Goal: Task Accomplishment & Management: Use online tool/utility

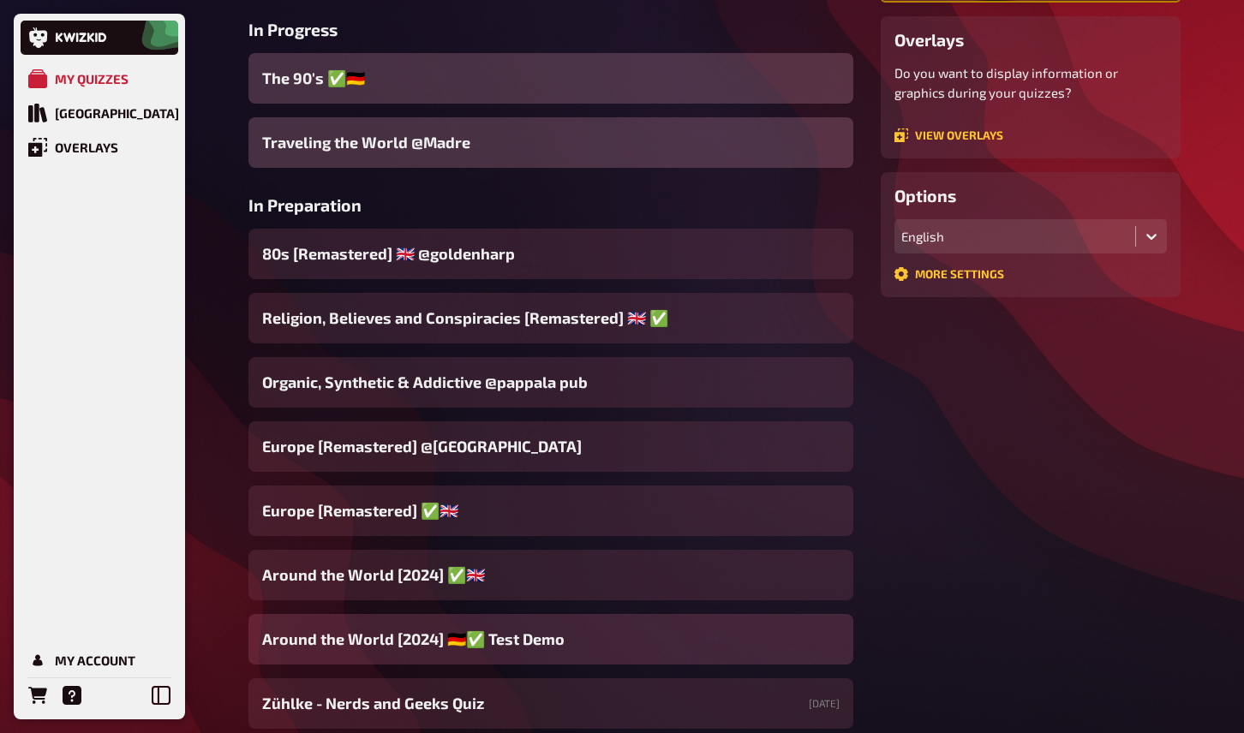
scroll to position [278, 0]
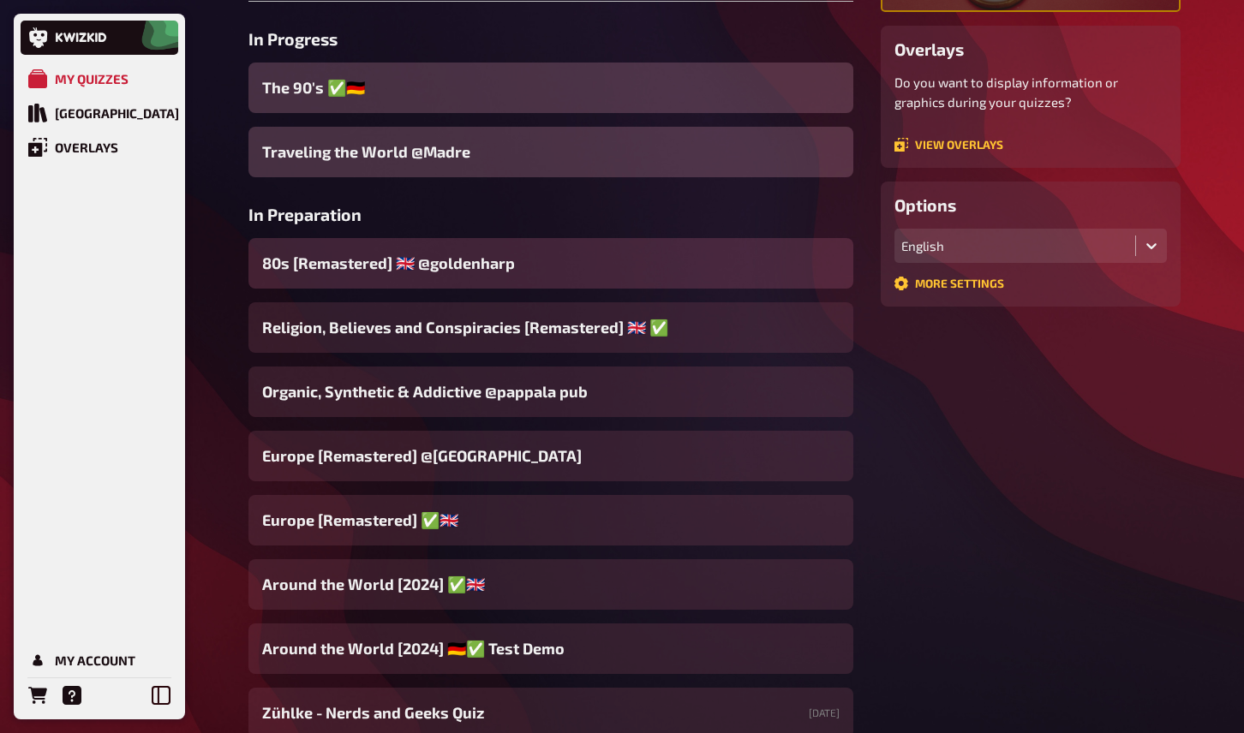
click at [374, 272] on span "80s [Remastered] ​🇬🇧 @goldenharp" at bounding box center [388, 263] width 253 height 23
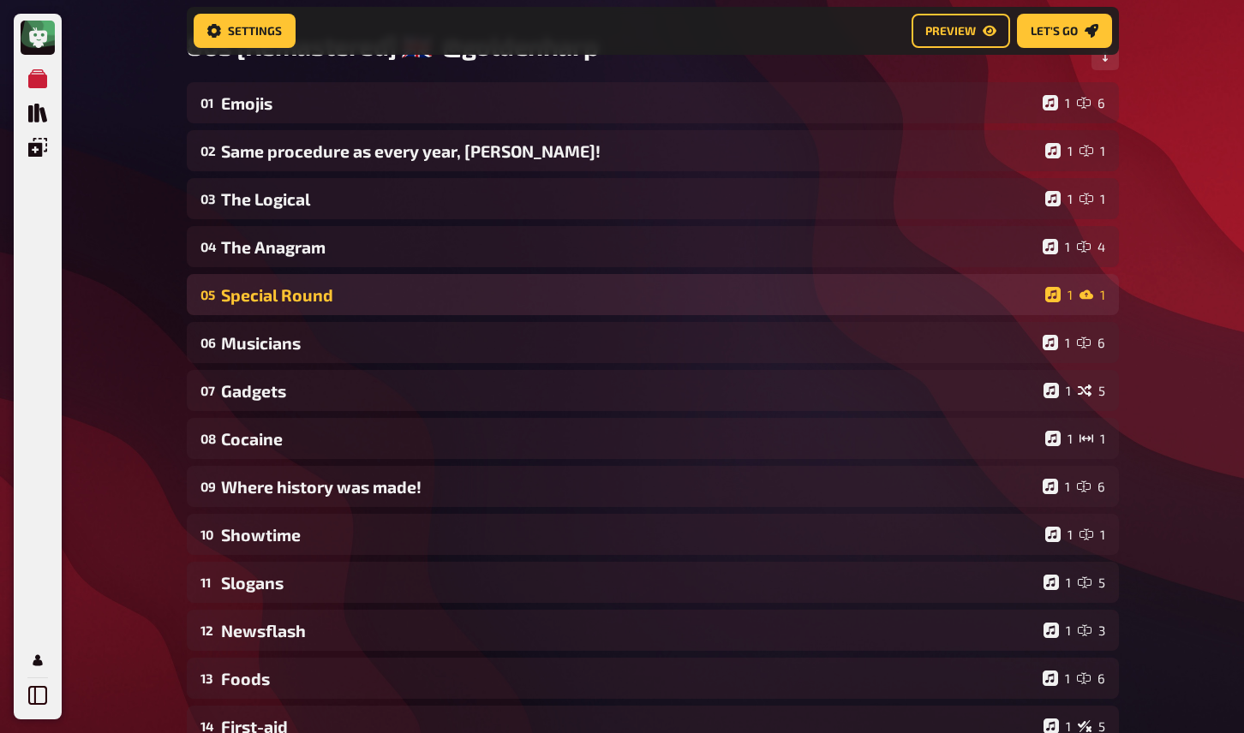
scroll to position [202, 0]
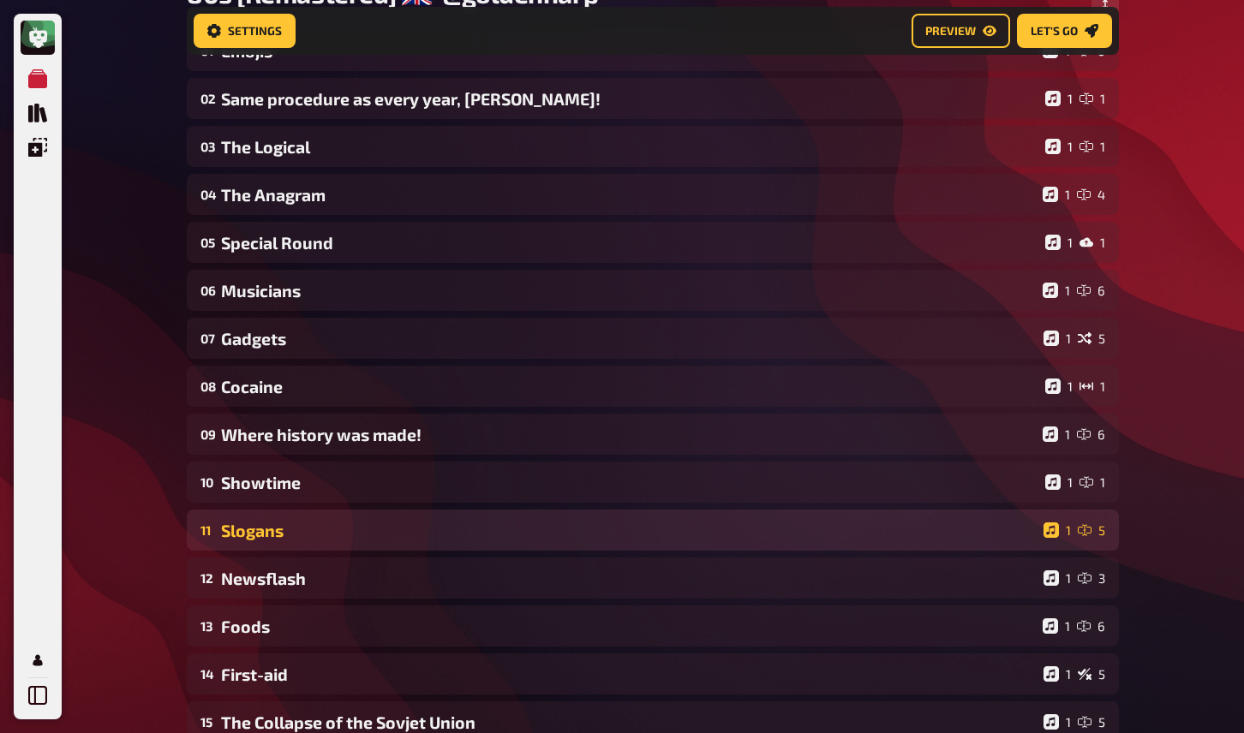
click at [284, 535] on div "Slogans" at bounding box center [629, 531] width 816 height 20
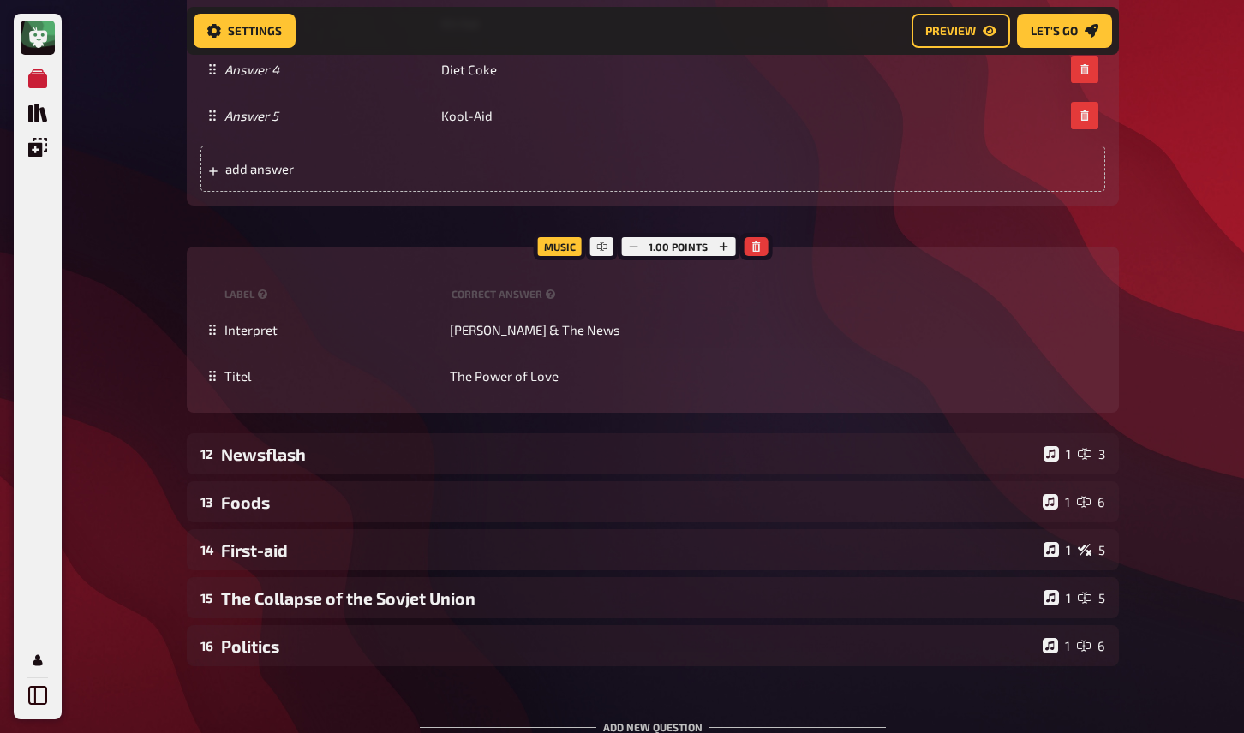
scroll to position [1202, 0]
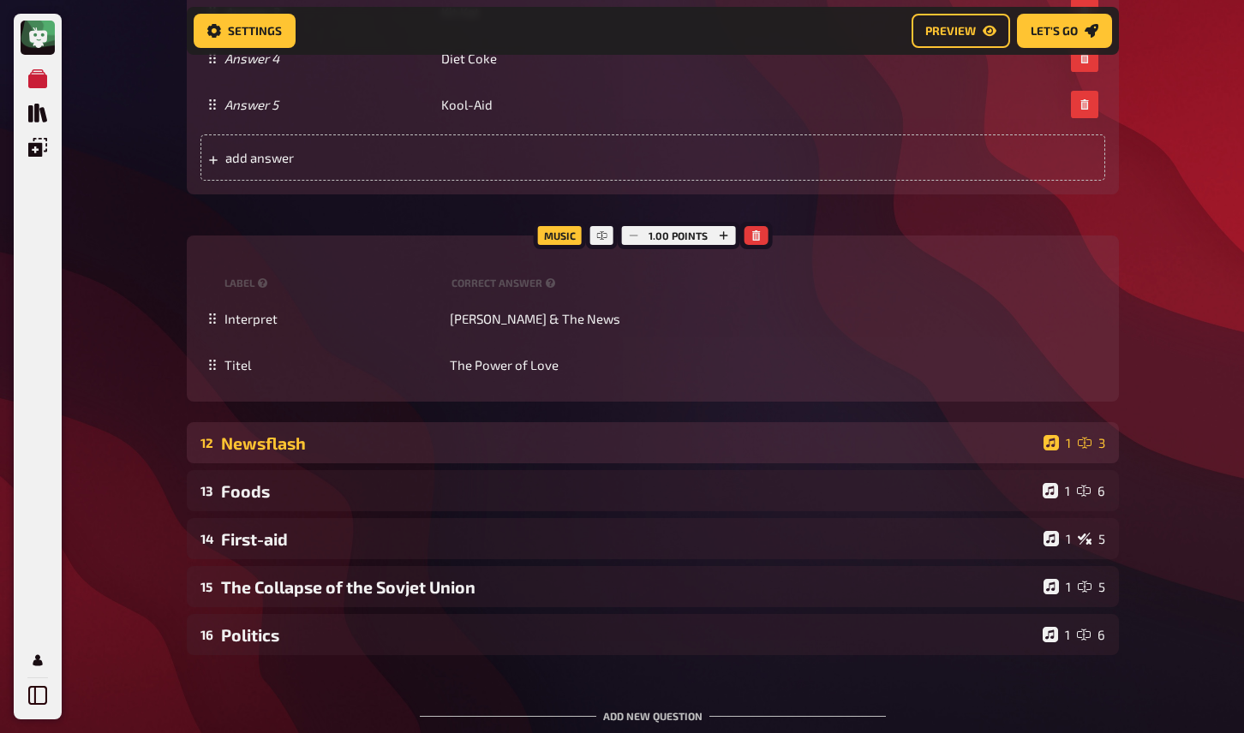
click at [278, 449] on div "Newsflash" at bounding box center [629, 444] width 816 height 20
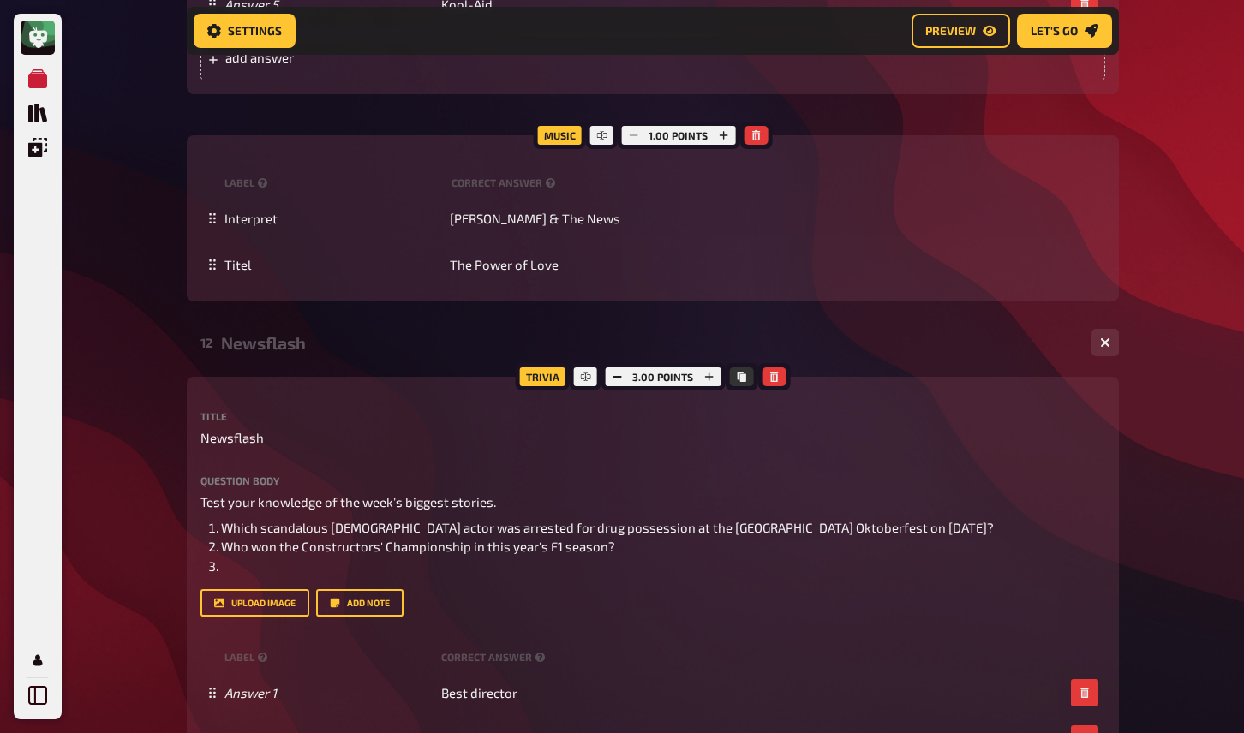
scroll to position [1325, 0]
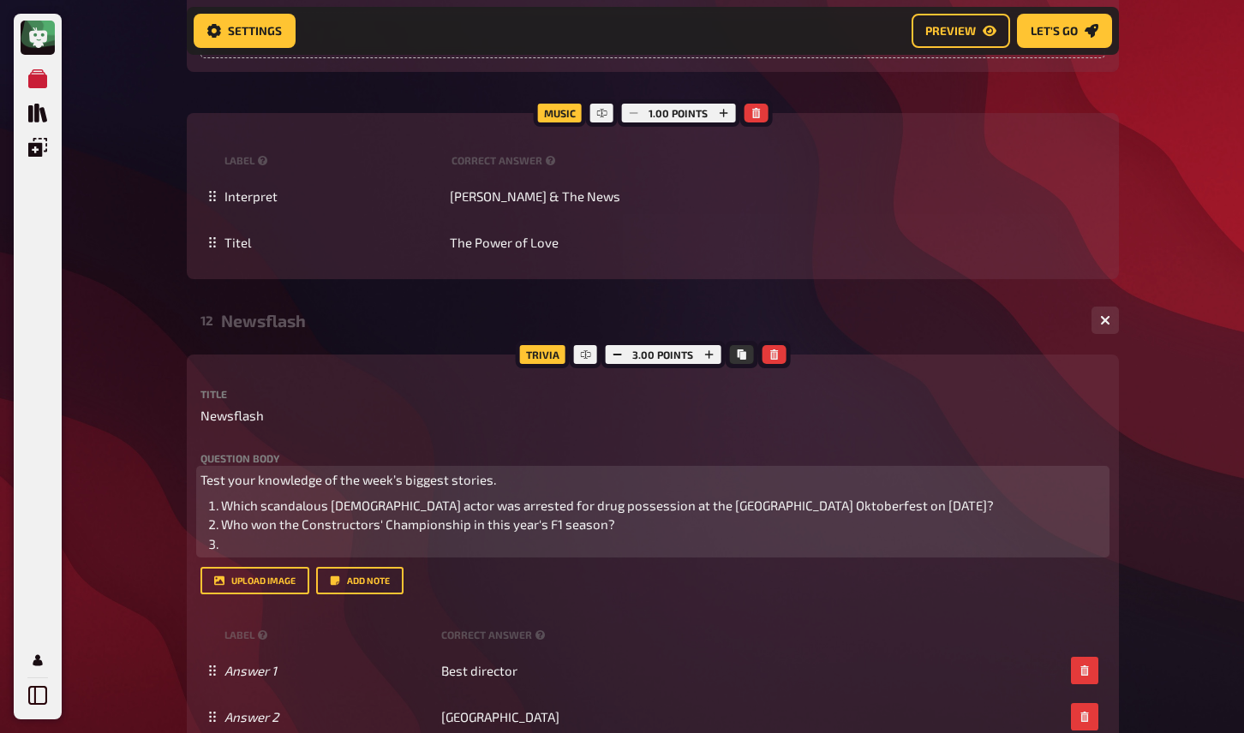
click at [386, 547] on li "﻿" at bounding box center [663, 545] width 884 height 20
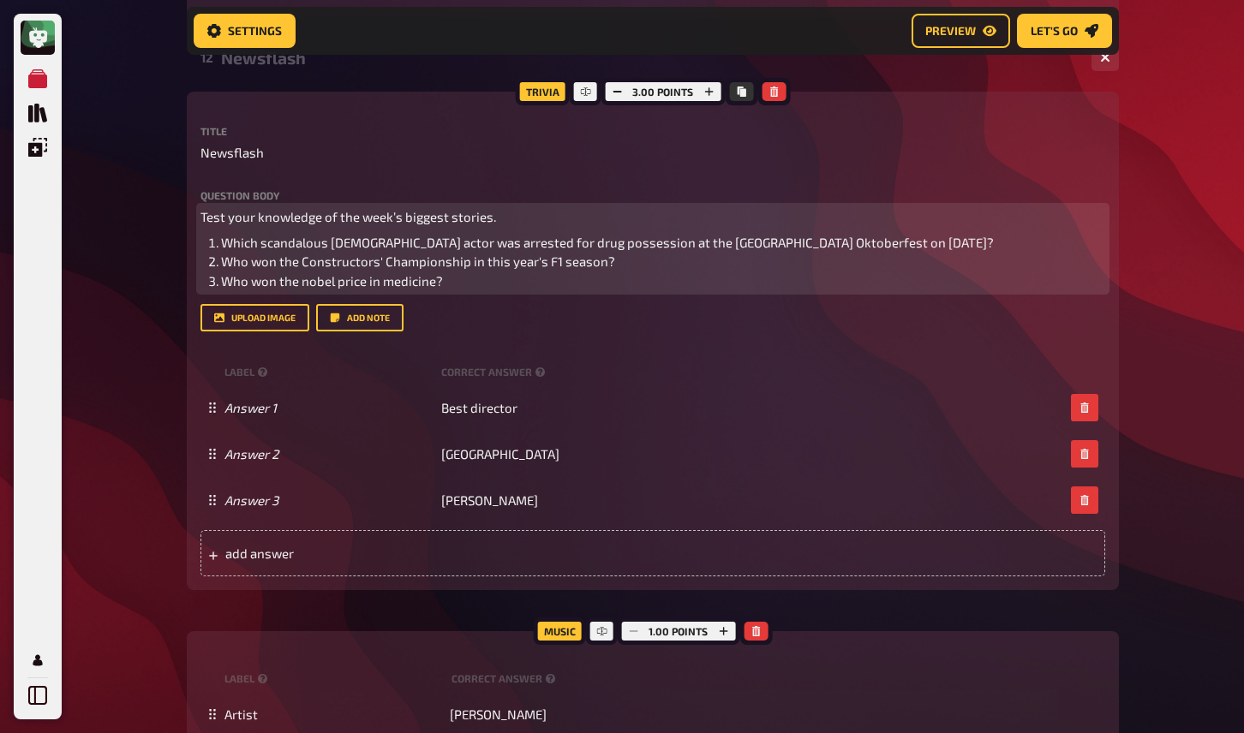
scroll to position [1588, 0]
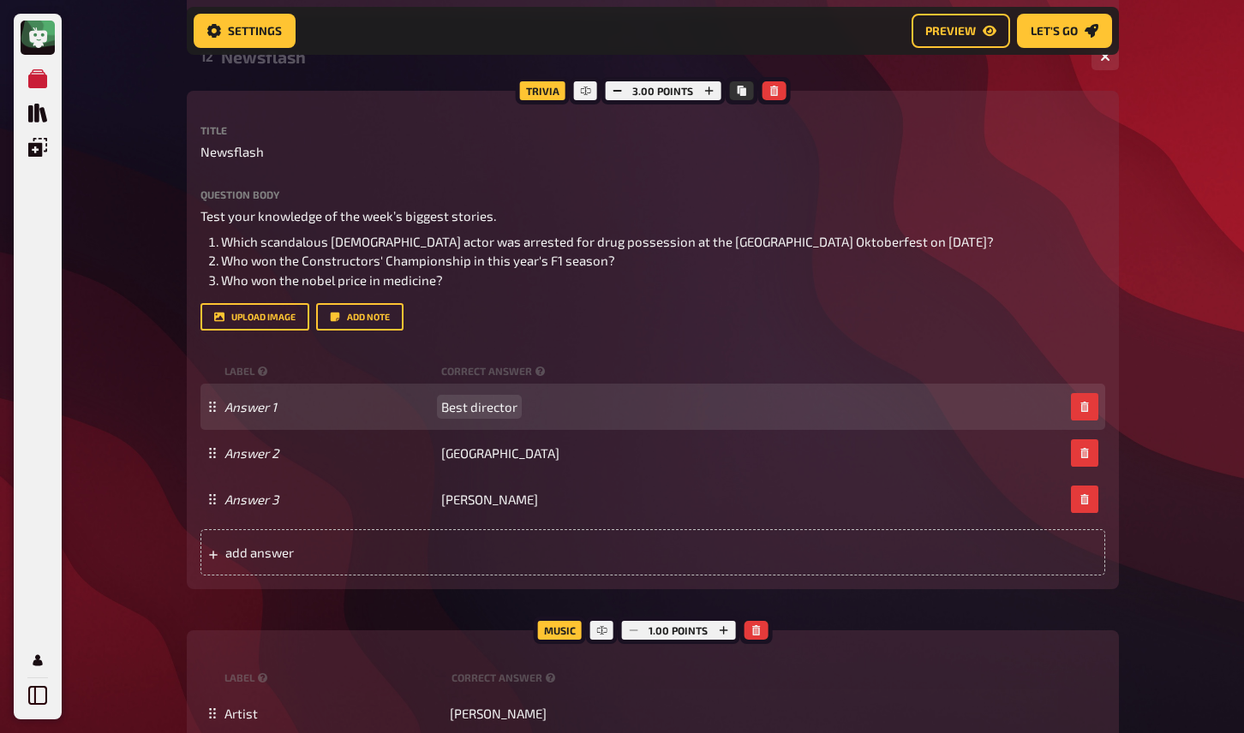
click at [508, 410] on span "Best director" at bounding box center [479, 406] width 76 height 15
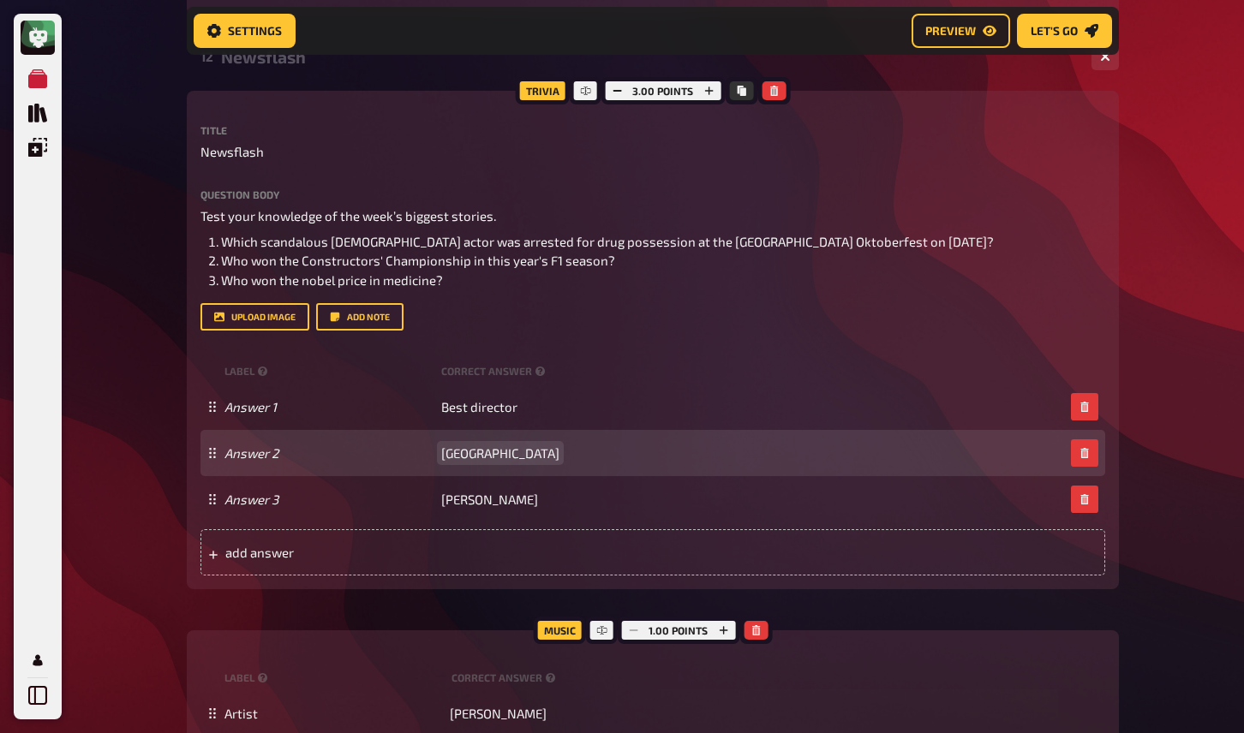
click at [459, 458] on span "[GEOGRAPHIC_DATA]" at bounding box center [500, 453] width 118 height 15
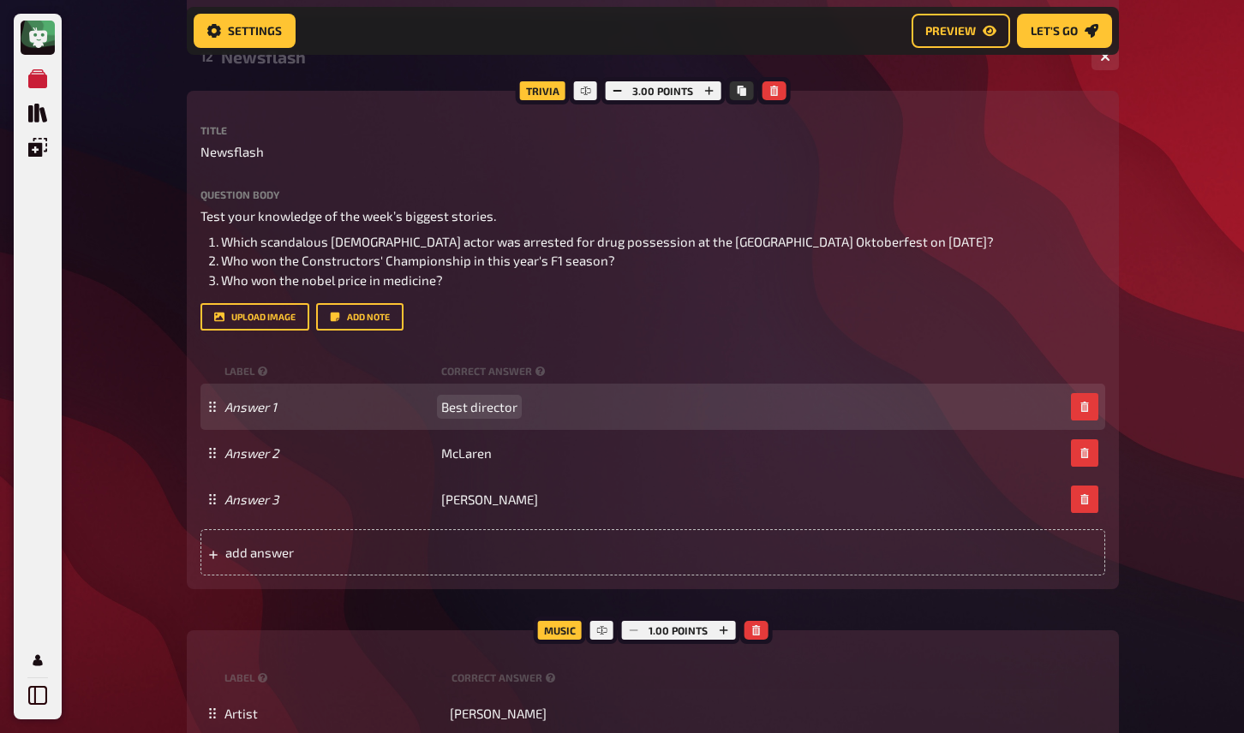
click at [465, 413] on span "Best director" at bounding box center [479, 406] width 76 height 15
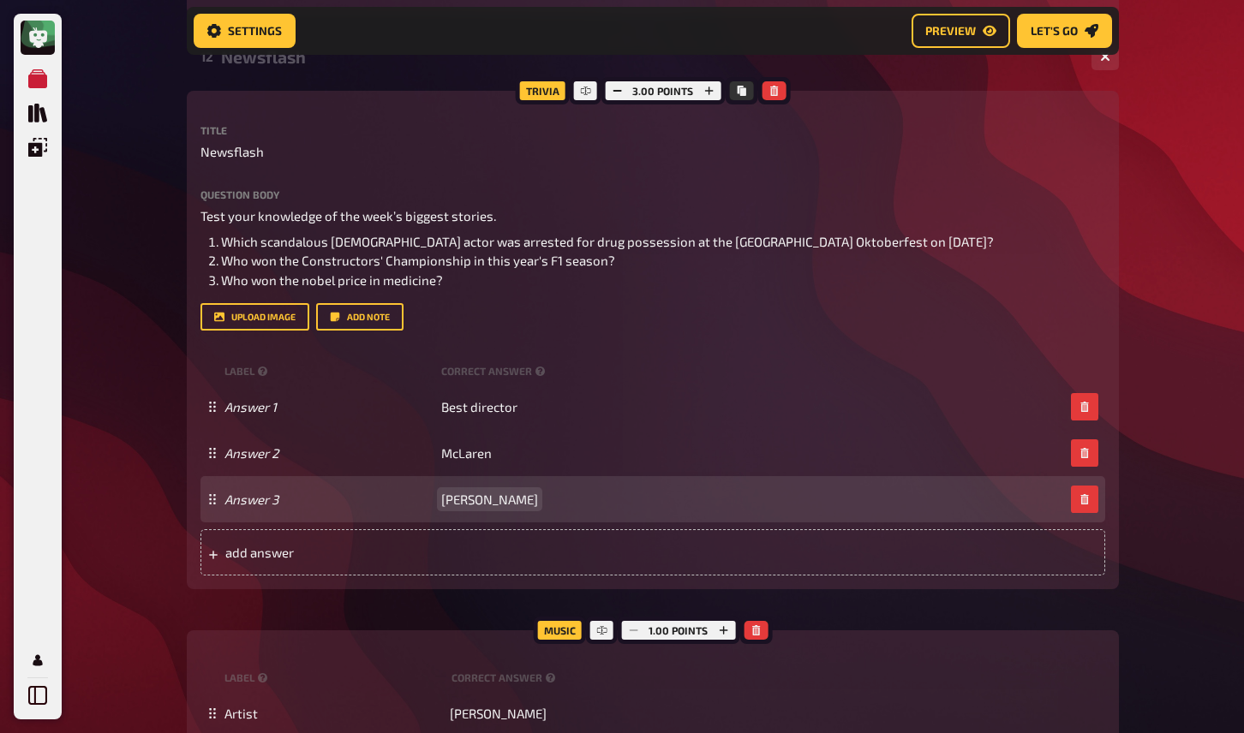
click at [494, 507] on span "[PERSON_NAME]" at bounding box center [489, 499] width 97 height 15
click at [494, 504] on span "[PERSON_NAME]" at bounding box center [489, 499] width 97 height 15
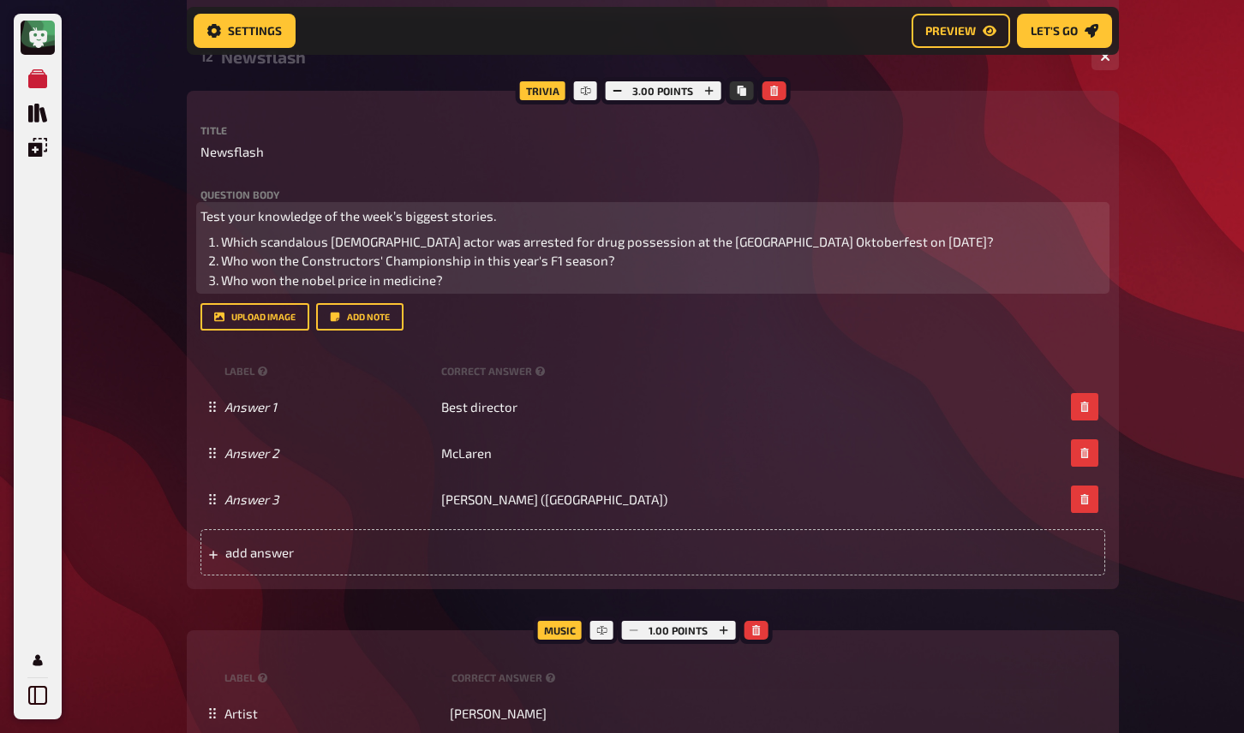
click at [448, 285] on li "Who won the nobel price in medicine?" at bounding box center [663, 281] width 884 height 20
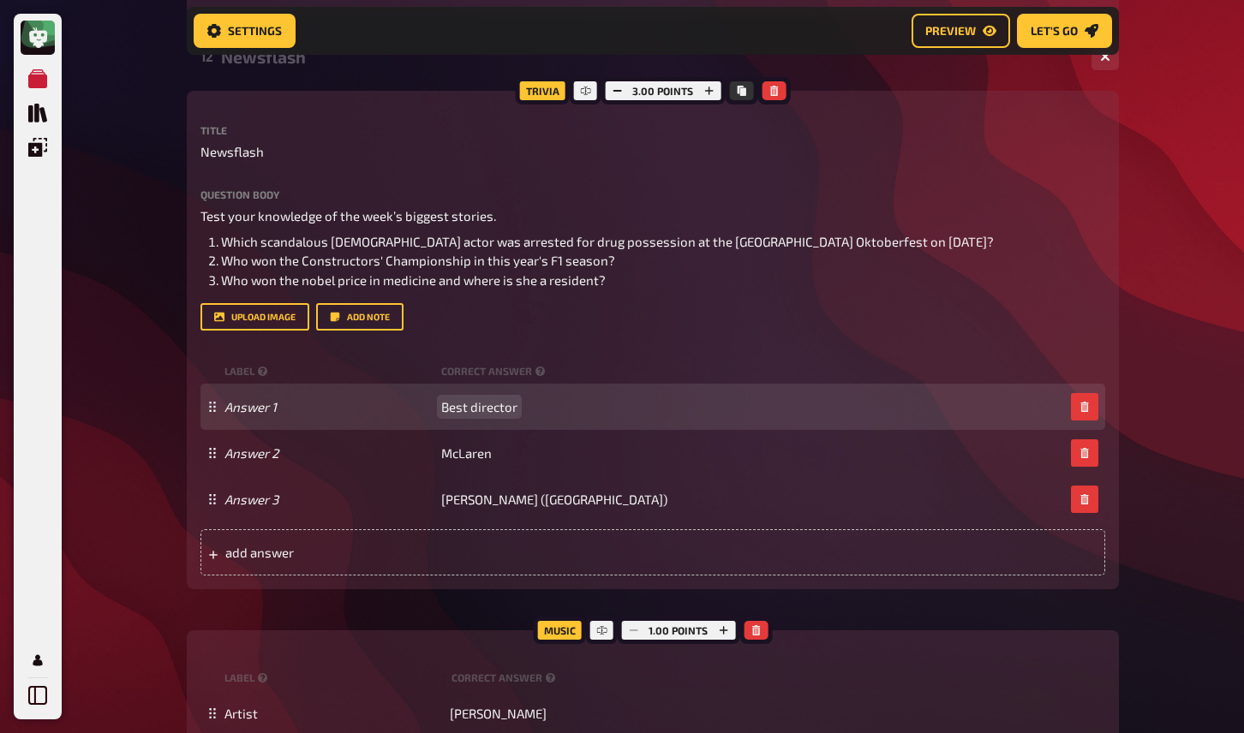
click at [490, 410] on span "Best director" at bounding box center [479, 406] width 76 height 15
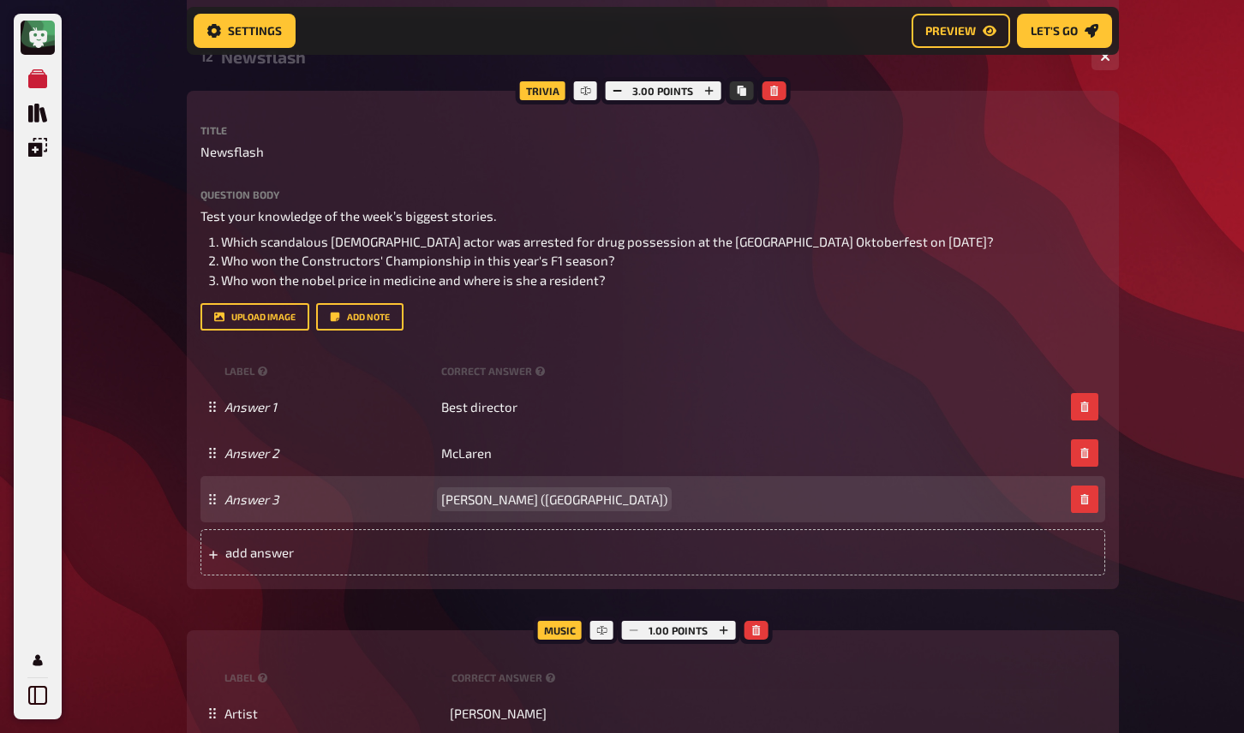
click at [559, 505] on span "[PERSON_NAME] ([GEOGRAPHIC_DATA])" at bounding box center [554, 499] width 226 height 15
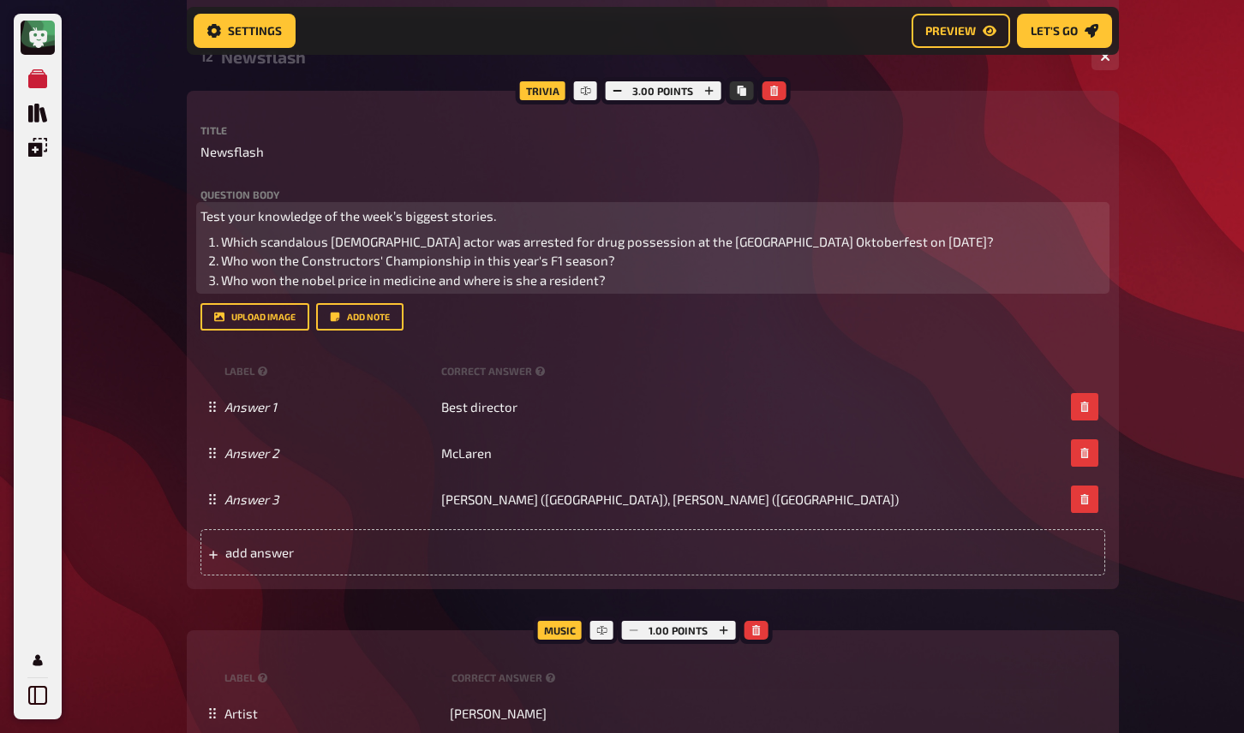
click at [610, 281] on li "Who won the nobel price in medicine and where is she a resident?" at bounding box center [663, 281] width 884 height 20
click at [547, 284] on span "Who won the nobel price in medicine and where is she a resident? Name me all 3 …" at bounding box center [476, 279] width 510 height 15
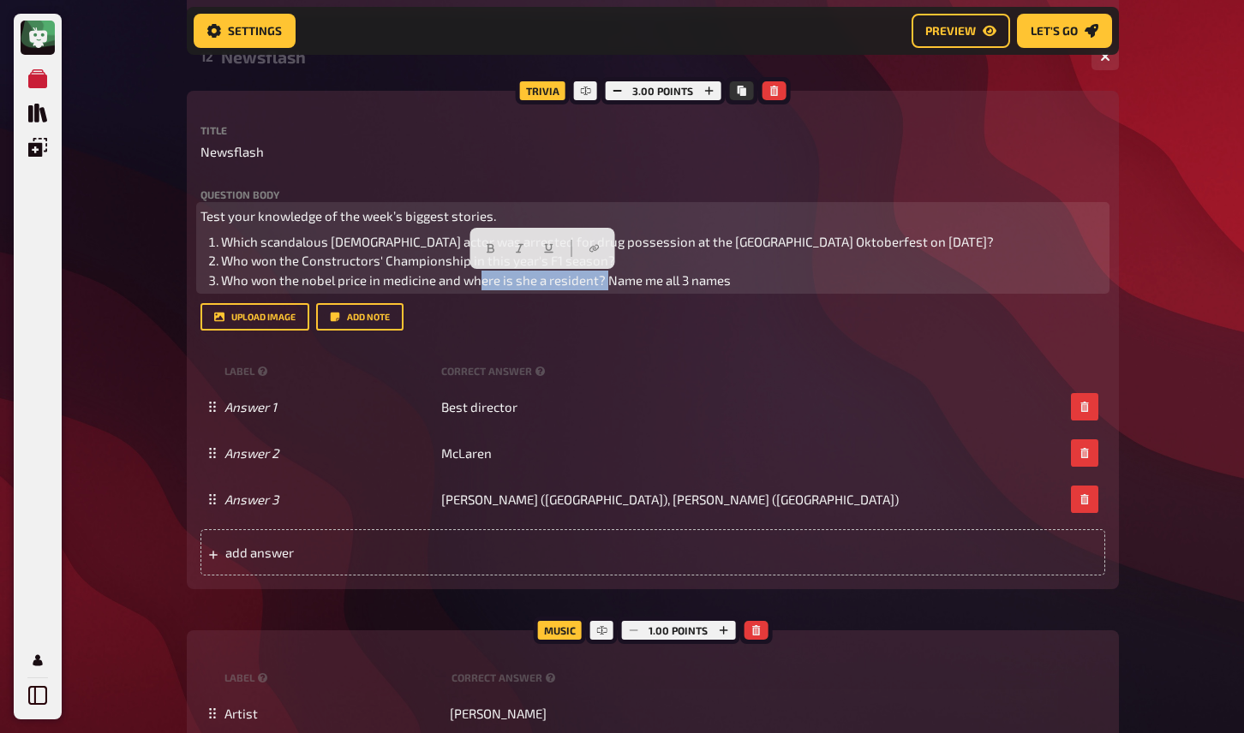
drag, startPoint x: 604, startPoint y: 282, endPoint x: 479, endPoint y: 285, distance: 125.1
click at [479, 285] on span "Who won the nobel price in medicine and where is she a resident? Name me all 3 …" at bounding box center [476, 279] width 510 height 15
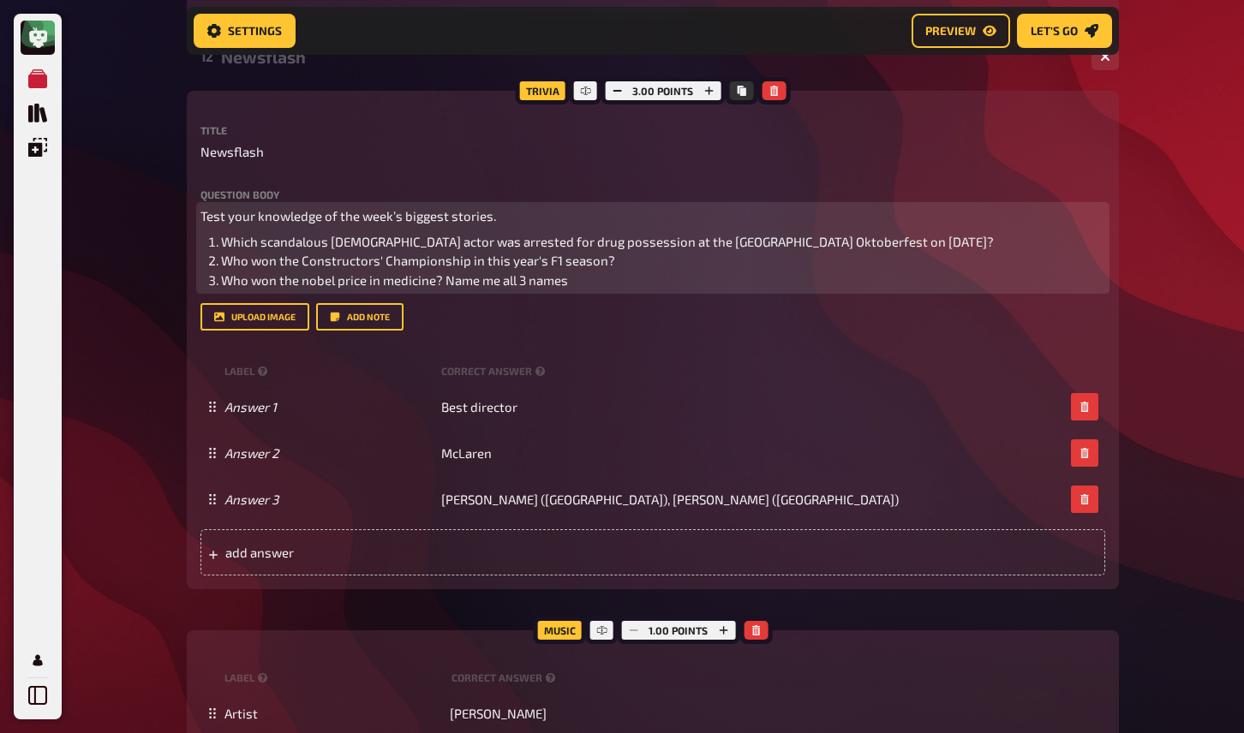
click at [586, 282] on li "Who won the nobel price in medicine? Name me all 3 names" at bounding box center [663, 281] width 884 height 20
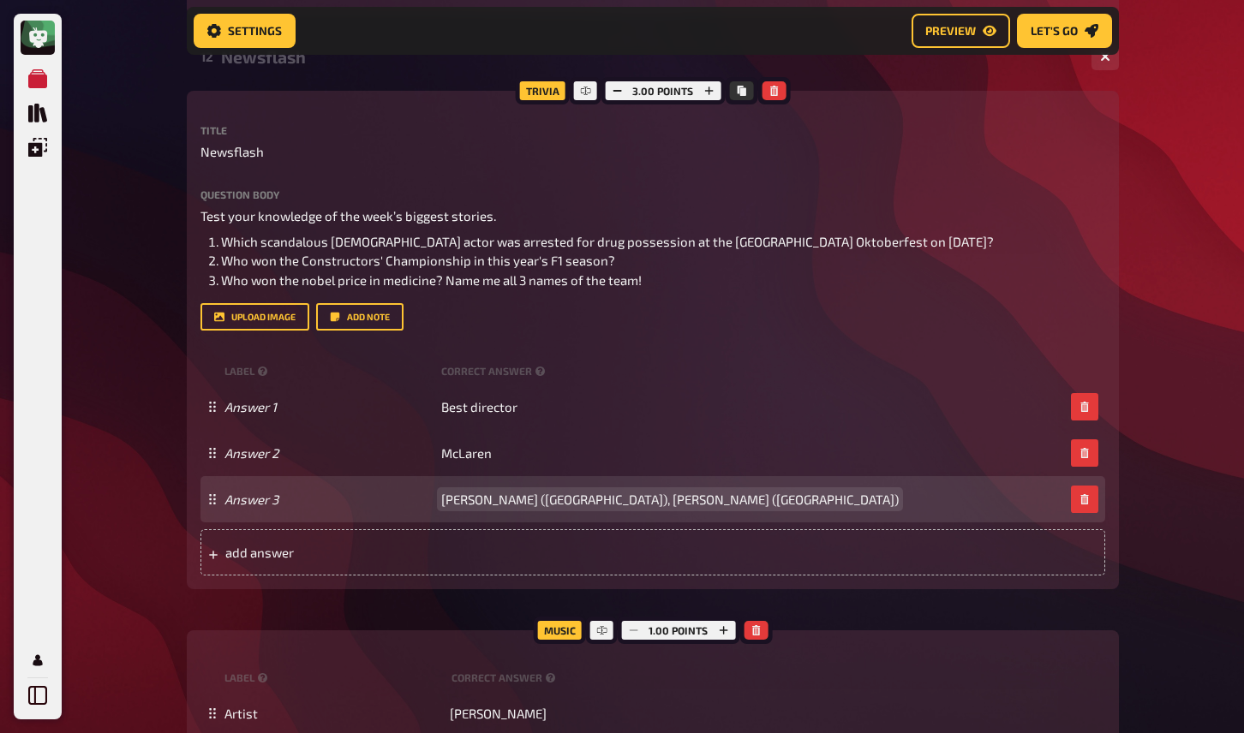
click at [694, 503] on div "Answer 3 [PERSON_NAME] ([GEOGRAPHIC_DATA]), [PERSON_NAME] ([GEOGRAPHIC_DATA])" at bounding box center [644, 499] width 840 height 15
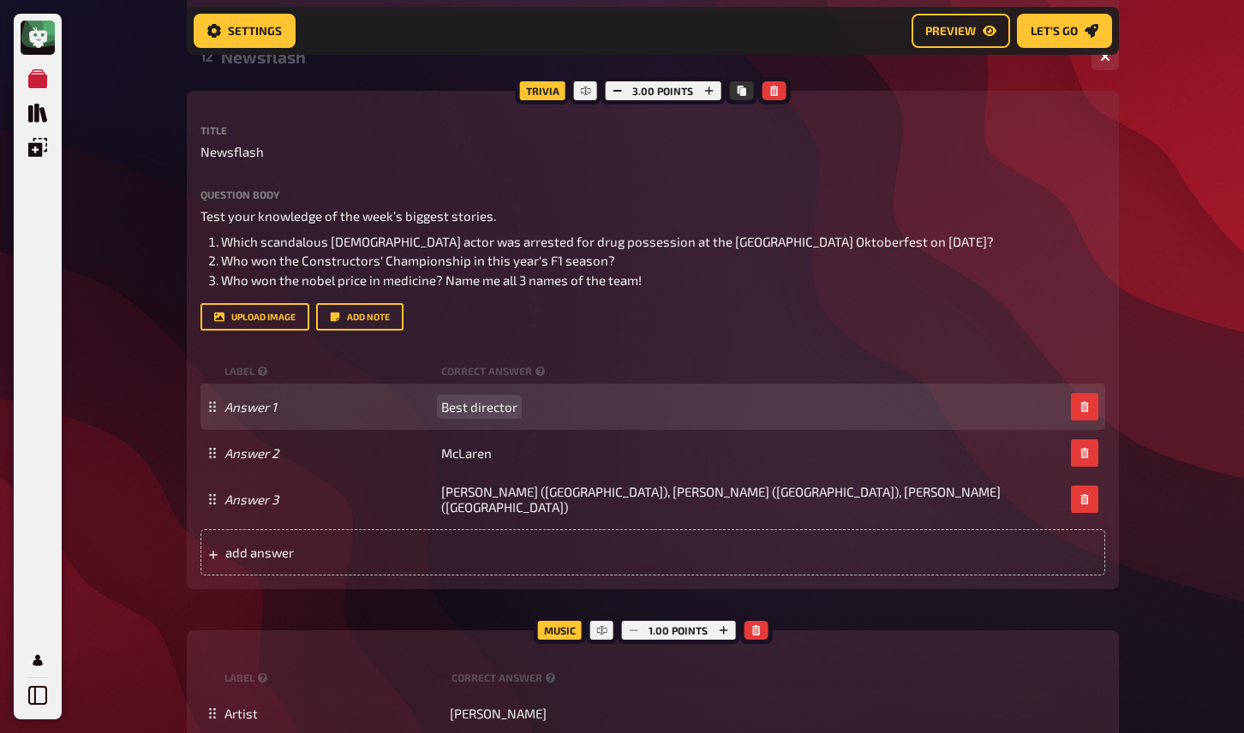
click at [482, 414] on span "Best director" at bounding box center [479, 406] width 76 height 15
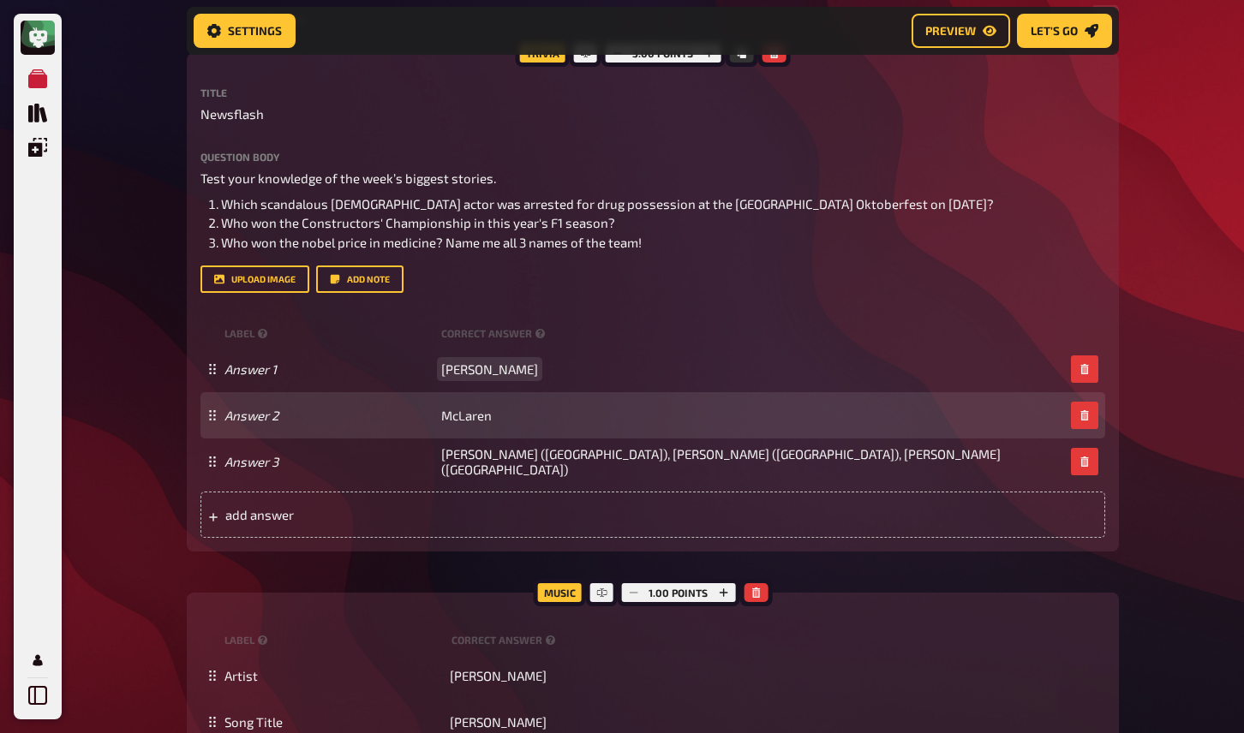
scroll to position [1624, 0]
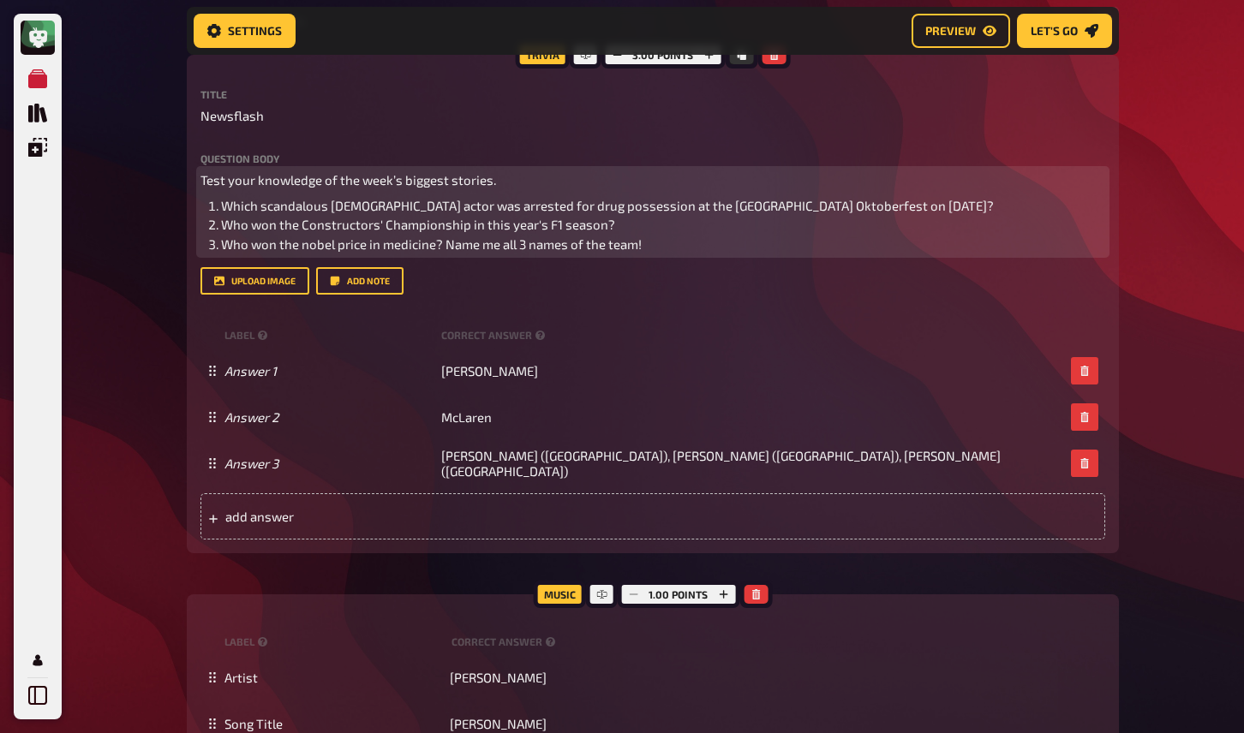
click at [486, 245] on span "Who won the nobel price in medicine? Name me all 3 names of the team!" at bounding box center [431, 243] width 421 height 15
click at [660, 250] on li "Who won the nobel price in medicine? Name all 3 names of the team!" at bounding box center [663, 245] width 884 height 20
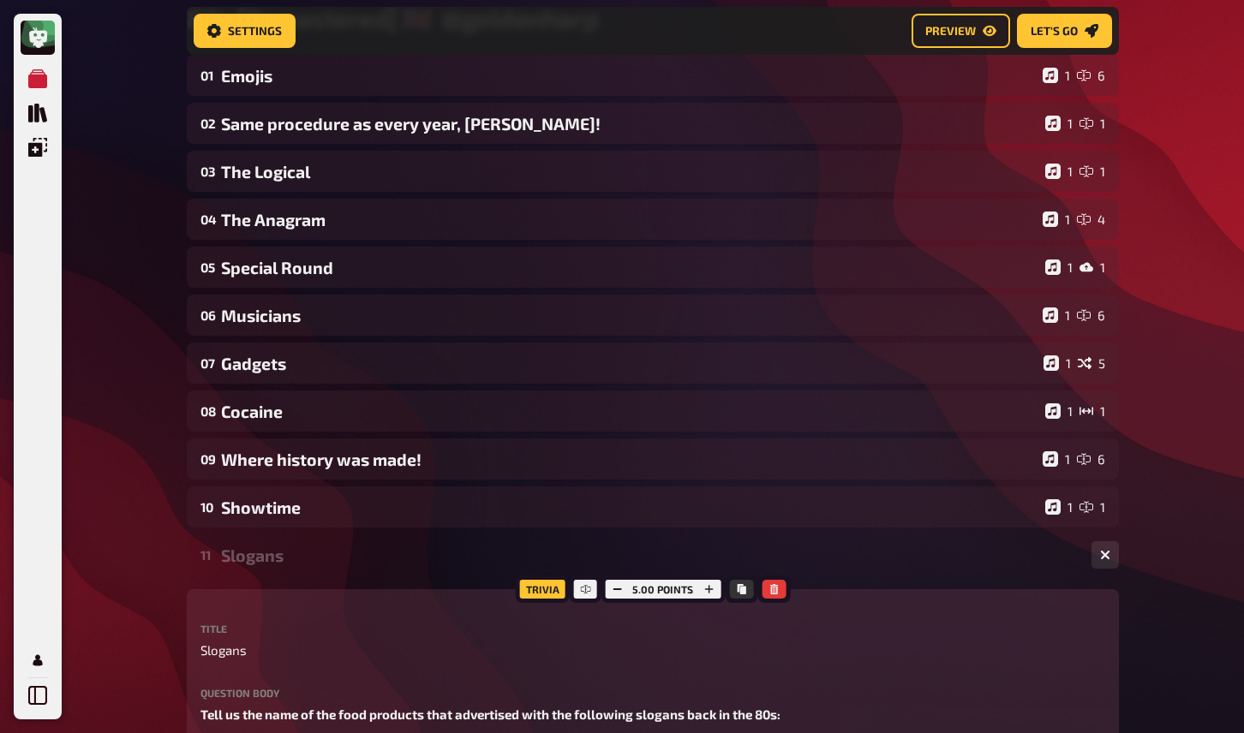
scroll to position [0, 0]
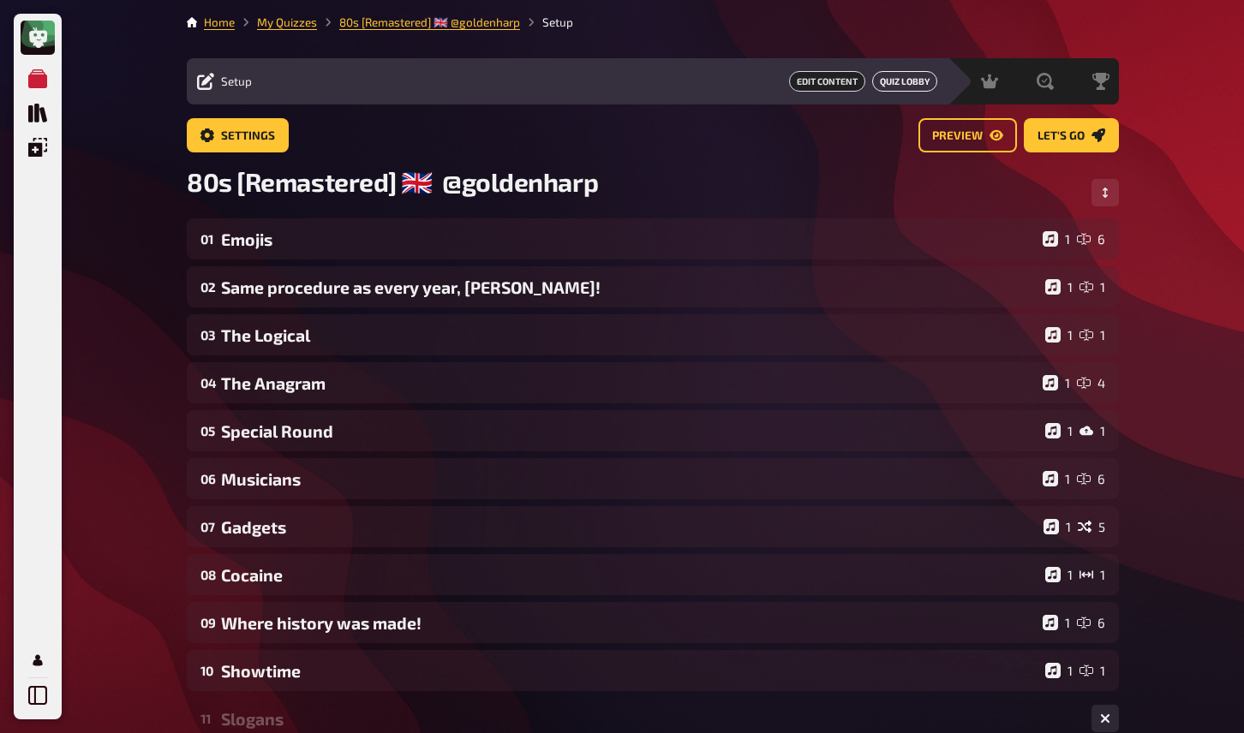
click at [895, 74] on link "Quiz Lobby" at bounding box center [904, 81] width 65 height 21
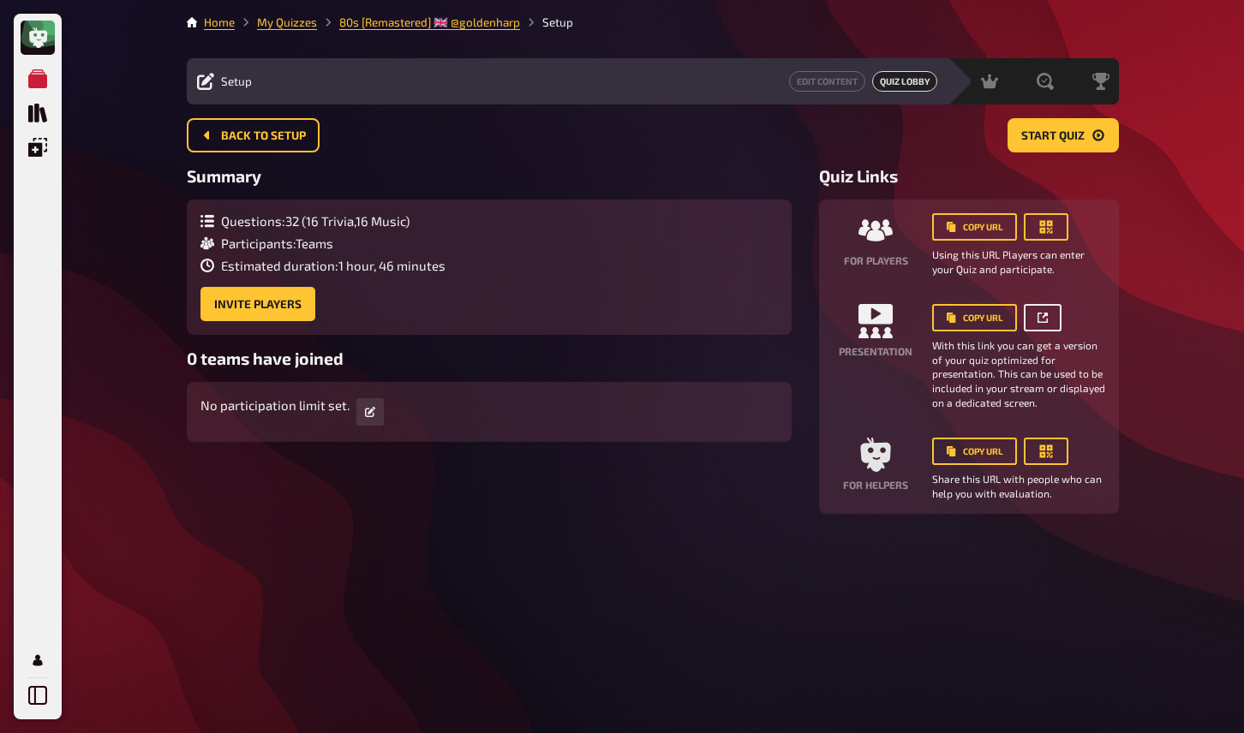
click at [1049, 320] on link at bounding box center [1043, 317] width 38 height 27
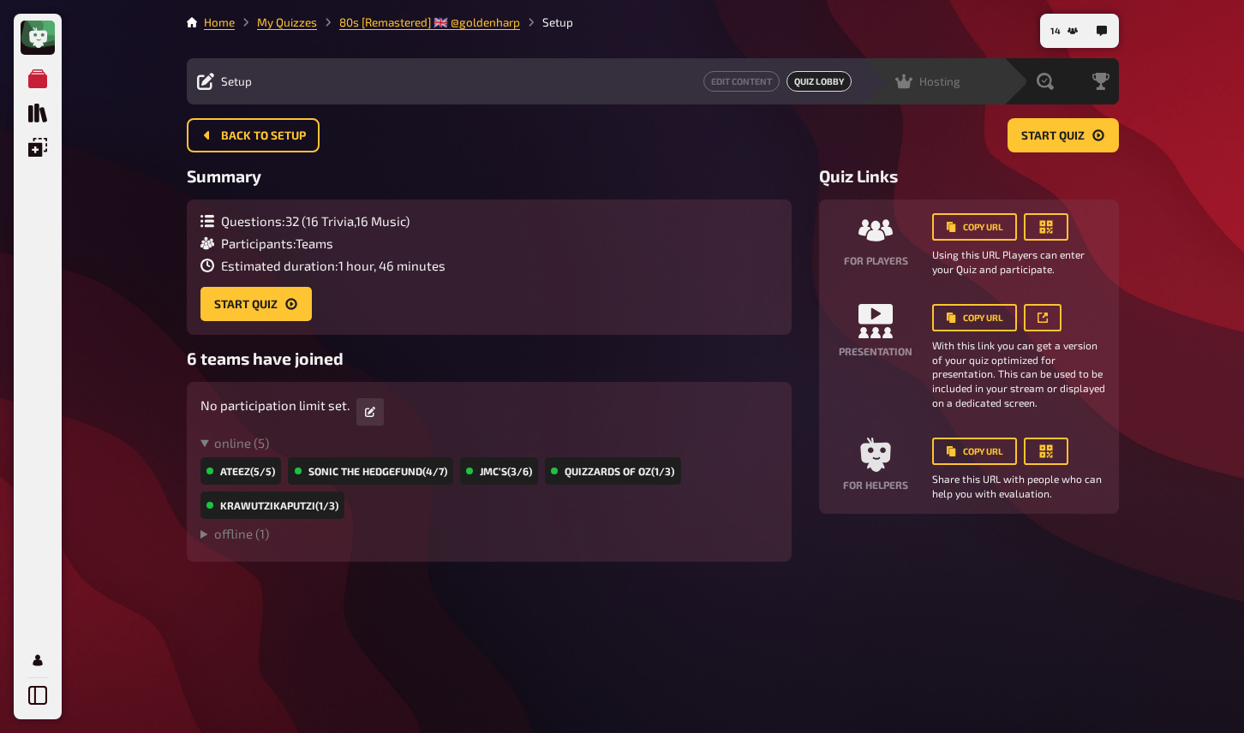
click at [958, 85] on span "Hosting" at bounding box center [939, 82] width 41 height 14
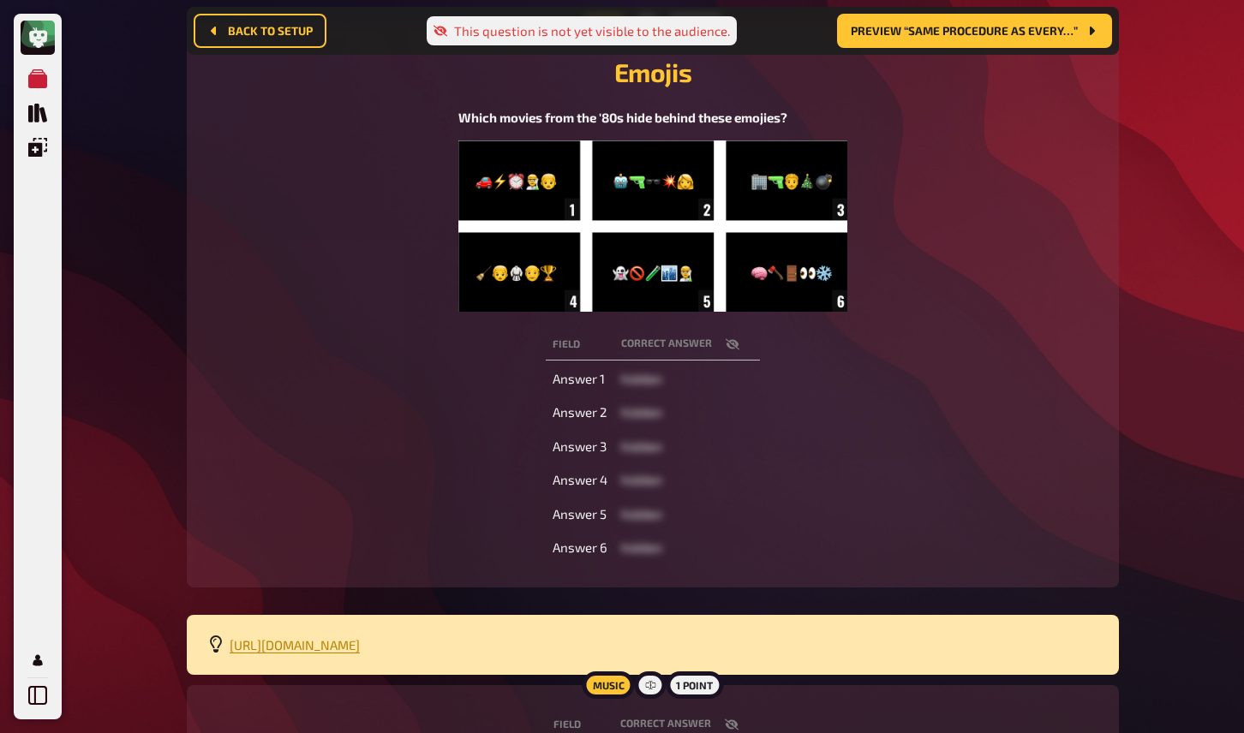
scroll to position [233, 0]
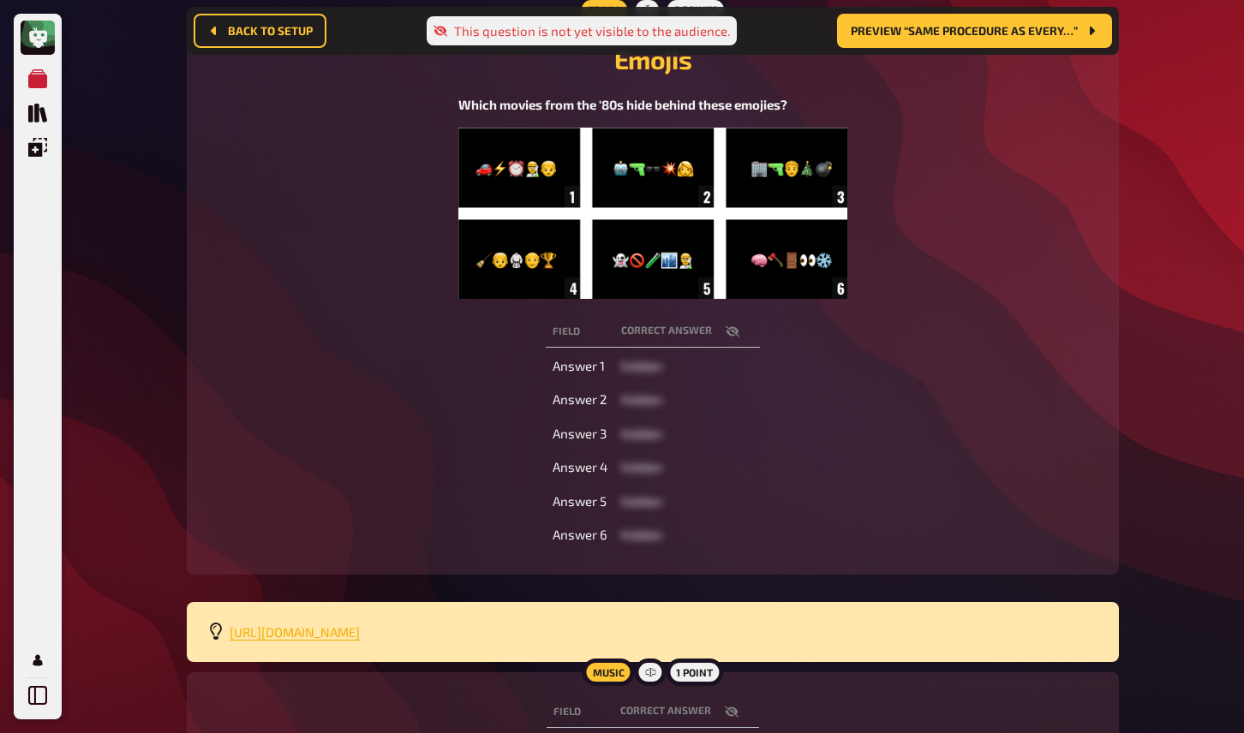
click at [360, 637] on span "[URL][DOMAIN_NAME]" at bounding box center [295, 632] width 130 height 15
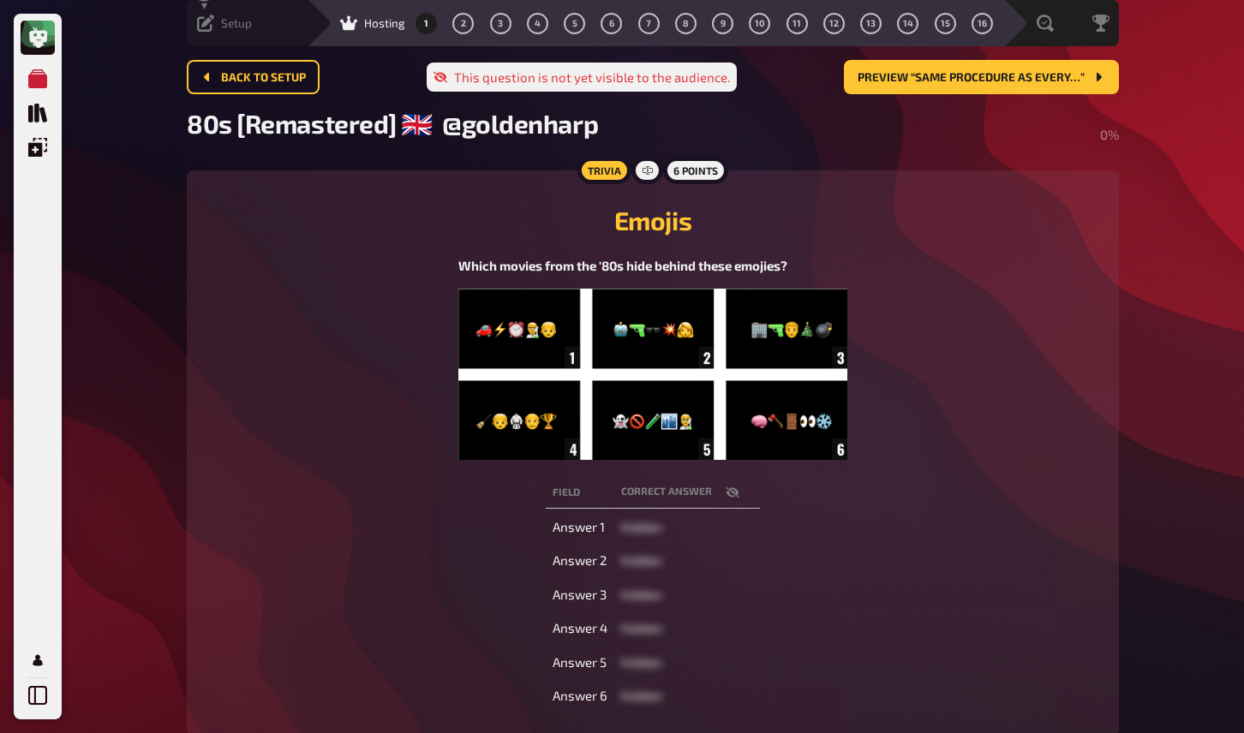
scroll to position [0, 0]
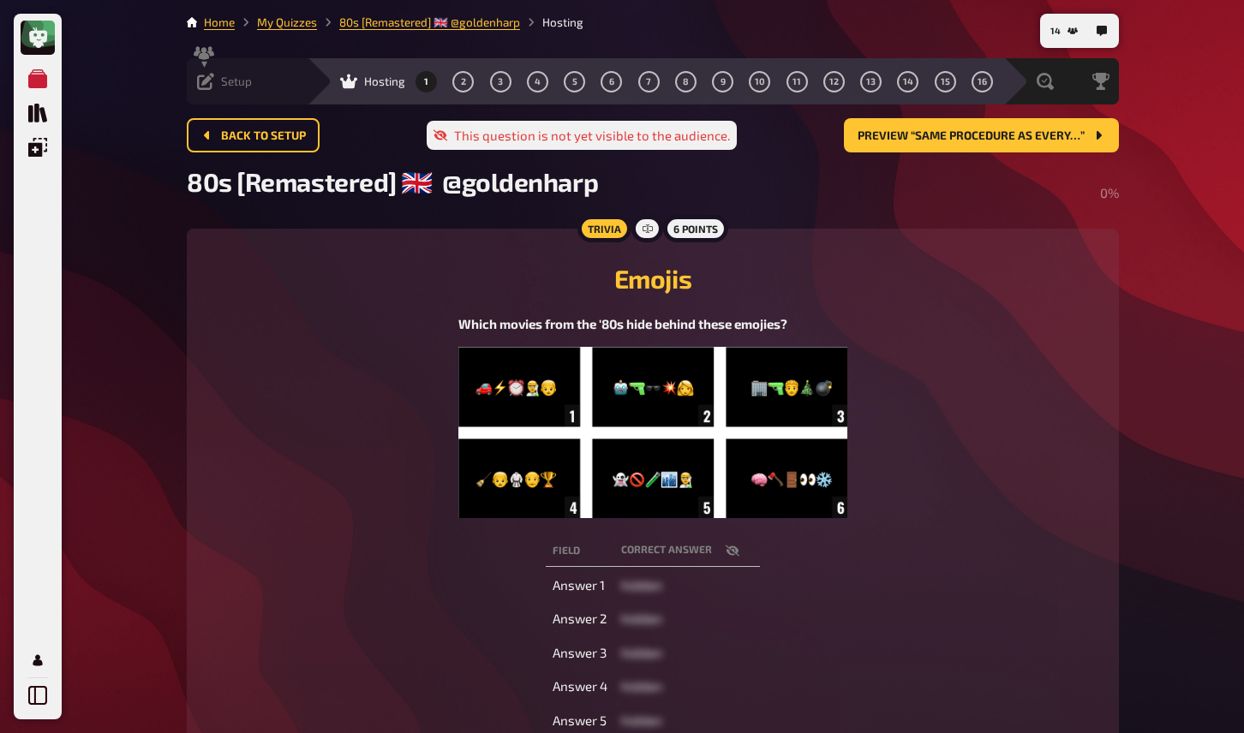
click at [202, 82] on icon at bounding box center [205, 81] width 17 height 17
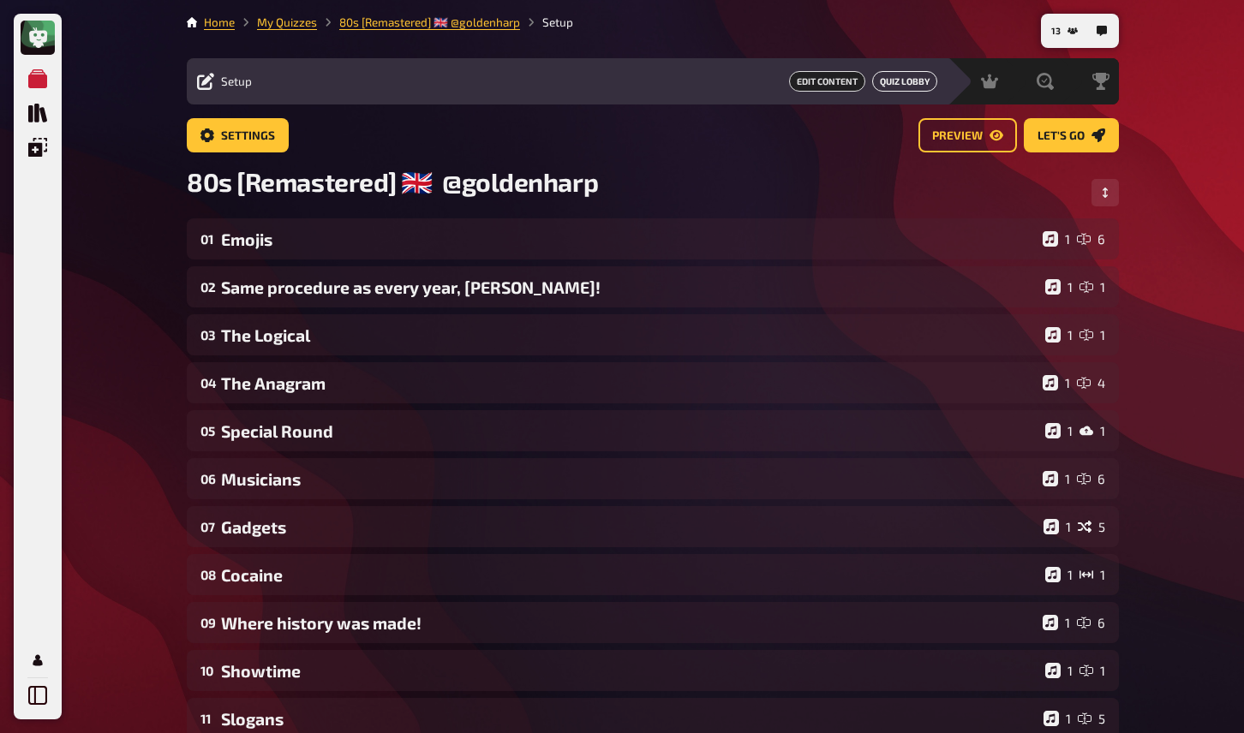
click at [910, 87] on link "Quiz Lobby" at bounding box center [904, 81] width 65 height 21
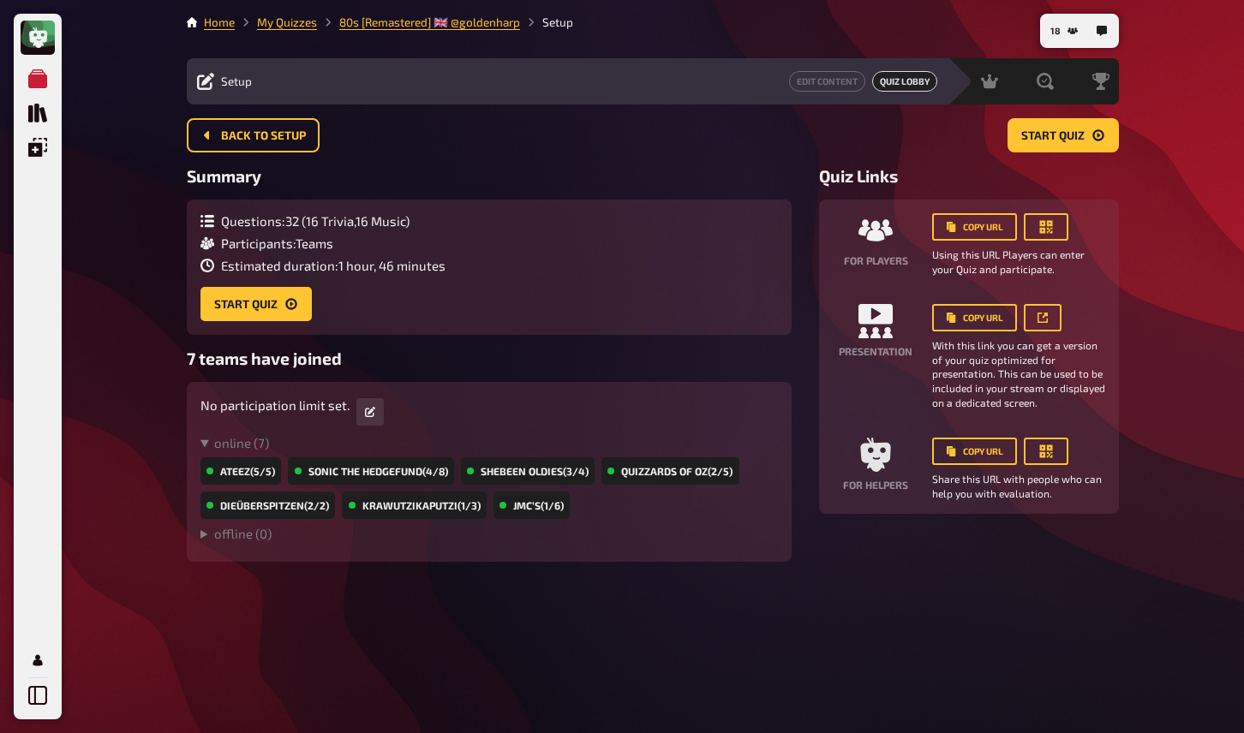
click at [1180, 123] on div "My Quizzes Quiz Library Overlays My Account 18 Home My Quizzes 80s [Remastered]…" at bounding box center [622, 366] width 1244 height 733
click at [914, 87] on div "Hosting" at bounding box center [927, 81] width 65 height 17
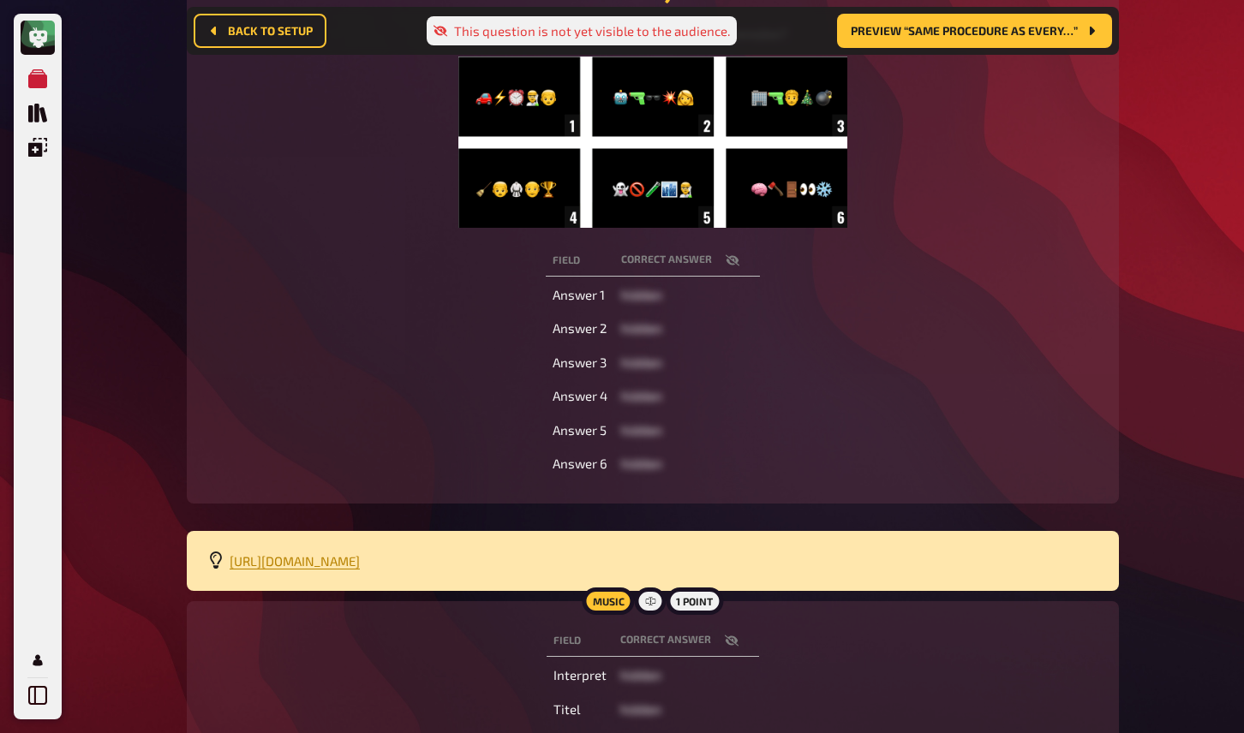
scroll to position [338, 0]
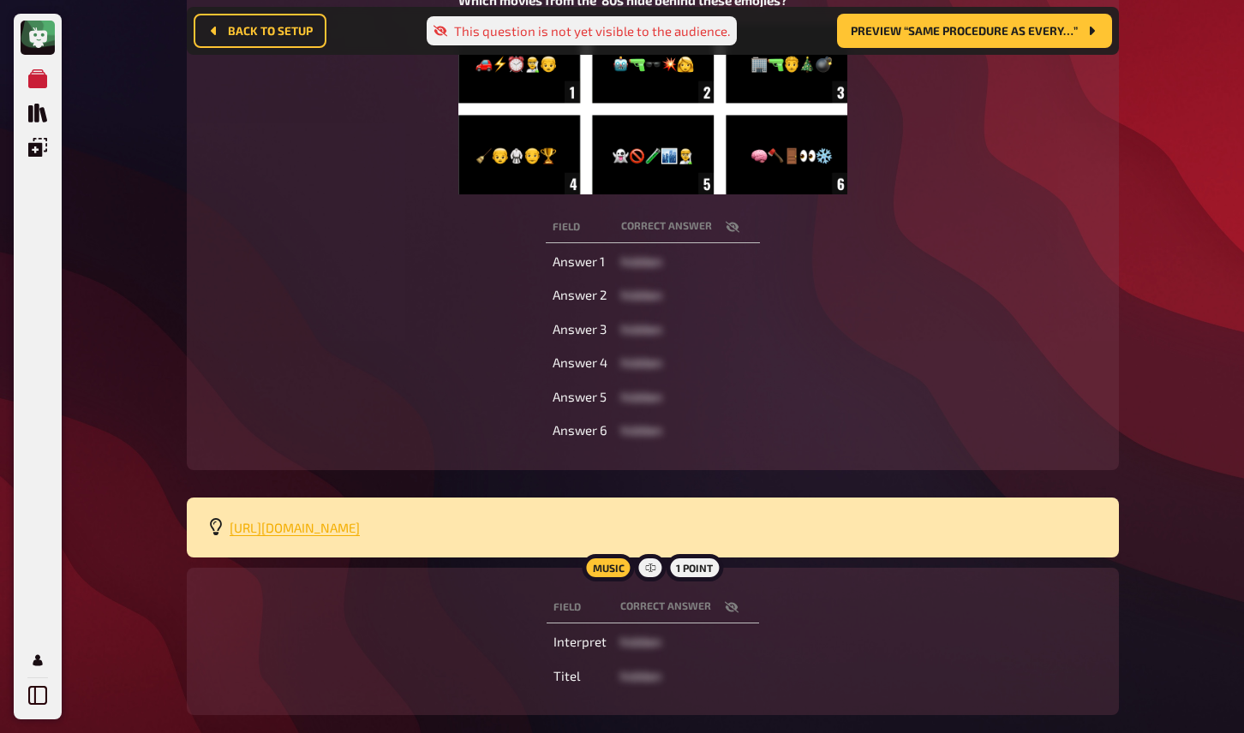
click at [360, 523] on span "[URL][DOMAIN_NAME]" at bounding box center [295, 527] width 130 height 15
click at [1119, 150] on div "20 Home My Quizzes 80s [Remastered] ​🇬🇧 @goldenharp Hosting Setup Edit Content …" at bounding box center [653, 243] width 960 height 1163
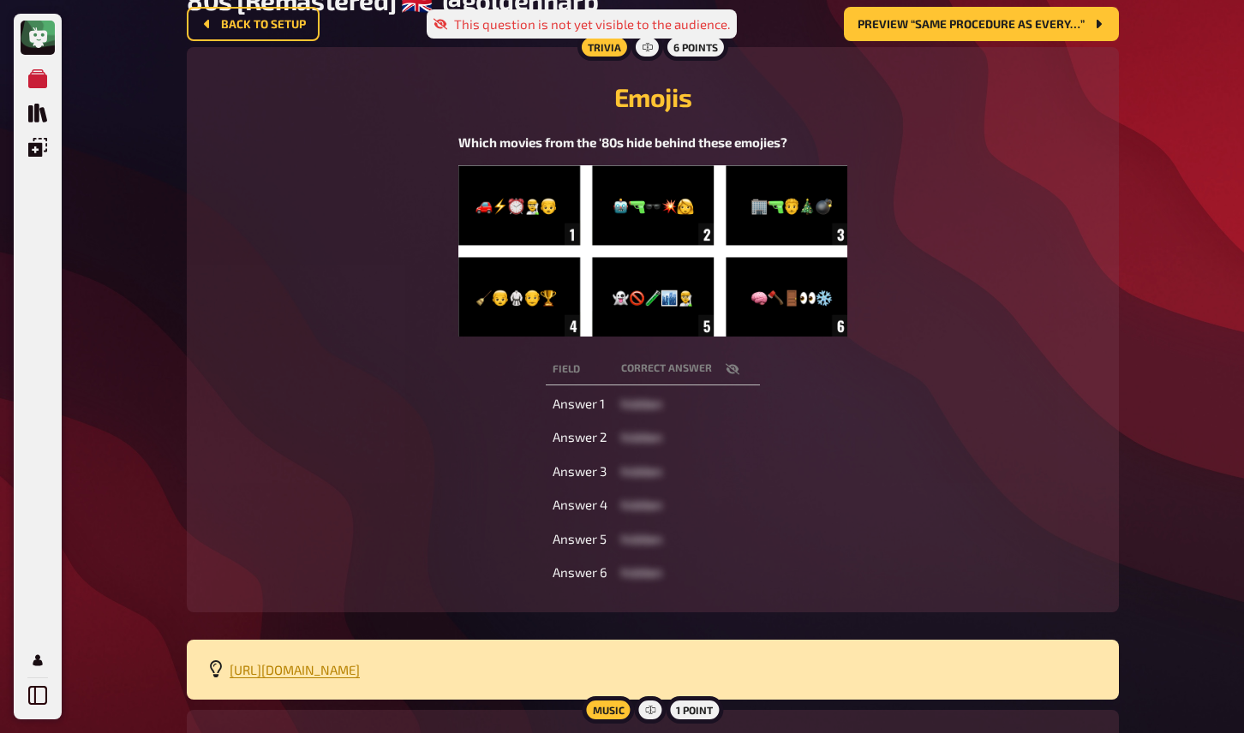
scroll to position [0, 0]
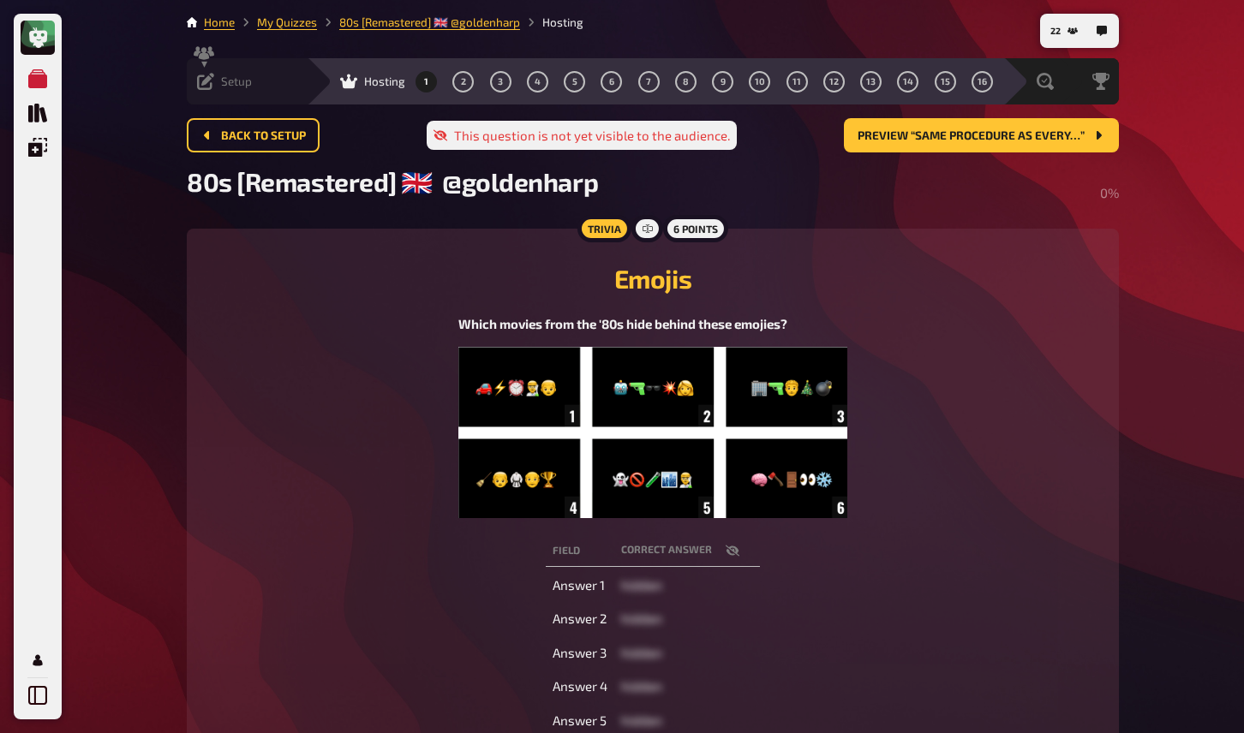
click at [217, 80] on div "Setup" at bounding box center [224, 81] width 55 height 17
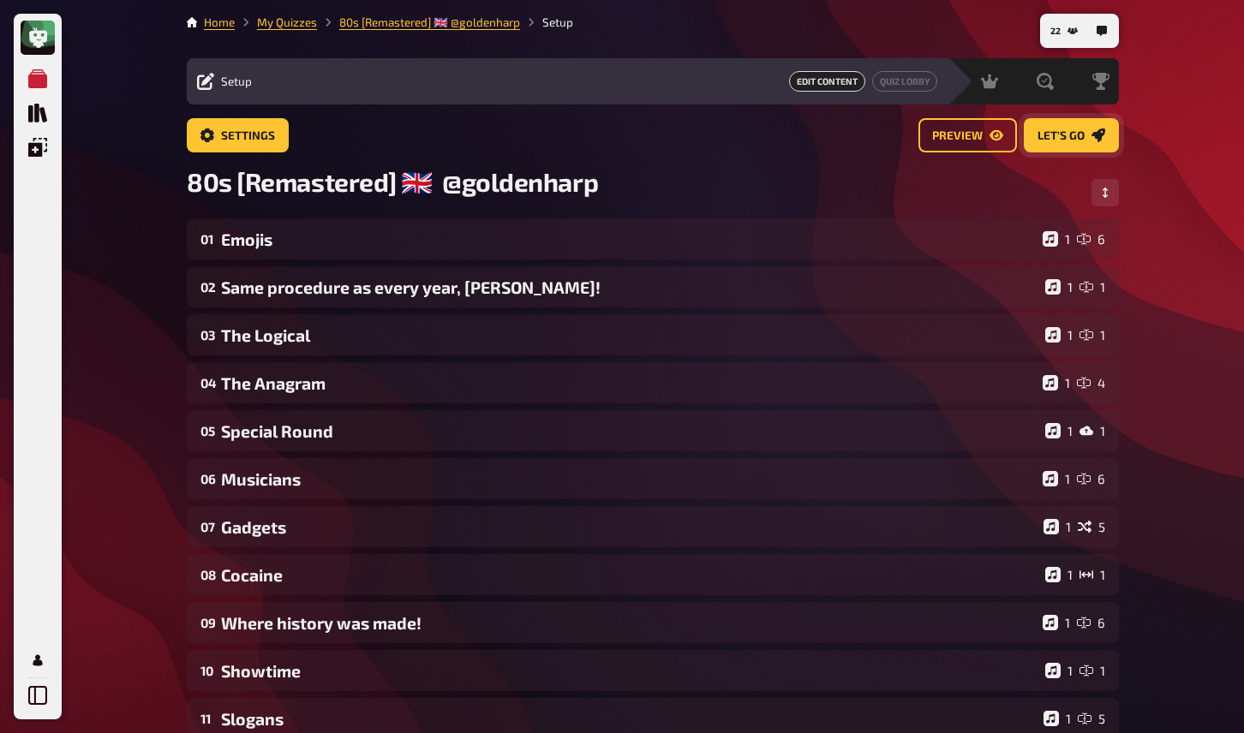
click at [1035, 135] on link "Let's go" at bounding box center [1071, 135] width 95 height 34
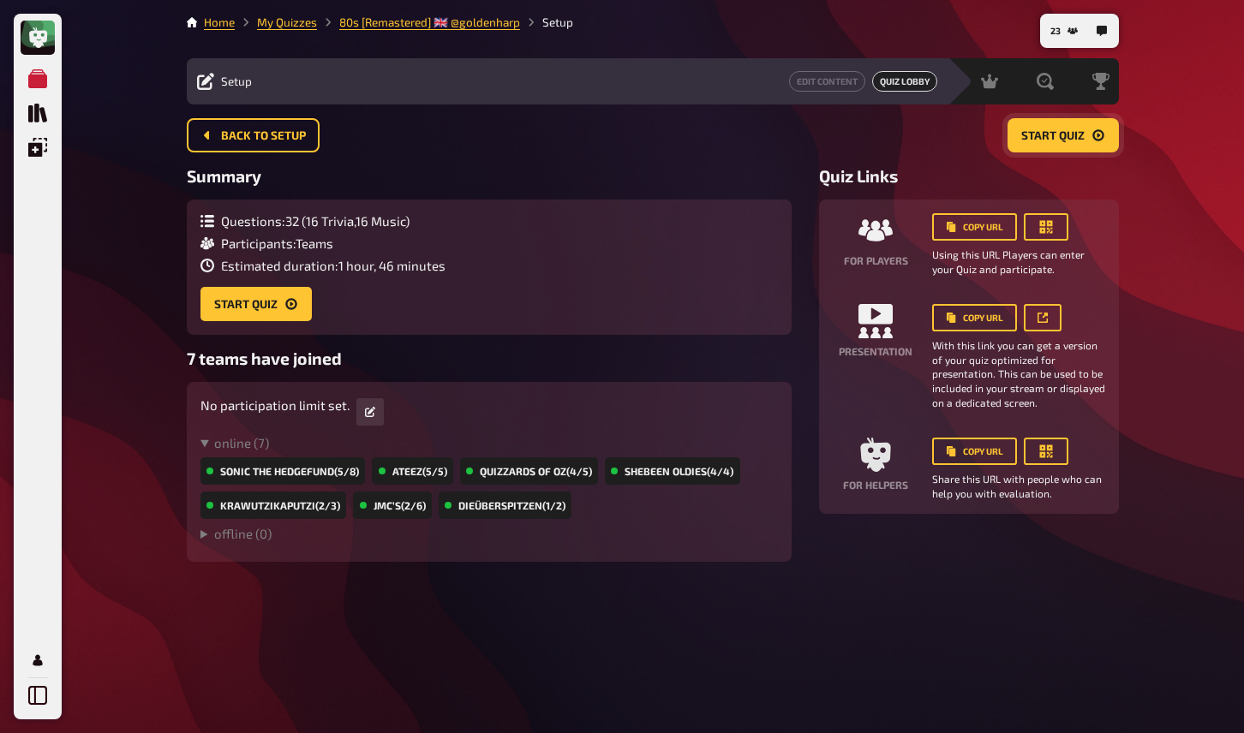
click at [1035, 135] on span "Start Quiz" at bounding box center [1052, 136] width 63 height 12
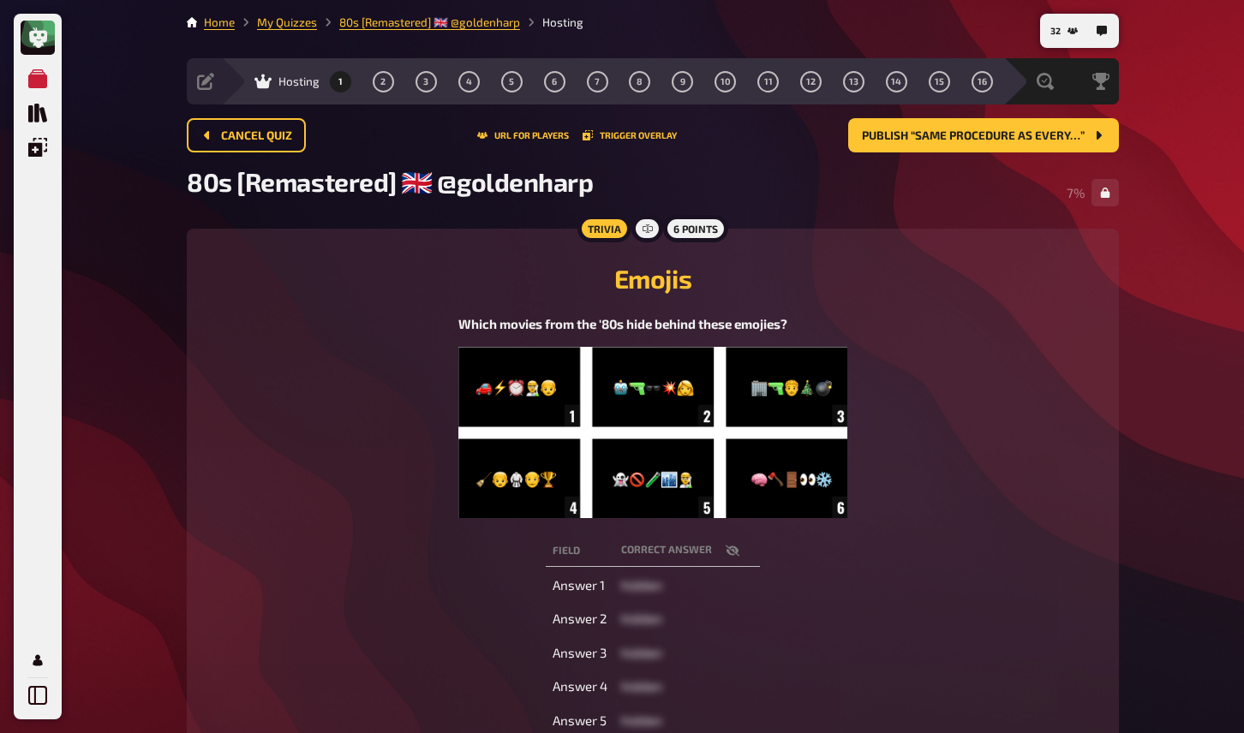
click at [1118, 391] on div "Trivia 6 points Emojis Which movies from the '80s hide behind these emojies? Fi…" at bounding box center [653, 511] width 932 height 565
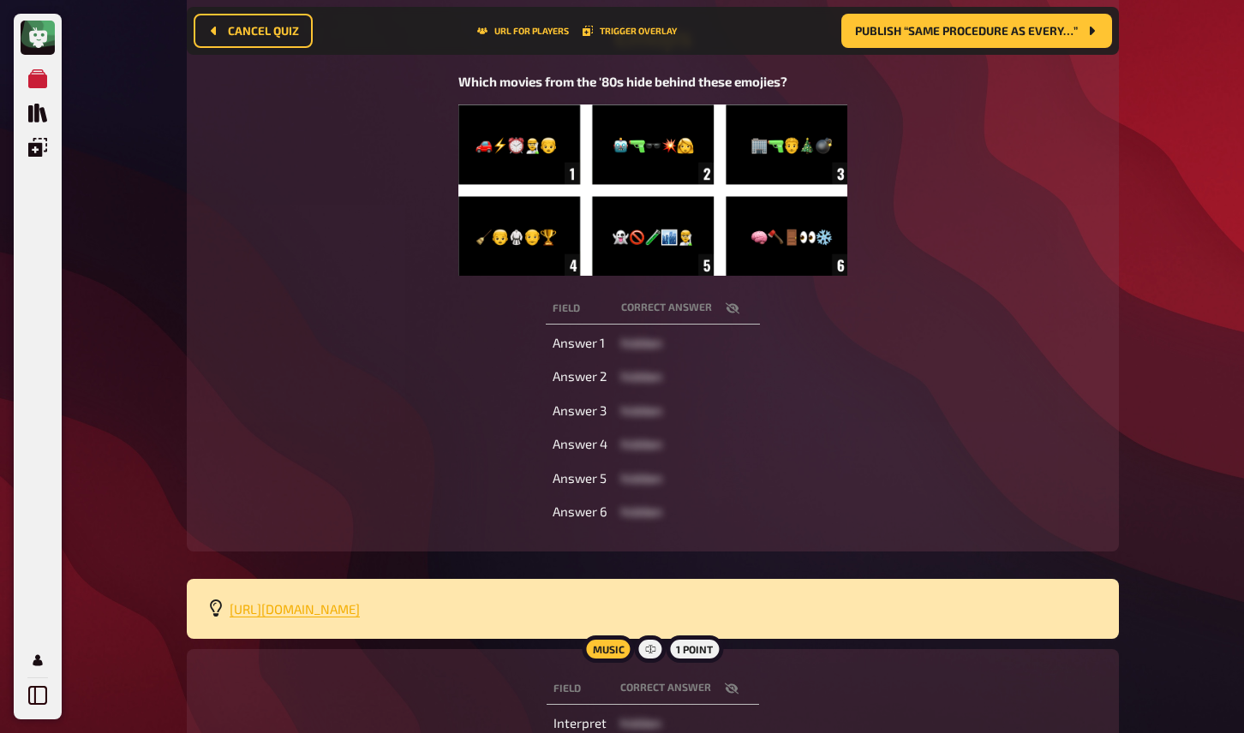
scroll to position [431, 0]
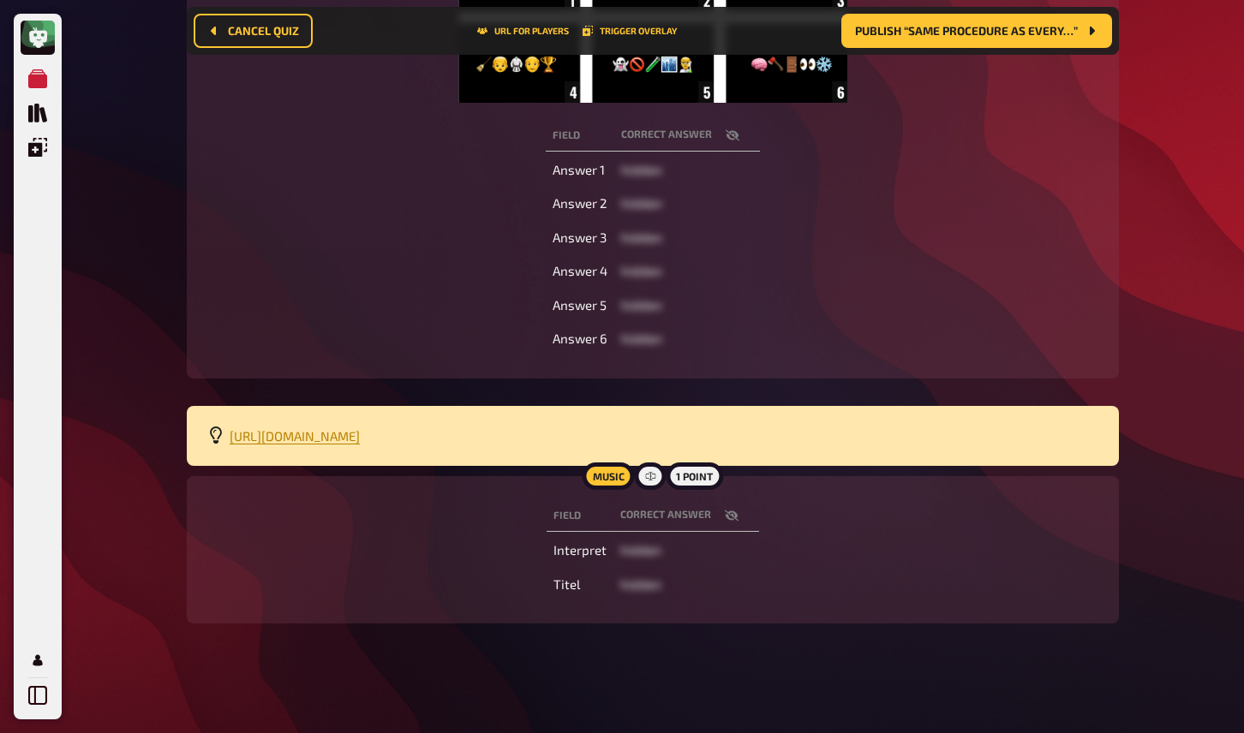
click at [735, 516] on icon "button" at bounding box center [732, 516] width 14 height 11
click at [733, 515] on icon "button" at bounding box center [732, 516] width 14 height 10
click at [1139, 325] on div "My Quizzes Quiz Library Overlays My Account 35 Home My Quizzes 80s [Remastered]…" at bounding box center [622, 152] width 1244 height 1163
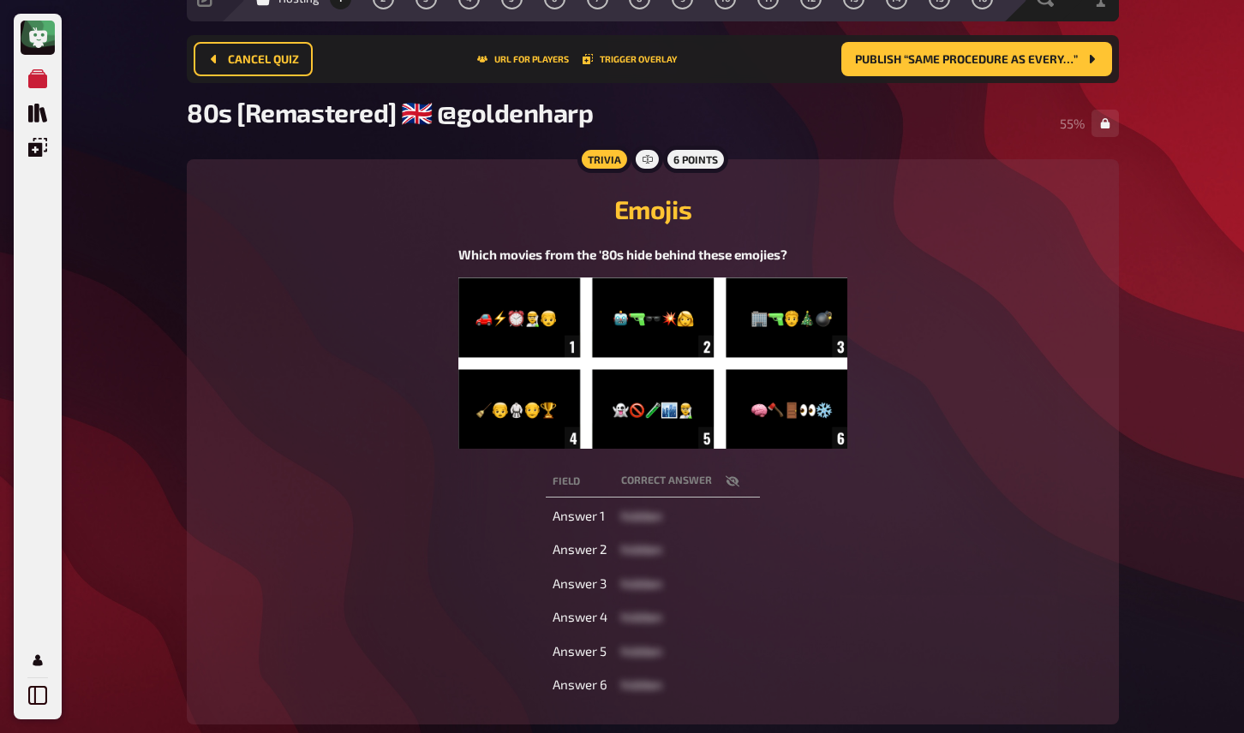
scroll to position [0, 0]
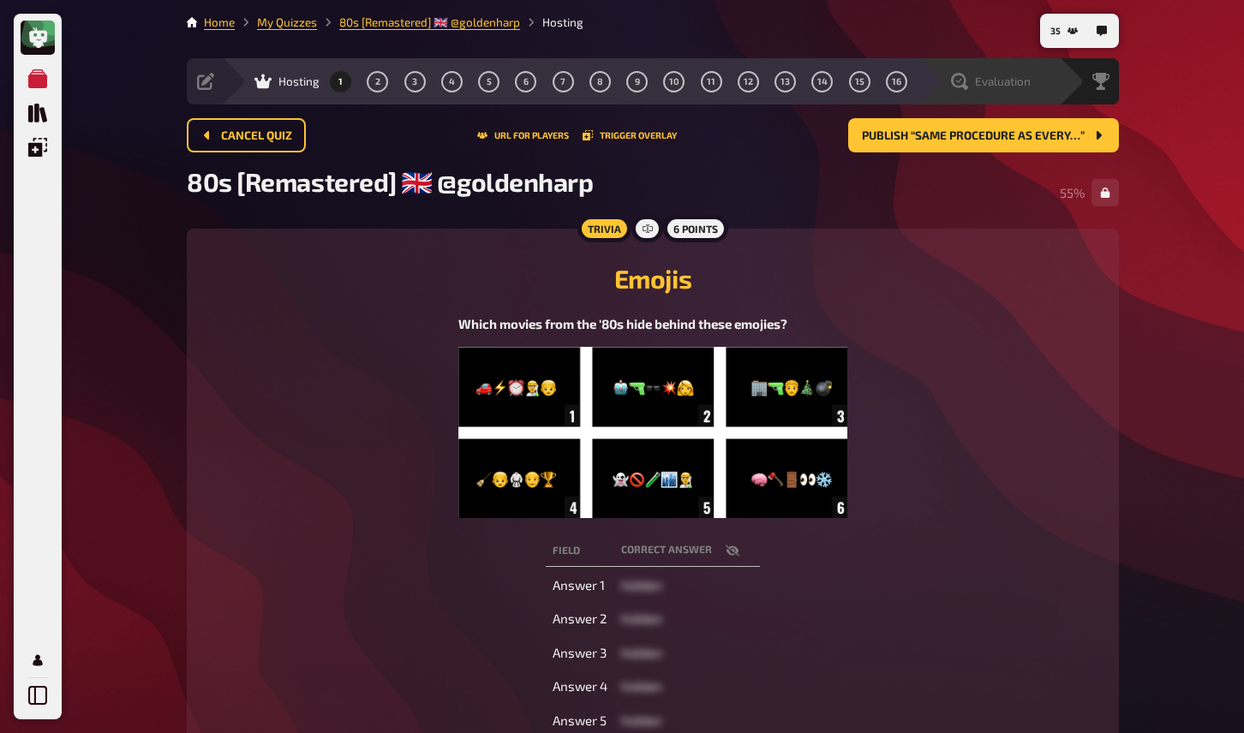
click at [997, 81] on span "Evaluation" at bounding box center [1003, 82] width 56 height 14
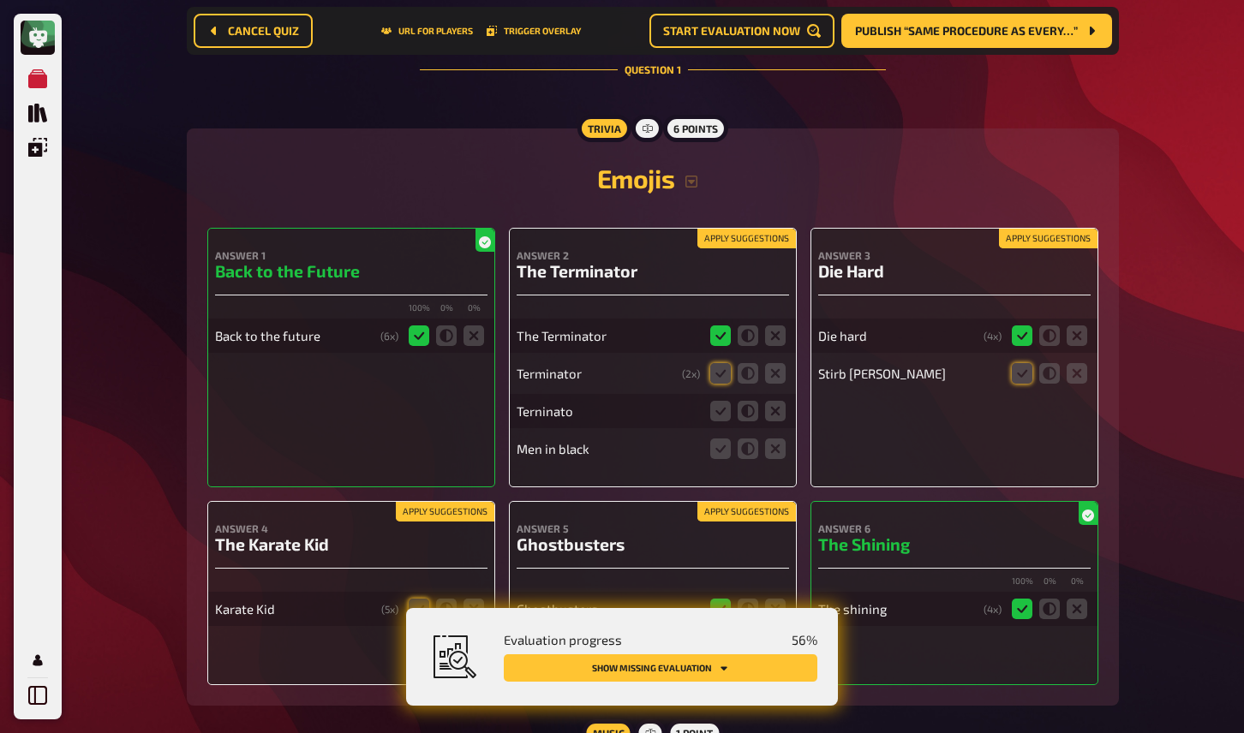
scroll to position [234, 0]
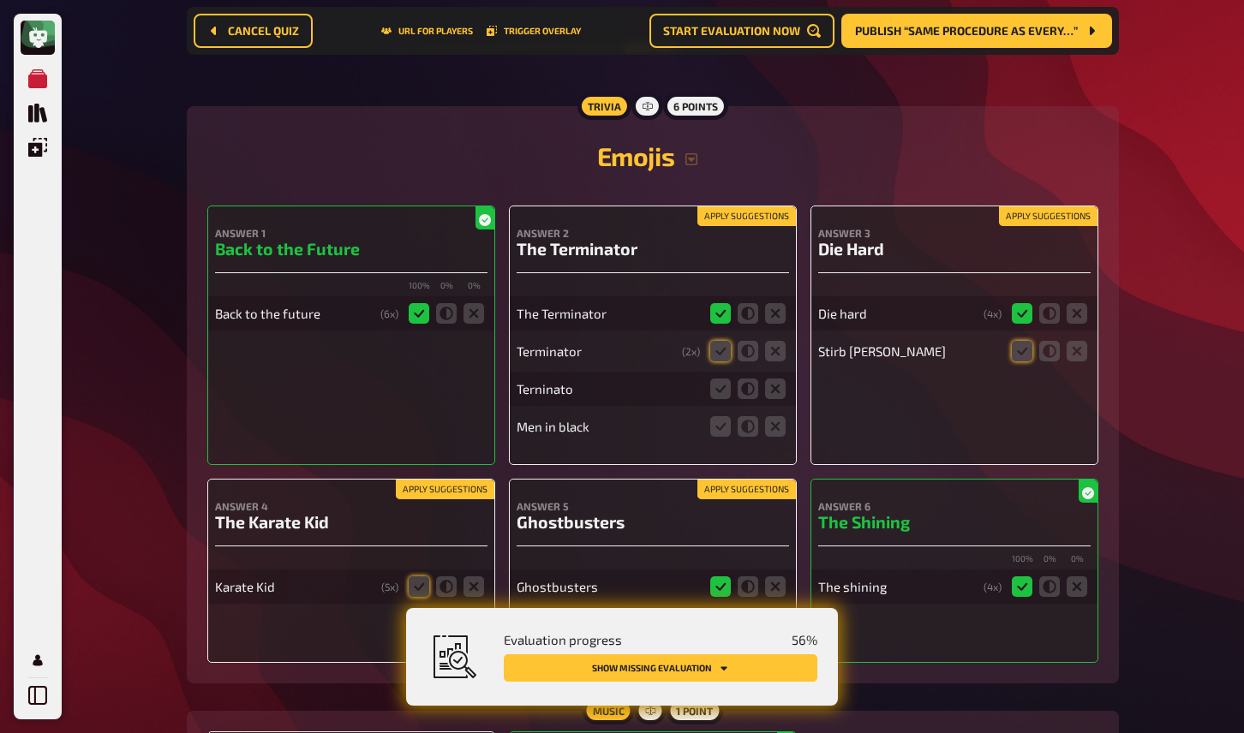
click at [756, 218] on button "Apply suggestions" at bounding box center [746, 216] width 99 height 19
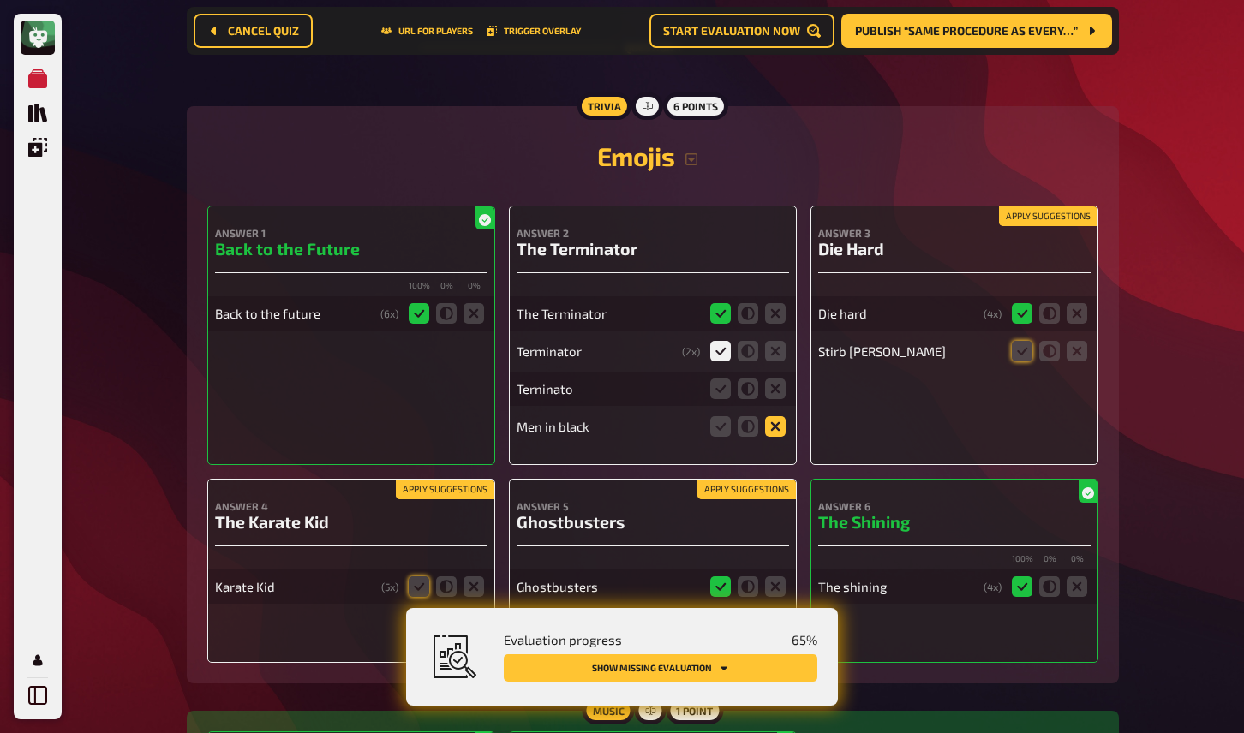
click at [769, 425] on icon at bounding box center [775, 426] width 21 height 21
click at [0, 0] on input "radio" at bounding box center [0, 0] width 0 height 0
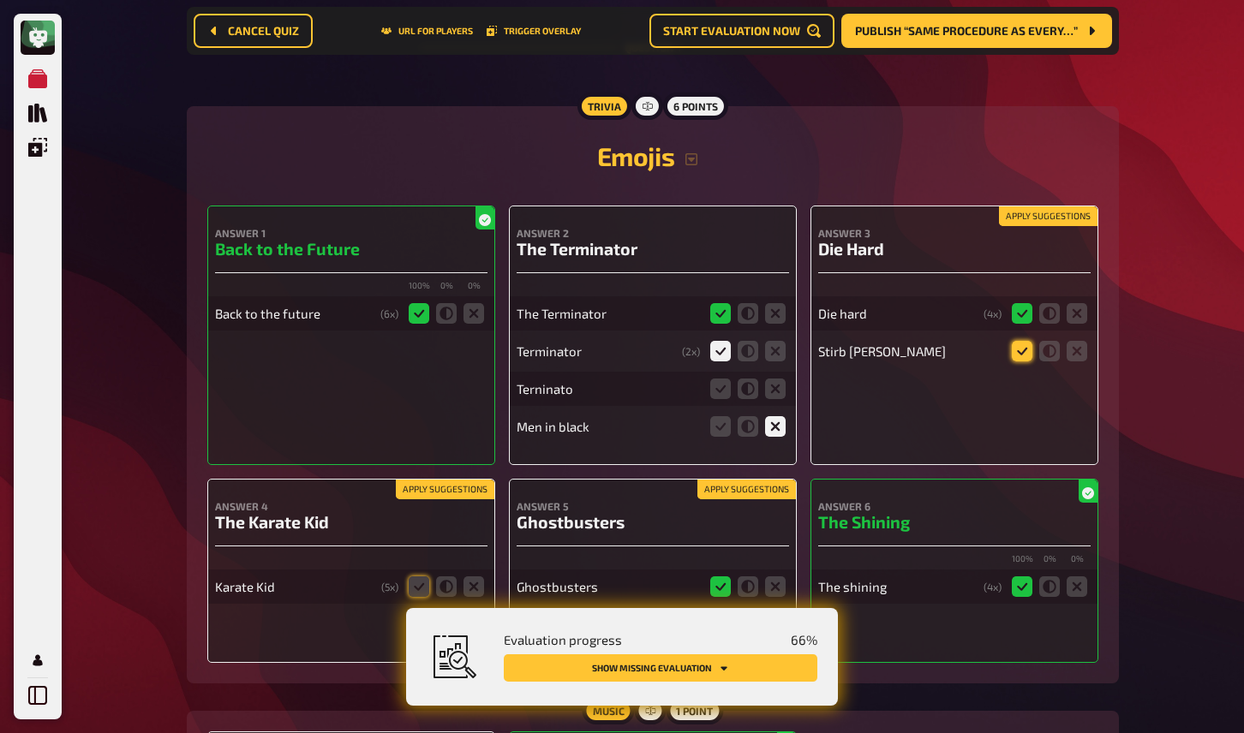
click at [1020, 355] on icon at bounding box center [1022, 351] width 21 height 21
click at [0, 0] on input "radio" at bounding box center [0, 0] width 0 height 0
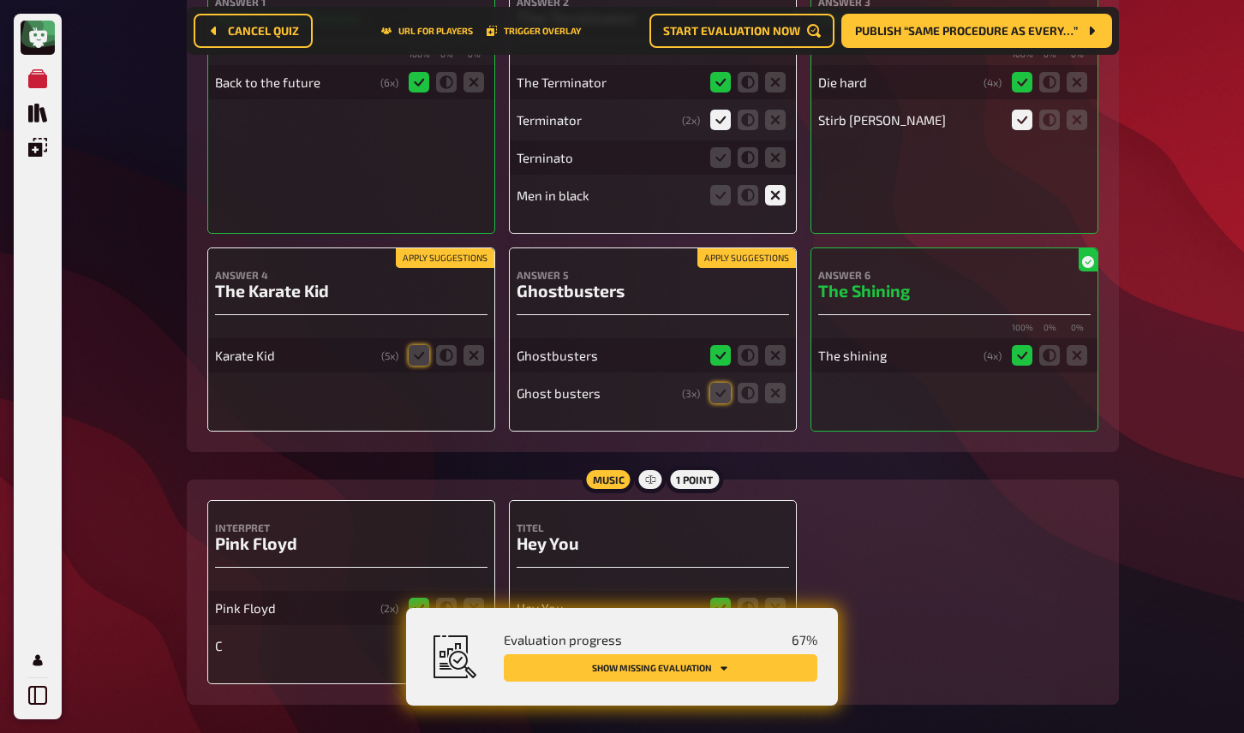
scroll to position [552, 0]
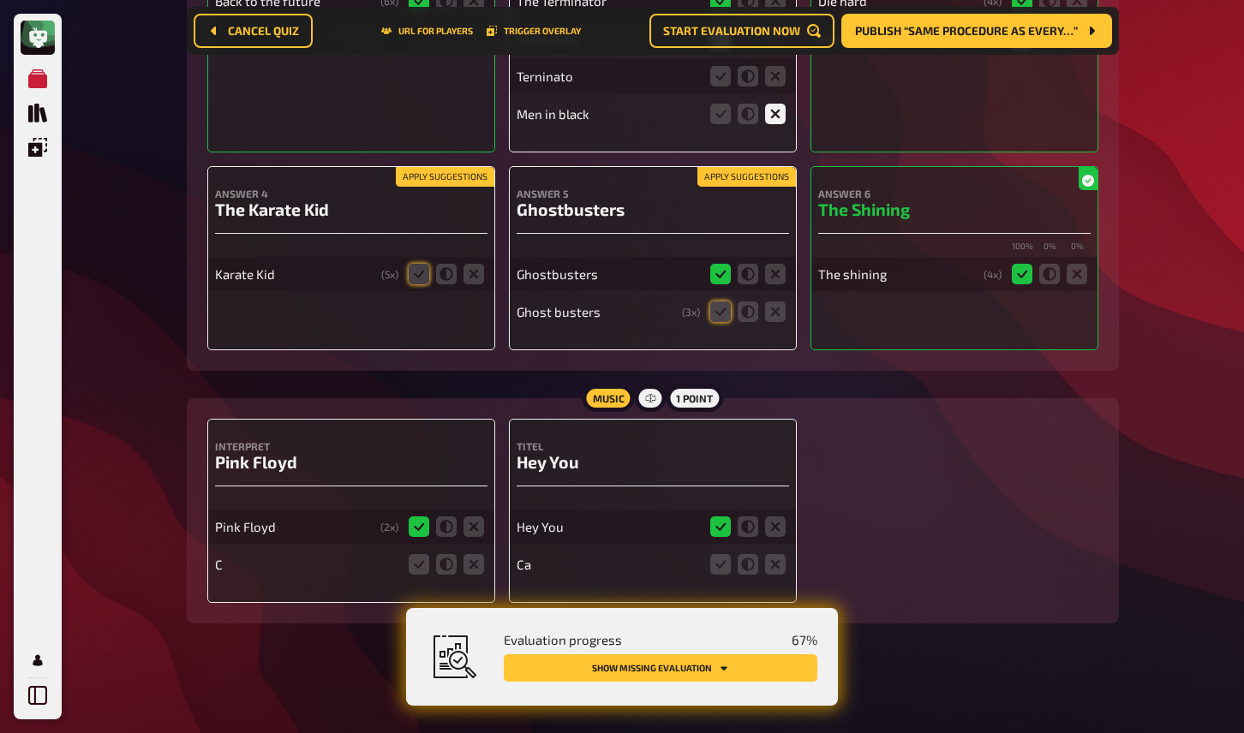
click at [723, 322] on fieldset at bounding box center [748, 311] width 82 height 27
click at [720, 313] on icon at bounding box center [720, 312] width 21 height 21
click at [0, 0] on input "radio" at bounding box center [0, 0] width 0 height 0
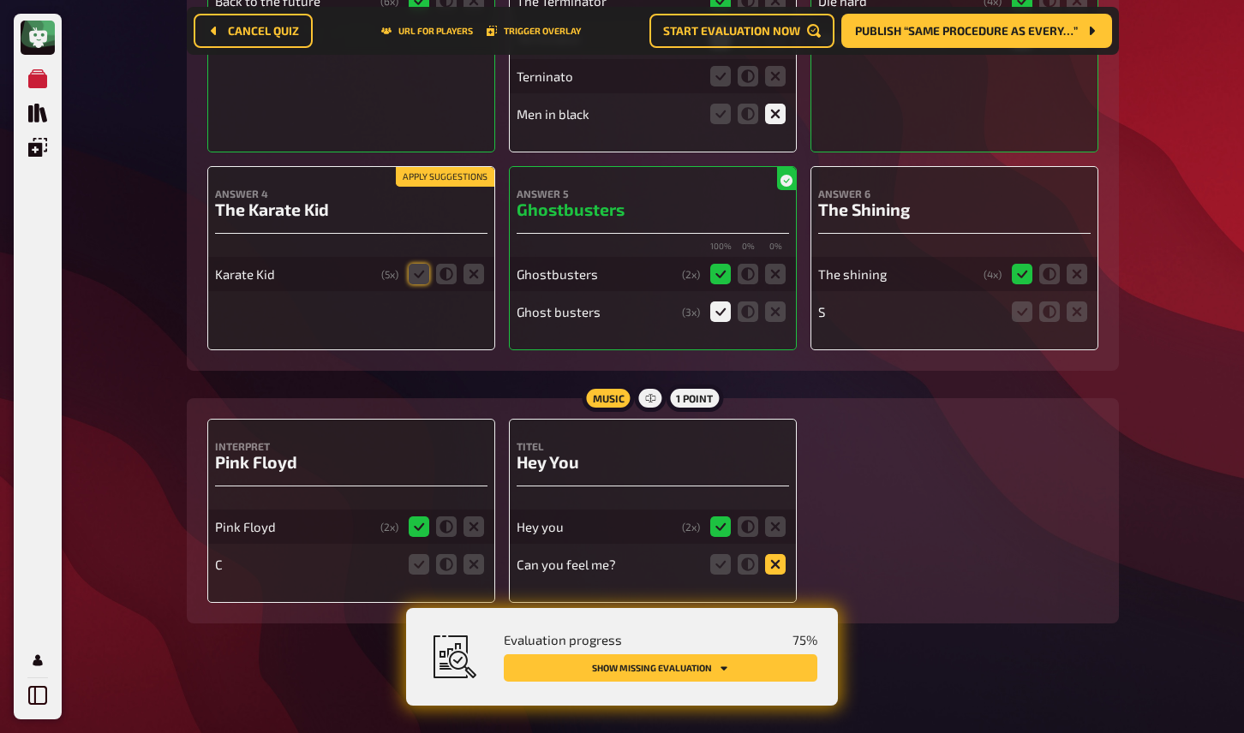
click at [770, 568] on icon at bounding box center [775, 564] width 21 height 21
click at [0, 0] on input "radio" at bounding box center [0, 0] width 0 height 0
click at [1083, 632] on main "Home My Quizzes 80s [Remastered] ​🇬🇧 @goldenharp Evaluation Setup Edit Content …" at bounding box center [653, 59] width 932 height 1184
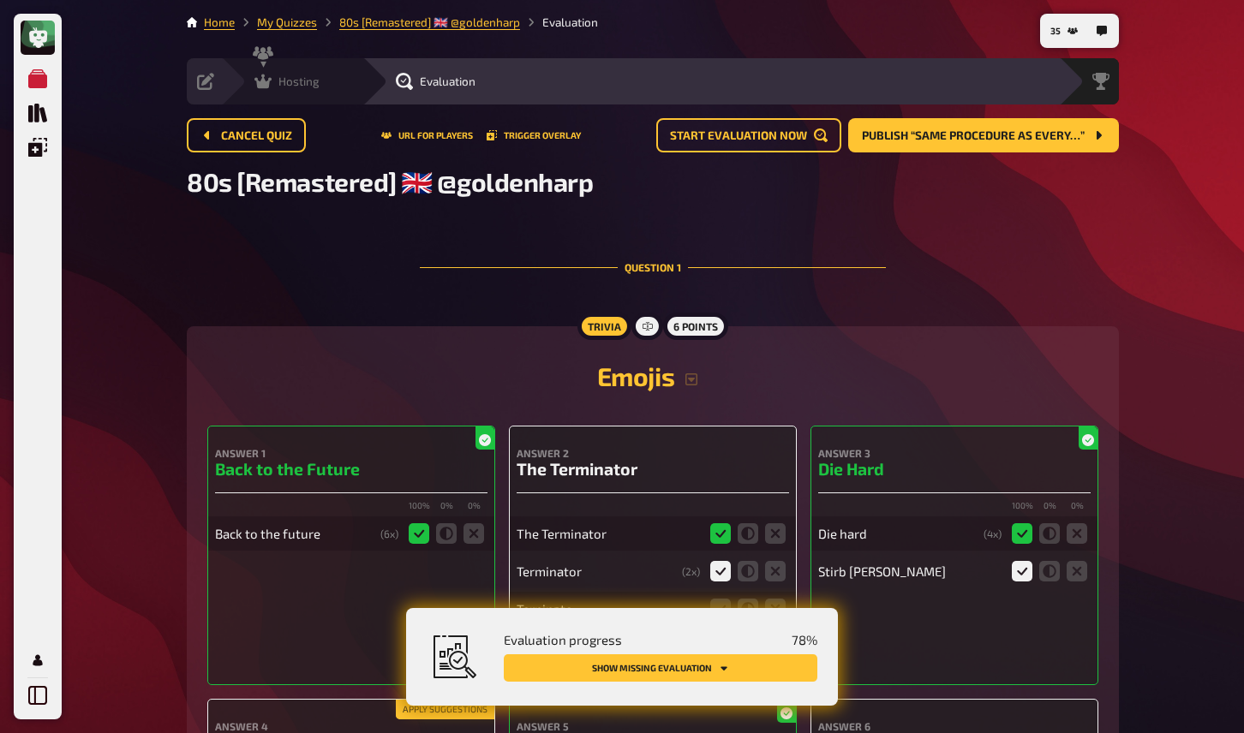
click at [282, 82] on span "Hosting" at bounding box center [298, 82] width 41 height 14
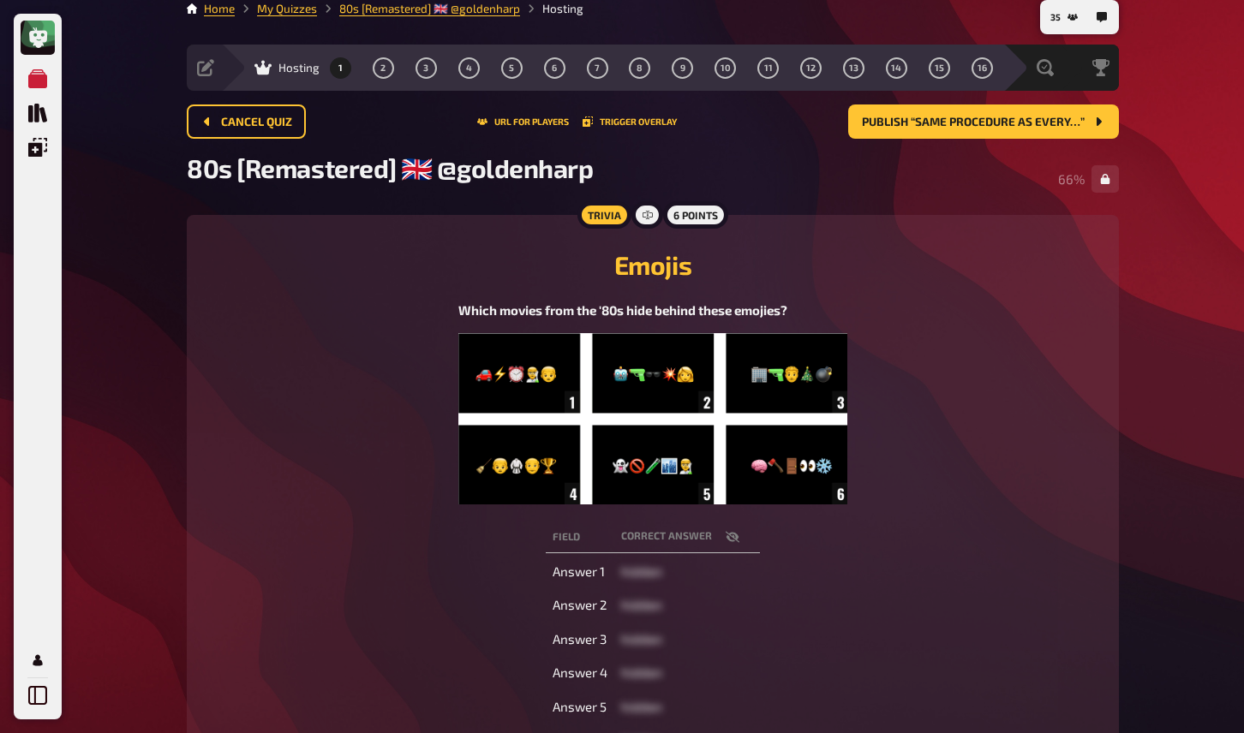
scroll to position [10, 0]
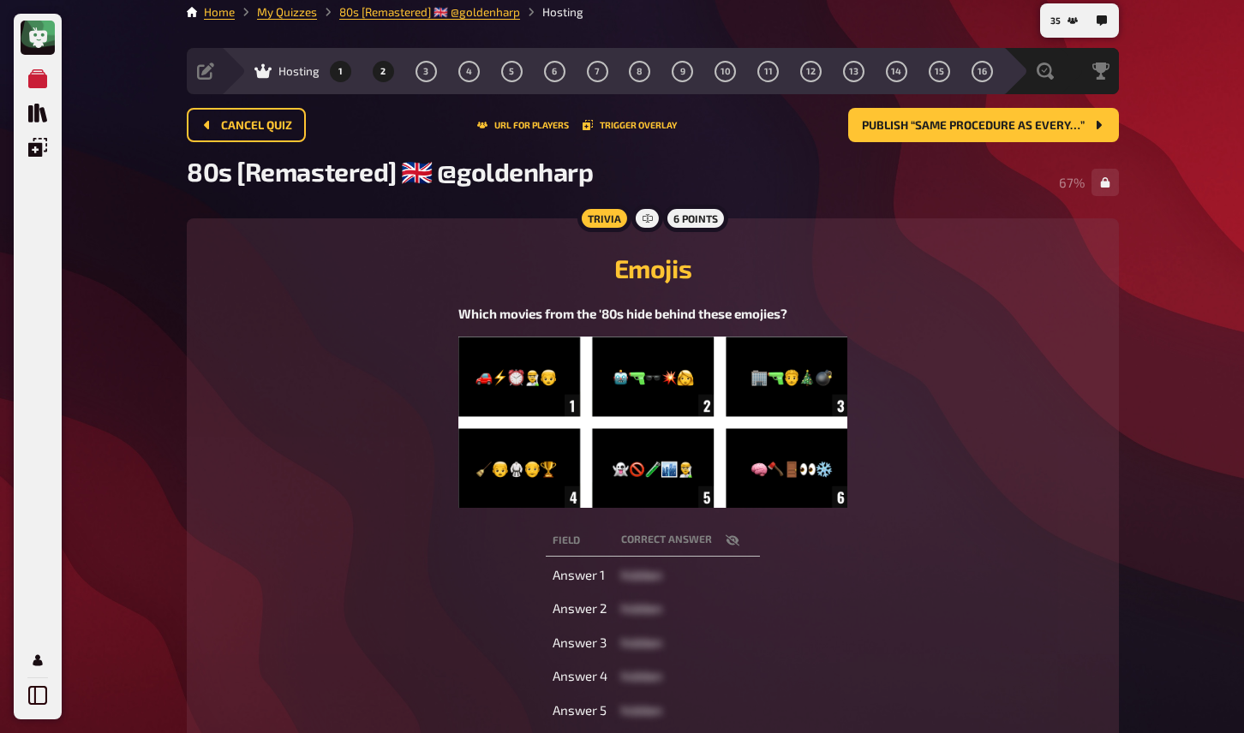
click at [380, 73] on span "2" at bounding box center [382, 71] width 5 height 9
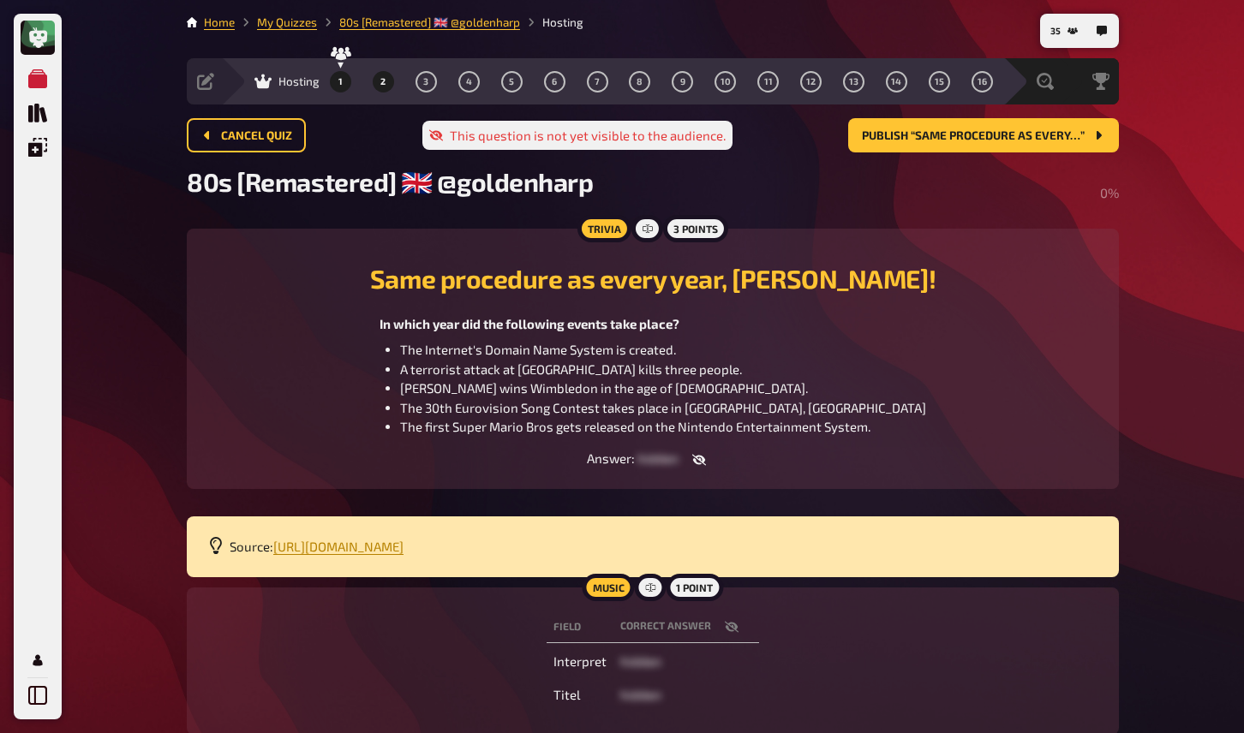
click at [343, 82] on button "1" at bounding box center [340, 81] width 27 height 27
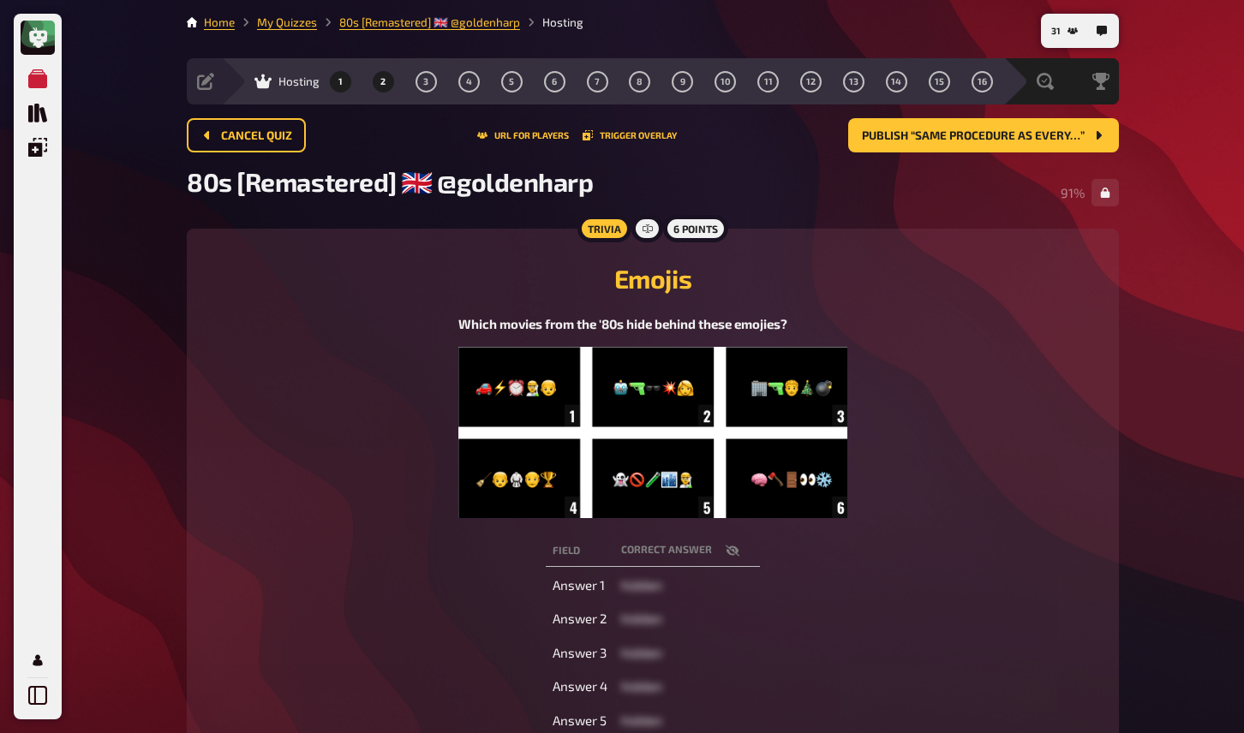
click at [385, 83] on button "2" at bounding box center [382, 81] width 27 height 27
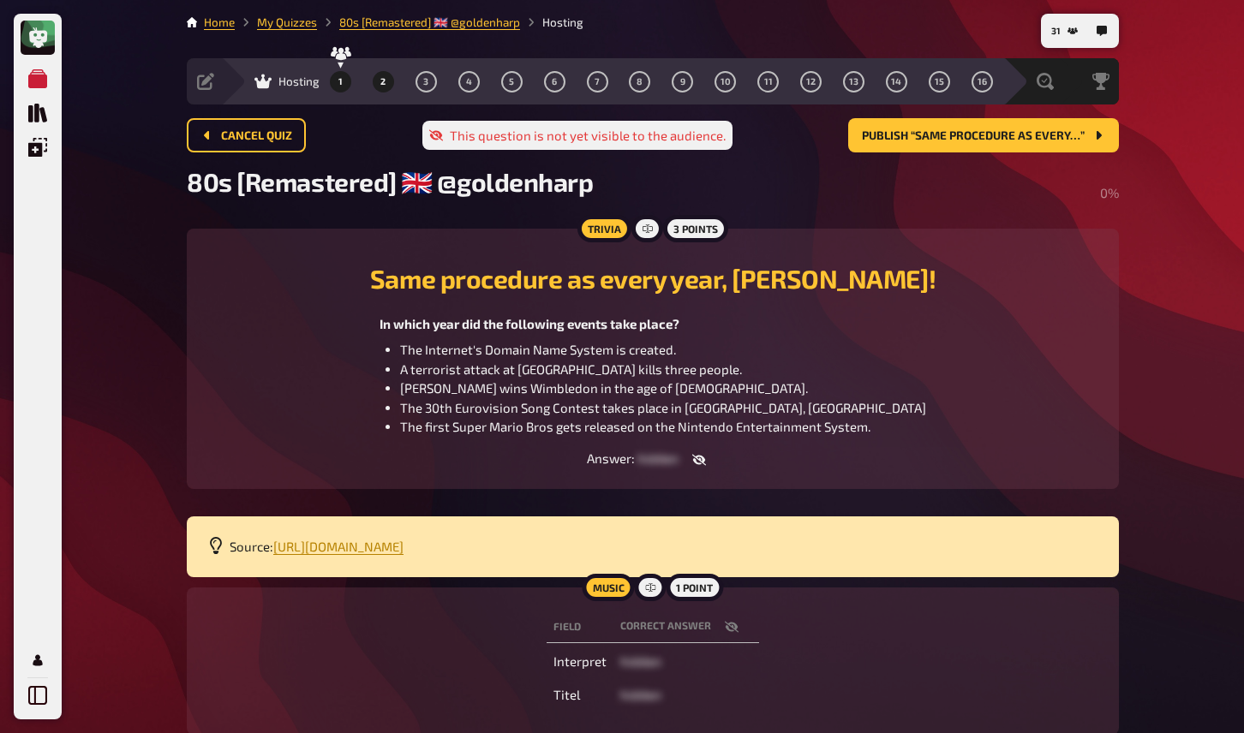
click at [348, 81] on button "1" at bounding box center [340, 81] width 27 height 27
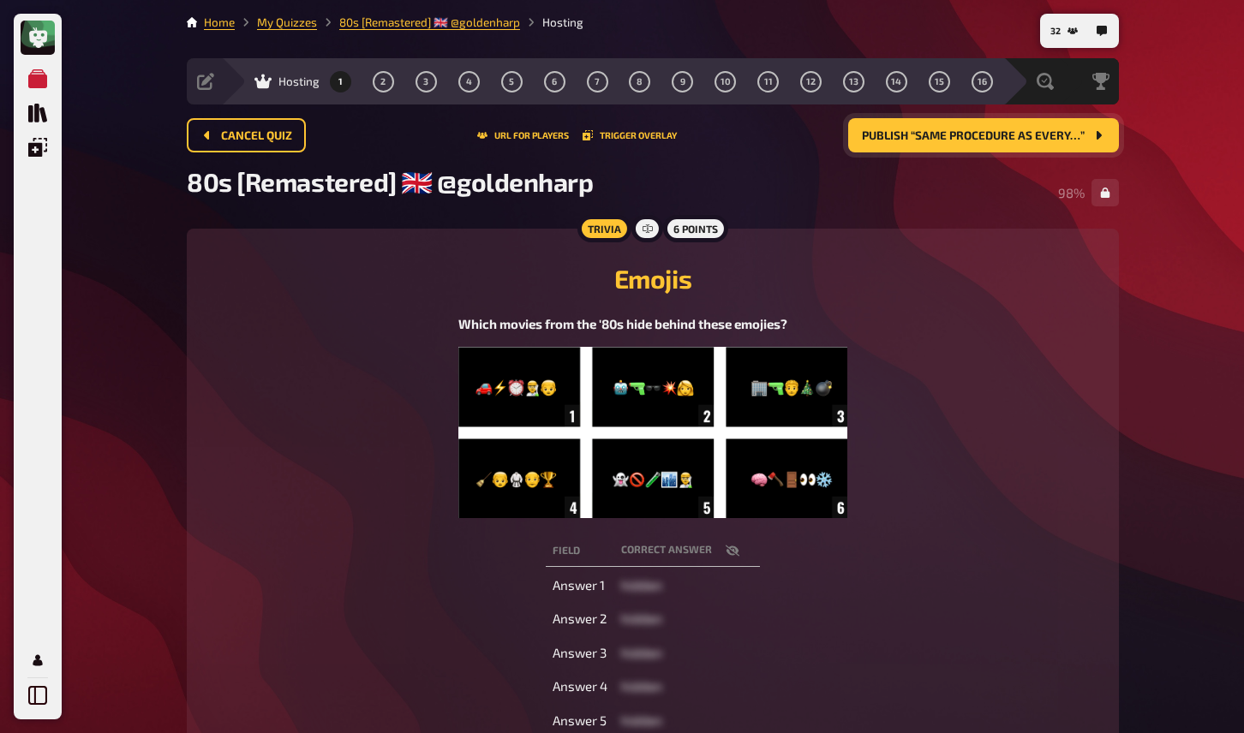
click at [1030, 137] on span "Publish “Same procedure as every…”" at bounding box center [973, 136] width 223 height 12
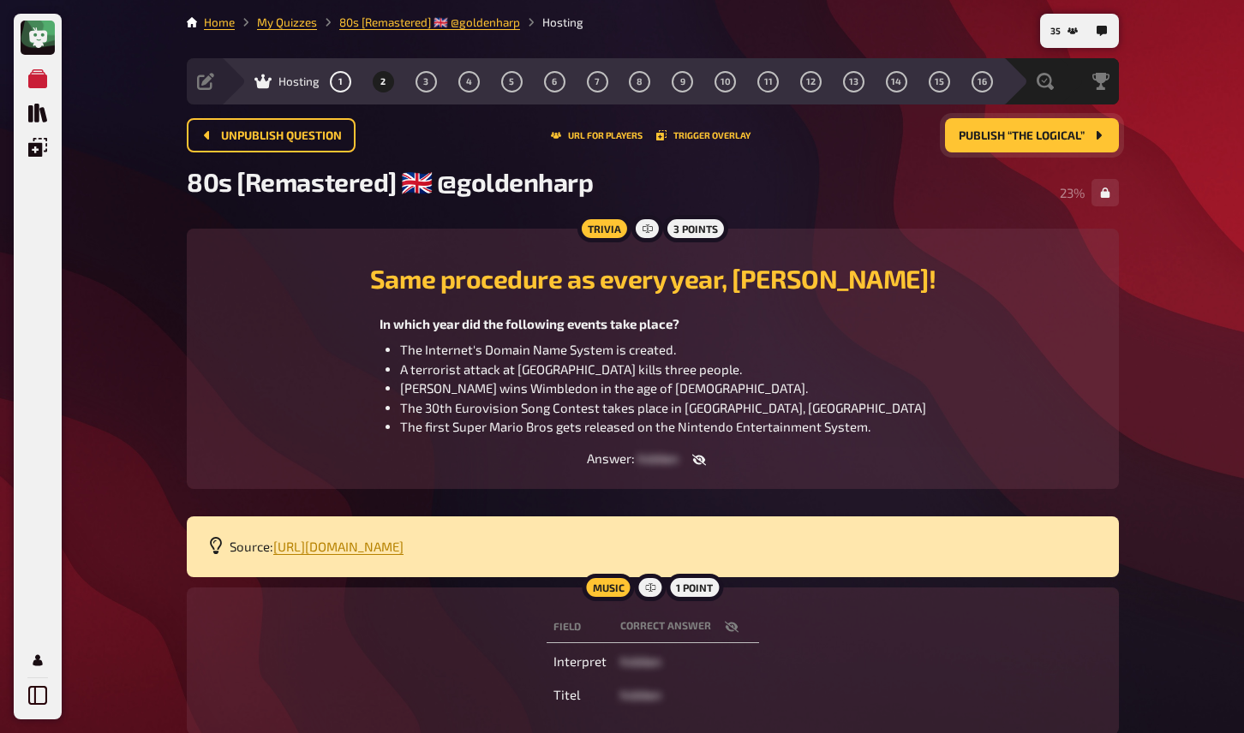
click at [1202, 378] on div "My Quizzes Quiz Library Overlays My Account 35 Home My Quizzes 80s [Remastered]…" at bounding box center [622, 422] width 1244 height 845
click at [993, 82] on span "Evaluation" at bounding box center [1003, 82] width 56 height 14
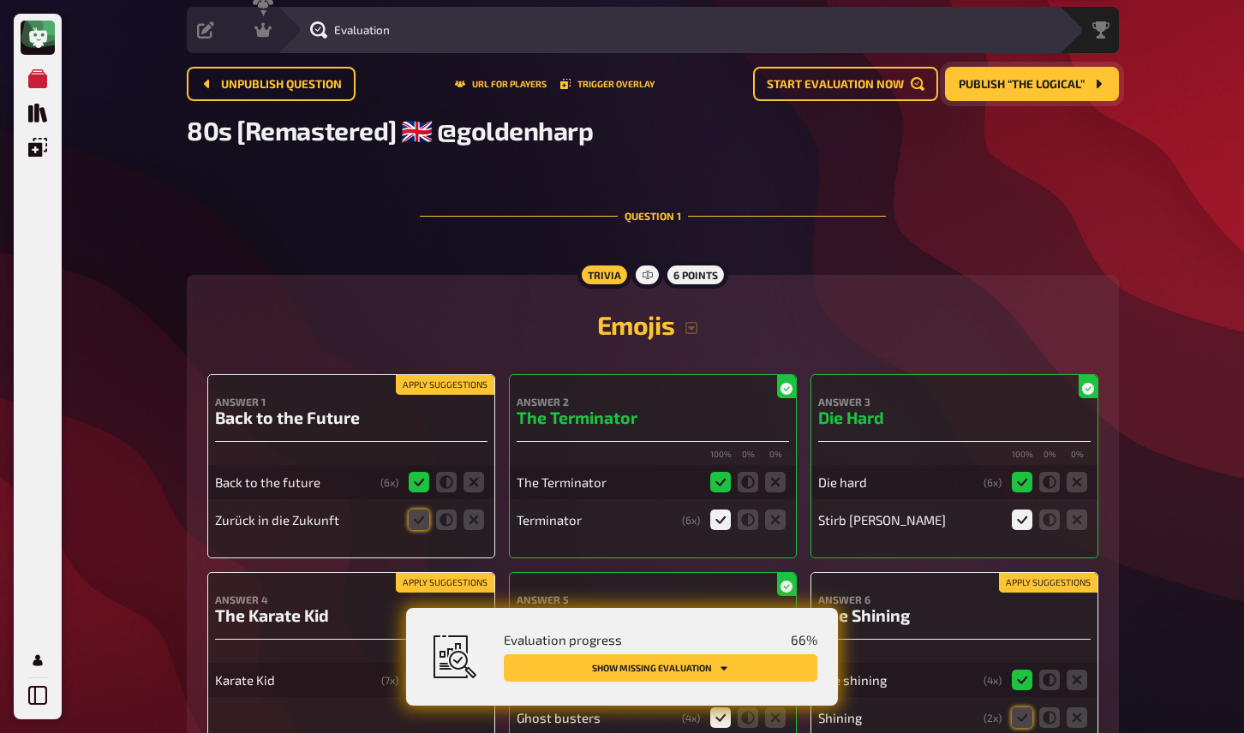
scroll to position [57, 0]
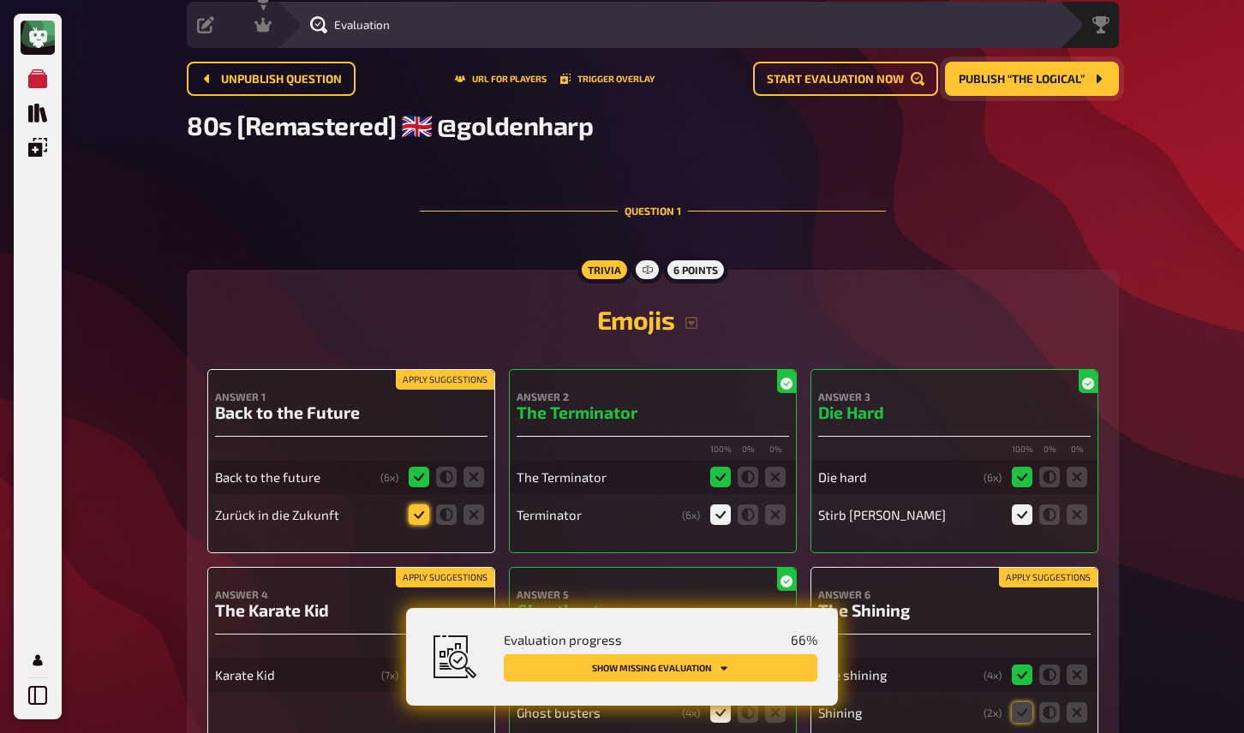
click at [410, 517] on icon at bounding box center [419, 515] width 21 height 21
click at [0, 0] on input "radio" at bounding box center [0, 0] width 0 height 0
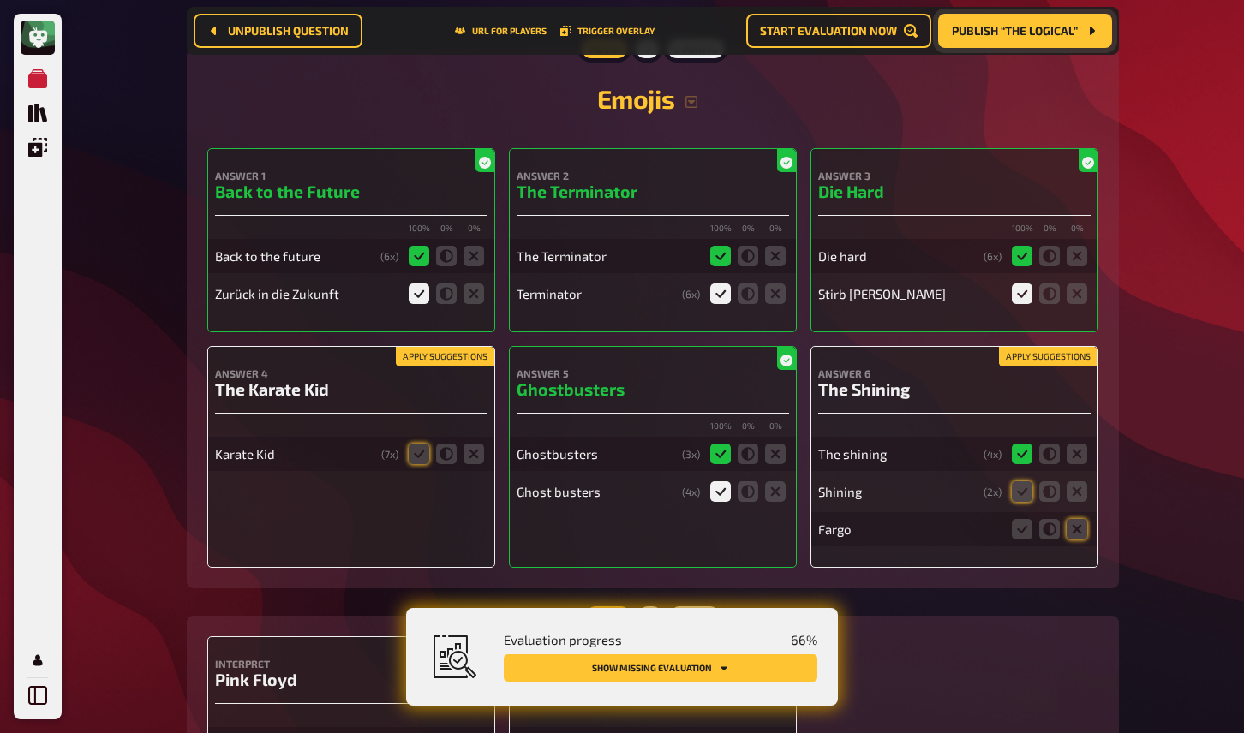
scroll to position [296, 0]
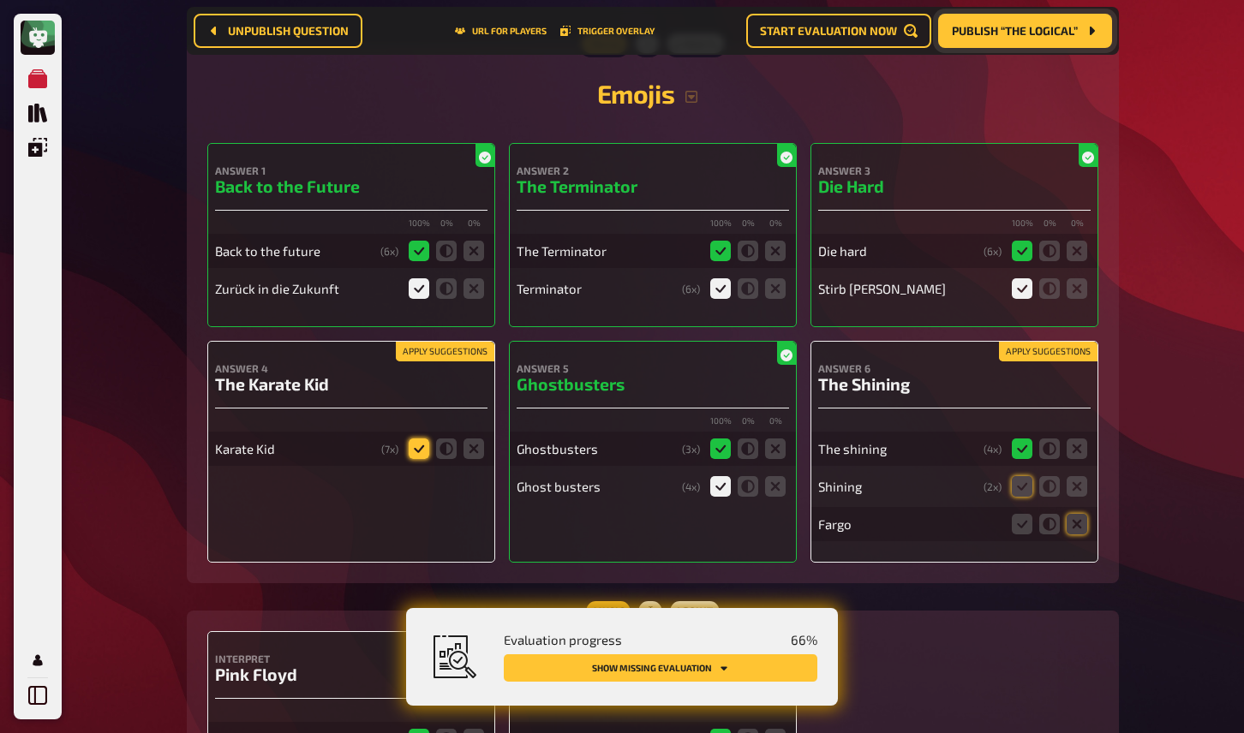
click at [420, 455] on icon at bounding box center [419, 449] width 21 height 21
click at [0, 0] on input "radio" at bounding box center [0, 0] width 0 height 0
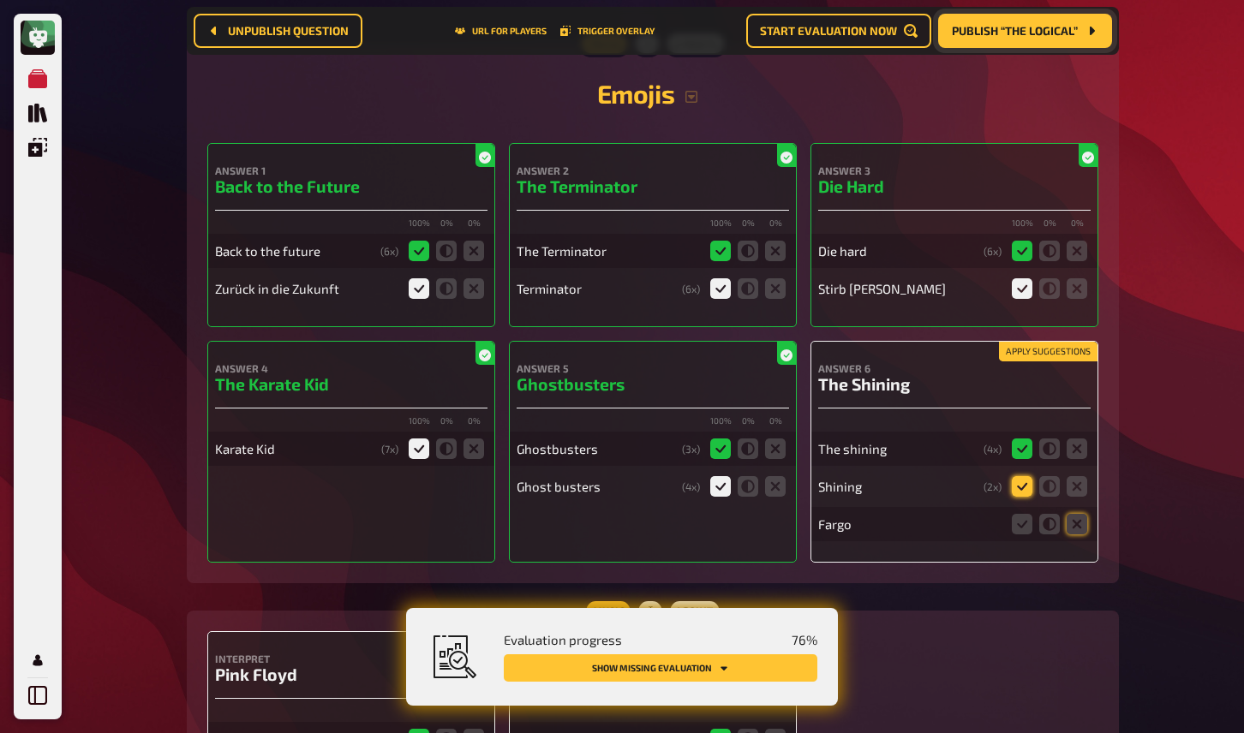
click at [1021, 492] on icon at bounding box center [1022, 486] width 21 height 21
click at [0, 0] on input "radio" at bounding box center [0, 0] width 0 height 0
click at [1082, 529] on icon at bounding box center [1077, 524] width 21 height 21
click at [0, 0] on input "radio" at bounding box center [0, 0] width 0 height 0
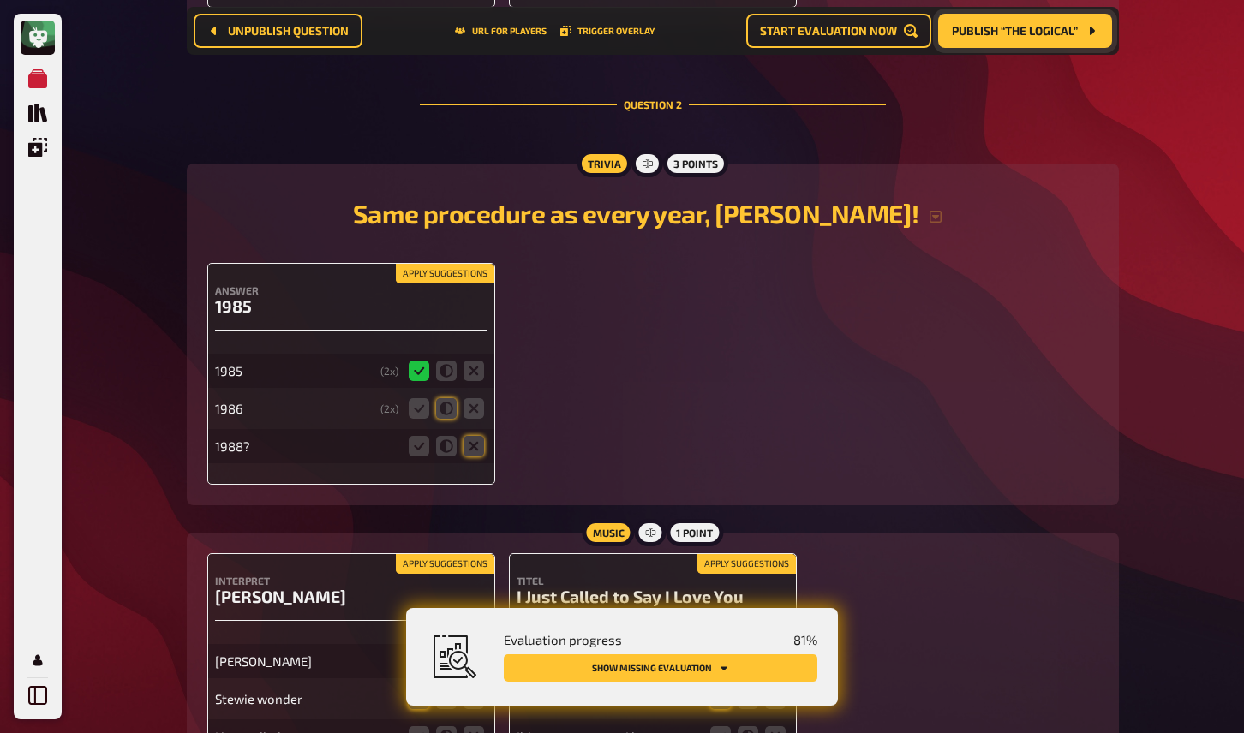
scroll to position [1435, 0]
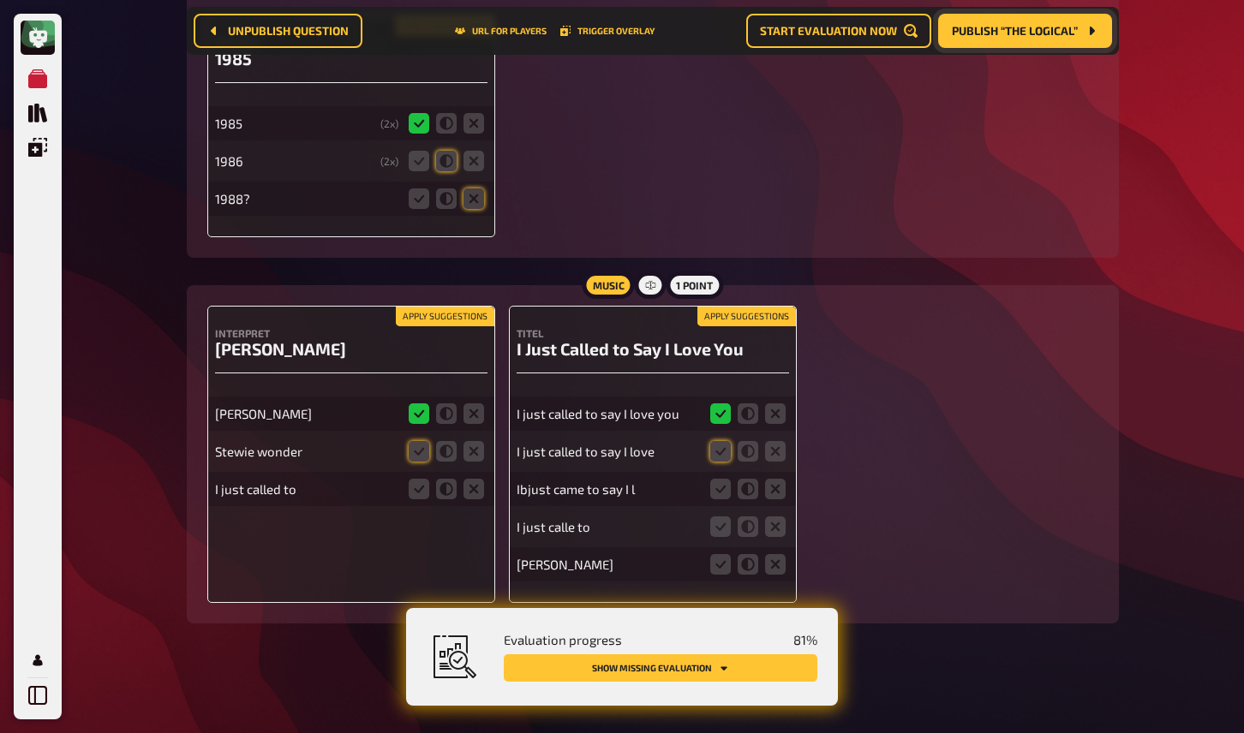
click at [441, 314] on button "Apply suggestions" at bounding box center [445, 317] width 99 height 19
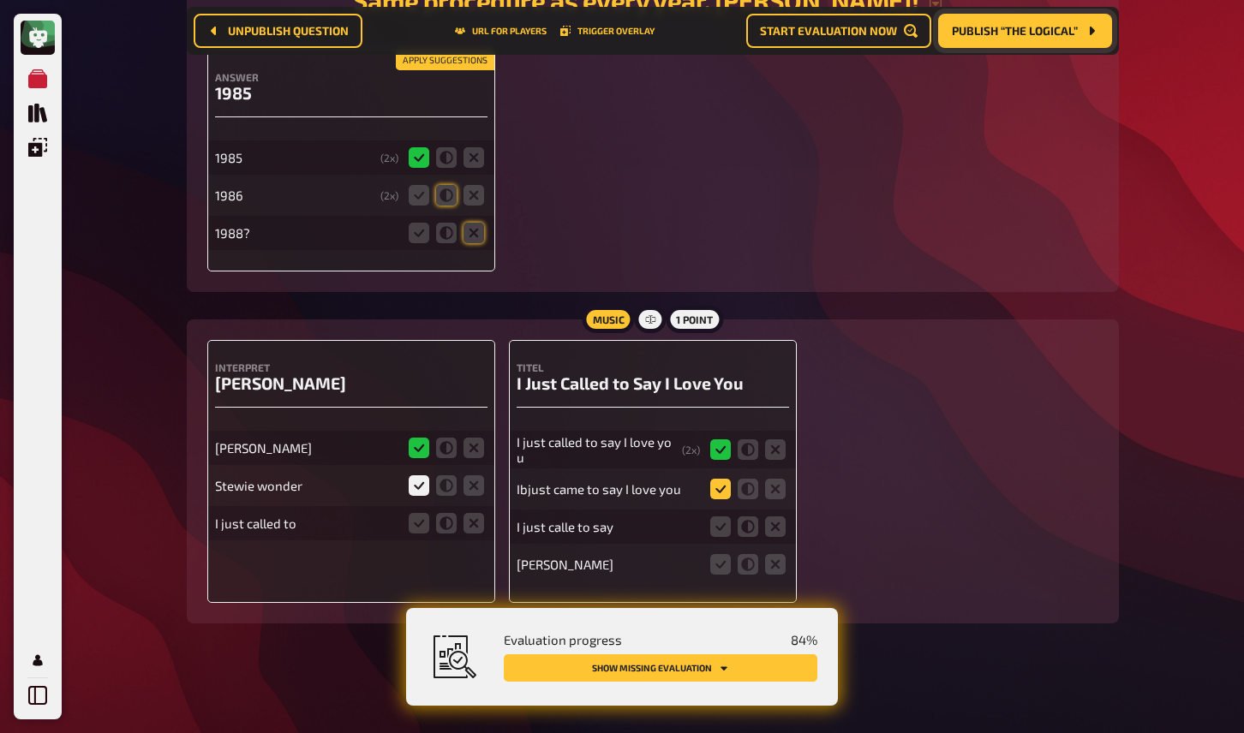
click at [718, 492] on icon at bounding box center [720, 489] width 21 height 21
click at [0, 0] on input "radio" at bounding box center [0, 0] width 0 height 0
click at [716, 529] on icon at bounding box center [720, 527] width 21 height 21
click at [0, 0] on input "radio" at bounding box center [0, 0] width 0 height 0
click at [781, 567] on icon at bounding box center [775, 564] width 21 height 21
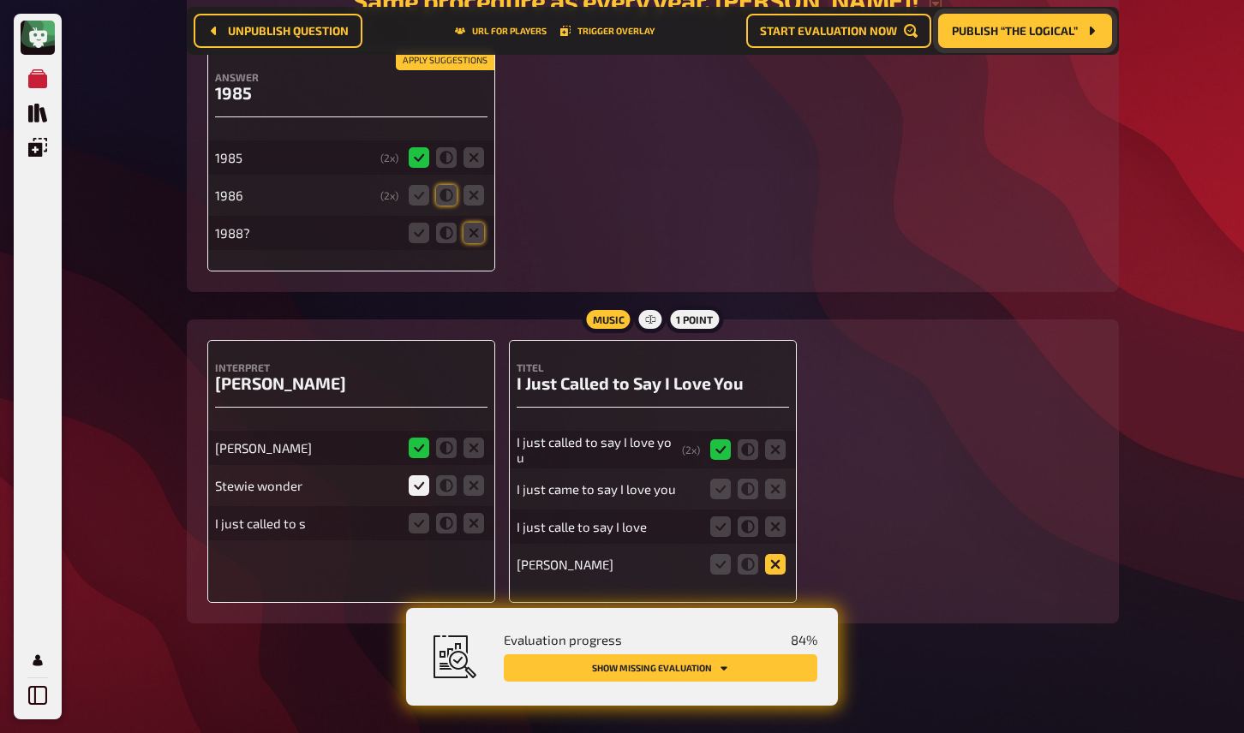
click at [0, 0] on input "radio" at bounding box center [0, 0] width 0 height 0
click at [725, 493] on icon at bounding box center [720, 489] width 21 height 21
click at [0, 0] on input "radio" at bounding box center [0, 0] width 0 height 0
click at [749, 529] on icon at bounding box center [748, 527] width 21 height 21
click at [0, 0] on input "radio" at bounding box center [0, 0] width 0 height 0
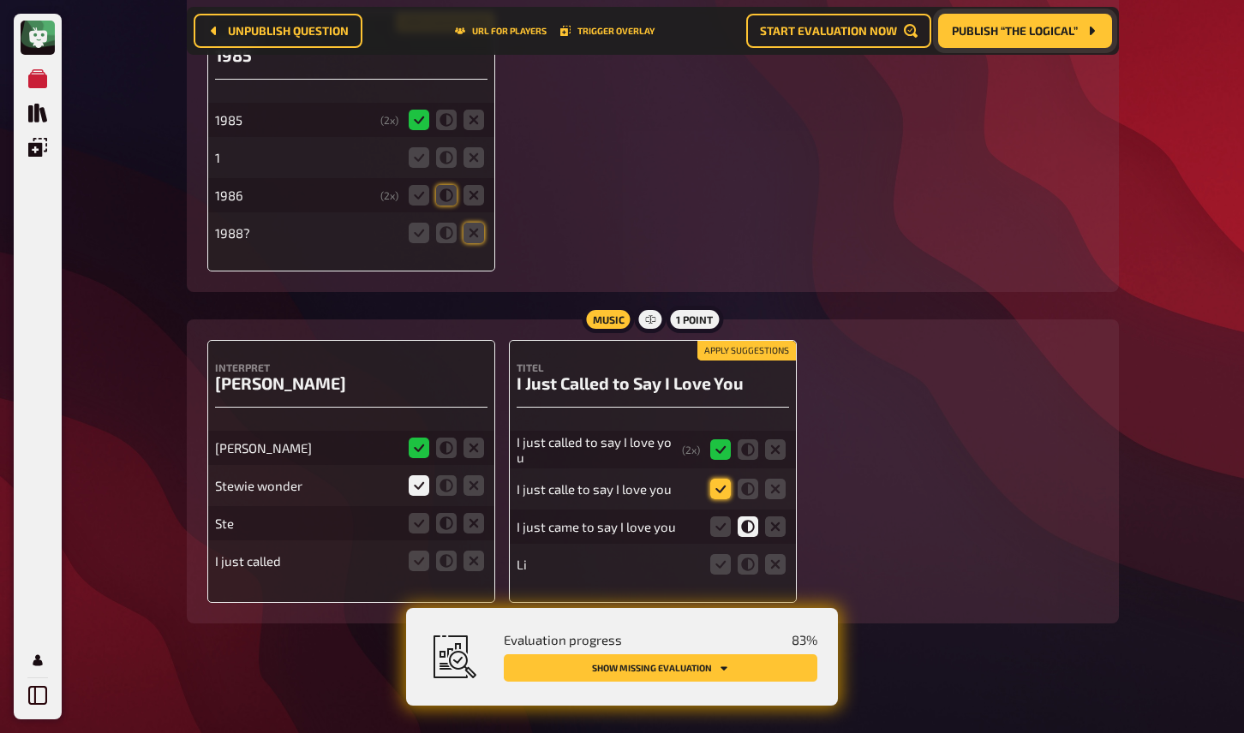
click at [721, 496] on icon at bounding box center [720, 489] width 21 height 21
click at [0, 0] on input "radio" at bounding box center [0, 0] width 0 height 0
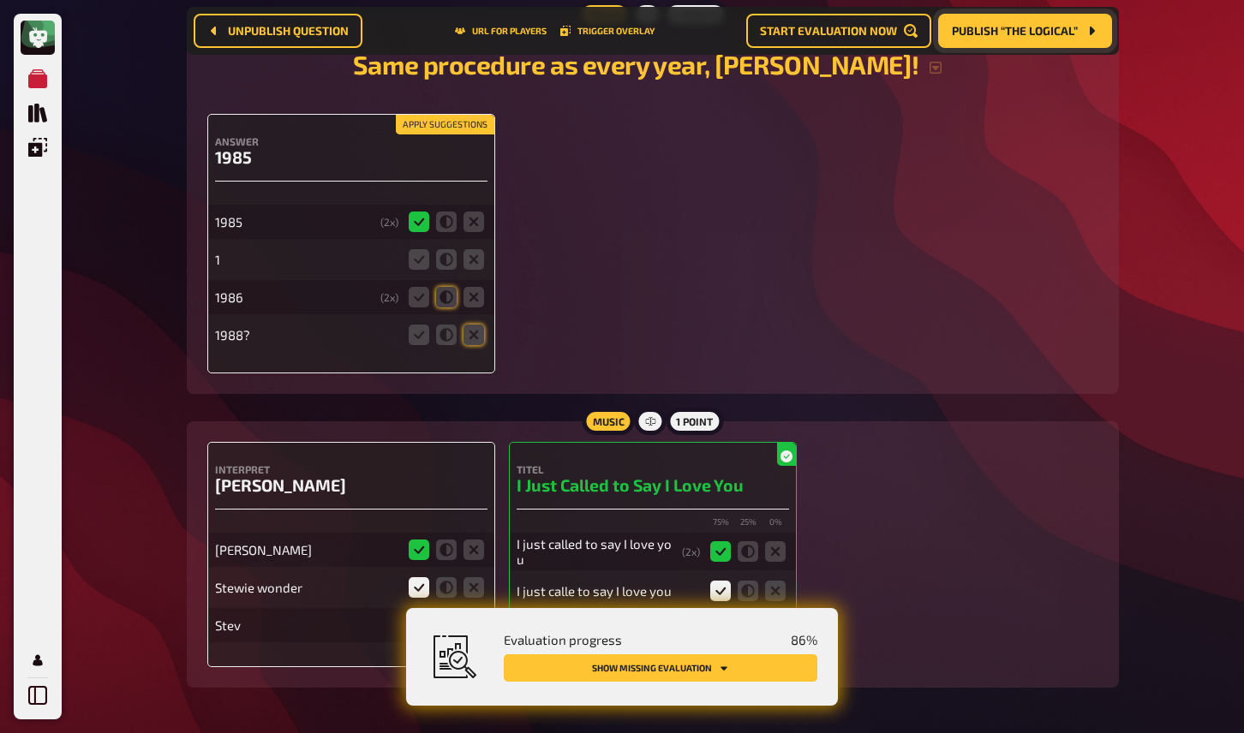
scroll to position [1324, 0]
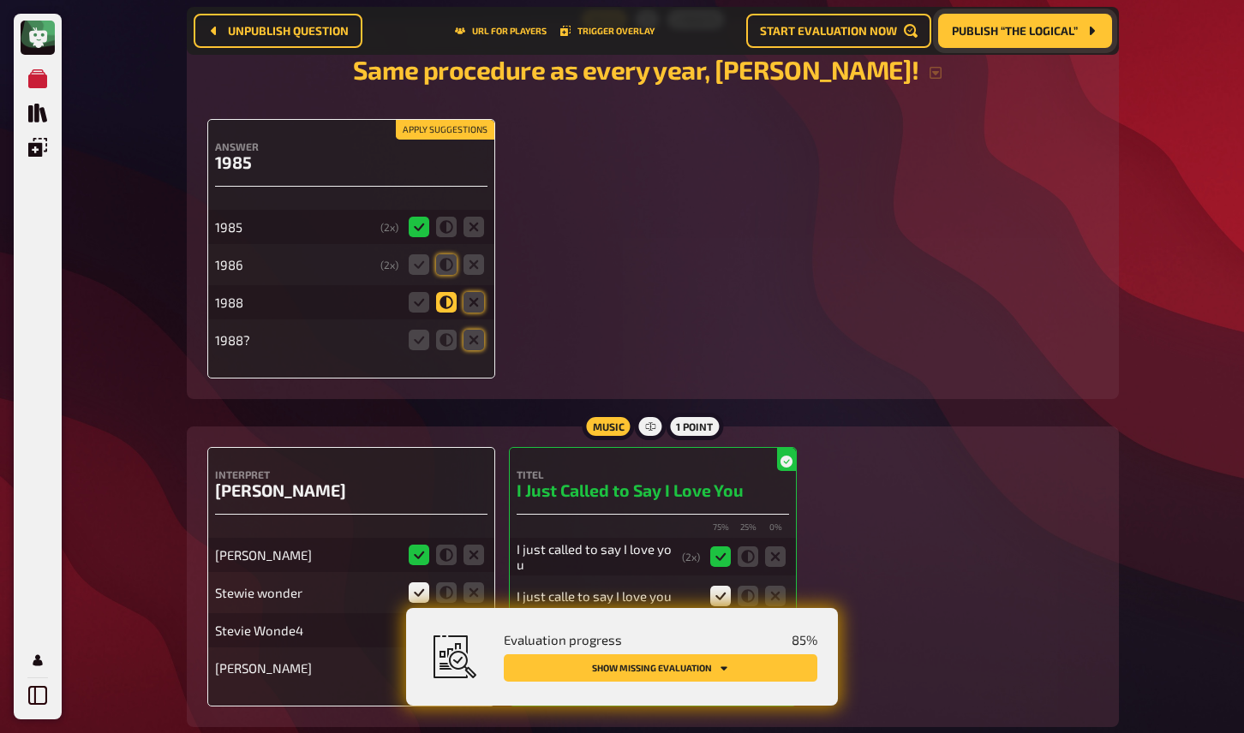
click at [448, 312] on icon at bounding box center [446, 302] width 21 height 21
click at [0, 0] on input "radio" at bounding box center [0, 0] width 0 height 0
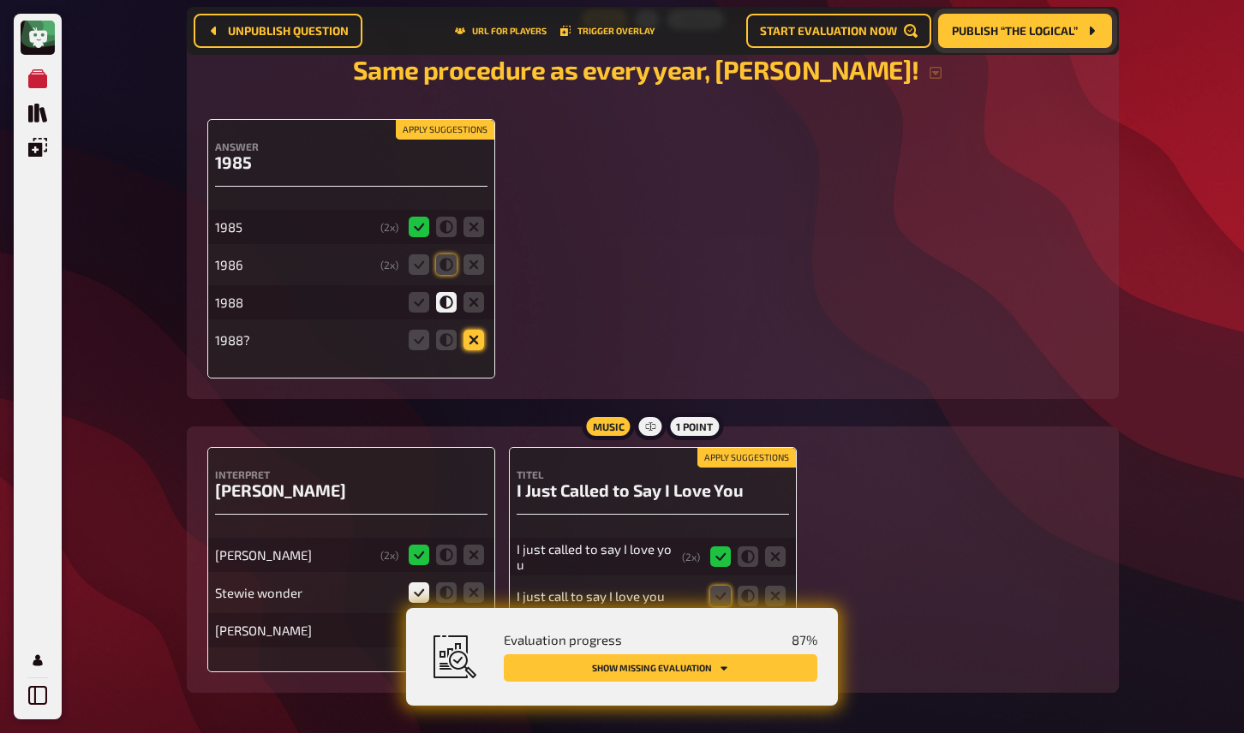
click at [476, 350] on icon at bounding box center [474, 340] width 21 height 21
click at [0, 0] on input "radio" at bounding box center [0, 0] width 0 height 0
click at [445, 272] on icon at bounding box center [446, 264] width 21 height 21
click at [0, 0] on input "radio" at bounding box center [0, 0] width 0 height 0
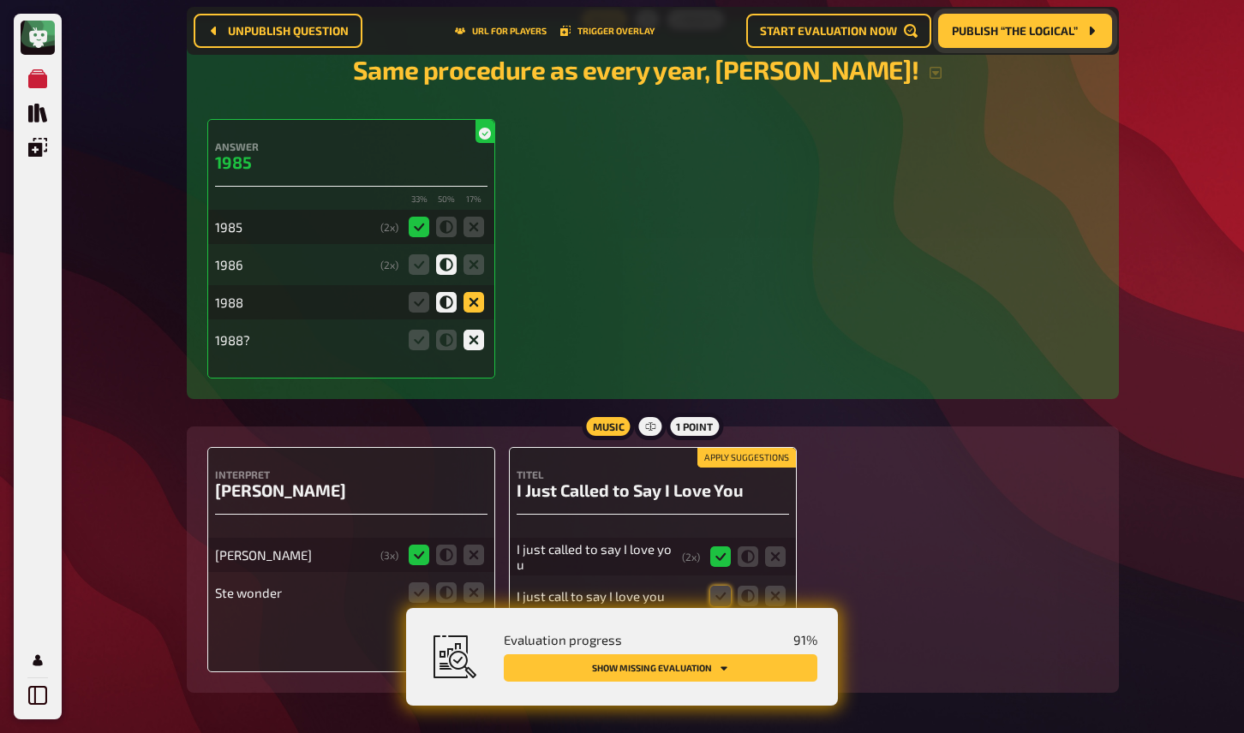
click at [473, 308] on icon at bounding box center [474, 302] width 21 height 21
click at [0, 0] on input "radio" at bounding box center [0, 0] width 0 height 0
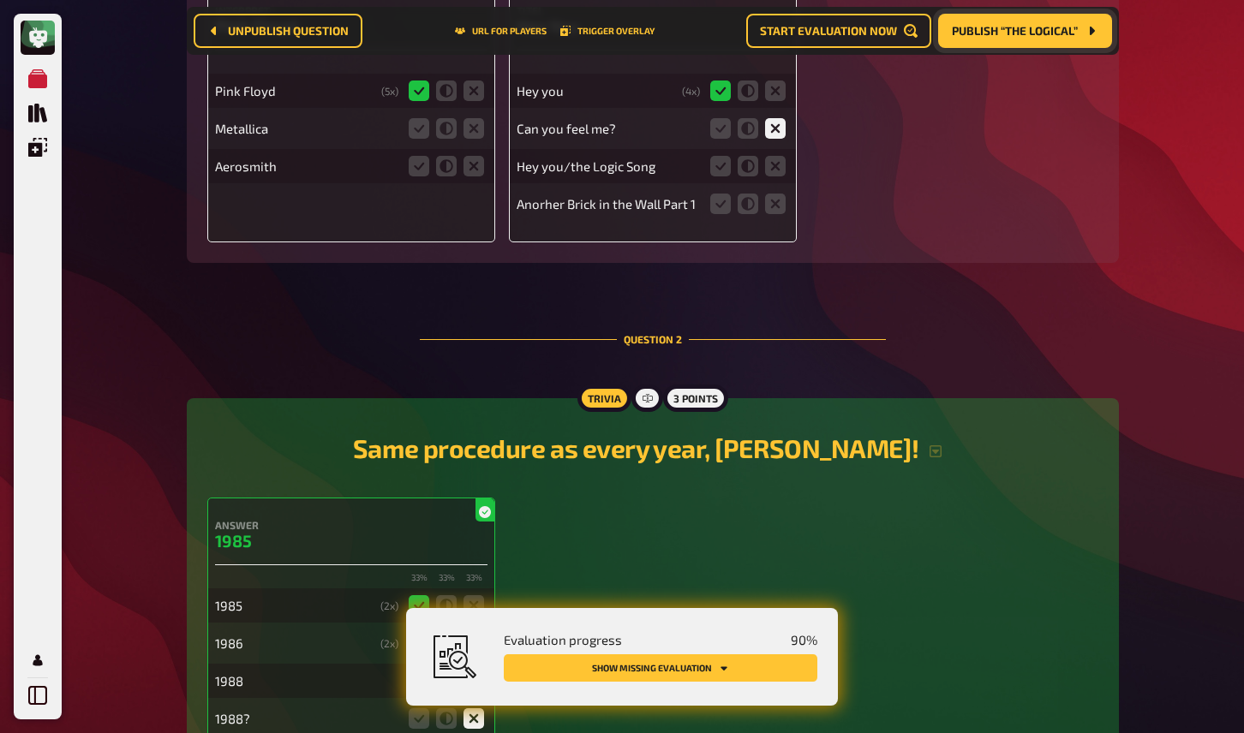
scroll to position [679, 0]
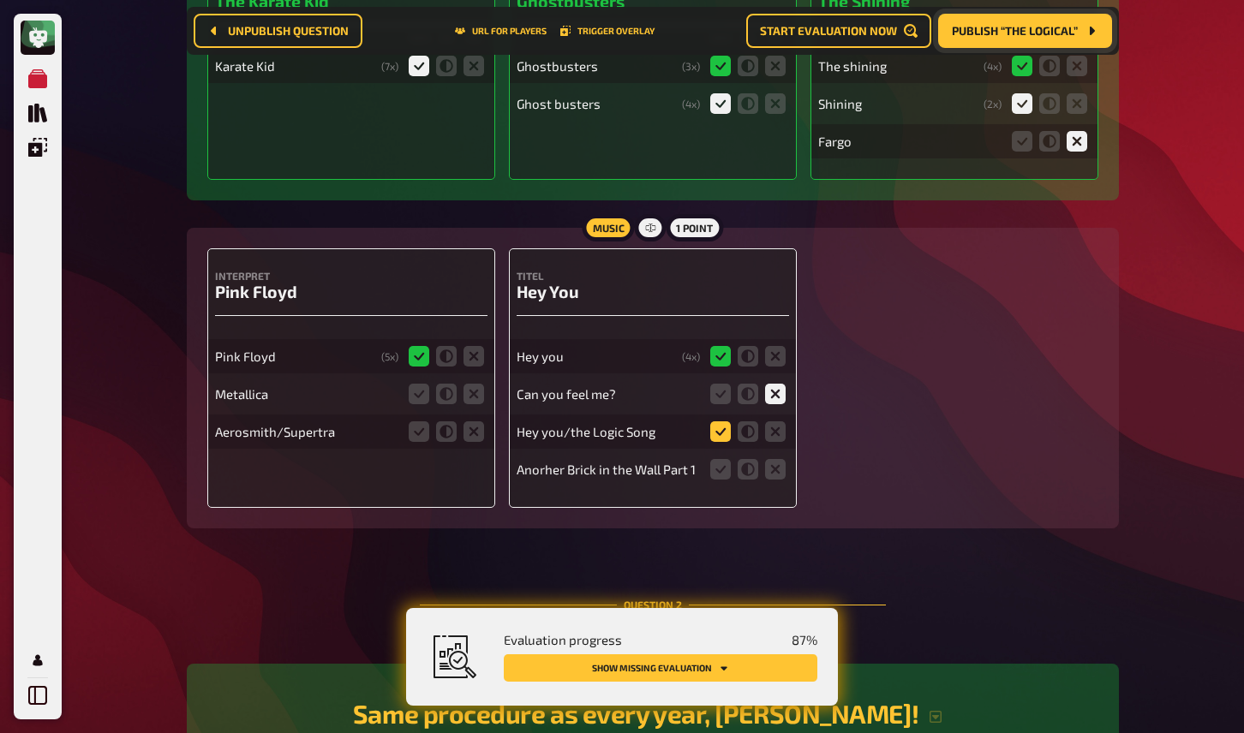
click at [720, 440] on icon at bounding box center [720, 432] width 21 height 21
click at [0, 0] on input "radio" at bounding box center [0, 0] width 0 height 0
click at [766, 480] on icon at bounding box center [775, 469] width 21 height 21
click at [0, 0] on input "radio" at bounding box center [0, 0] width 0 height 0
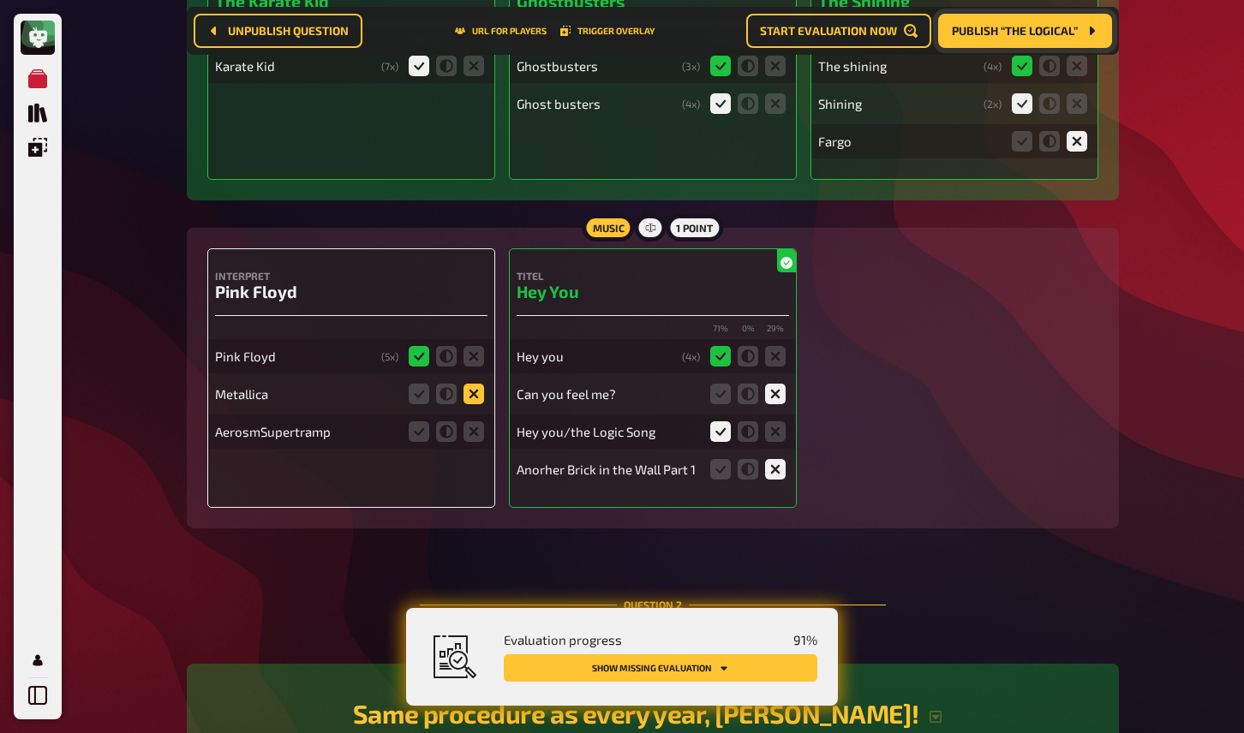
click at [472, 398] on icon at bounding box center [474, 394] width 21 height 21
click at [0, 0] on input "radio" at bounding box center [0, 0] width 0 height 0
click at [471, 442] on icon at bounding box center [474, 432] width 21 height 21
click at [0, 0] on input "radio" at bounding box center [0, 0] width 0 height 0
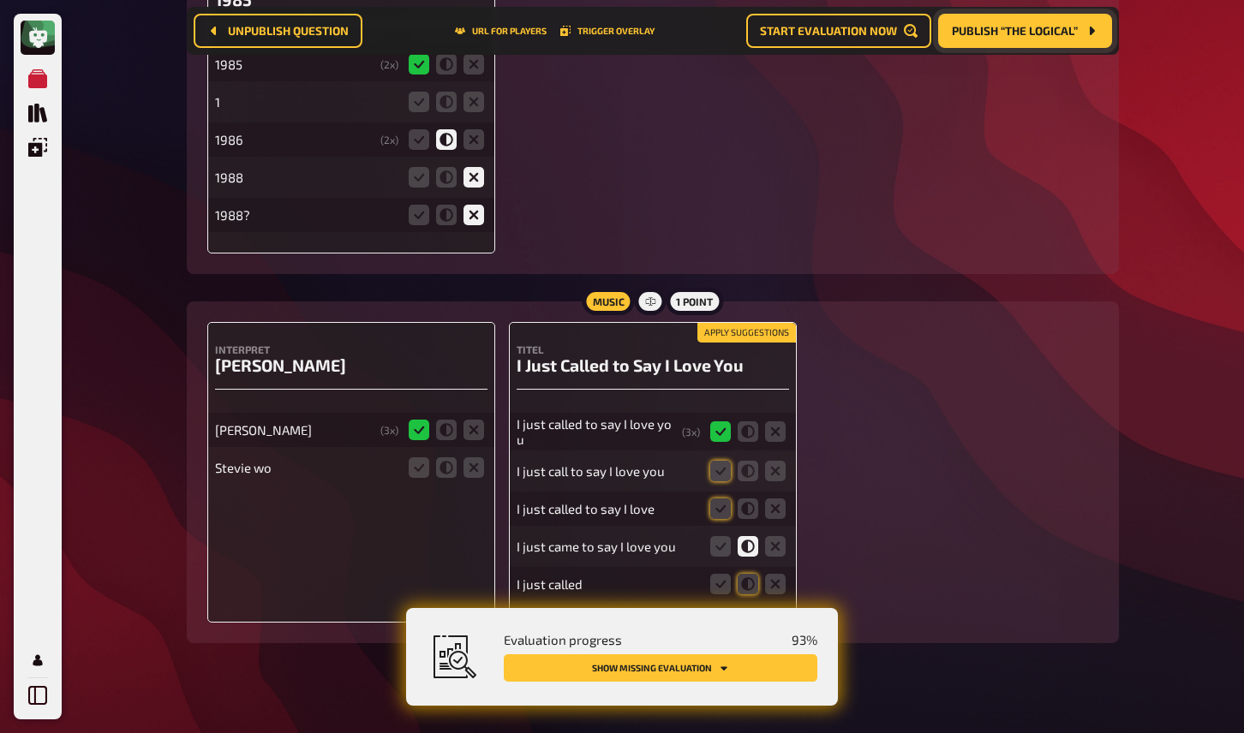
scroll to position [1476, 0]
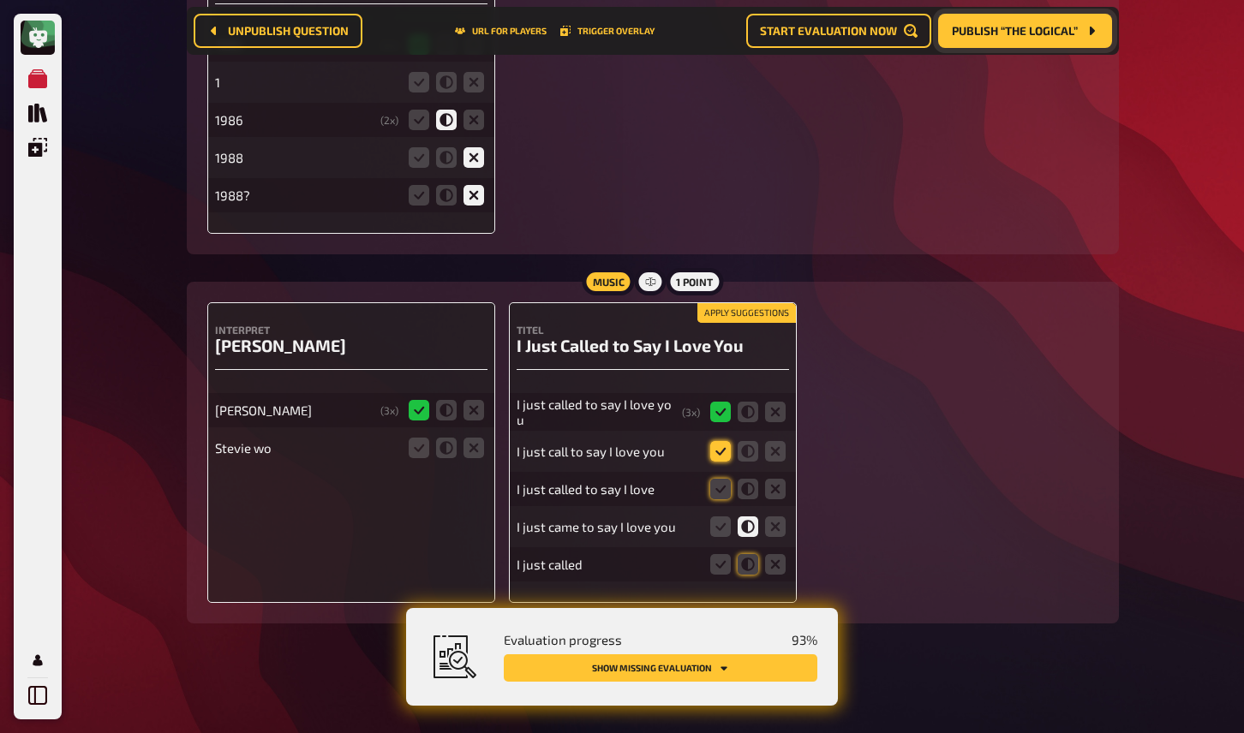
click at [724, 447] on icon at bounding box center [720, 451] width 21 height 21
click at [0, 0] on input "radio" at bounding box center [0, 0] width 0 height 0
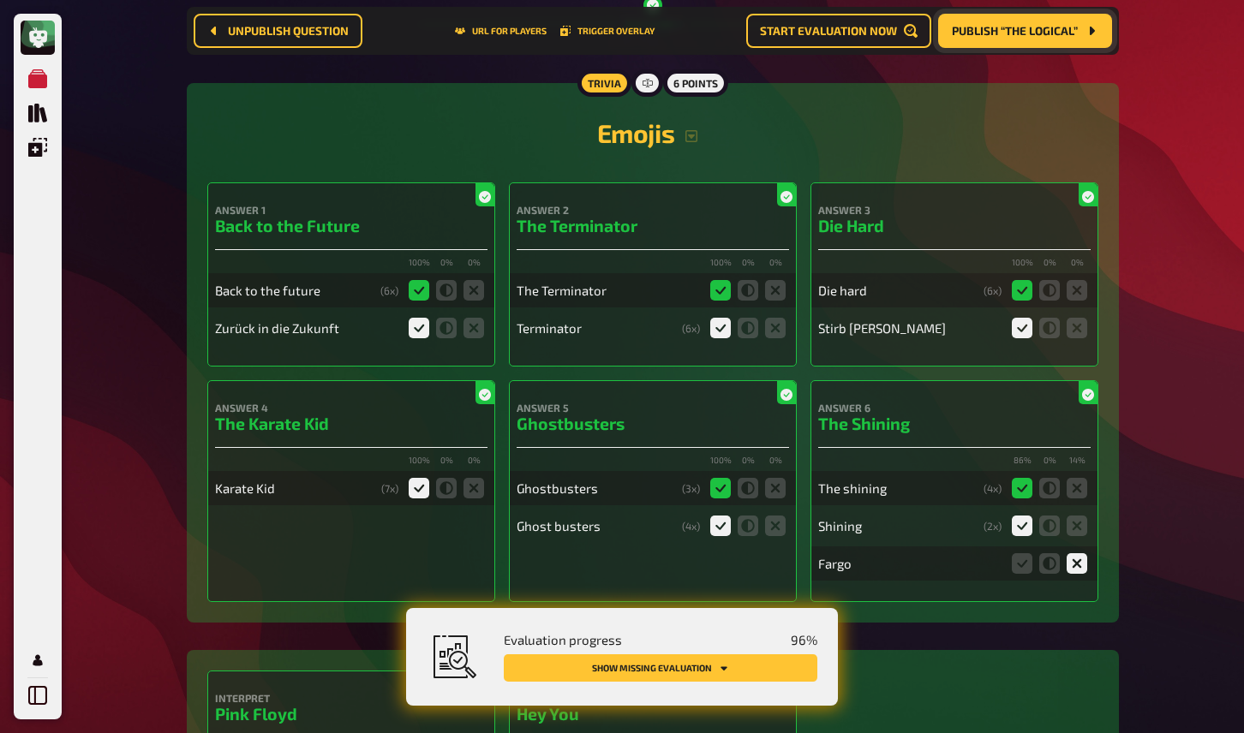
scroll to position [0, 0]
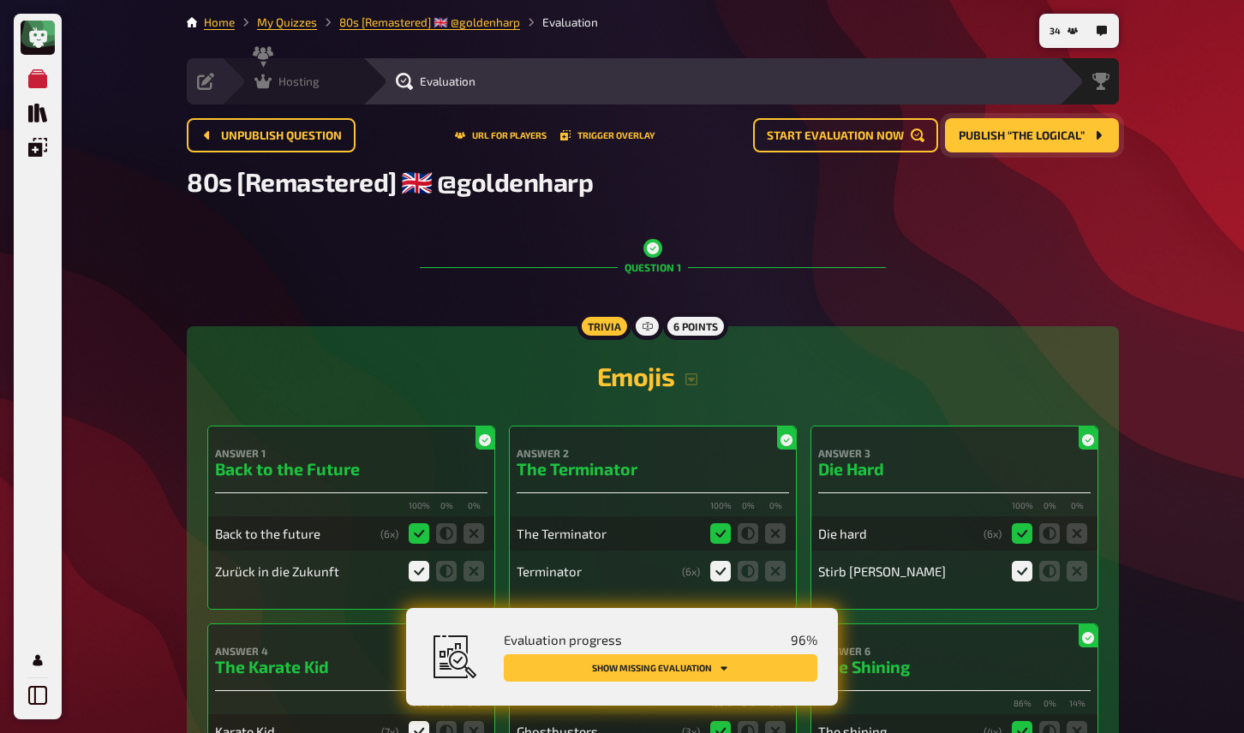
click at [261, 73] on icon at bounding box center [262, 81] width 17 height 17
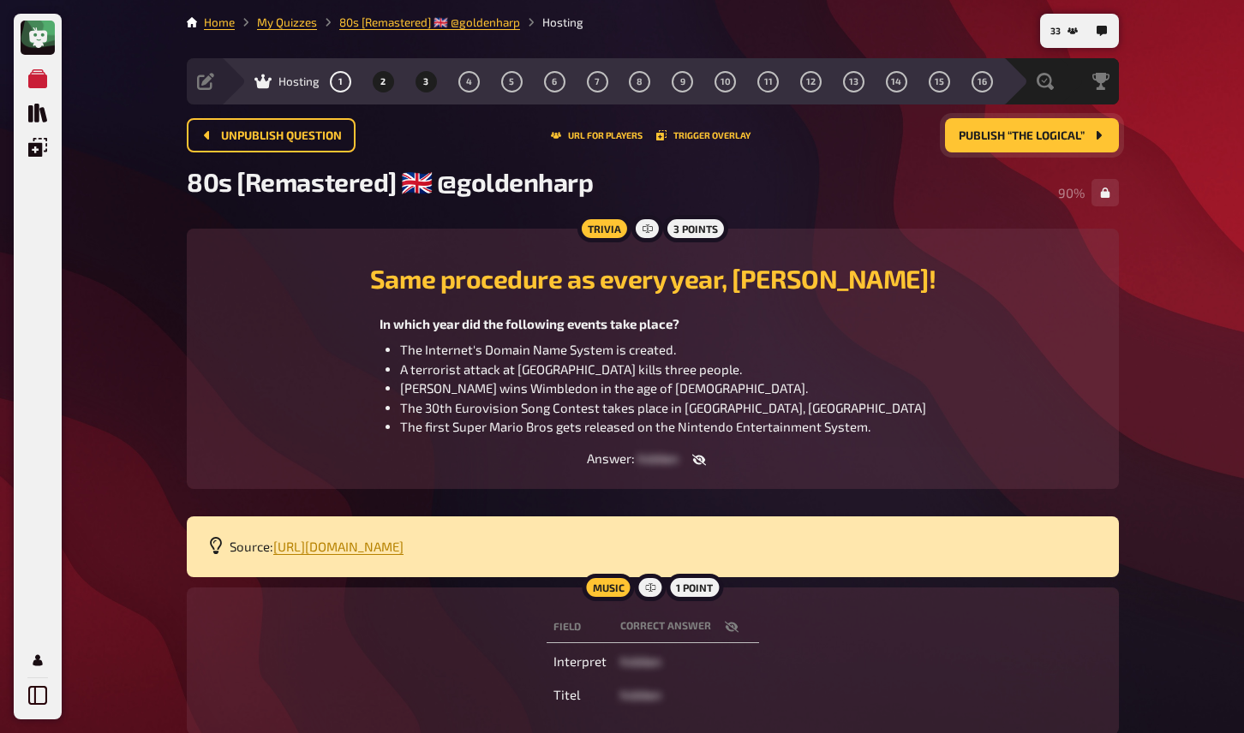
click at [429, 76] on button "3" at bounding box center [425, 81] width 27 height 27
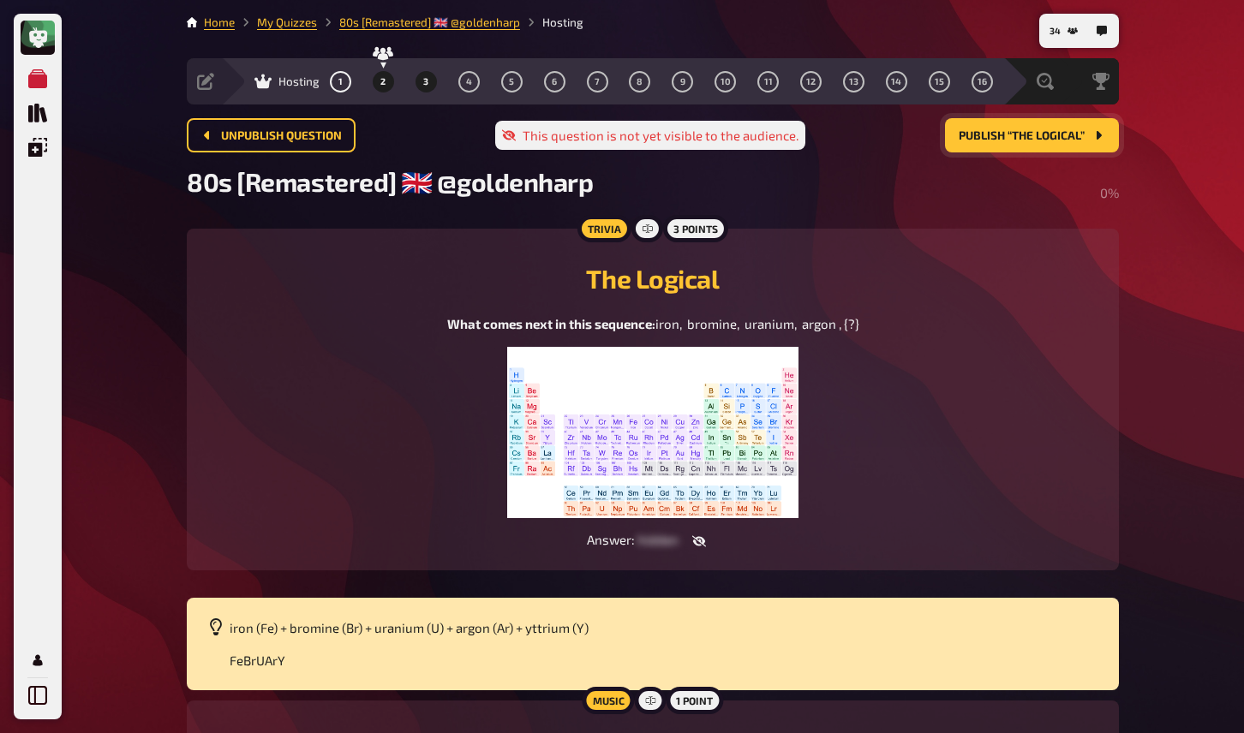
click at [386, 79] on button "2" at bounding box center [382, 81] width 27 height 27
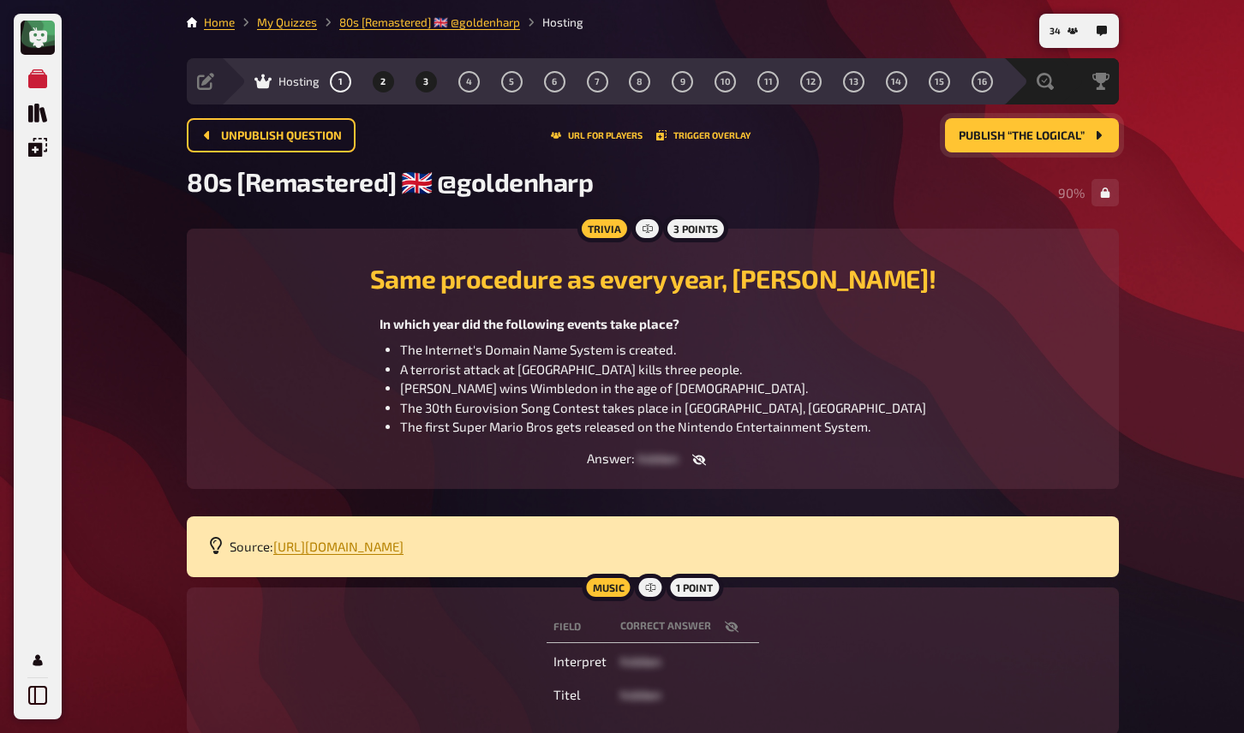
click at [423, 82] on span "3" at bounding box center [425, 81] width 5 height 9
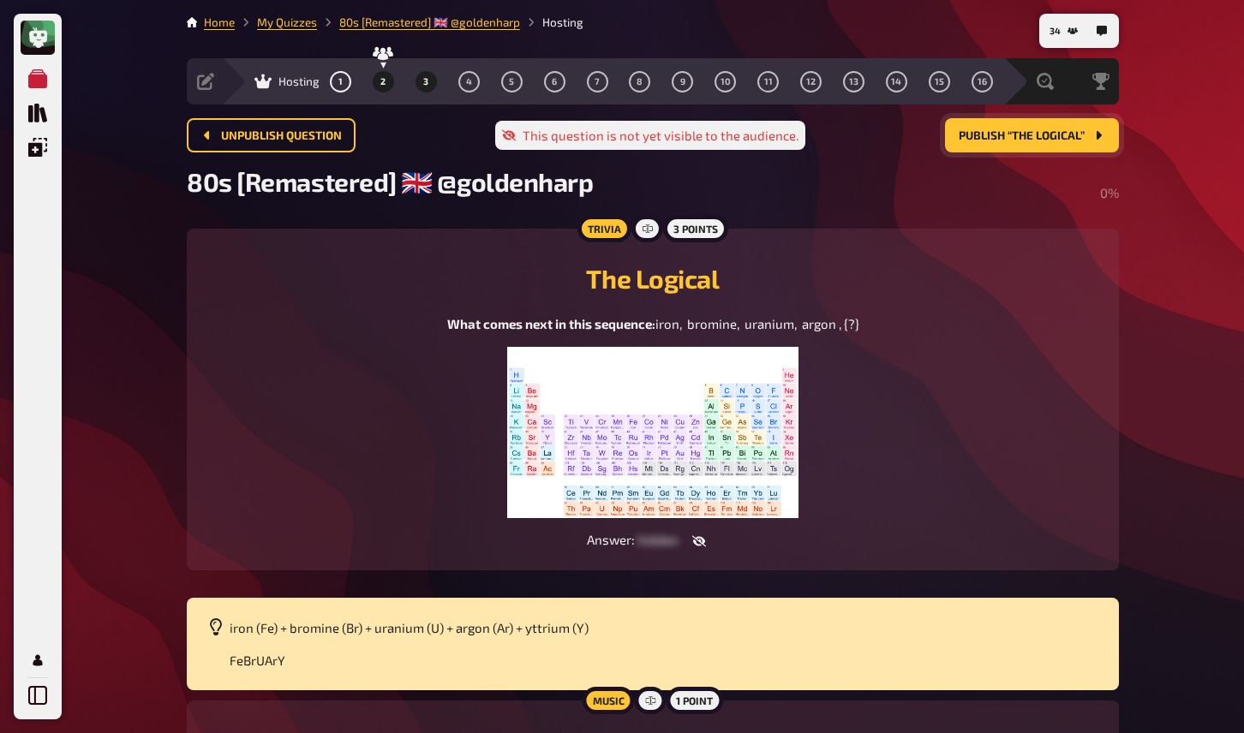
click at [386, 76] on button "2" at bounding box center [382, 81] width 27 height 27
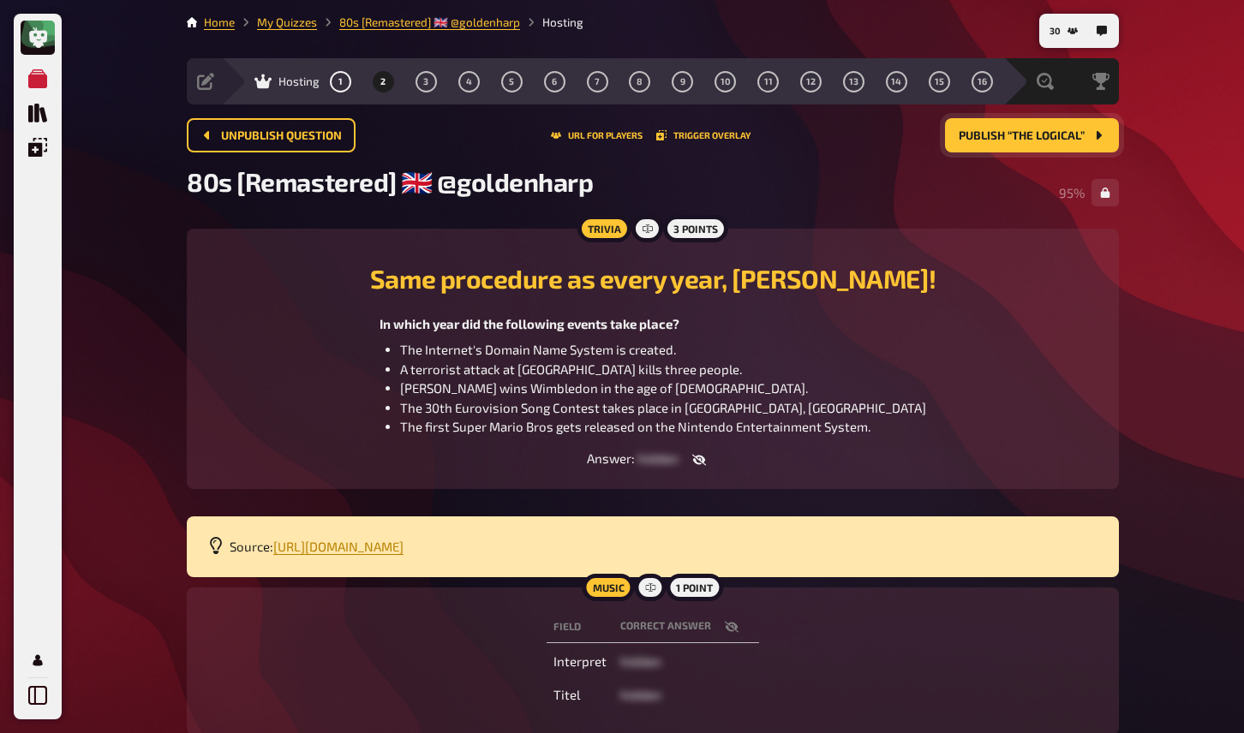
click at [1003, 135] on span "Publish “The Logical”" at bounding box center [1022, 136] width 126 height 12
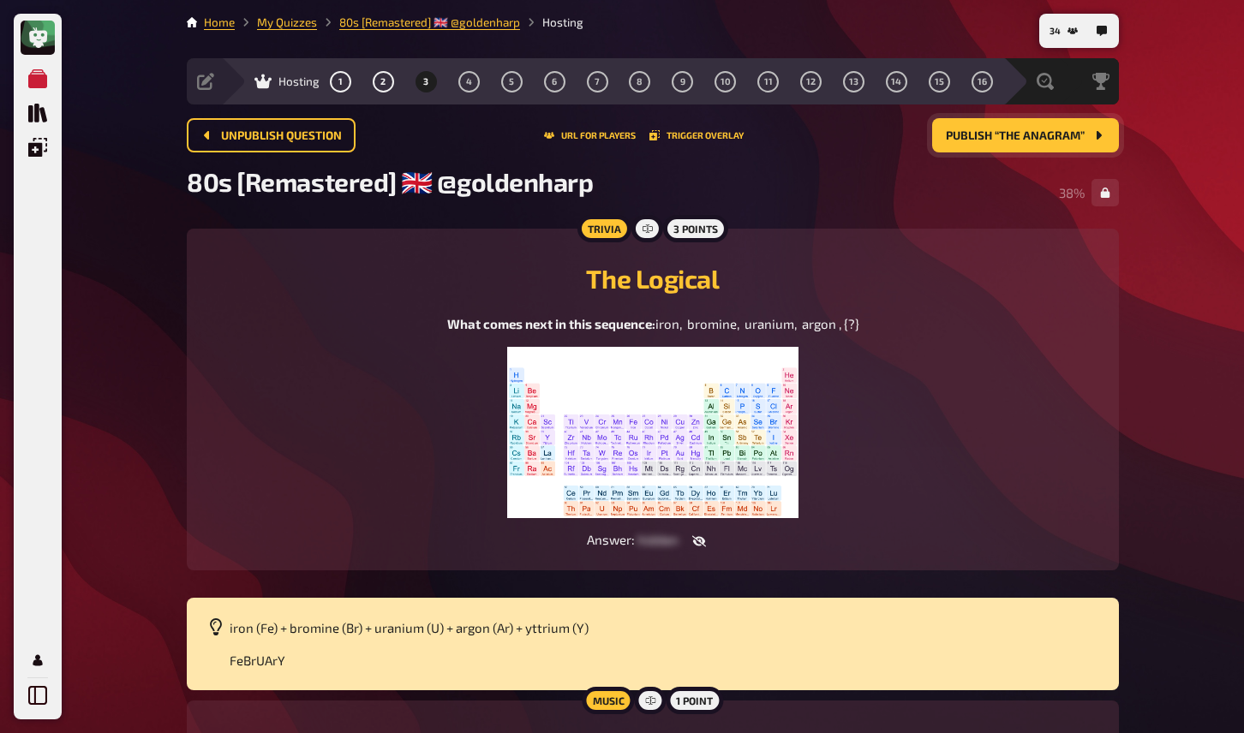
click at [1179, 272] on div "My Quizzes Quiz Library Overlays My Account 34 Home My Quizzes 80s [Remastered]…" at bounding box center [622, 479] width 1244 height 958
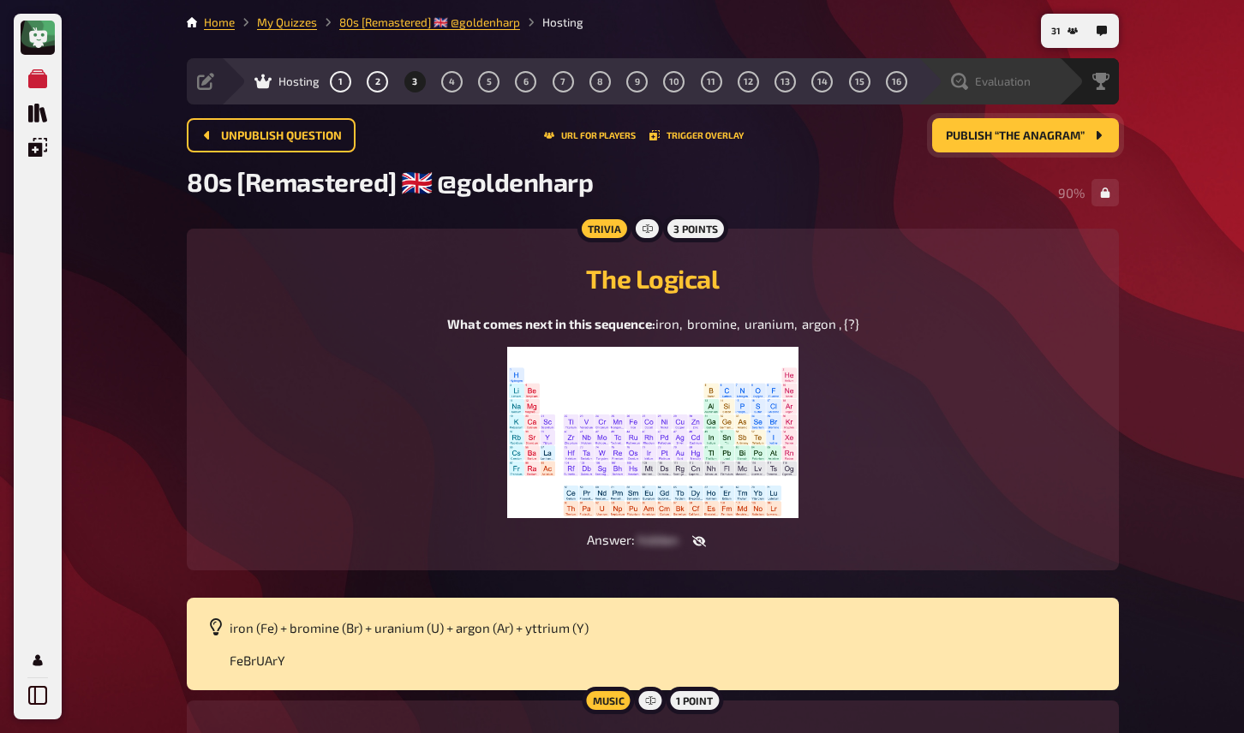
click at [1002, 76] on span "Evaluation" at bounding box center [1003, 82] width 56 height 14
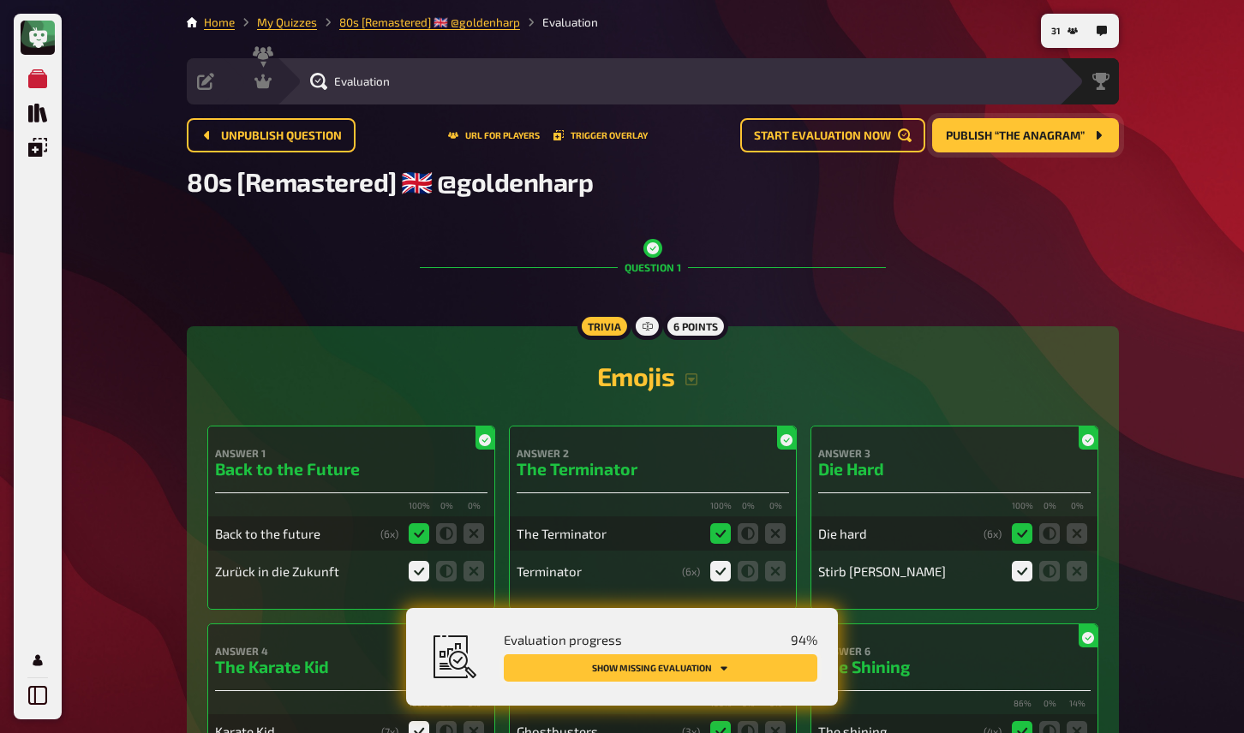
click at [774, 667] on button "Show missing evaluation" at bounding box center [661, 668] width 314 height 27
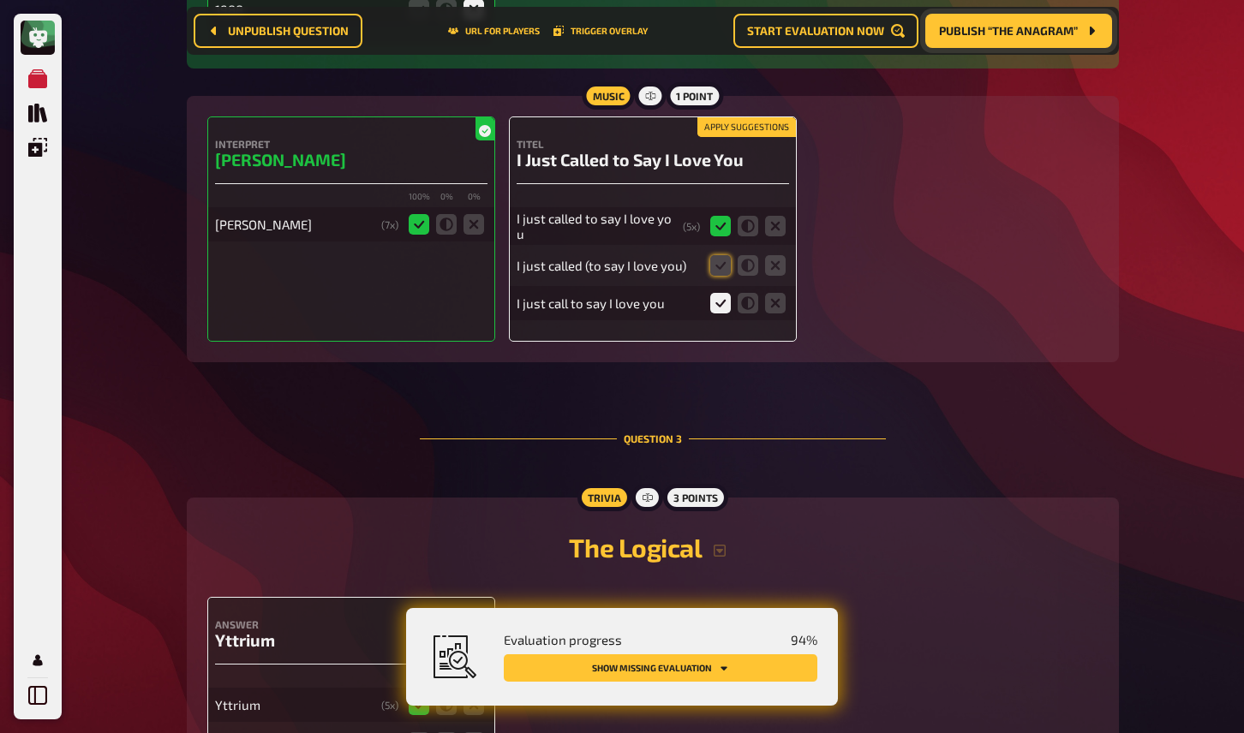
scroll to position [1590, 0]
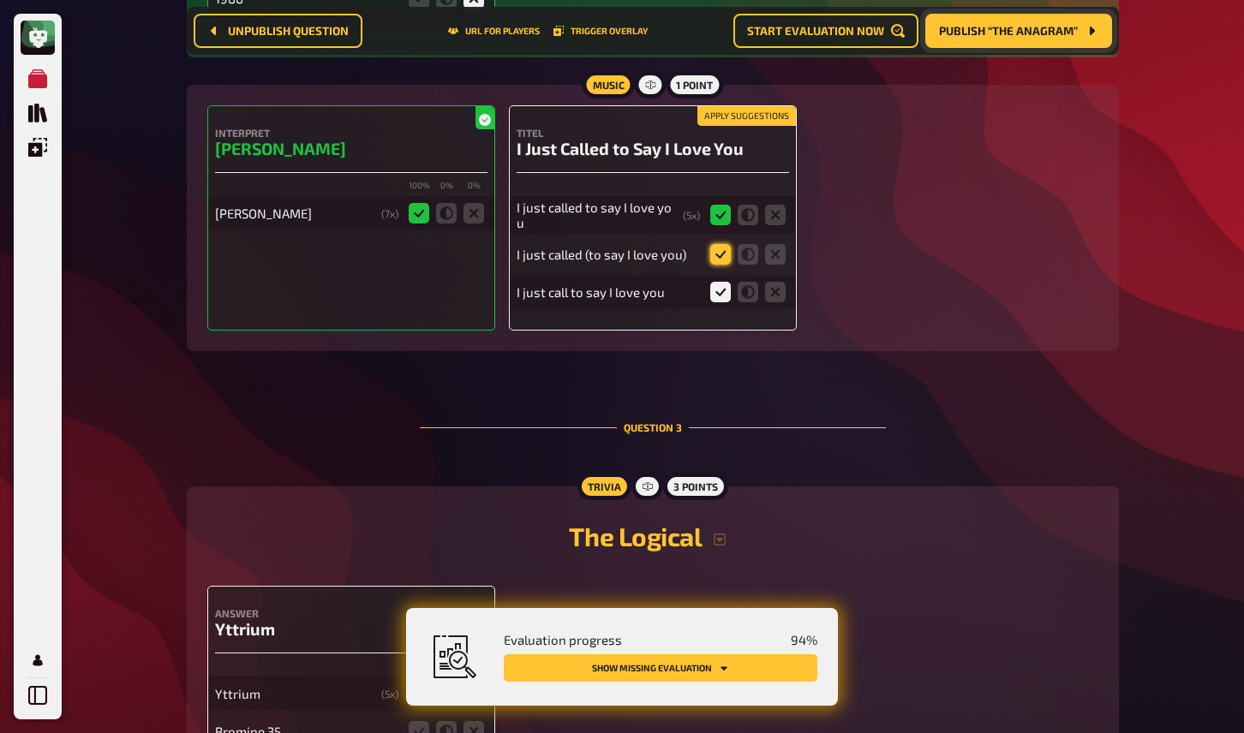
click at [714, 263] on icon at bounding box center [720, 254] width 21 height 21
click at [0, 0] on input "radio" at bounding box center [0, 0] width 0 height 0
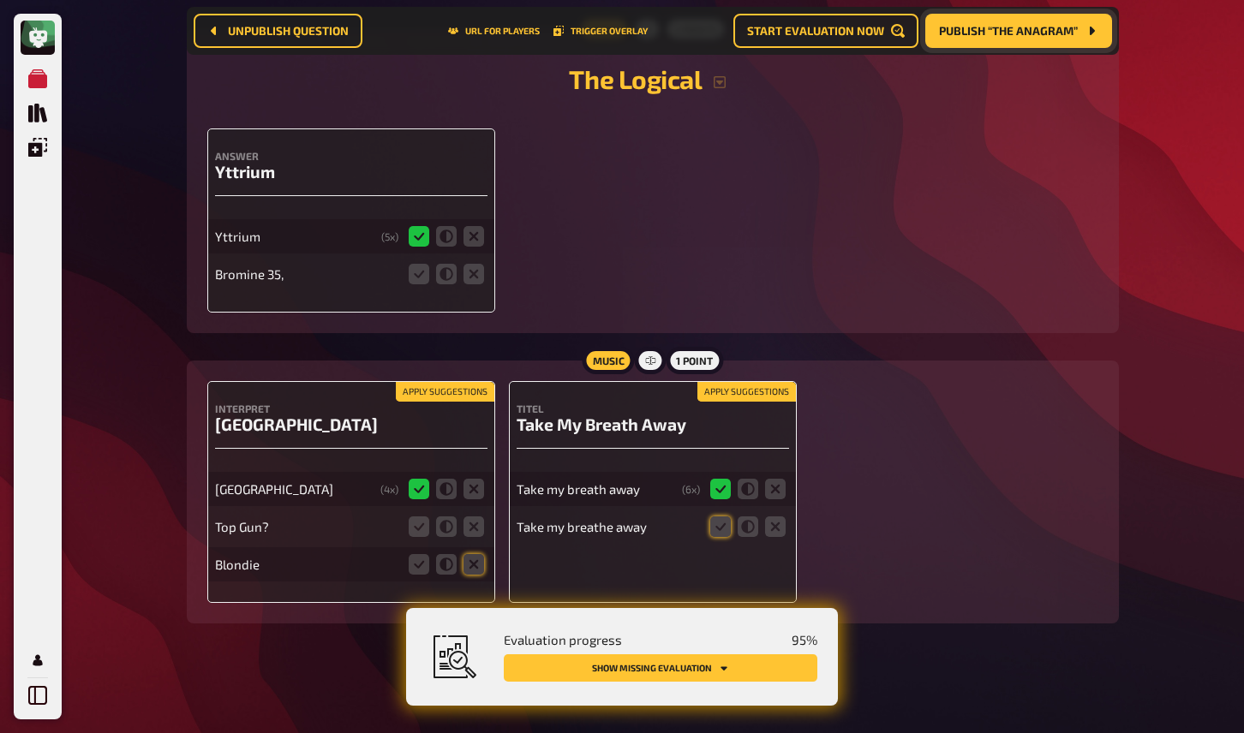
scroll to position [2049, 0]
click at [469, 280] on icon at bounding box center [474, 274] width 21 height 21
click at [0, 0] on input "radio" at bounding box center [0, 0] width 0 height 0
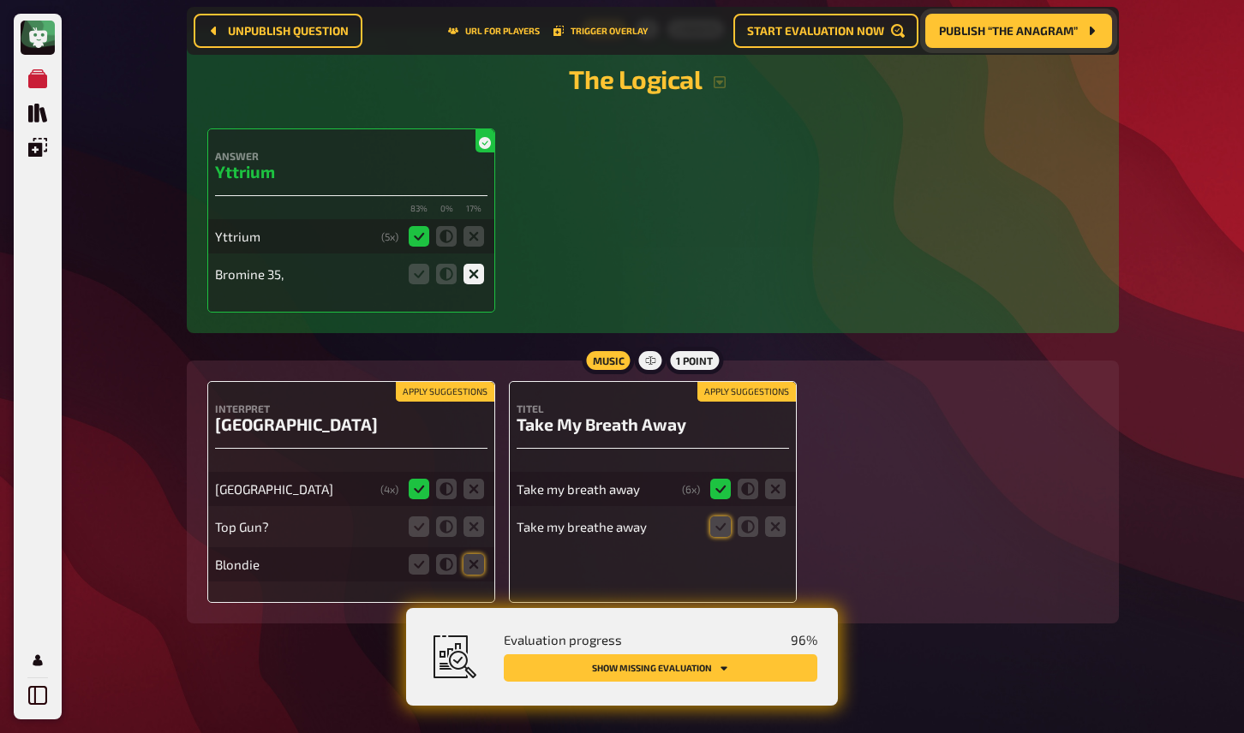
scroll to position [2057, 0]
click at [474, 526] on icon at bounding box center [474, 527] width 21 height 21
click at [0, 0] on input "radio" at bounding box center [0, 0] width 0 height 0
click at [470, 572] on icon at bounding box center [474, 564] width 21 height 21
click at [0, 0] on input "radio" at bounding box center [0, 0] width 0 height 0
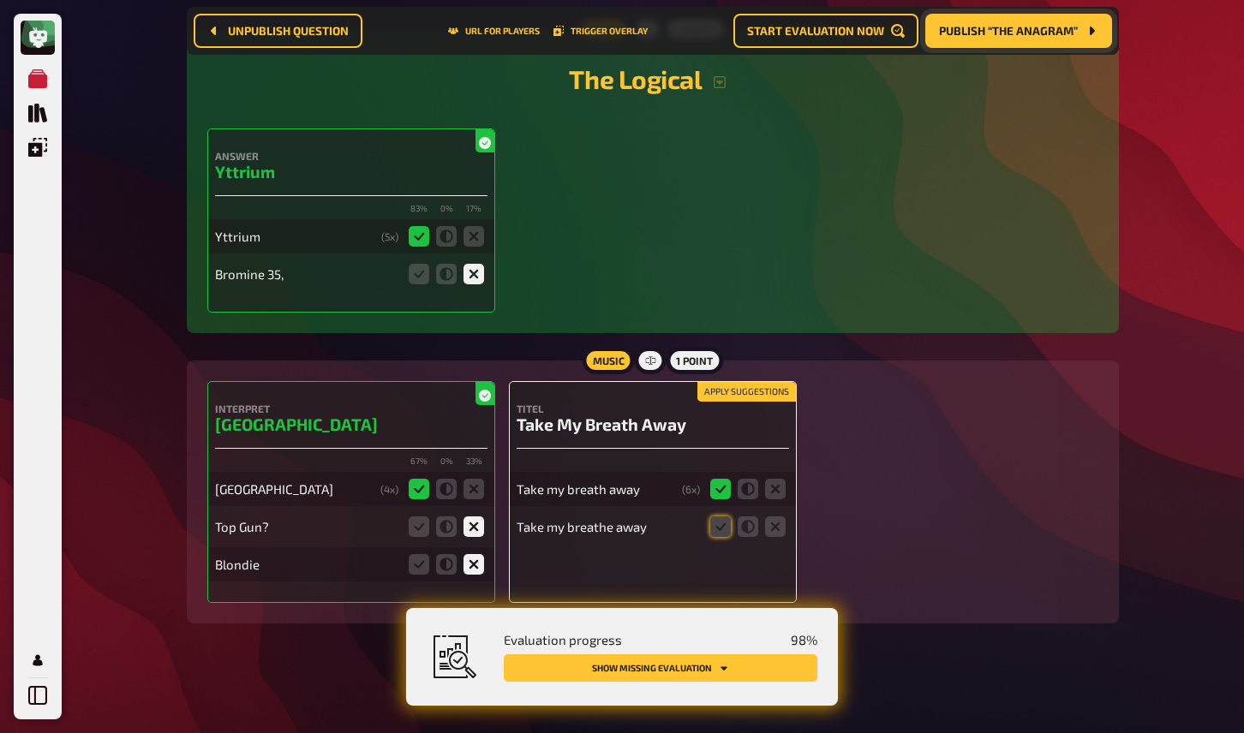
click at [708, 530] on fieldset at bounding box center [748, 526] width 82 height 27
click at [448, 521] on icon at bounding box center [446, 527] width 21 height 21
click at [0, 0] on input "radio" at bounding box center [0, 0] width 0 height 0
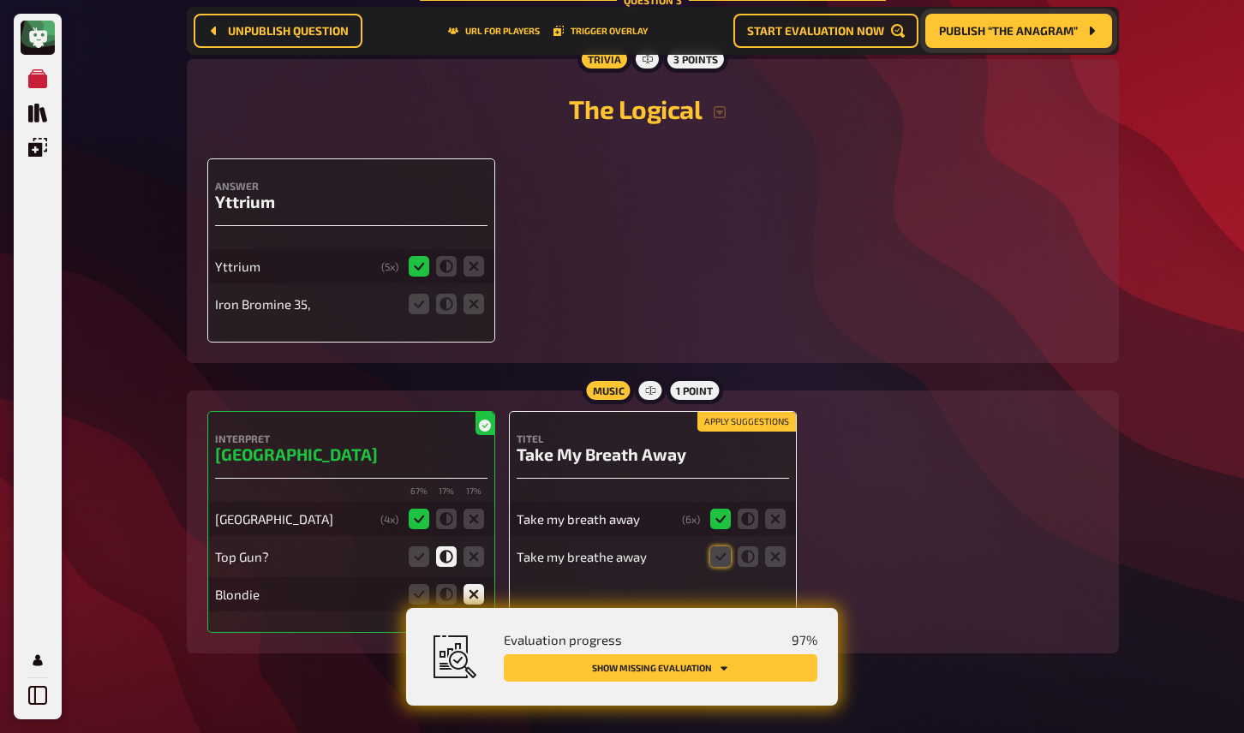
scroll to position [2009, 0]
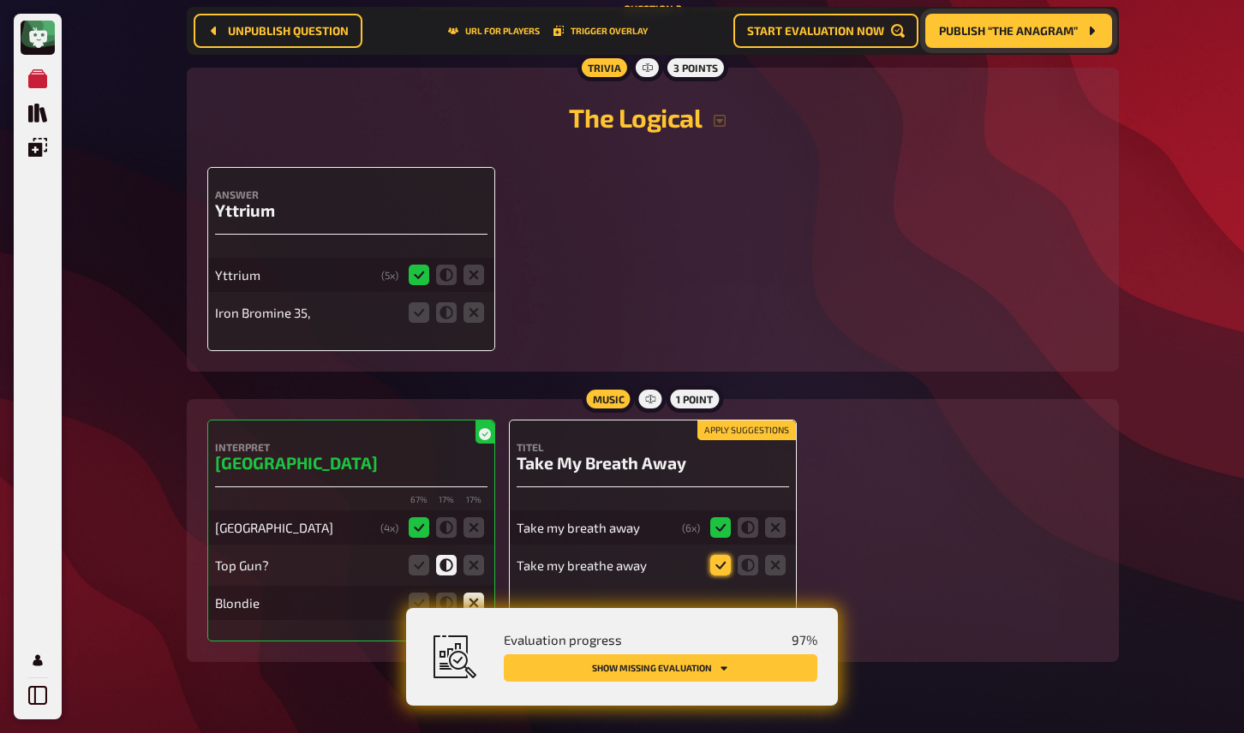
click at [712, 569] on icon at bounding box center [720, 565] width 21 height 21
click at [0, 0] on input "radio" at bounding box center [0, 0] width 0 height 0
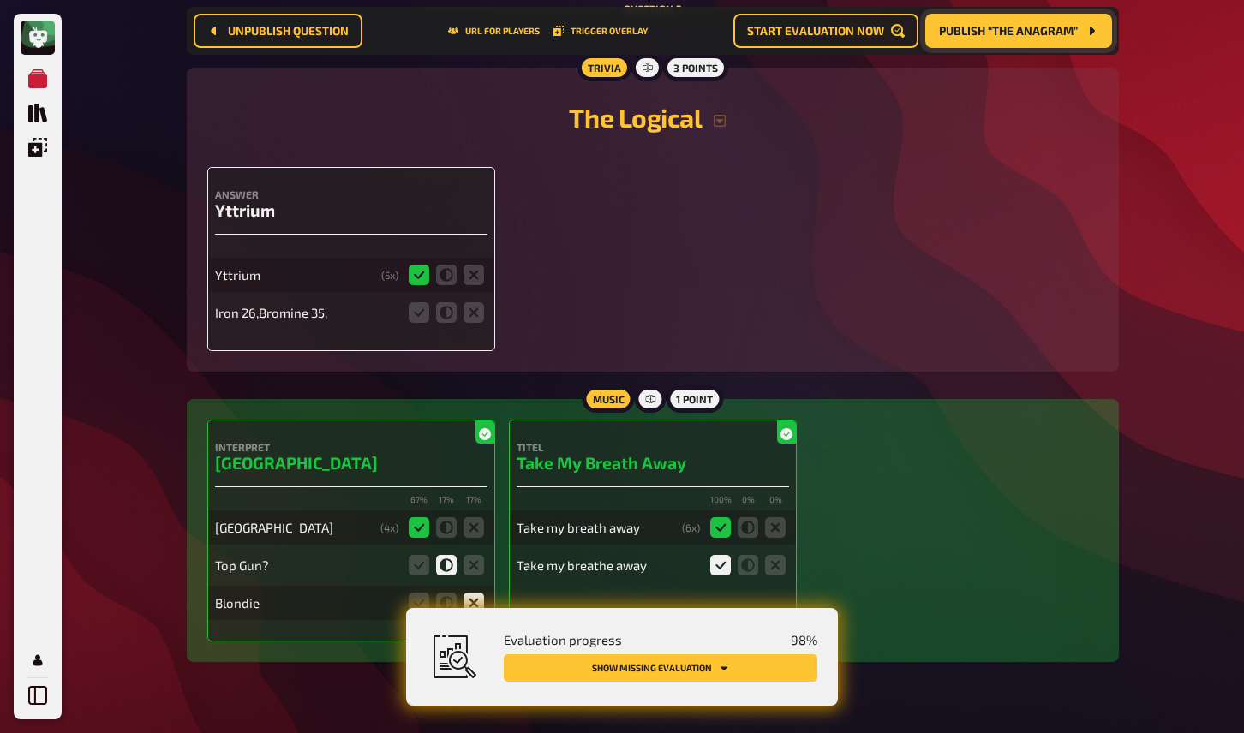
click at [732, 673] on button "Show missing evaluation" at bounding box center [661, 668] width 314 height 27
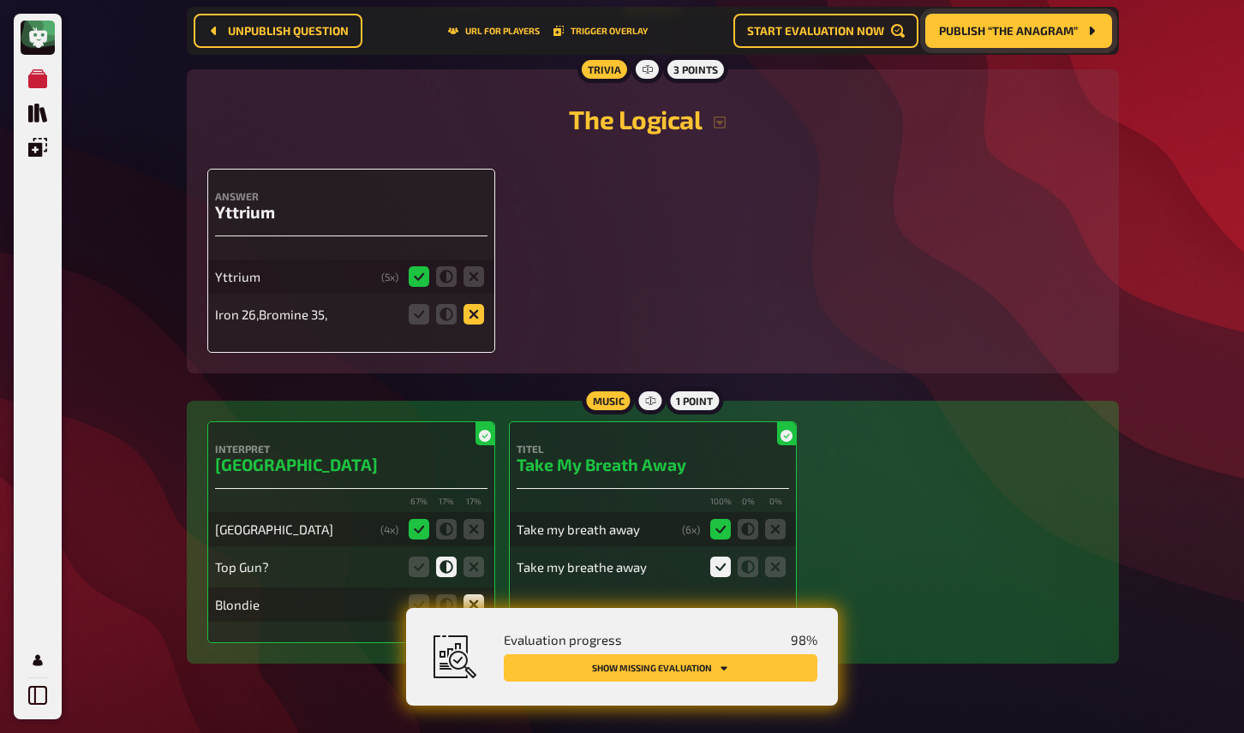
click at [471, 324] on icon at bounding box center [474, 314] width 21 height 21
click at [0, 0] on input "radio" at bounding box center [0, 0] width 0 height 0
click at [620, 663] on button "Show missing evaluation" at bounding box center [661, 668] width 314 height 27
click at [633, 657] on button "Show missing evaluation" at bounding box center [661, 668] width 314 height 27
click at [637, 662] on button "Show missing evaluation" at bounding box center [661, 668] width 314 height 27
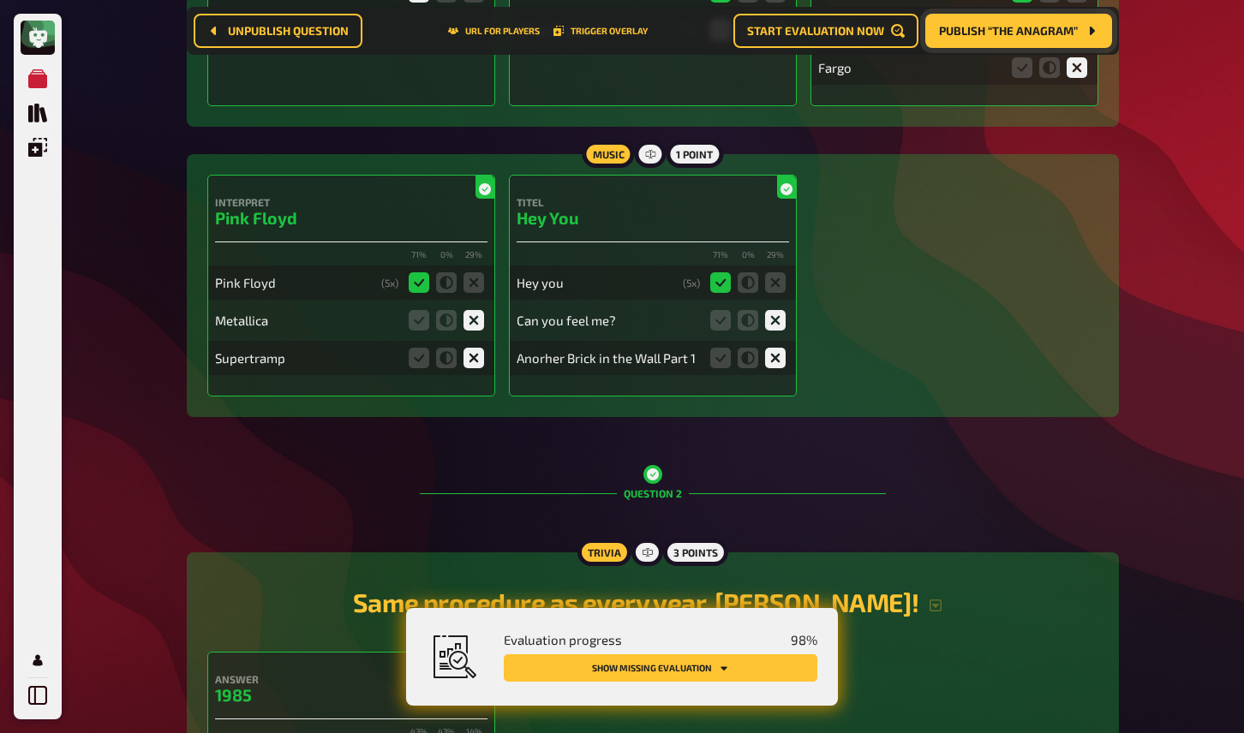
scroll to position [0, 0]
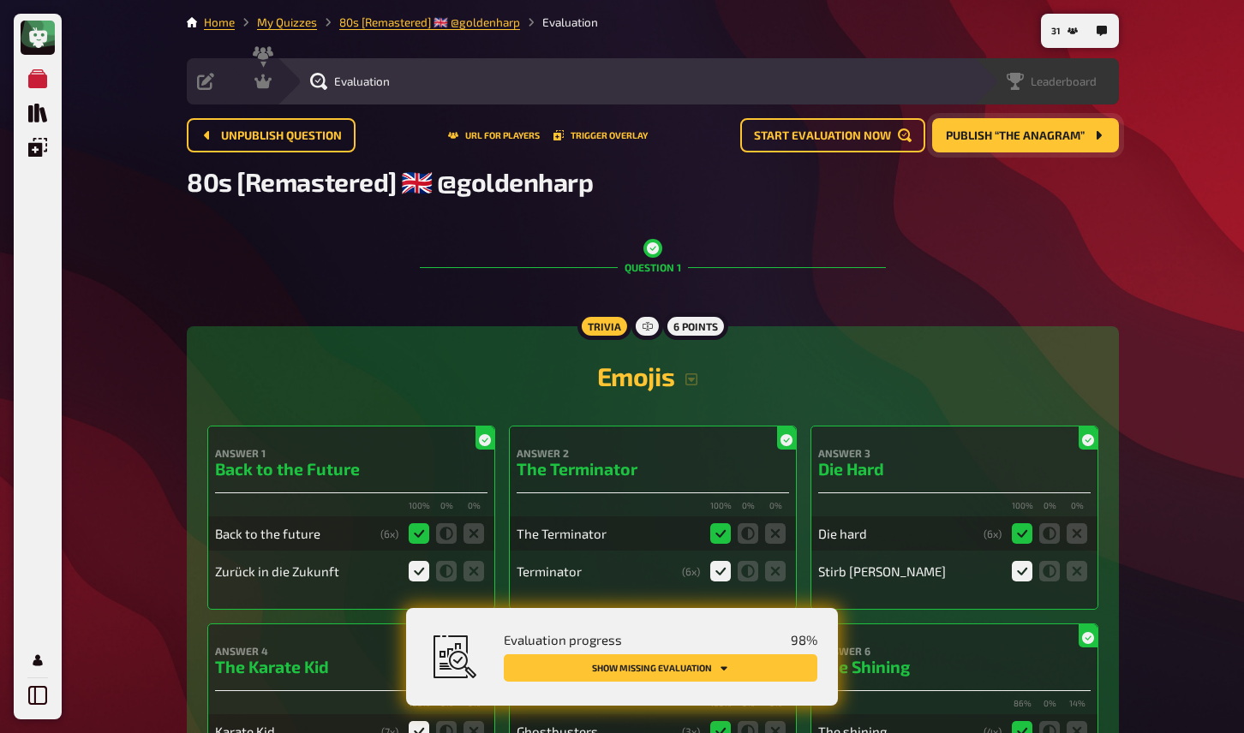
click at [1068, 76] on span "Leaderboard" at bounding box center [1064, 82] width 66 height 14
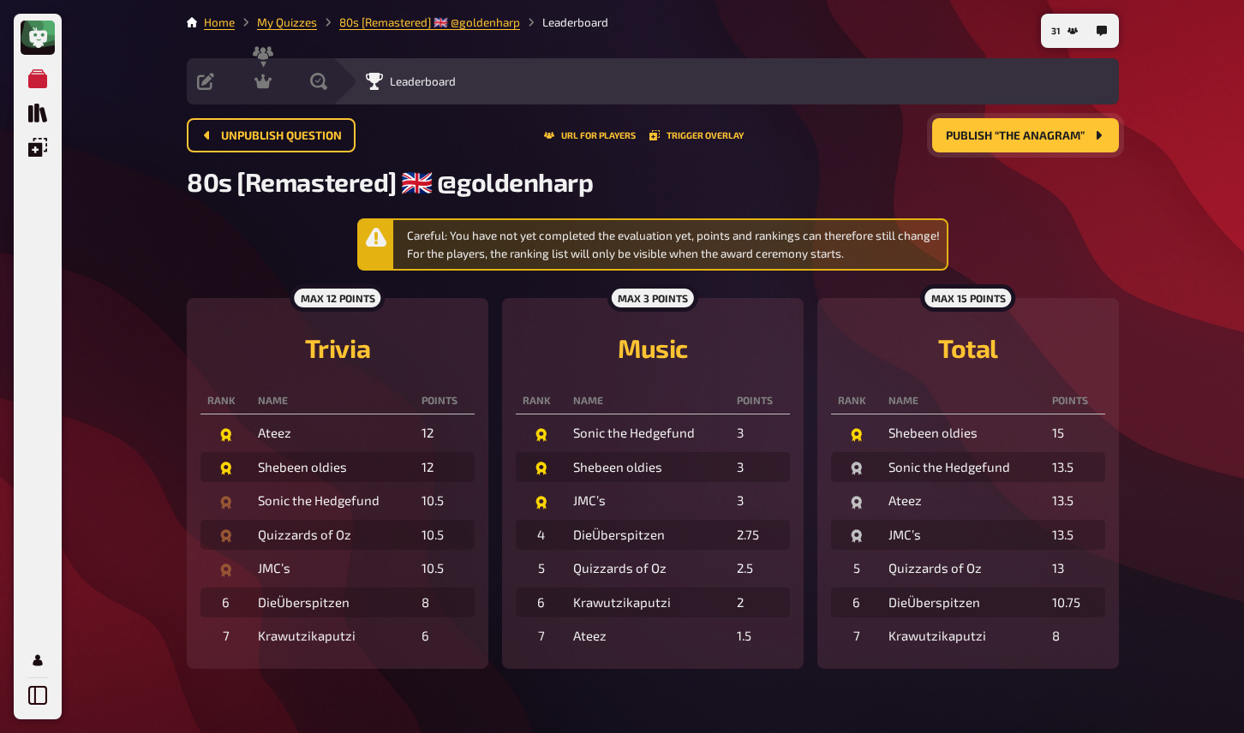
scroll to position [21, 0]
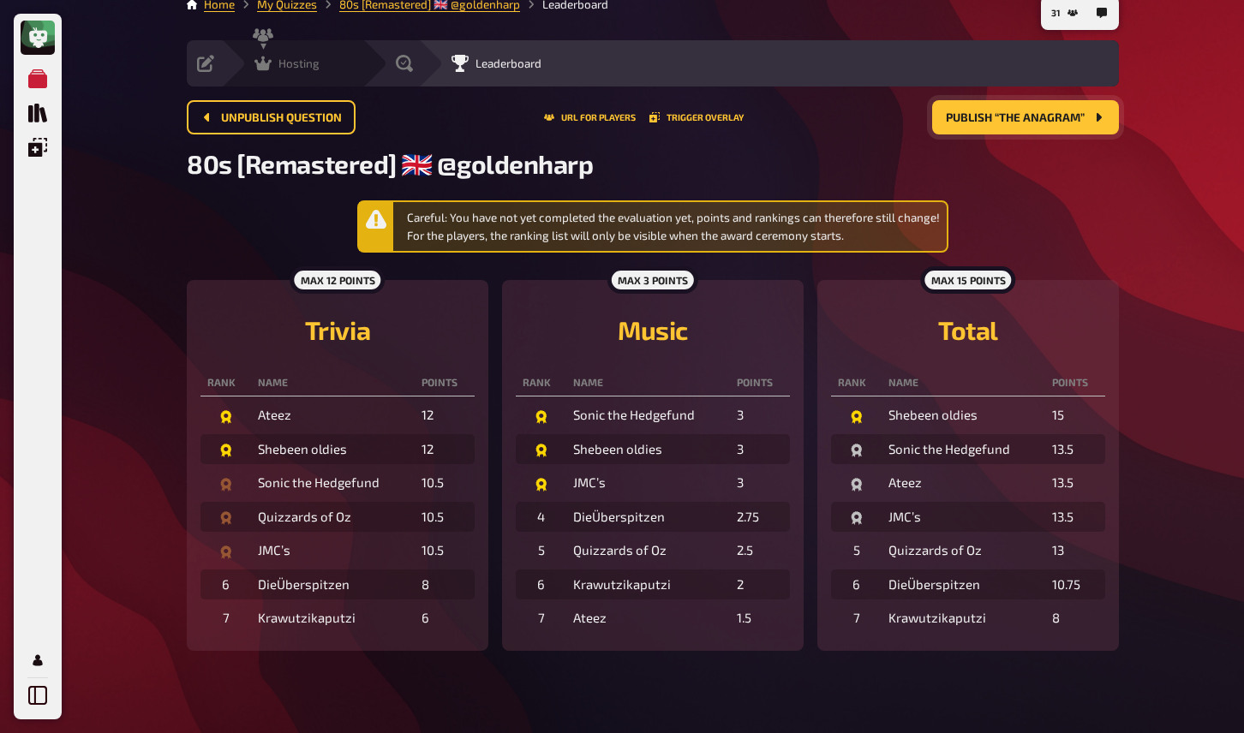
click at [270, 58] on icon at bounding box center [262, 64] width 17 height 15
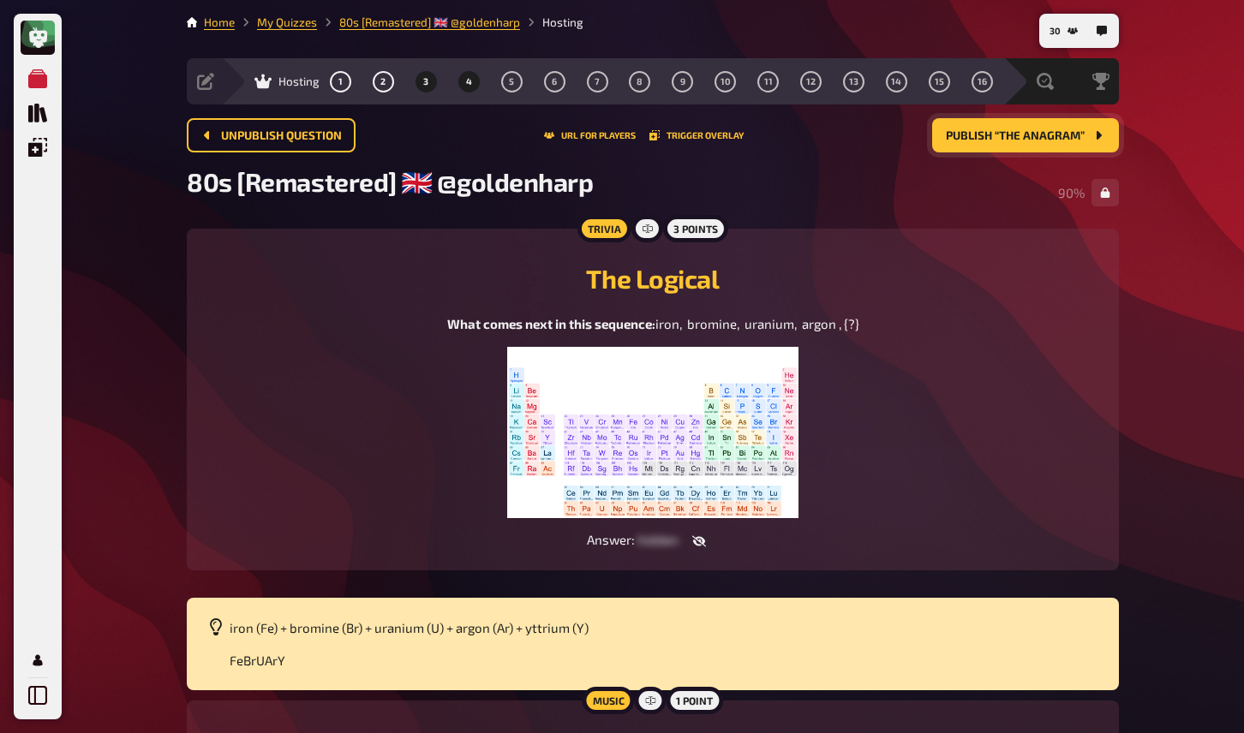
click at [469, 81] on span "4" at bounding box center [469, 81] width 6 height 9
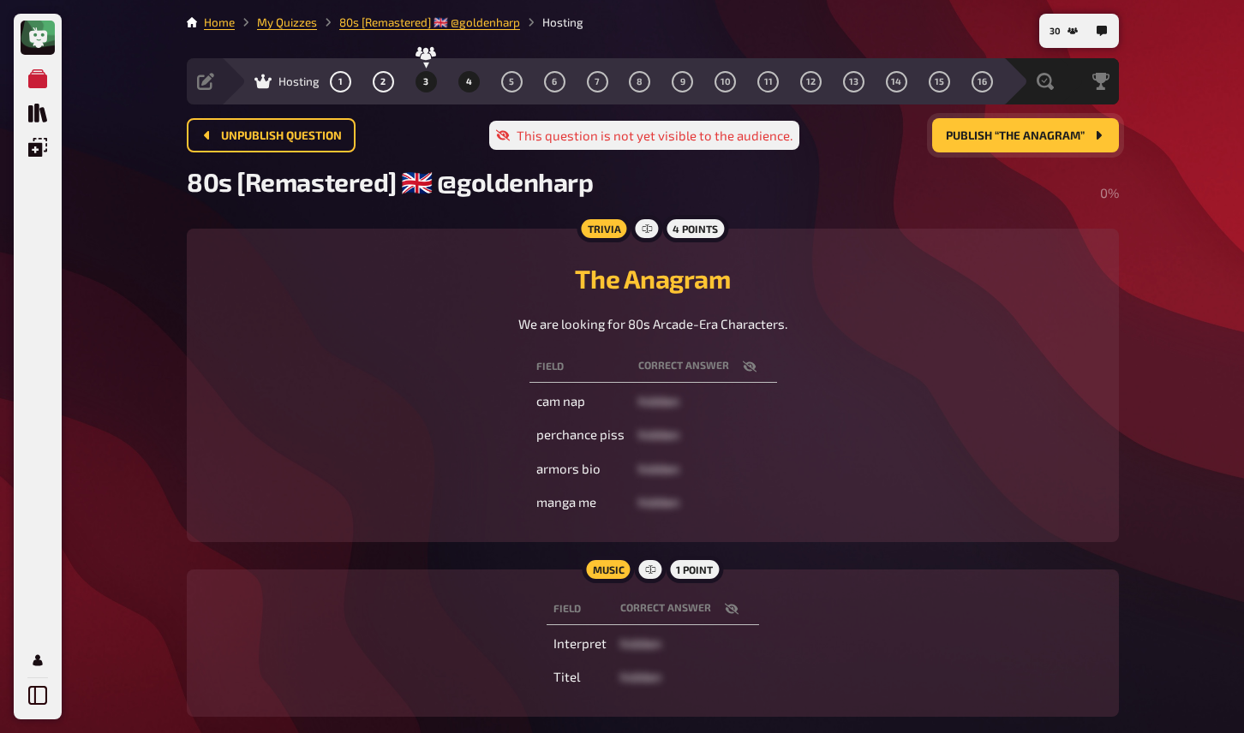
click at [431, 82] on button "3" at bounding box center [425, 81] width 27 height 27
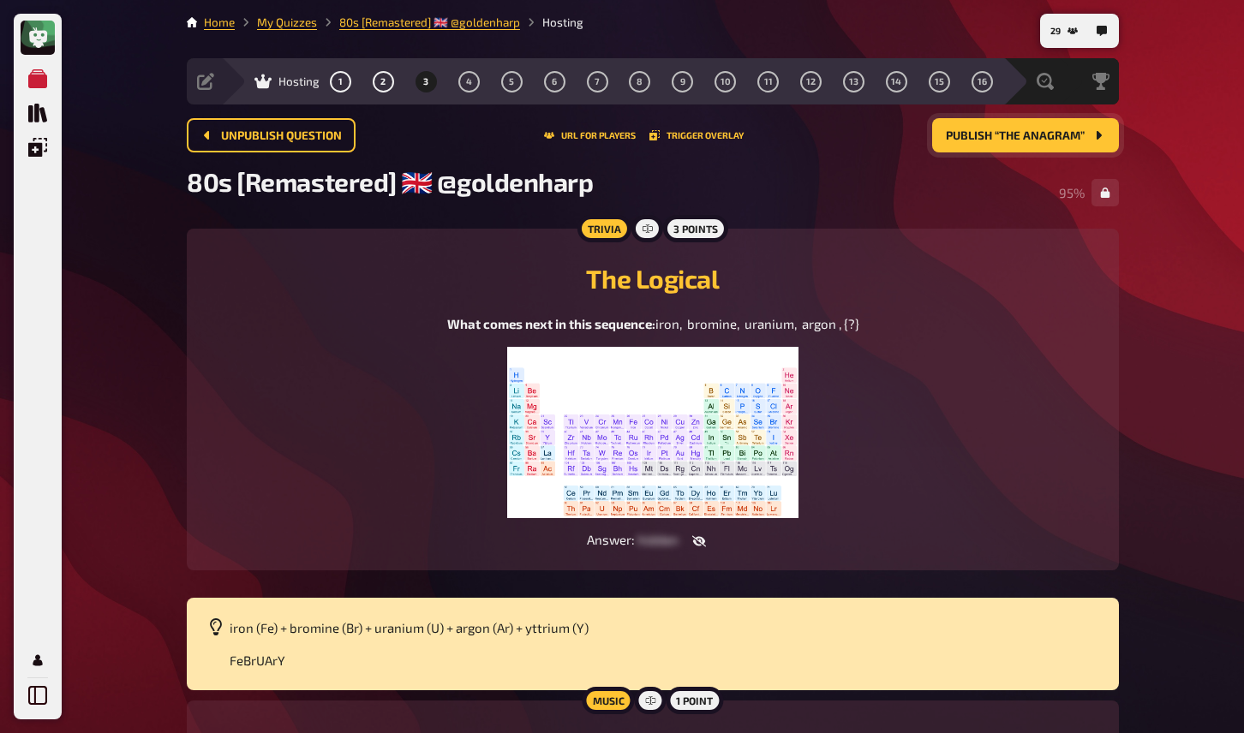
click at [975, 141] on span "Publish “The Anagram”" at bounding box center [1015, 136] width 139 height 12
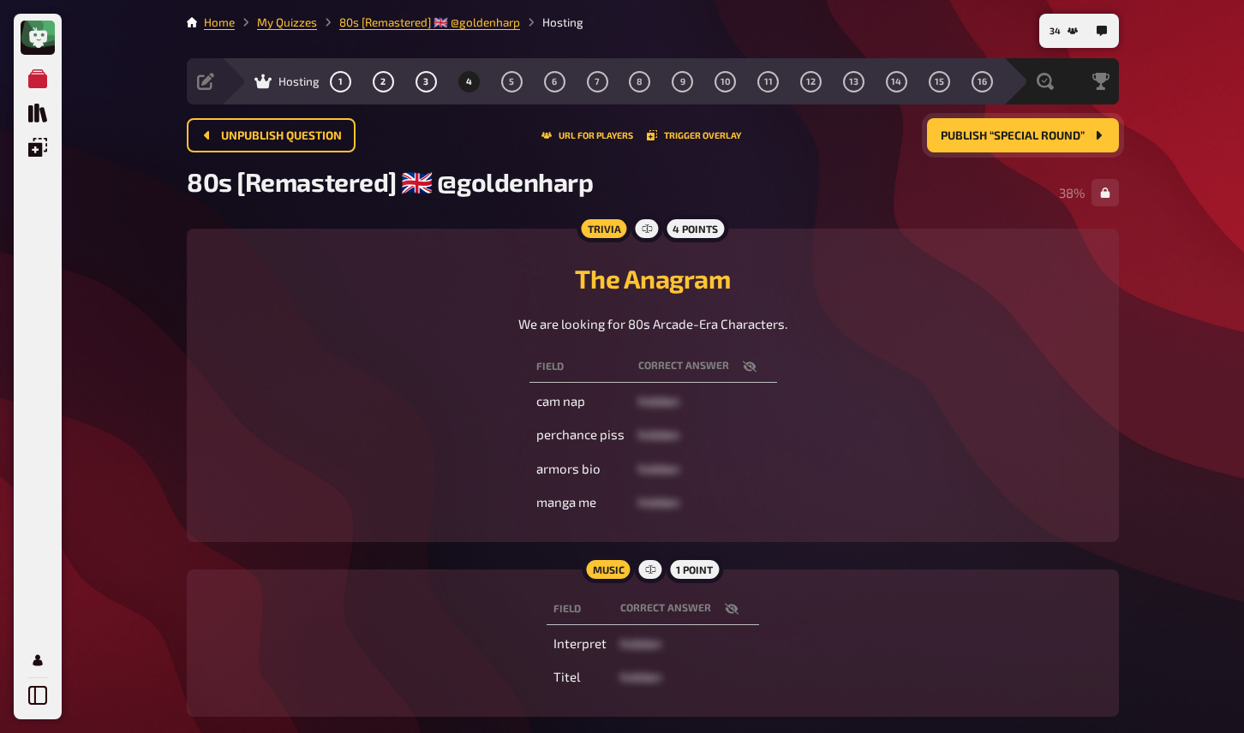
click at [1164, 452] on div "My Quizzes Quiz Library Overlays My Account 34 Home My Quizzes 80s [Remastered]…" at bounding box center [622, 413] width 1244 height 827
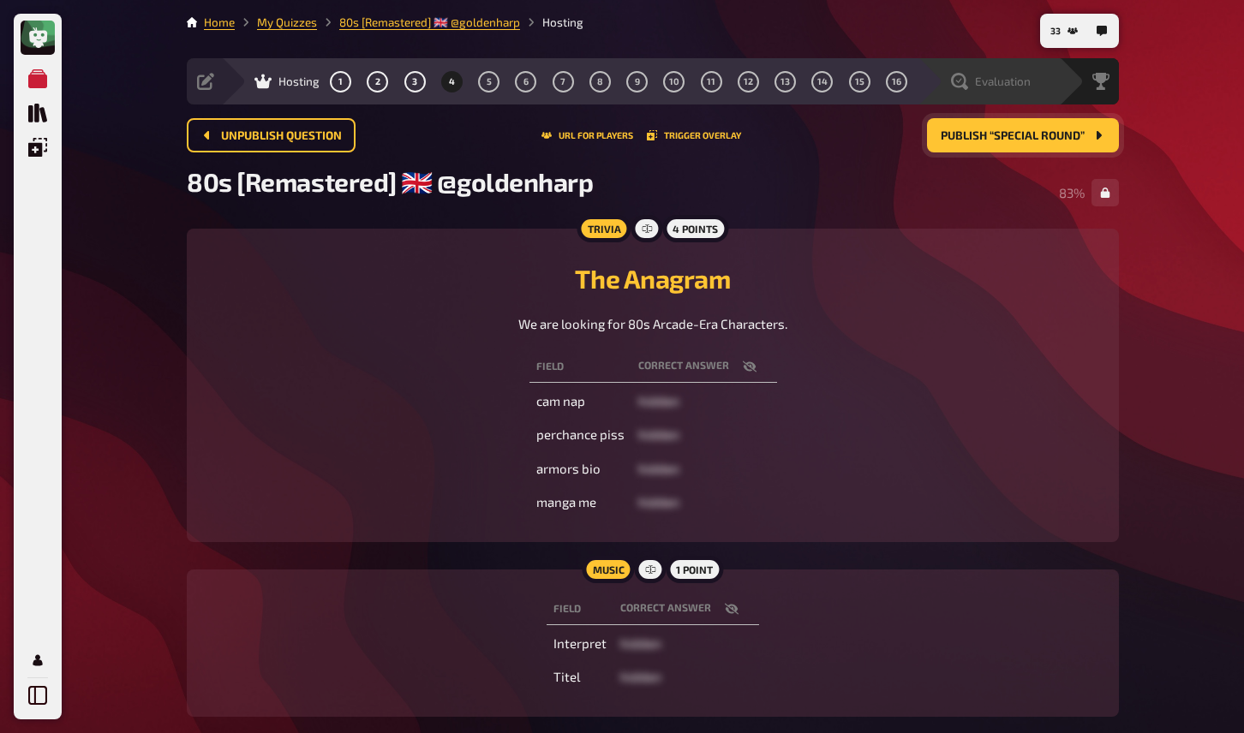
click at [997, 77] on span "Evaluation" at bounding box center [1003, 82] width 56 height 14
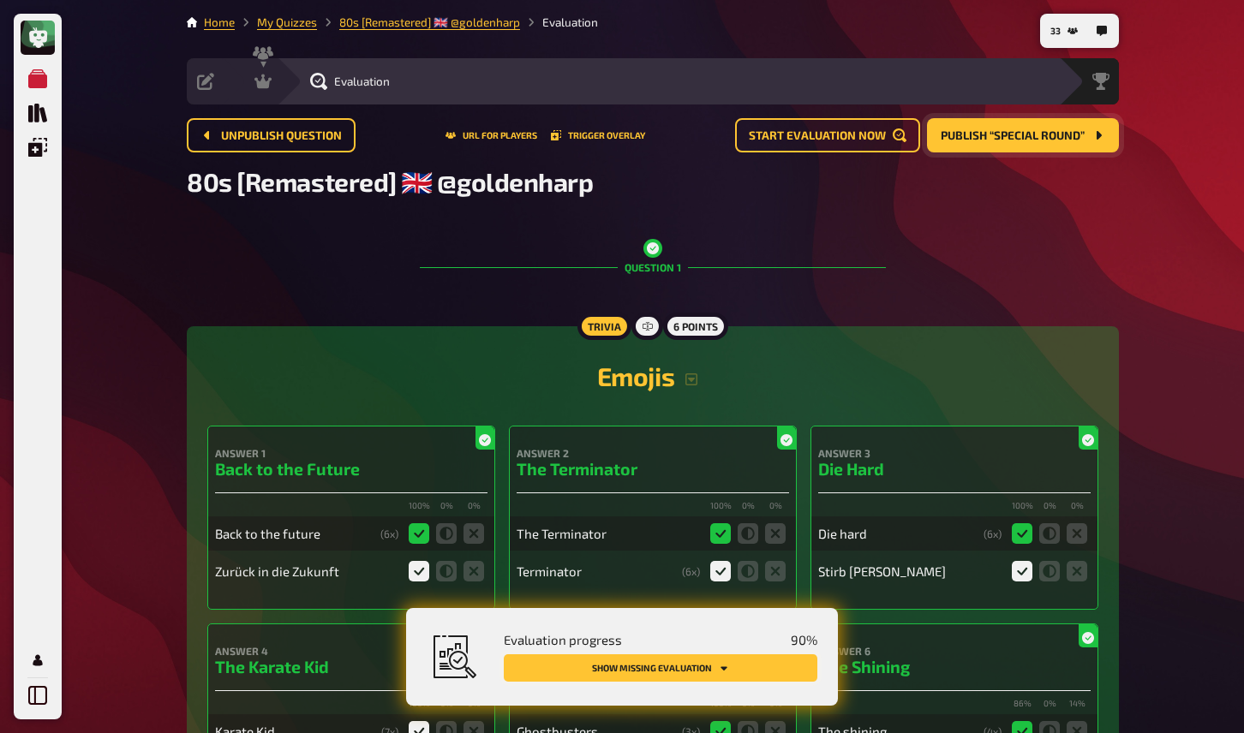
click at [703, 663] on button "Show missing evaluation" at bounding box center [661, 668] width 314 height 27
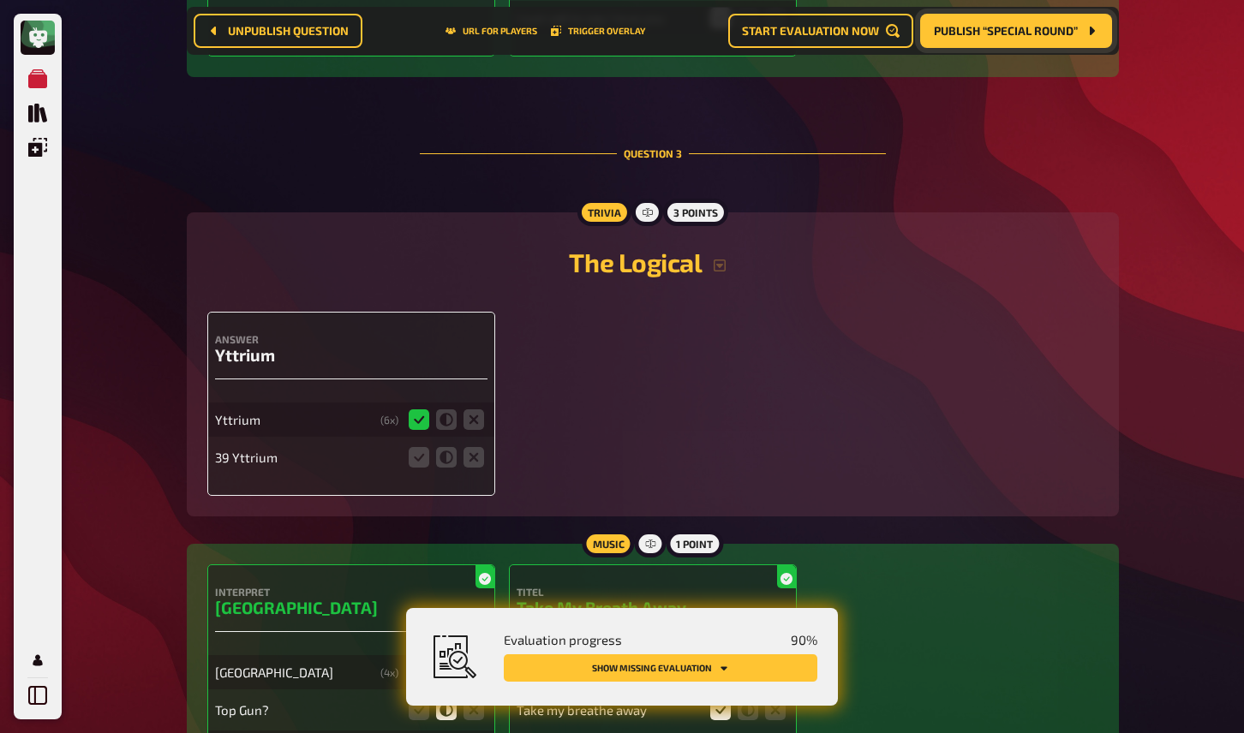
scroll to position [1994, 0]
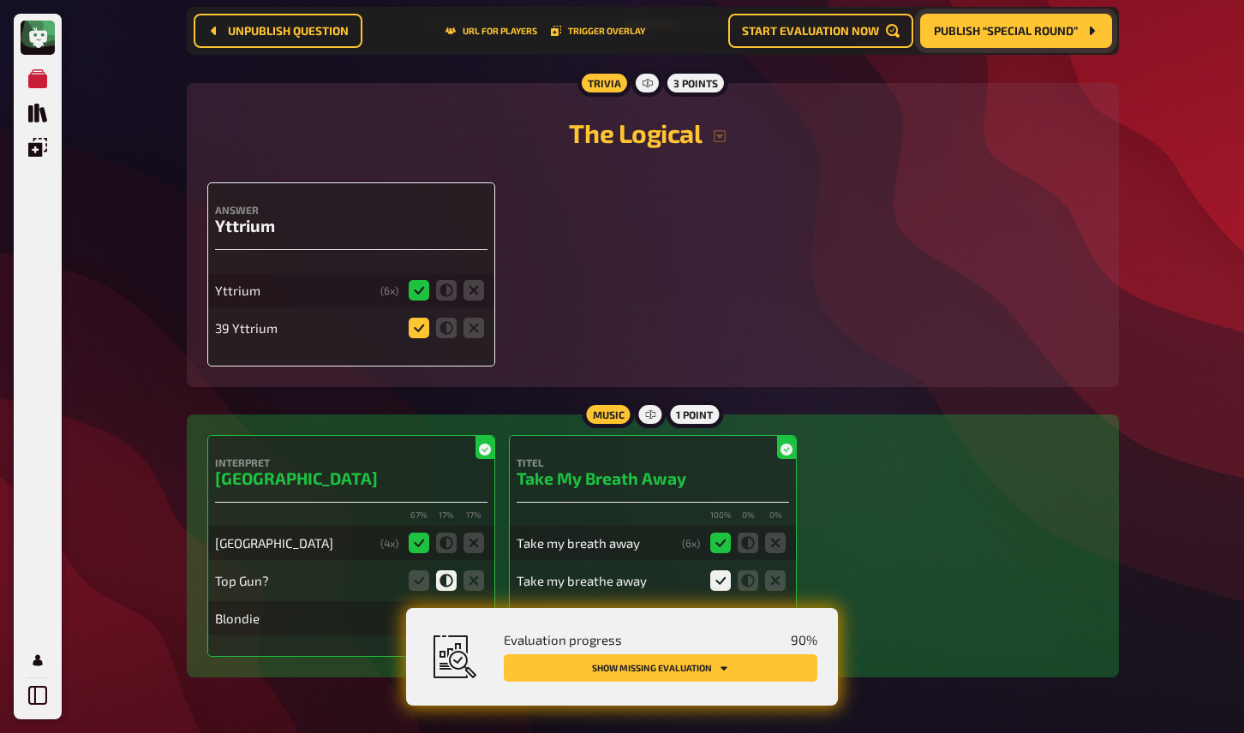
click at [422, 335] on icon at bounding box center [419, 328] width 21 height 21
click at [0, 0] on input "radio" at bounding box center [0, 0] width 0 height 0
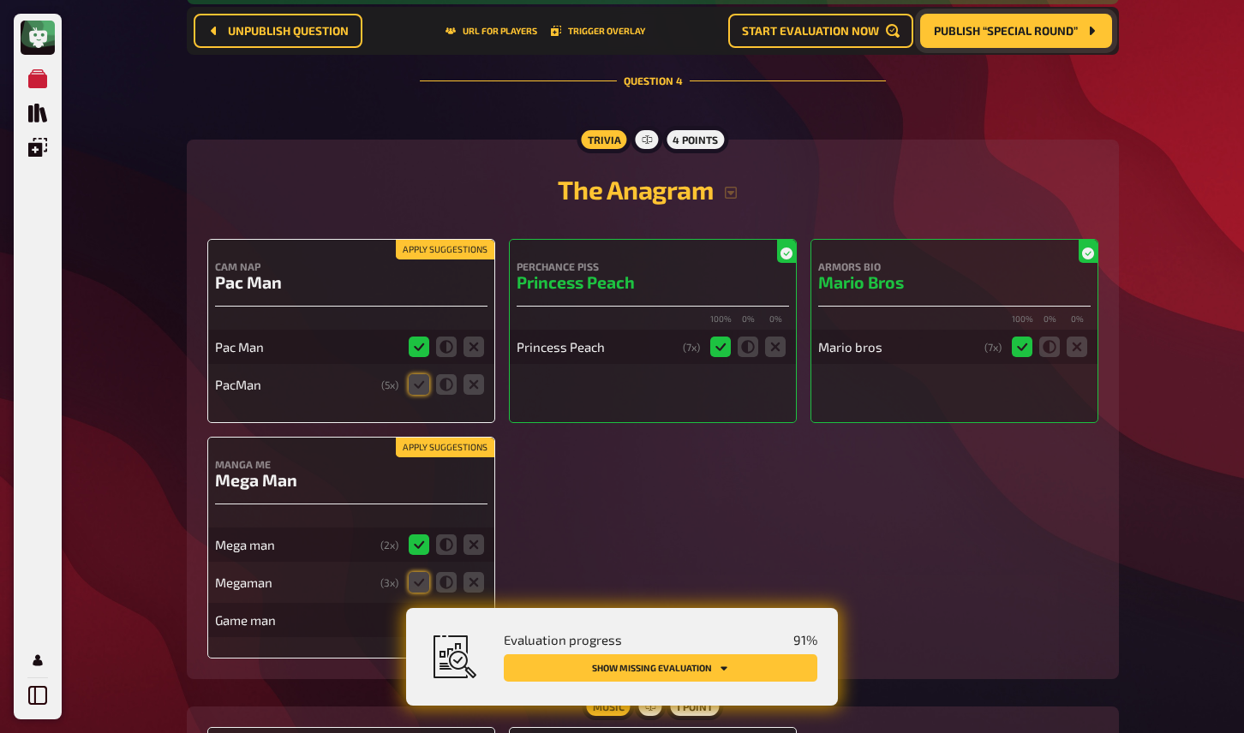
scroll to position [2683, 0]
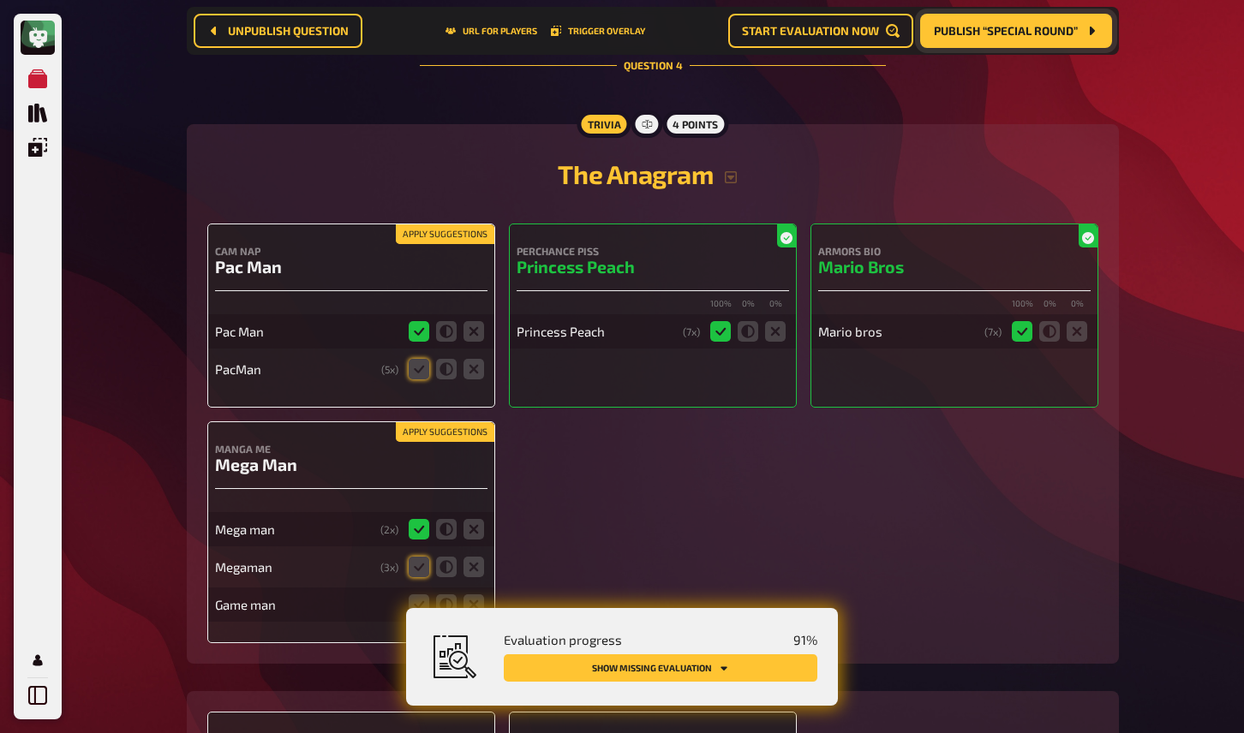
click at [448, 244] on button "Apply suggestions" at bounding box center [445, 234] width 99 height 19
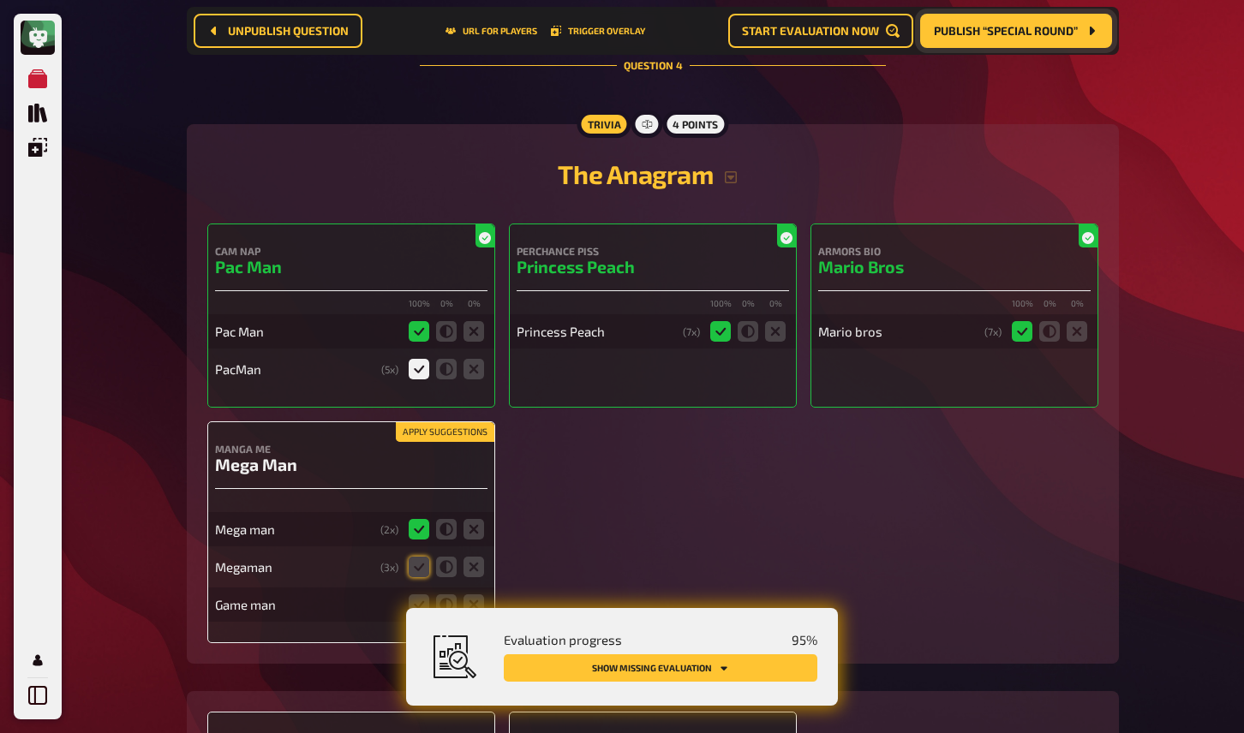
click at [465, 434] on button "Apply suggestions" at bounding box center [445, 432] width 99 height 19
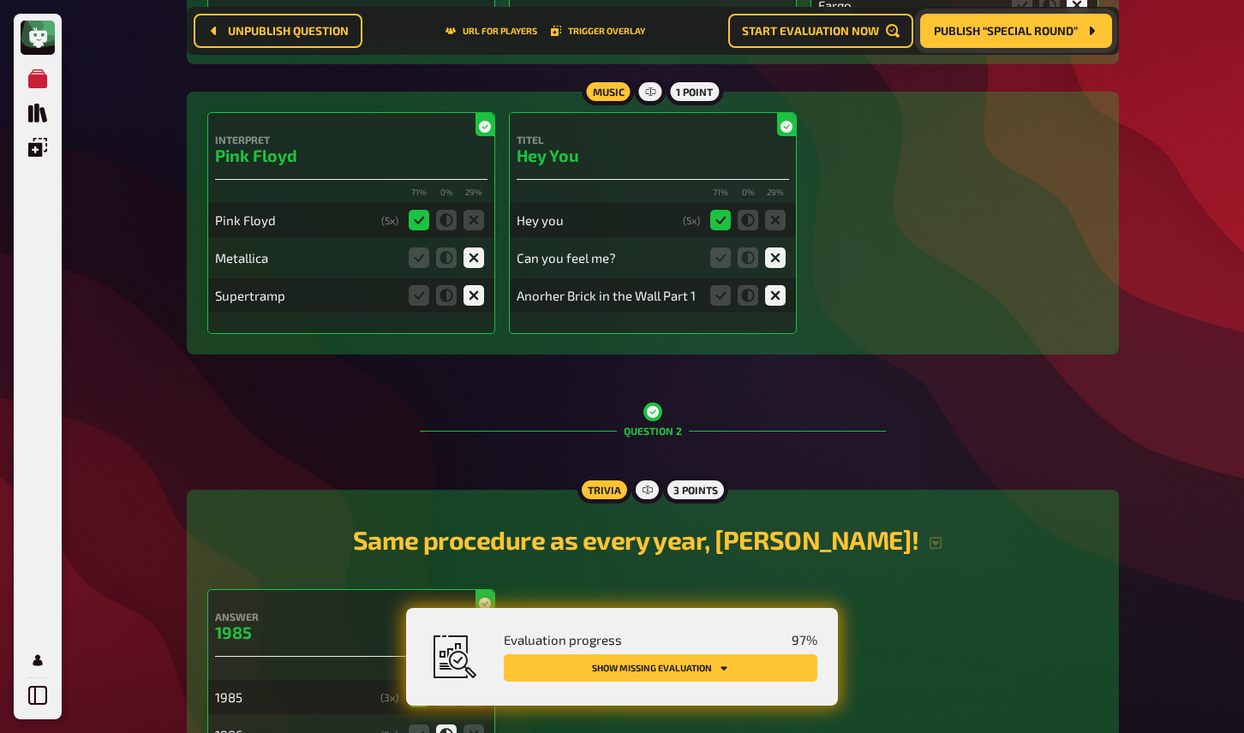
scroll to position [0, 0]
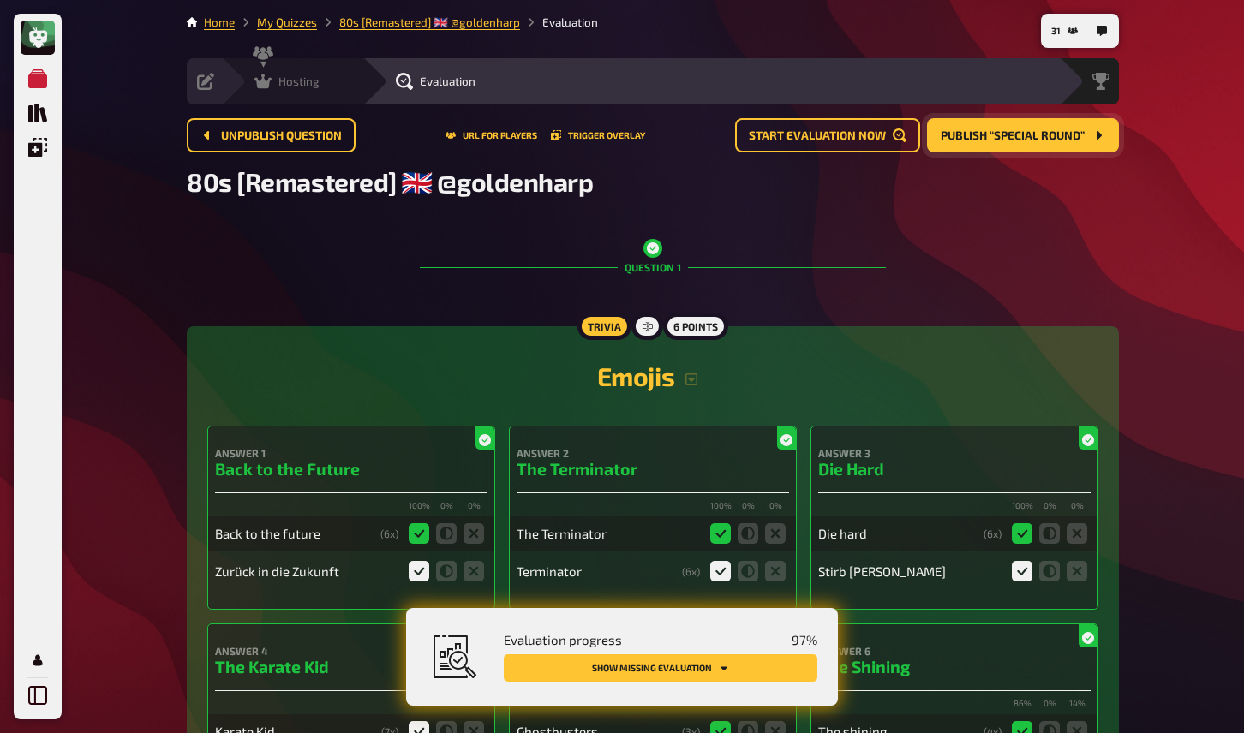
click at [313, 80] on span "Hosting" at bounding box center [298, 82] width 41 height 14
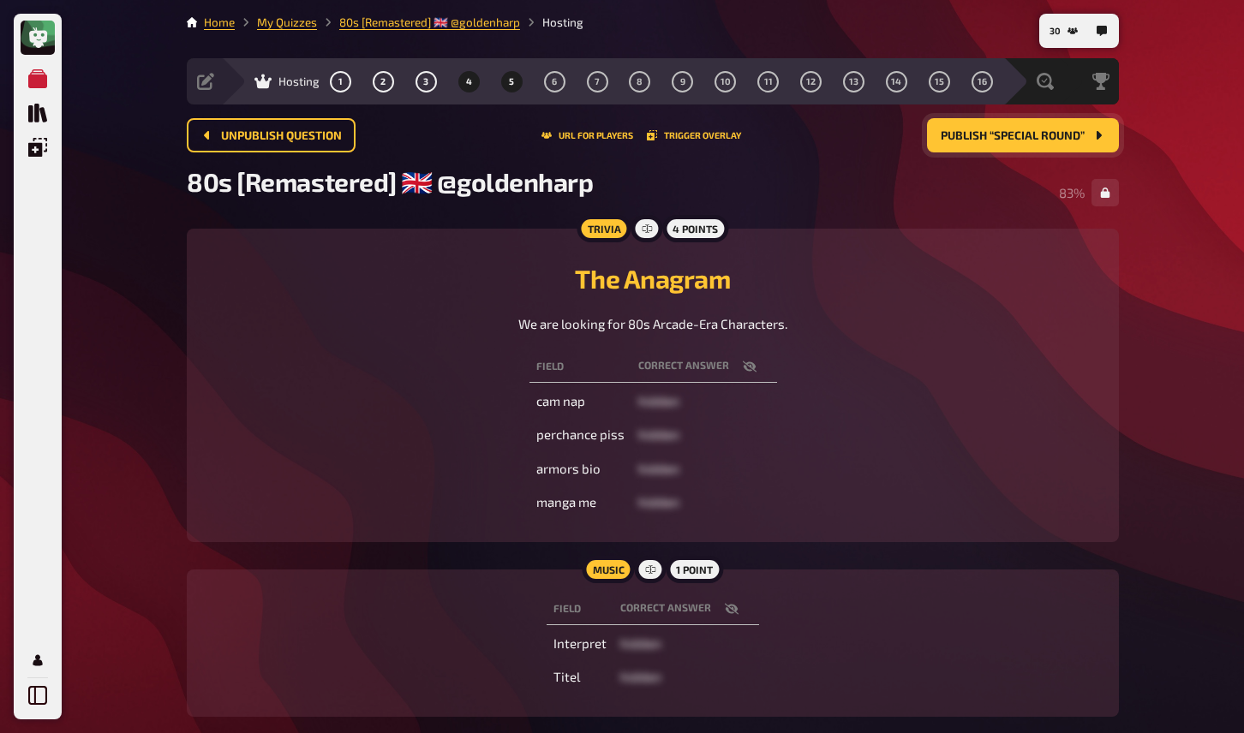
click at [511, 84] on span "5" at bounding box center [511, 81] width 5 height 9
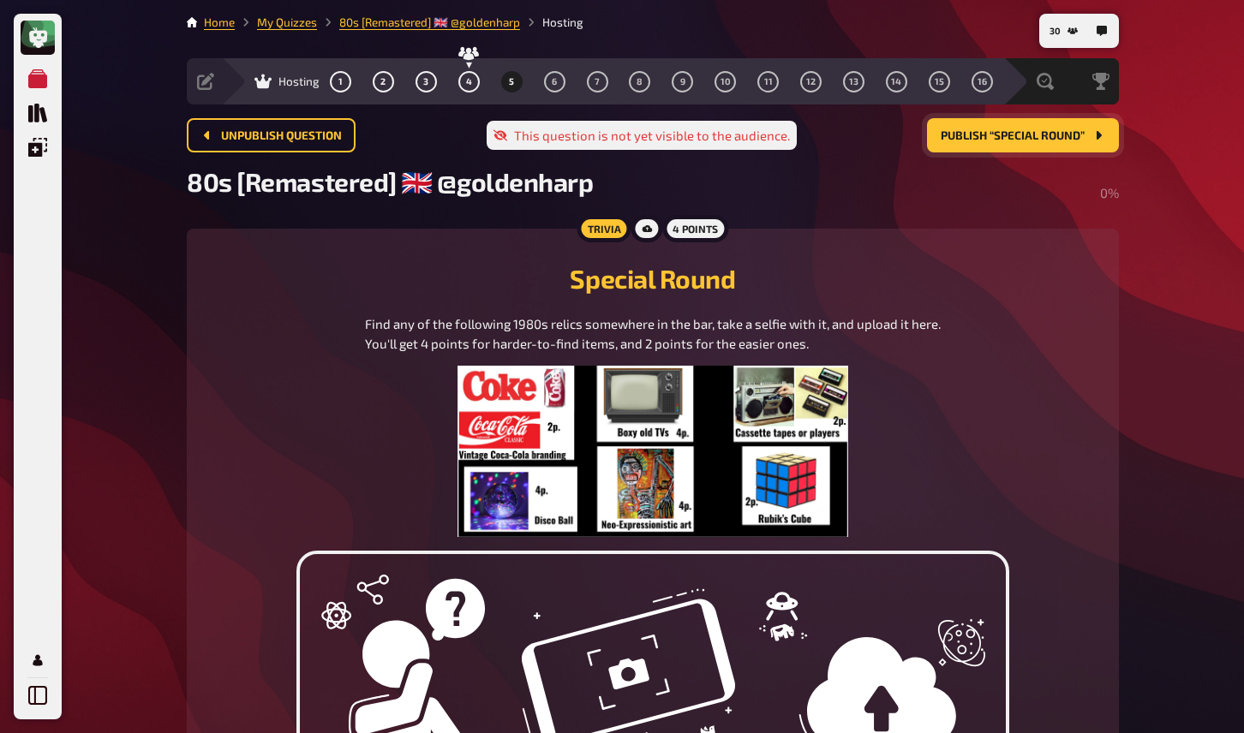
scroll to position [33, 0]
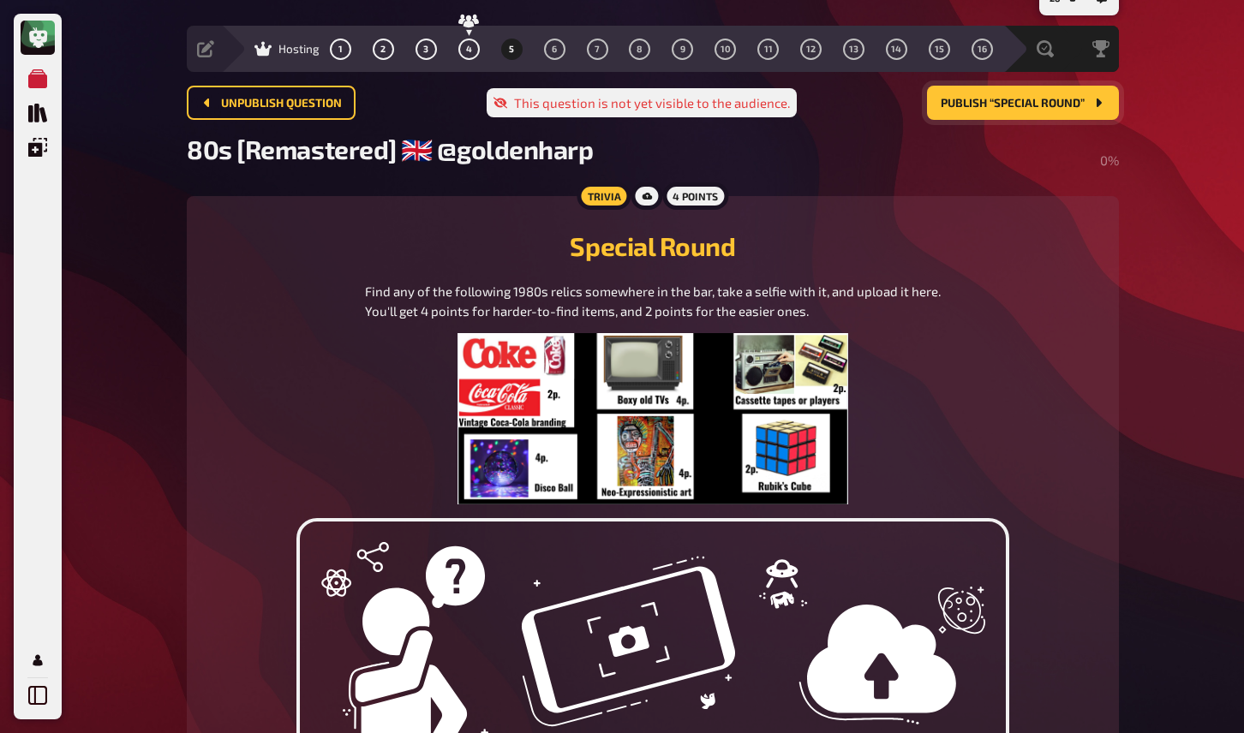
click at [1159, 476] on div "My Quizzes Quiz Library Overlays My Account 28 Home My Quizzes 80s [Remastered]…" at bounding box center [622, 581] width 1244 height 1228
click at [475, 41] on button "4" at bounding box center [468, 48] width 27 height 27
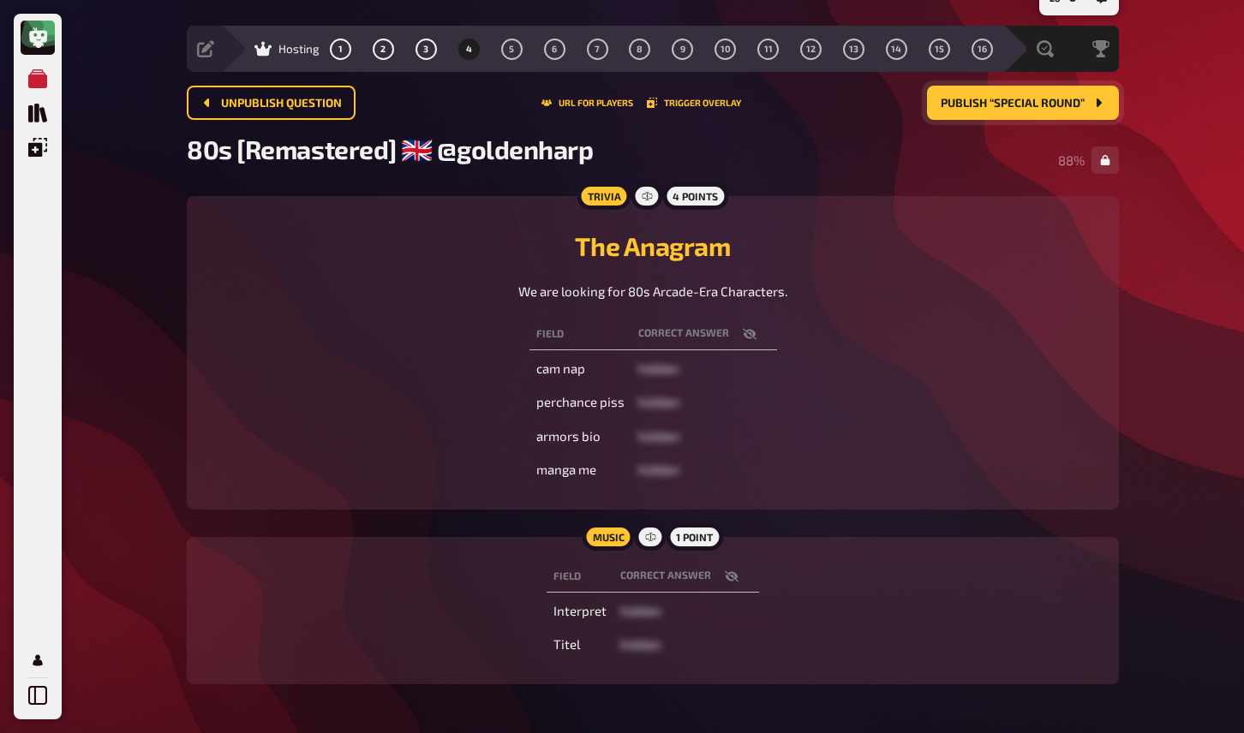
click at [1026, 115] on button "Publish “Special Round”" at bounding box center [1023, 103] width 192 height 34
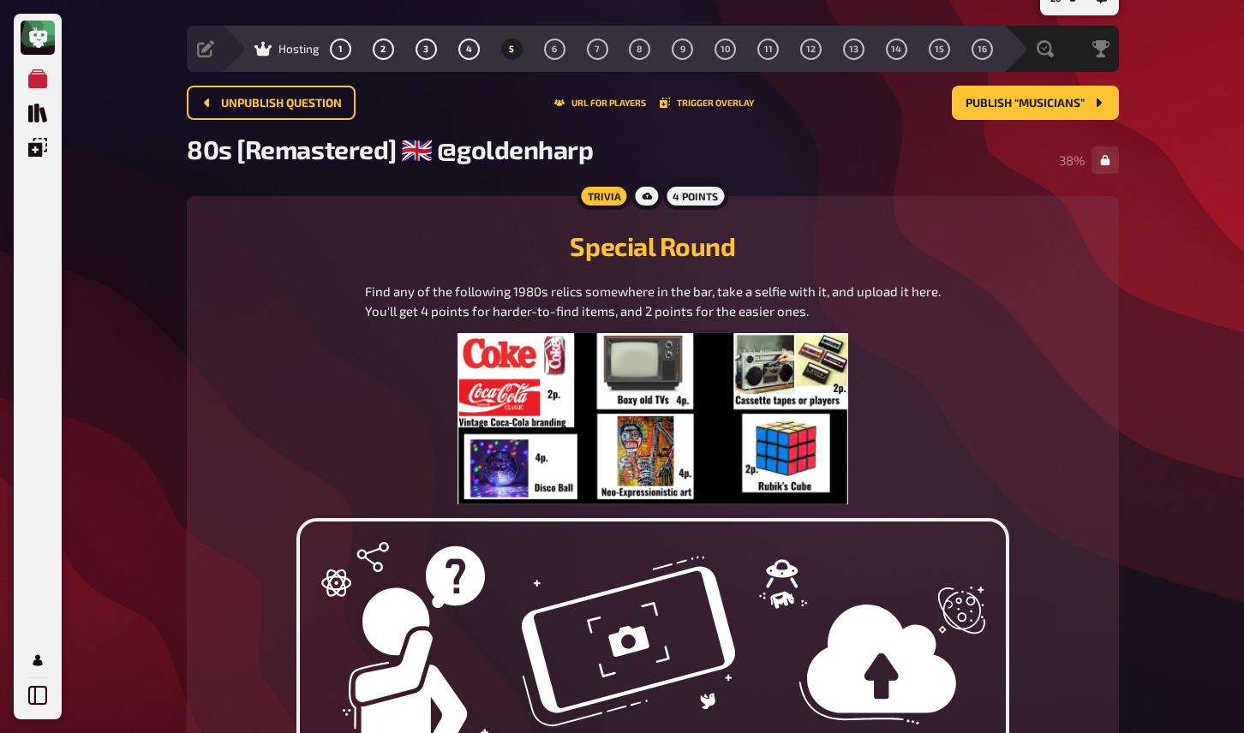
click at [1163, 282] on div "My Quizzes Quiz Library Overlays My Account 26 Home My Quizzes 80s [Remastered]…" at bounding box center [622, 581] width 1244 height 1228
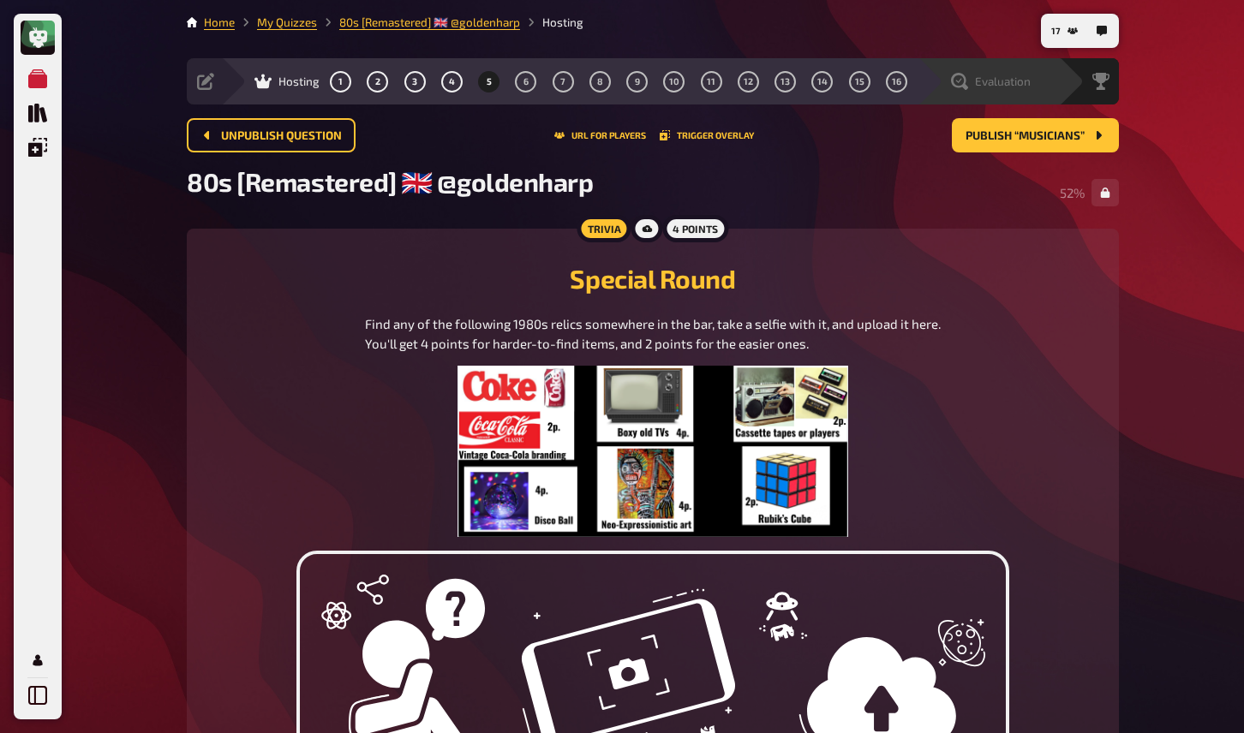
click at [997, 86] on span "Evaluation" at bounding box center [1003, 82] width 56 height 14
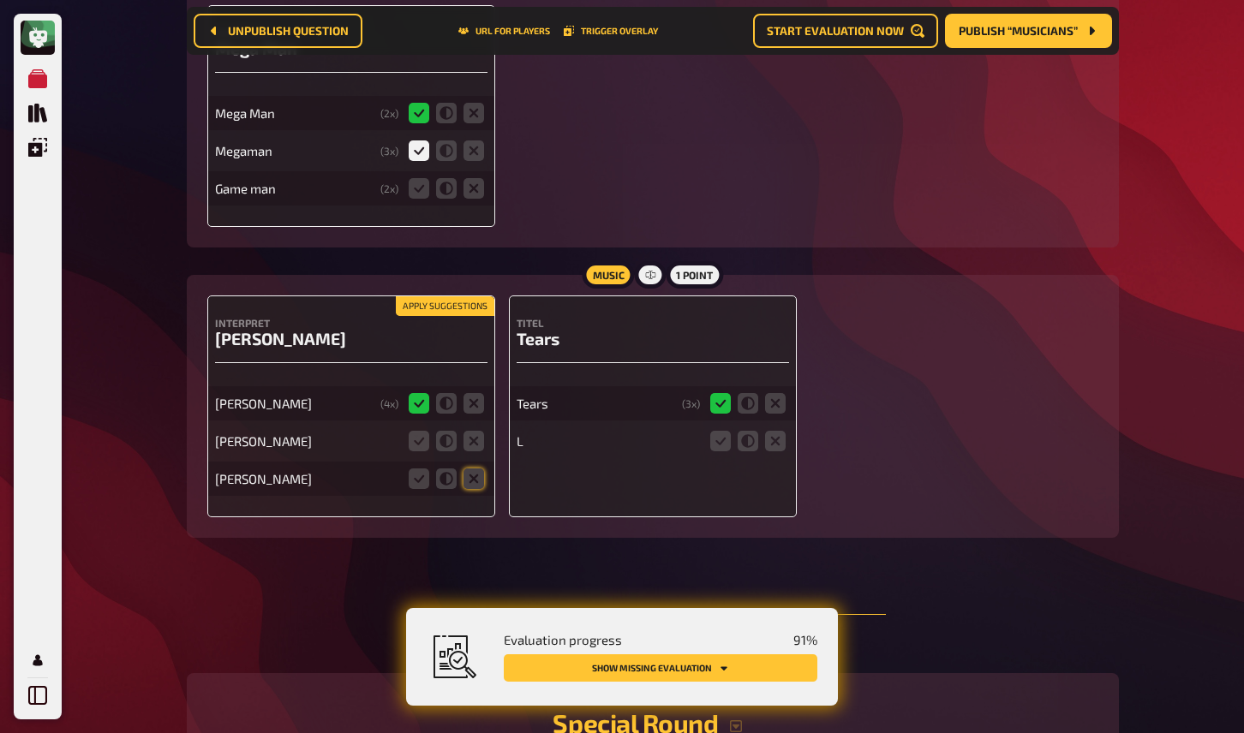
scroll to position [3108, 0]
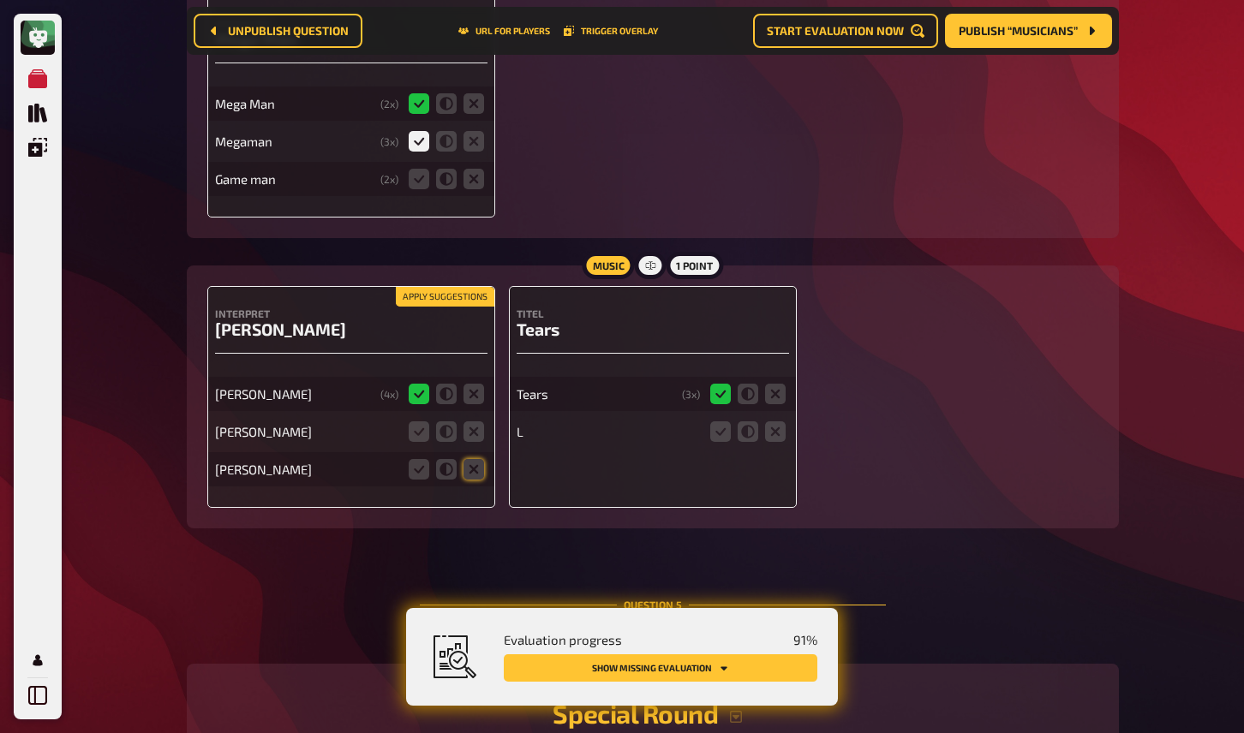
click at [476, 196] on div "Game man ( 2 x)" at bounding box center [351, 179] width 272 height 34
click at [473, 189] on icon at bounding box center [474, 179] width 21 height 21
click at [0, 0] on input "radio" at bounding box center [0, 0] width 0 height 0
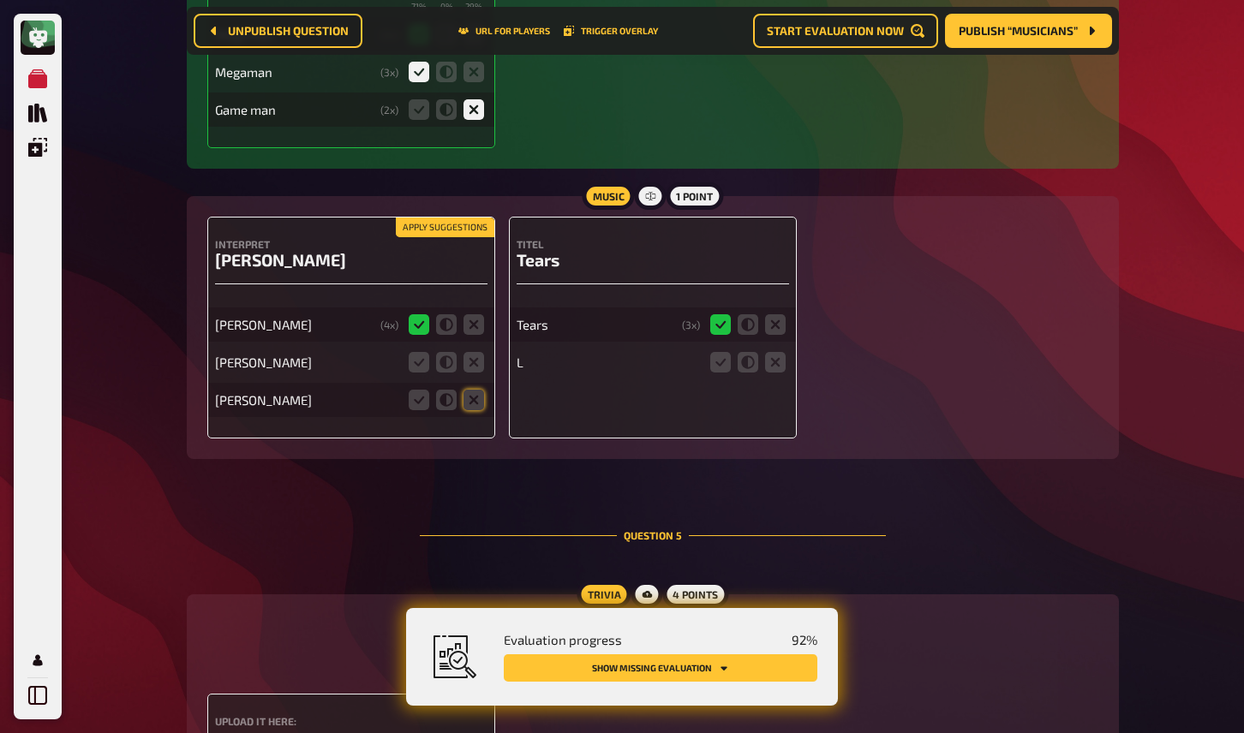
scroll to position [3199, 0]
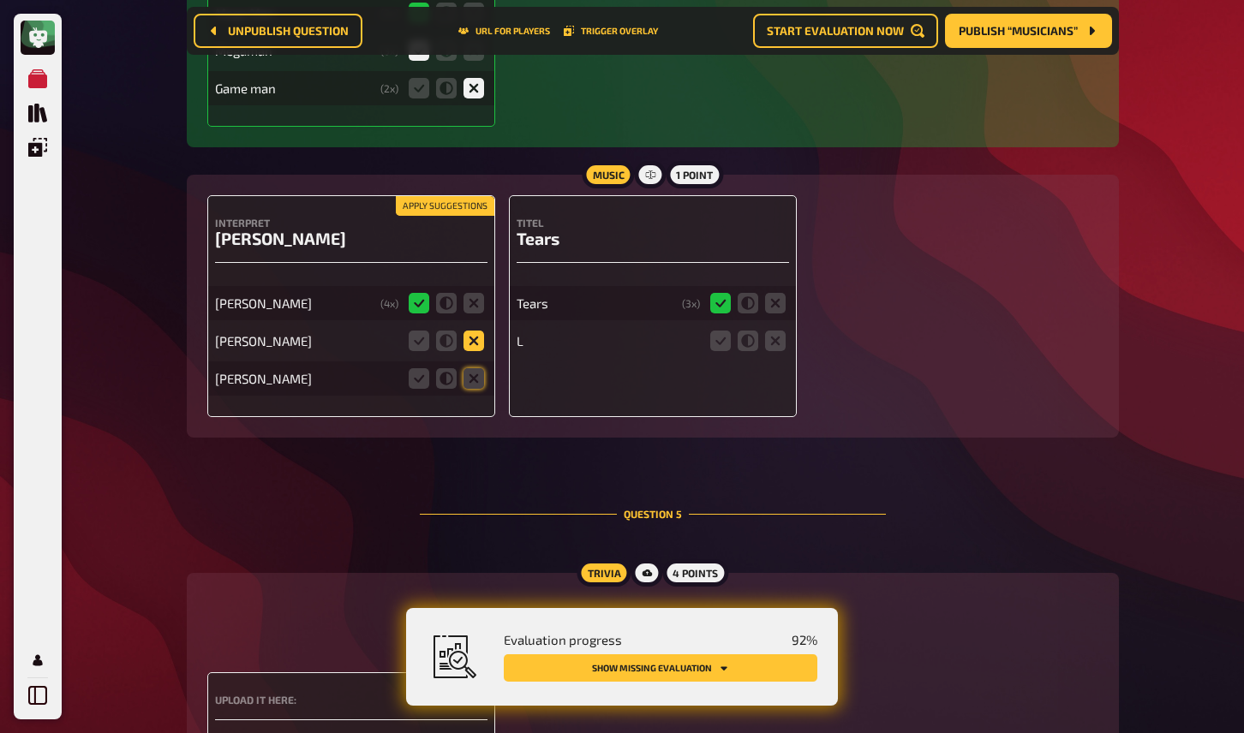
click at [478, 351] on icon at bounding box center [474, 341] width 21 height 21
click at [0, 0] on input "radio" at bounding box center [0, 0] width 0 height 0
click at [473, 389] on icon at bounding box center [474, 378] width 21 height 21
click at [0, 0] on input "radio" at bounding box center [0, 0] width 0 height 0
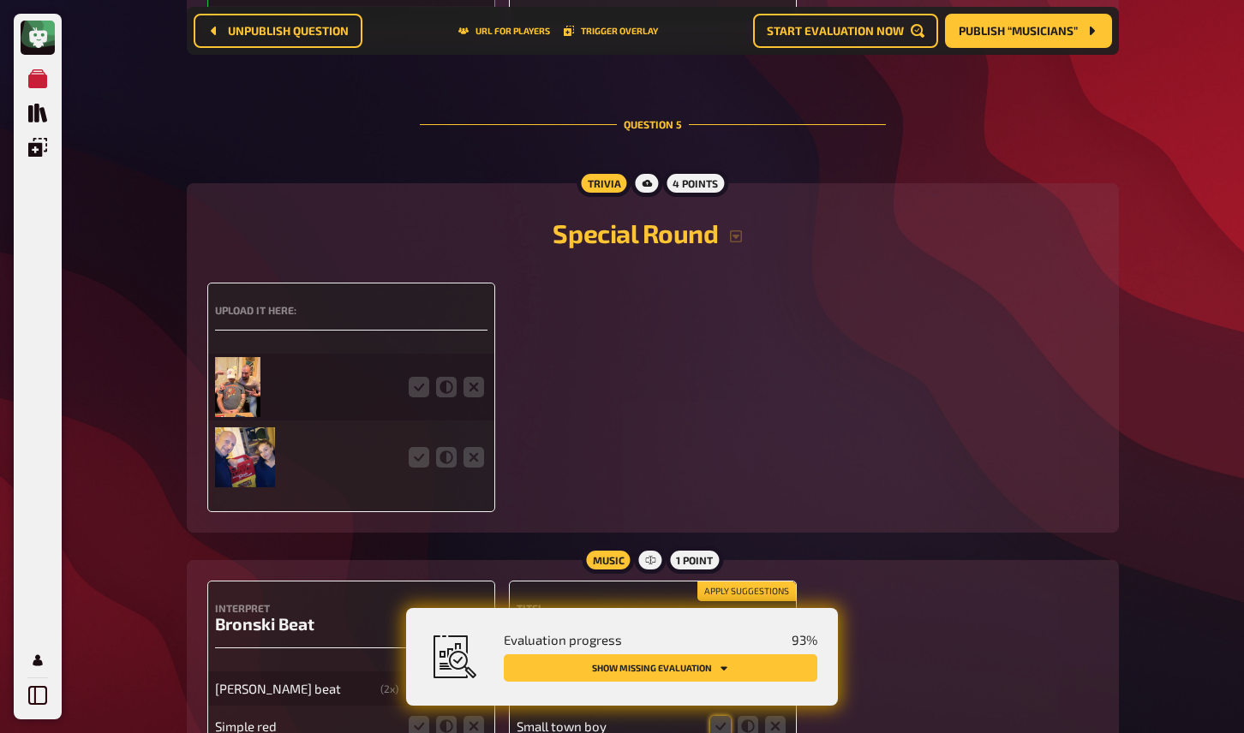
scroll to position [3599, 0]
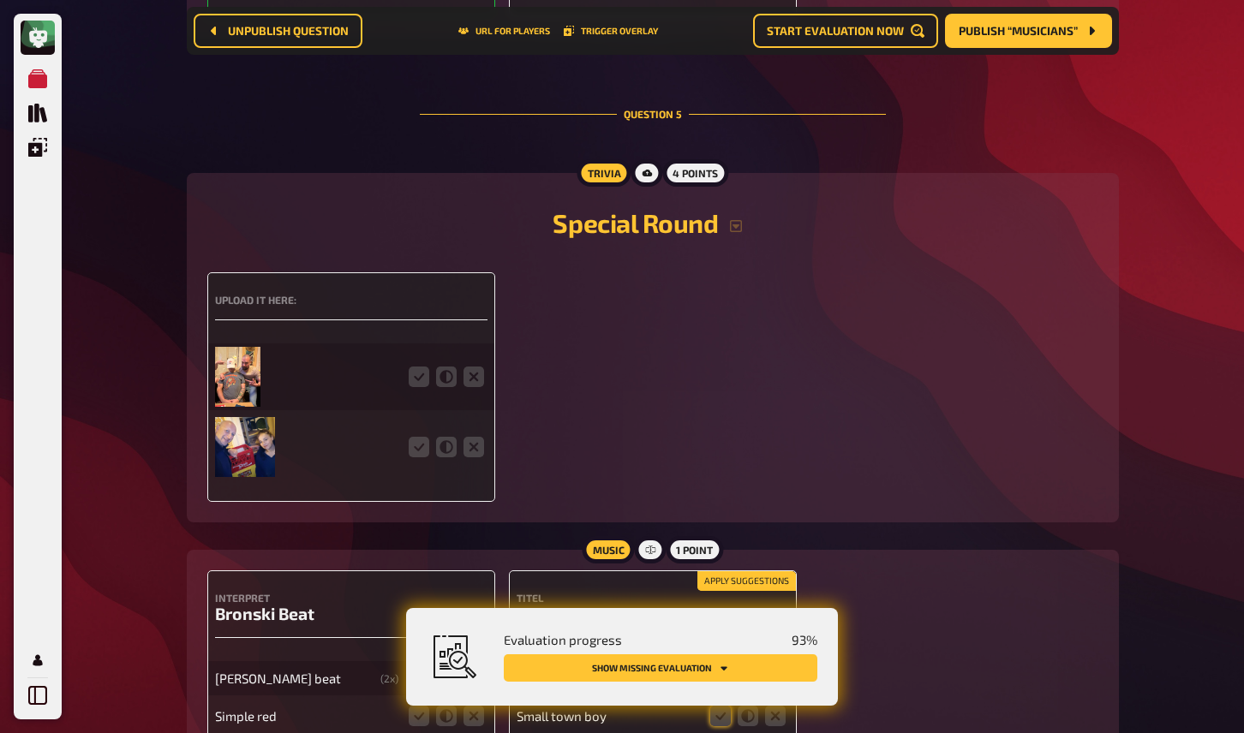
click at [240, 395] on img at bounding box center [237, 377] width 45 height 60
click at [418, 386] on icon at bounding box center [419, 377] width 21 height 21
click at [0, 0] on input "radio" at bounding box center [0, 0] width 0 height 0
click at [254, 448] on img at bounding box center [245, 447] width 60 height 60
click at [417, 458] on icon at bounding box center [419, 447] width 21 height 21
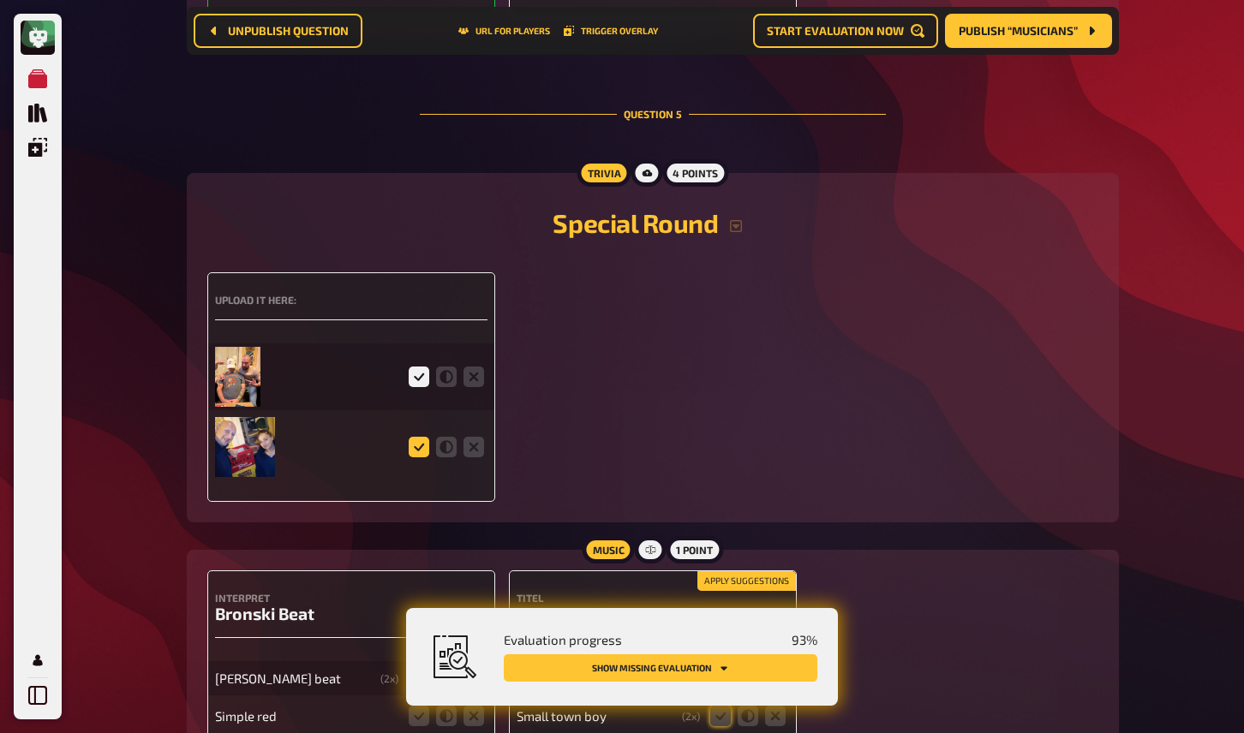
click at [0, 0] on input "radio" at bounding box center [0, 0] width 0 height 0
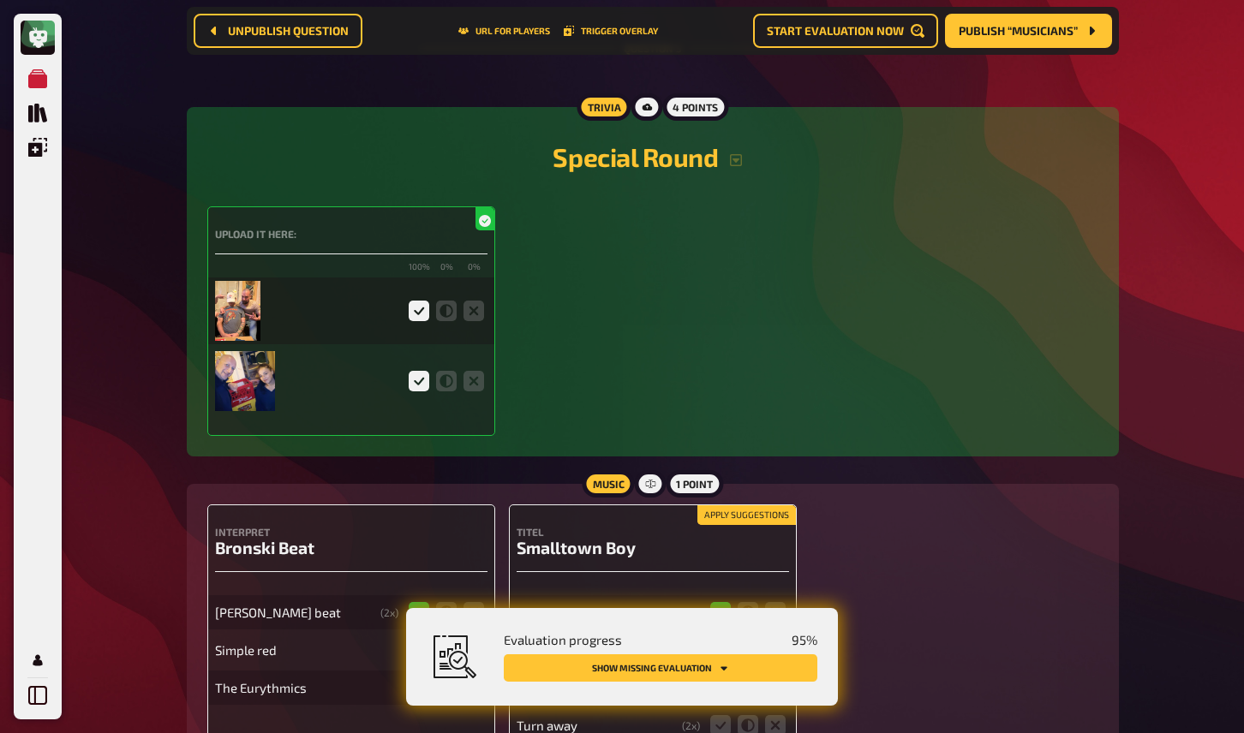
scroll to position [3841, 0]
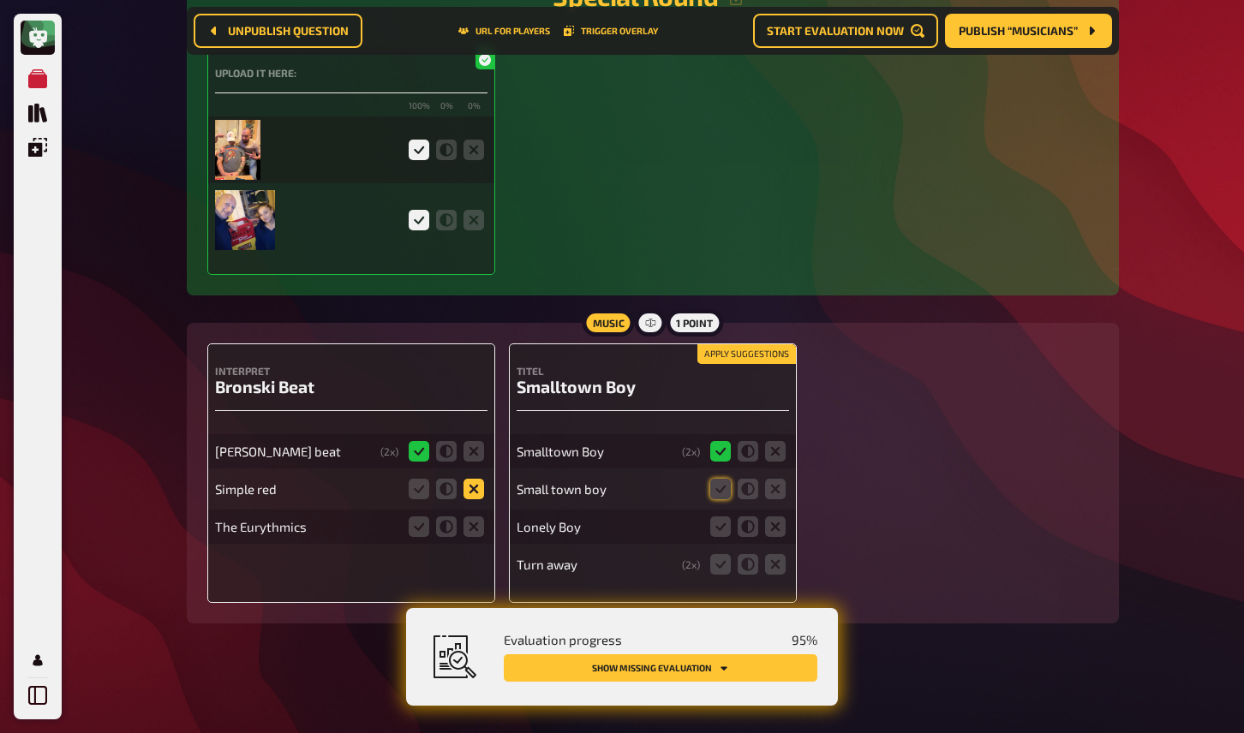
click at [478, 491] on icon at bounding box center [474, 489] width 21 height 21
click at [0, 0] on input "radio" at bounding box center [0, 0] width 0 height 0
click at [476, 533] on icon at bounding box center [474, 527] width 21 height 21
click at [0, 0] on input "radio" at bounding box center [0, 0] width 0 height 0
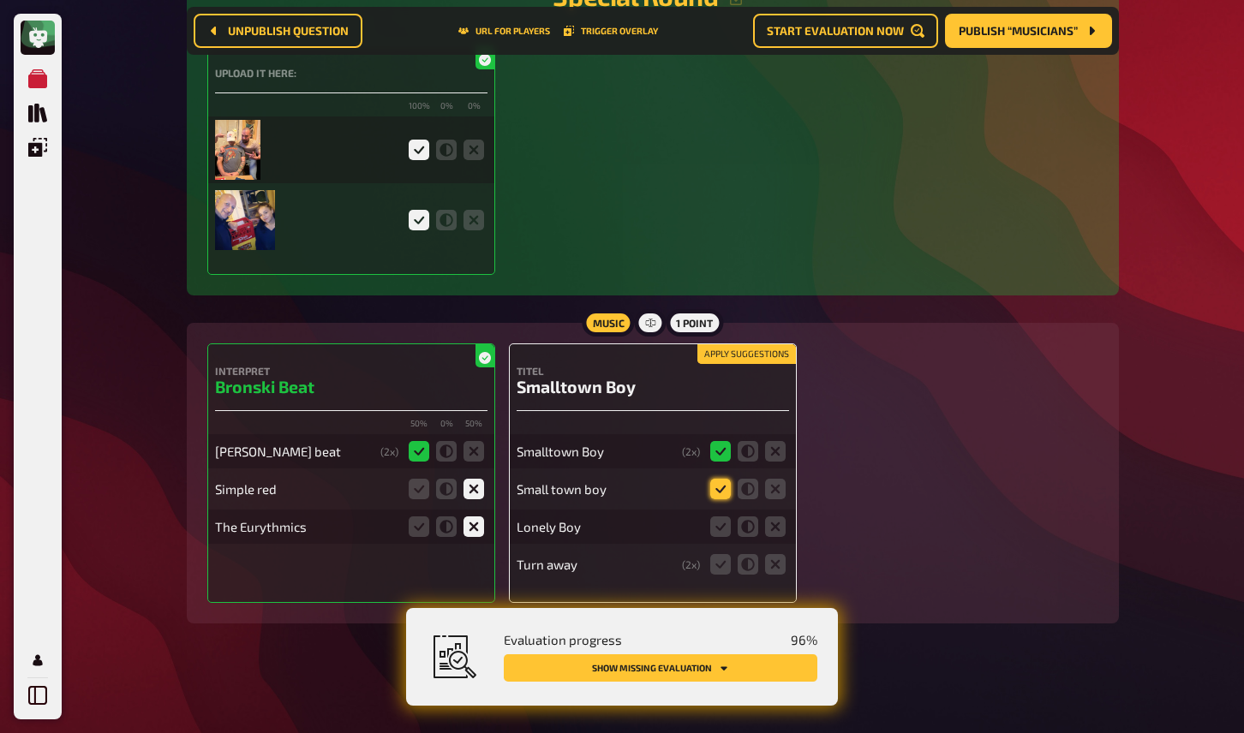
click at [723, 488] on icon at bounding box center [720, 489] width 21 height 21
click at [0, 0] on input "radio" at bounding box center [0, 0] width 0 height 0
click at [780, 525] on icon at bounding box center [775, 527] width 21 height 21
click at [0, 0] on input "radio" at bounding box center [0, 0] width 0 height 0
click at [773, 566] on icon at bounding box center [775, 564] width 21 height 21
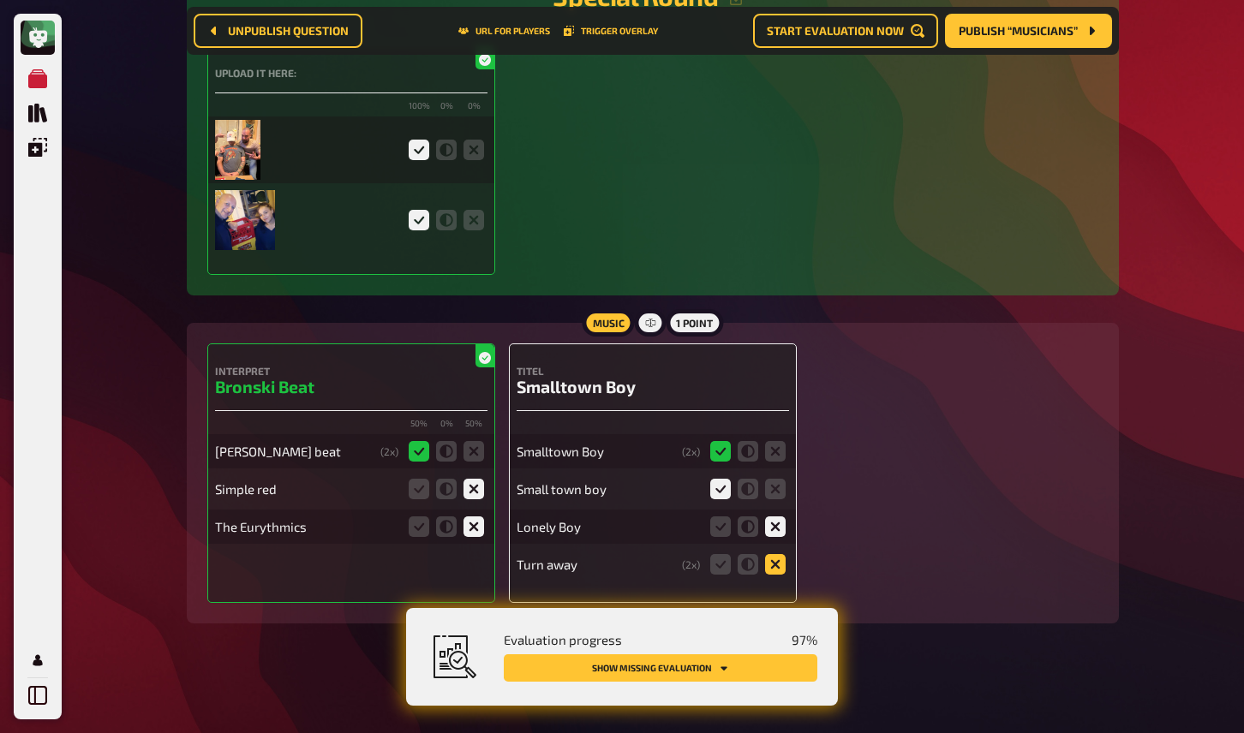
click at [0, 0] on input "radio" at bounding box center [0, 0] width 0 height 0
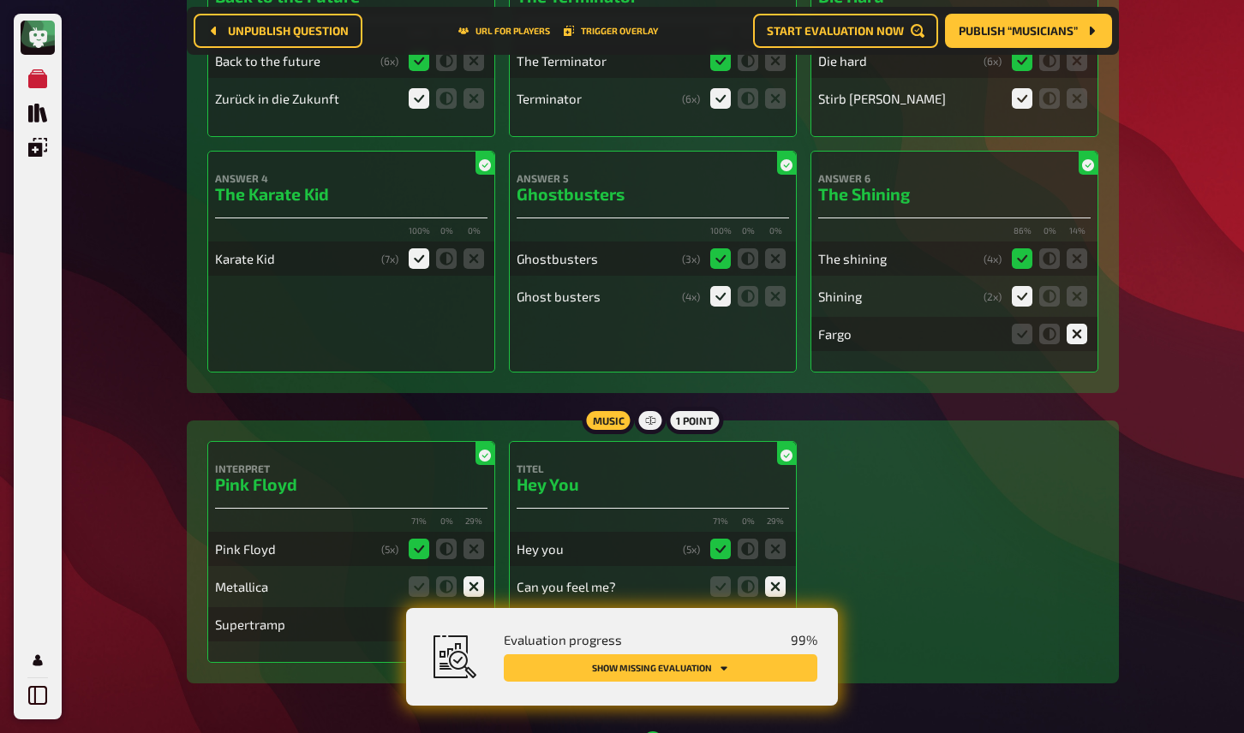
scroll to position [0, 0]
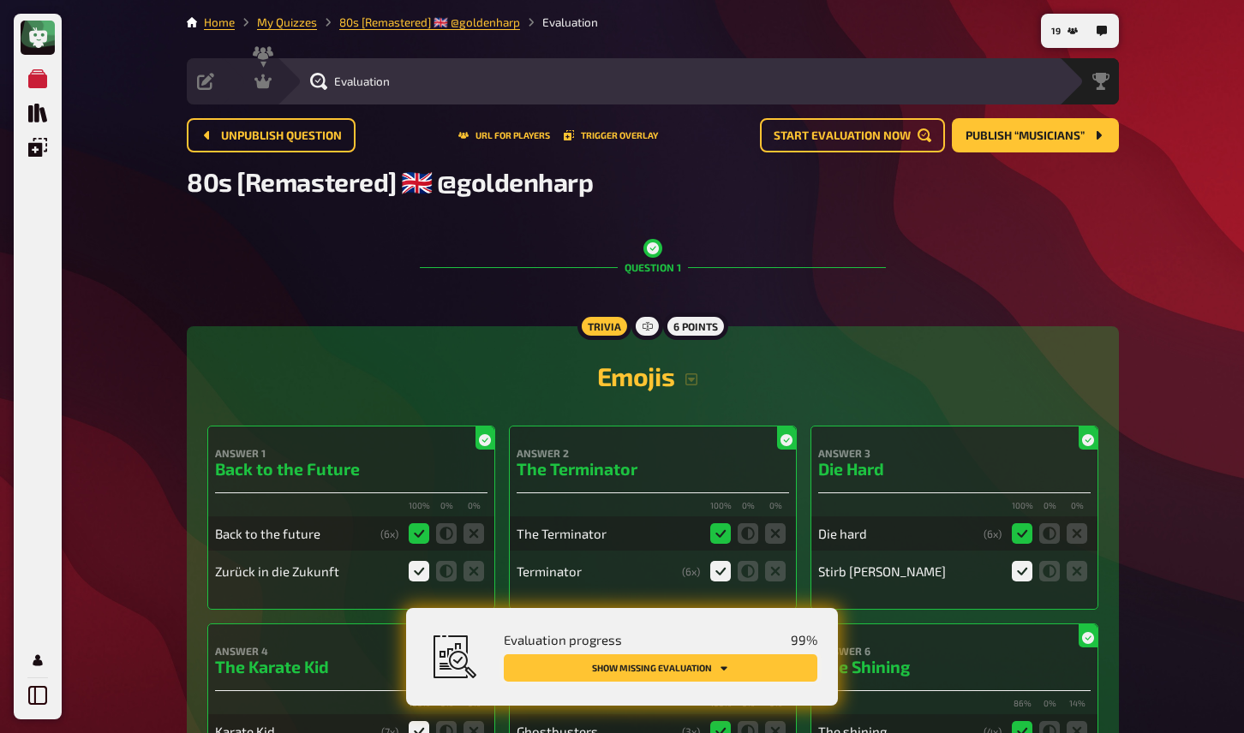
click at [754, 664] on button "Show missing evaluation" at bounding box center [661, 668] width 314 height 27
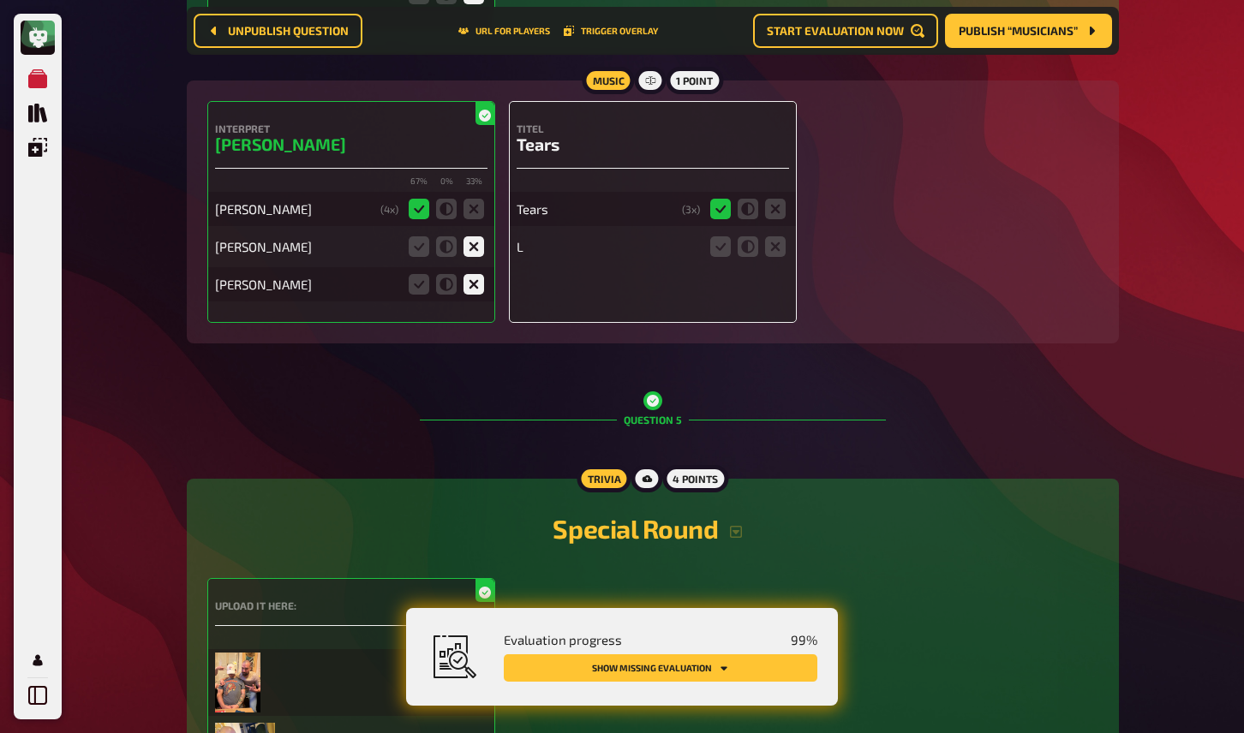
scroll to position [3294, 0]
click at [779, 256] on icon at bounding box center [775, 246] width 21 height 21
click at [0, 0] on input "radio" at bounding box center [0, 0] width 0 height 0
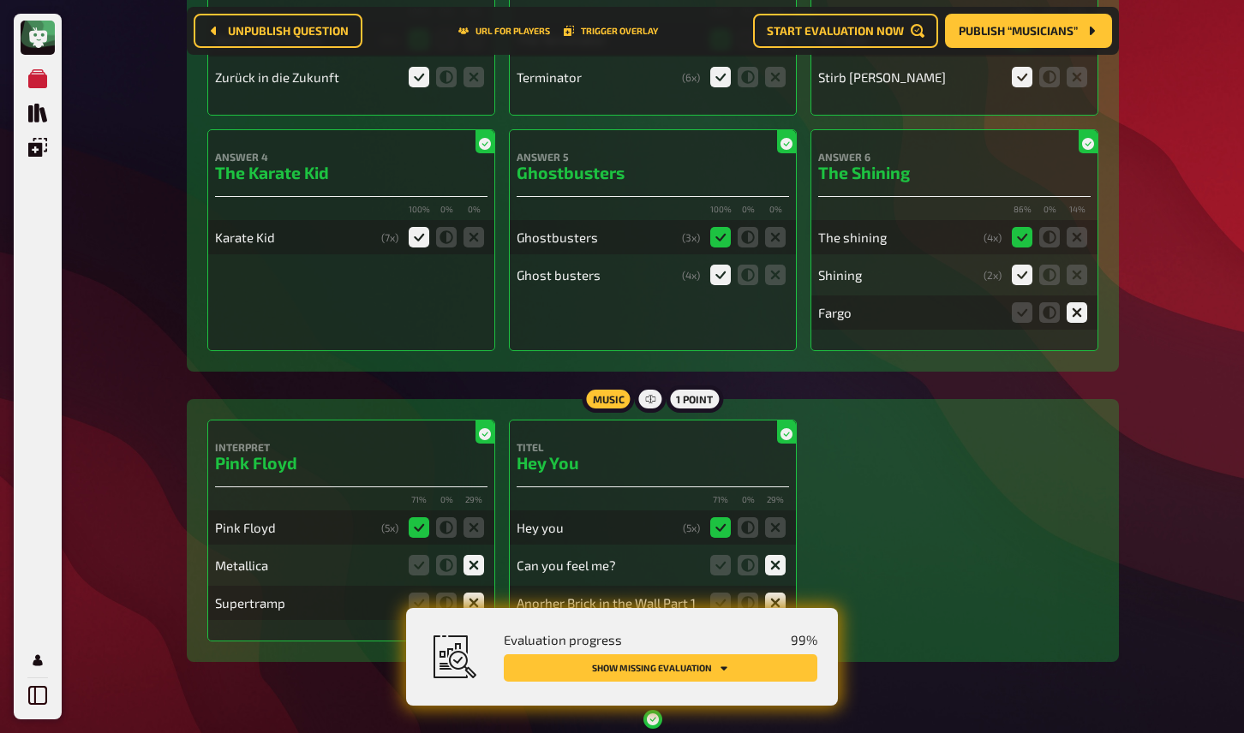
scroll to position [0, 0]
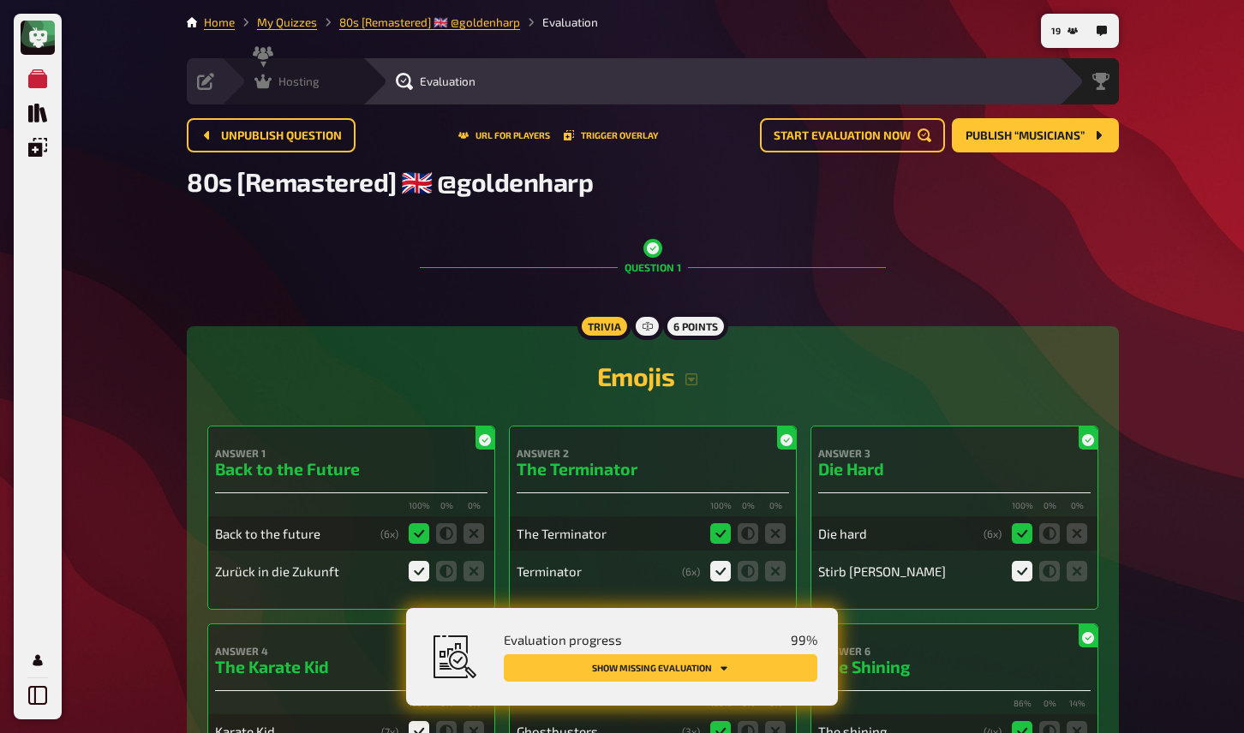
click at [265, 85] on icon at bounding box center [262, 82] width 17 height 15
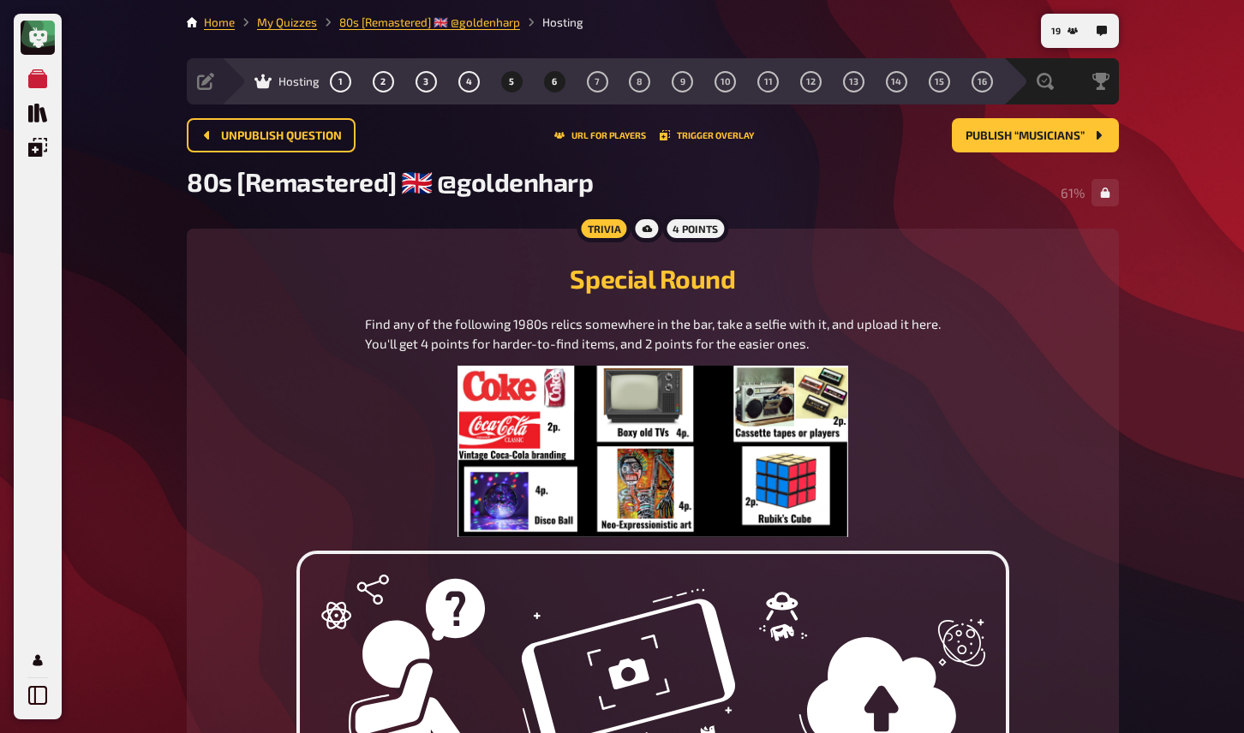
click at [554, 82] on span "6" at bounding box center [554, 81] width 5 height 9
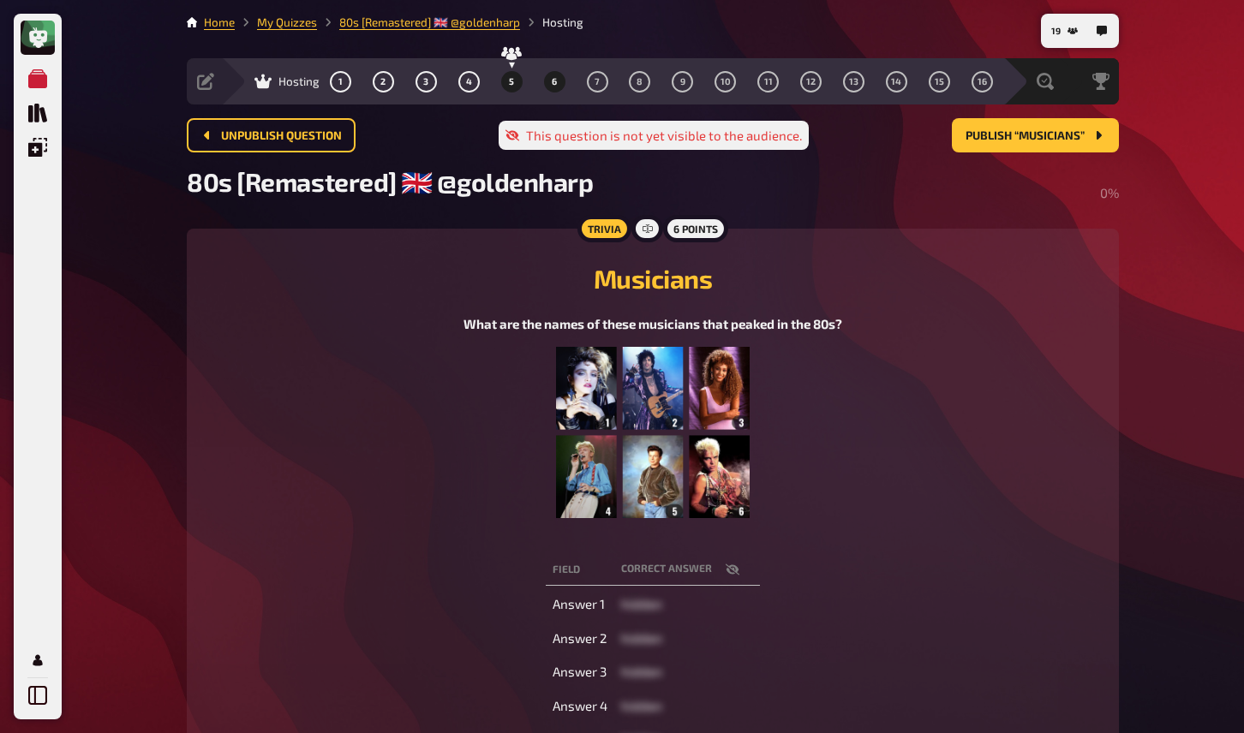
click at [513, 77] on button "5" at bounding box center [511, 81] width 27 height 27
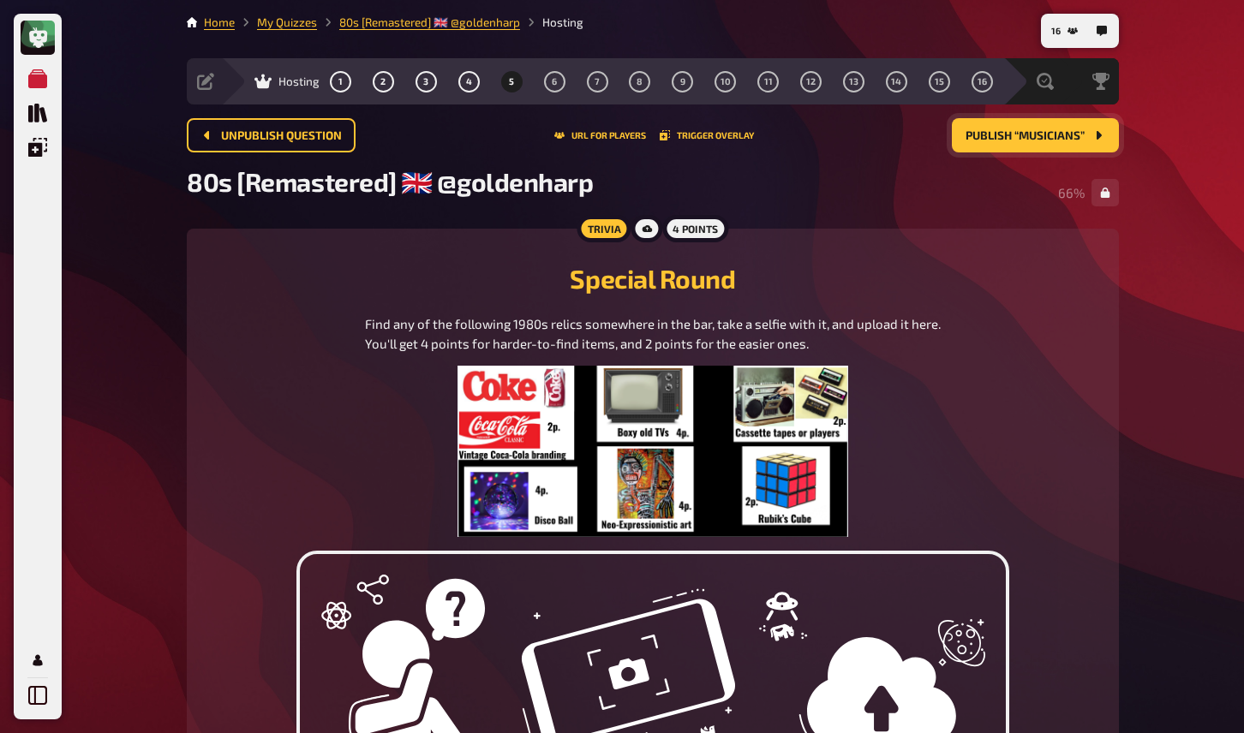
click at [996, 140] on span "Publish “Musicians”" at bounding box center [1025, 136] width 119 height 12
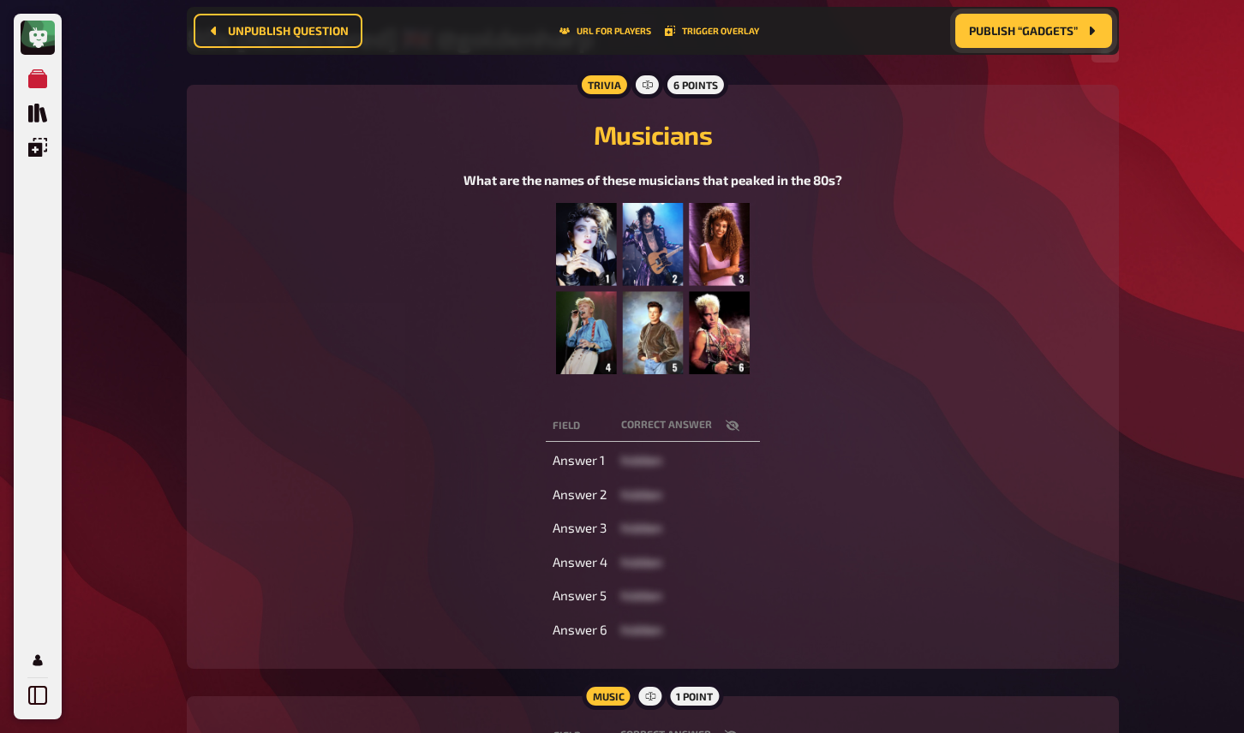
scroll to position [132, 0]
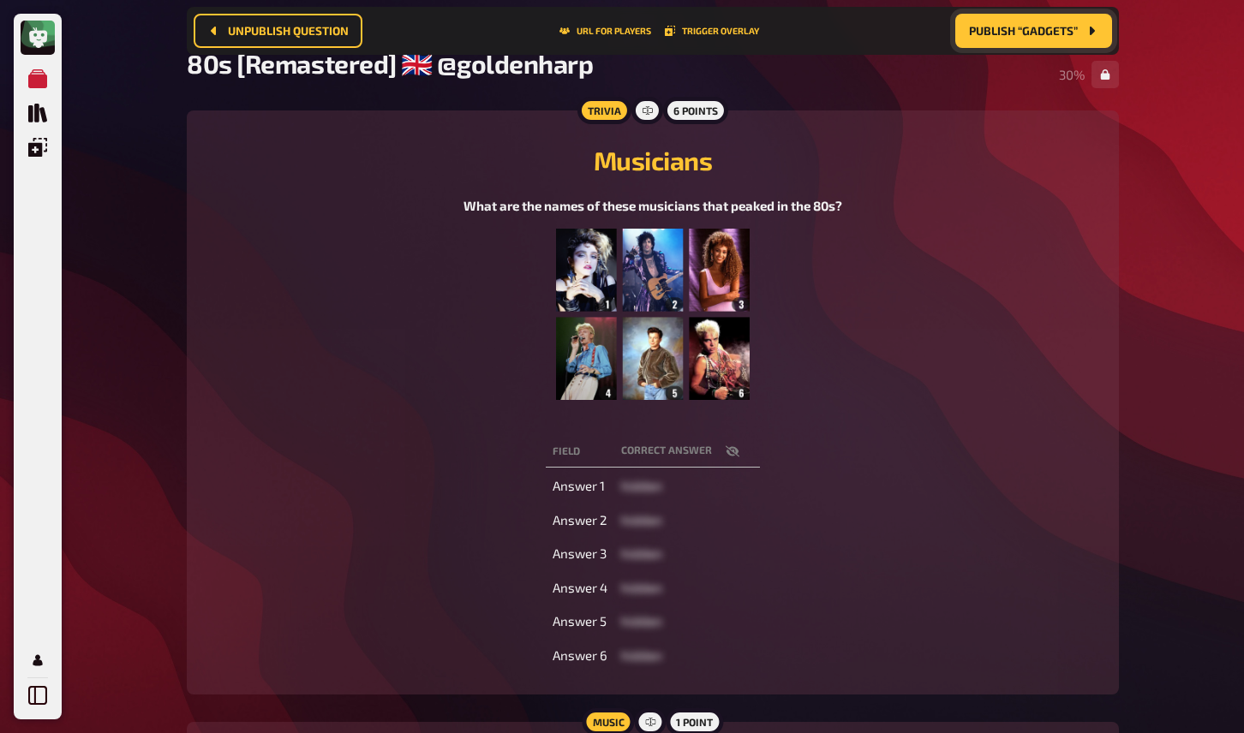
click at [681, 313] on img at bounding box center [653, 314] width 194 height 171
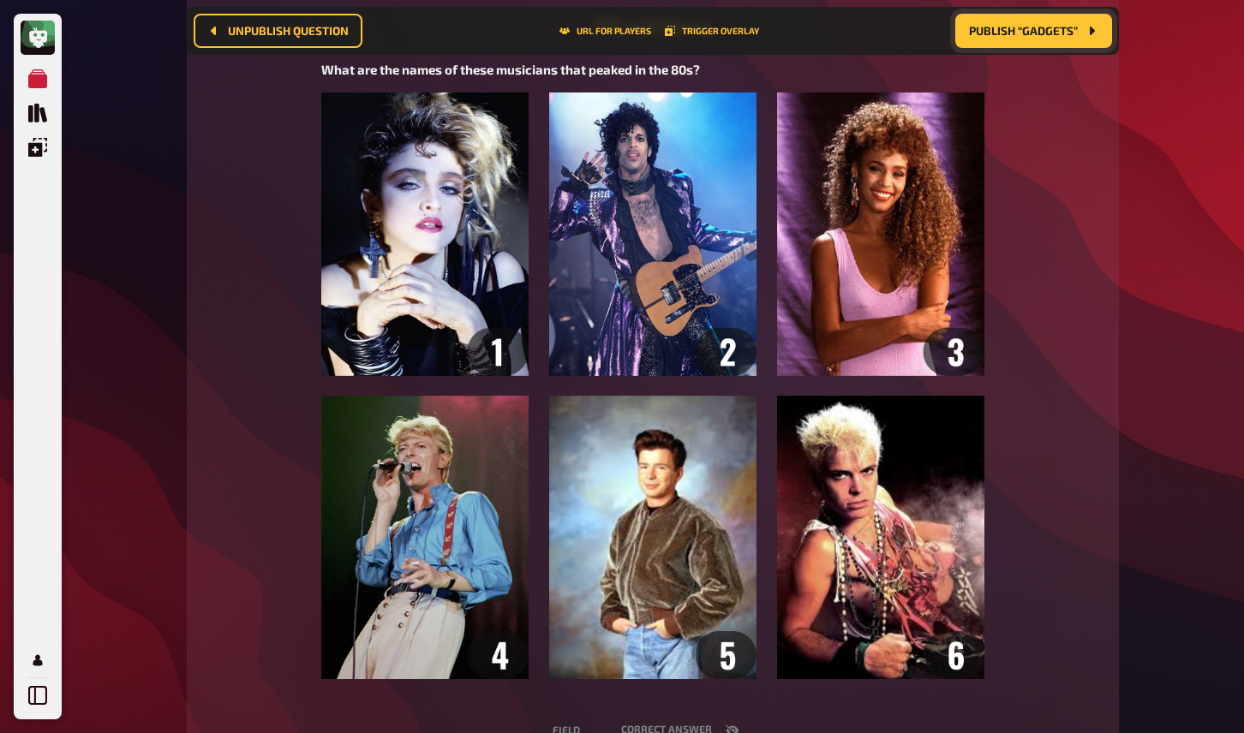
scroll to position [266, 0]
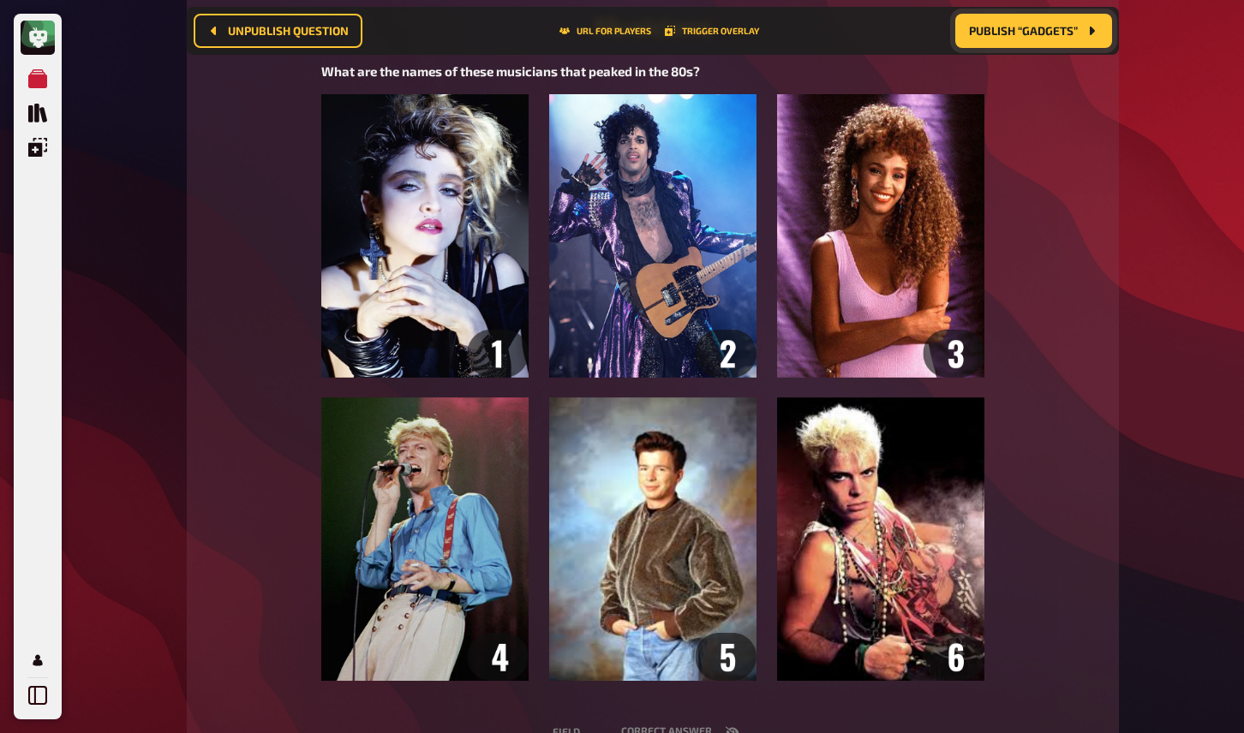
click at [1144, 427] on div "My Quizzes Quiz Library Overlays My Account 31 Home My Quizzes 80s [Remastered]…" at bounding box center [622, 497] width 1244 height 1527
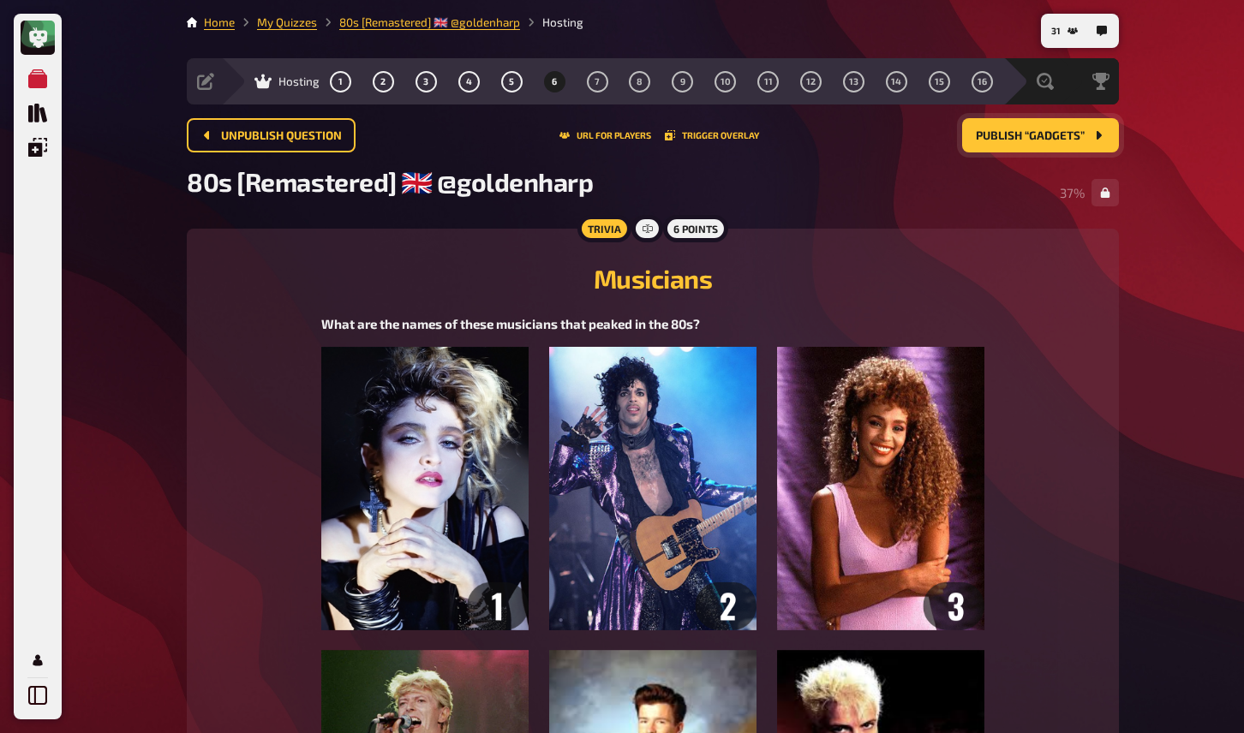
scroll to position [94, 0]
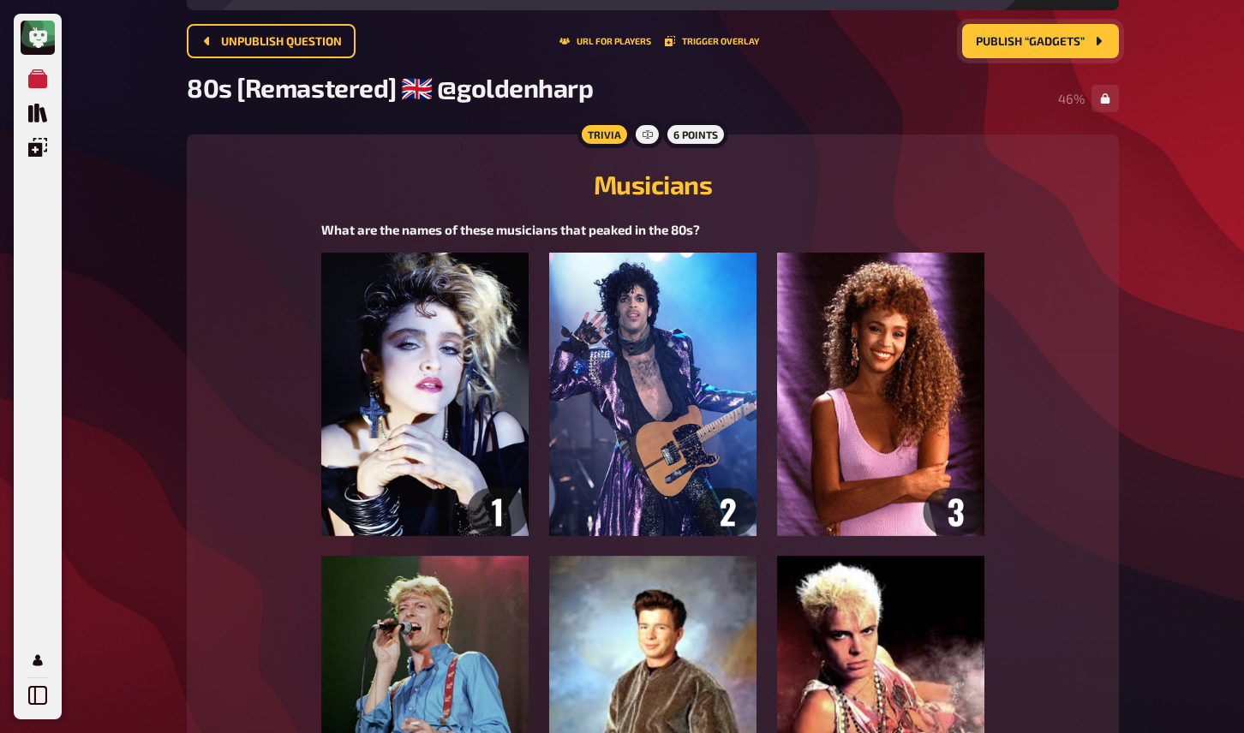
click at [1148, 401] on div "My Quizzes Quiz Library Overlays My Account 31 Home My Quizzes 80s [Remastered]…" at bounding box center [622, 662] width 1244 height 1513
click at [1128, 619] on div "32 Home My Quizzes 80s [Remastered] ​🇬🇧 @goldenharp Hosting Setup Edit Content …" at bounding box center [653, 662] width 960 height 1513
click at [1116, 394] on div "Trivia 6 points Musicians What are the names of these musicians that peaked in …" at bounding box center [653, 635] width 932 height 1000
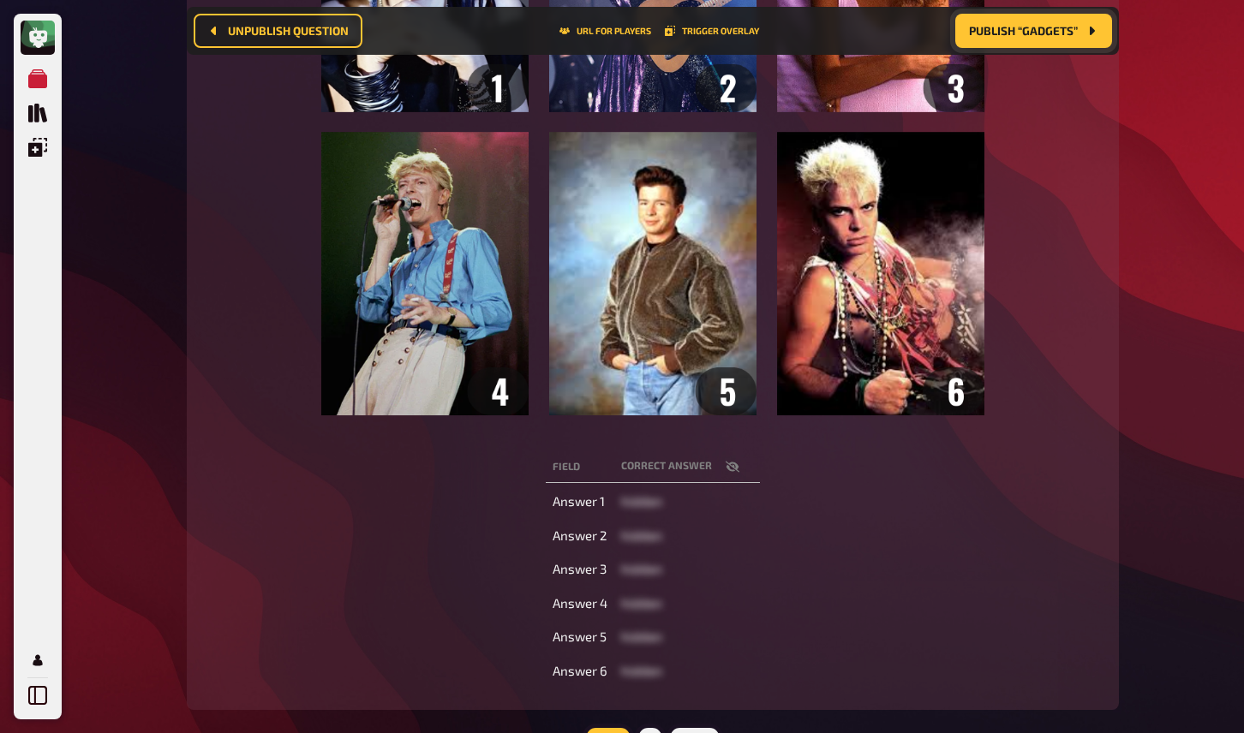
scroll to position [552, 0]
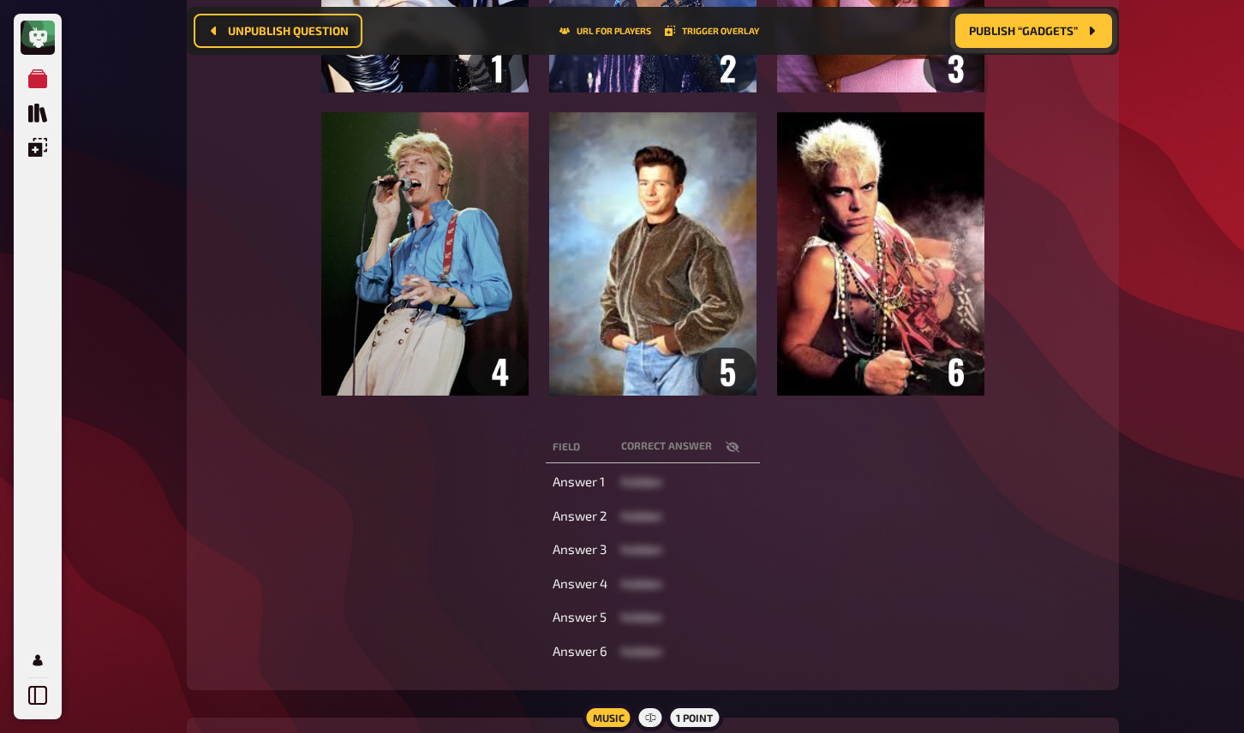
click at [734, 449] on icon "button" at bounding box center [733, 447] width 14 height 14
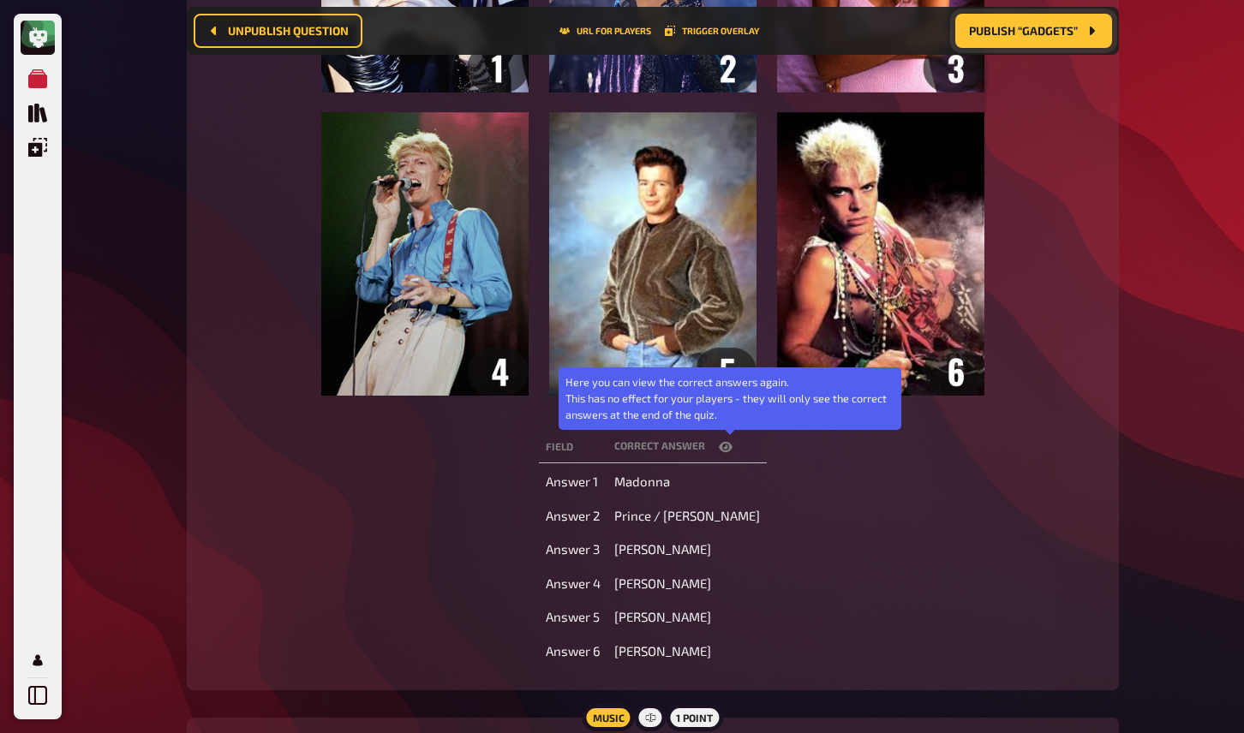
click at [733, 449] on icon "button" at bounding box center [726, 447] width 14 height 10
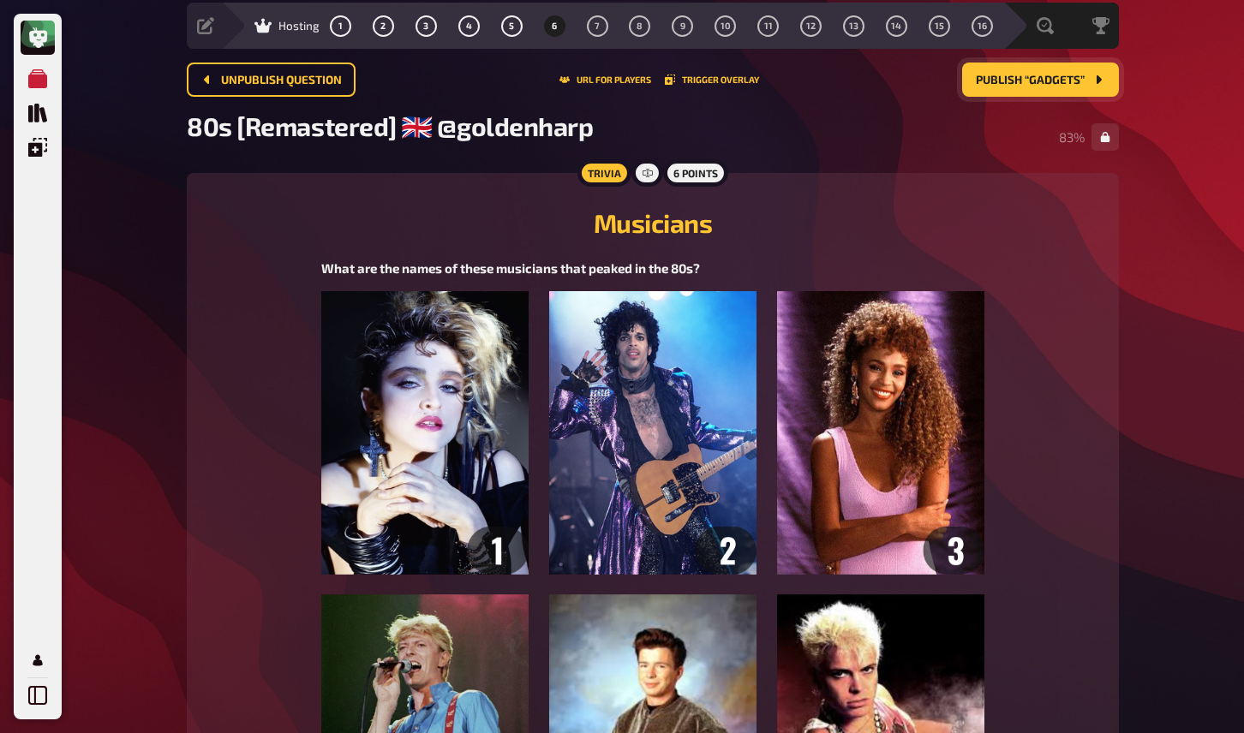
scroll to position [0, 0]
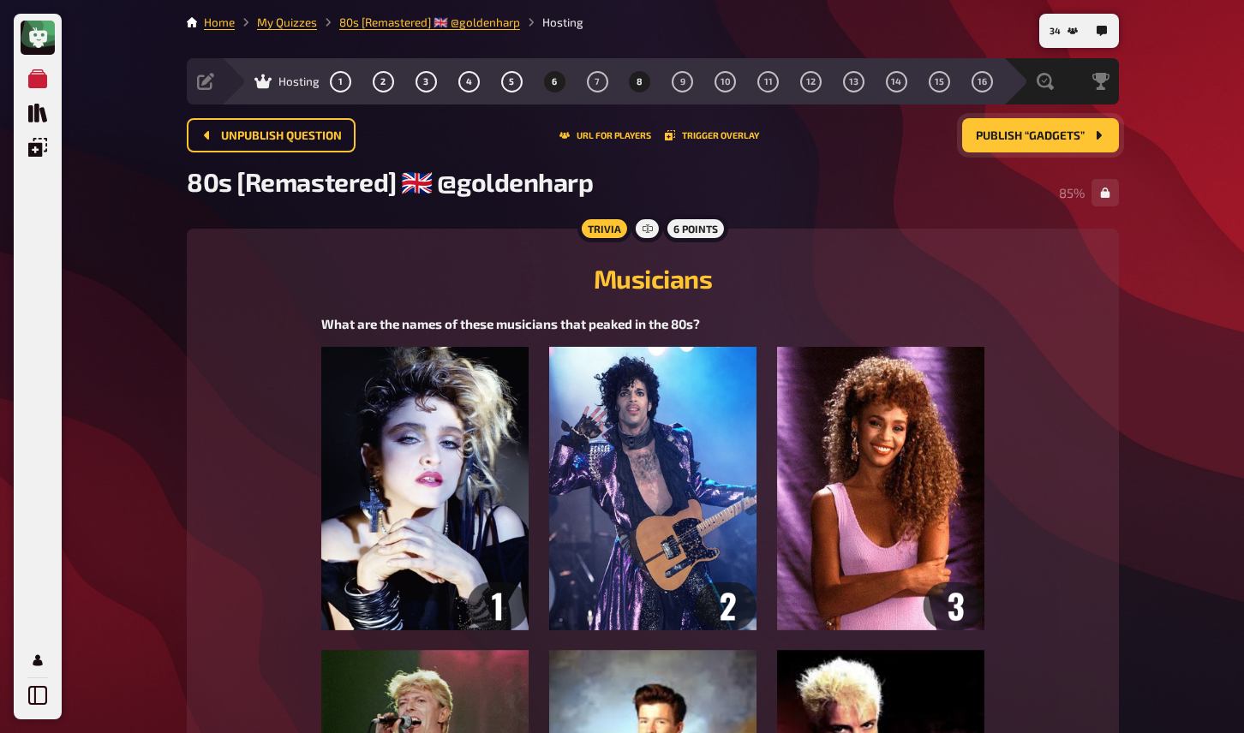
click at [644, 85] on button "8" at bounding box center [639, 81] width 27 height 27
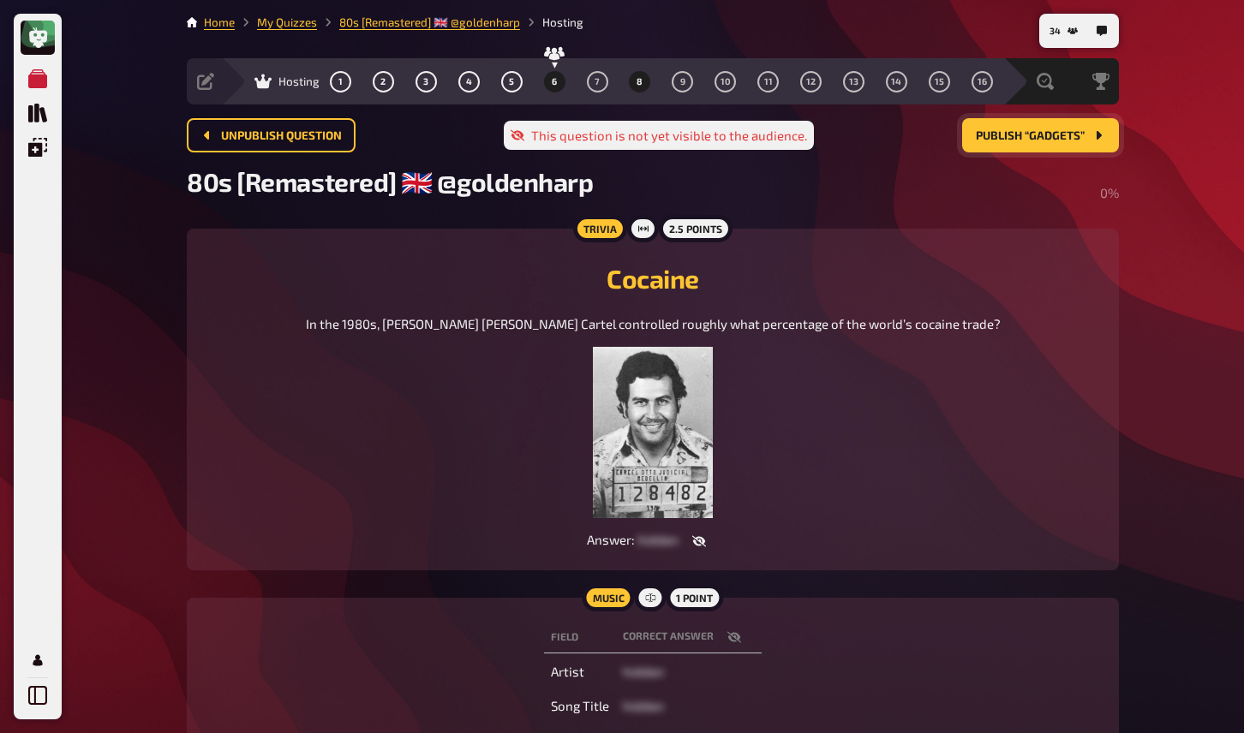
click at [559, 81] on button "6" at bounding box center [554, 81] width 27 height 27
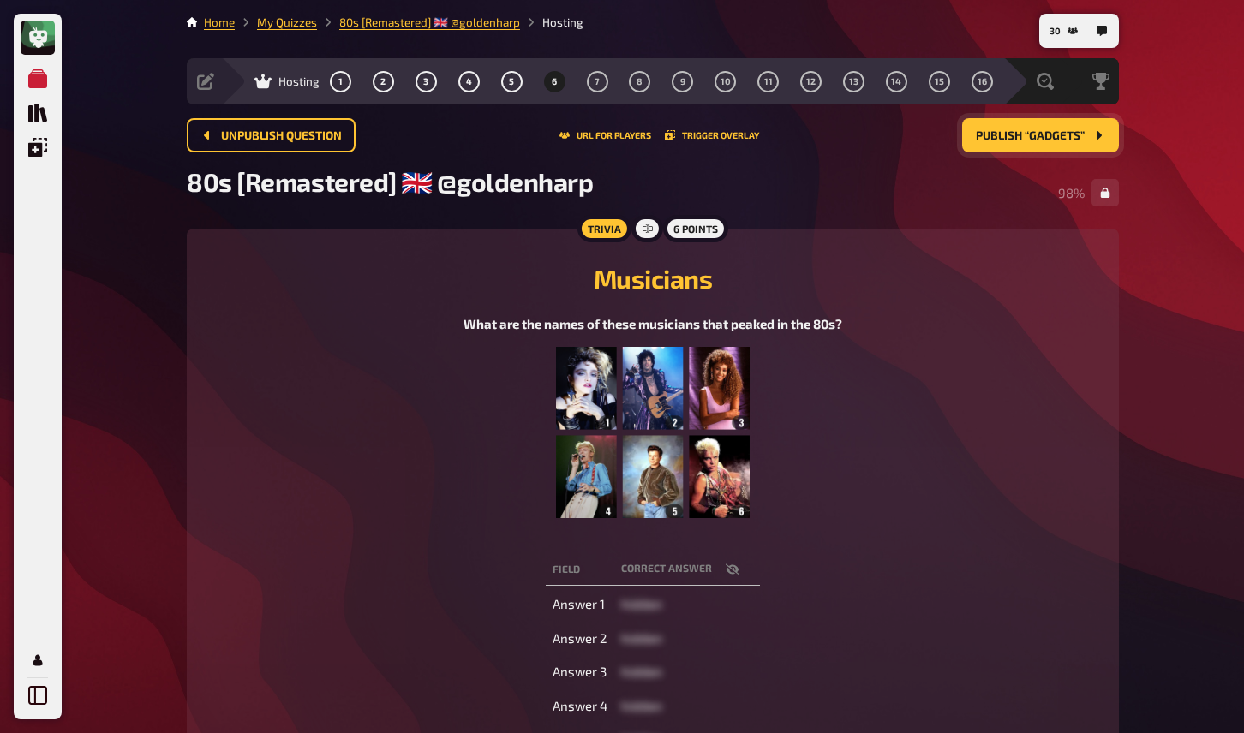
click at [882, 245] on div "Trivia 6 points Musicians What are the names of these musicians that peaked in …" at bounding box center [653, 521] width 932 height 584
click at [599, 82] on button "7" at bounding box center [596, 81] width 27 height 27
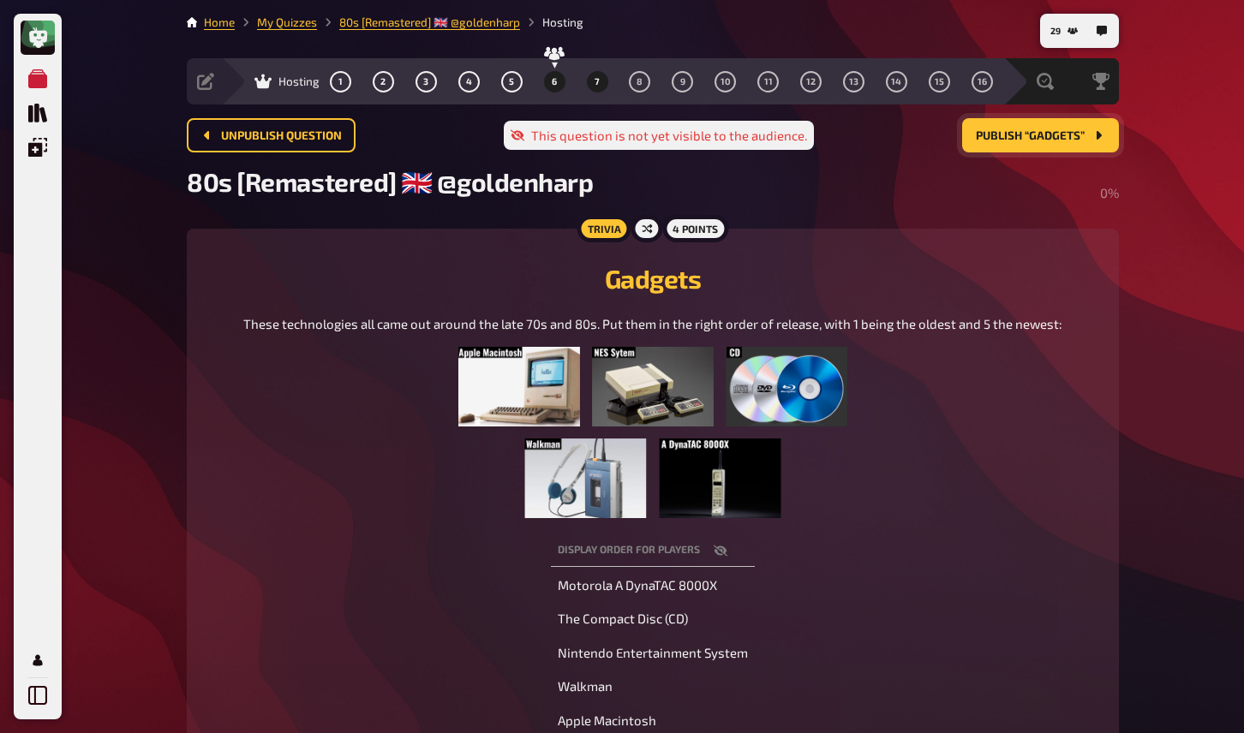
click at [559, 87] on button "6" at bounding box center [554, 81] width 27 height 27
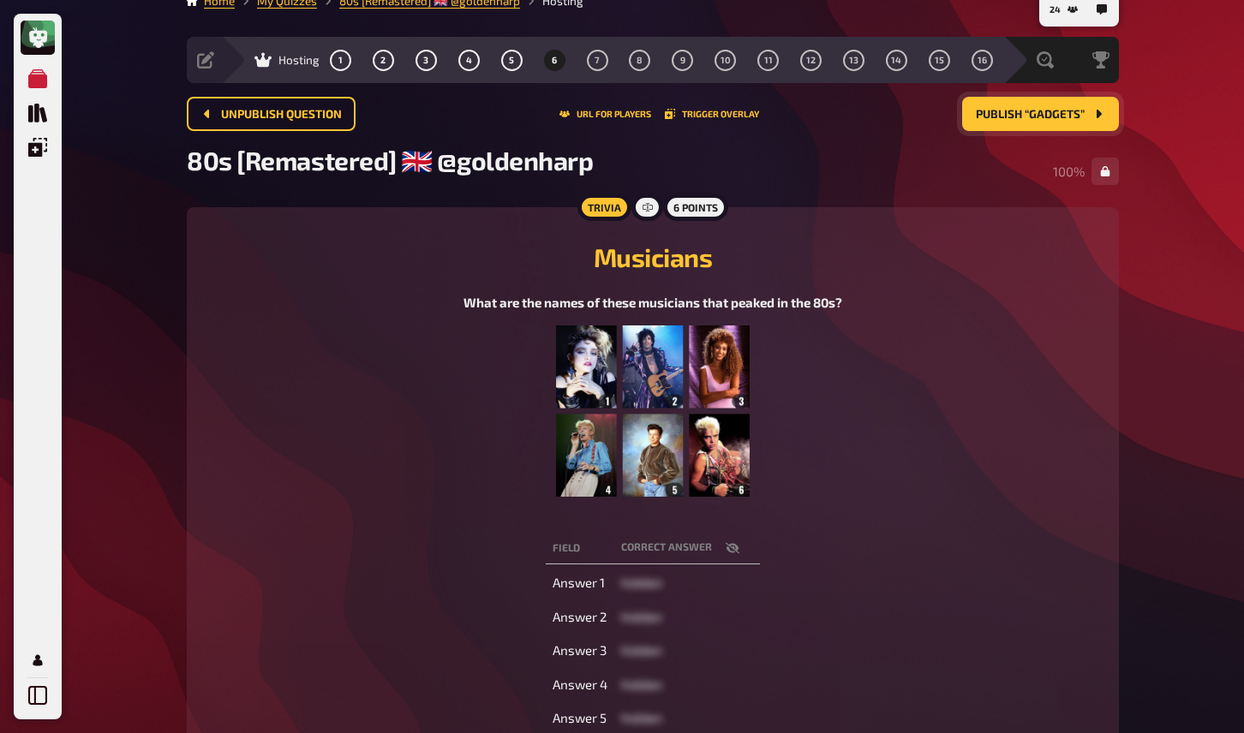
scroll to position [16, 0]
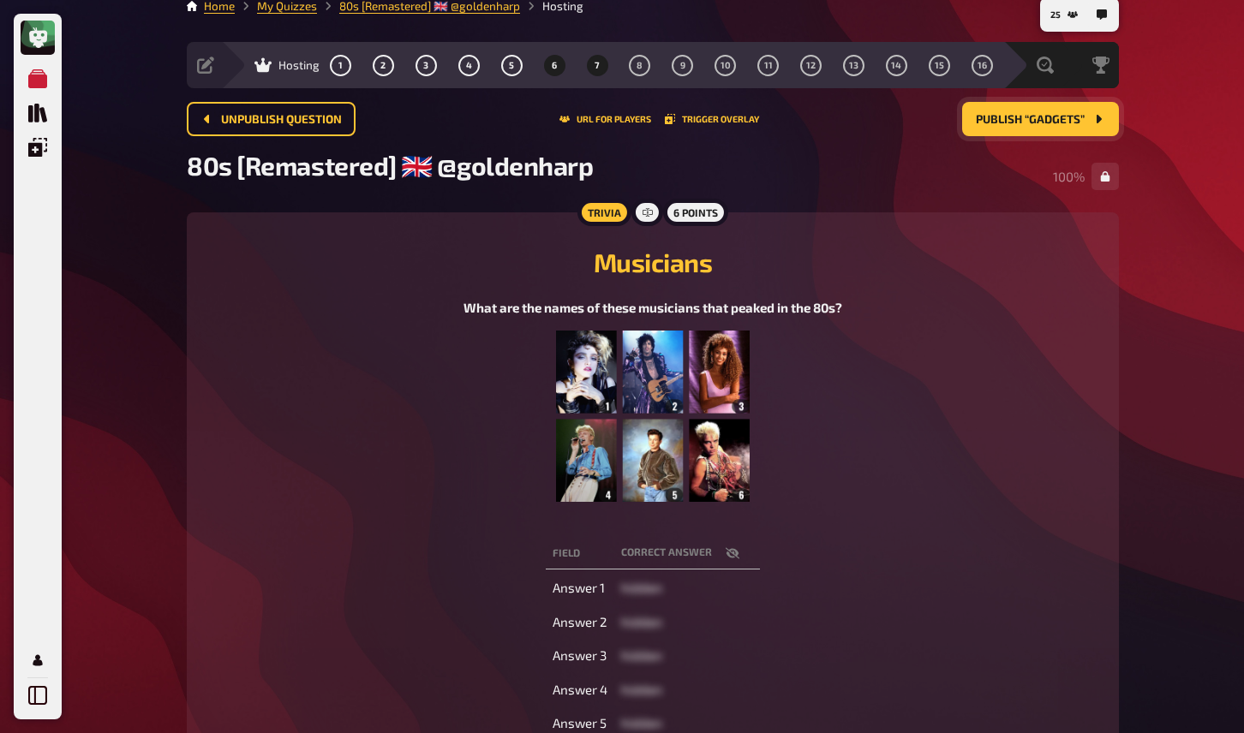
click at [603, 71] on button "7" at bounding box center [596, 64] width 27 height 27
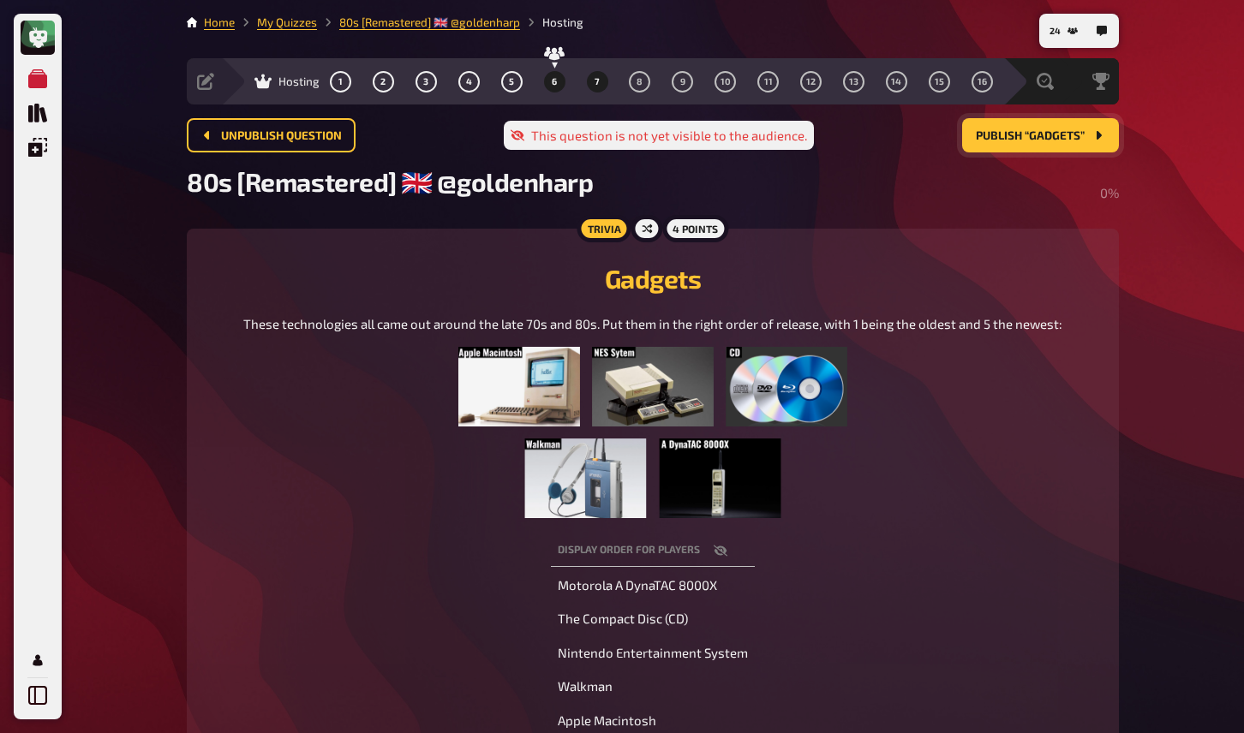
click at [559, 79] on button "6" at bounding box center [554, 81] width 27 height 27
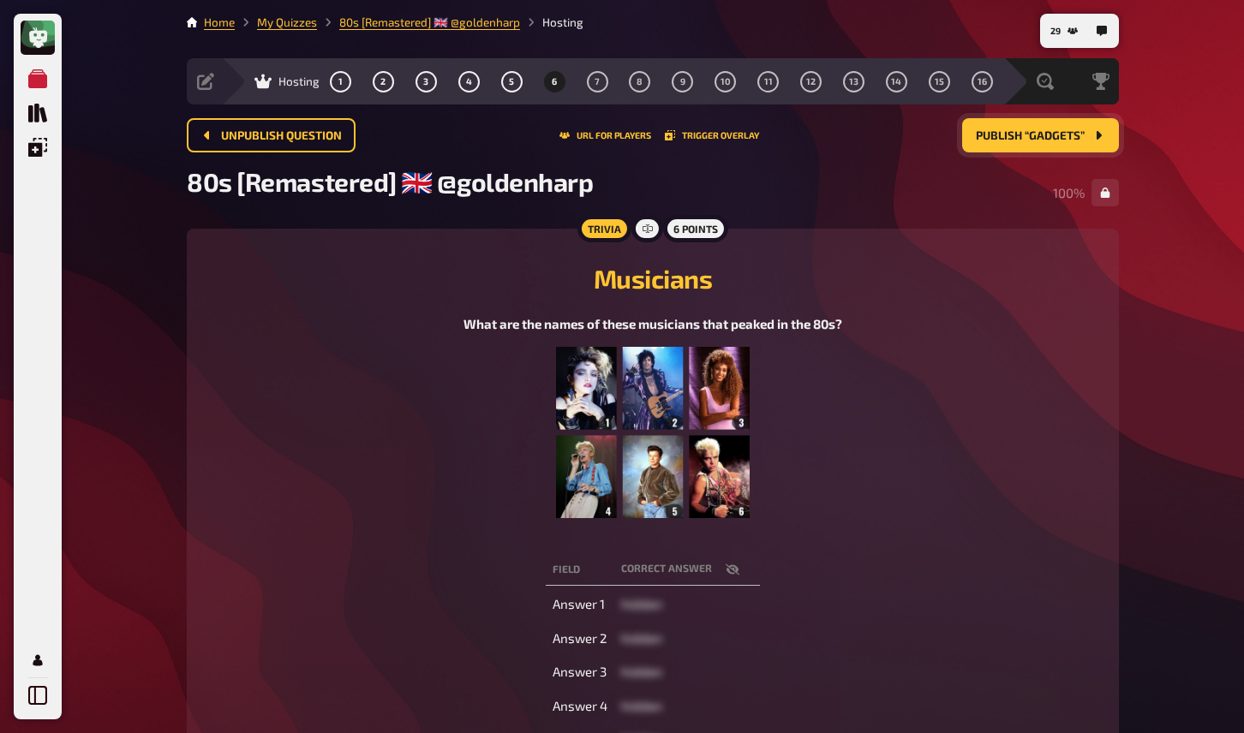
click at [1026, 135] on span "Publish “Gadgets”" at bounding box center [1030, 136] width 109 height 12
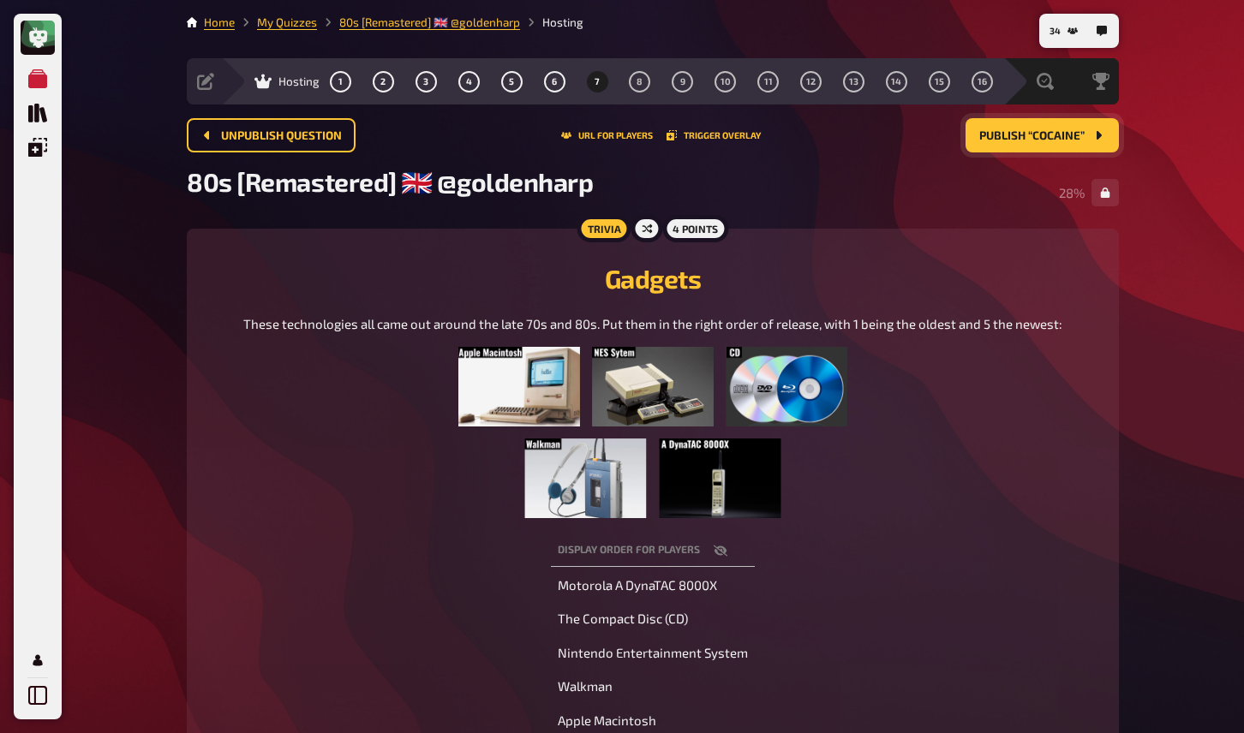
click at [1116, 381] on div "Trivia 4 points Gadgets These technologies all came out around the late 70s and…" at bounding box center [653, 494] width 932 height 531
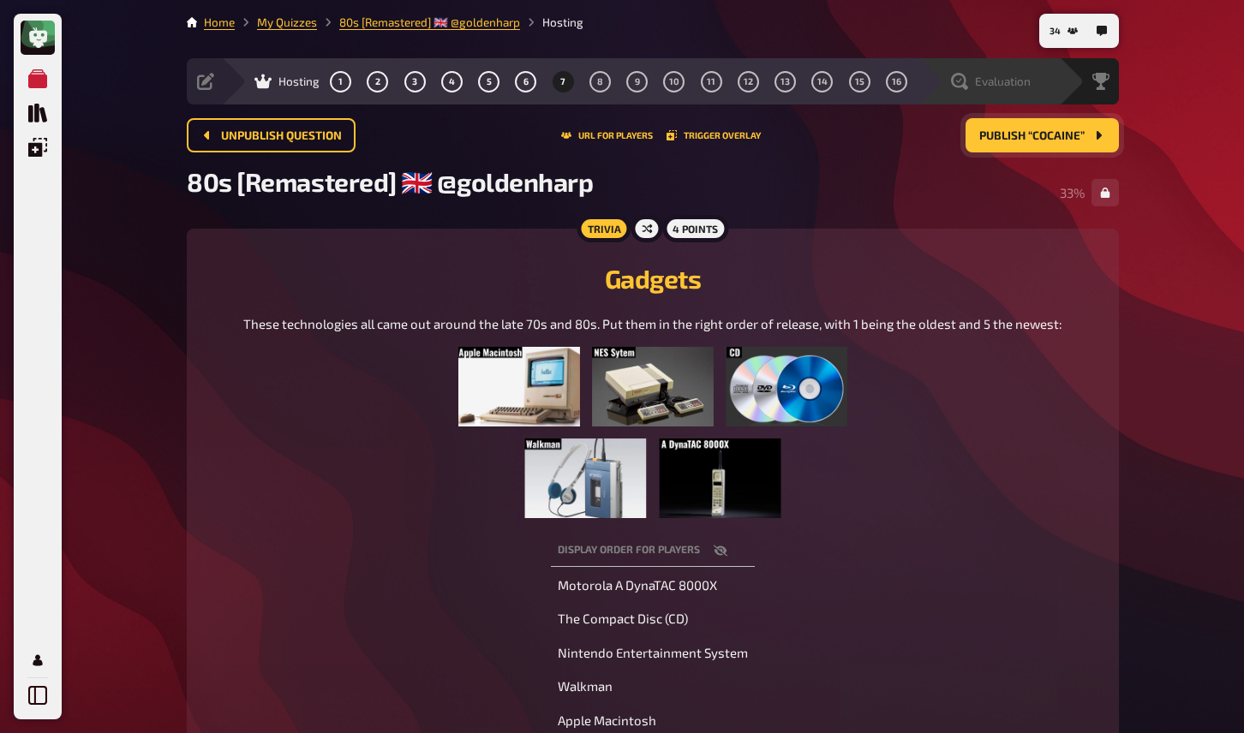
click at [1022, 86] on span "Evaluation" at bounding box center [1003, 82] width 56 height 14
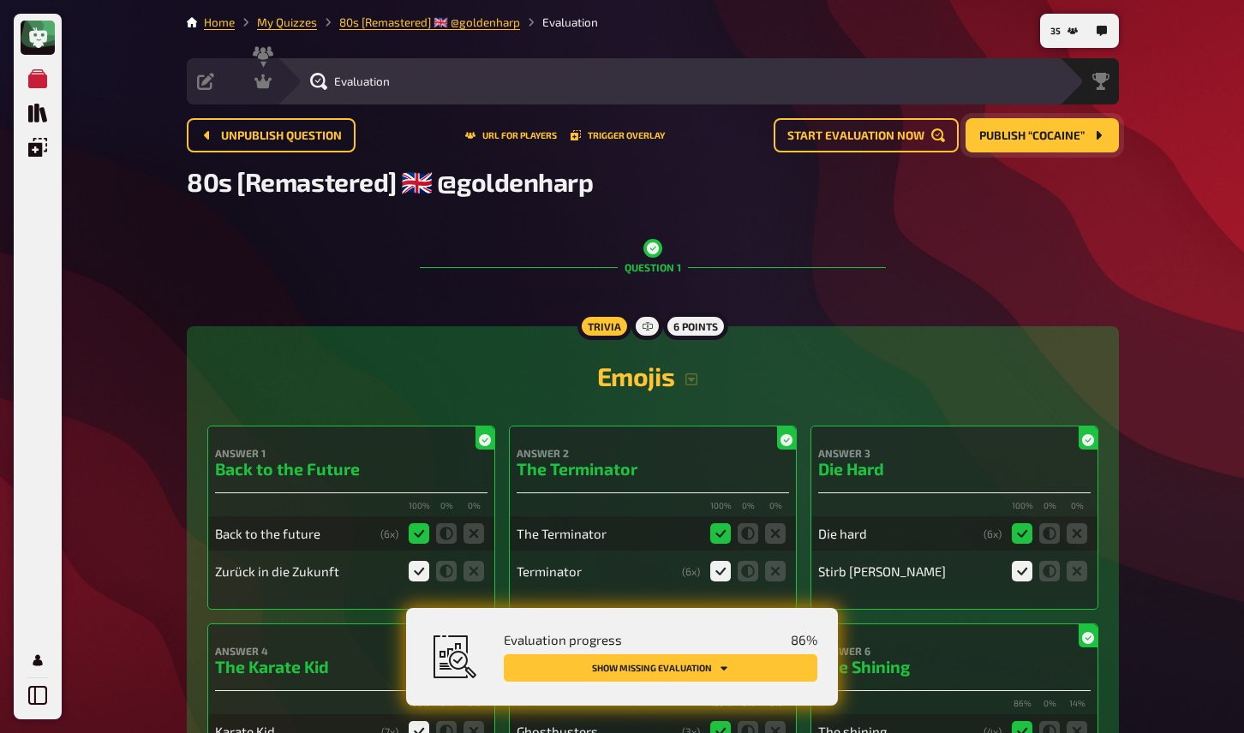
click at [767, 661] on button "Show missing evaluation" at bounding box center [661, 668] width 314 height 27
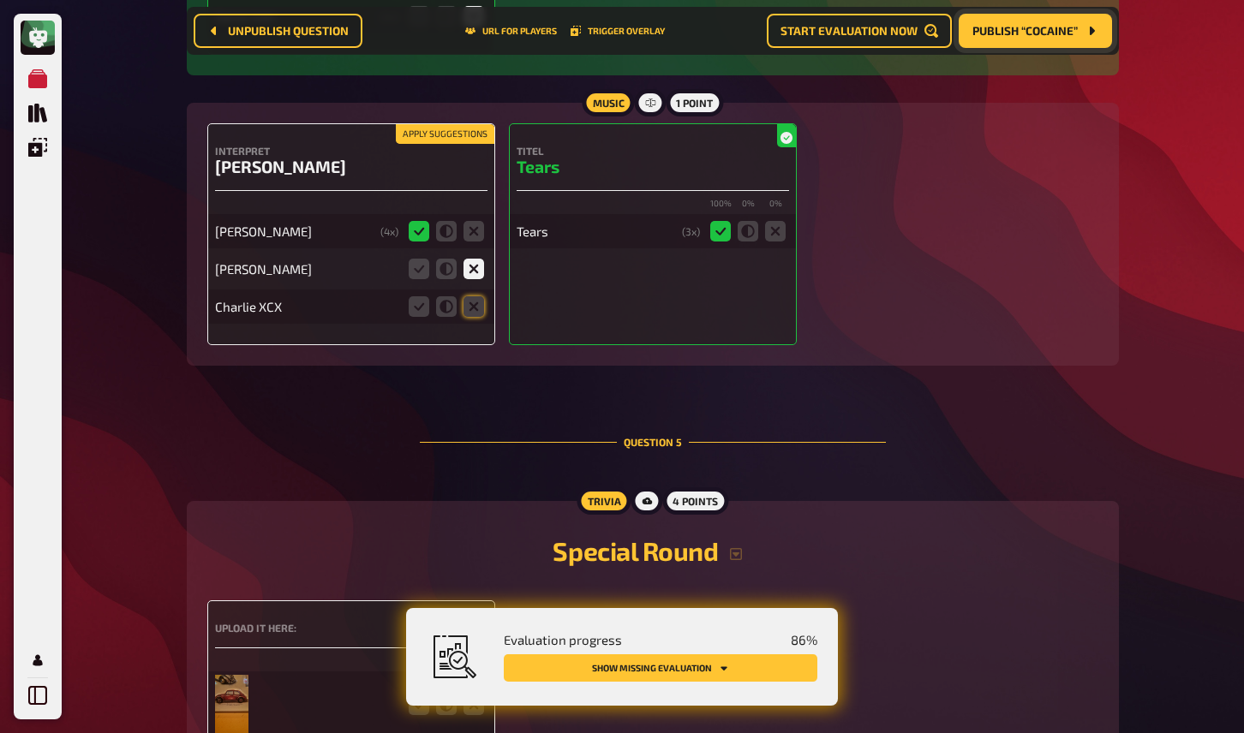
scroll to position [3294, 0]
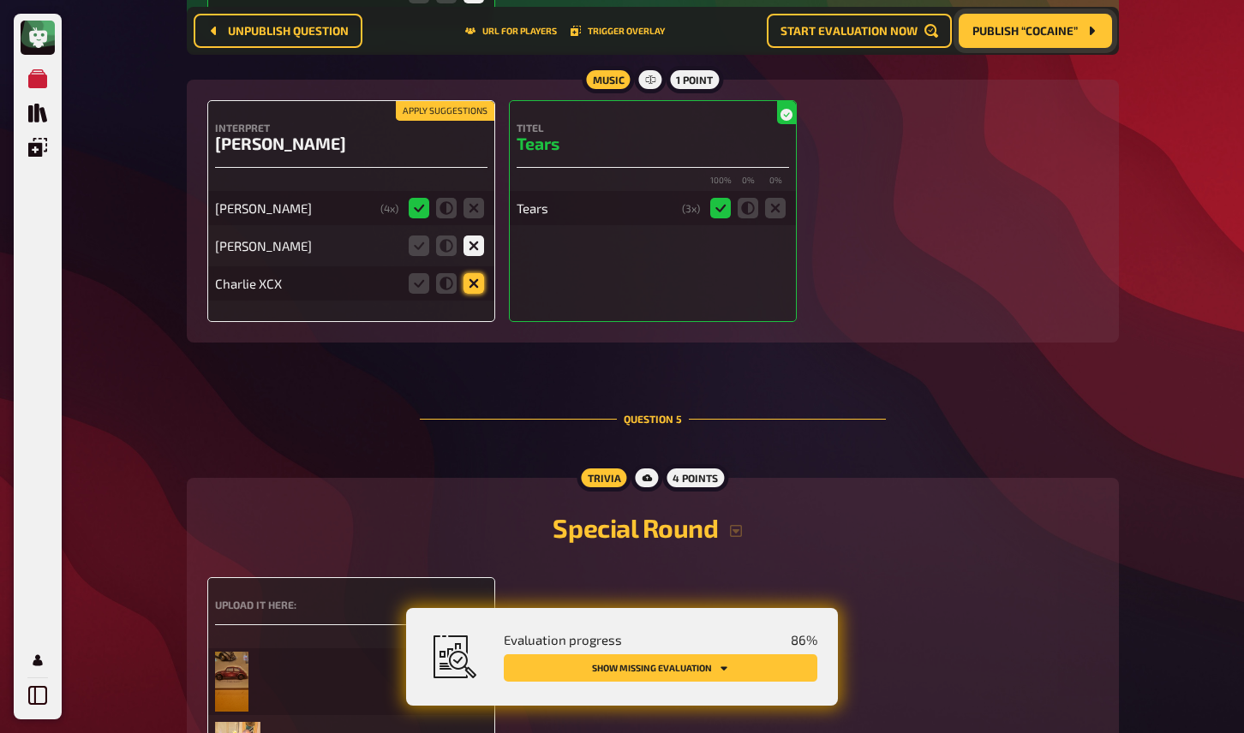
click at [477, 294] on icon at bounding box center [474, 283] width 21 height 21
click at [0, 0] on input "radio" at bounding box center [0, 0] width 0 height 0
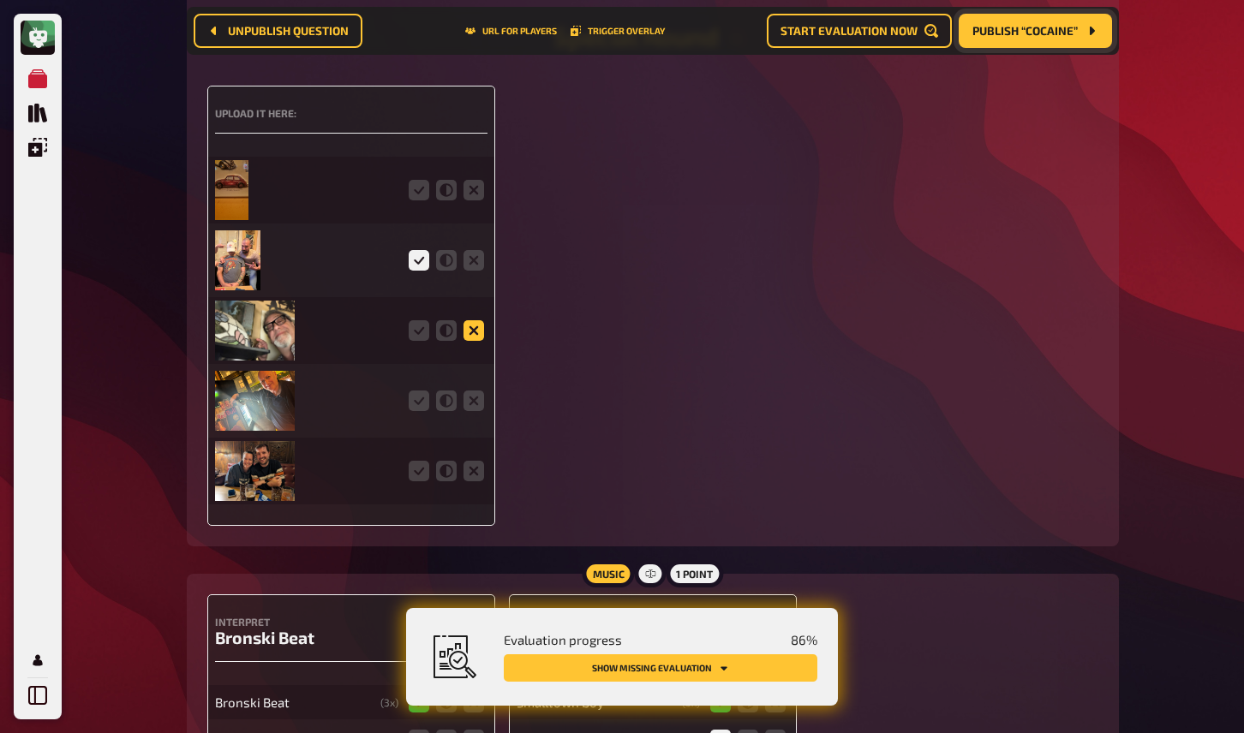
scroll to position [3796, 0]
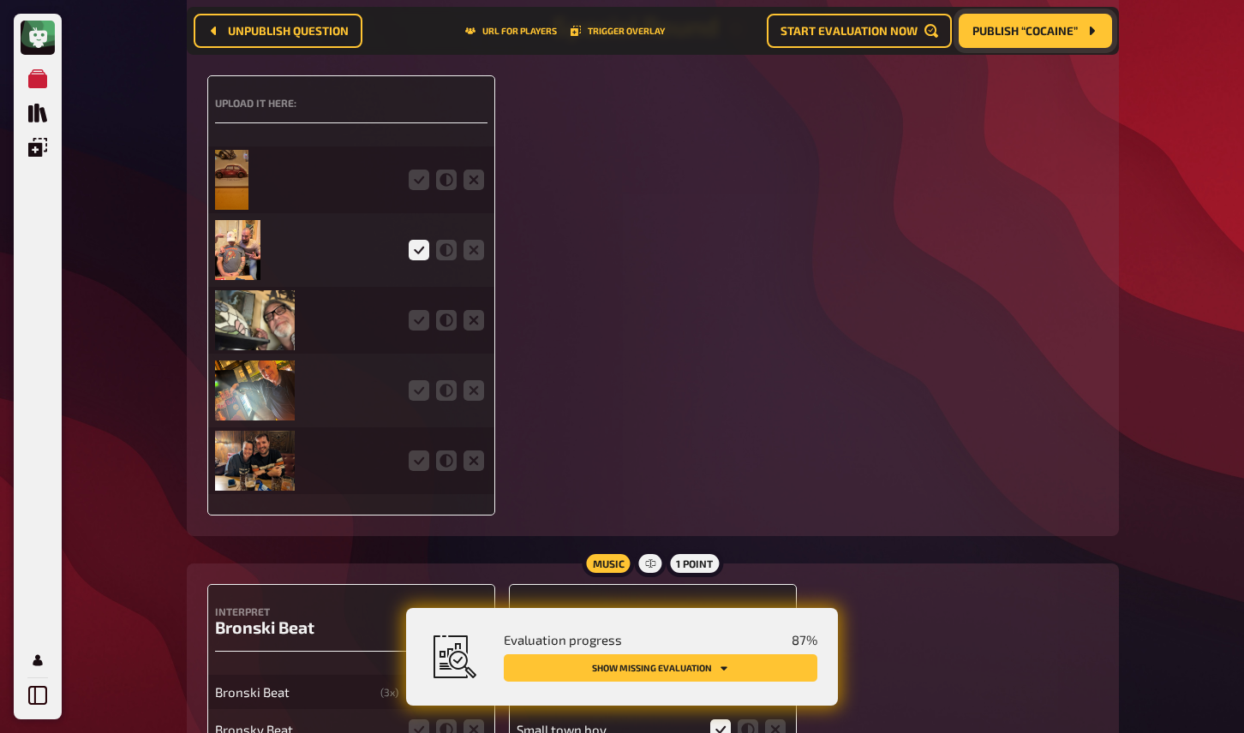
click at [241, 203] on img at bounding box center [231, 180] width 33 height 60
click at [440, 190] on icon at bounding box center [446, 180] width 21 height 21
click at [0, 0] on input "radio" at bounding box center [0, 0] width 0 height 0
click at [284, 336] on img at bounding box center [255, 320] width 80 height 60
click at [418, 331] on icon at bounding box center [419, 320] width 21 height 21
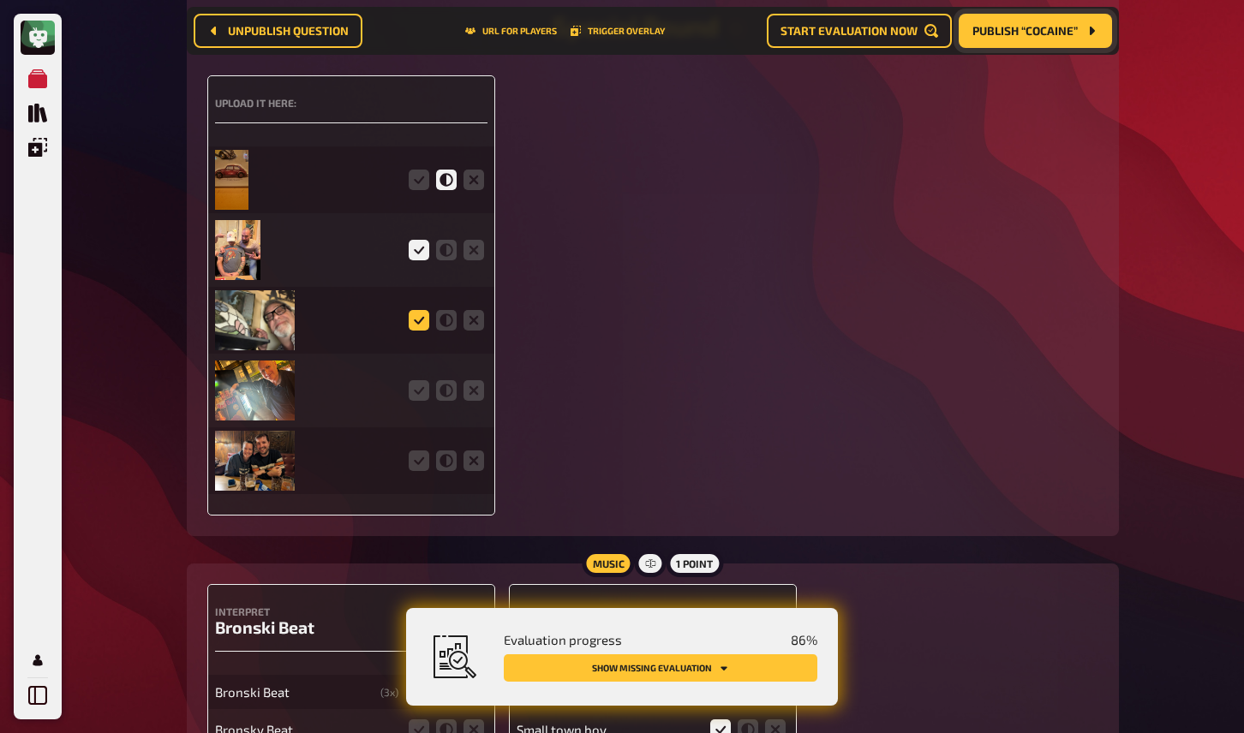
click at [0, 0] on input "radio" at bounding box center [0, 0] width 0 height 0
click at [236, 279] on img at bounding box center [237, 250] width 45 height 60
click at [230, 405] on img at bounding box center [255, 391] width 80 height 60
click at [413, 401] on icon at bounding box center [419, 390] width 21 height 21
click at [0, 0] on input "radio" at bounding box center [0, 0] width 0 height 0
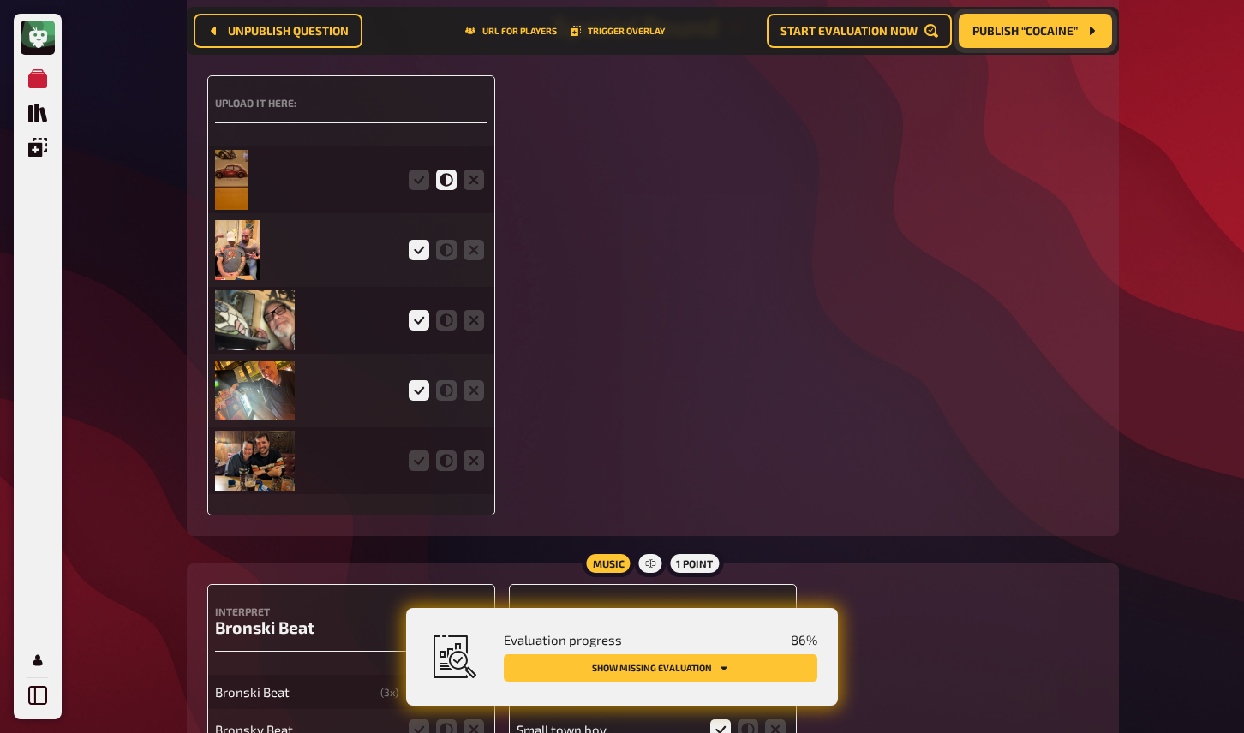
click at [263, 482] on img at bounding box center [255, 461] width 80 height 60
click at [414, 471] on icon at bounding box center [419, 461] width 21 height 21
click at [0, 0] on input "radio" at bounding box center [0, 0] width 0 height 0
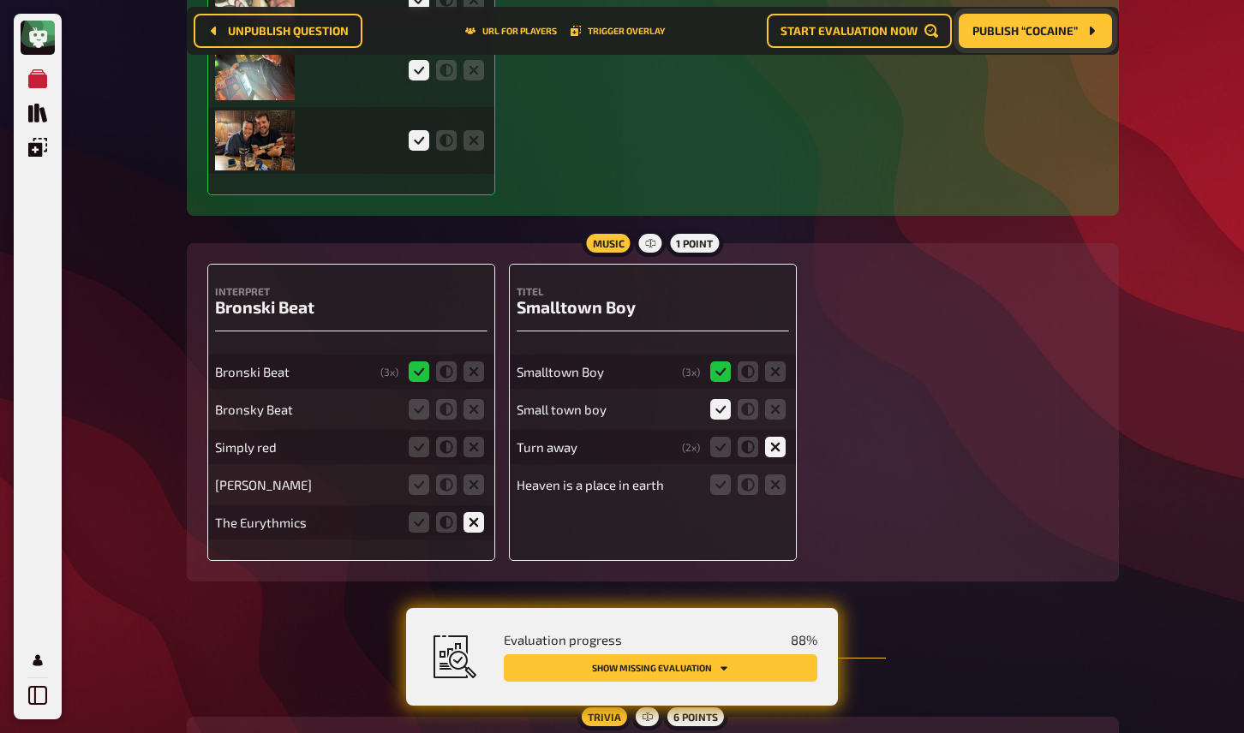
scroll to position [4147, 0]
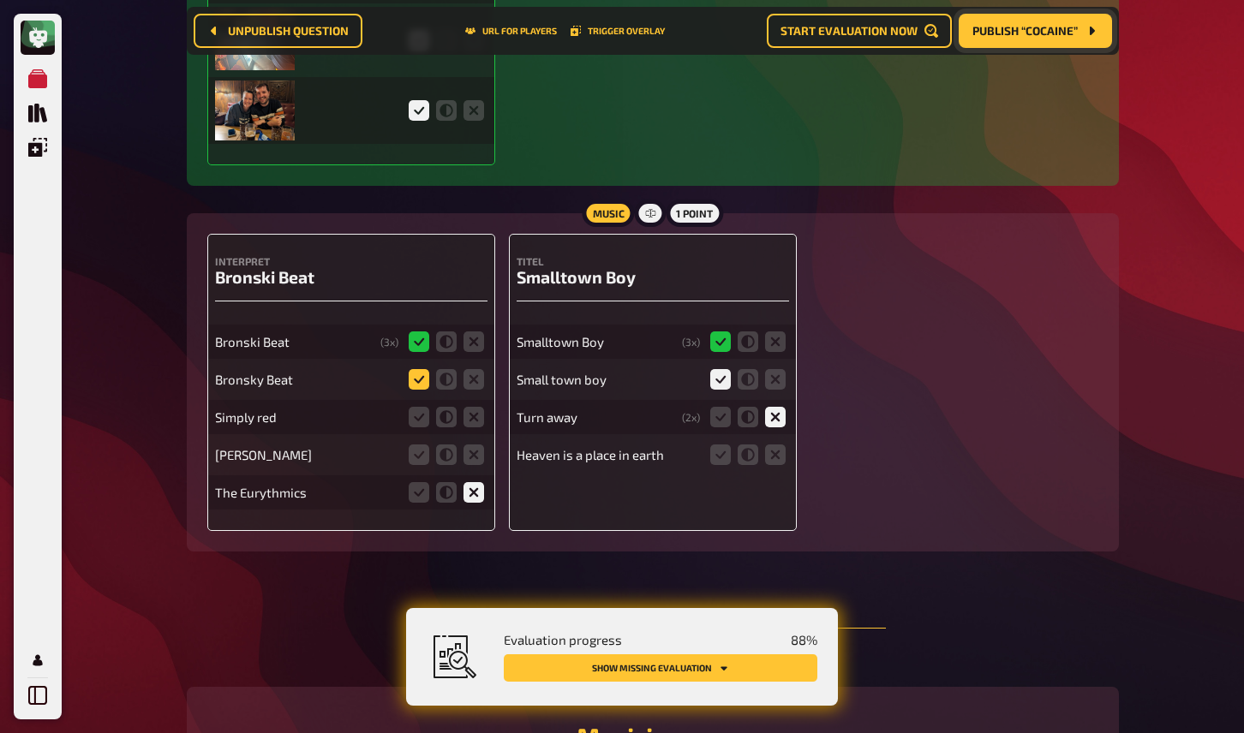
click at [422, 390] on icon at bounding box center [419, 379] width 21 height 21
click at [0, 0] on input "radio" at bounding box center [0, 0] width 0 height 0
click at [477, 428] on icon at bounding box center [474, 417] width 21 height 21
click at [0, 0] on input "radio" at bounding box center [0, 0] width 0 height 0
click at [472, 464] on icon at bounding box center [474, 455] width 21 height 21
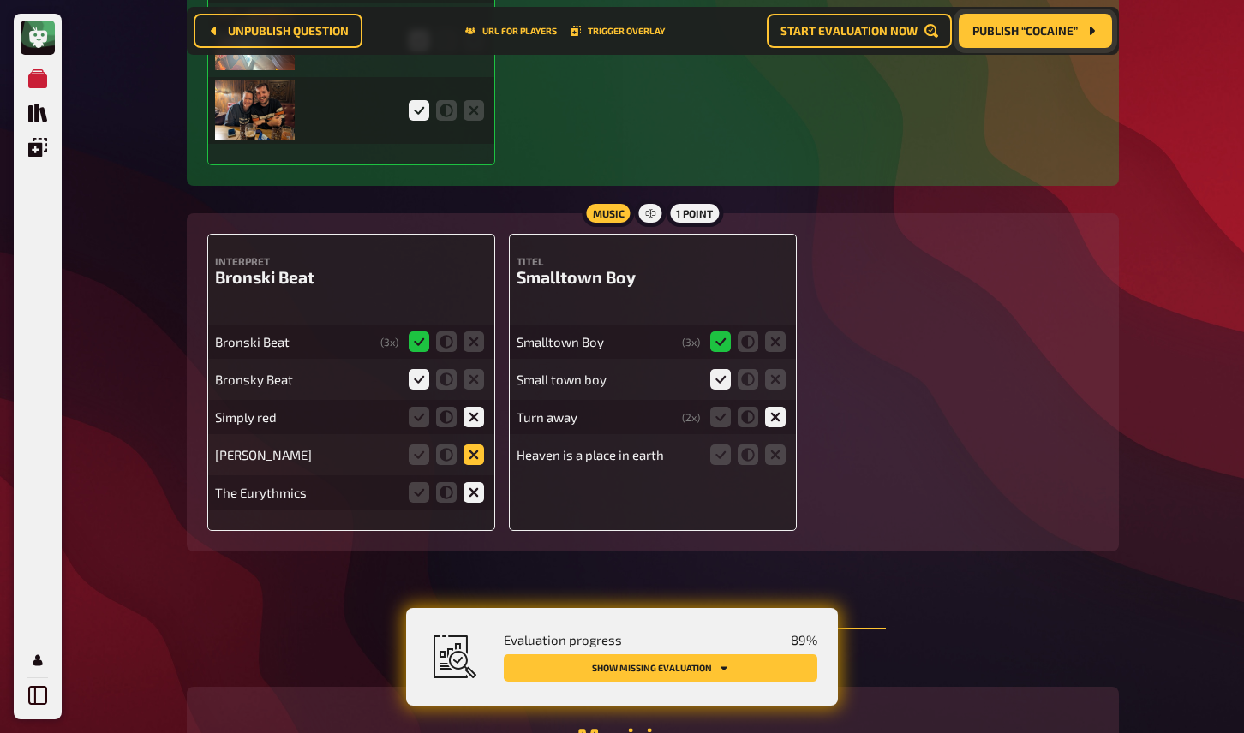
click at [0, 0] on input "radio" at bounding box center [0, 0] width 0 height 0
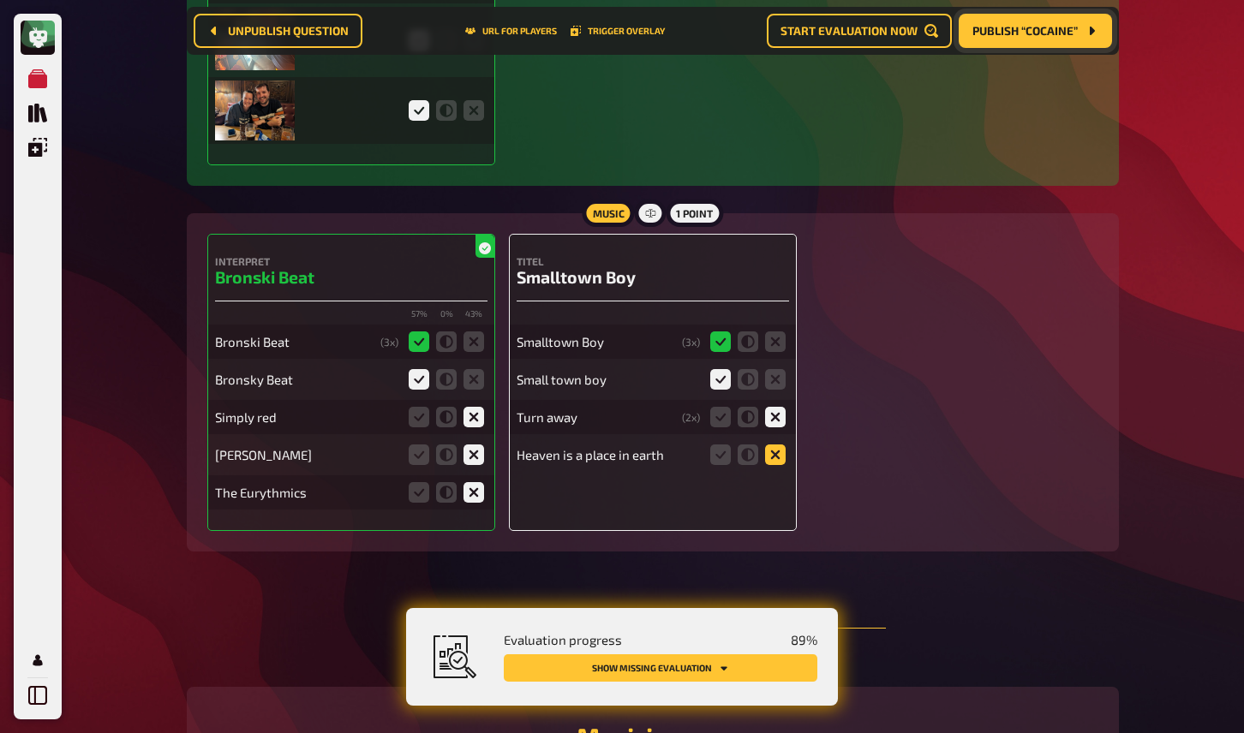
click at [778, 465] on icon at bounding box center [775, 455] width 21 height 21
click at [0, 0] on input "radio" at bounding box center [0, 0] width 0 height 0
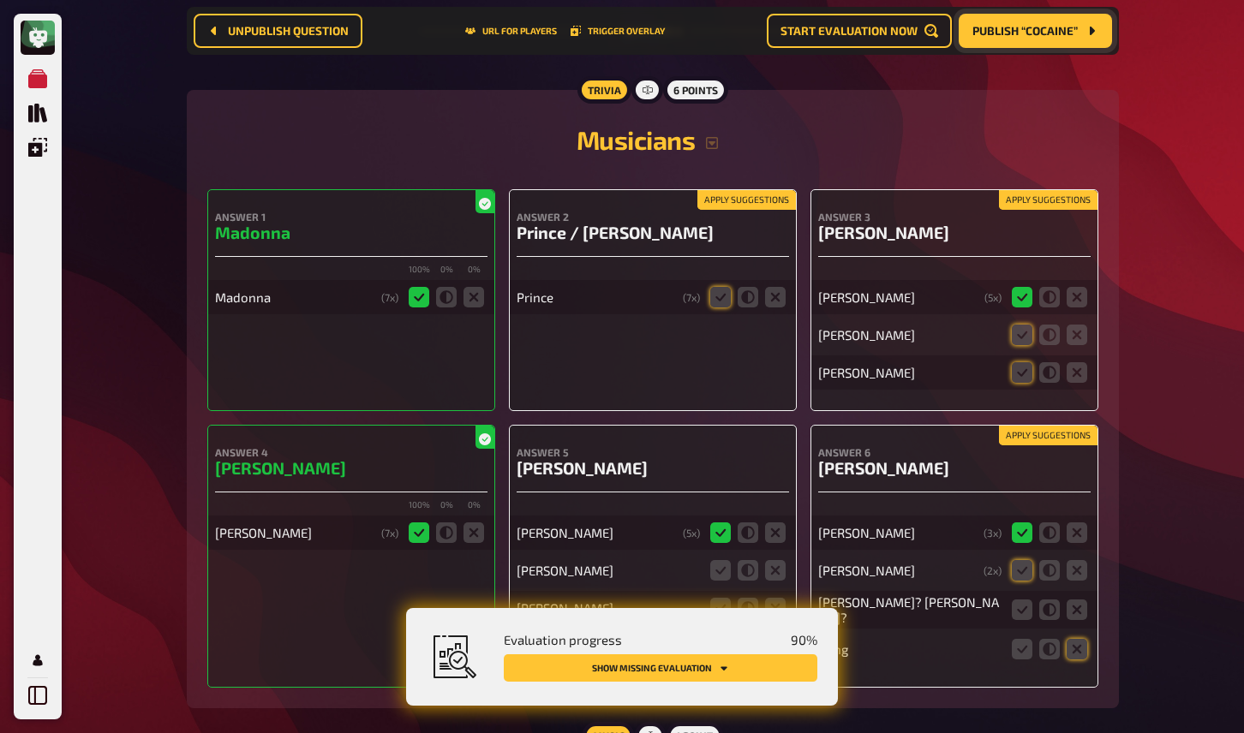
scroll to position [4746, 0]
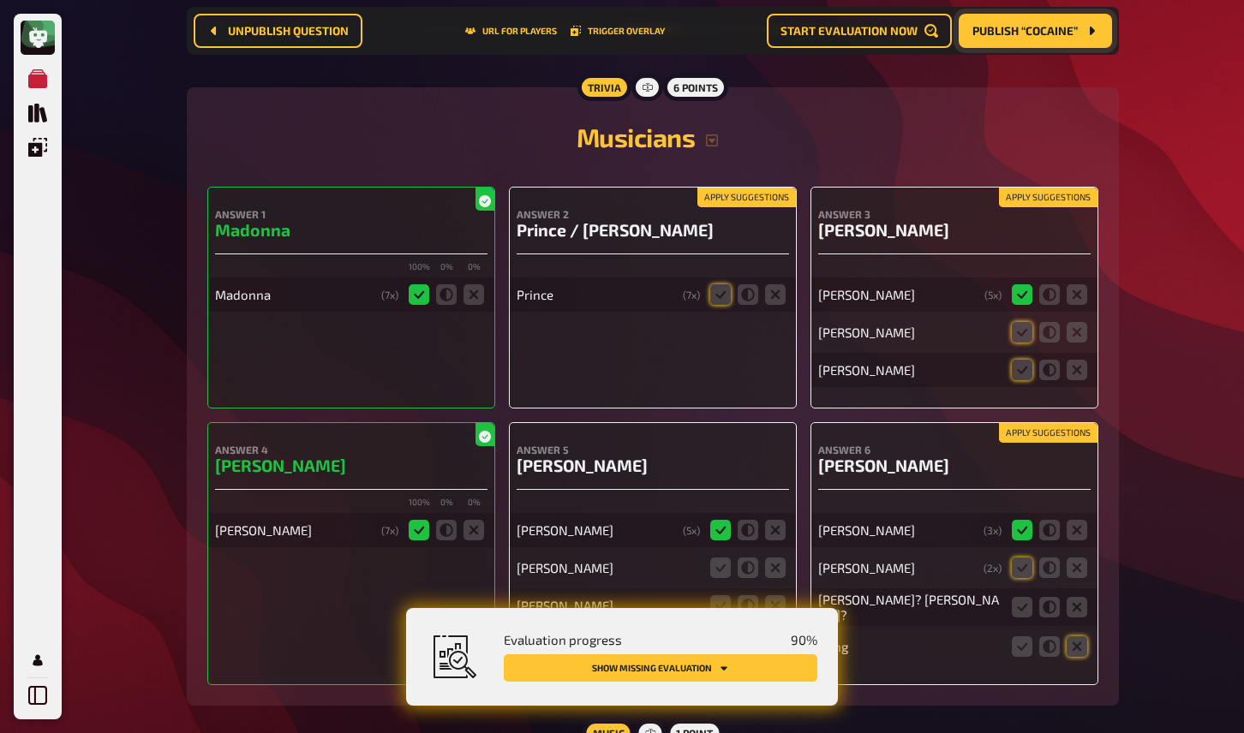
click at [757, 207] on button "Apply suggestions" at bounding box center [746, 197] width 99 height 19
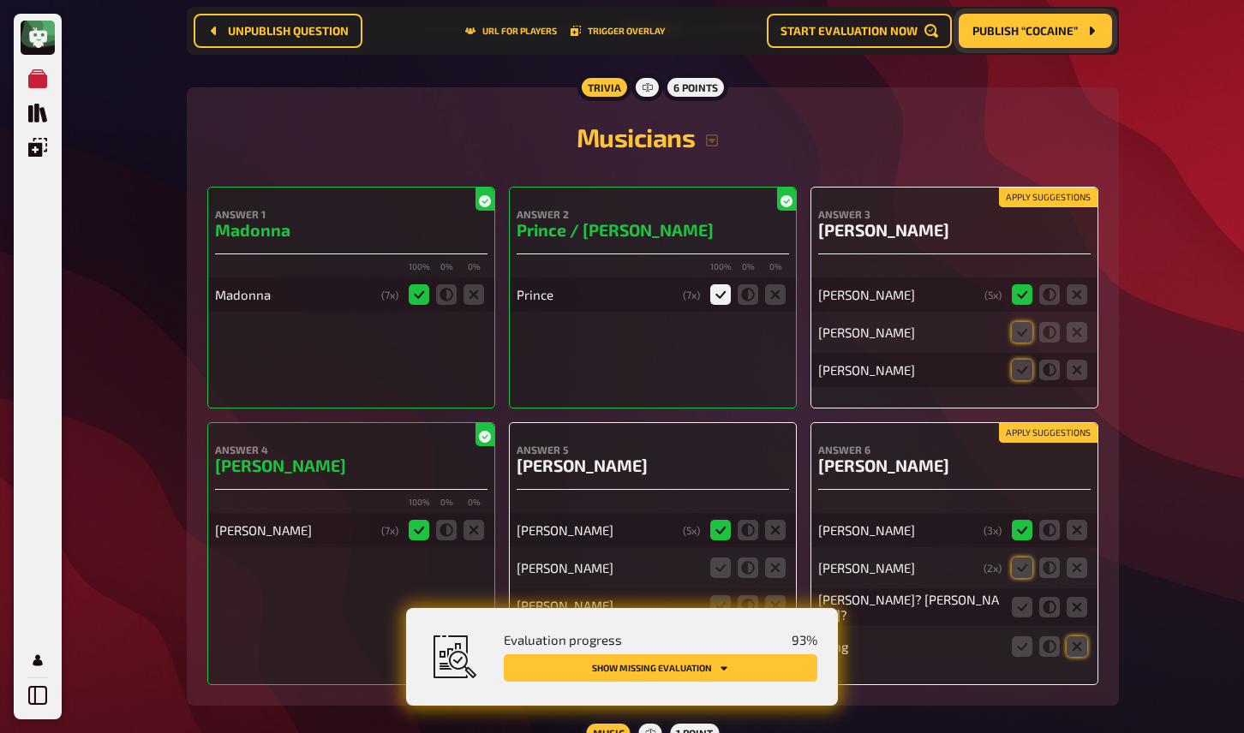
click at [1032, 207] on button "Apply suggestions" at bounding box center [1048, 197] width 99 height 19
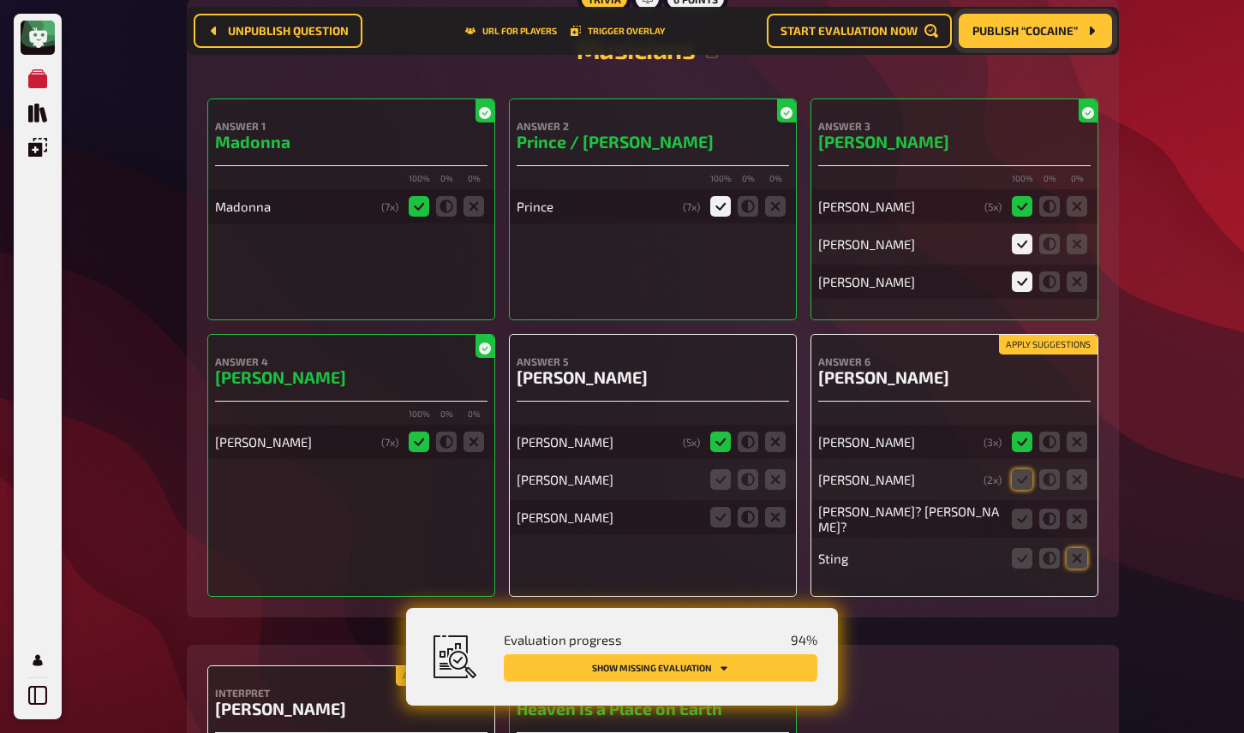
scroll to position [4837, 0]
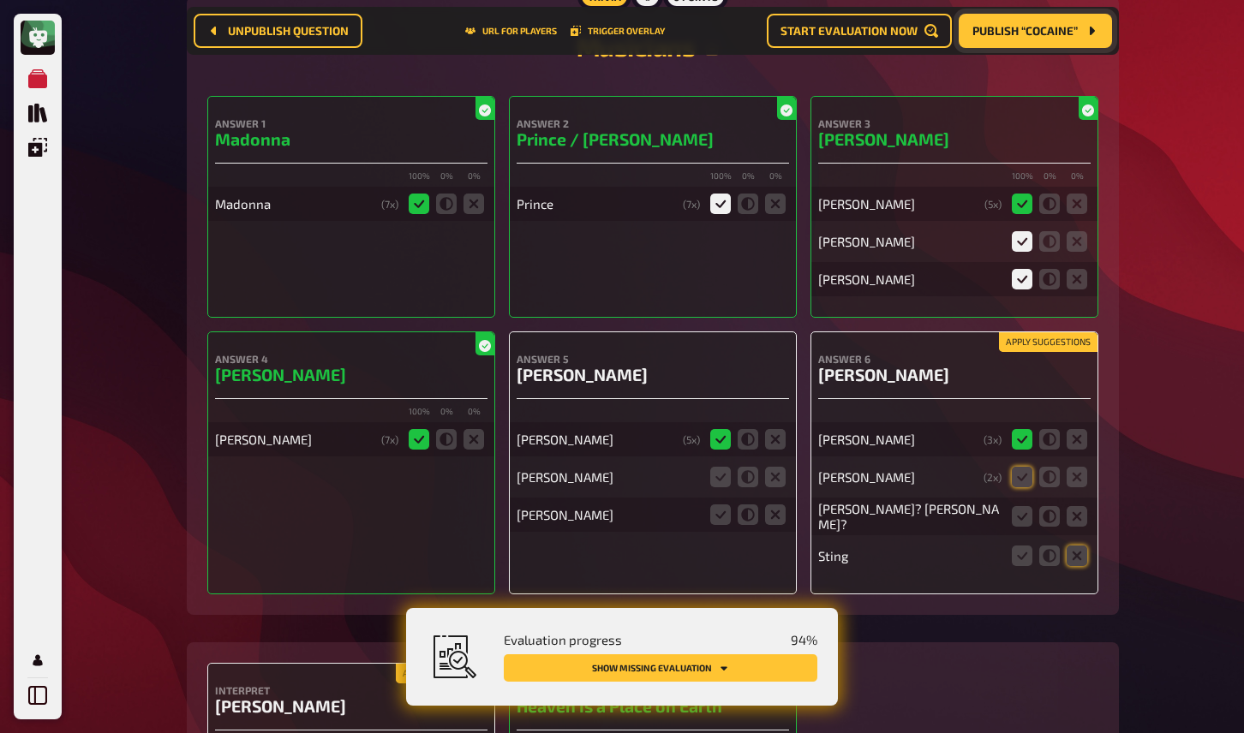
click at [1026, 352] on button "Apply suggestions" at bounding box center [1048, 342] width 99 height 19
click at [1074, 525] on icon at bounding box center [1077, 516] width 21 height 21
click at [0, 0] on input "radio" at bounding box center [0, 0] width 0 height 0
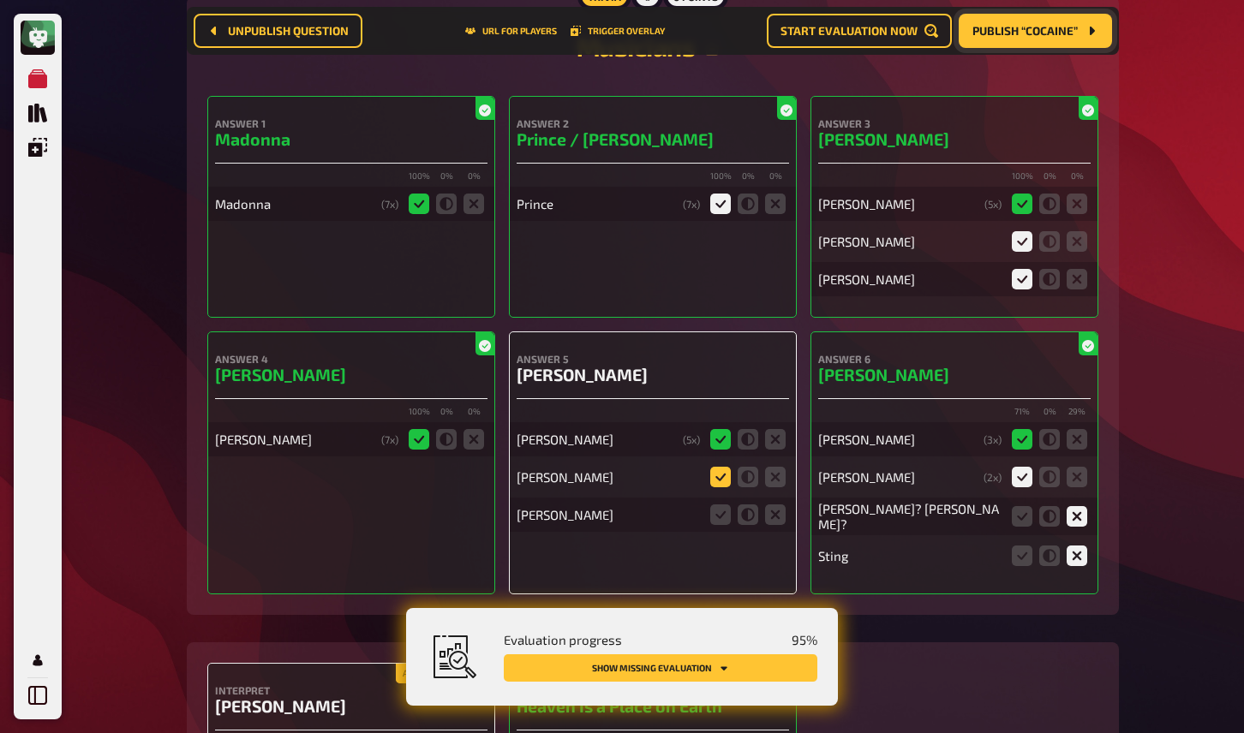
click at [721, 488] on icon at bounding box center [720, 477] width 21 height 21
click at [0, 0] on input "radio" at bounding box center [0, 0] width 0 height 0
click at [774, 522] on icon at bounding box center [775, 515] width 21 height 21
click at [0, 0] on input "radio" at bounding box center [0, 0] width 0 height 0
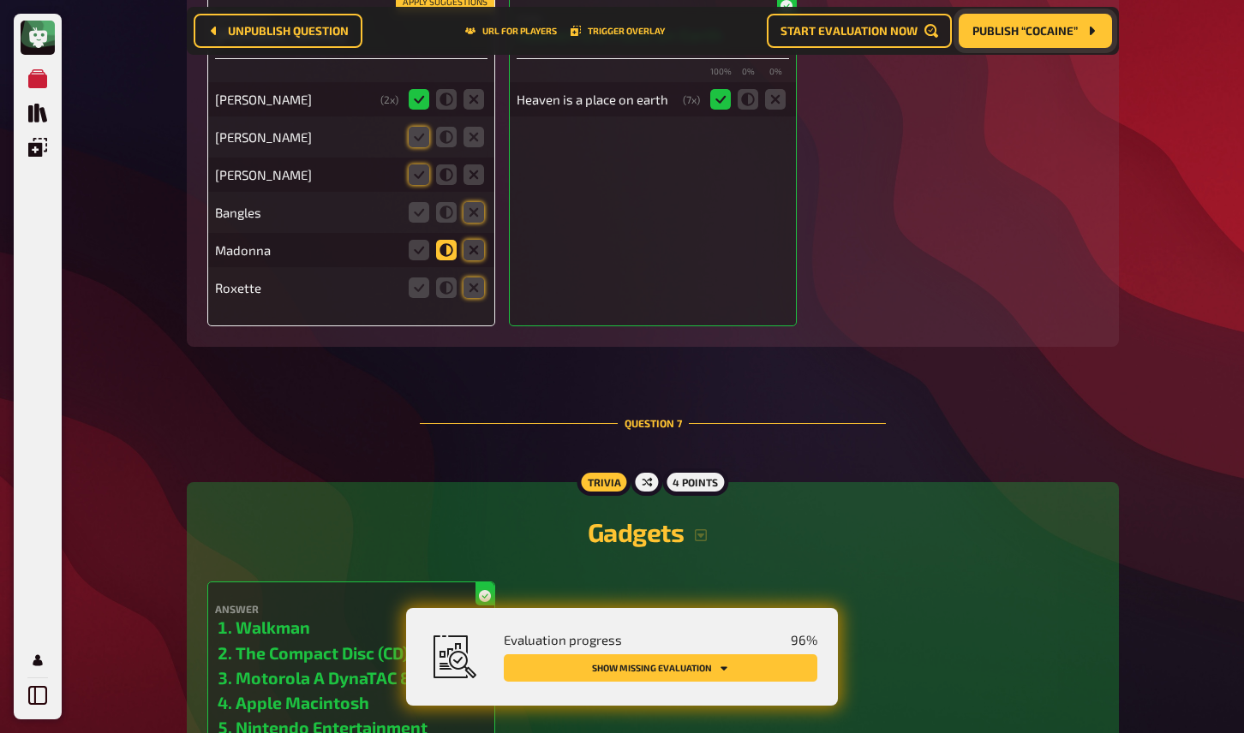
scroll to position [5507, 0]
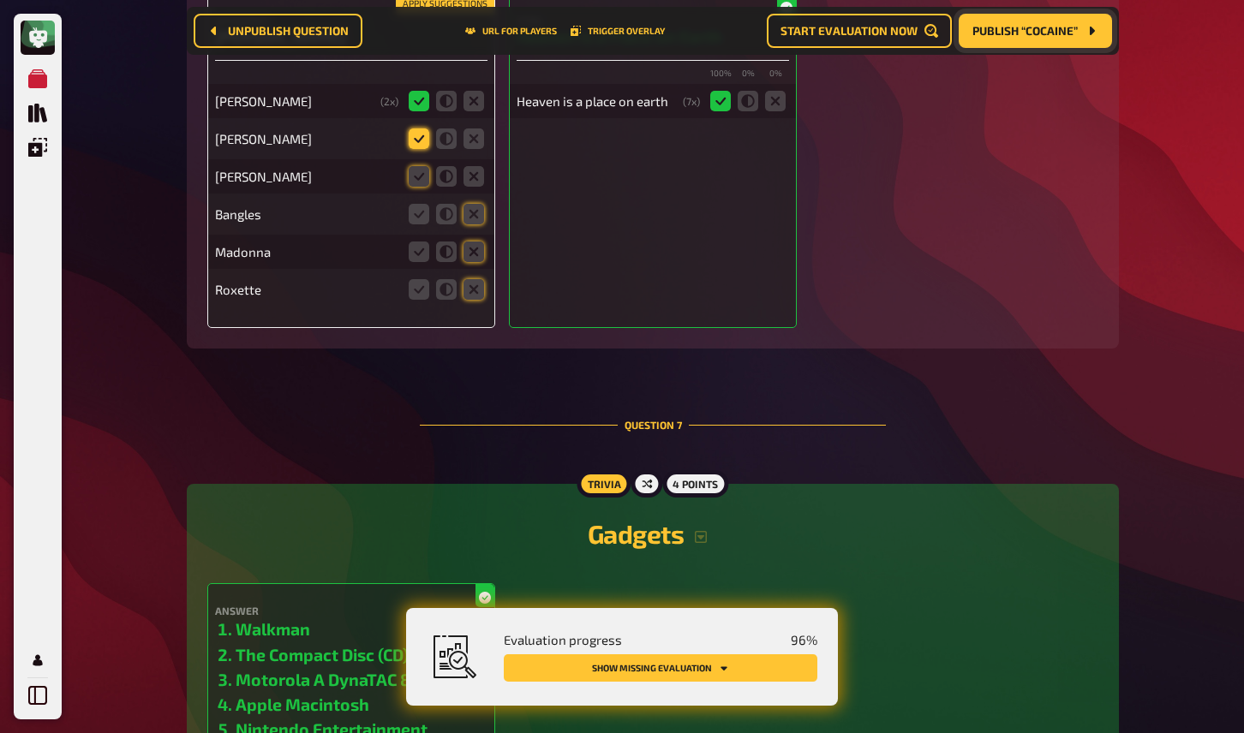
click at [418, 149] on icon at bounding box center [419, 139] width 21 height 21
click at [0, 0] on input "radio" at bounding box center [0, 0] width 0 height 0
click at [476, 224] on icon at bounding box center [474, 214] width 21 height 21
click at [0, 0] on input "radio" at bounding box center [0, 0] width 0 height 0
click at [476, 262] on icon at bounding box center [474, 252] width 21 height 21
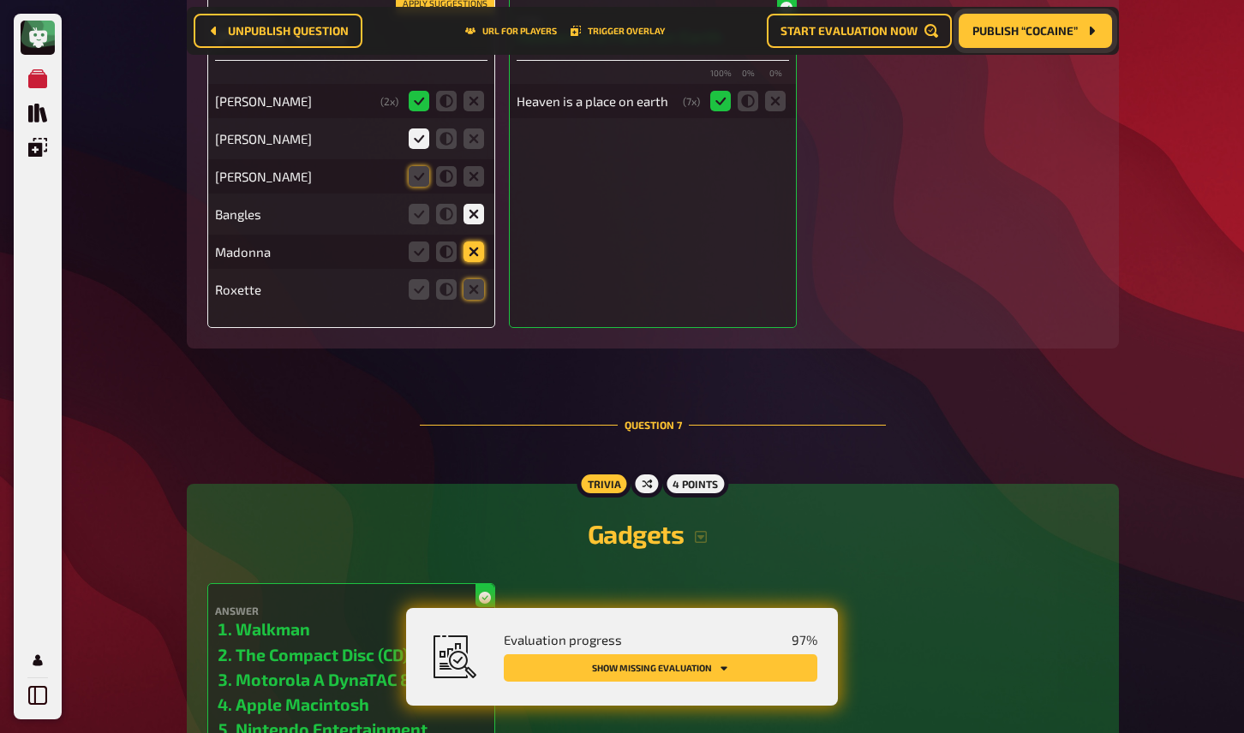
click at [0, 0] on input "radio" at bounding box center [0, 0] width 0 height 0
click at [476, 300] on icon at bounding box center [474, 289] width 21 height 21
click at [0, 0] on input "radio" at bounding box center [0, 0] width 0 height 0
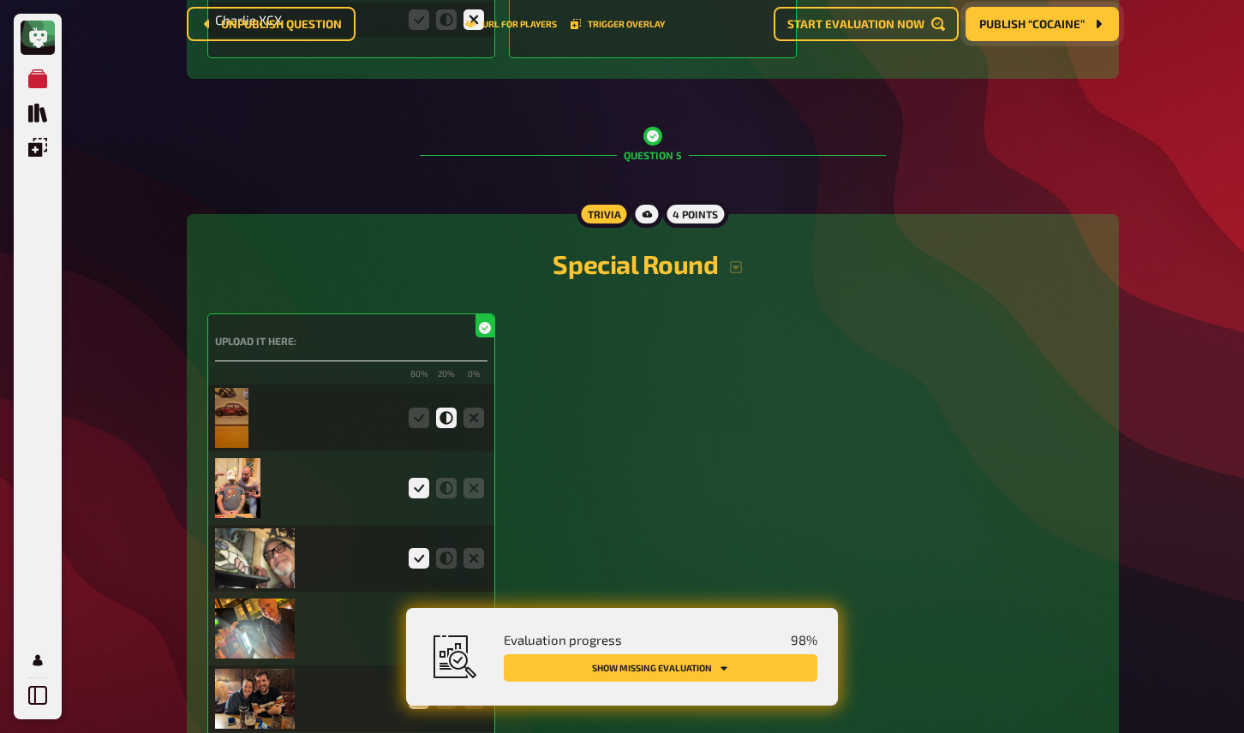
scroll to position [0, 0]
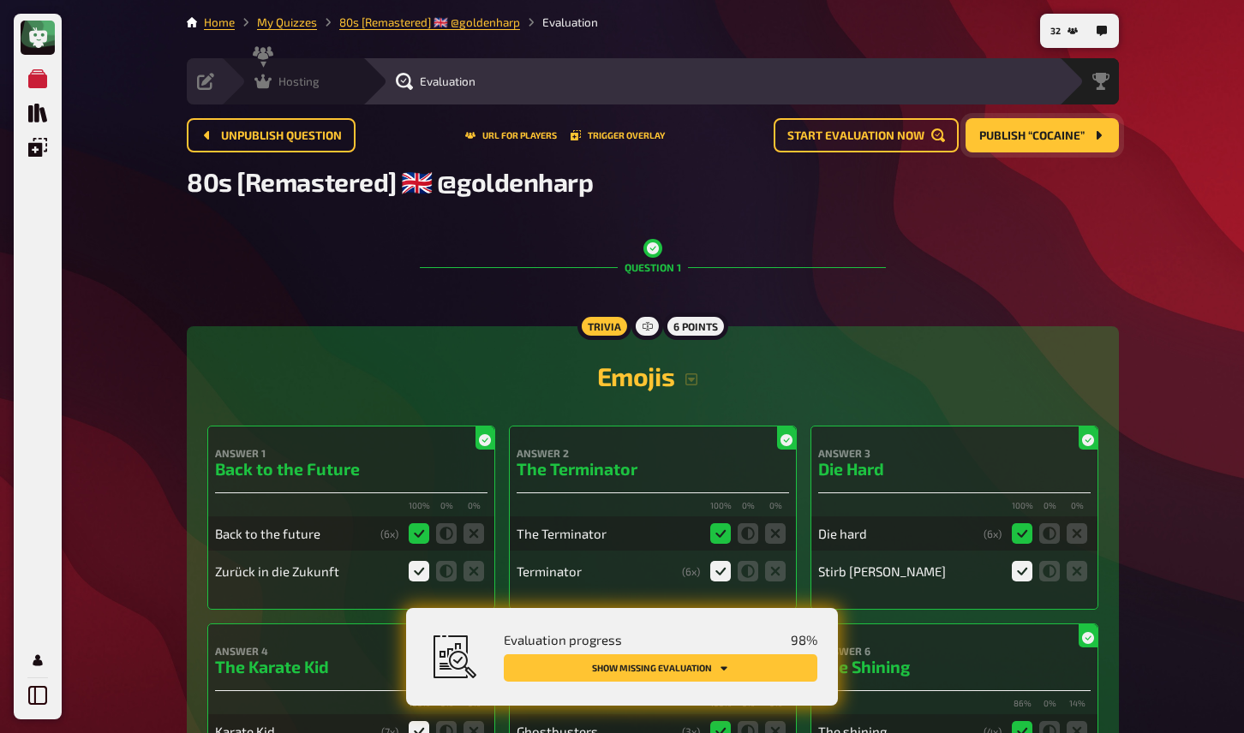
click at [272, 79] on div "Hosting" at bounding box center [286, 81] width 65 height 17
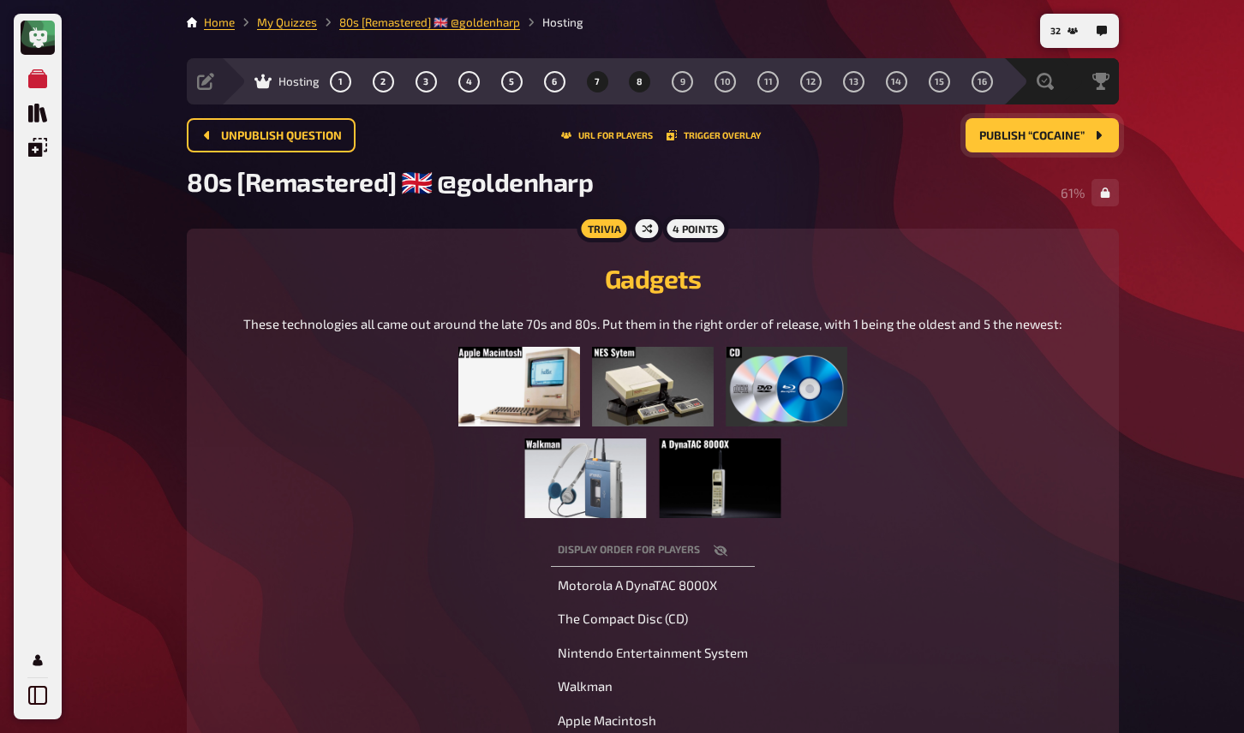
click at [643, 86] on button "8" at bounding box center [639, 81] width 27 height 27
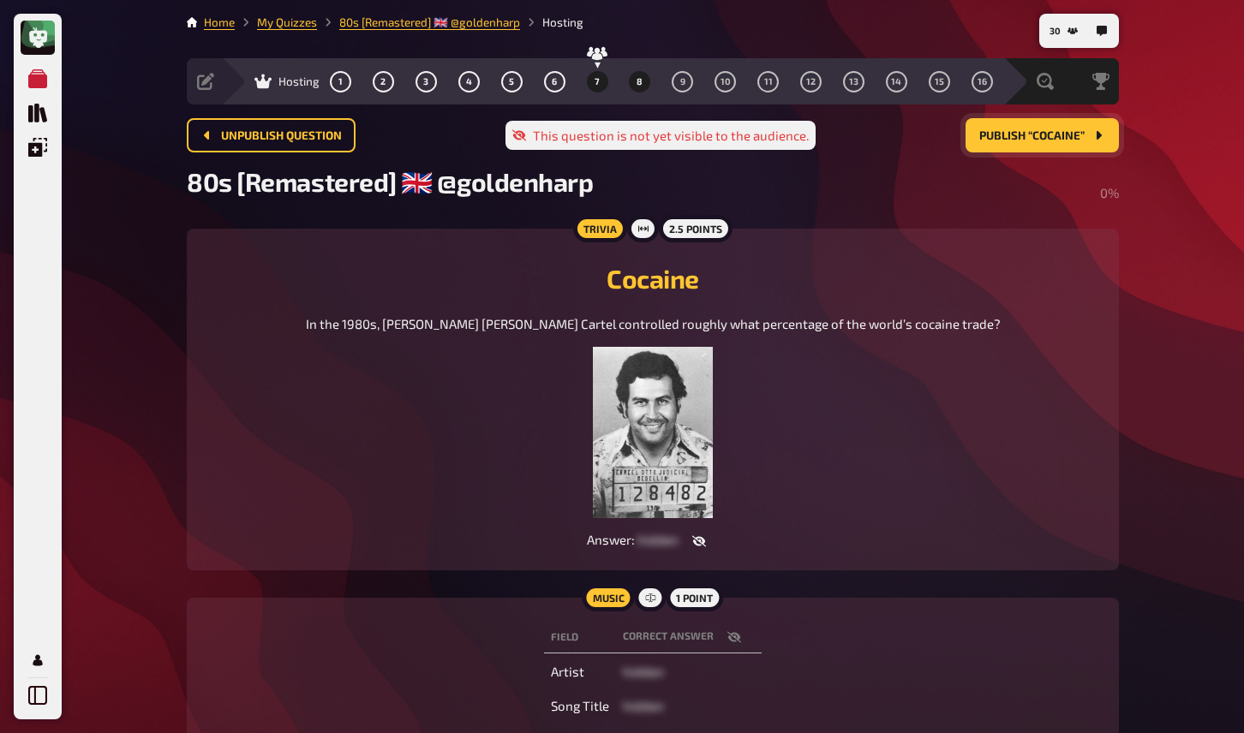
click at [597, 80] on span "7" at bounding box center [597, 81] width 5 height 9
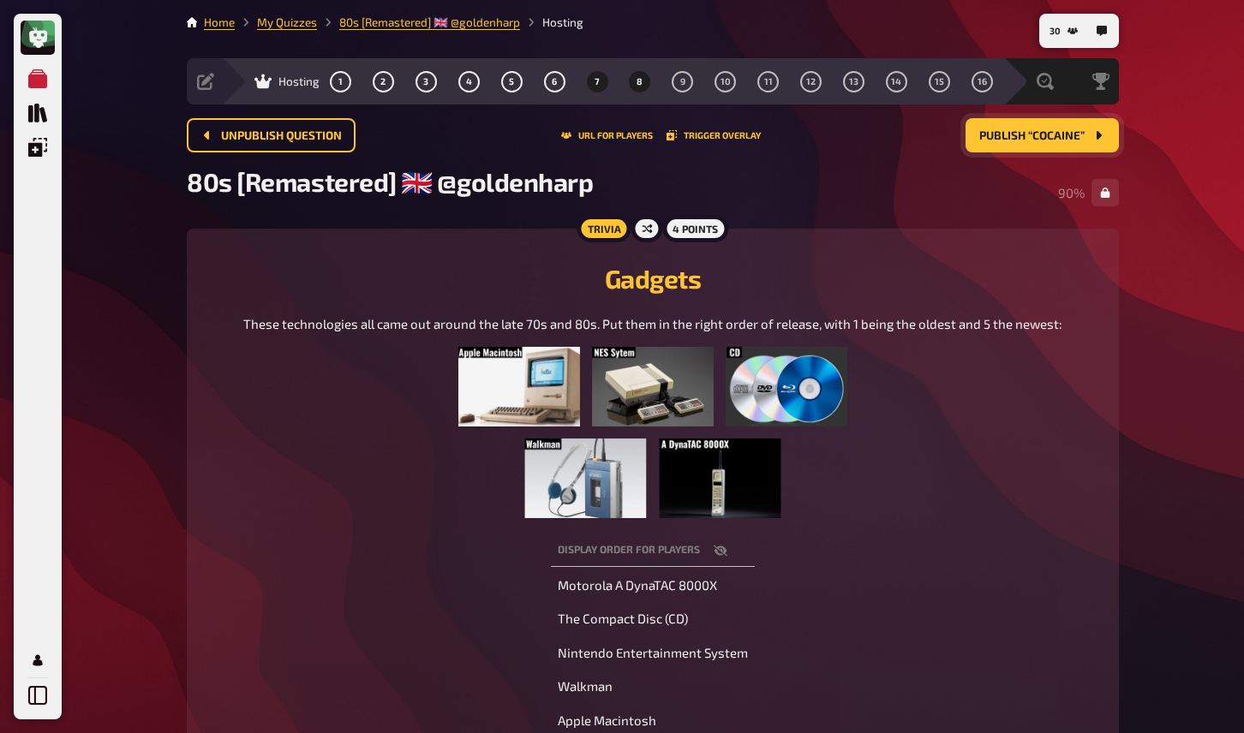
click at [633, 93] on button "8" at bounding box center [639, 81] width 27 height 27
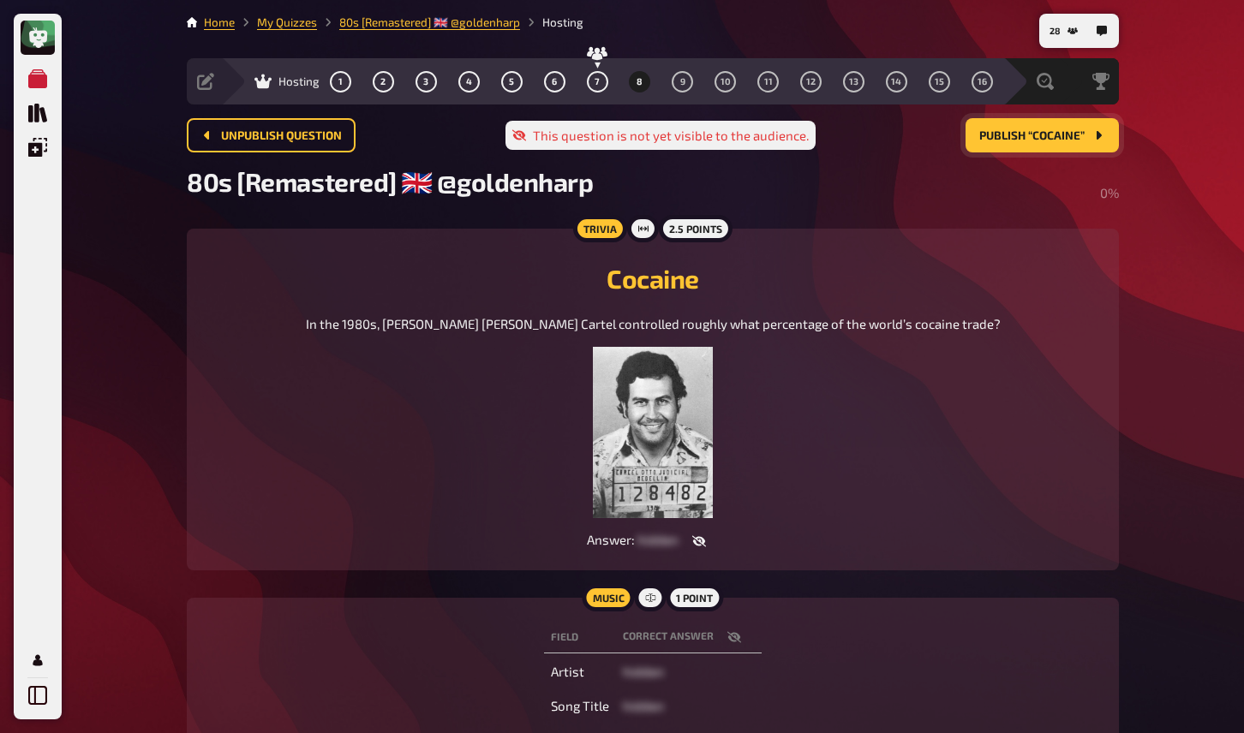
click at [1012, 139] on span "Publish “Cocaine”" at bounding box center [1031, 136] width 105 height 12
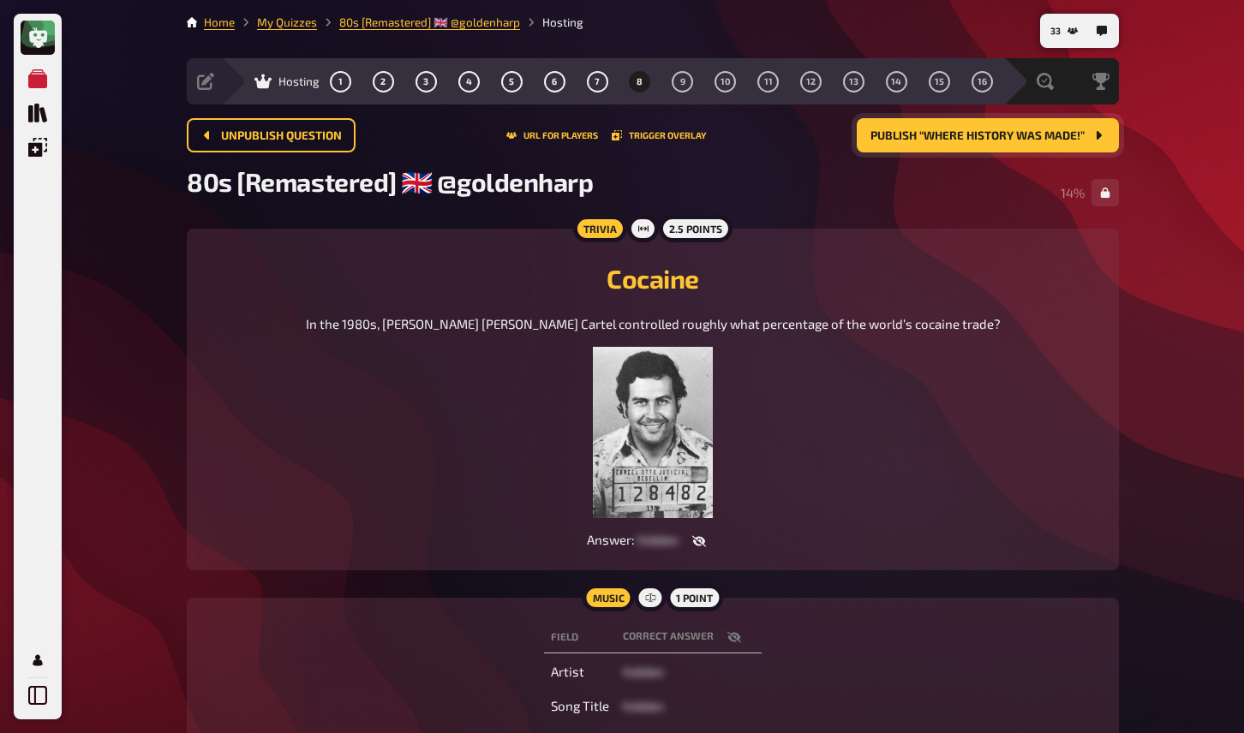
click at [1059, 543] on div "Answer : hidden" at bounding box center [652, 541] width 891 height 18
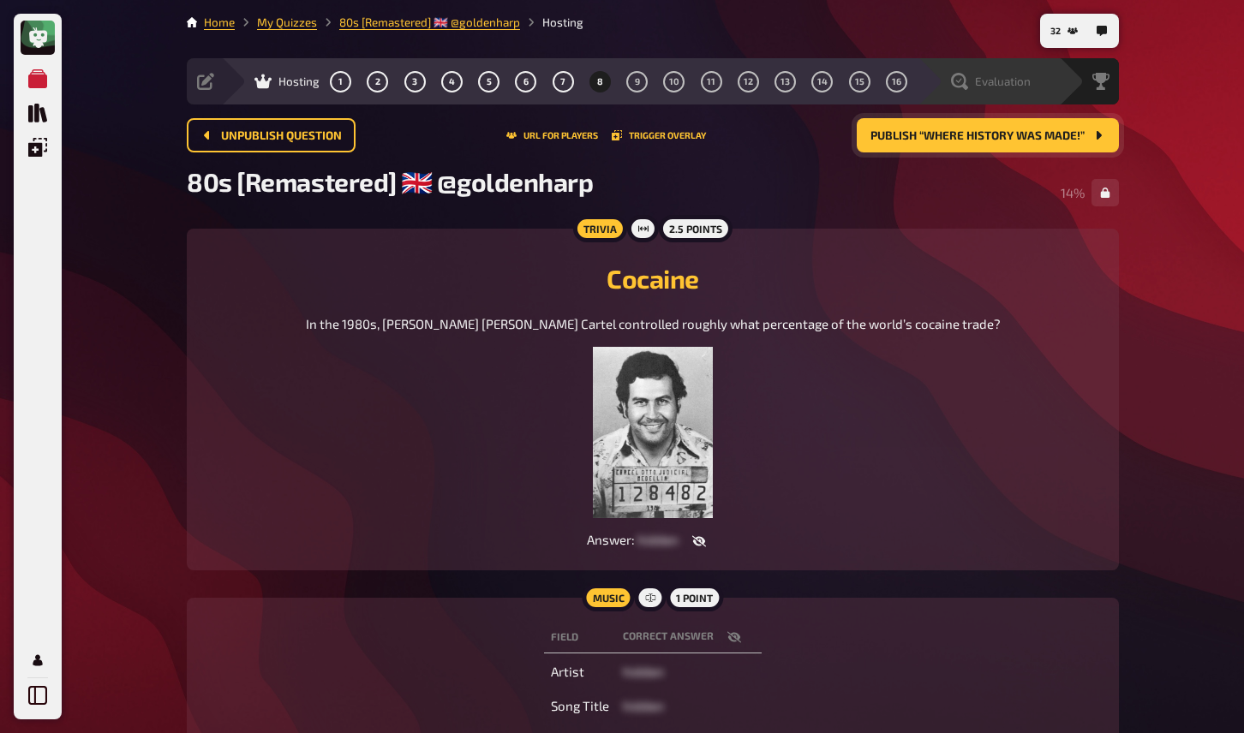
click at [1006, 87] on span "Evaluation" at bounding box center [1003, 82] width 56 height 14
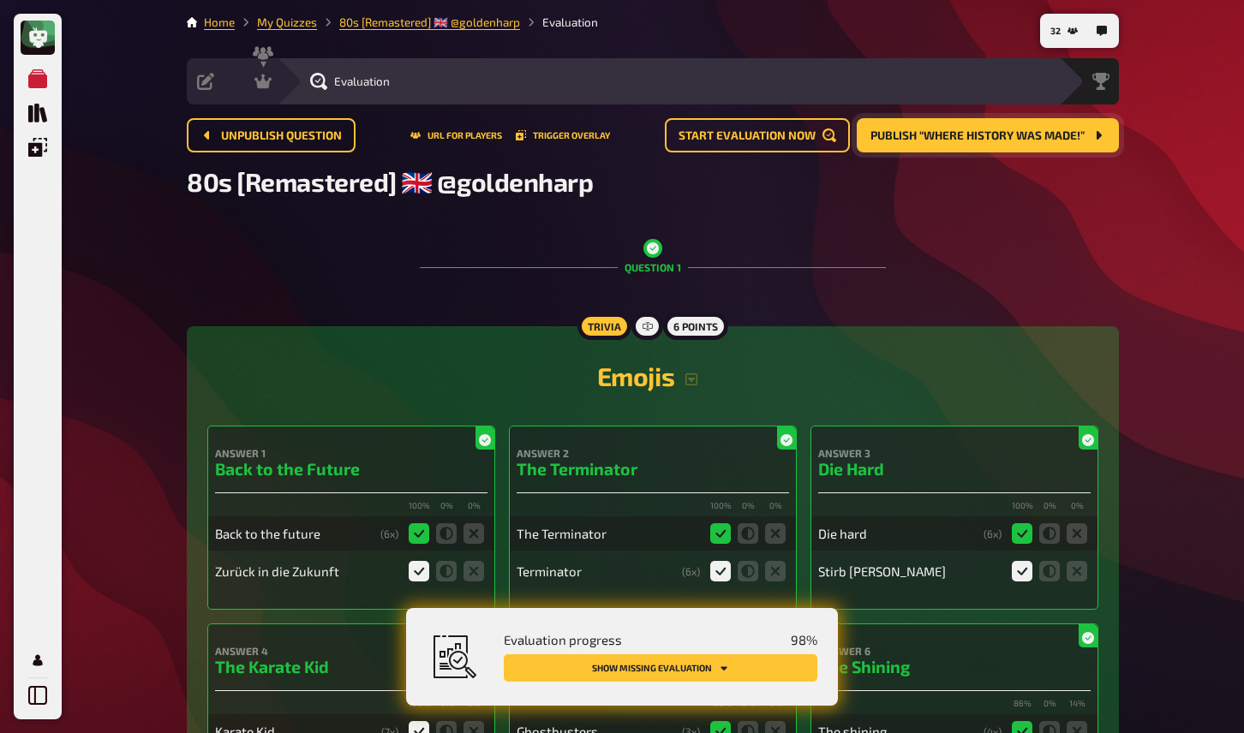
click at [757, 667] on button "Show missing evaluation" at bounding box center [661, 668] width 314 height 27
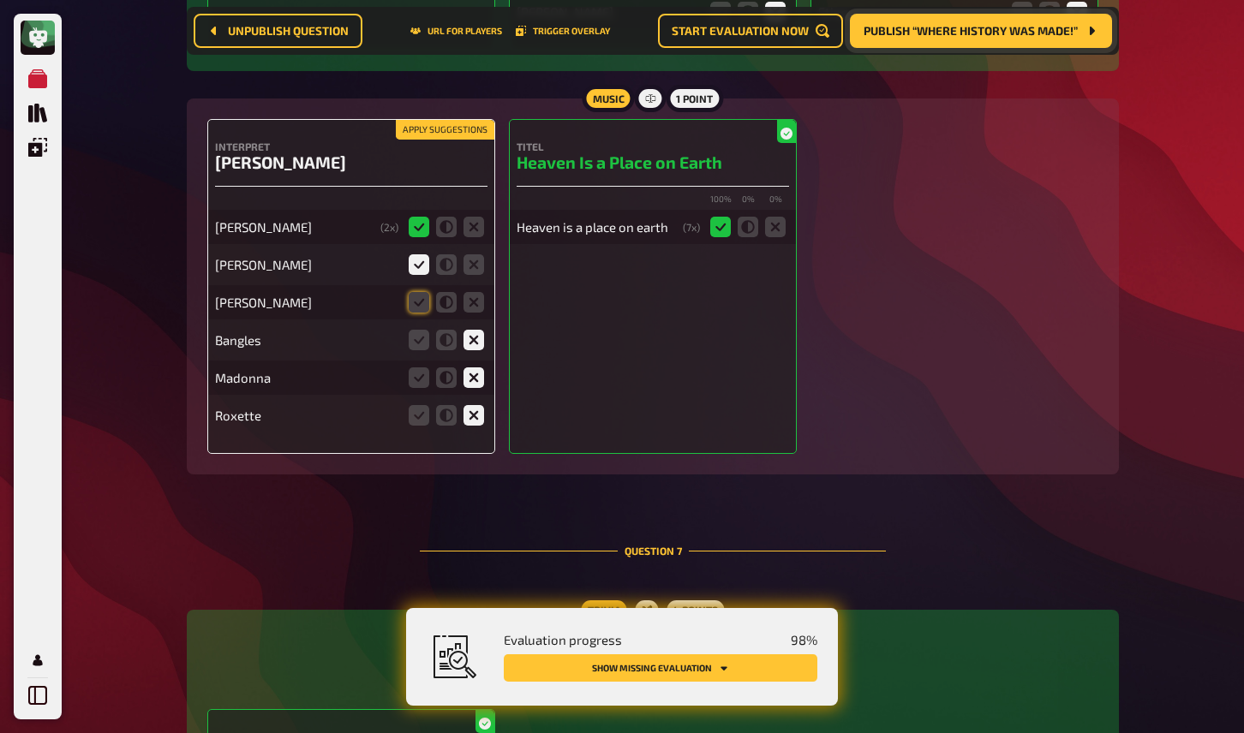
scroll to position [5364, 0]
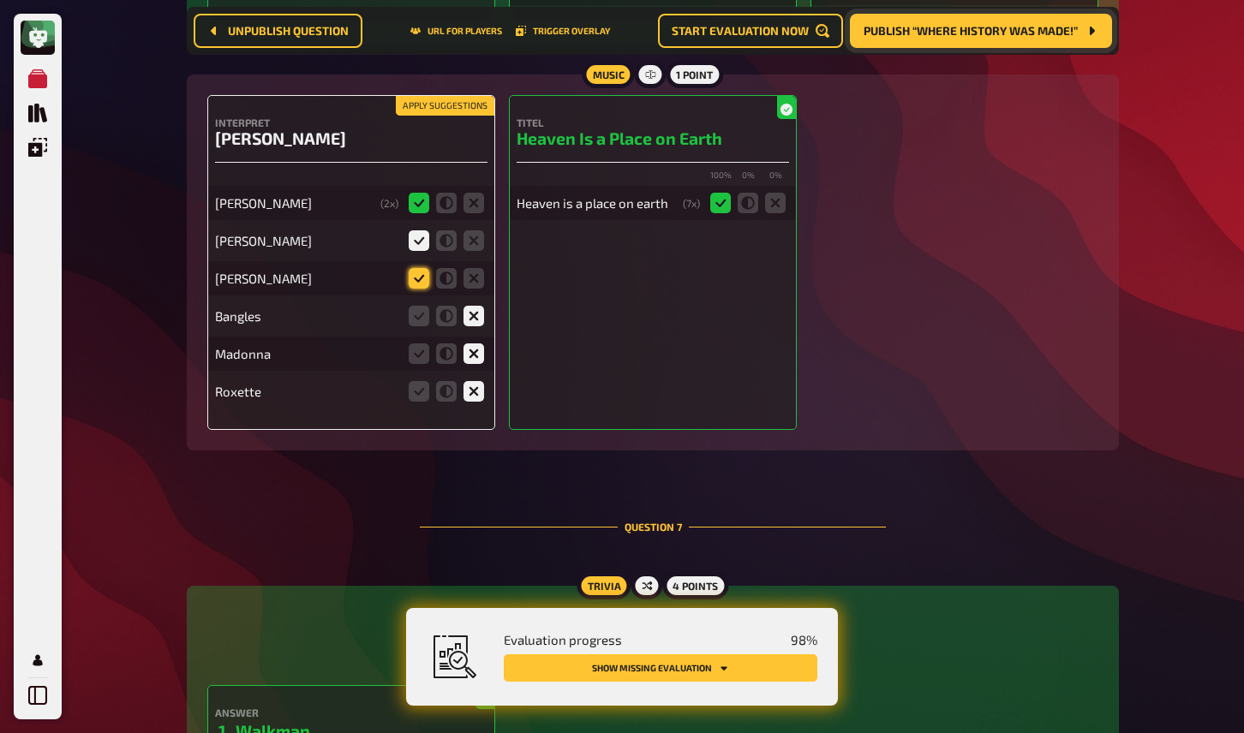
click at [410, 289] on icon at bounding box center [419, 278] width 21 height 21
click at [0, 0] on input "radio" at bounding box center [0, 0] width 0 height 0
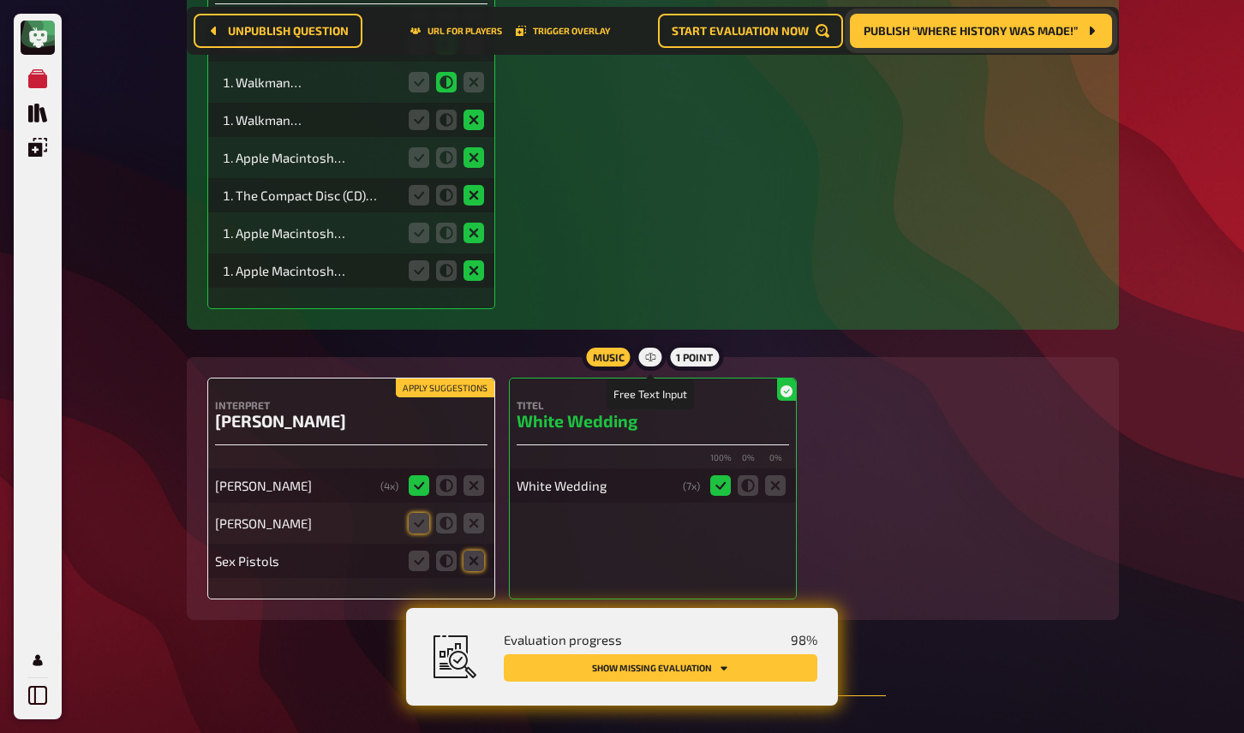
scroll to position [6256, 0]
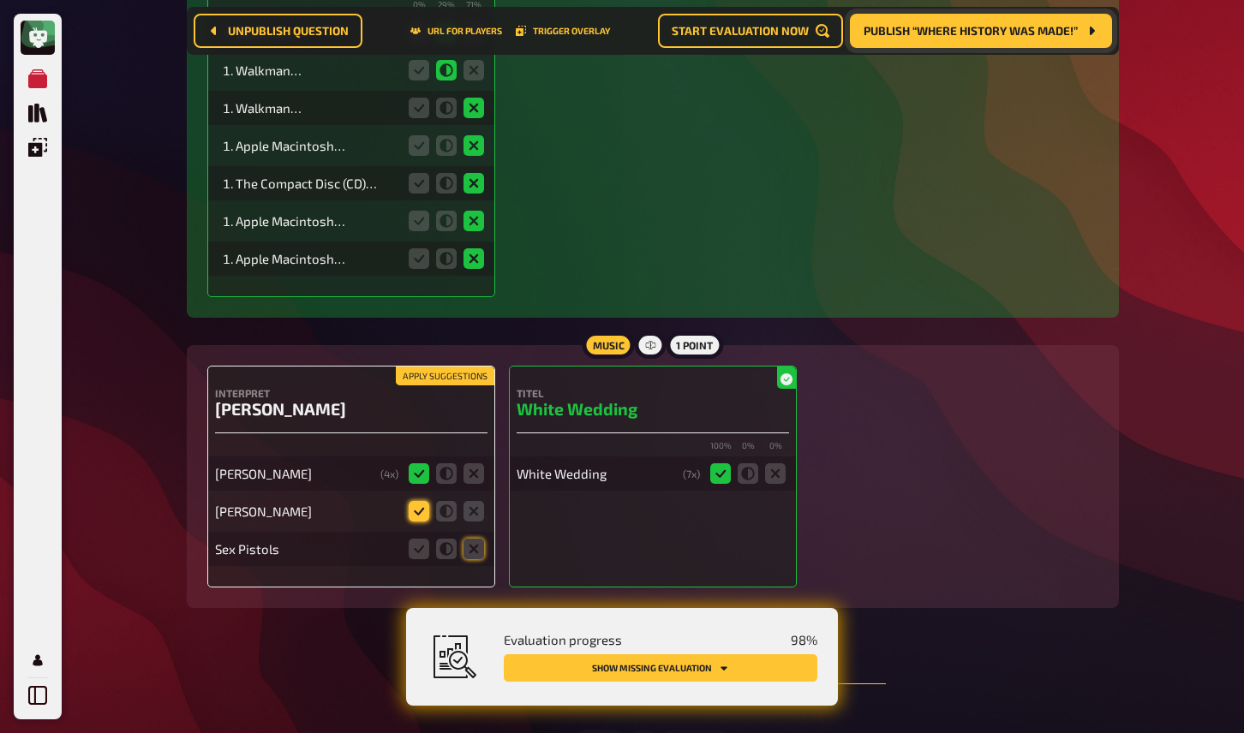
click at [419, 522] on icon at bounding box center [419, 511] width 21 height 21
click at [0, 0] on input "radio" at bounding box center [0, 0] width 0 height 0
click at [477, 559] on icon at bounding box center [474, 549] width 21 height 21
click at [0, 0] on input "radio" at bounding box center [0, 0] width 0 height 0
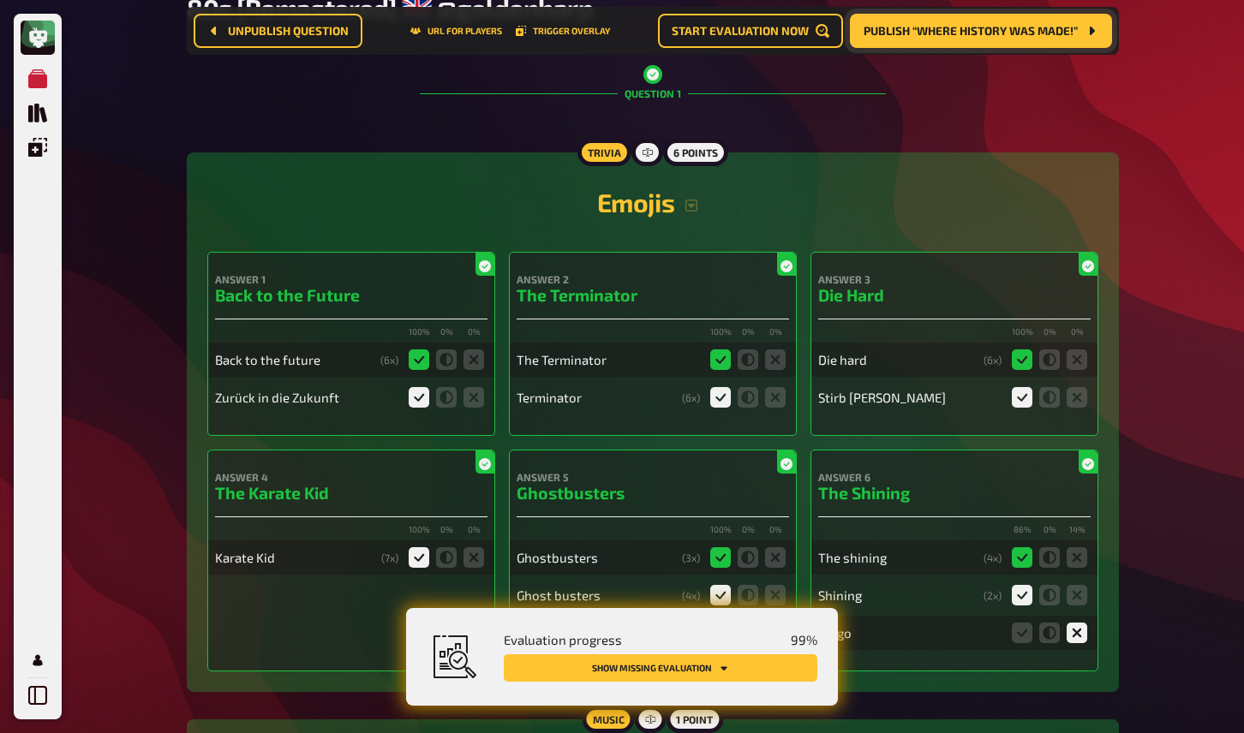
scroll to position [0, 0]
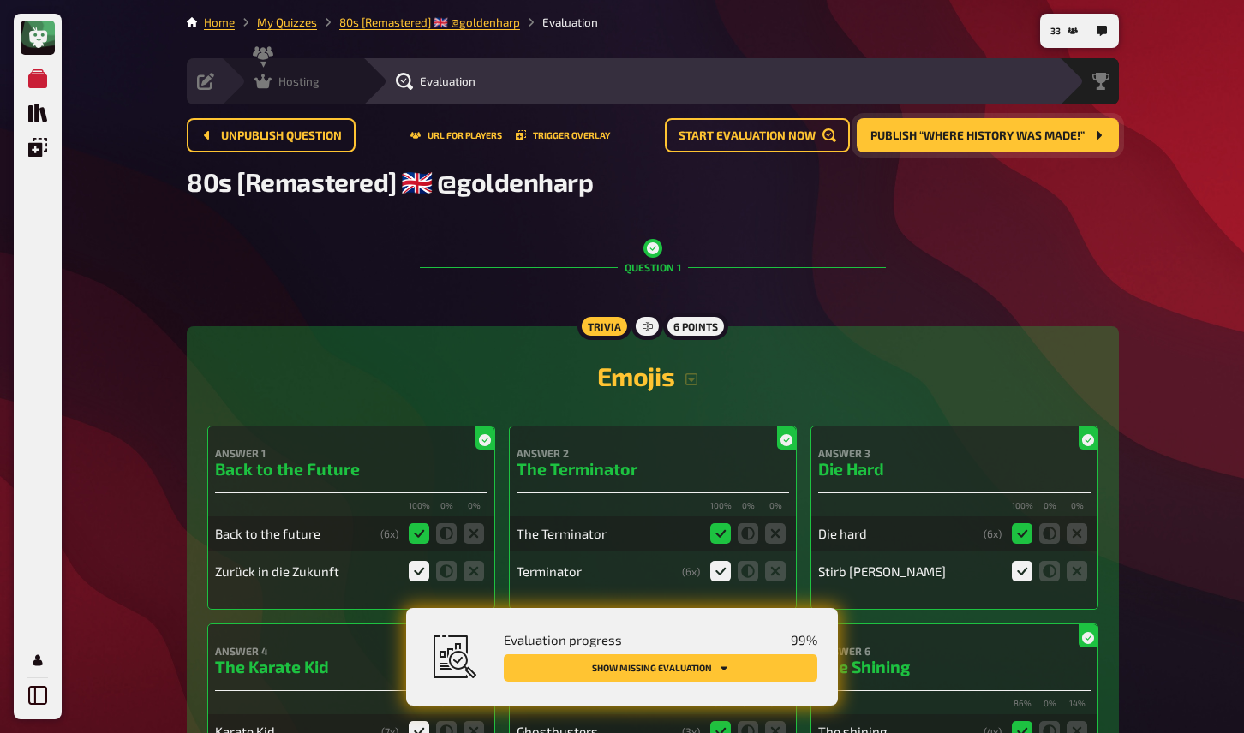
click at [269, 75] on icon at bounding box center [262, 81] width 17 height 17
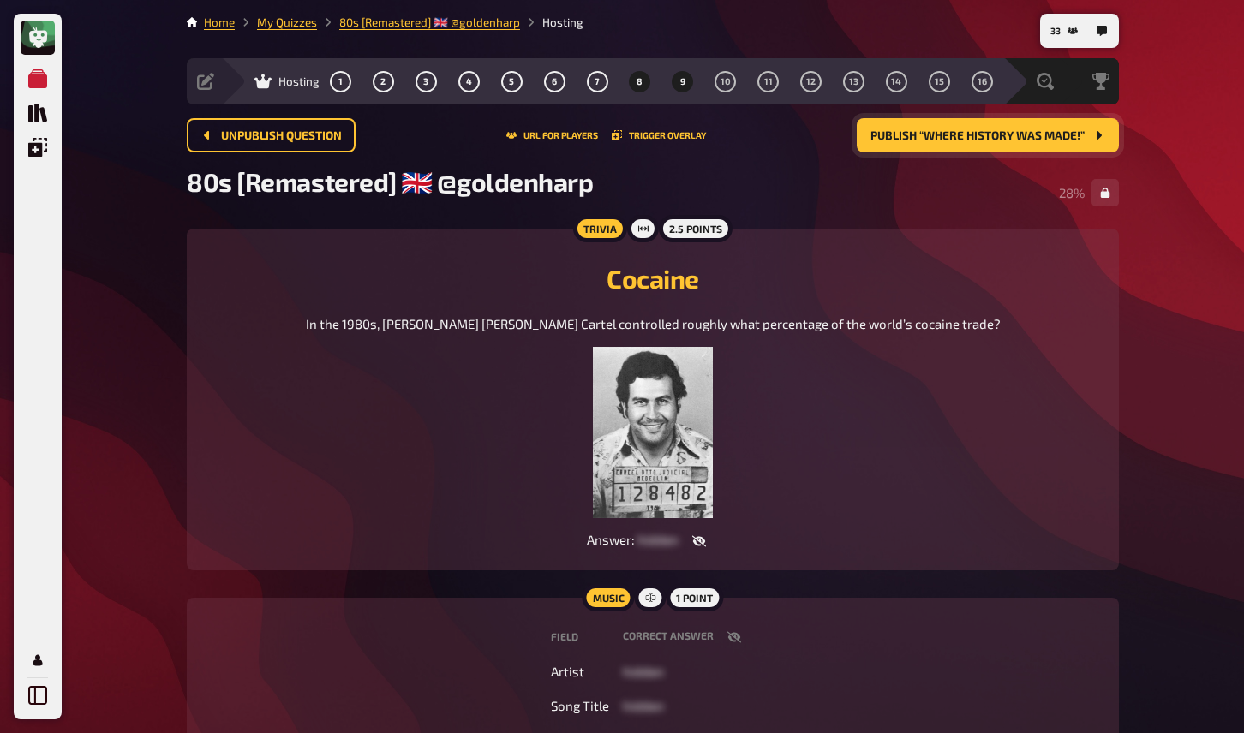
click at [676, 84] on button "9" at bounding box center [682, 81] width 27 height 27
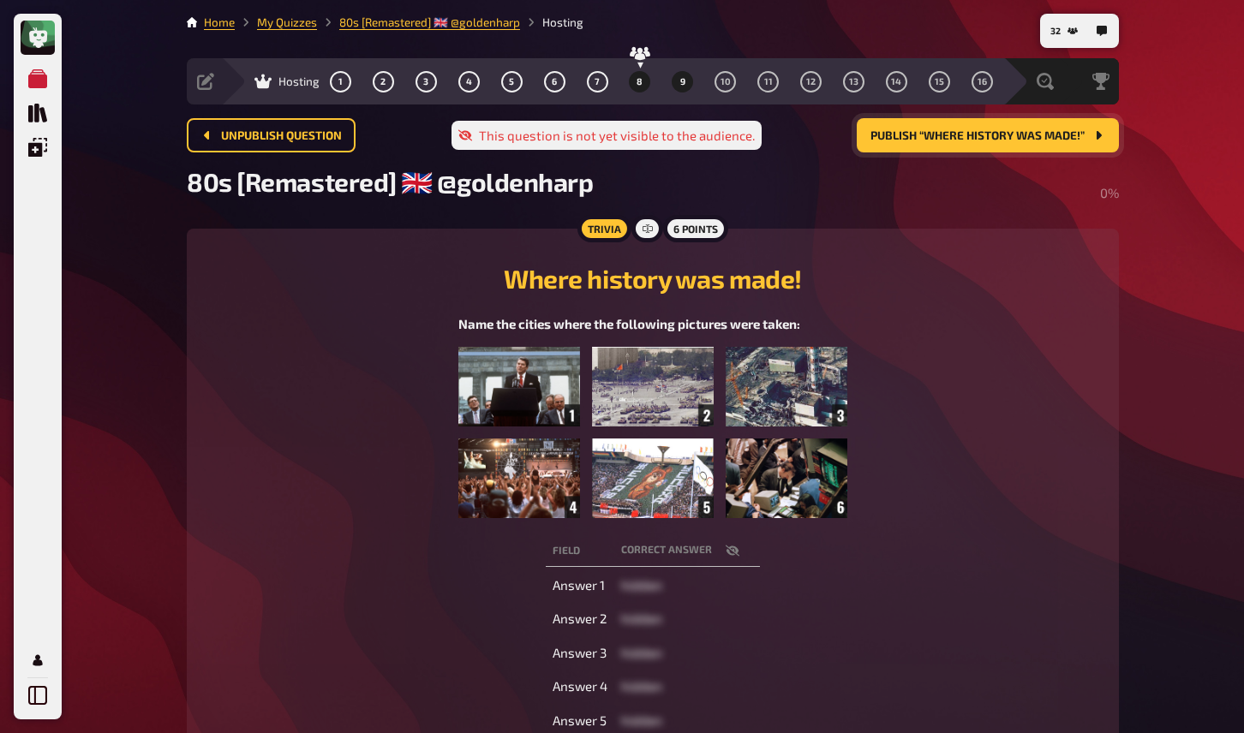
click at [642, 79] on span "8" at bounding box center [640, 81] width 6 height 9
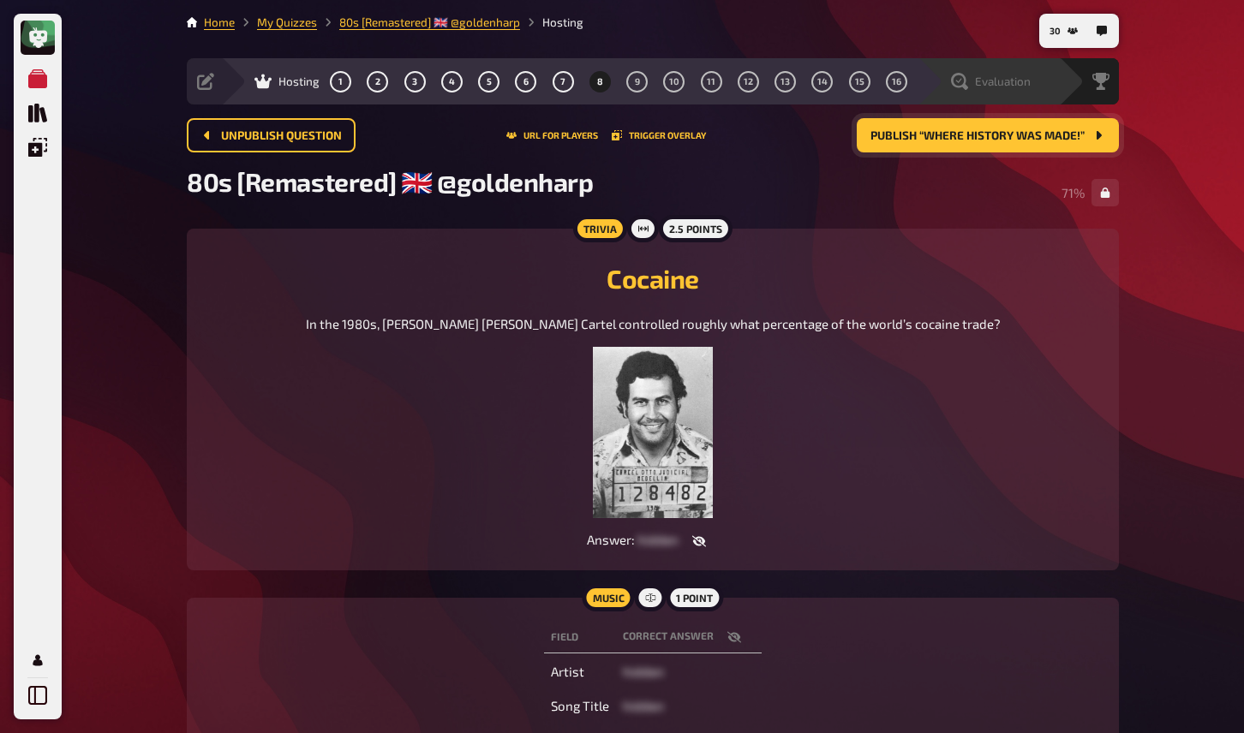
click at [1008, 83] on span "Evaluation" at bounding box center [1003, 82] width 56 height 14
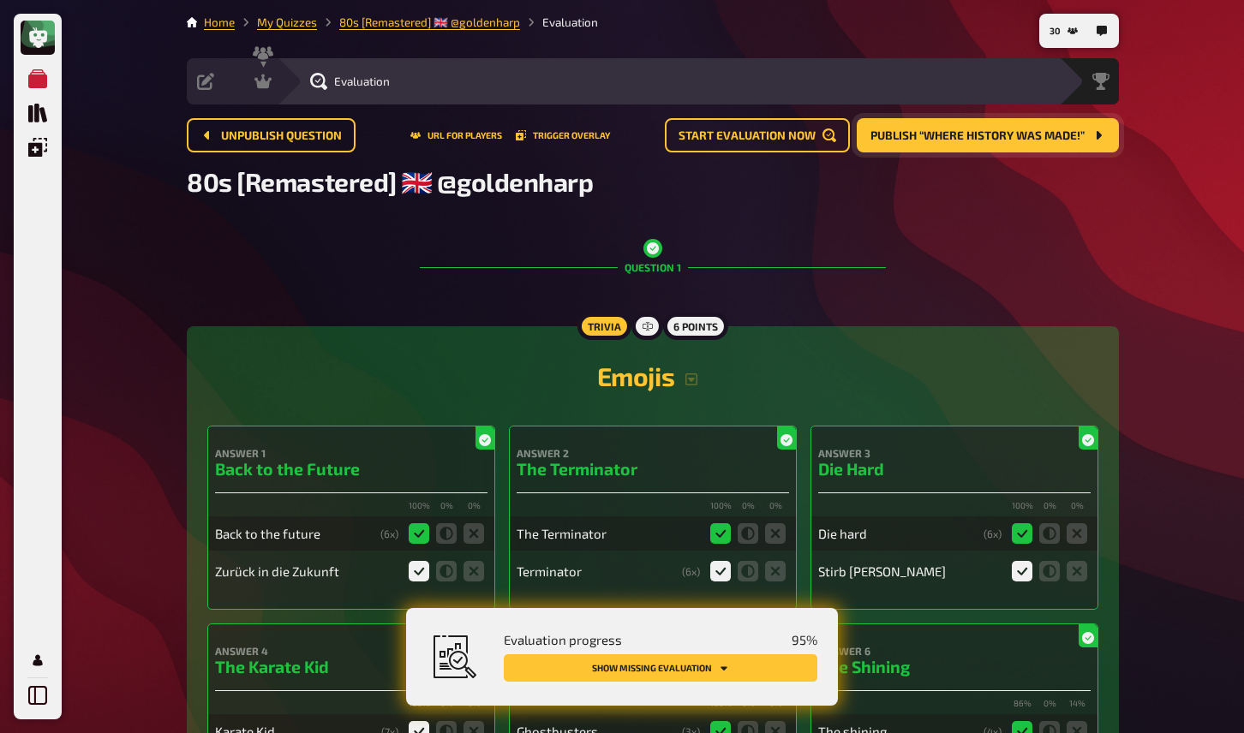
click at [774, 665] on button "Show missing evaluation" at bounding box center [661, 668] width 314 height 27
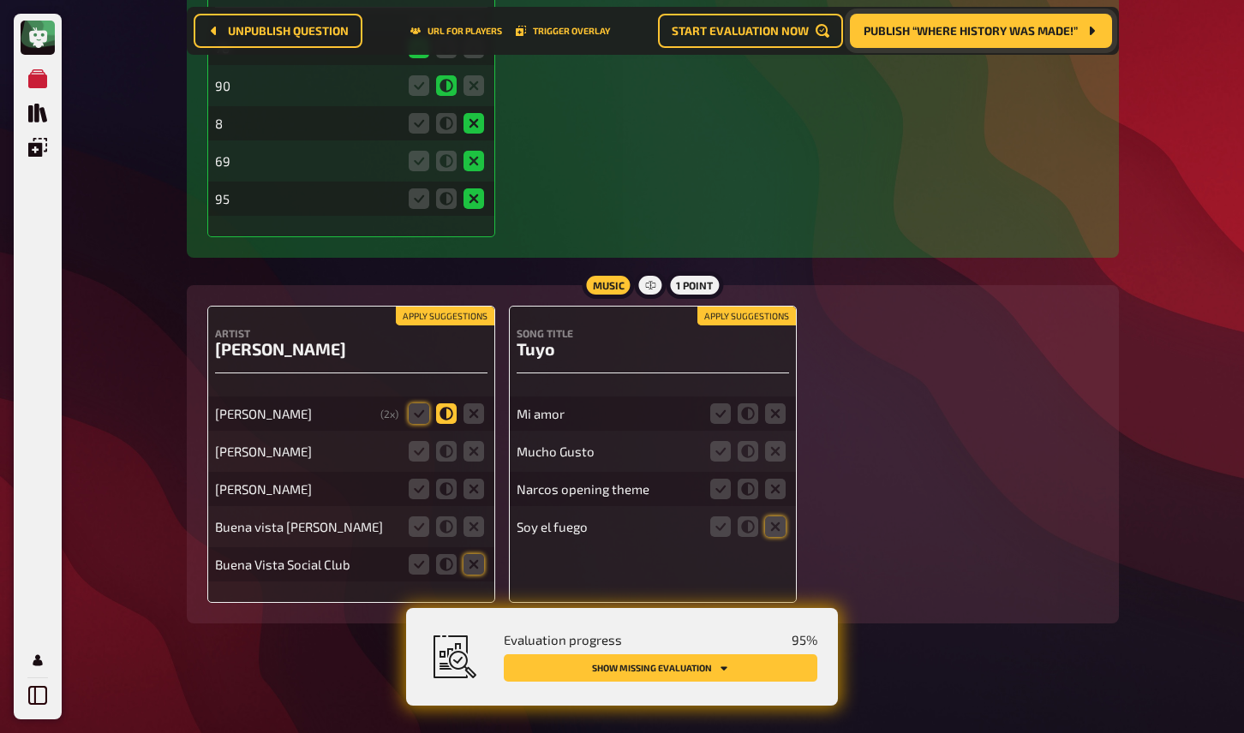
scroll to position [7180, 0]
click at [414, 413] on icon at bounding box center [419, 414] width 21 height 21
click at [0, 0] on input "radio" at bounding box center [0, 0] width 0 height 0
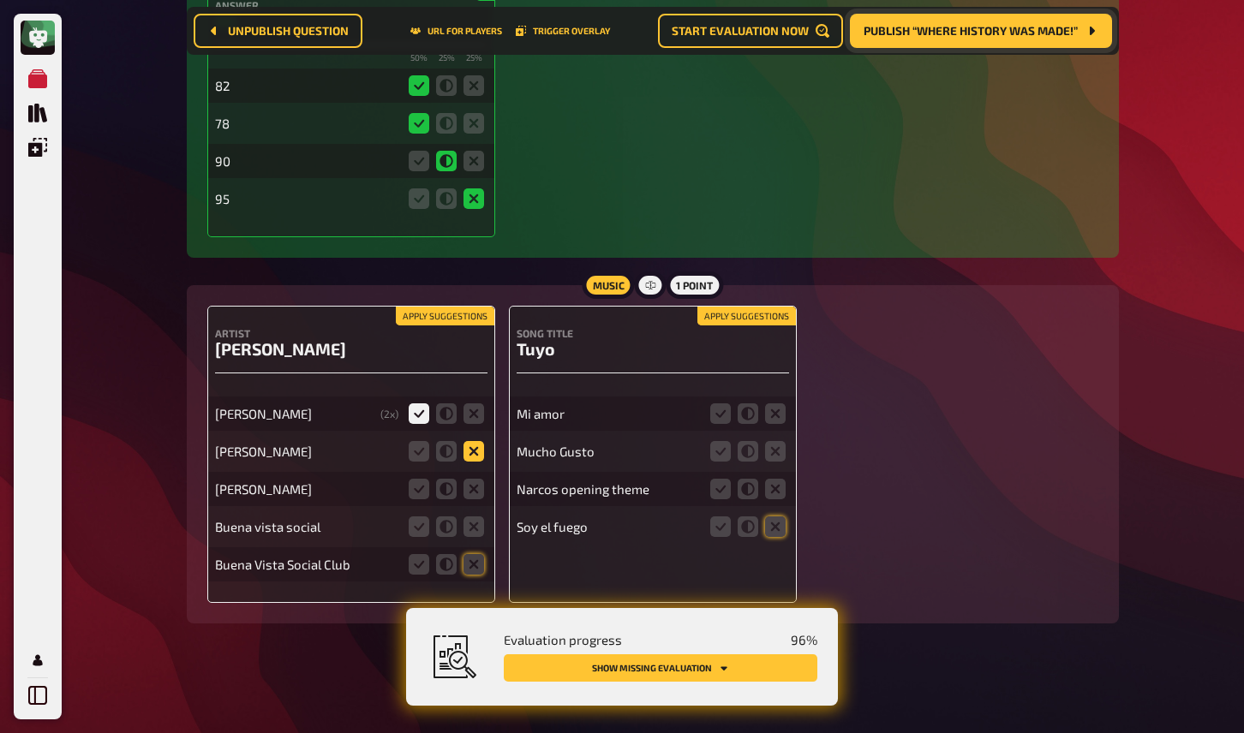
click at [474, 455] on icon at bounding box center [474, 451] width 21 height 21
click at [0, 0] on input "radio" at bounding box center [0, 0] width 0 height 0
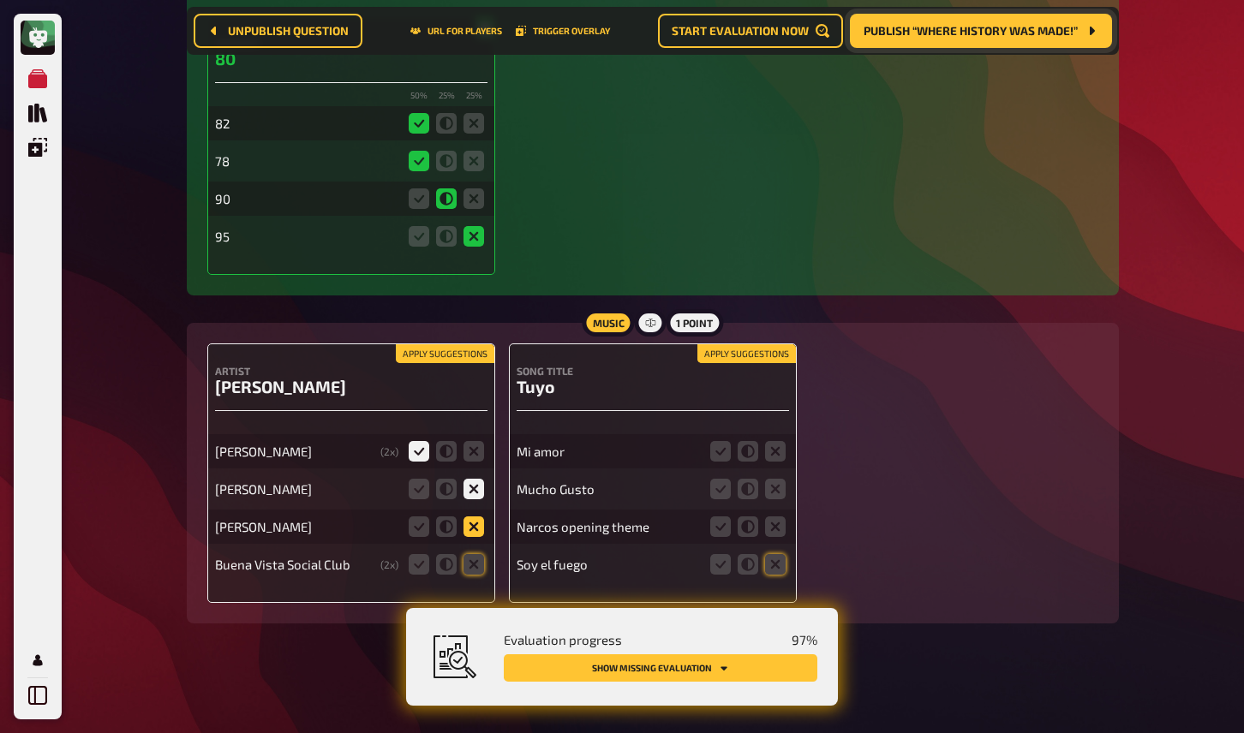
click at [472, 528] on icon at bounding box center [474, 527] width 21 height 21
click at [0, 0] on input "radio" at bounding box center [0, 0] width 0 height 0
click at [474, 571] on icon at bounding box center [474, 564] width 21 height 21
click at [0, 0] on input "radio" at bounding box center [0, 0] width 0 height 0
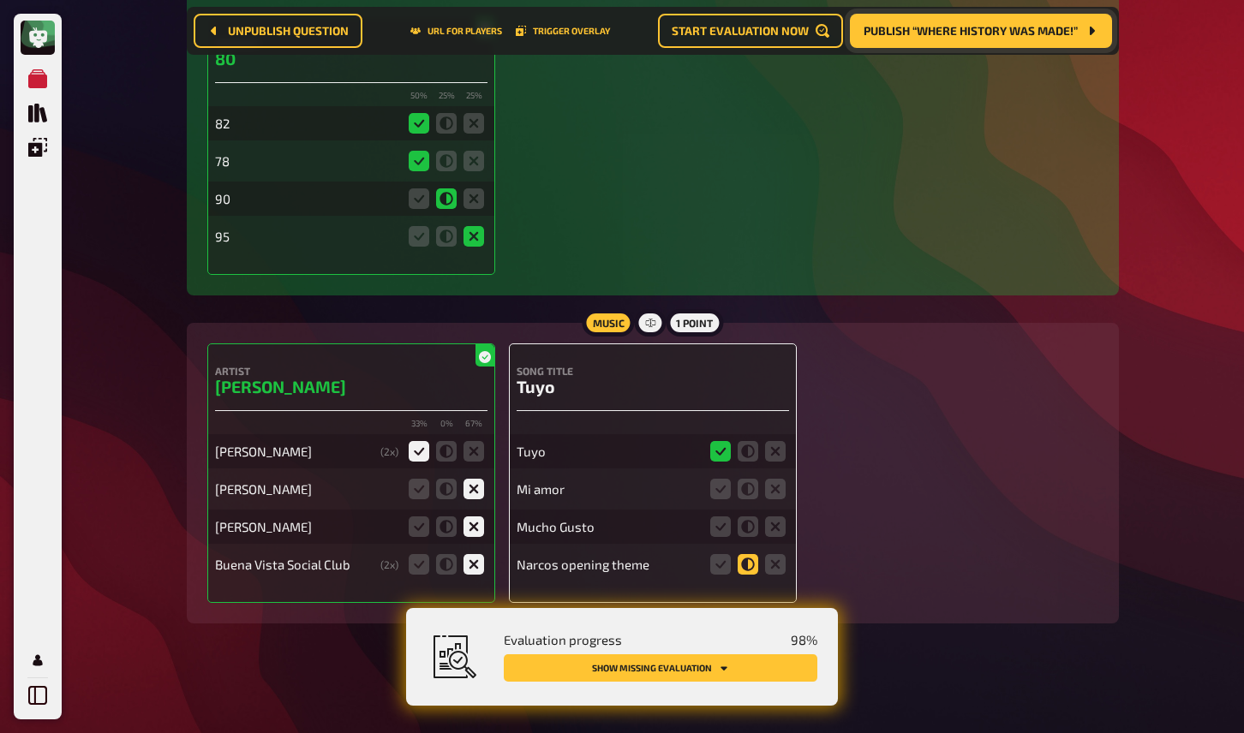
scroll to position [7034, 0]
click at [747, 567] on icon at bounding box center [748, 564] width 21 height 21
click at [0, 0] on input "radio" at bounding box center [0, 0] width 0 height 0
click at [769, 493] on icon at bounding box center [775, 489] width 21 height 21
click at [0, 0] on input "radio" at bounding box center [0, 0] width 0 height 0
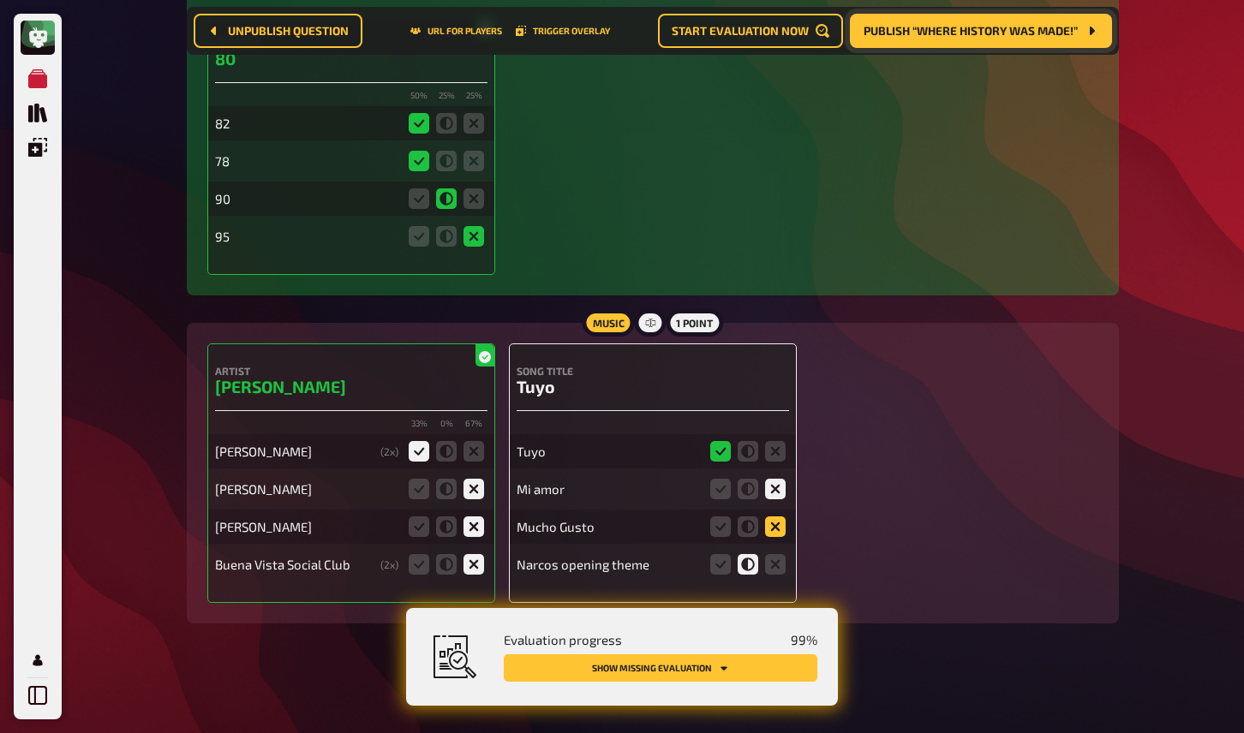
click at [769, 526] on icon at bounding box center [775, 527] width 21 height 21
click at [0, 0] on input "radio" at bounding box center [0, 0] width 0 height 0
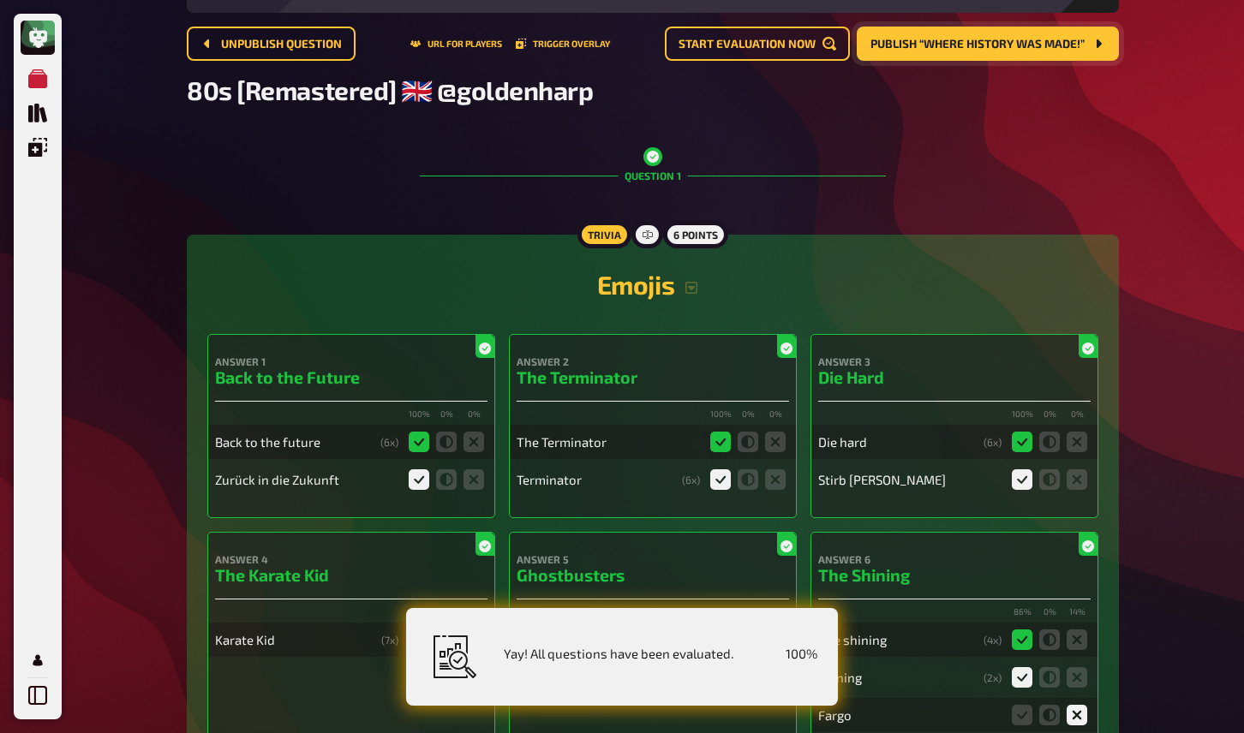
scroll to position [0, 0]
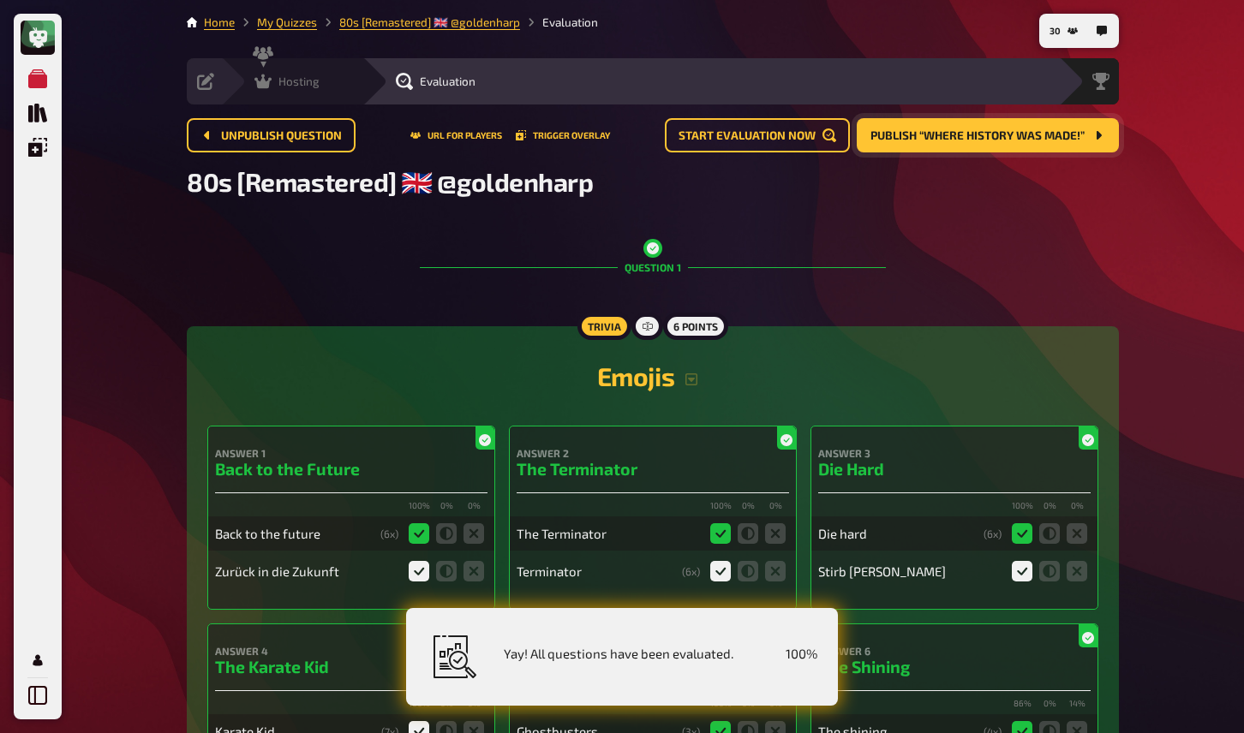
click at [270, 85] on icon at bounding box center [262, 81] width 17 height 17
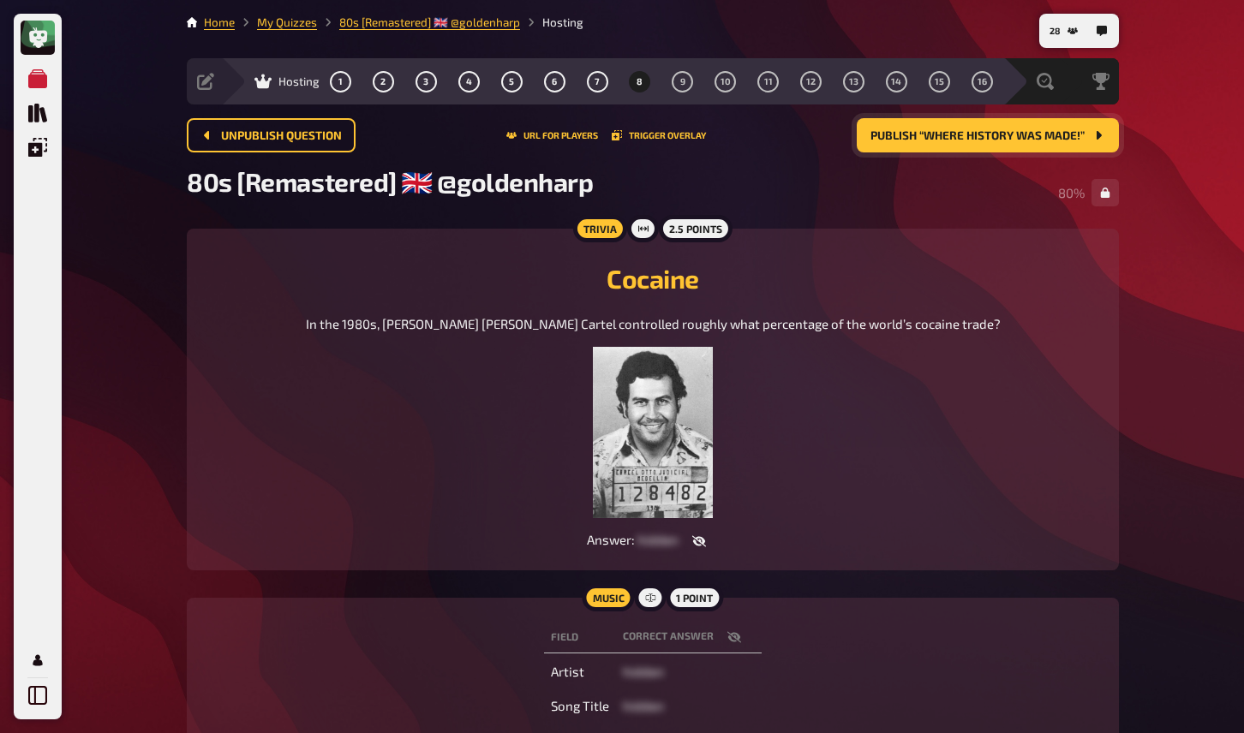
click at [1133, 402] on div "My Quizzes Quiz Library Overlays My Account 28 Home My Quizzes 80s [Remastered]…" at bounding box center [622, 427] width 1244 height 855
click at [655, 134] on button "Trigger Overlay" at bounding box center [659, 135] width 94 height 10
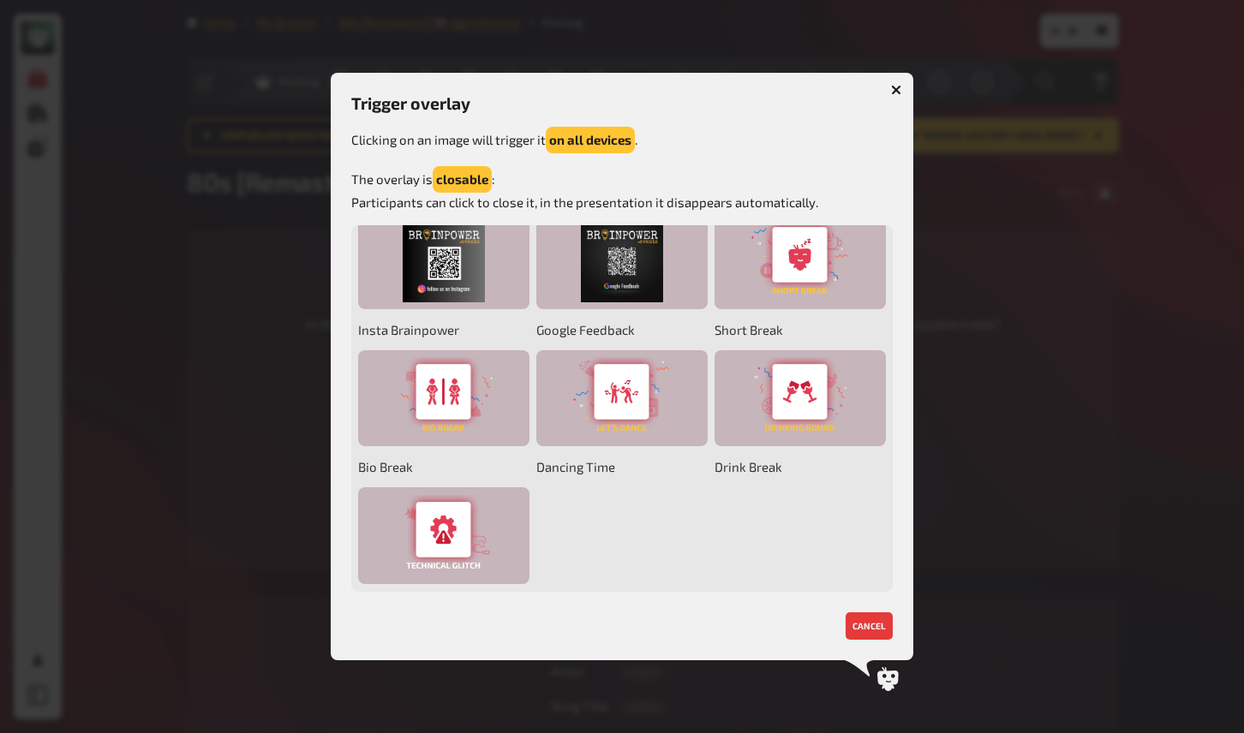
scroll to position [190, 0]
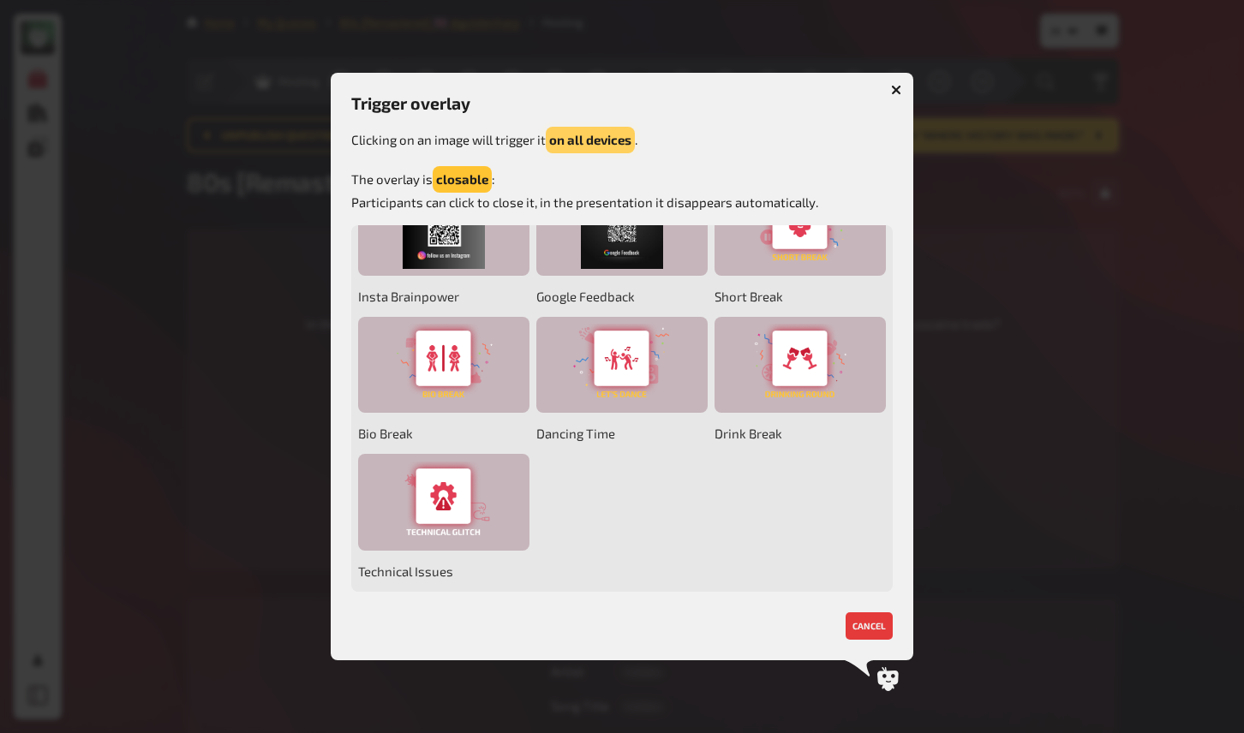
click at [600, 135] on button "on all devices" at bounding box center [590, 140] width 89 height 27
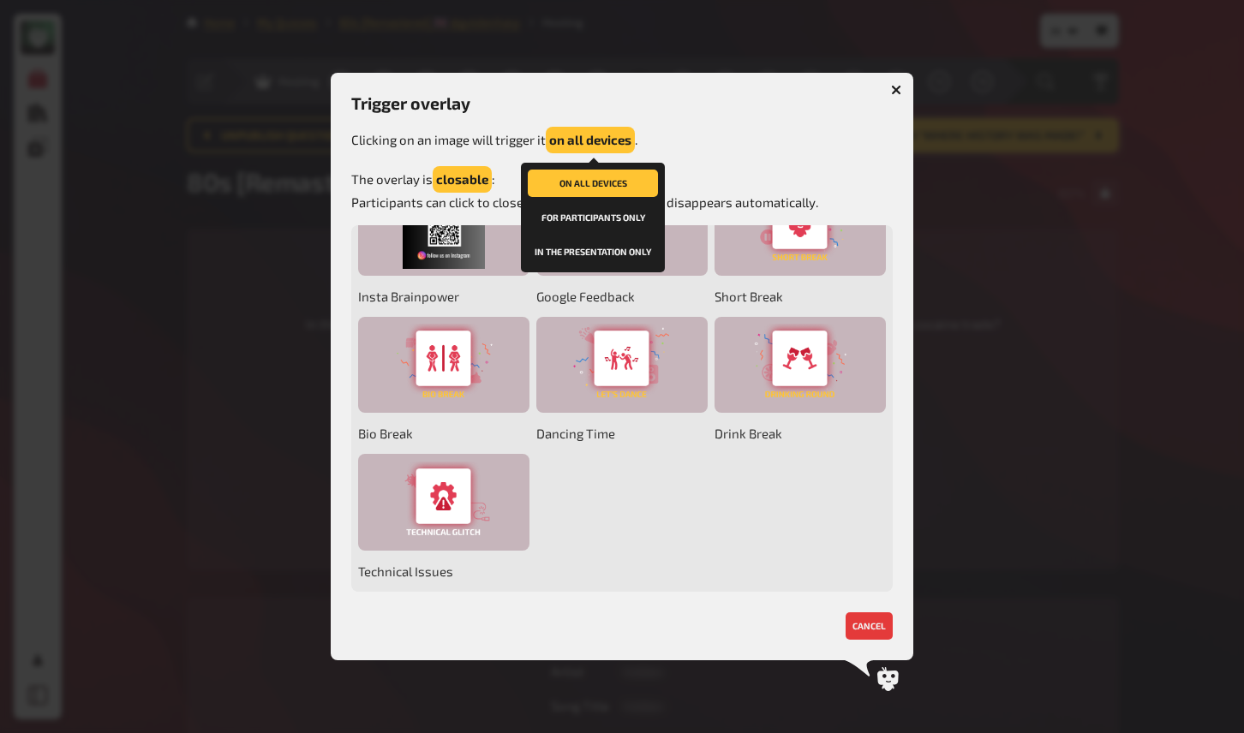
click at [601, 248] on button "in the presentation only" at bounding box center [593, 251] width 130 height 27
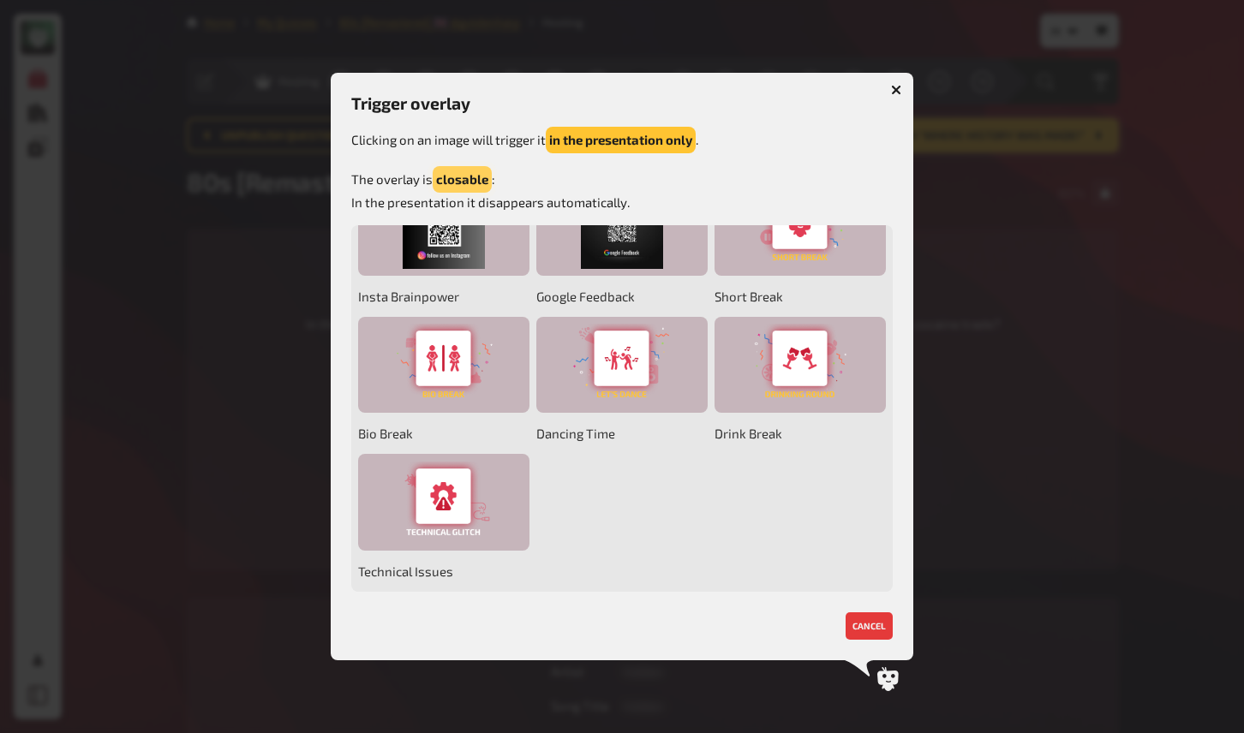
click at [456, 180] on button "closable" at bounding box center [462, 179] width 59 height 27
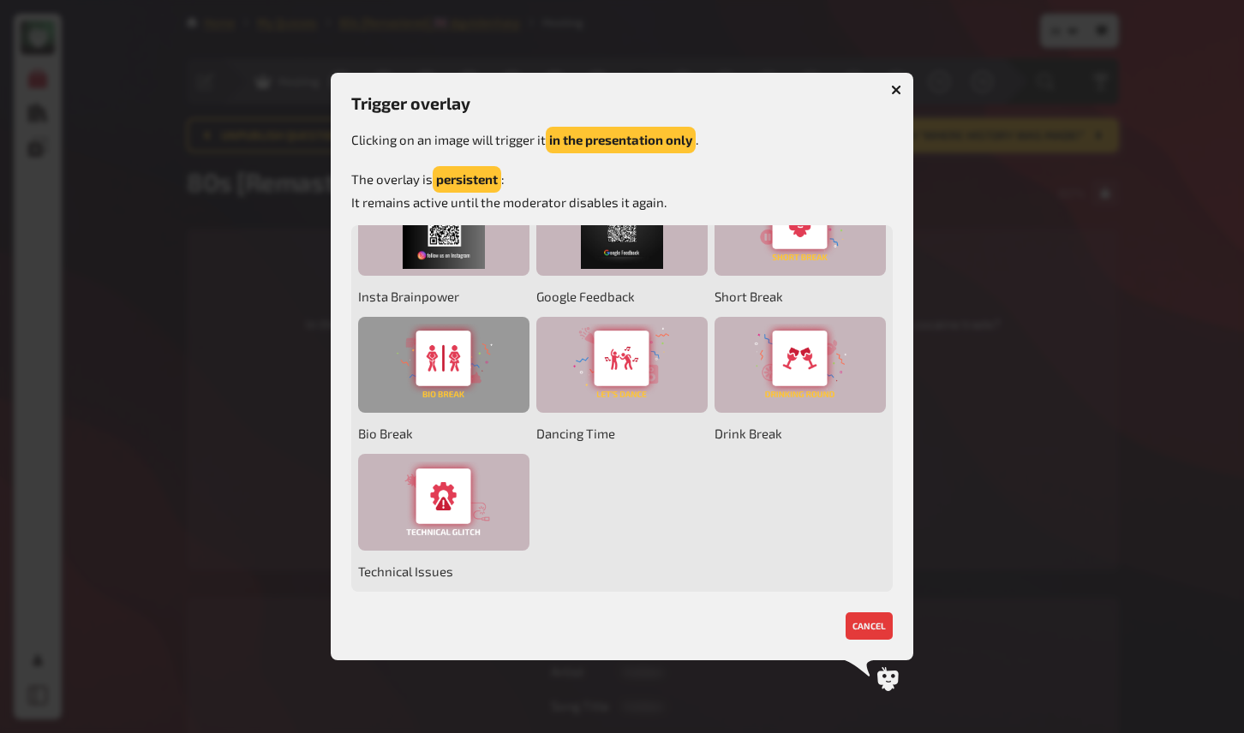
click at [462, 369] on div at bounding box center [443, 365] width 171 height 97
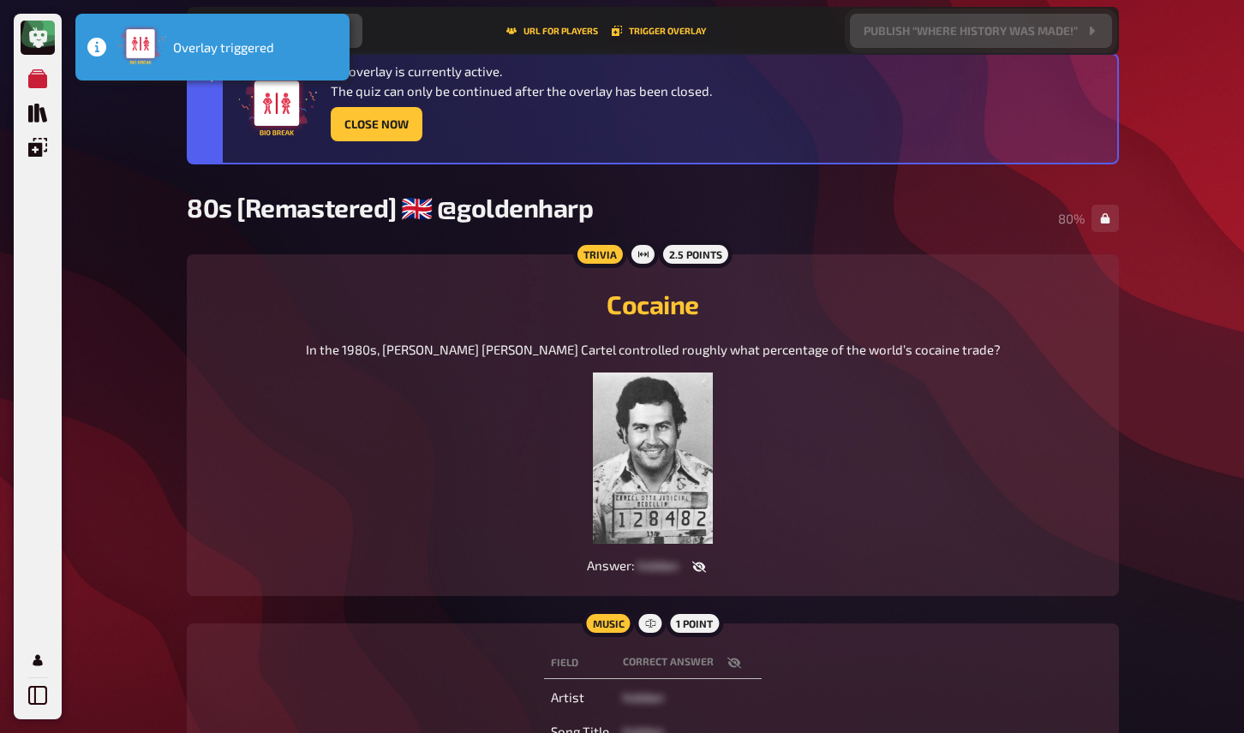
scroll to position [0, 0]
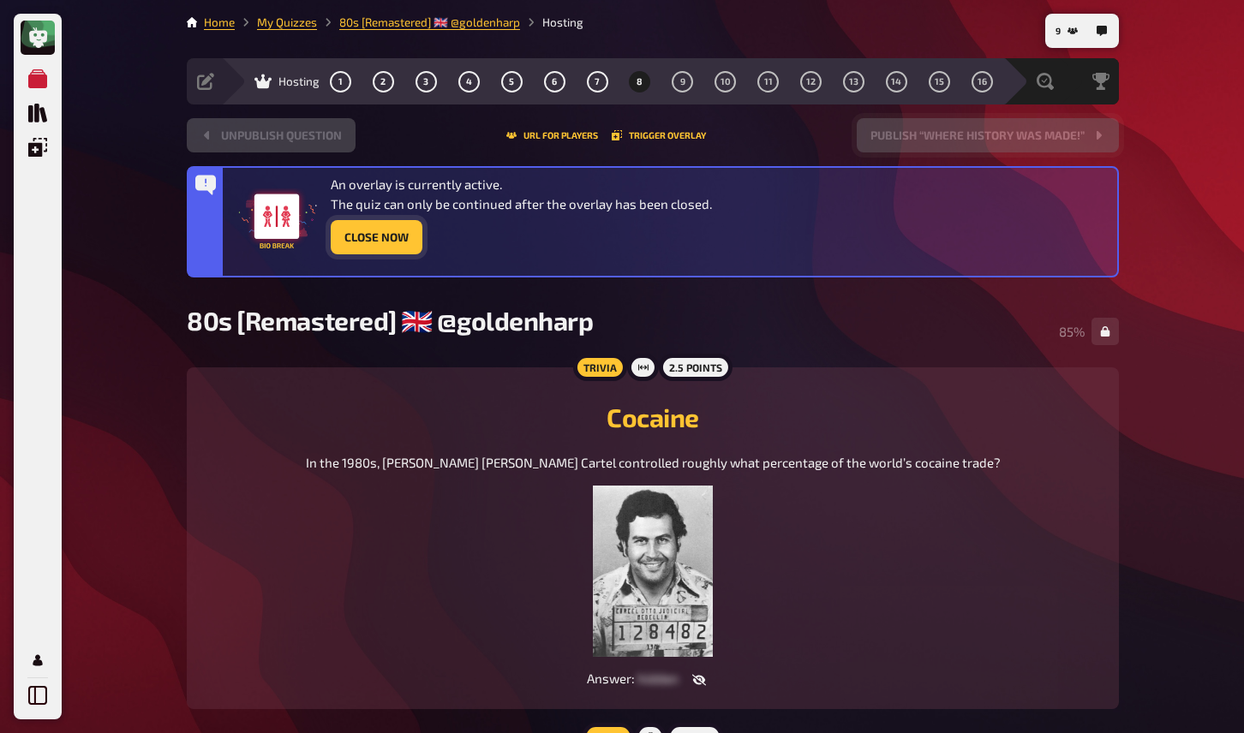
click at [382, 242] on button "Close Now" at bounding box center [377, 237] width 92 height 34
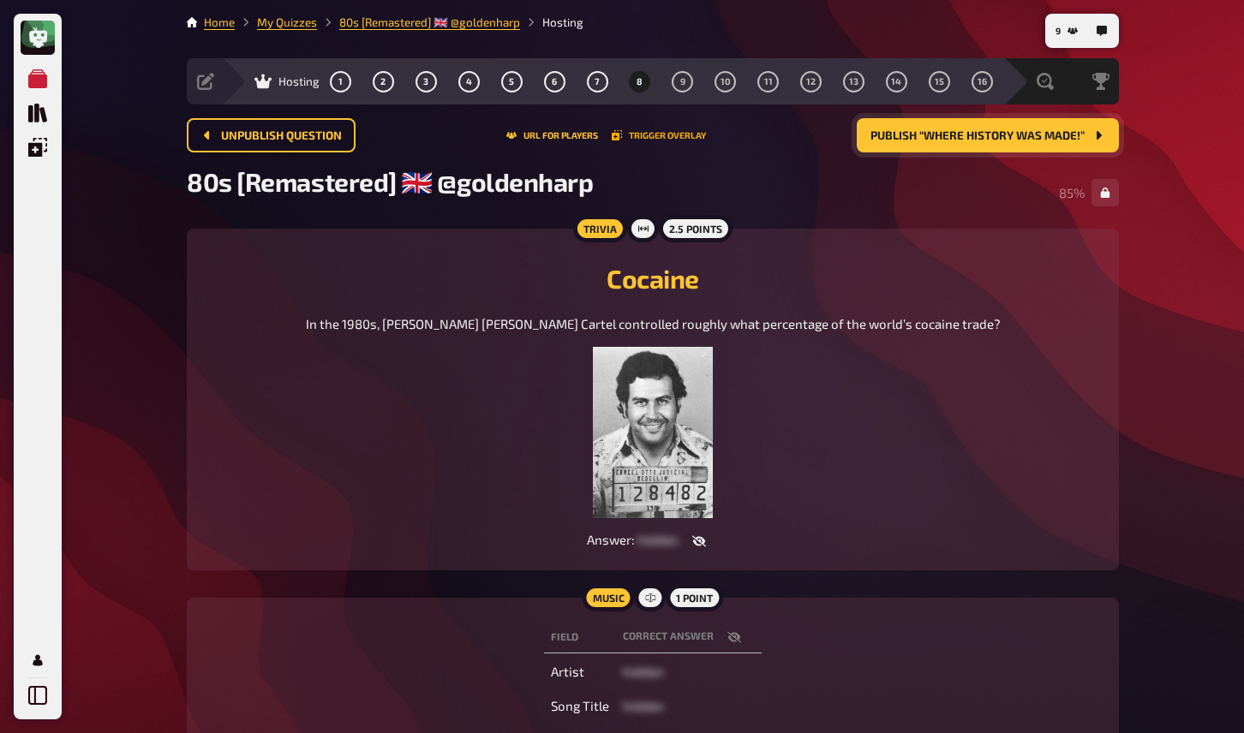
click at [663, 139] on button "Trigger Overlay" at bounding box center [659, 135] width 94 height 10
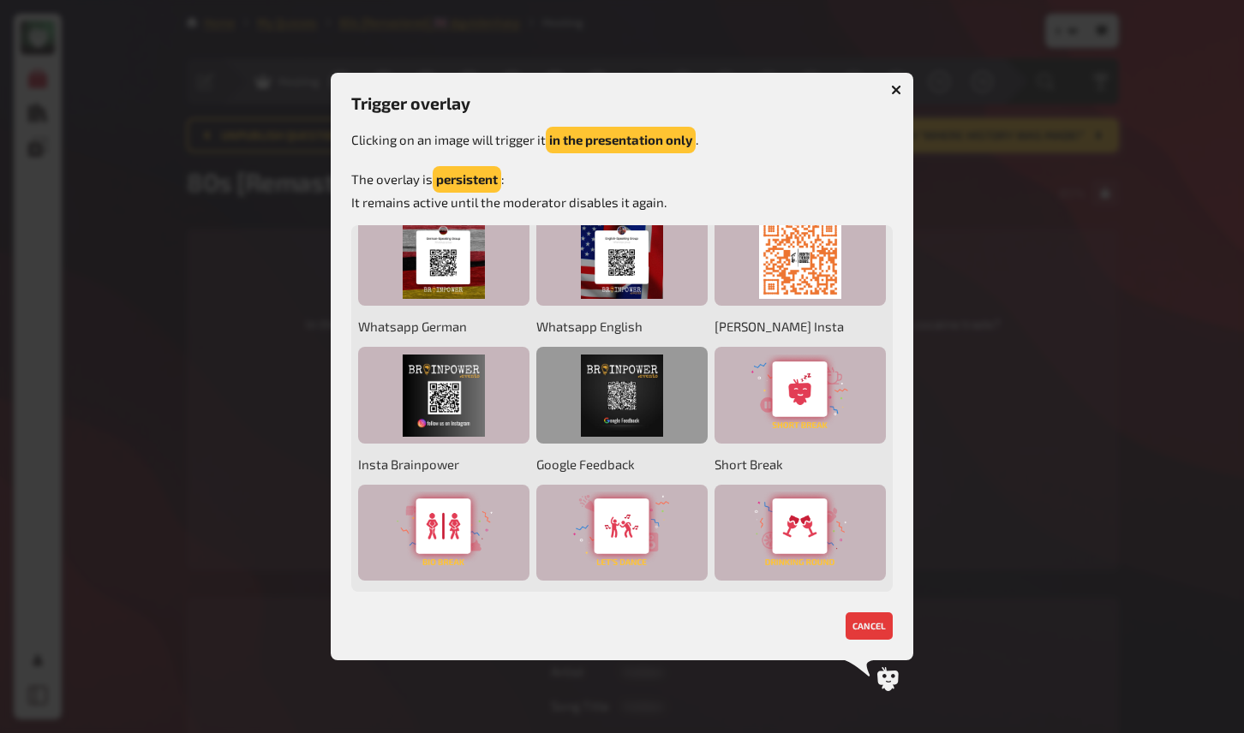
scroll to position [29, 0]
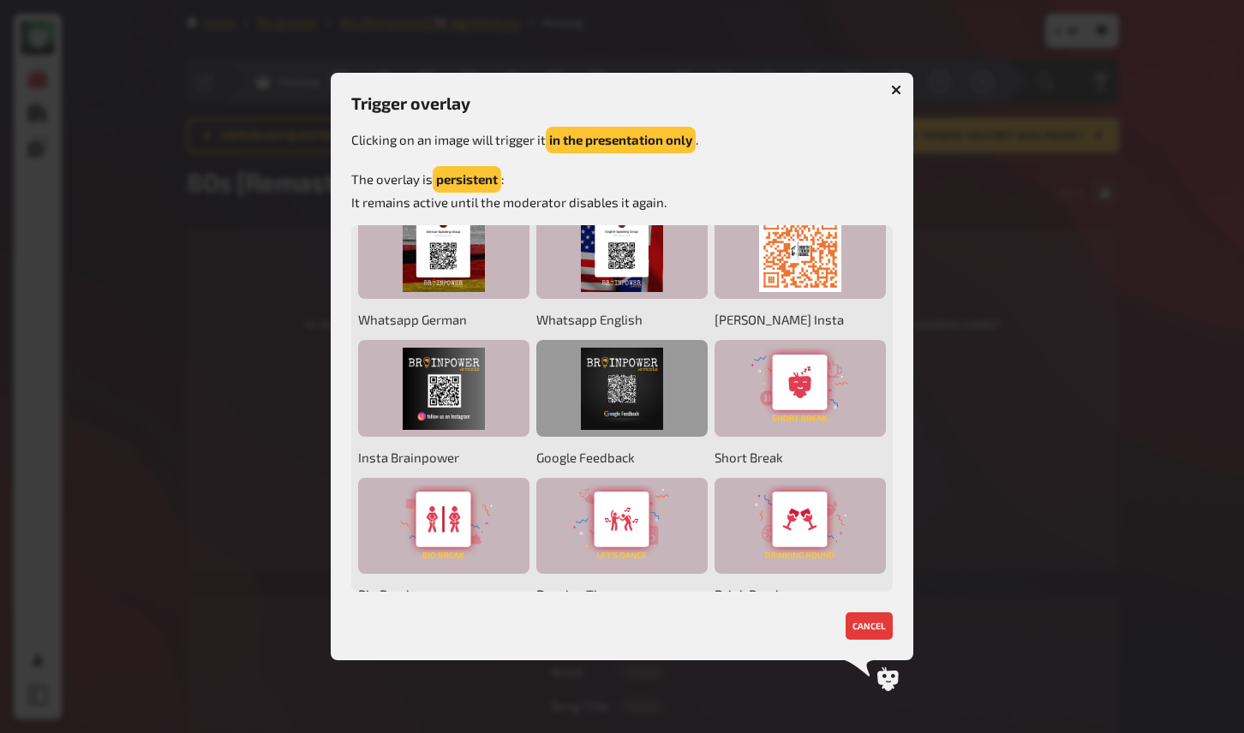
click at [631, 384] on div at bounding box center [621, 388] width 171 height 97
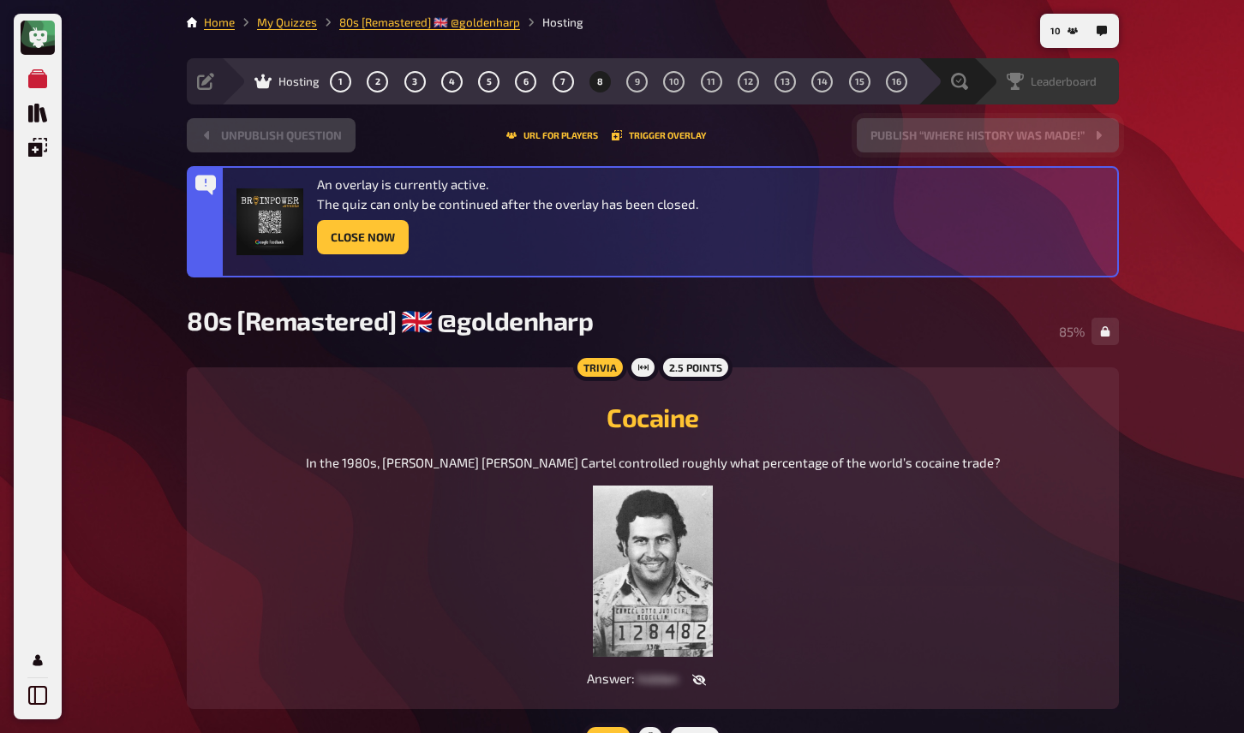
click at [1068, 79] on span "Leaderboard" at bounding box center [1064, 82] width 66 height 14
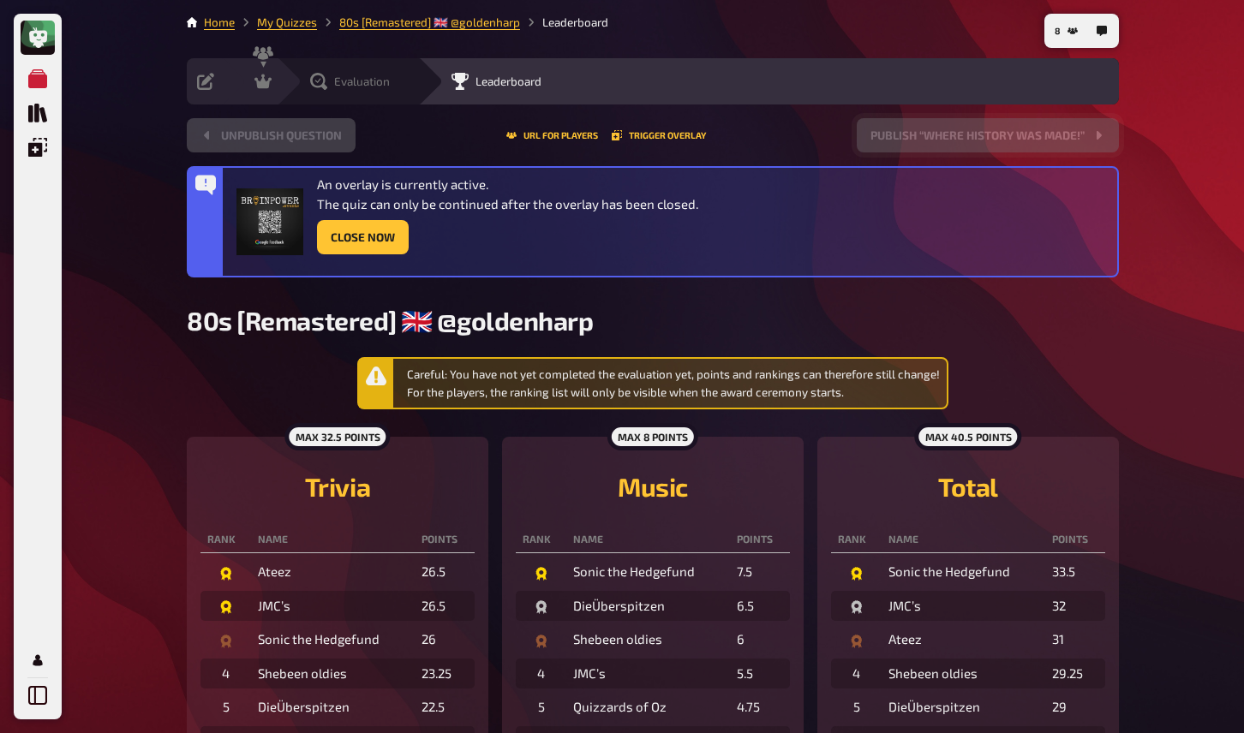
click at [335, 87] on span "Evaluation" at bounding box center [362, 82] width 56 height 14
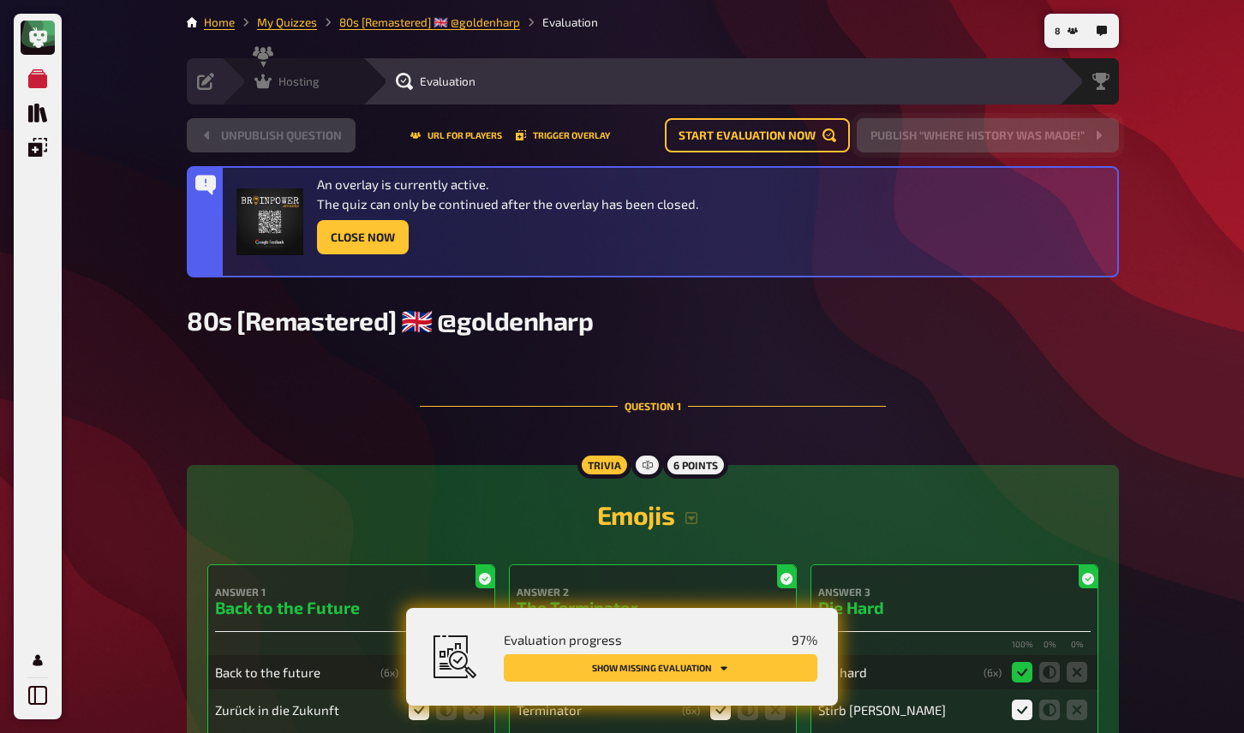
click at [266, 84] on icon at bounding box center [262, 82] width 17 height 15
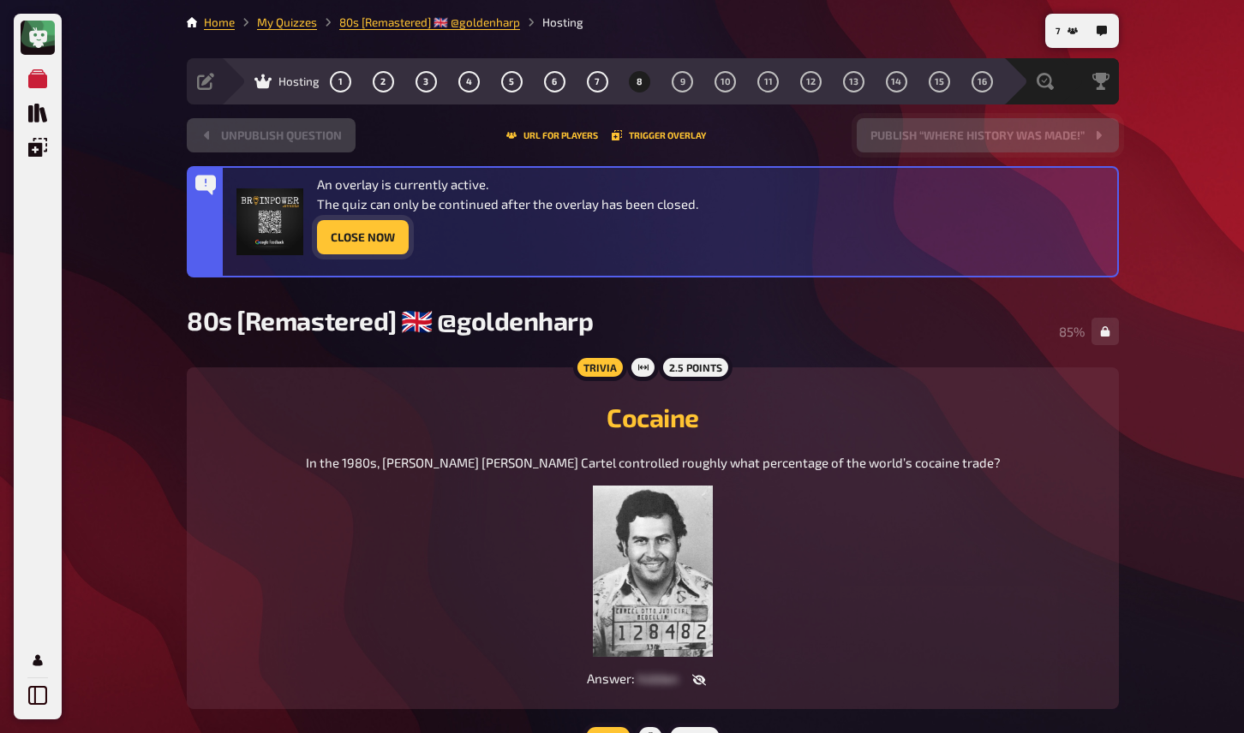
click at [368, 246] on button "Close Now" at bounding box center [363, 237] width 92 height 34
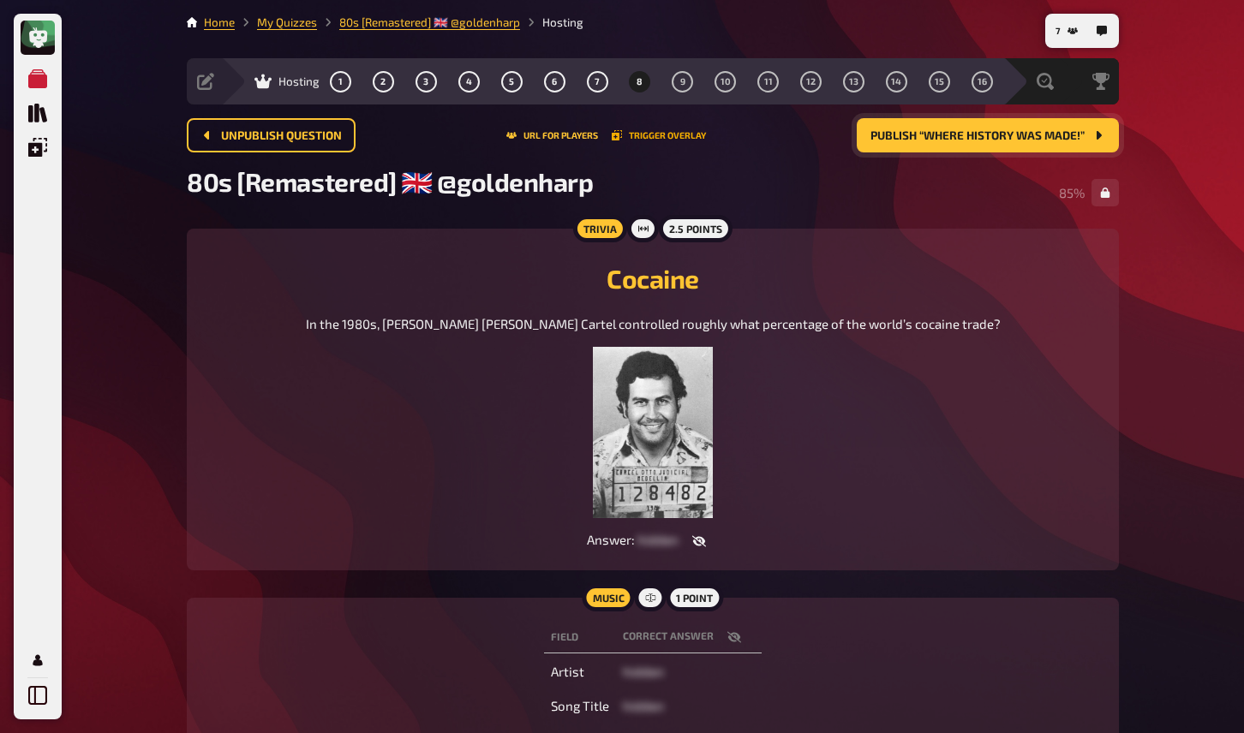
click at [681, 133] on button "Trigger Overlay" at bounding box center [659, 135] width 94 height 10
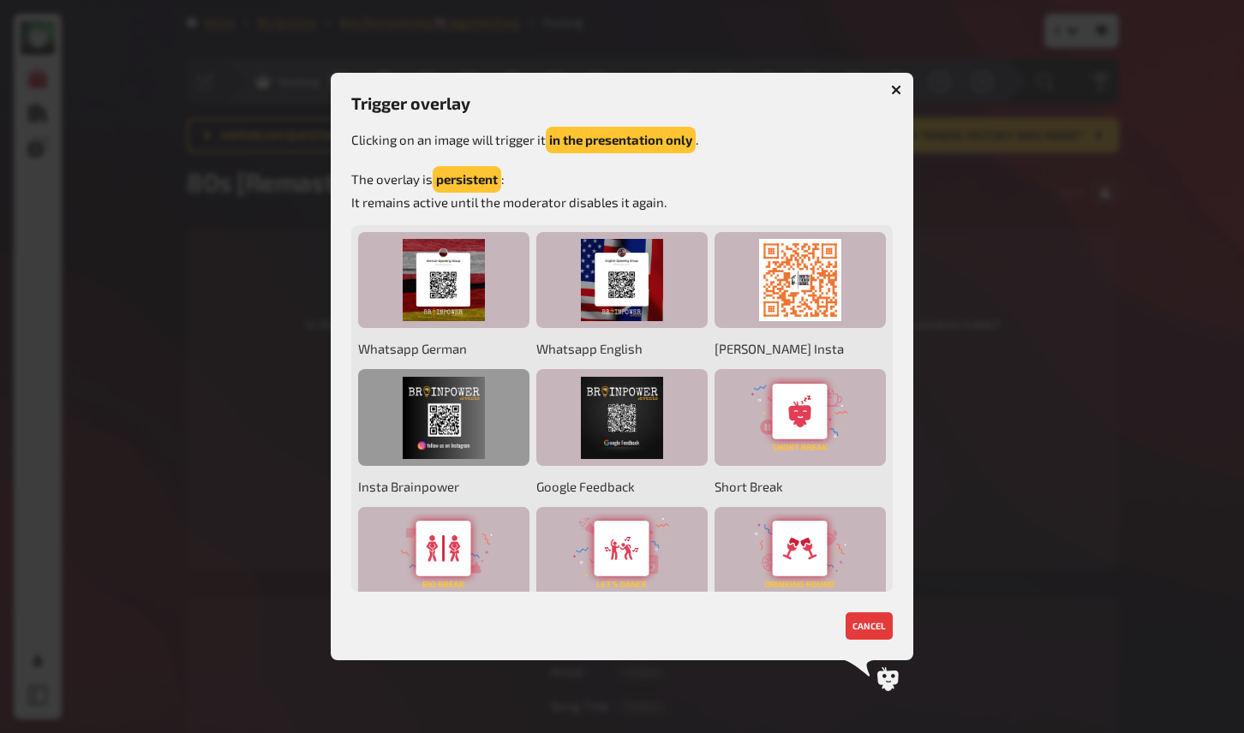
click at [443, 416] on div at bounding box center [443, 417] width 171 height 97
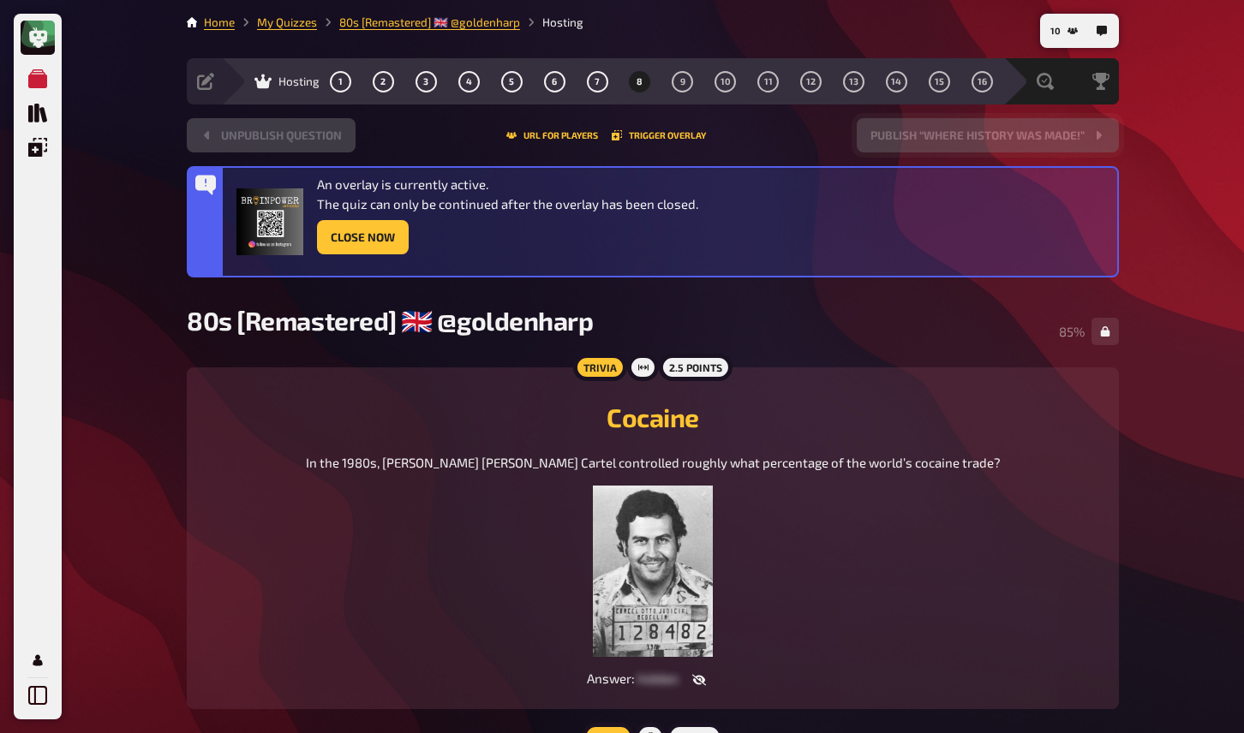
click at [1099, 416] on div "Trivia 2.5 points Cocaine In the 1980s, [PERSON_NAME] [PERSON_NAME] Cartel cont…" at bounding box center [653, 539] width 932 height 342
click at [1179, 418] on div "My Quizzes Quiz Library Overlays My Account 13 Home My Quizzes 80s [Remastered]…" at bounding box center [622, 497] width 1244 height 994
click at [1162, 477] on div "My Quizzes Quiz Library Overlays My Account 12 Home My Quizzes 80s [Remastered]…" at bounding box center [622, 497] width 1244 height 994
click at [678, 76] on button "9" at bounding box center [682, 81] width 27 height 27
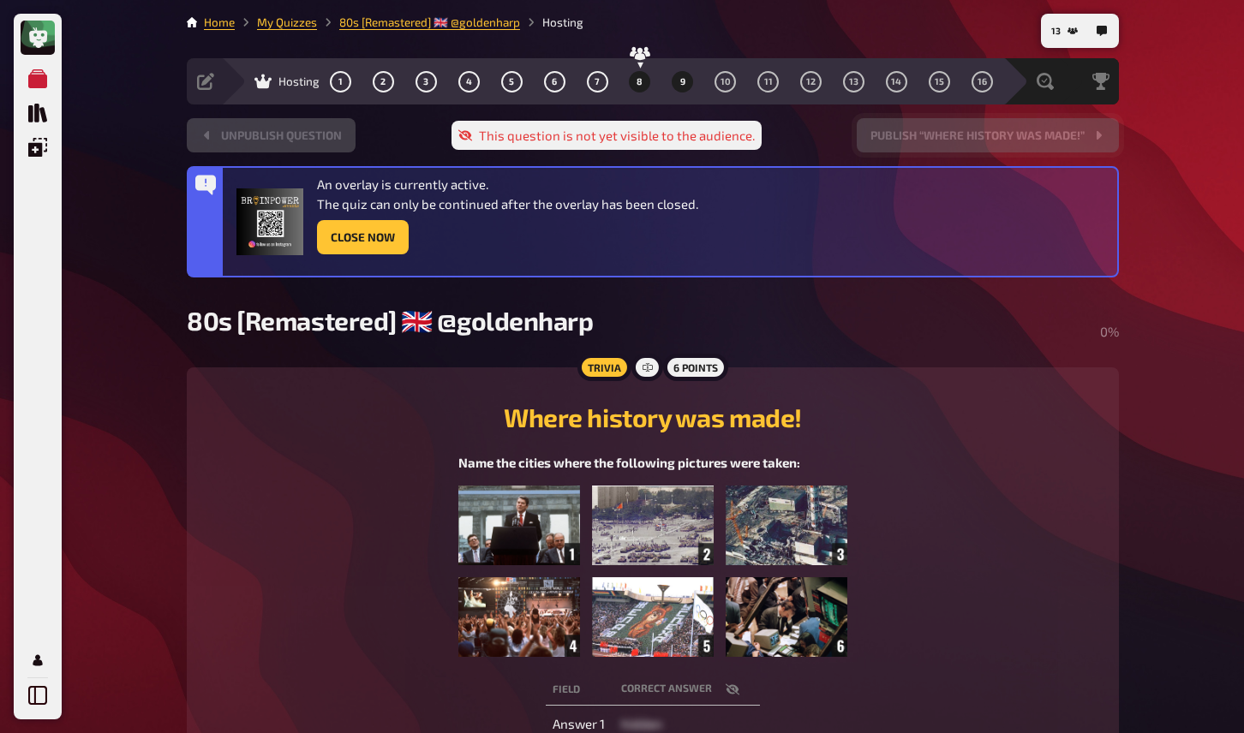
click at [640, 80] on span "8" at bounding box center [640, 81] width 6 height 9
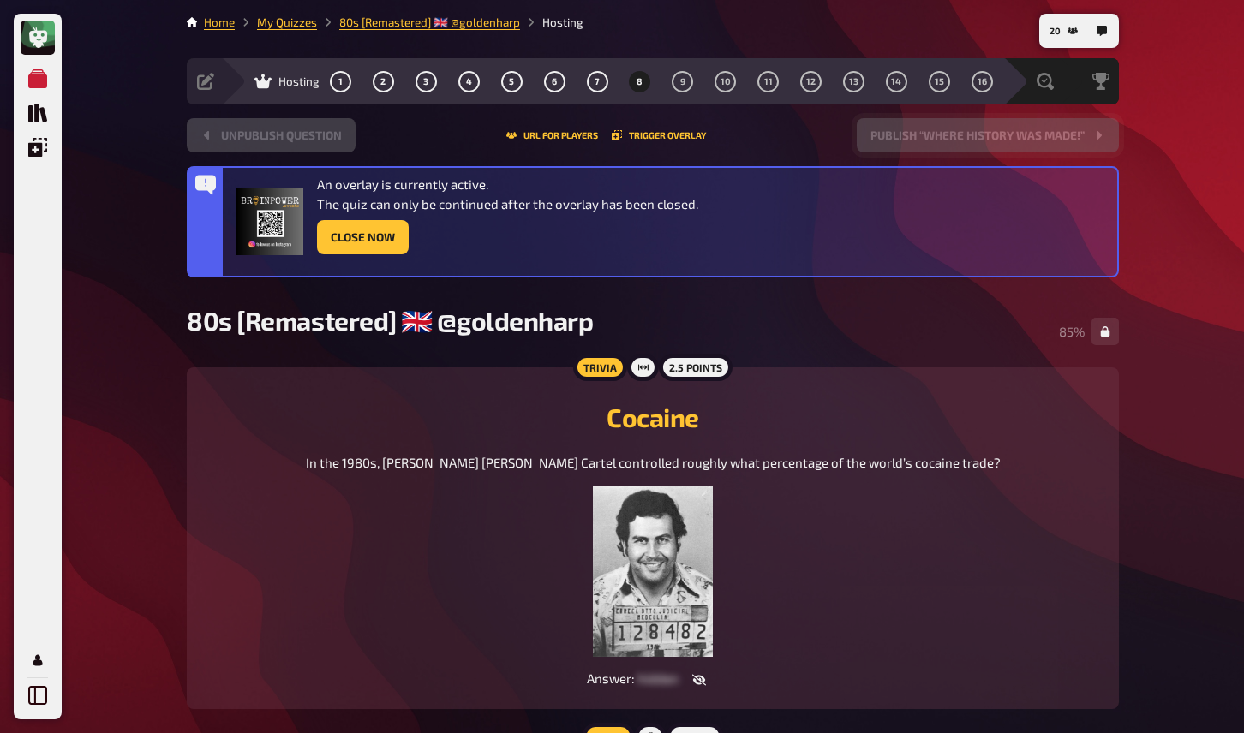
click at [1168, 505] on div "My Quizzes Quiz Library Overlays My Account 20 Home My Quizzes 80s [Remastered]…" at bounding box center [622, 497] width 1244 height 994
click at [350, 238] on button "Close Now" at bounding box center [363, 237] width 92 height 34
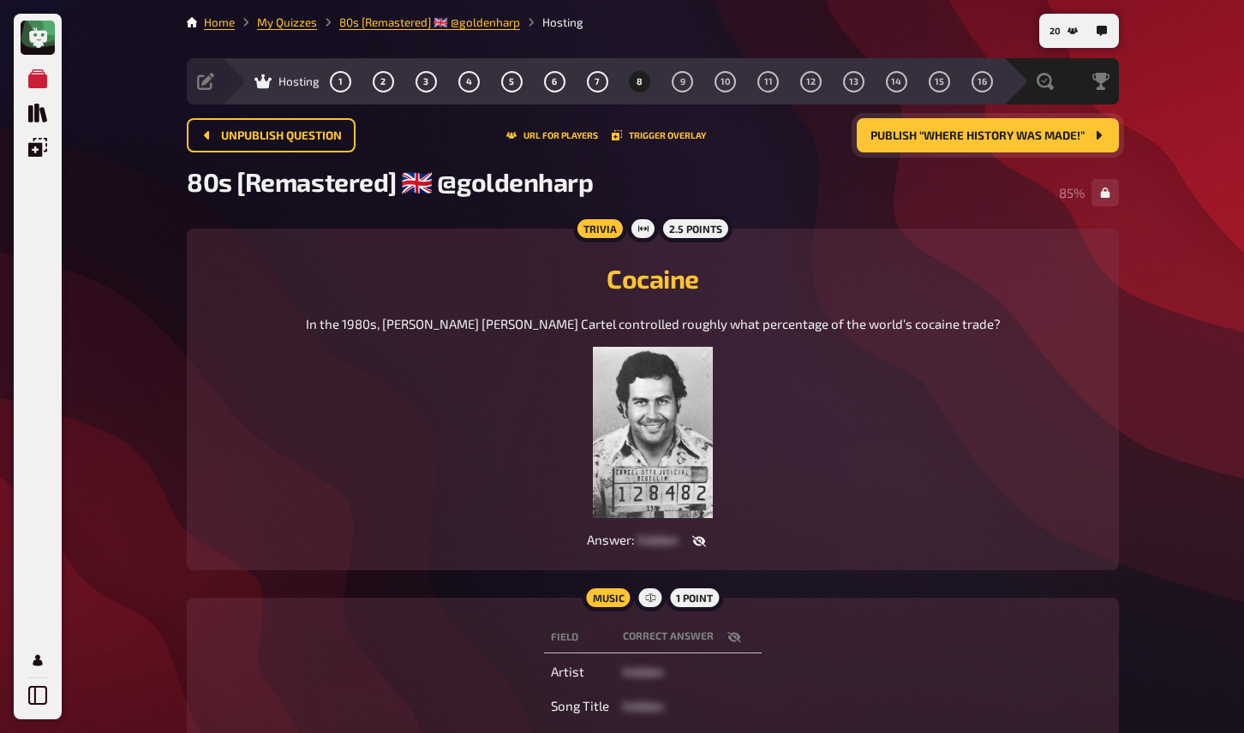
click at [896, 136] on span "Publish “Where history was made!”" at bounding box center [977, 136] width 214 height 12
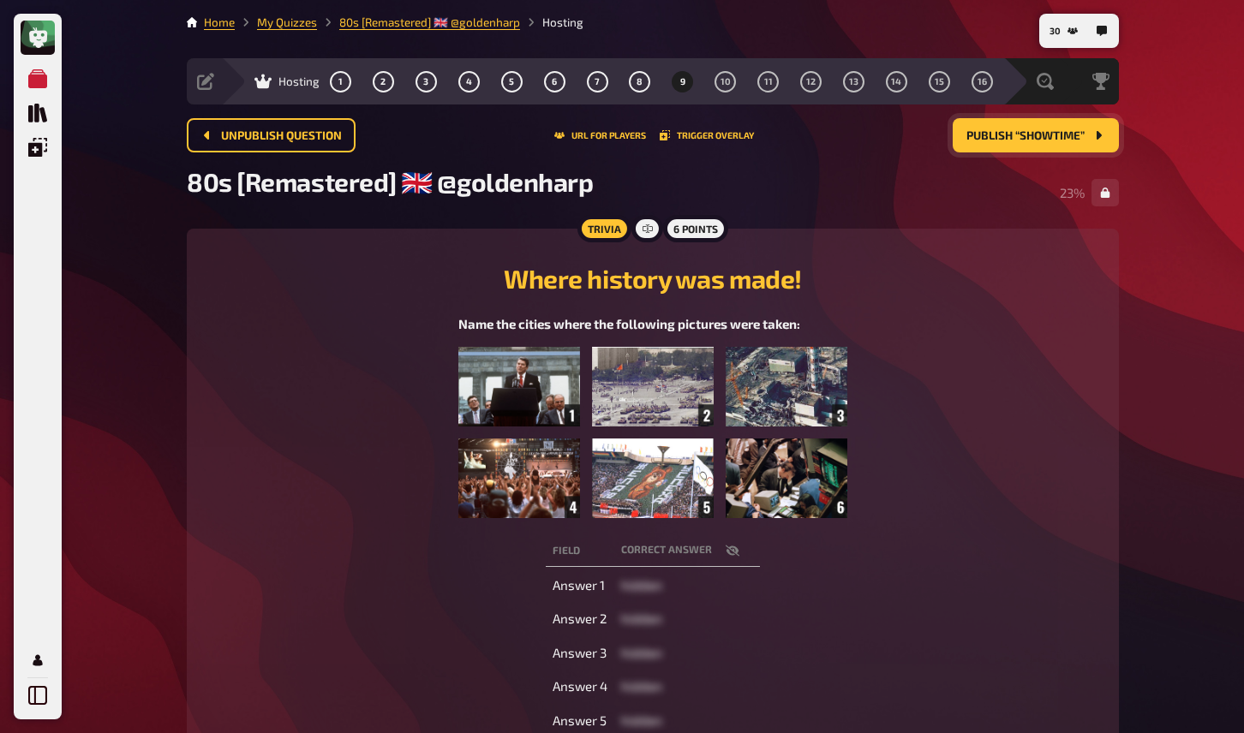
click at [1142, 438] on div "My Quizzes Quiz Library Overlays My Account 30 Home My Quizzes 80s [Remastered]…" at bounding box center [622, 539] width 1244 height 1079
click at [1143, 480] on div "My Quizzes Quiz Library Overlays My Account 30 Home My Quizzes 80s [Remastered]…" at bounding box center [622, 539] width 1244 height 1079
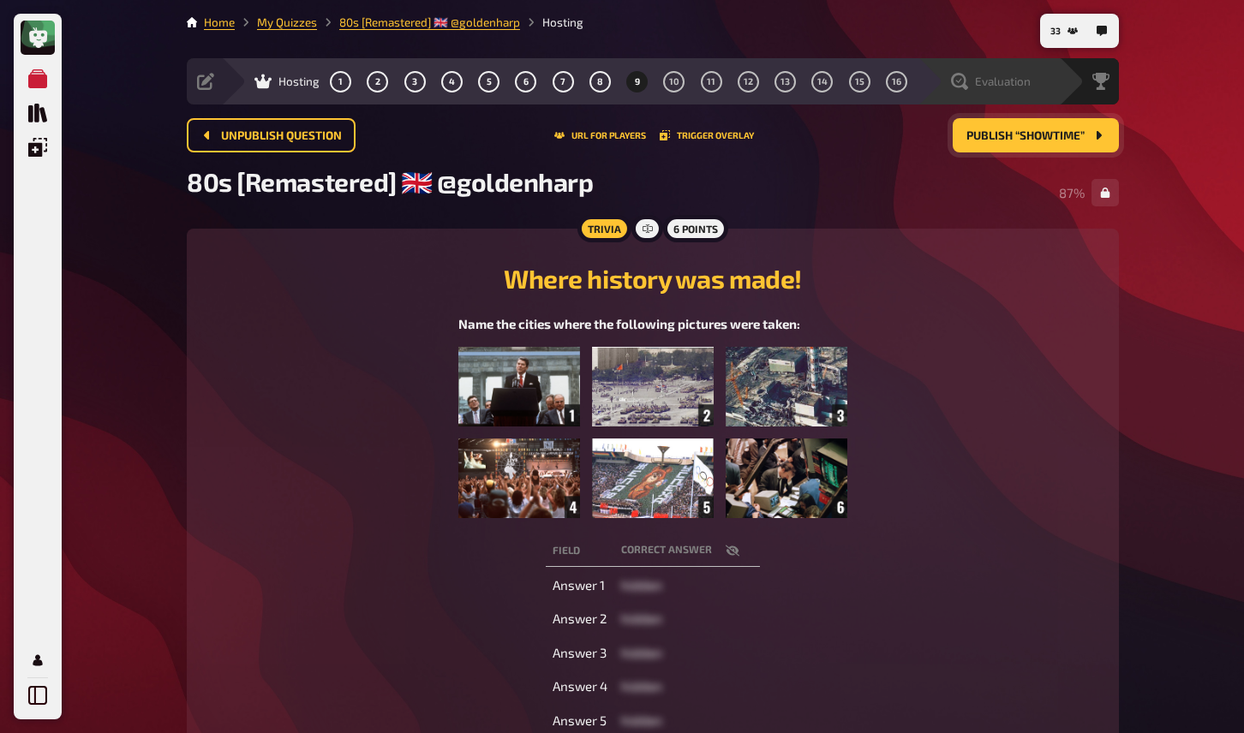
click at [1004, 80] on span "Evaluation" at bounding box center [1003, 82] width 56 height 14
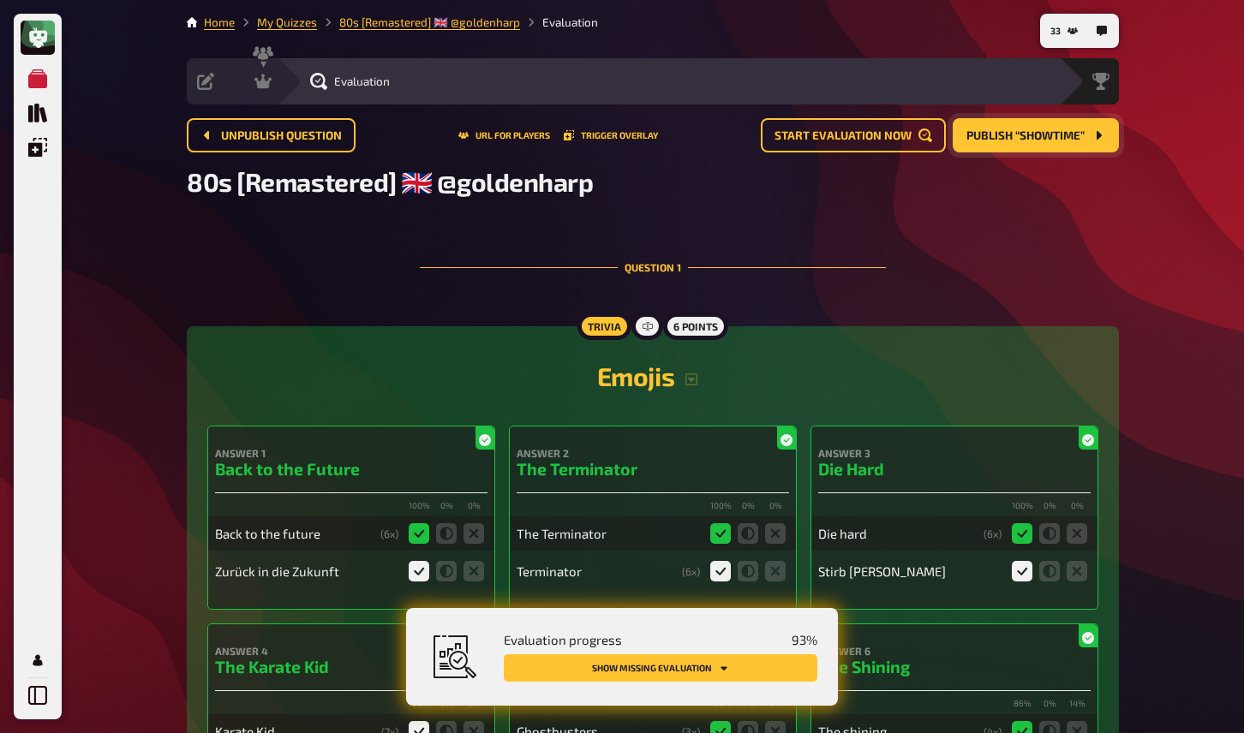
click at [635, 671] on button "Show missing evaluation" at bounding box center [661, 668] width 314 height 27
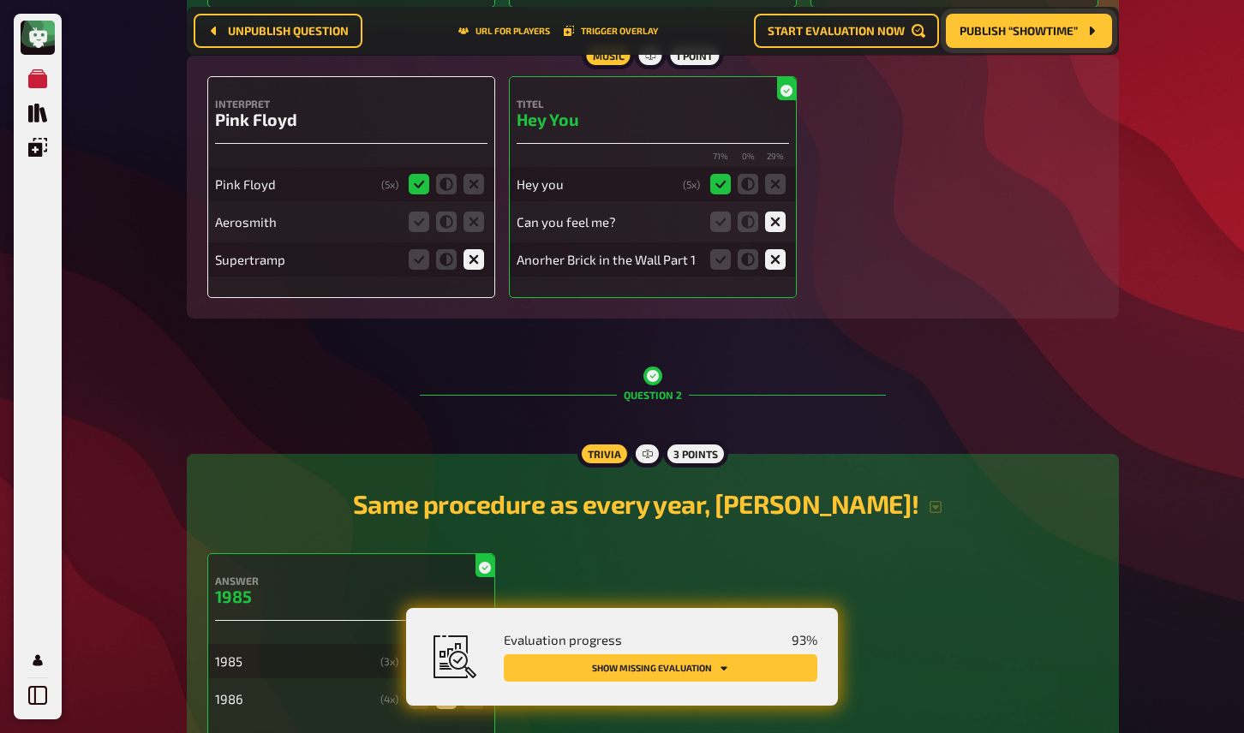
scroll to position [855, 0]
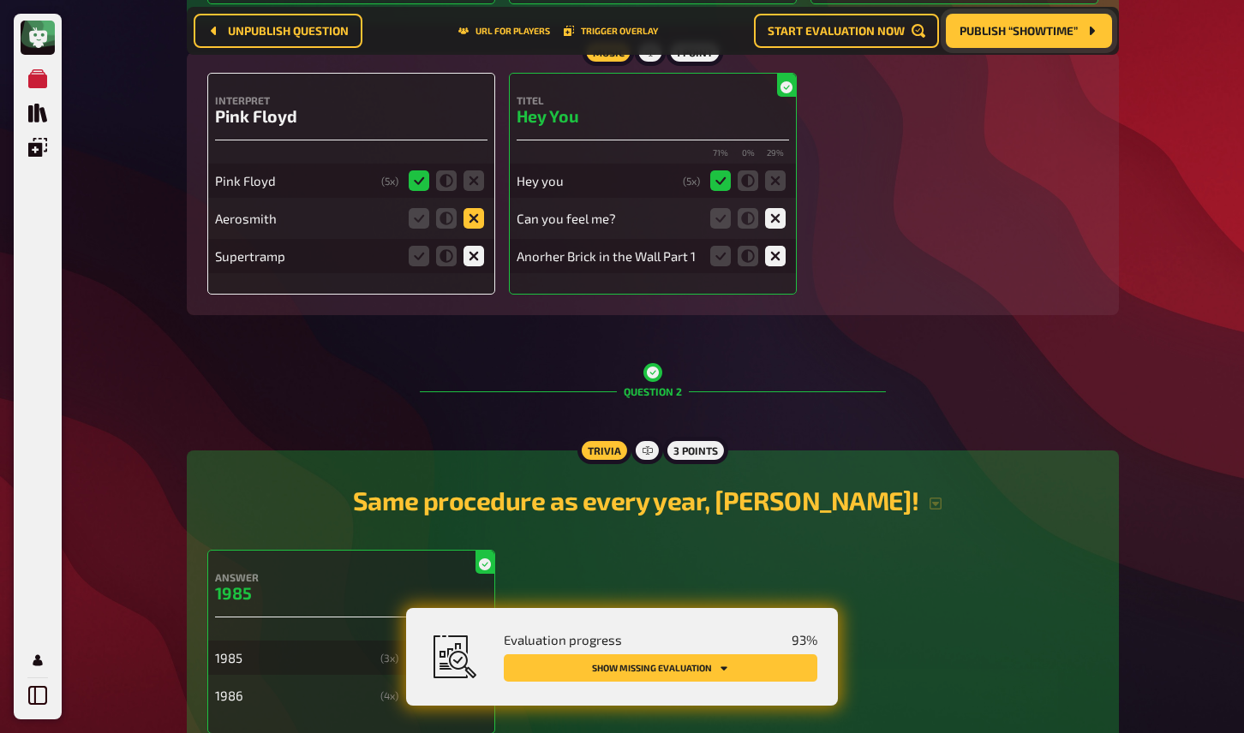
click at [476, 217] on icon at bounding box center [474, 218] width 21 height 21
click at [0, 0] on input "radio" at bounding box center [0, 0] width 0 height 0
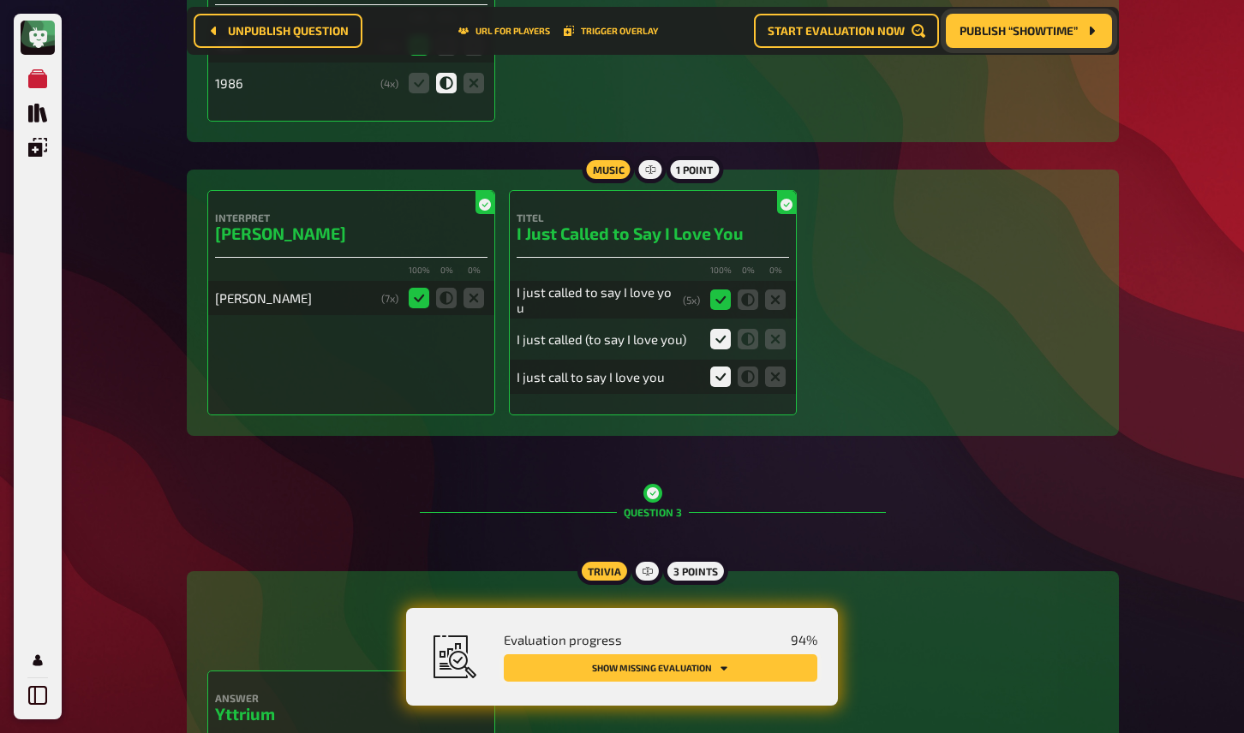
click at [718, 655] on button "Show missing evaluation" at bounding box center [661, 668] width 314 height 27
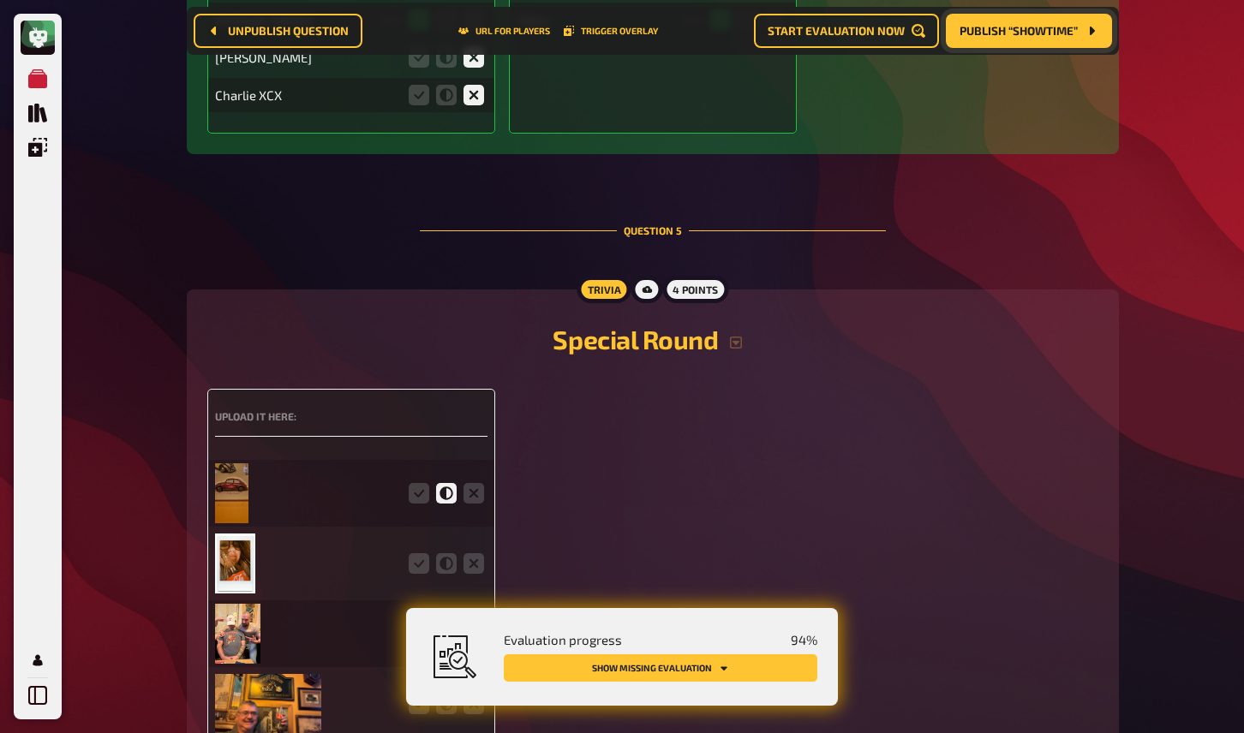
scroll to position [3633, 0]
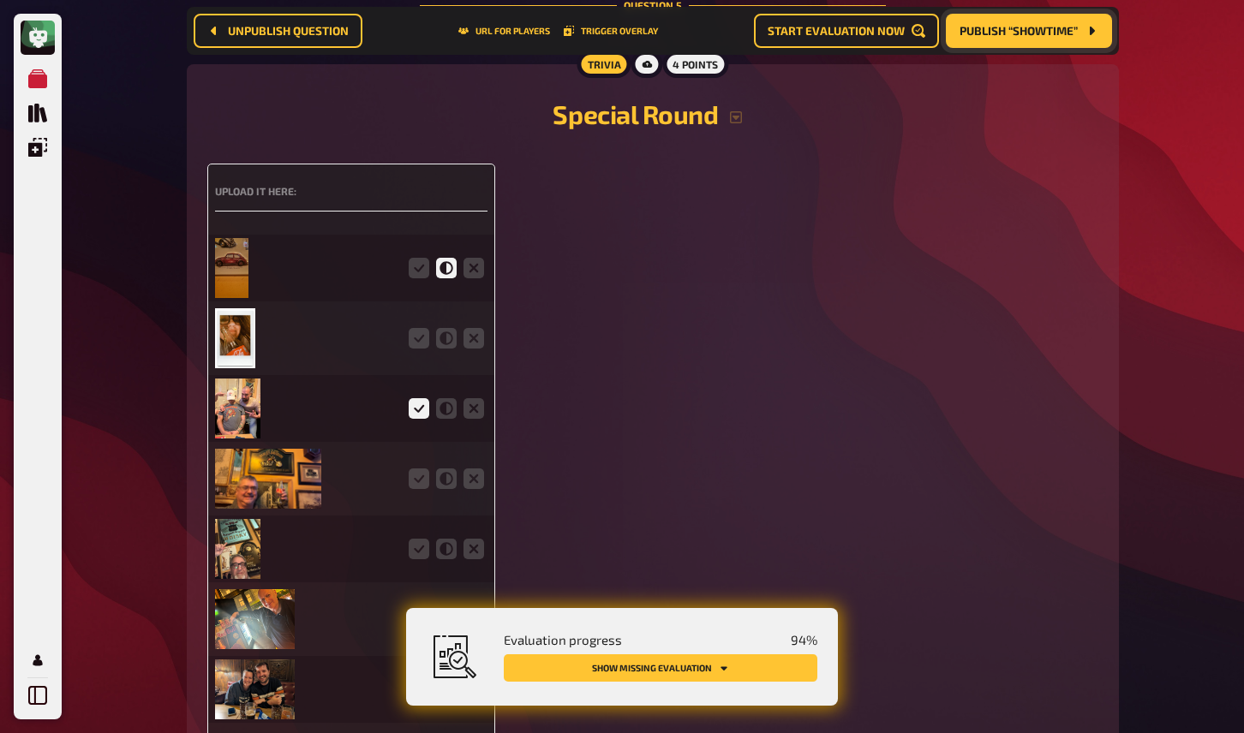
click at [245, 355] on img at bounding box center [235, 338] width 40 height 60
click at [418, 349] on icon at bounding box center [419, 338] width 21 height 21
click at [0, 0] on input "radio" at bounding box center [0, 0] width 0 height 0
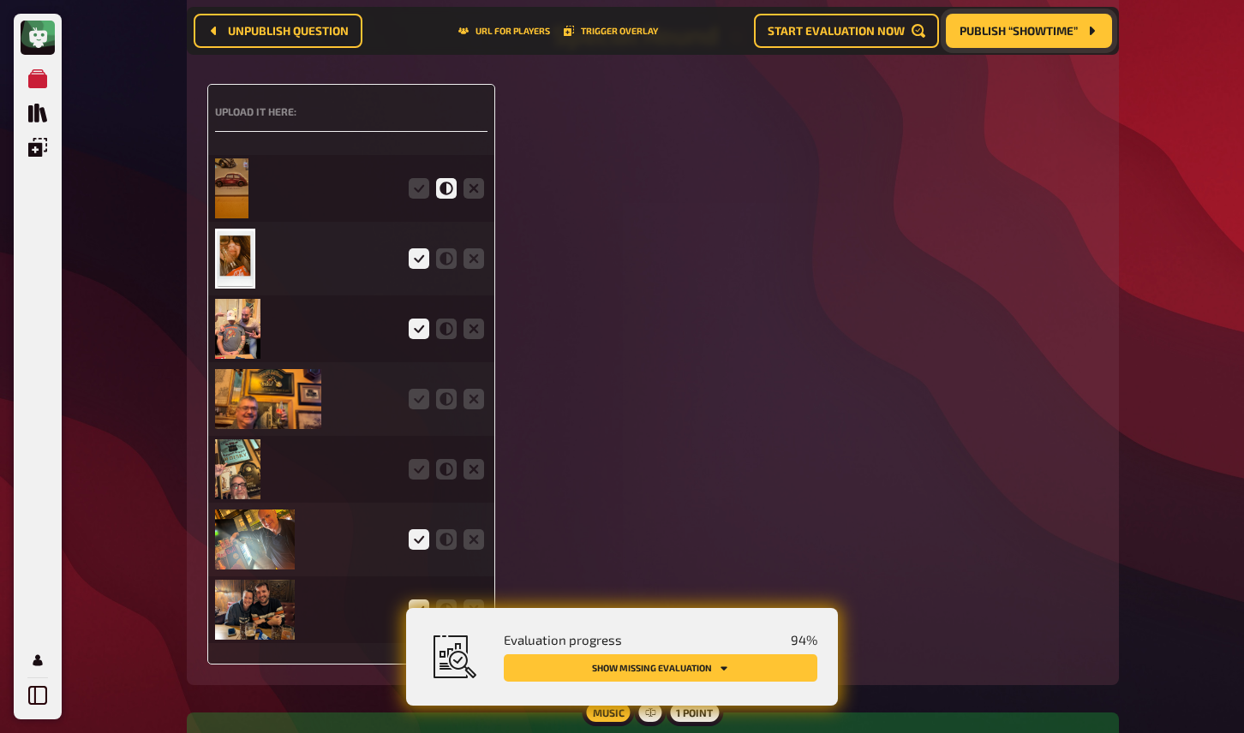
scroll to position [3767, 0]
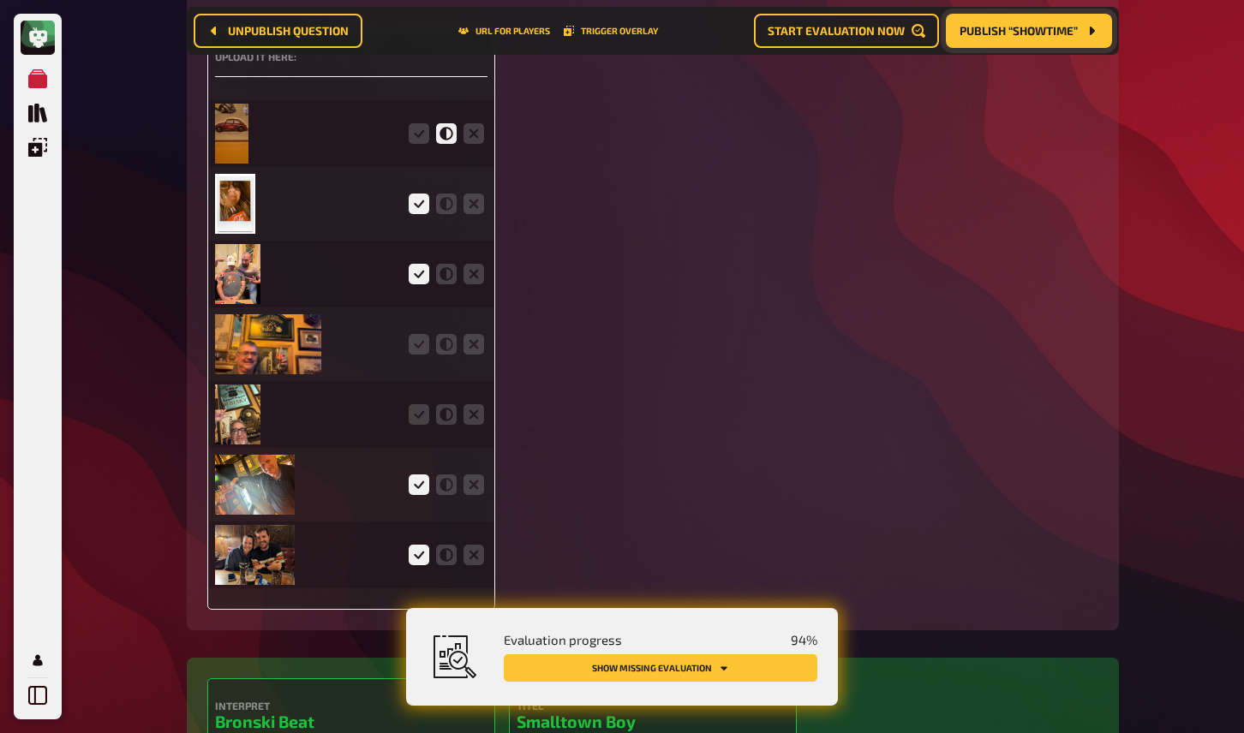
click at [295, 364] on img at bounding box center [268, 344] width 106 height 60
click at [415, 355] on icon at bounding box center [419, 344] width 21 height 21
click at [0, 0] on input "radio" at bounding box center [0, 0] width 0 height 0
click at [242, 410] on img at bounding box center [237, 415] width 45 height 60
click at [422, 425] on icon at bounding box center [419, 414] width 21 height 21
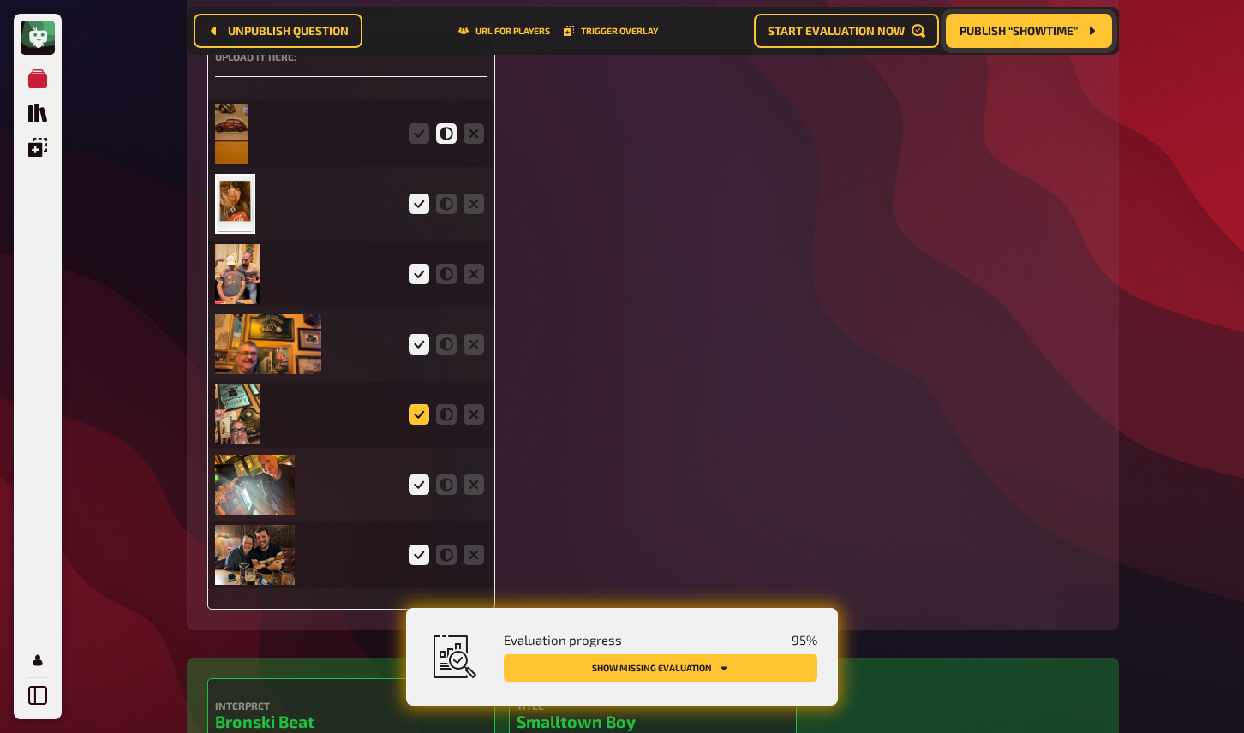
click at [0, 0] on input "radio" at bounding box center [0, 0] width 0 height 0
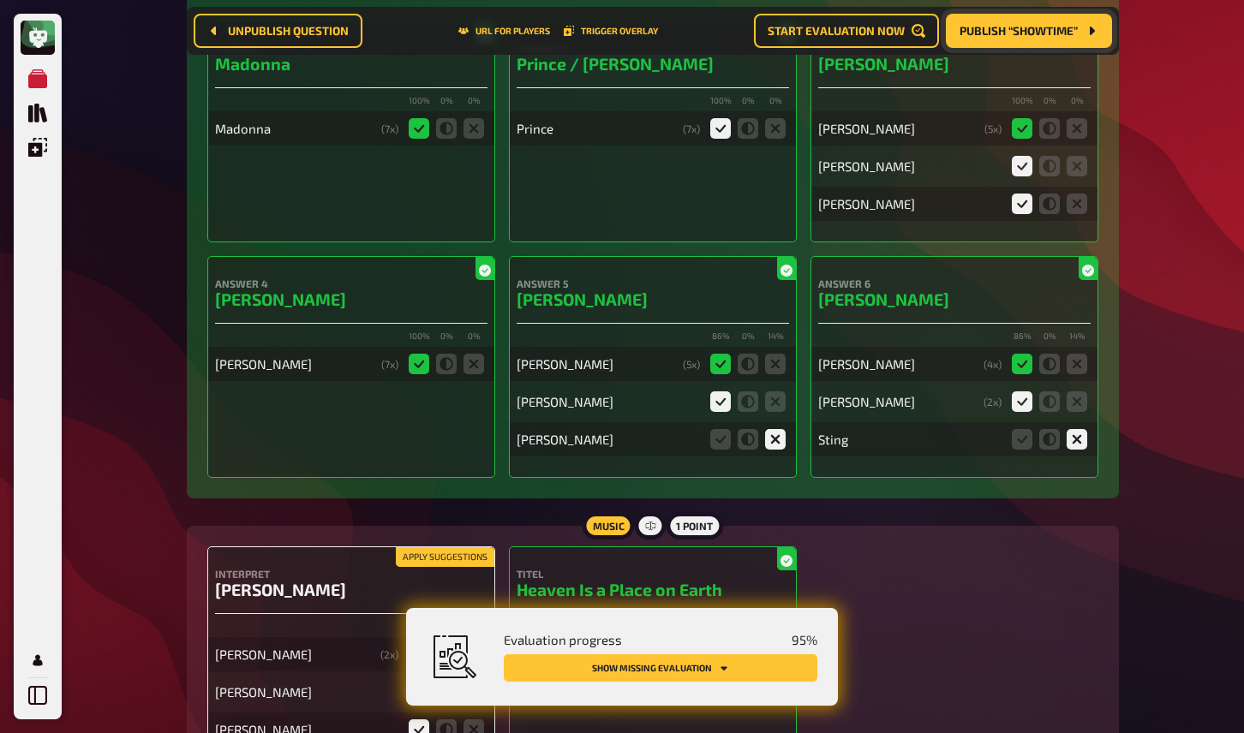
scroll to position [5373, 0]
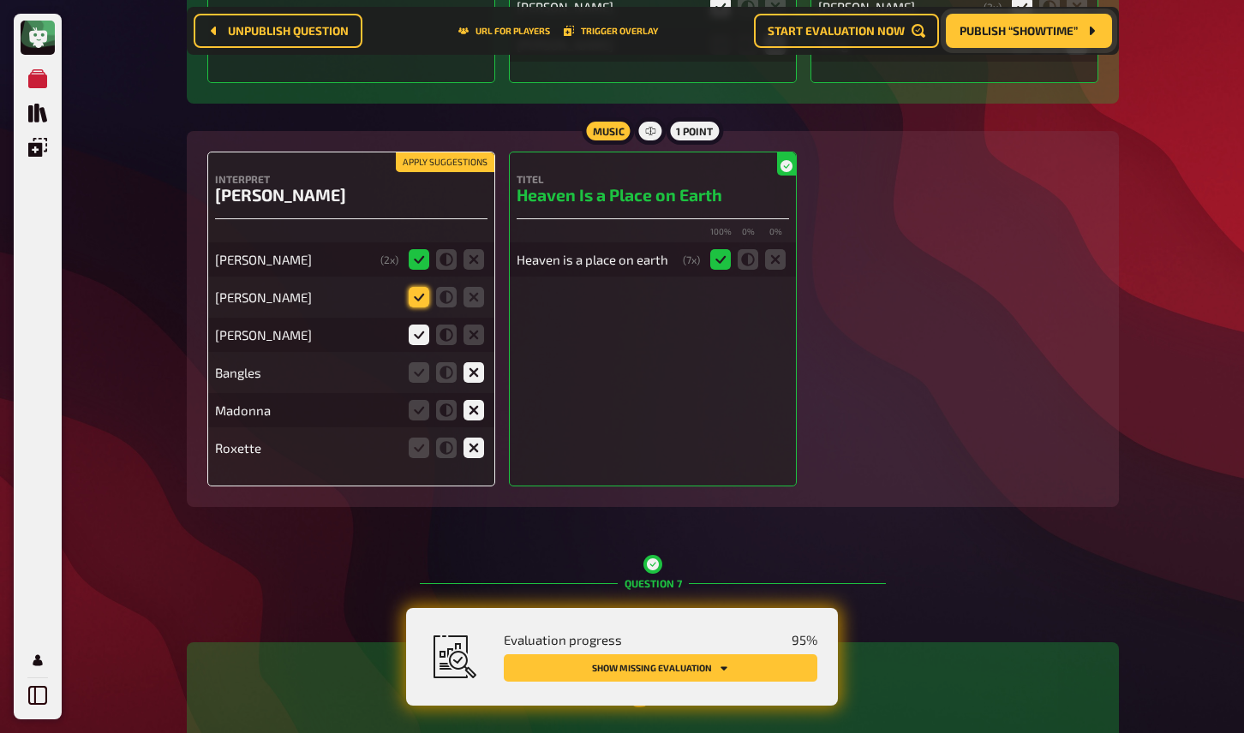
click at [422, 308] on icon at bounding box center [419, 297] width 21 height 21
click at [0, 0] on input "radio" at bounding box center [0, 0] width 0 height 0
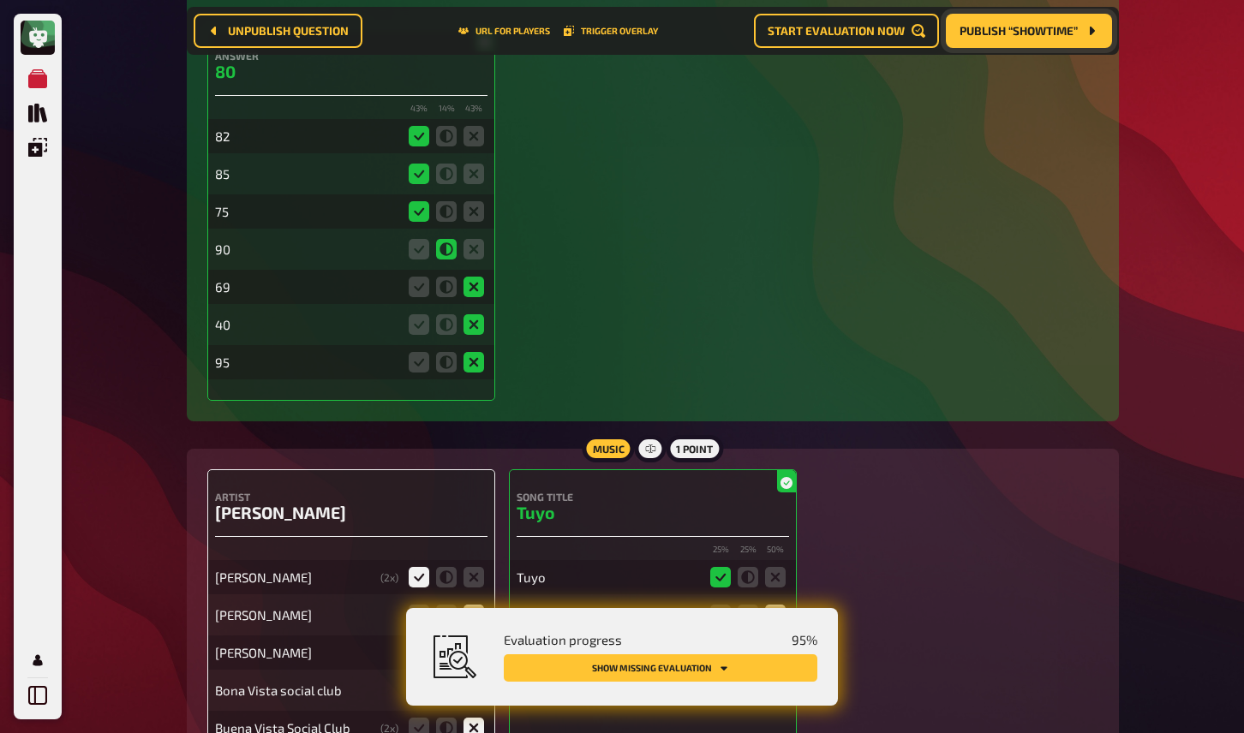
scroll to position [7496, 0]
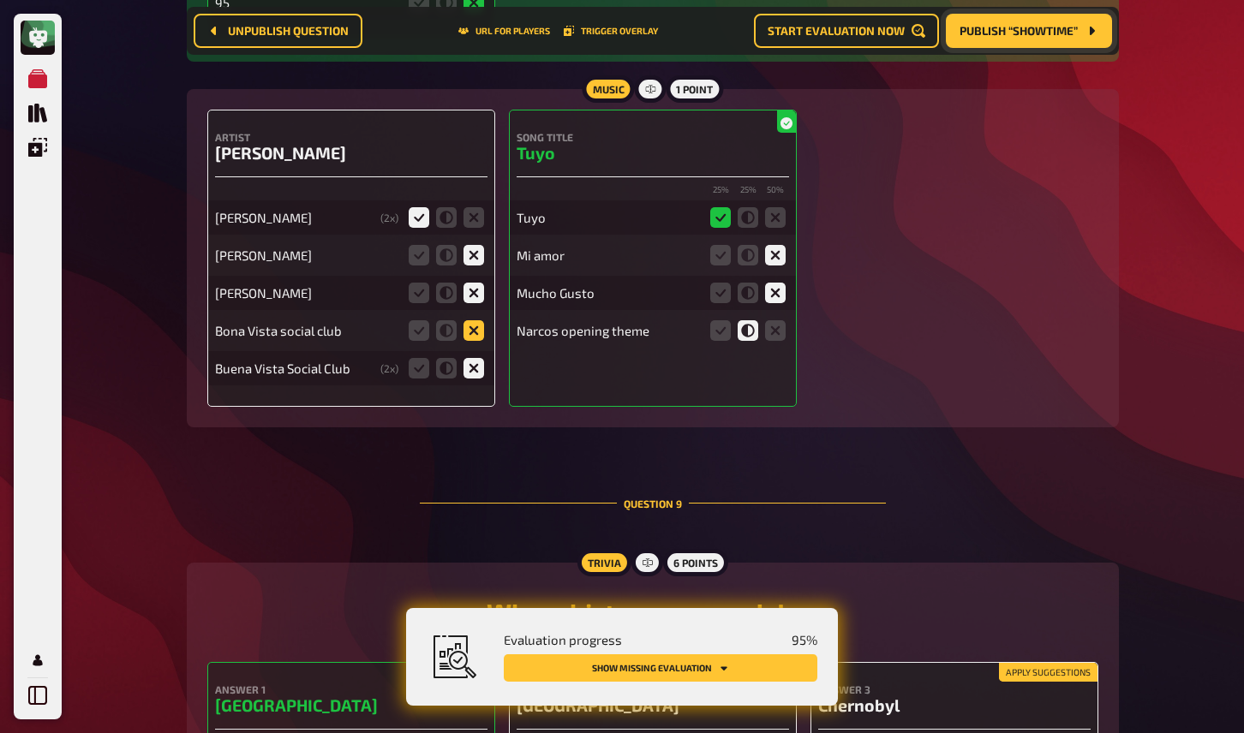
click at [471, 341] on icon at bounding box center [474, 330] width 21 height 21
click at [0, 0] on input "radio" at bounding box center [0, 0] width 0 height 0
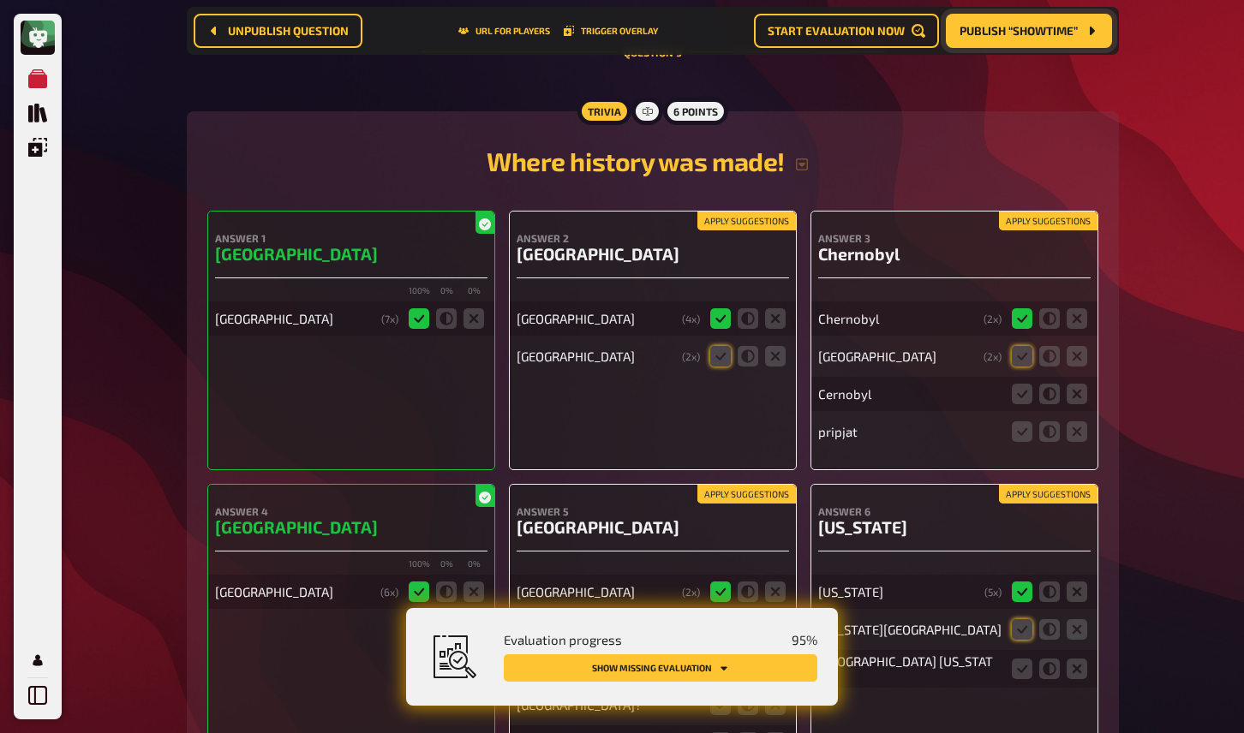
scroll to position [7961, 0]
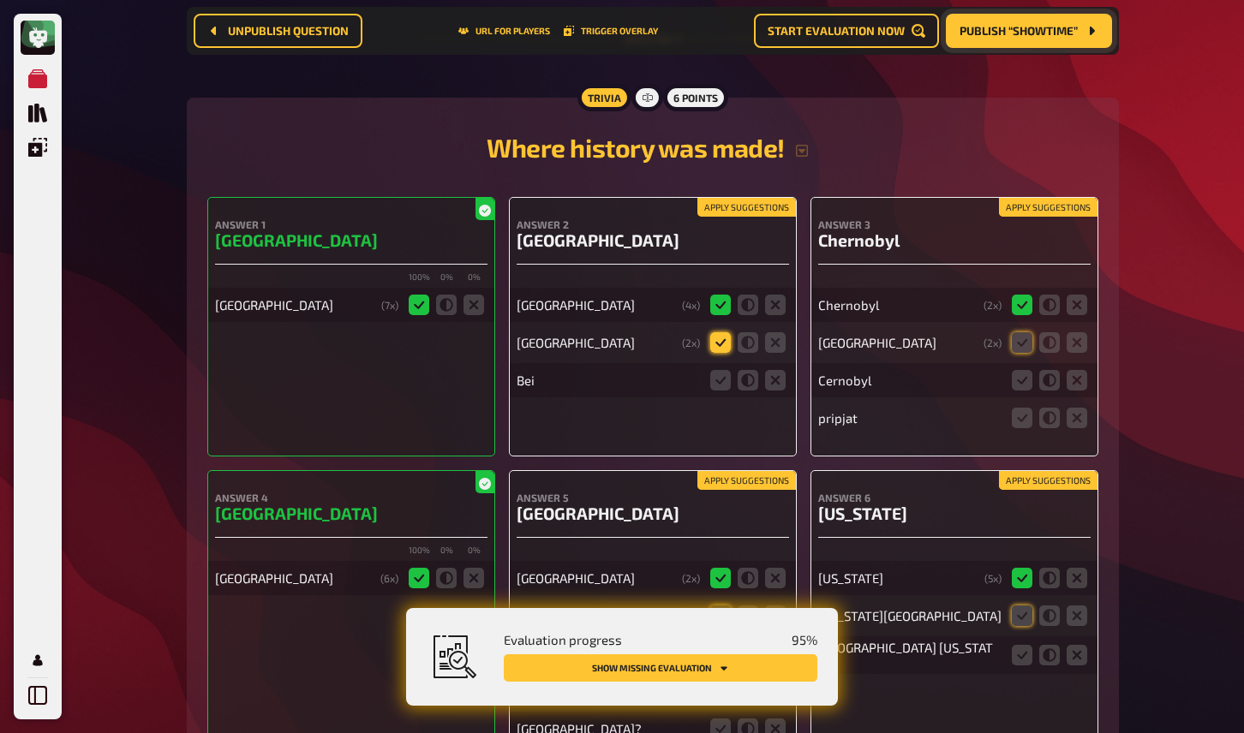
click at [727, 353] on icon at bounding box center [720, 342] width 21 height 21
click at [0, 0] on input "radio" at bounding box center [0, 0] width 0 height 0
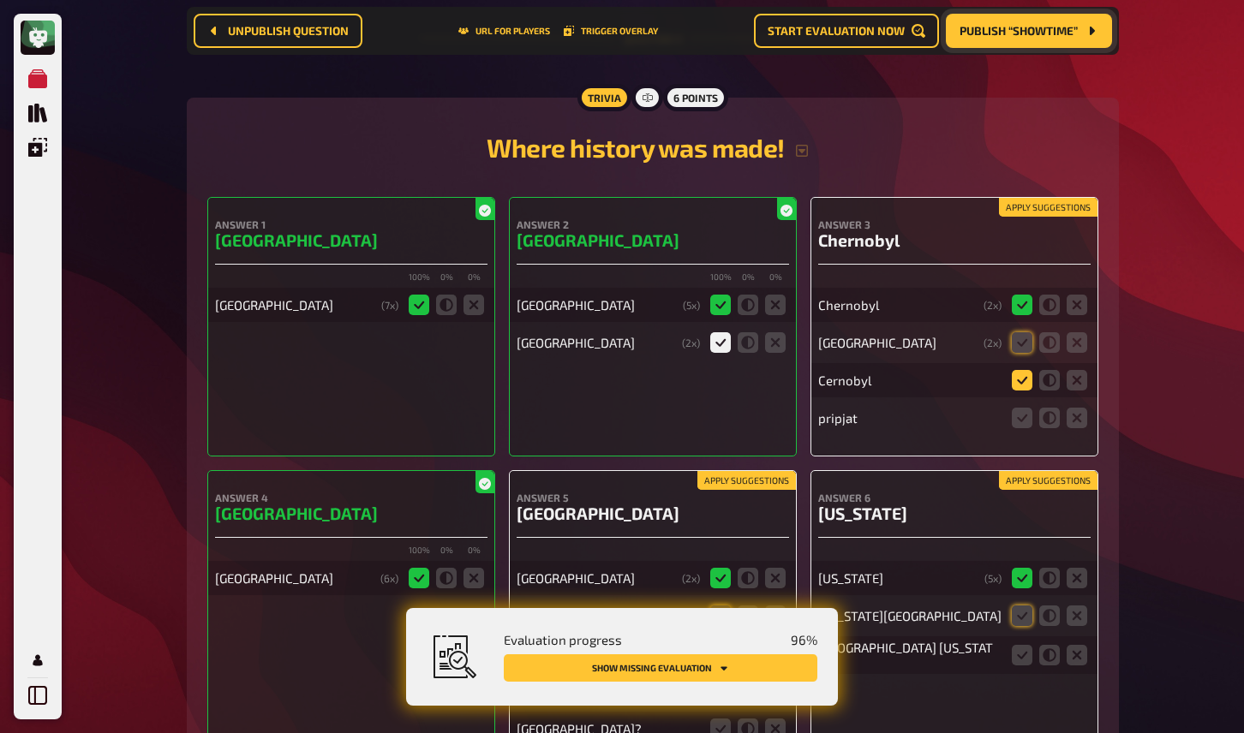
scroll to position [8004, 0]
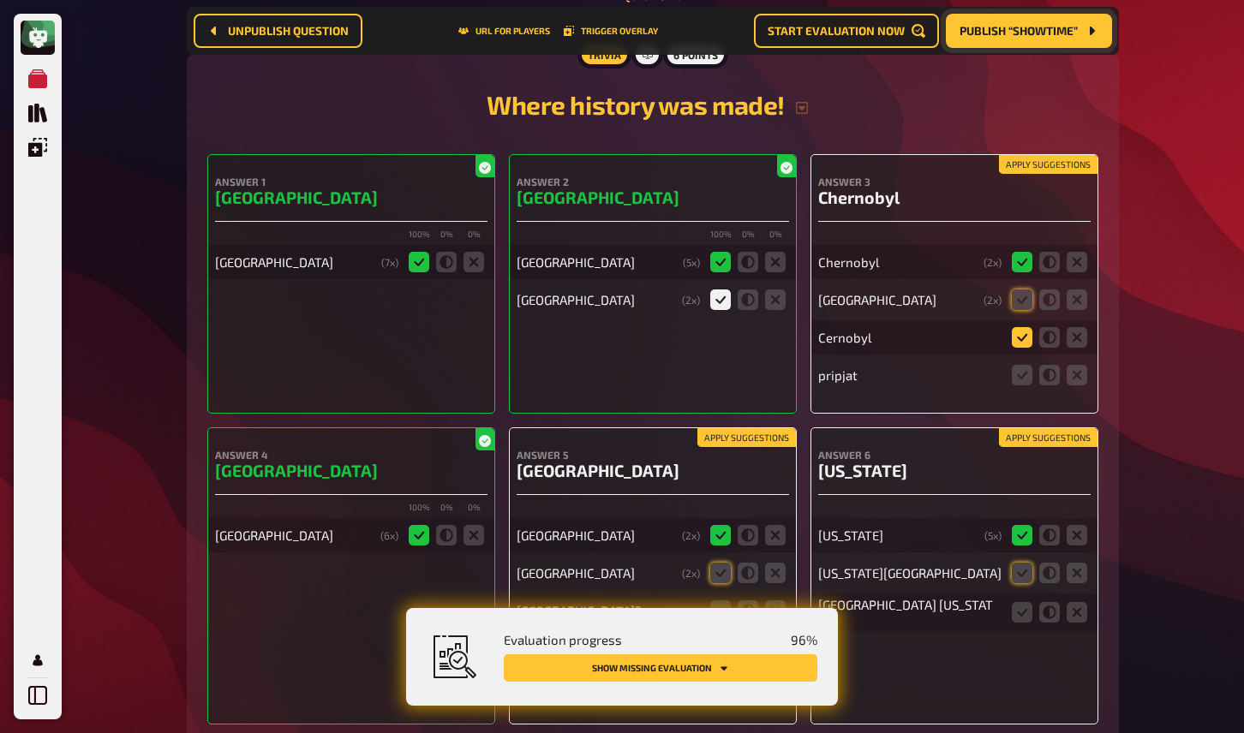
click at [1026, 348] on icon at bounding box center [1022, 337] width 21 height 21
click at [0, 0] on input "radio" at bounding box center [0, 0] width 0 height 0
click at [1019, 310] on icon at bounding box center [1022, 300] width 21 height 21
click at [0, 0] on input "radio" at bounding box center [0, 0] width 0 height 0
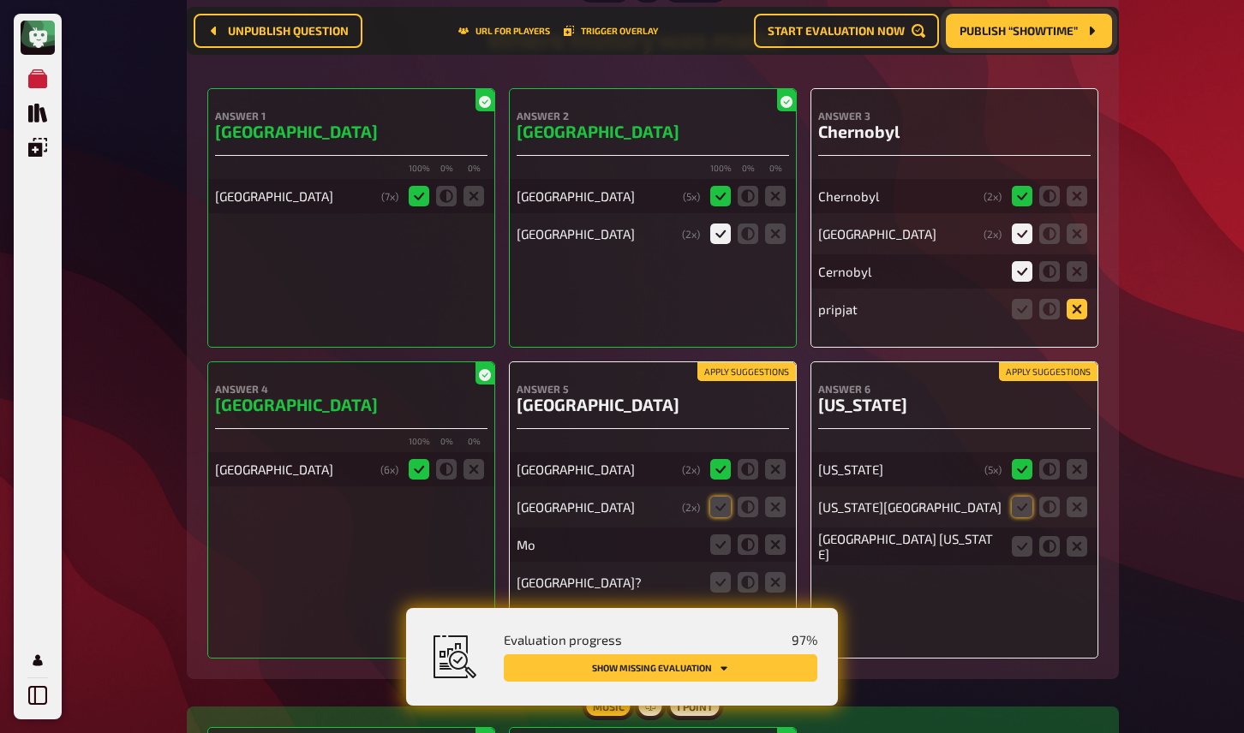
click at [1072, 320] on icon at bounding box center [1077, 309] width 21 height 21
click at [0, 0] on input "radio" at bounding box center [0, 0] width 0 height 0
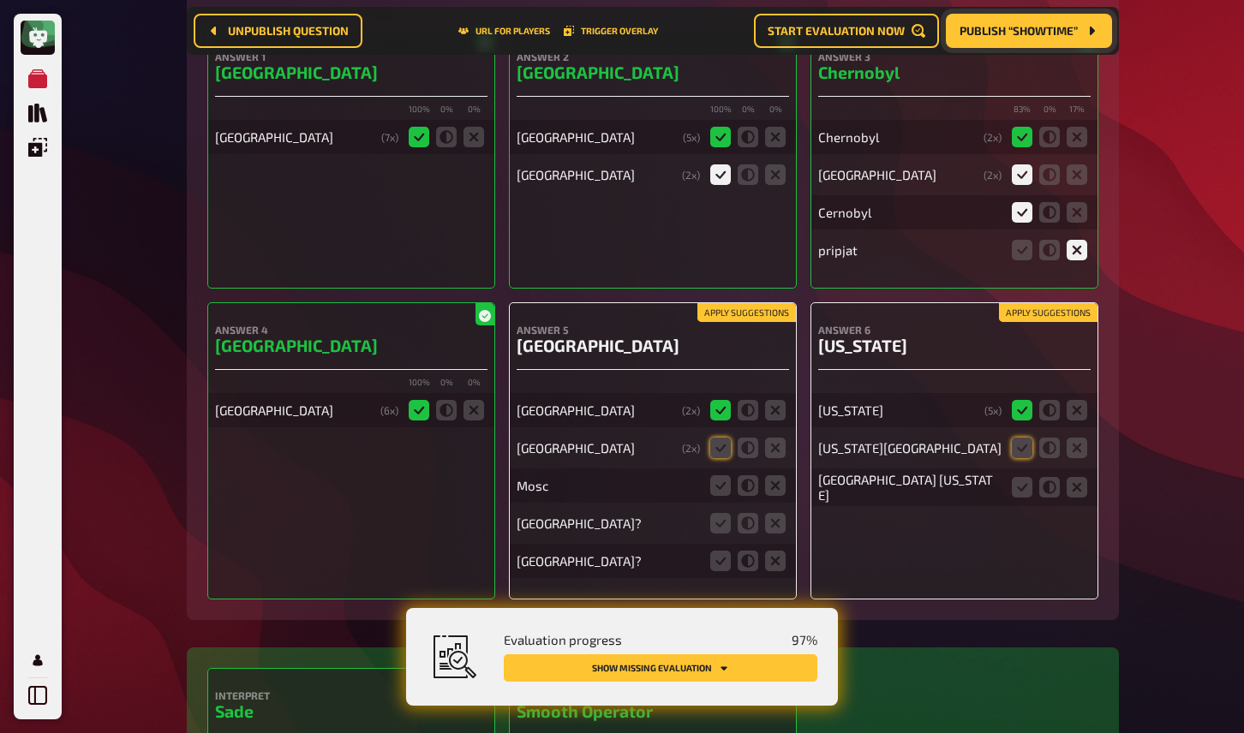
scroll to position [8145, 0]
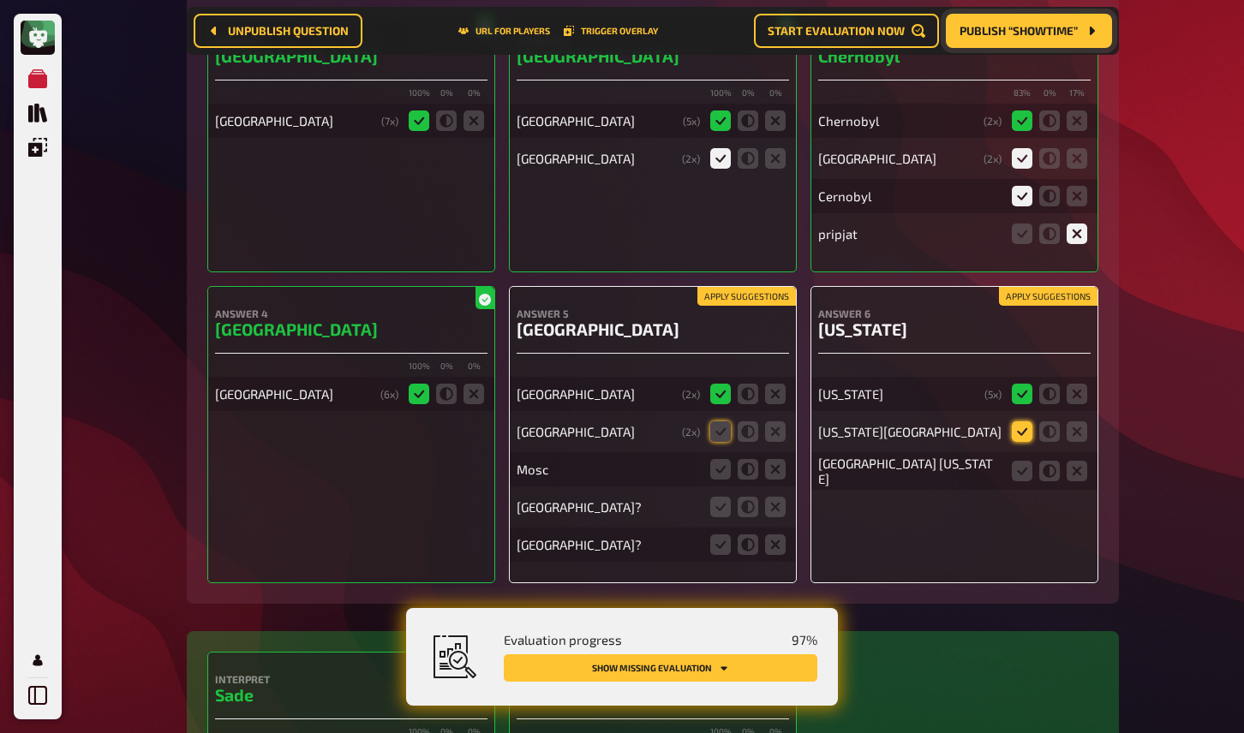
click at [1025, 442] on icon at bounding box center [1022, 432] width 21 height 21
click at [0, 0] on input "radio" at bounding box center [0, 0] width 0 height 0
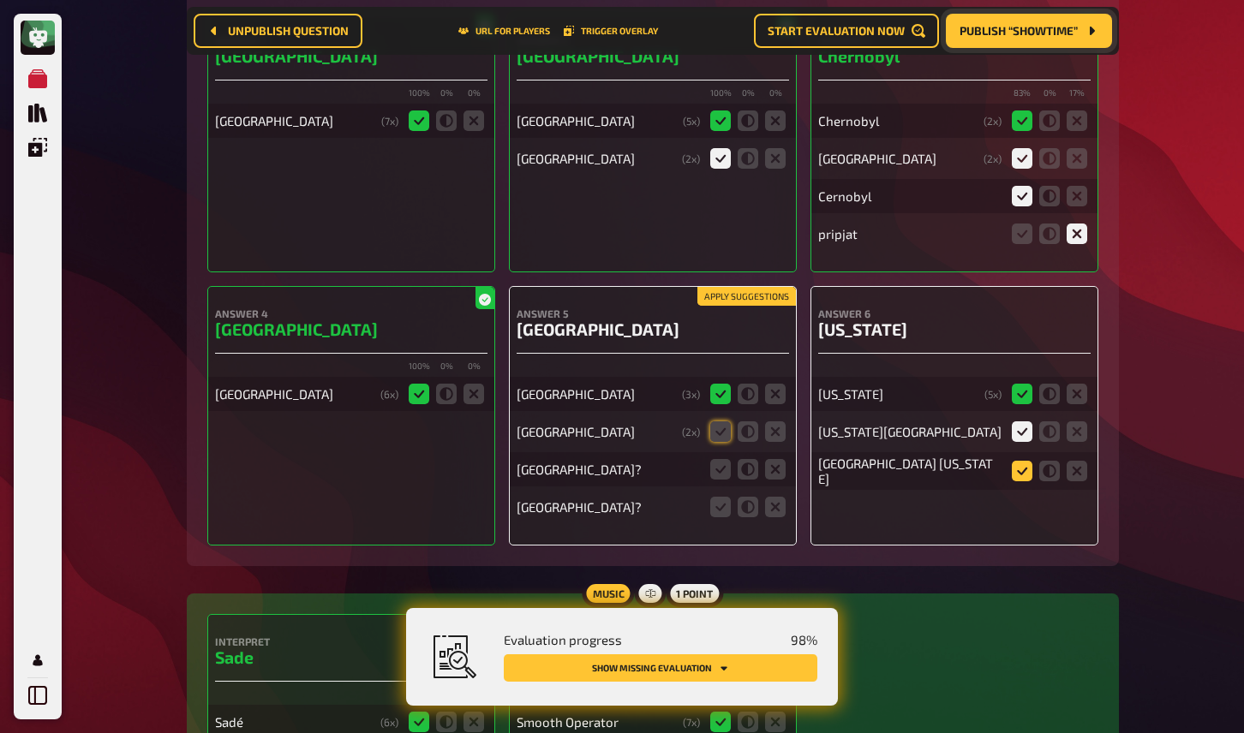
click at [1019, 482] on icon at bounding box center [1022, 471] width 21 height 21
click at [0, 0] on input "radio" at bounding box center [0, 0] width 0 height 0
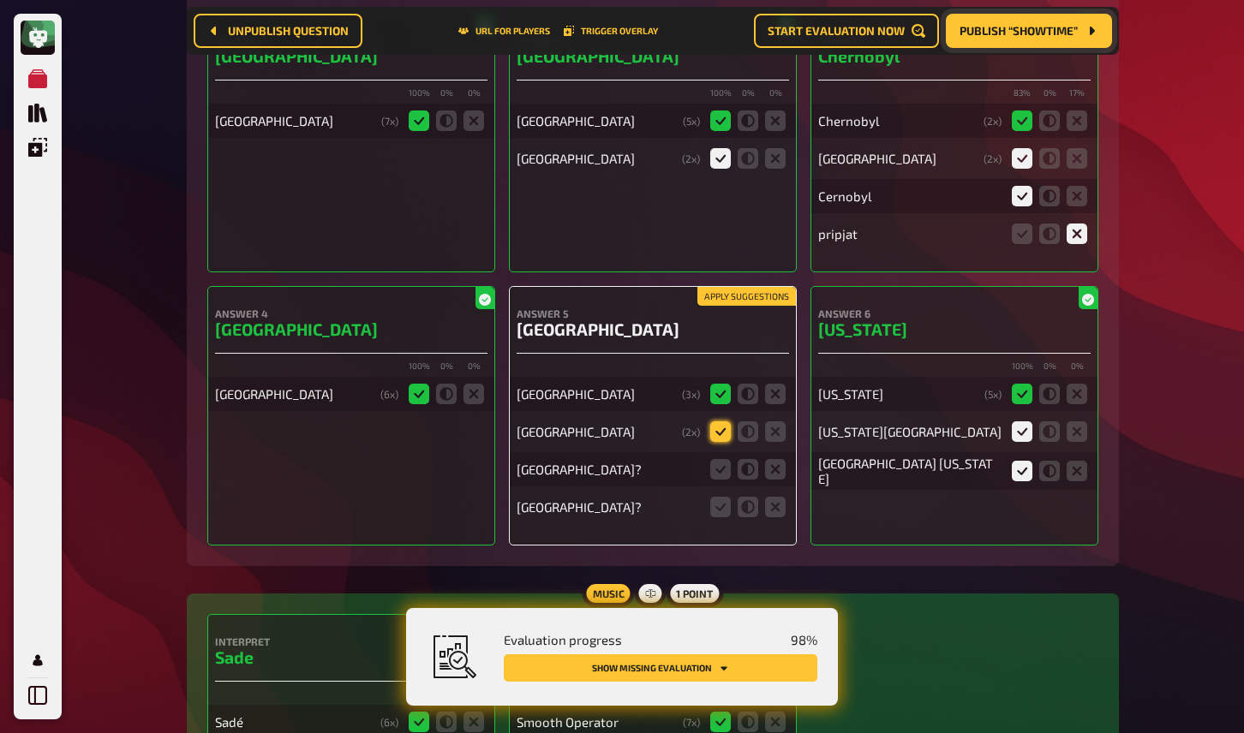
click at [718, 442] on icon at bounding box center [720, 432] width 21 height 21
click at [0, 0] on input "radio" at bounding box center [0, 0] width 0 height 0
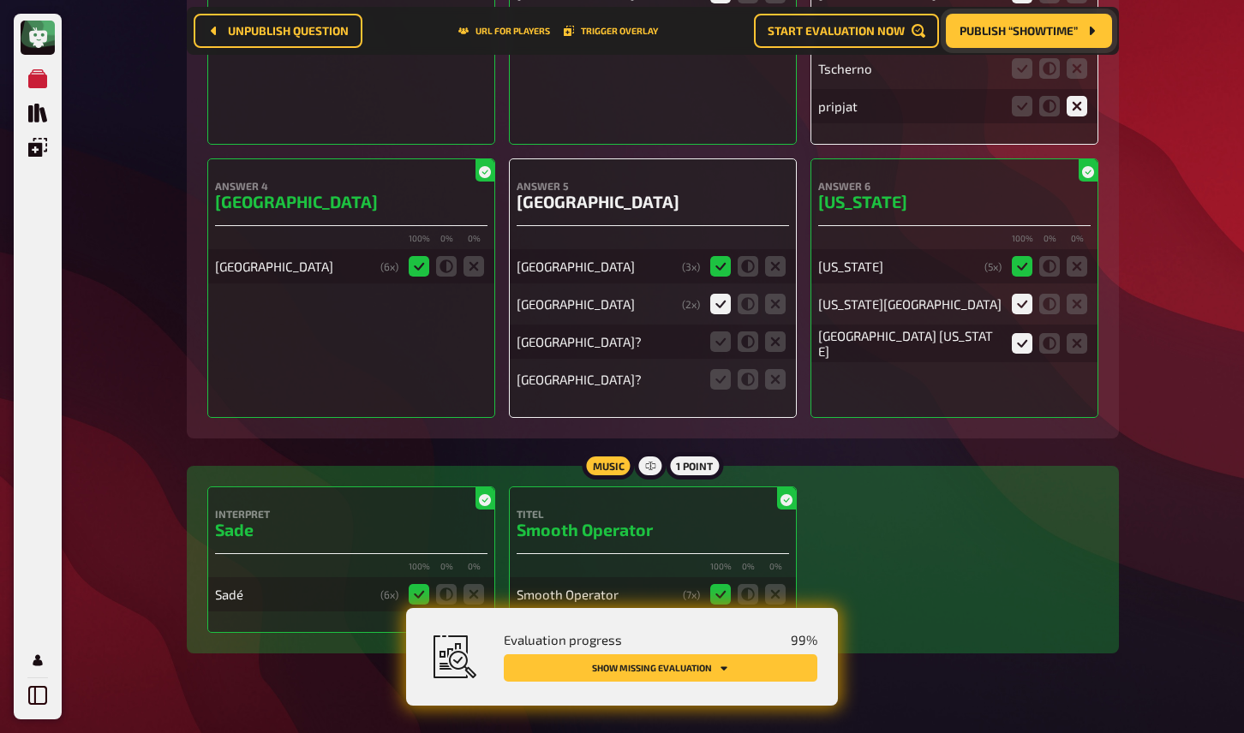
scroll to position [8264, 0]
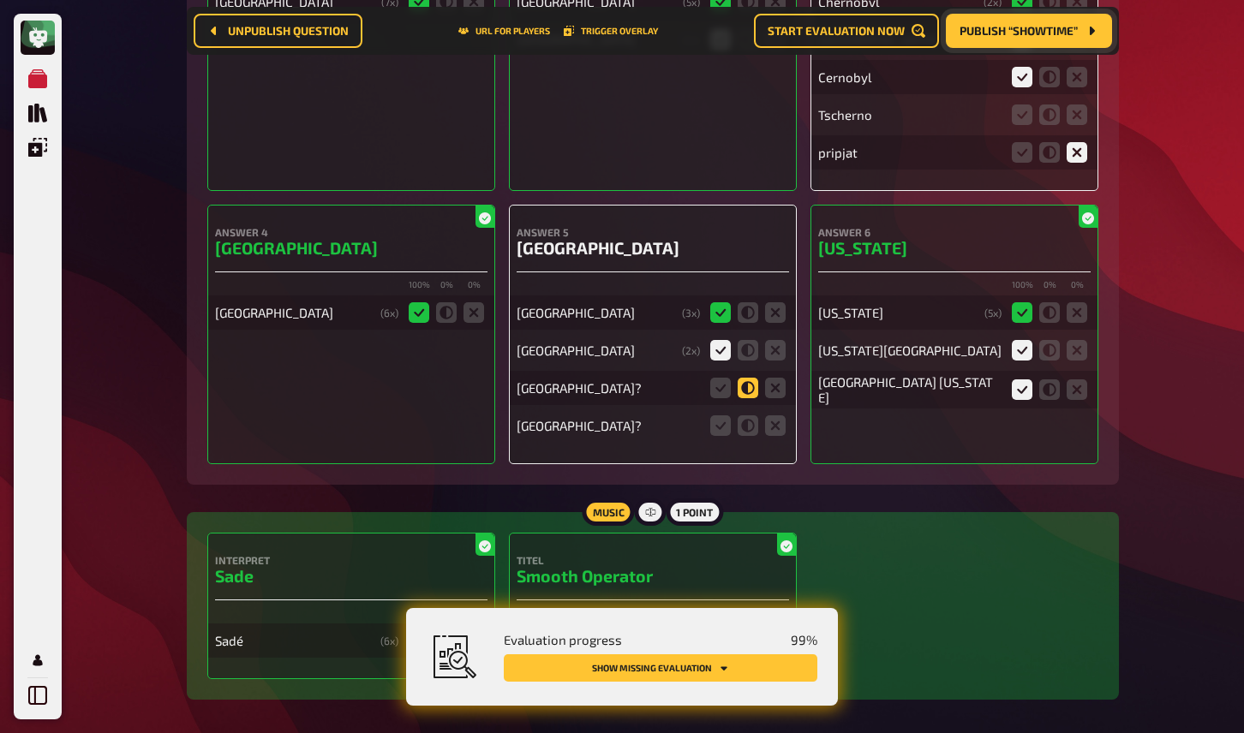
click at [745, 398] on icon at bounding box center [748, 388] width 21 height 21
click at [0, 0] on input "radio" at bounding box center [0, 0] width 0 height 0
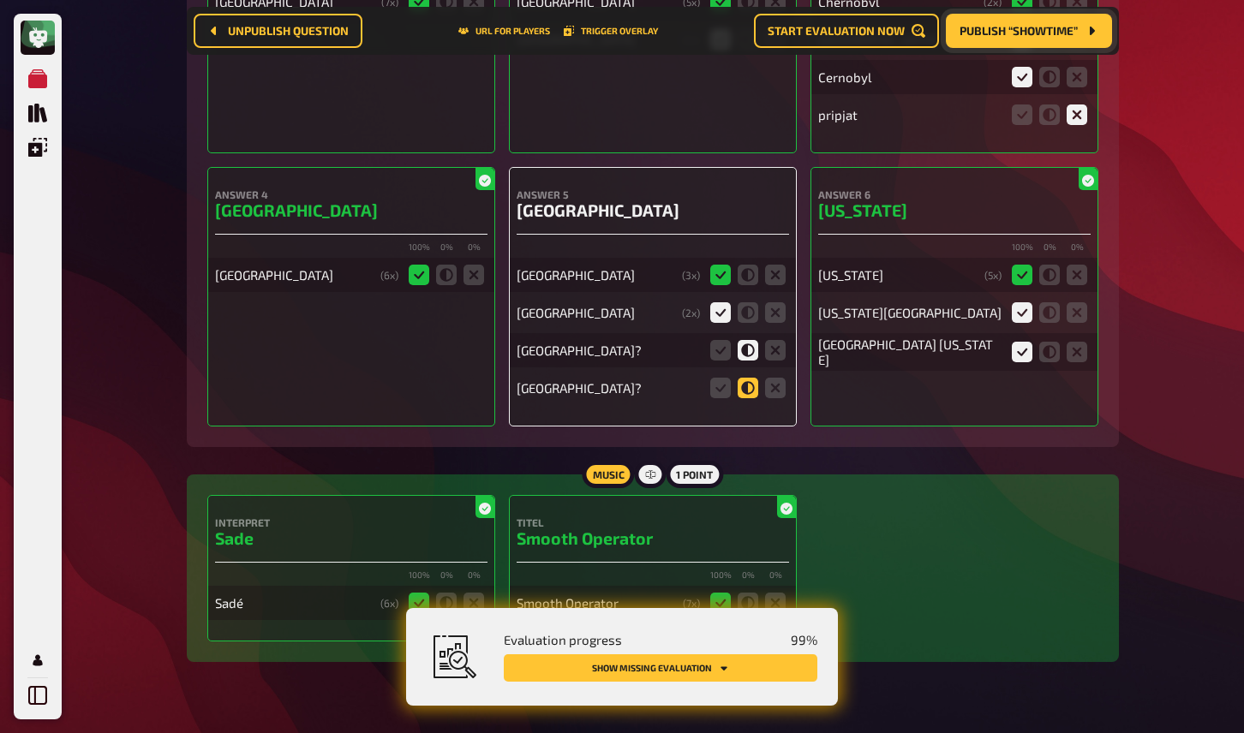
click at [744, 398] on icon at bounding box center [748, 388] width 21 height 21
click at [0, 0] on input "radio" at bounding box center [0, 0] width 0 height 0
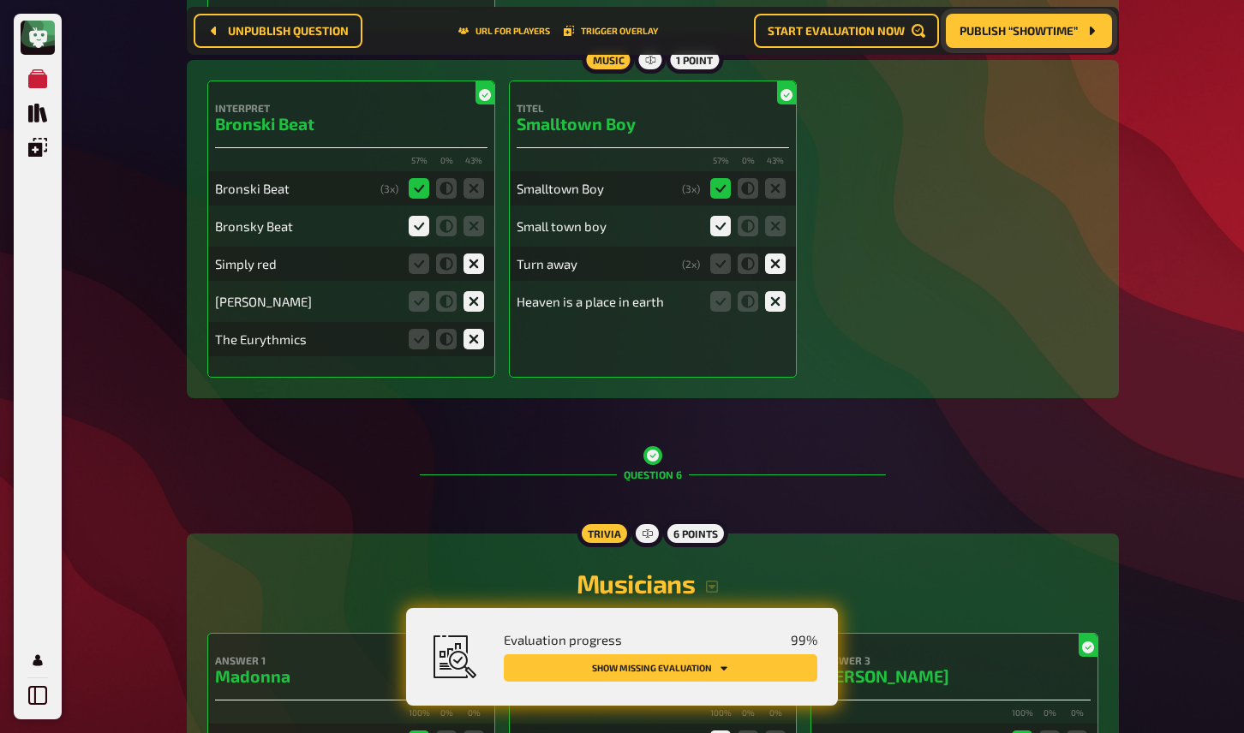
scroll to position [3999, 0]
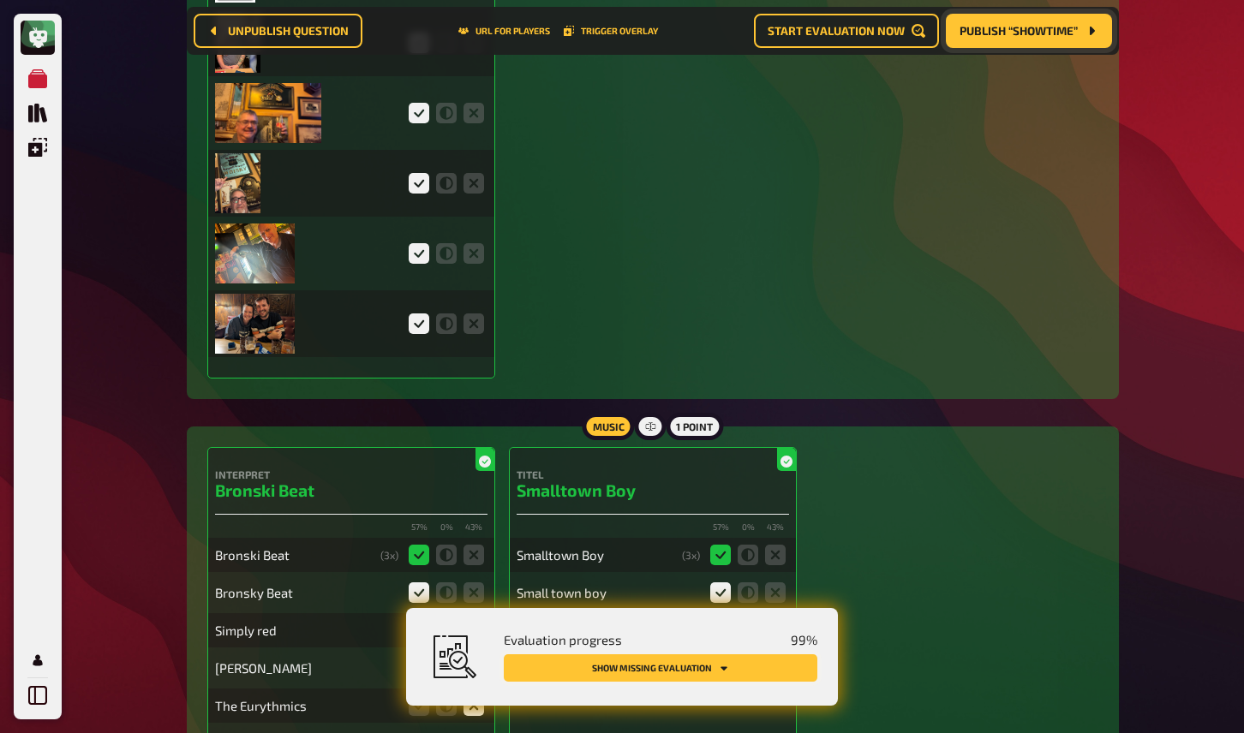
click at [649, 669] on button "Show missing evaluation" at bounding box center [661, 668] width 314 height 27
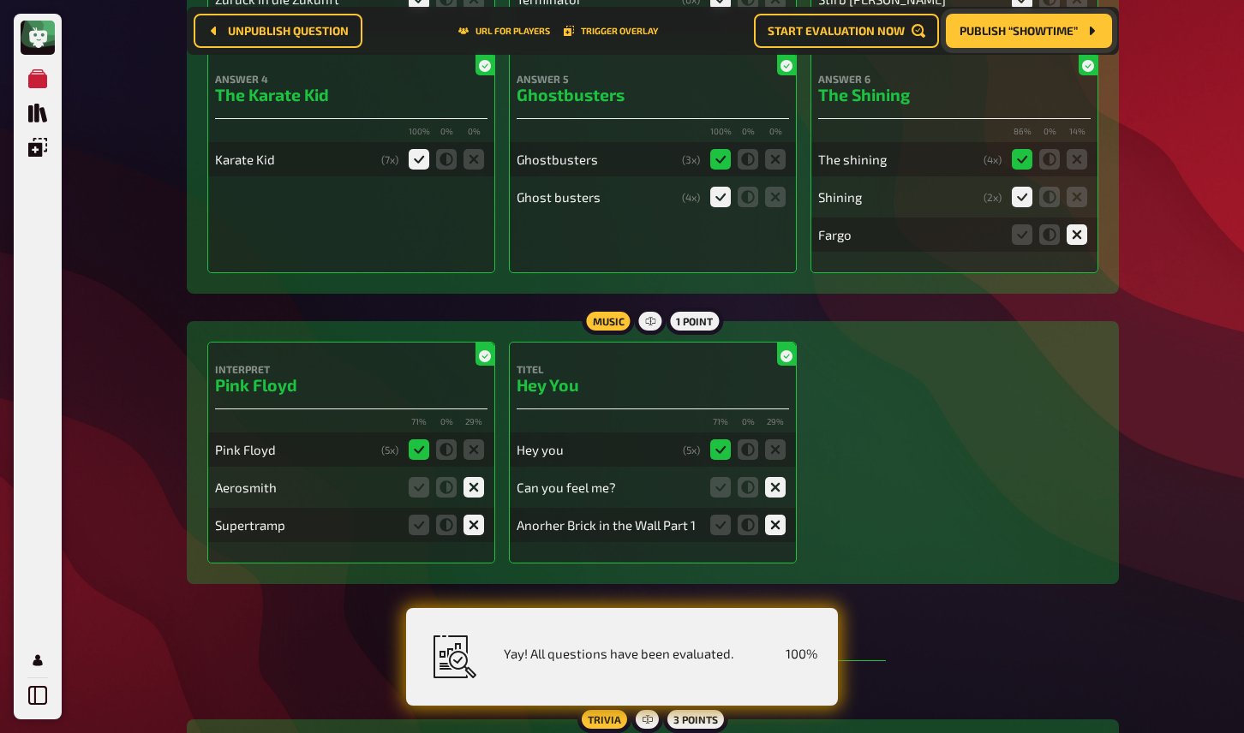
scroll to position [0, 0]
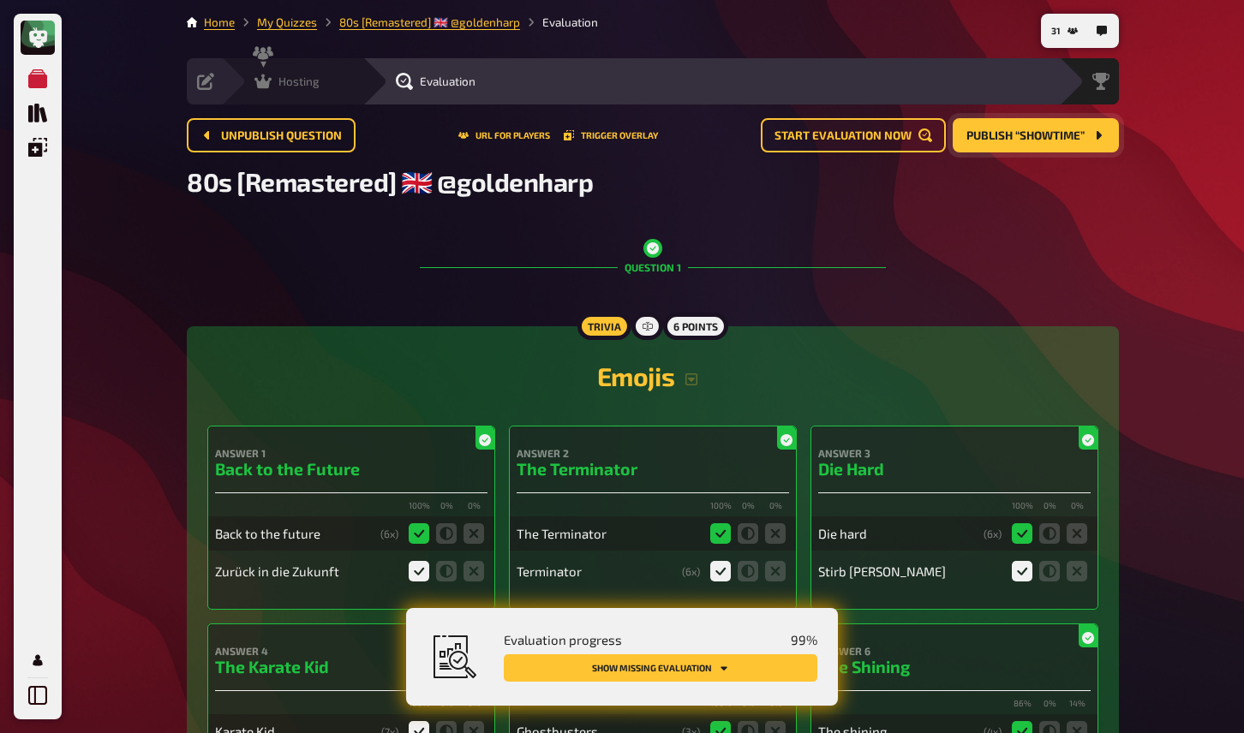
click at [266, 88] on icon at bounding box center [262, 82] width 17 height 15
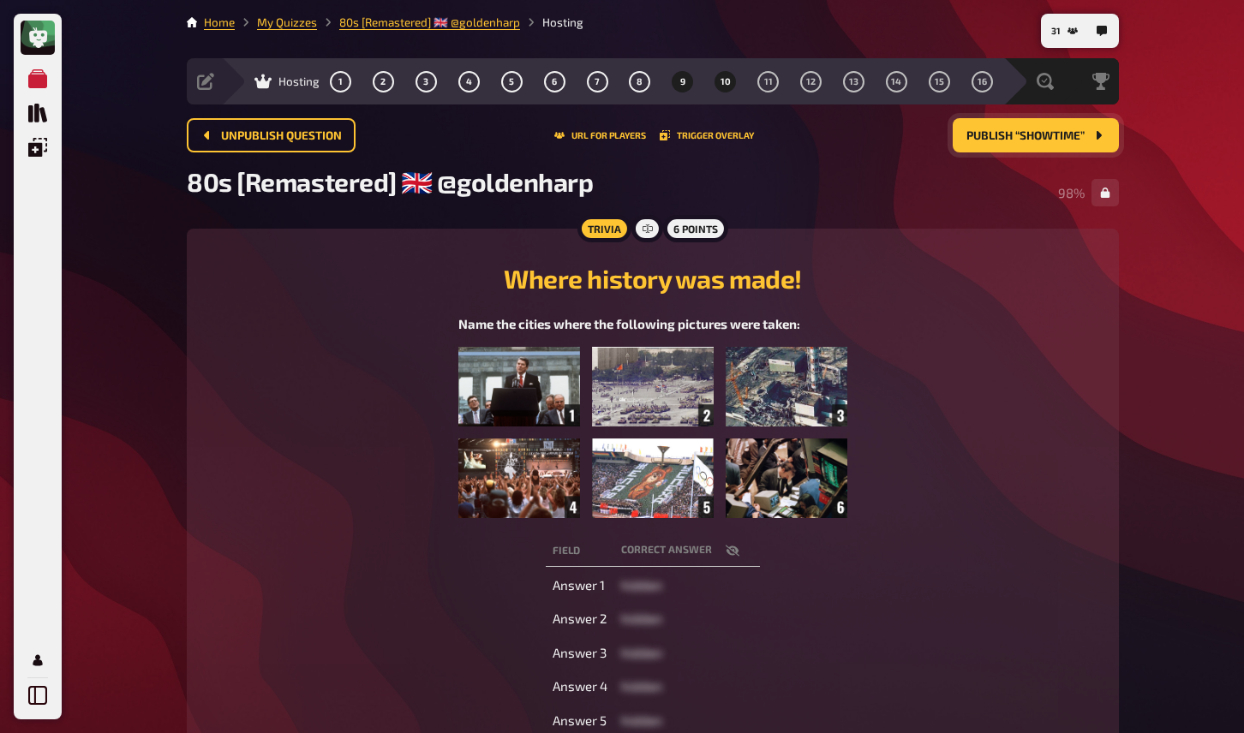
click at [721, 84] on span "10" at bounding box center [726, 81] width 10 height 9
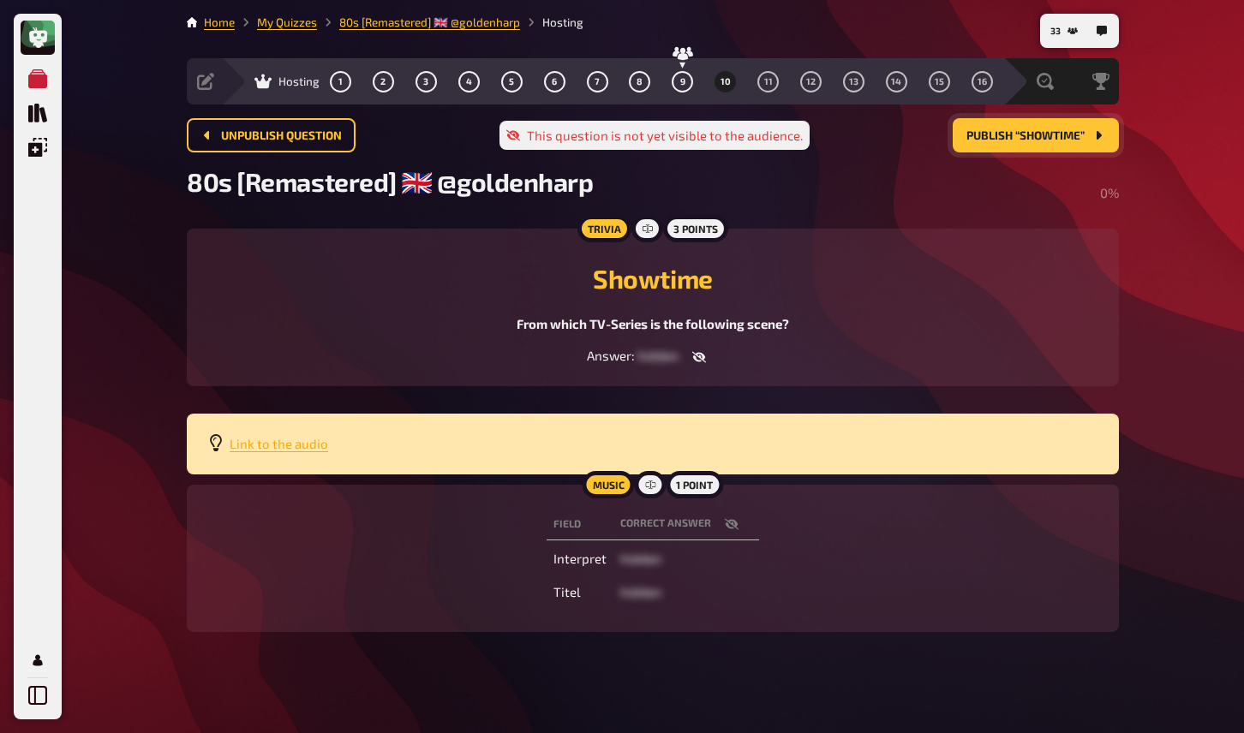
click at [280, 446] on span "Link to the audio" at bounding box center [279, 443] width 99 height 15
click at [771, 87] on span "11" at bounding box center [768, 81] width 9 height 9
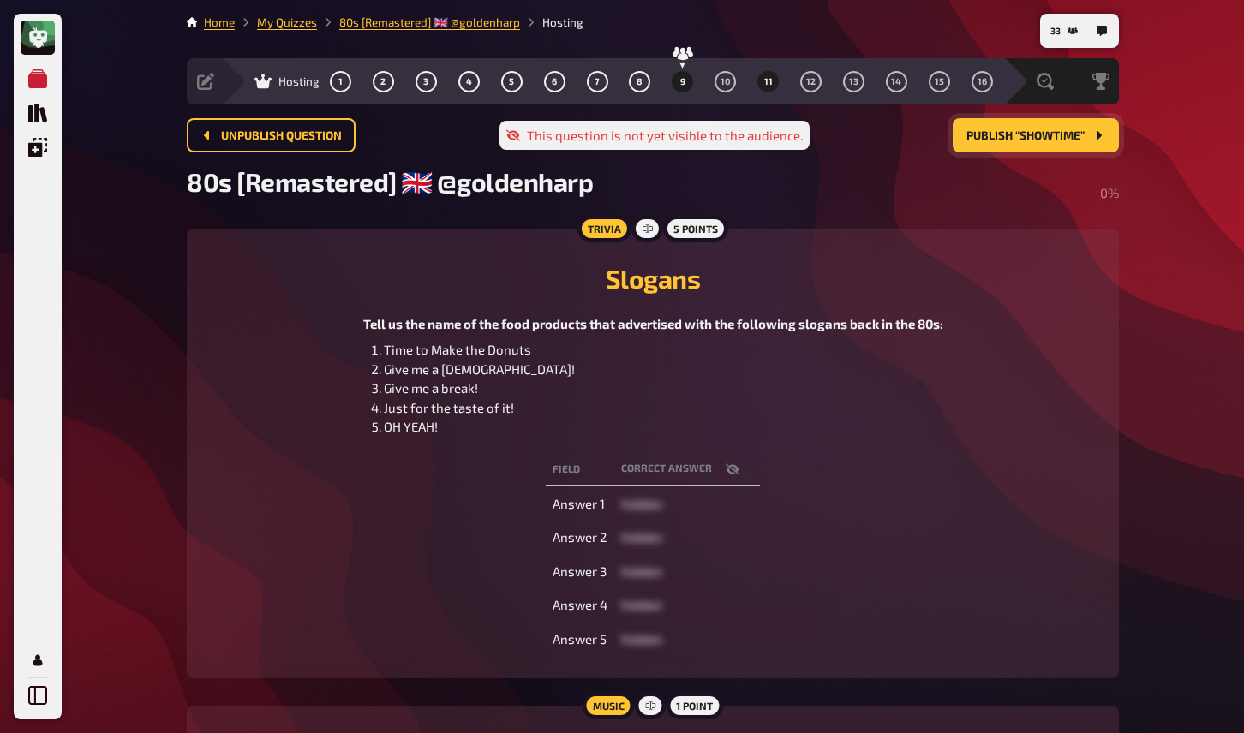
click at [685, 90] on button "9" at bounding box center [682, 81] width 27 height 27
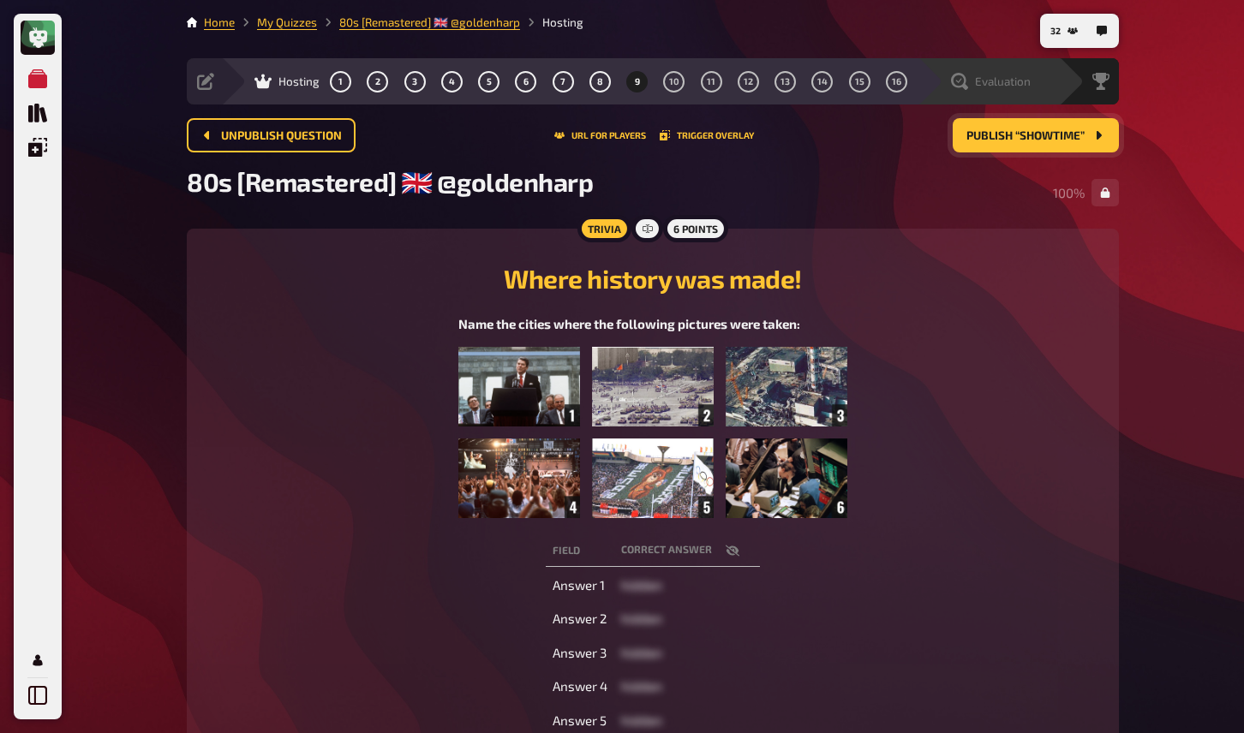
click at [995, 82] on span "Evaluation" at bounding box center [1003, 82] width 56 height 14
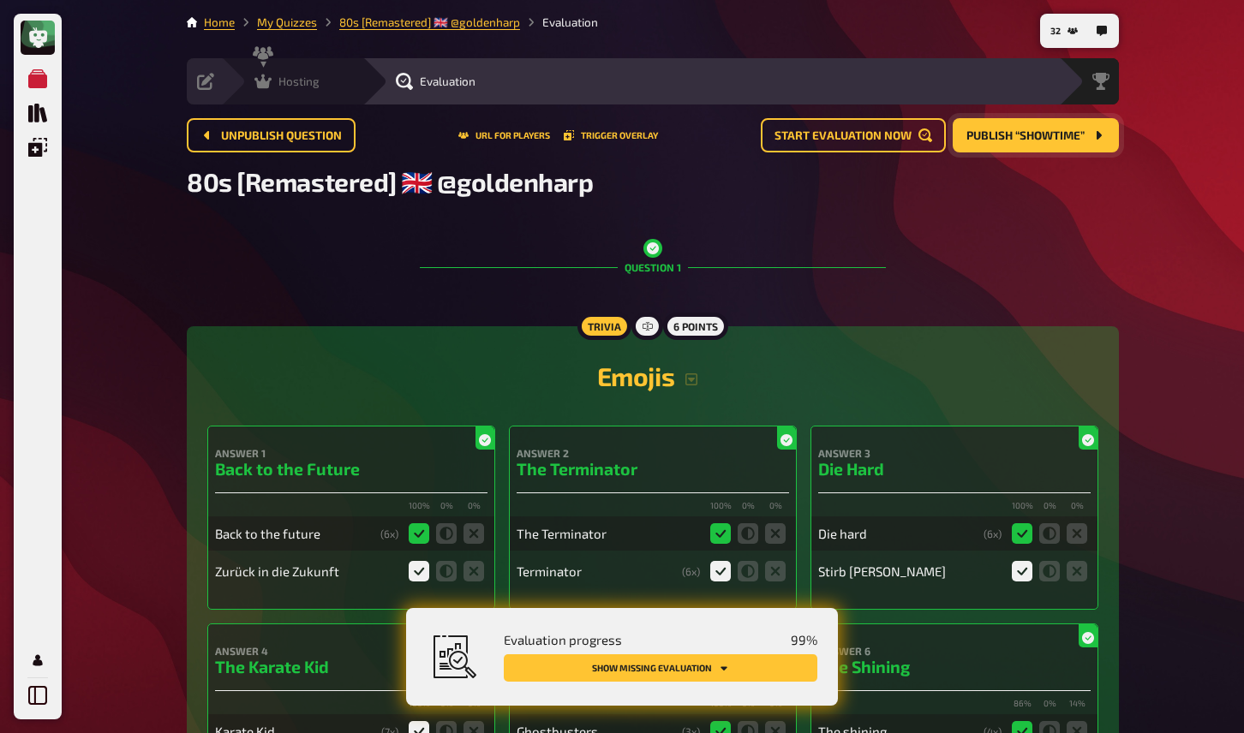
click at [261, 85] on icon at bounding box center [262, 82] width 17 height 15
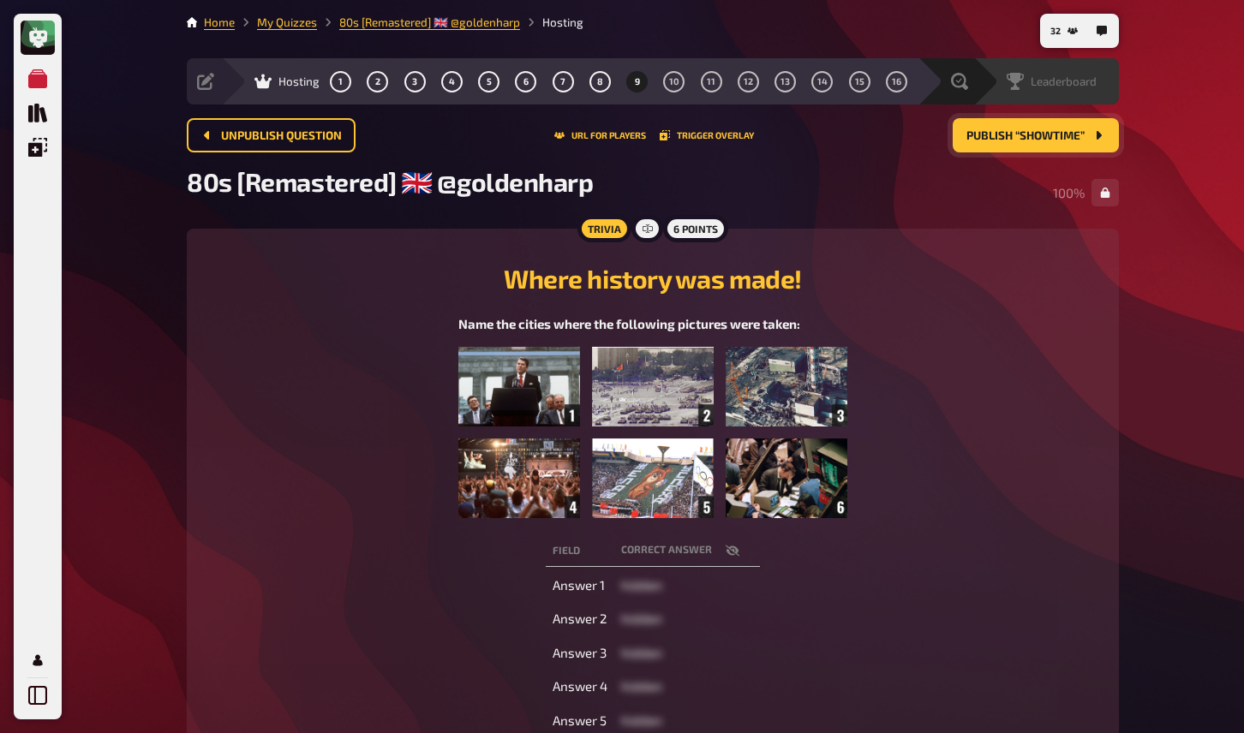
click at [1080, 79] on span "Leaderboard" at bounding box center [1064, 82] width 66 height 14
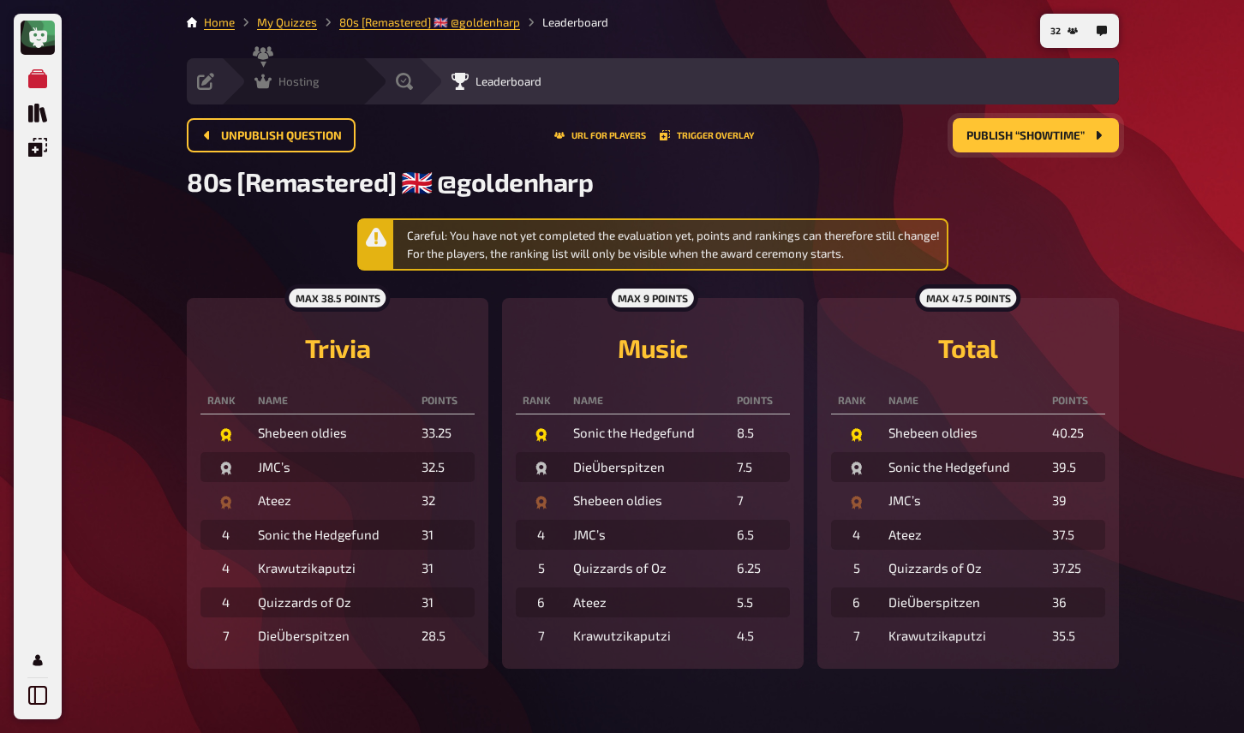
click at [269, 81] on icon at bounding box center [262, 82] width 17 height 15
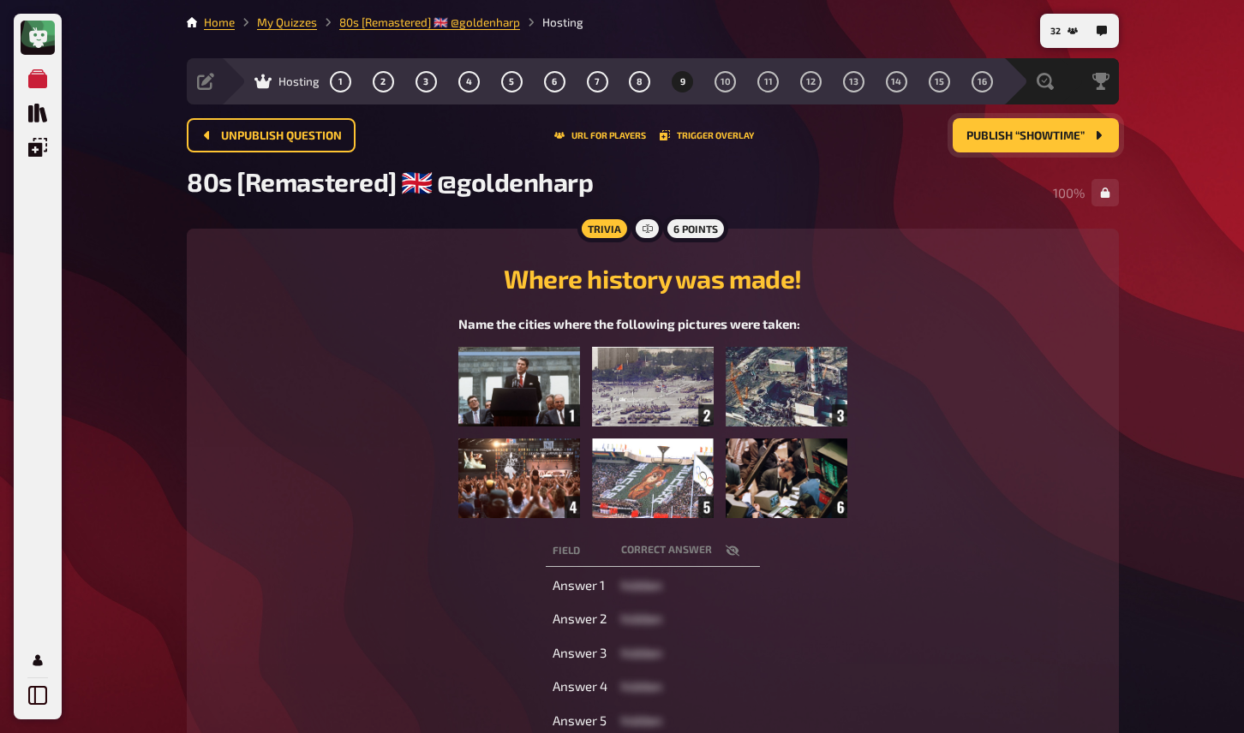
click at [862, 260] on div "Where history was made! Name the cities where the following pictures were taken:" at bounding box center [652, 383] width 891 height 268
click at [1021, 145] on button "Publish “Showtime”" at bounding box center [1036, 135] width 166 height 34
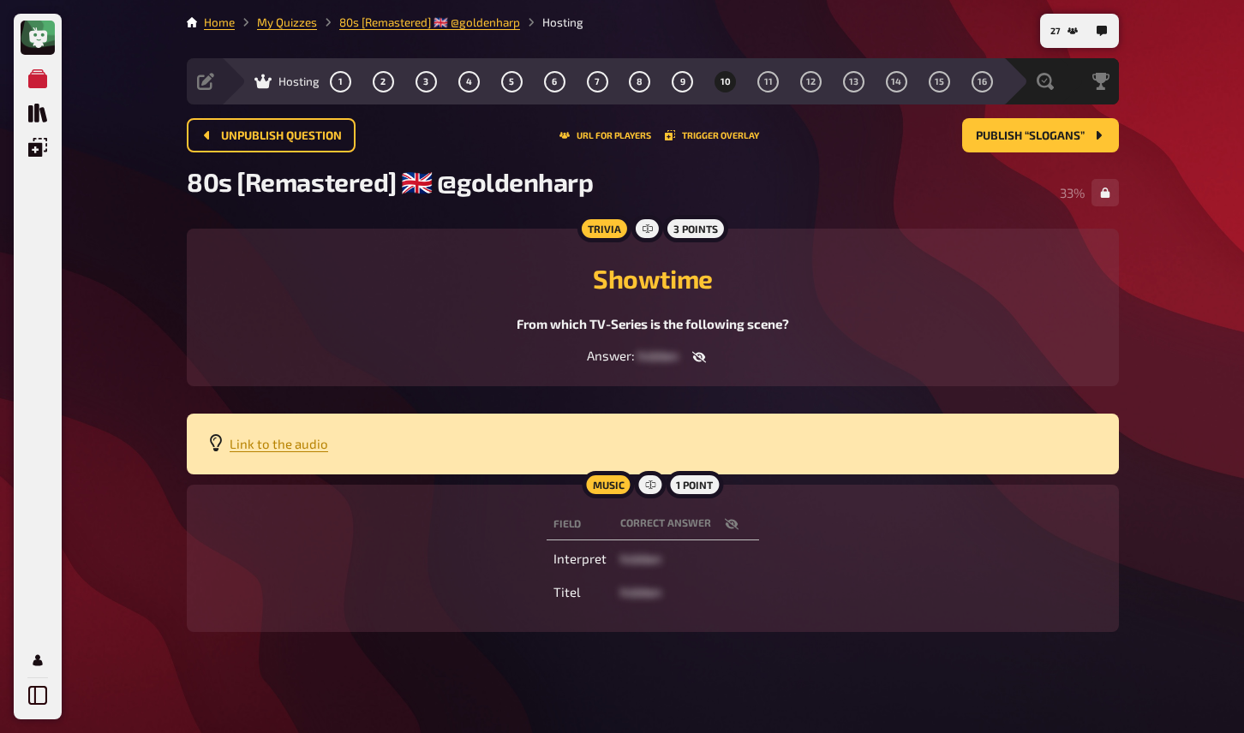
click at [1149, 332] on div "My Quizzes Quiz Library Overlays My Account 27 Home My Quizzes 80s [Remastered]…" at bounding box center [622, 371] width 1244 height 742
click at [930, 290] on h2 "Showtime" at bounding box center [652, 278] width 891 height 31
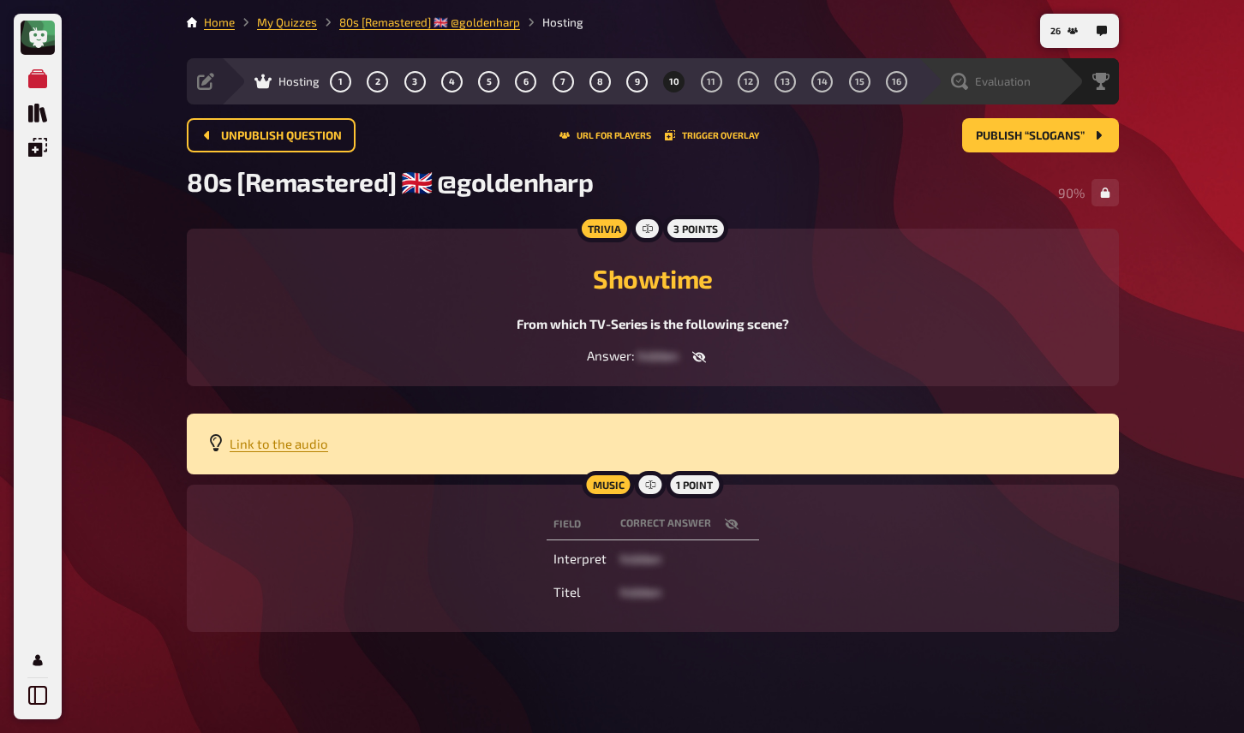
click at [1022, 74] on div "Evaluation" at bounding box center [991, 81] width 80 height 17
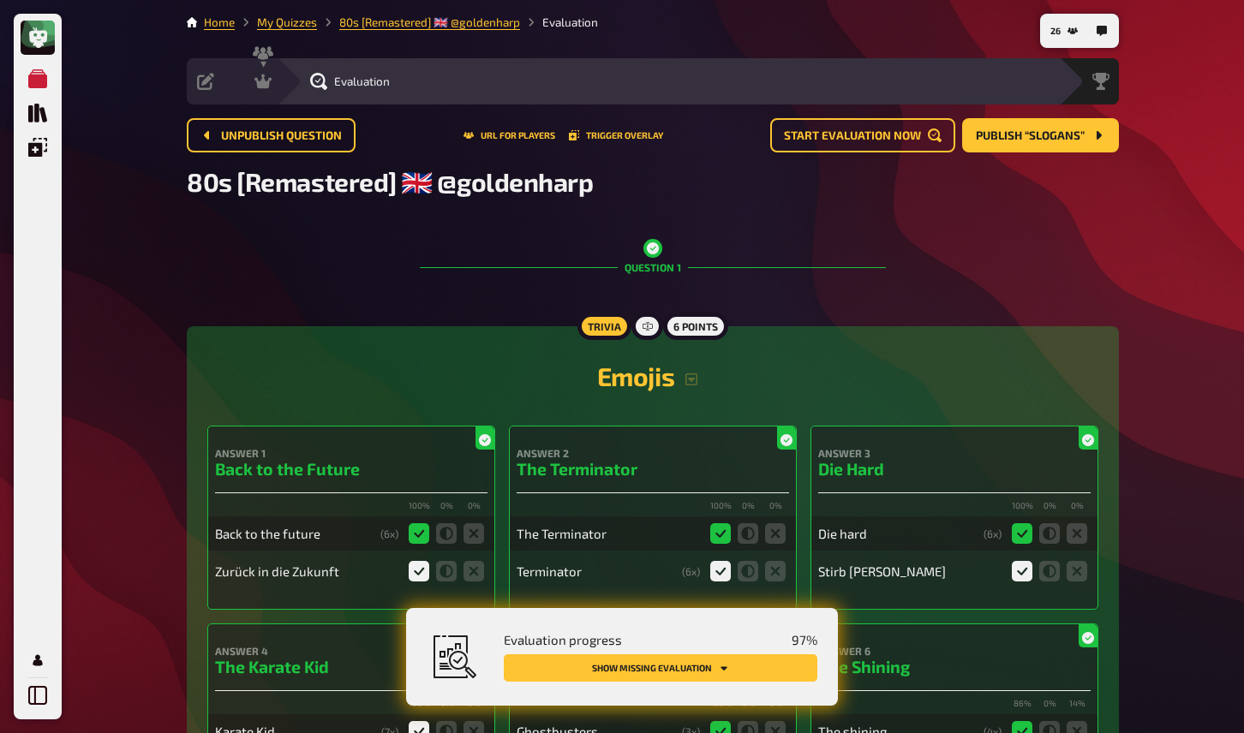
click at [681, 671] on button "Show missing evaluation" at bounding box center [661, 668] width 314 height 27
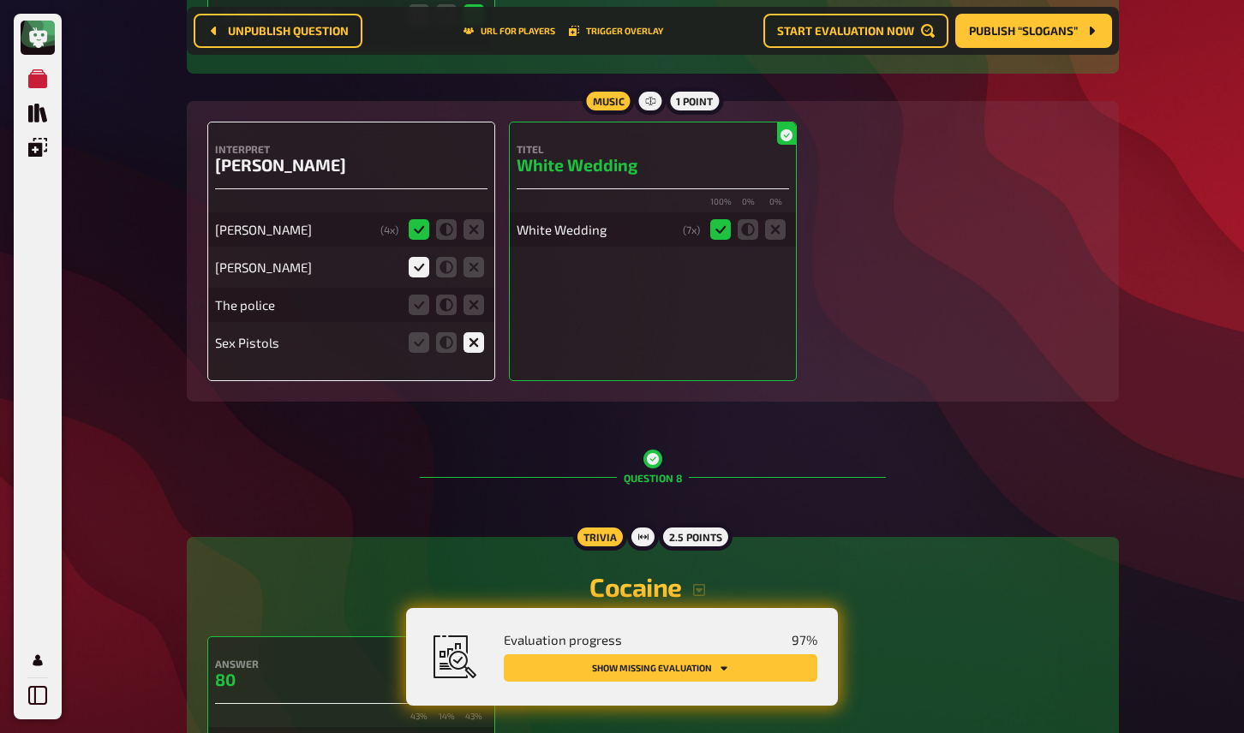
scroll to position [6593, 0]
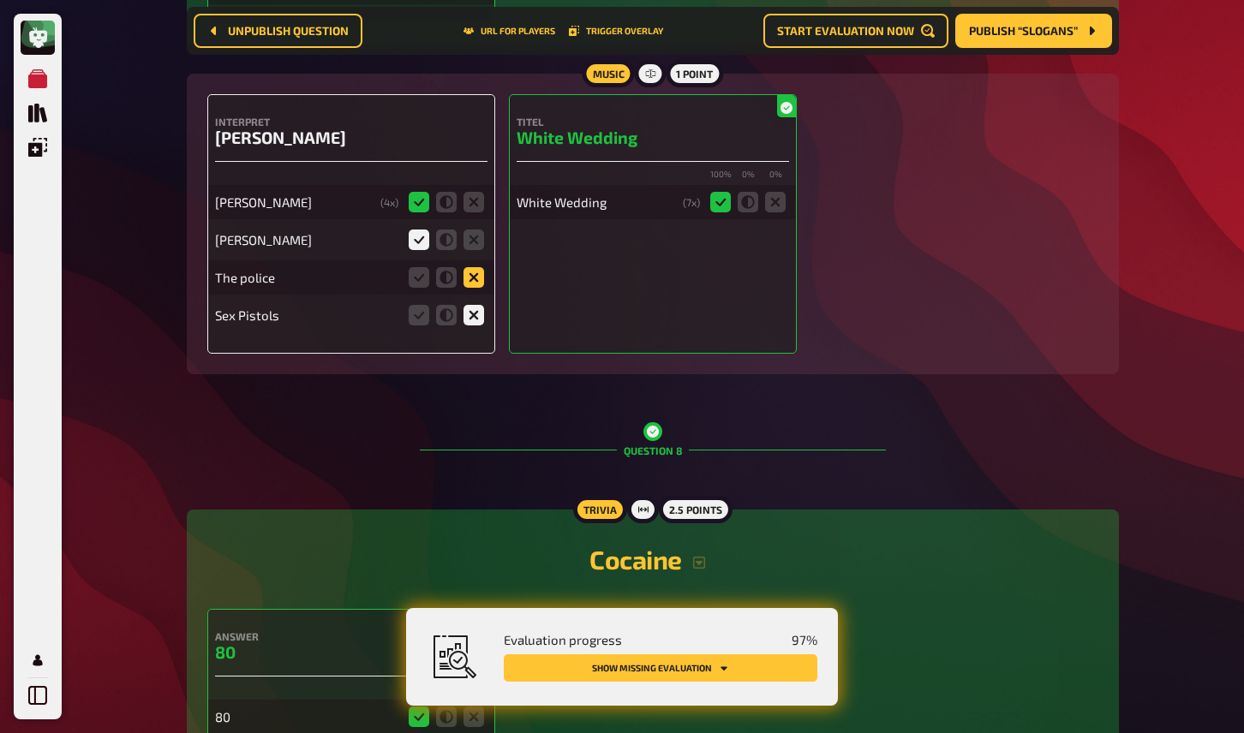
click at [472, 288] on icon at bounding box center [474, 277] width 21 height 21
click at [0, 0] on input "radio" at bounding box center [0, 0] width 0 height 0
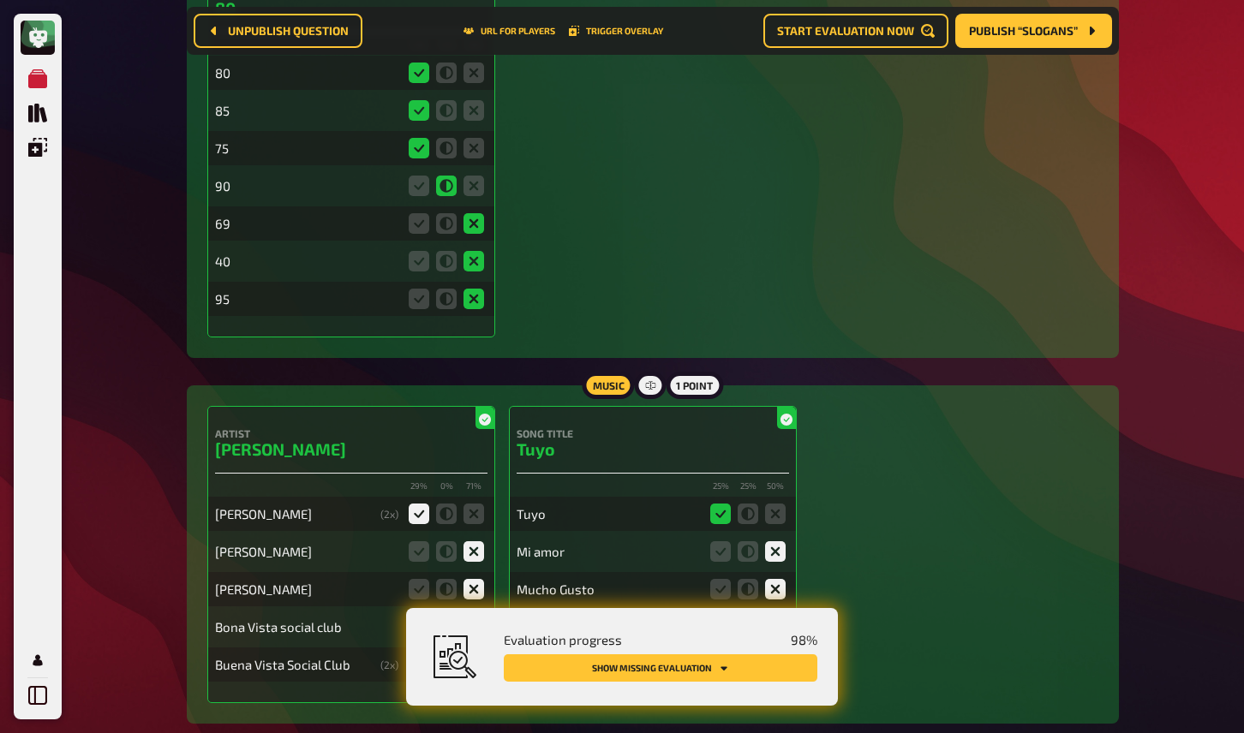
scroll to position [7271, 0]
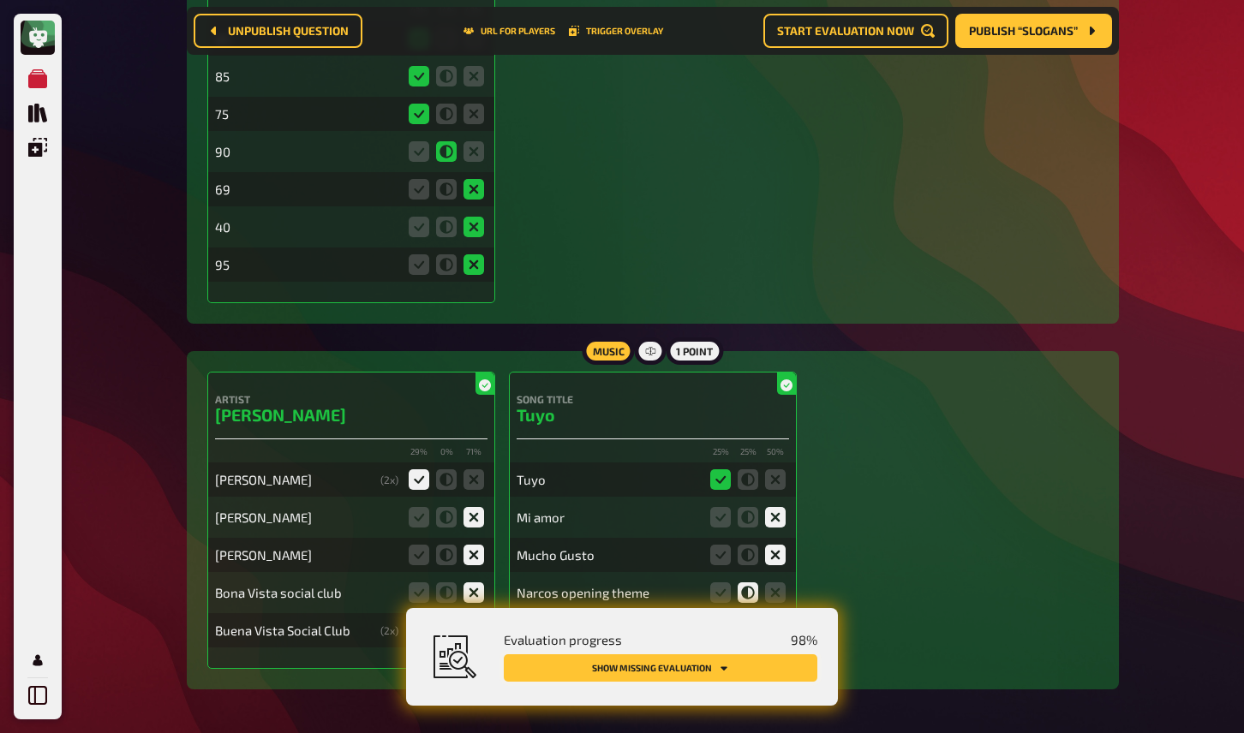
click at [676, 661] on button "Show missing evaluation" at bounding box center [661, 668] width 314 height 27
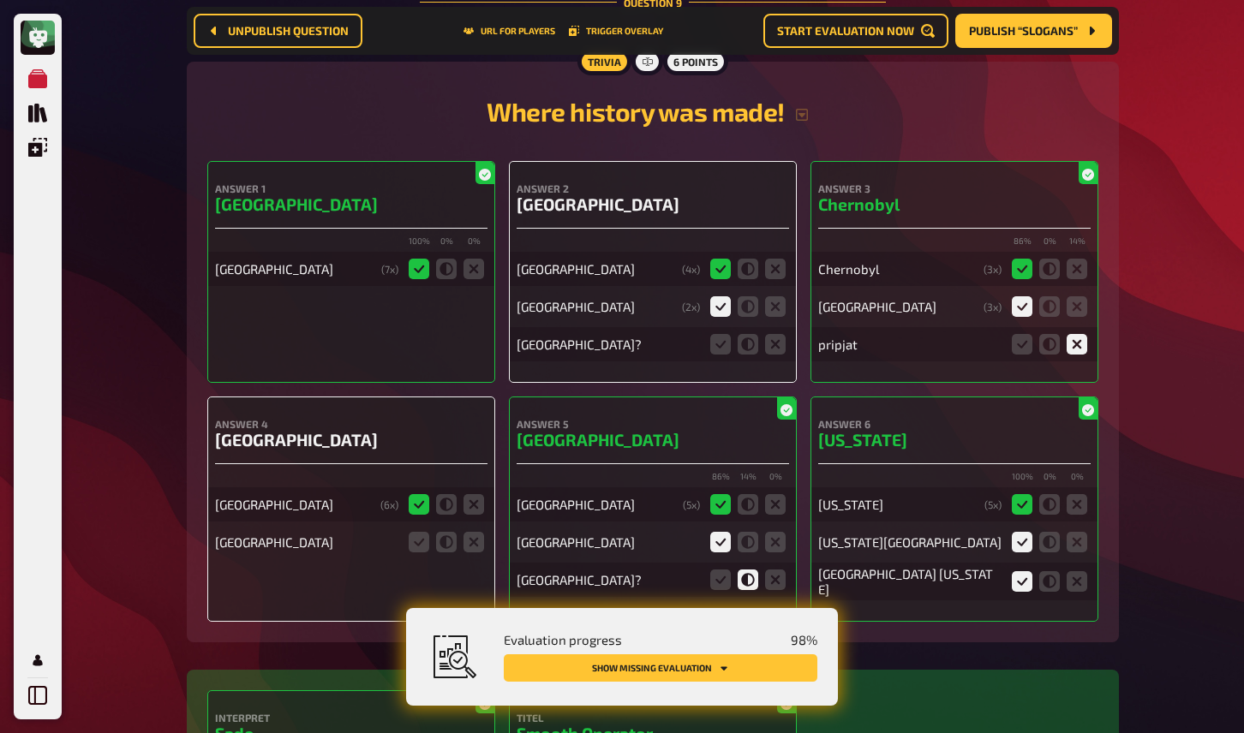
scroll to position [8040, 0]
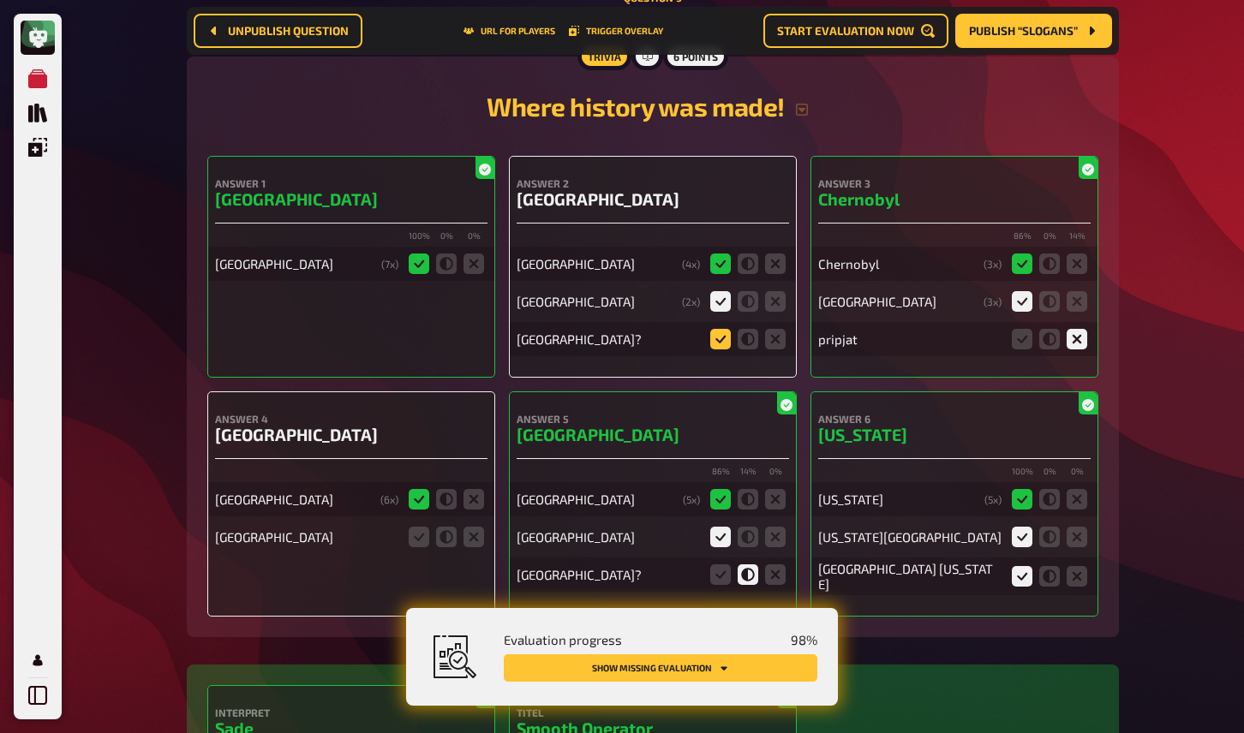
click at [716, 350] on icon at bounding box center [720, 339] width 21 height 21
click at [0, 0] on input "radio" at bounding box center [0, 0] width 0 height 0
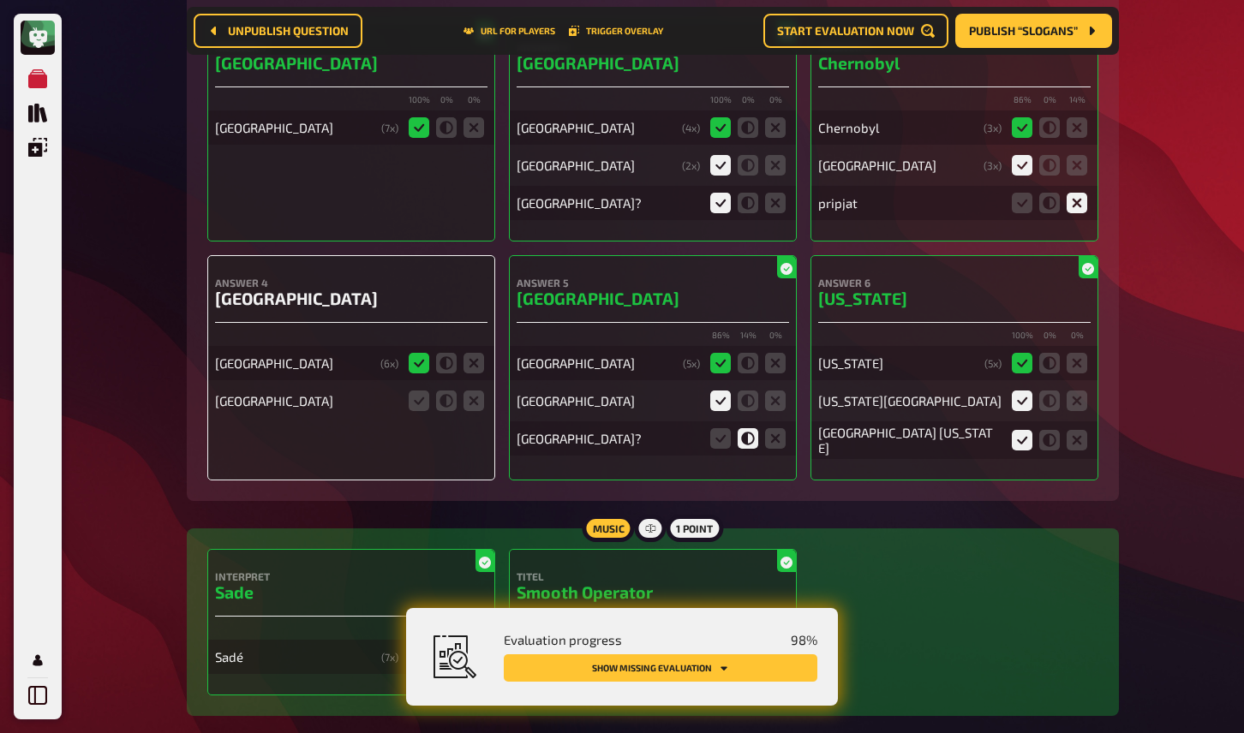
scroll to position [8210, 0]
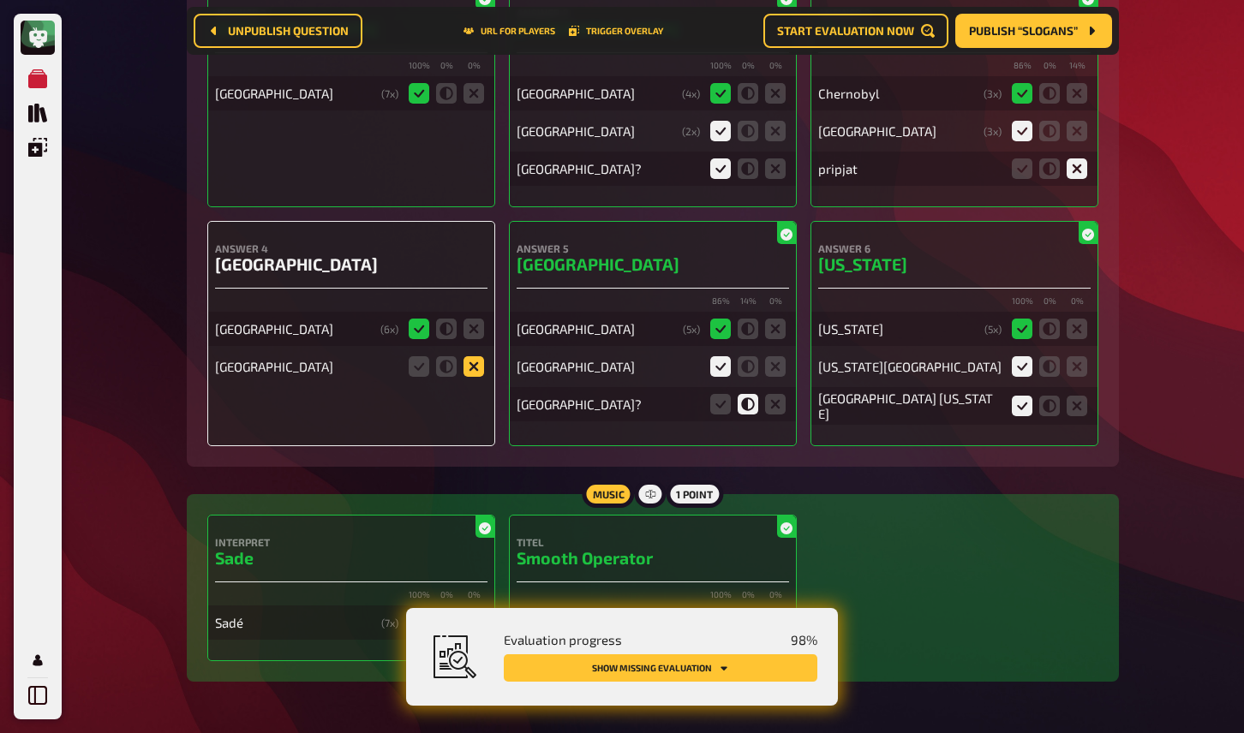
click at [478, 377] on icon at bounding box center [474, 366] width 21 height 21
click at [0, 0] on input "radio" at bounding box center [0, 0] width 0 height 0
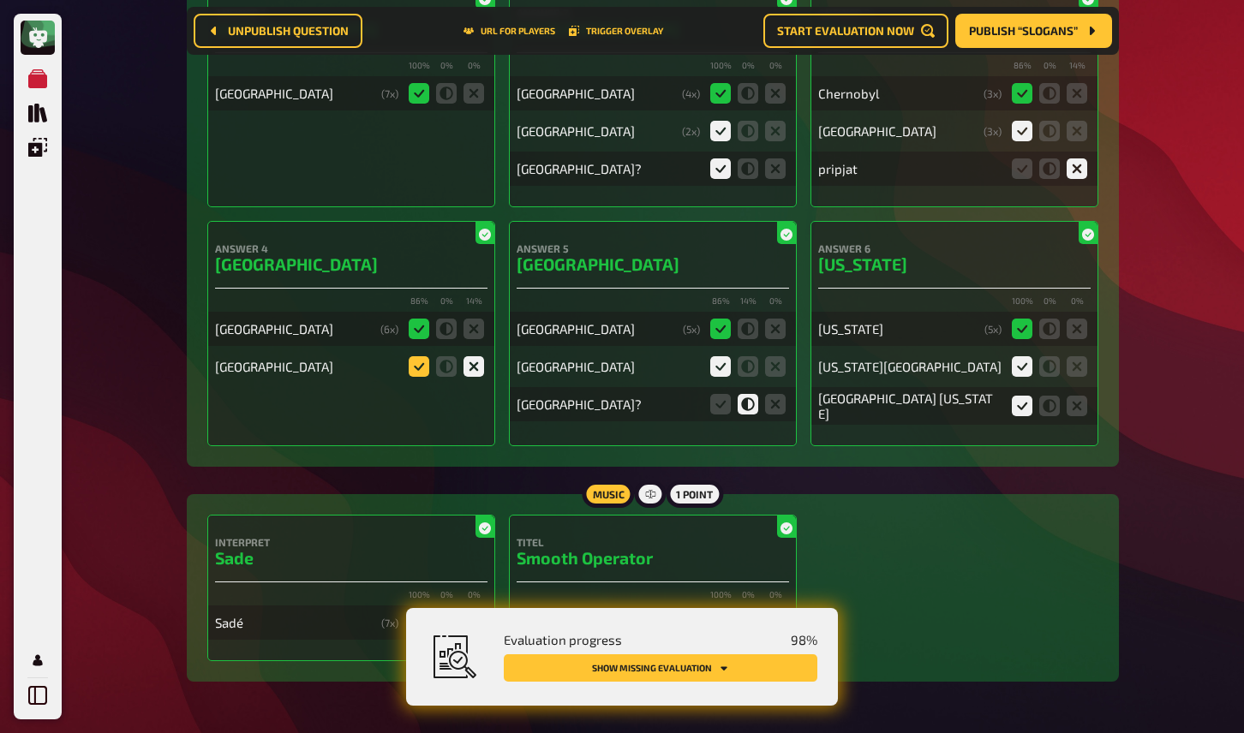
click at [420, 377] on icon at bounding box center [419, 366] width 21 height 21
click at [0, 0] on input "radio" at bounding box center [0, 0] width 0 height 0
click at [636, 667] on button "Show missing evaluation" at bounding box center [661, 668] width 314 height 27
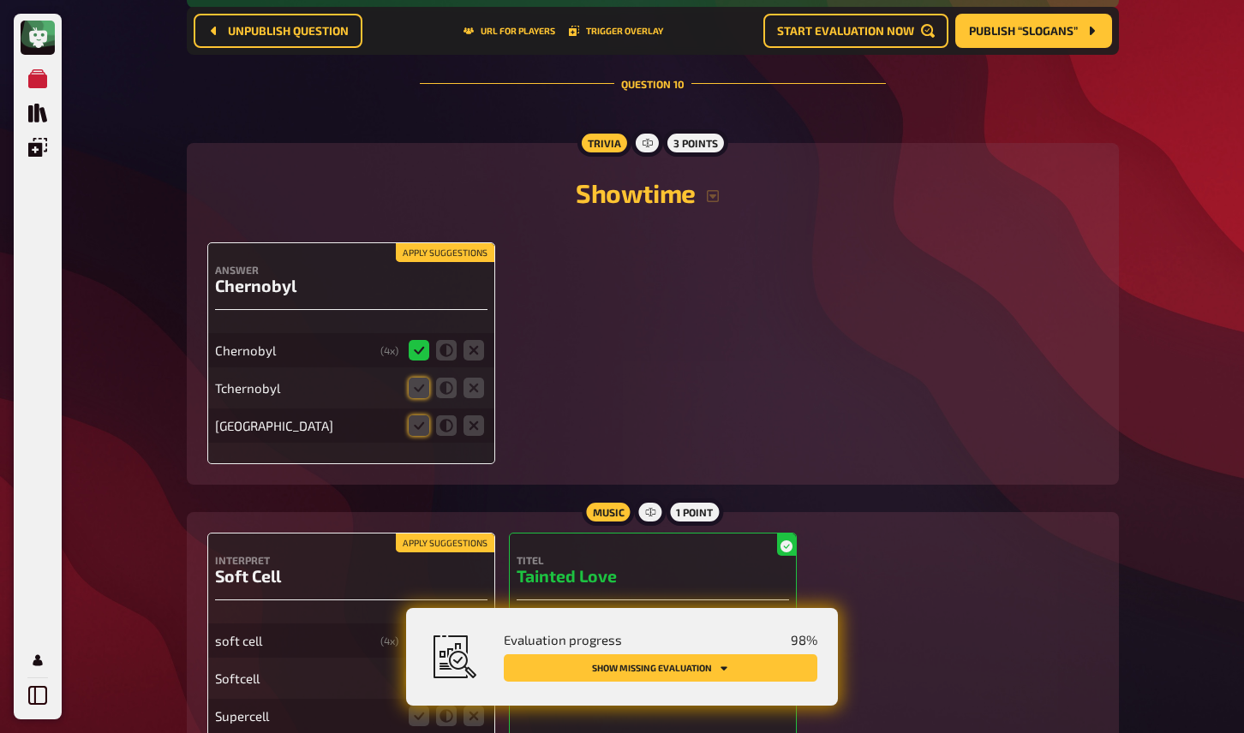
scroll to position [8886, 0]
click at [419, 398] on icon at bounding box center [419, 387] width 21 height 21
click at [0, 0] on input "radio" at bounding box center [0, 0] width 0 height 0
click at [421, 435] on icon at bounding box center [419, 425] width 21 height 21
click at [0, 0] on input "radio" at bounding box center [0, 0] width 0 height 0
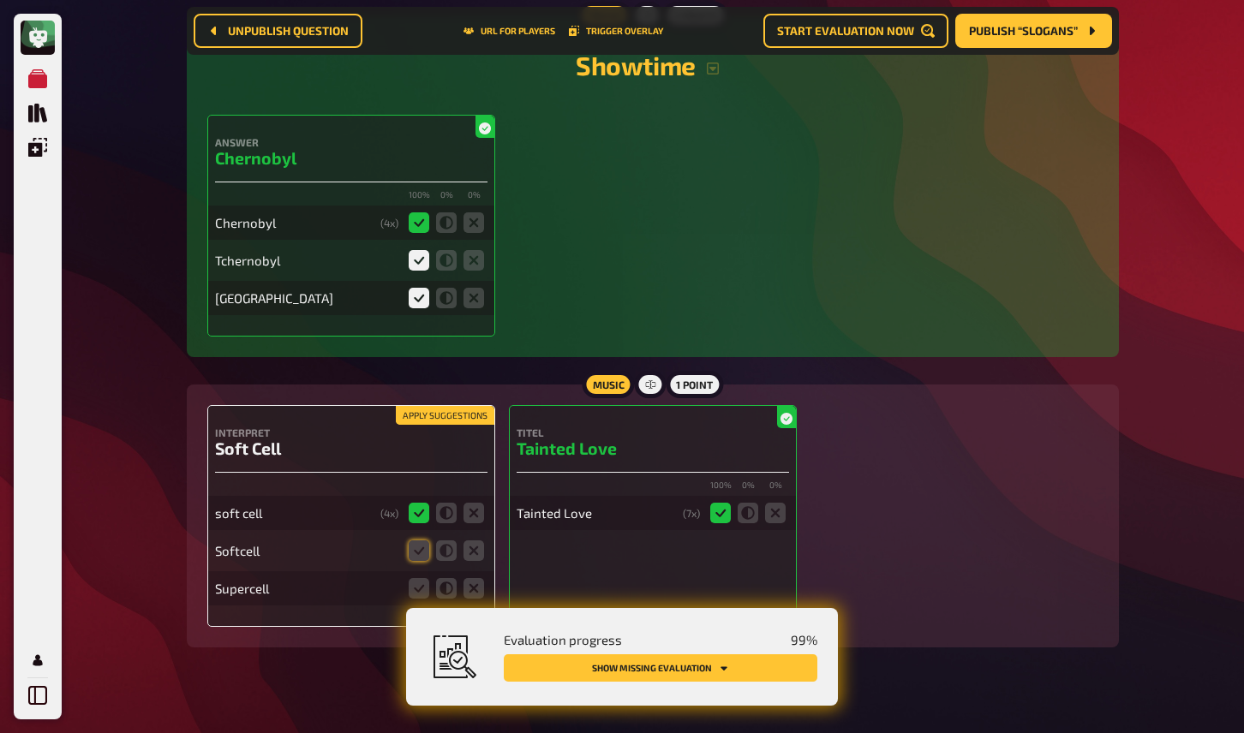
click at [446, 425] on button "Apply suggestions" at bounding box center [445, 415] width 99 height 19
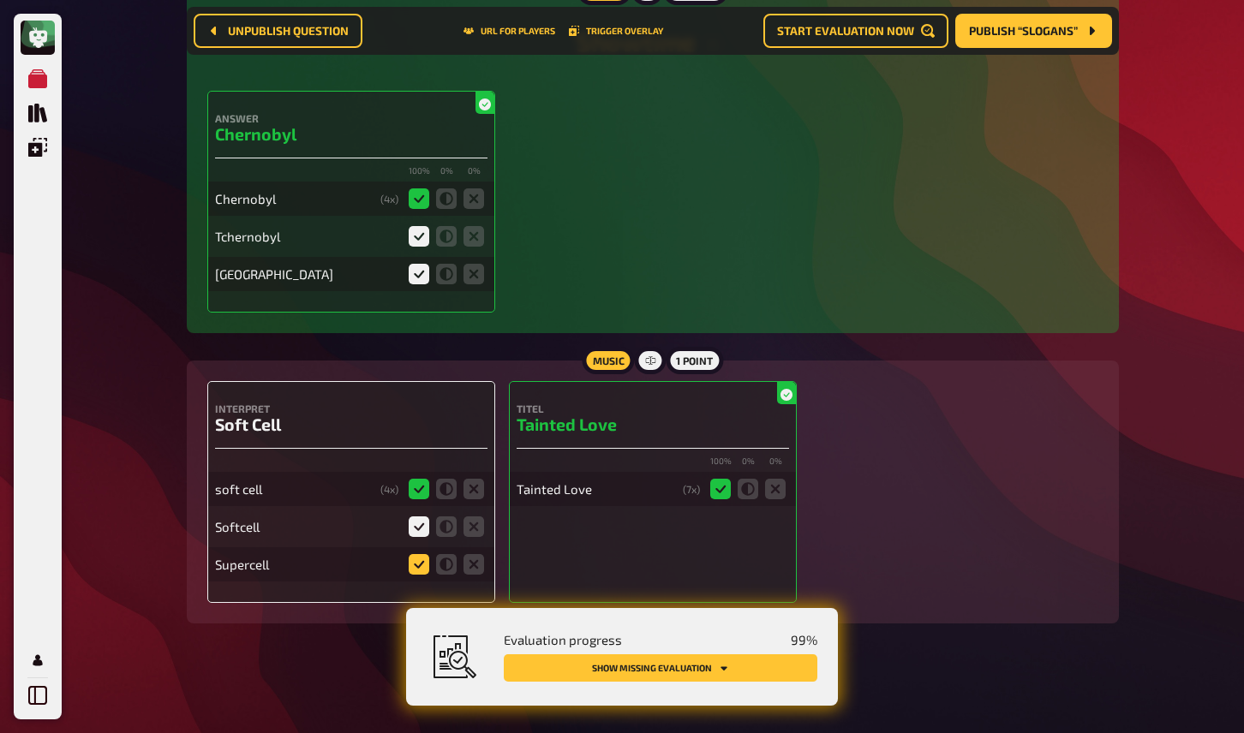
click at [424, 562] on icon at bounding box center [419, 564] width 21 height 21
click at [0, 0] on input "radio" at bounding box center [0, 0] width 0 height 0
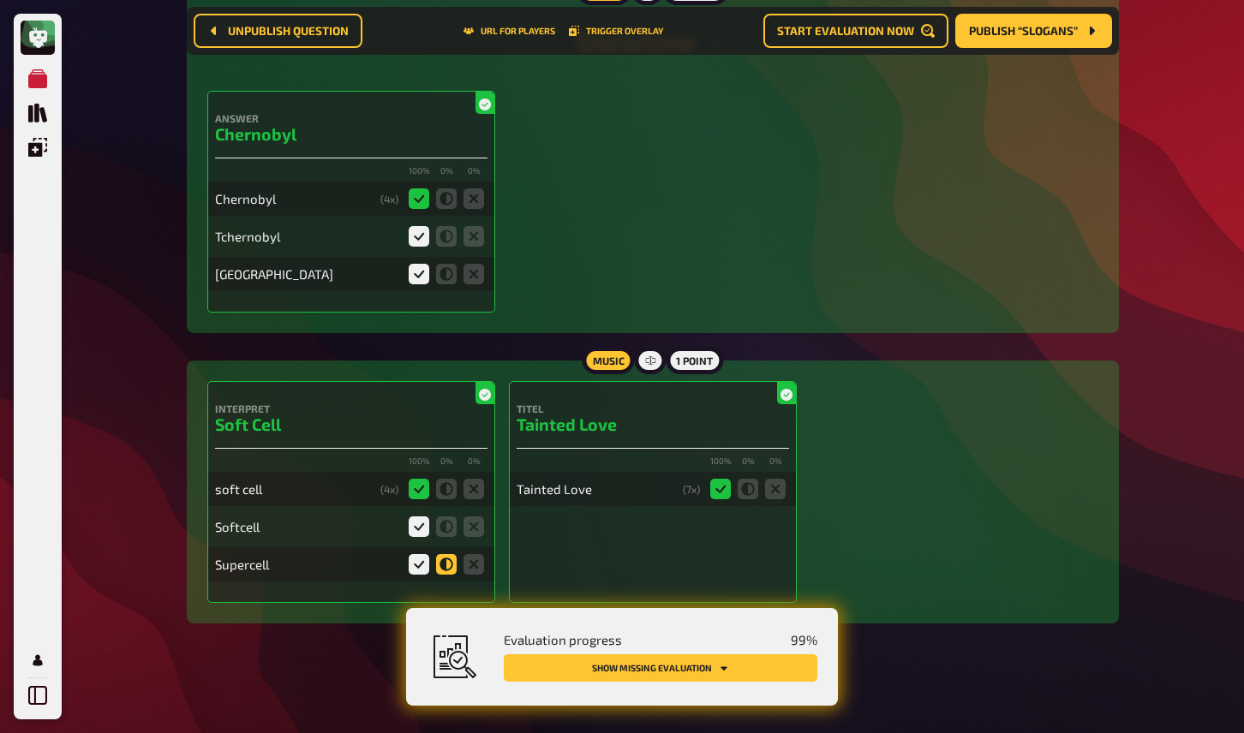
click at [446, 571] on icon at bounding box center [446, 564] width 21 height 21
click at [0, 0] on input "radio" at bounding box center [0, 0] width 0 height 0
click at [662, 673] on button "Show missing evaluation" at bounding box center [661, 668] width 314 height 27
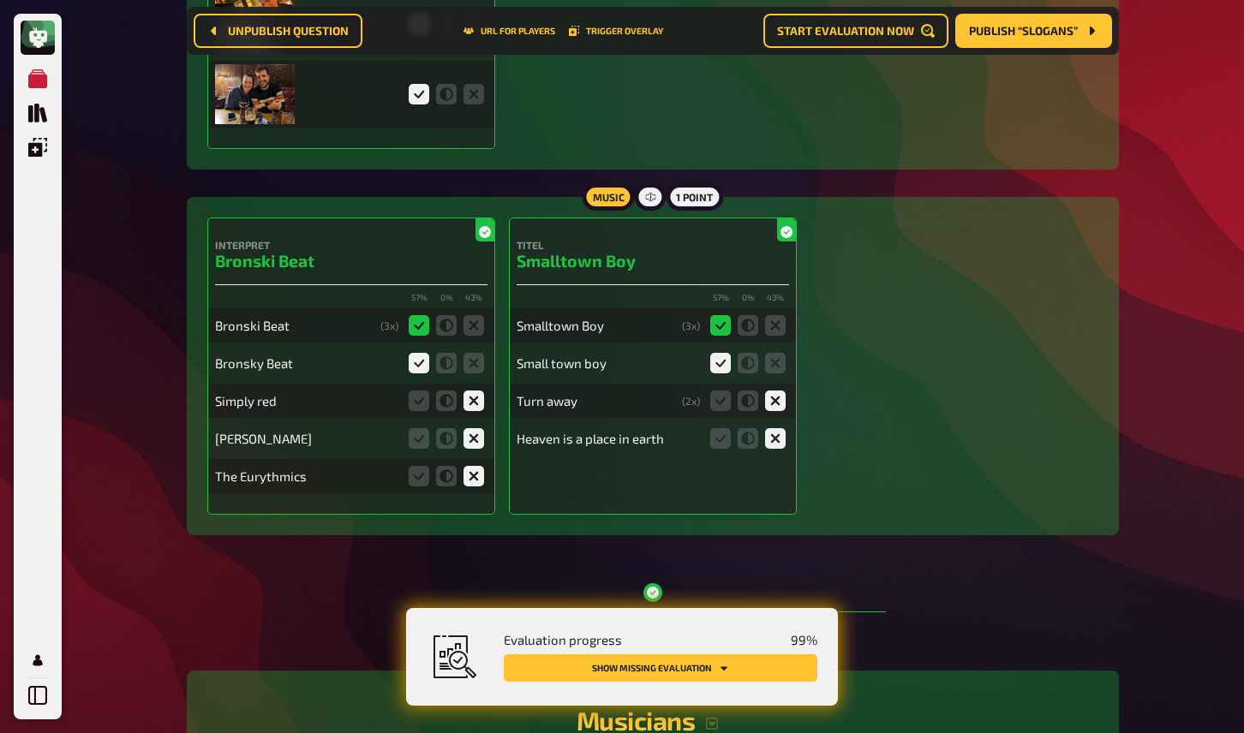
scroll to position [3233, 0]
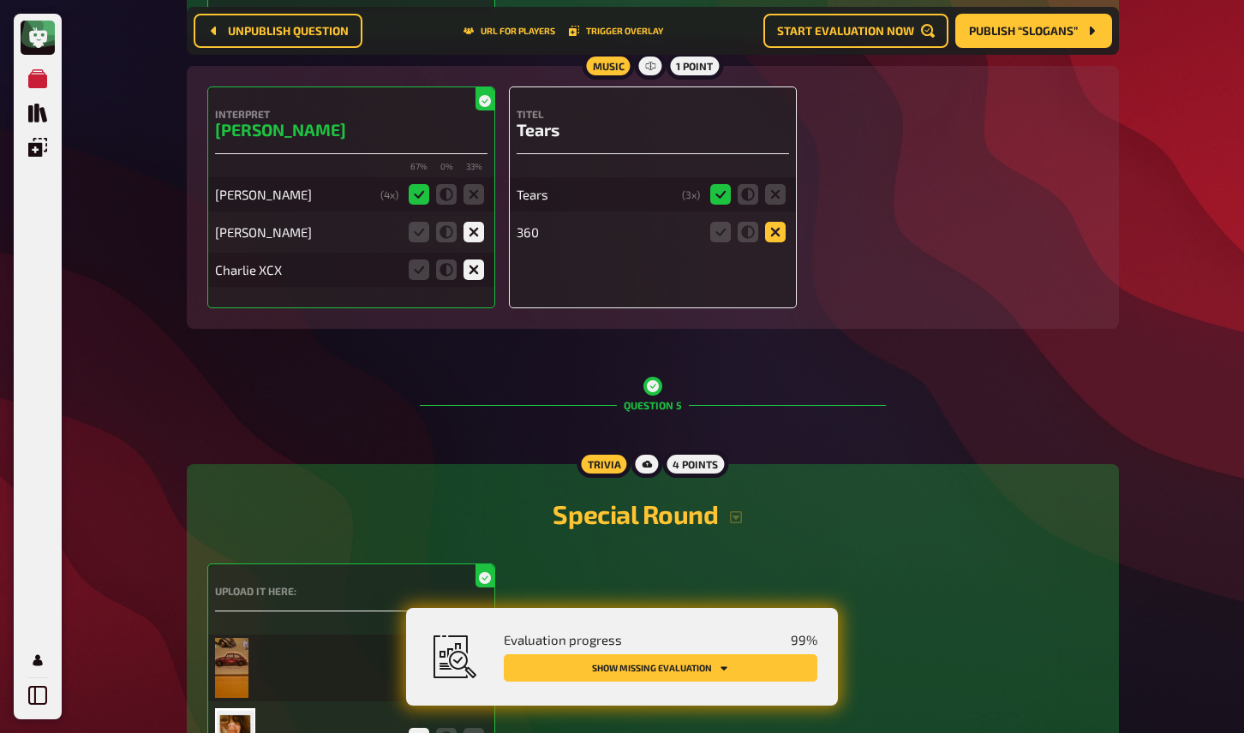
click at [772, 242] on icon at bounding box center [775, 232] width 21 height 21
click at [0, 0] on input "radio" at bounding box center [0, 0] width 0 height 0
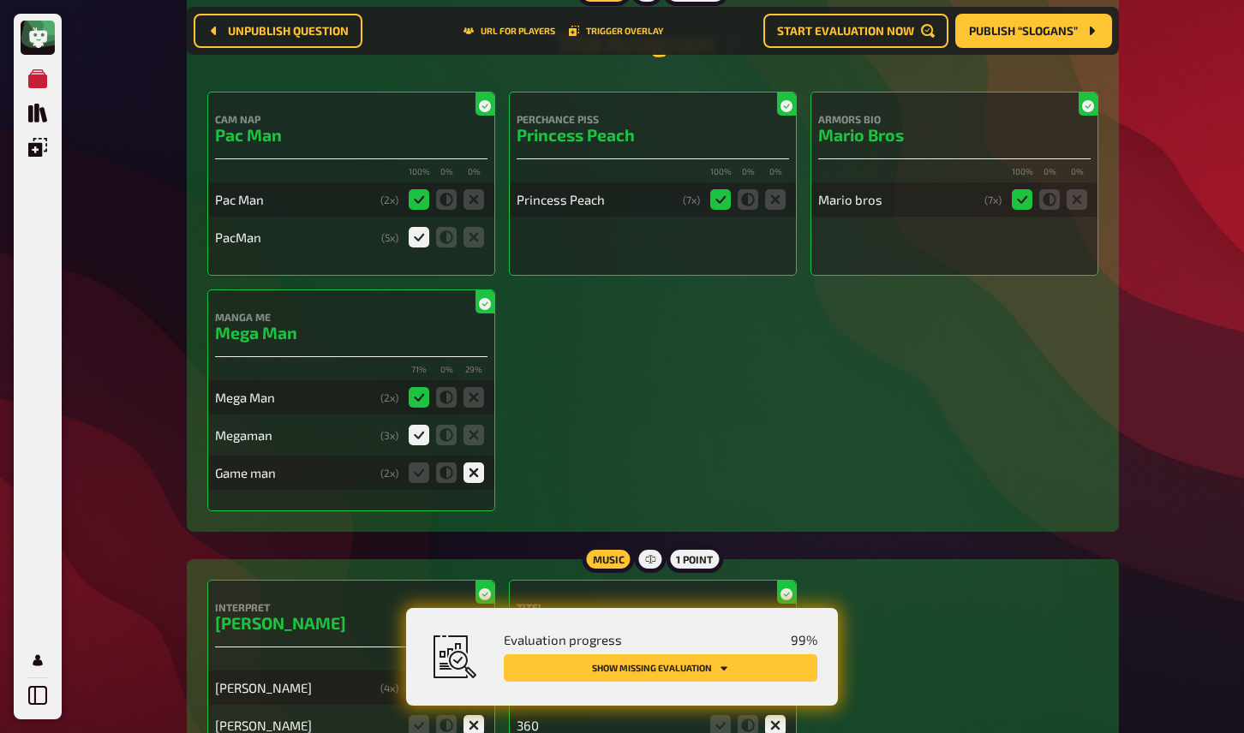
scroll to position [2624, 0]
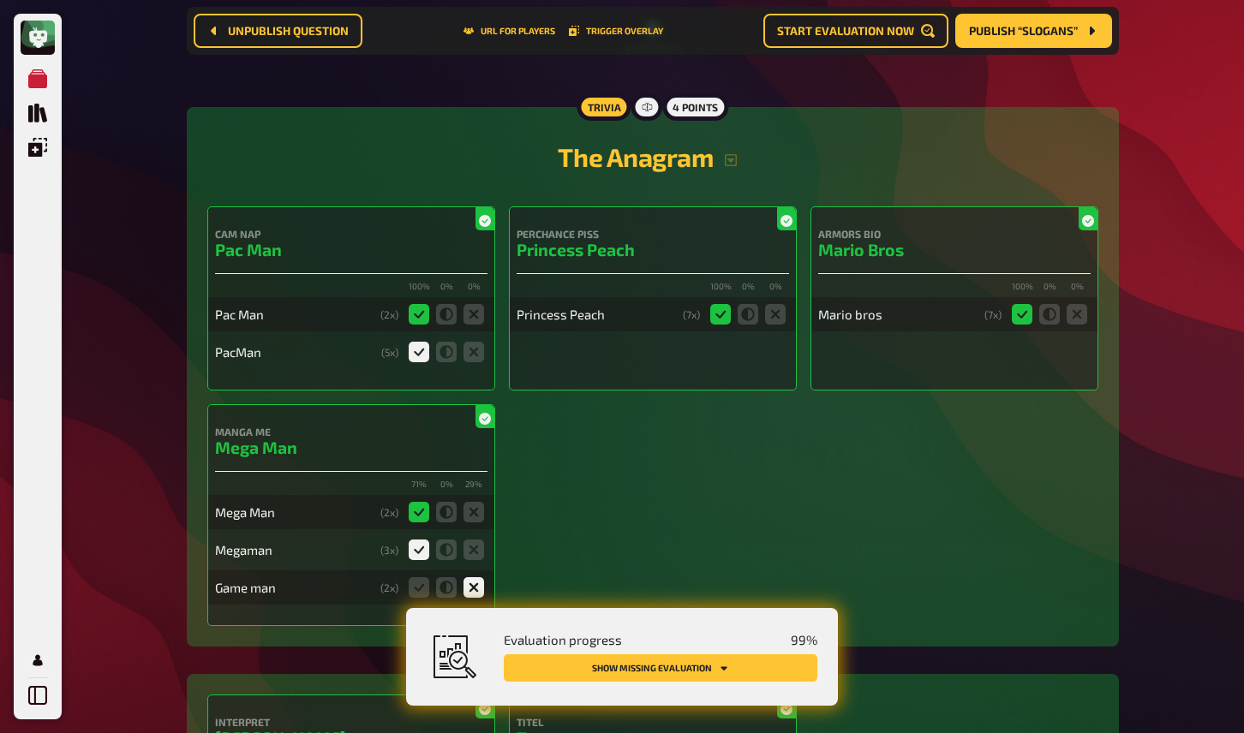
click at [604, 668] on button "Show missing evaluation" at bounding box center [661, 668] width 314 height 27
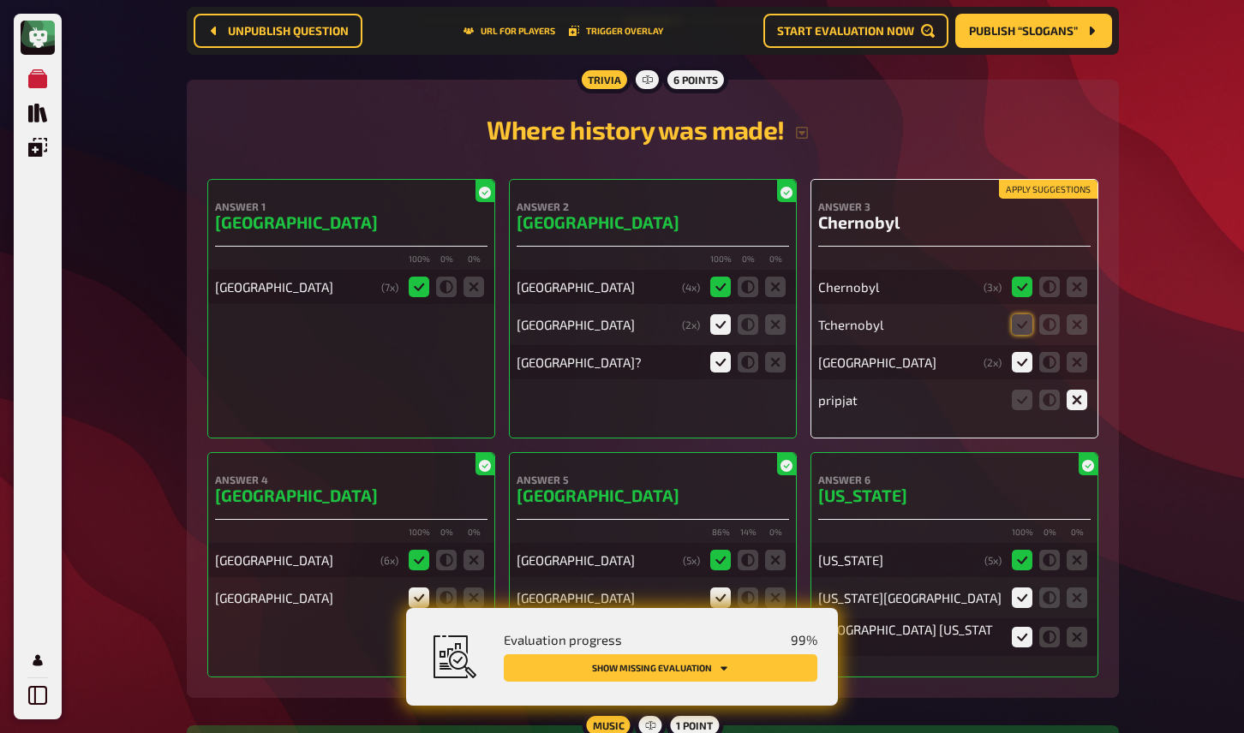
scroll to position [8040, 0]
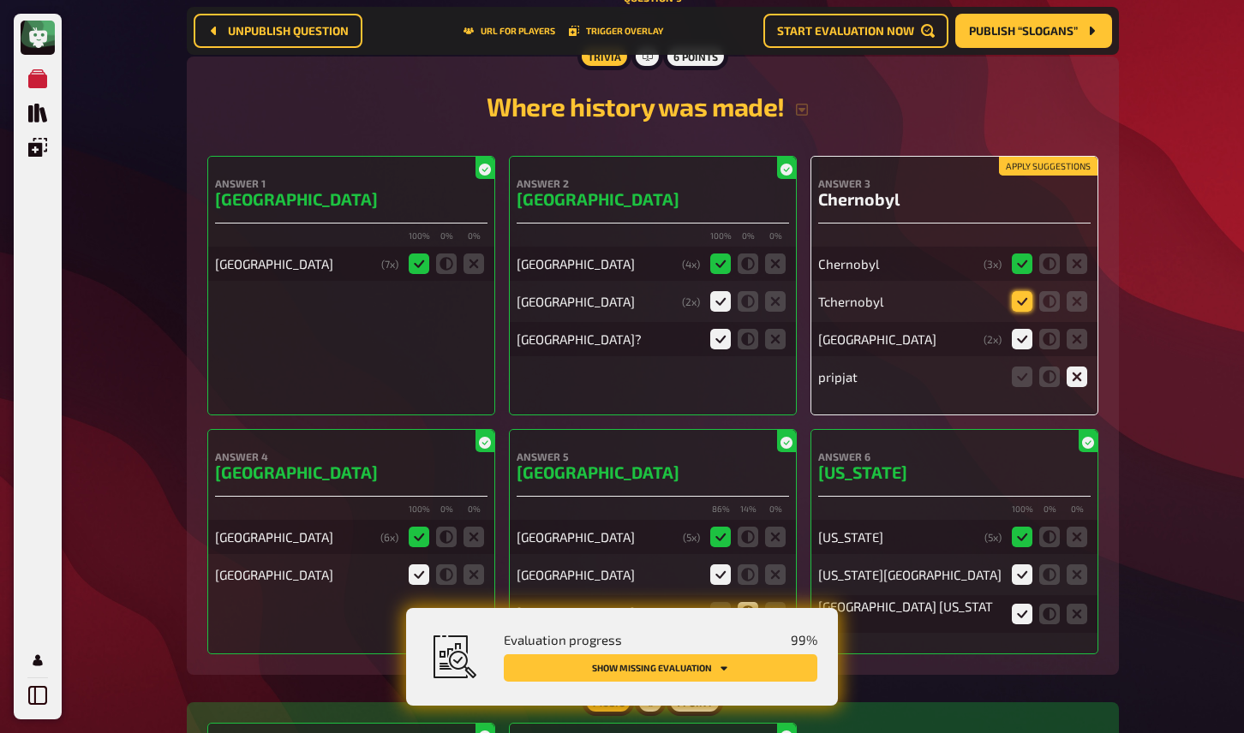
click at [1015, 312] on icon at bounding box center [1022, 301] width 21 height 21
click at [0, 0] on input "radio" at bounding box center [0, 0] width 0 height 0
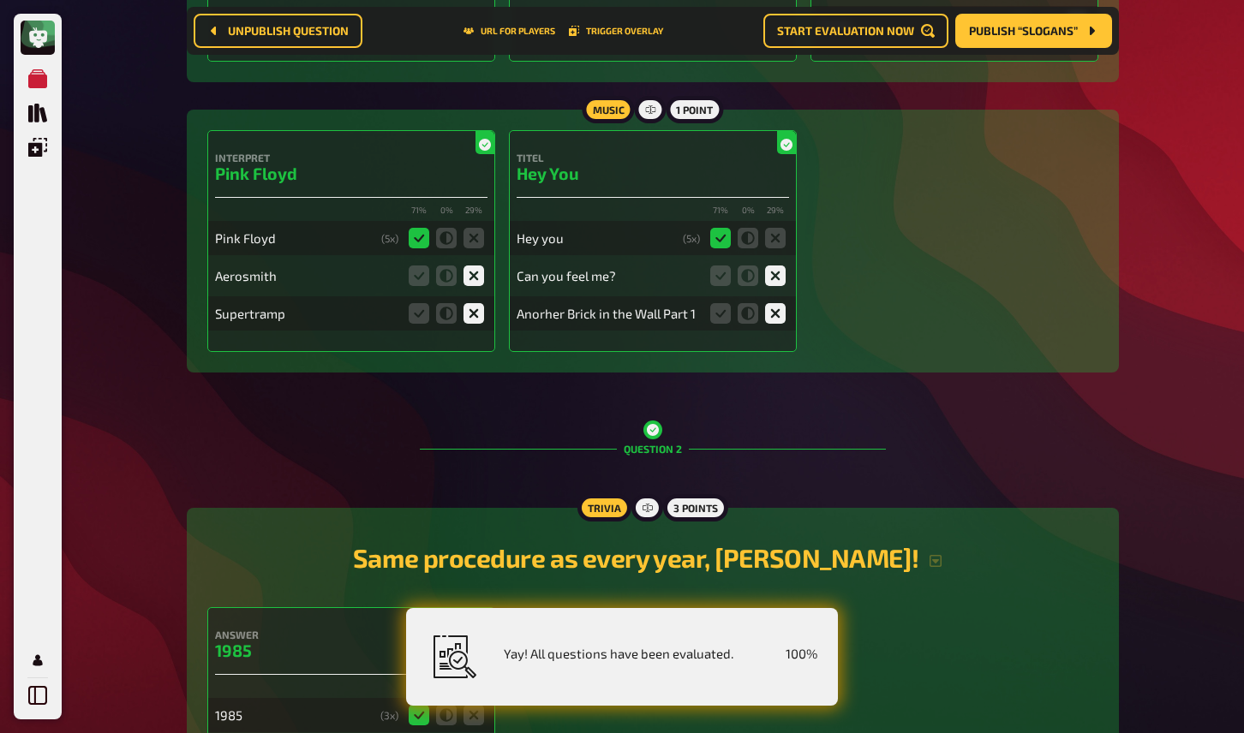
scroll to position [0, 0]
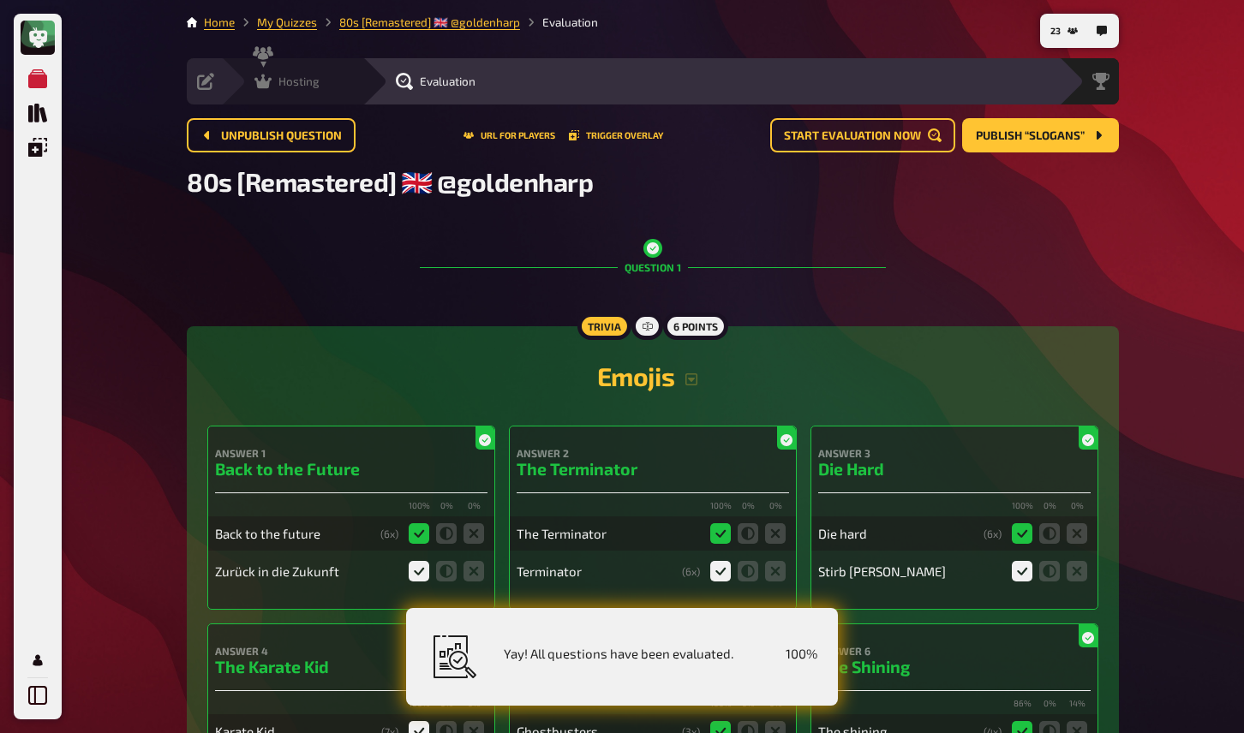
click at [283, 75] on span "Hosting" at bounding box center [298, 82] width 41 height 14
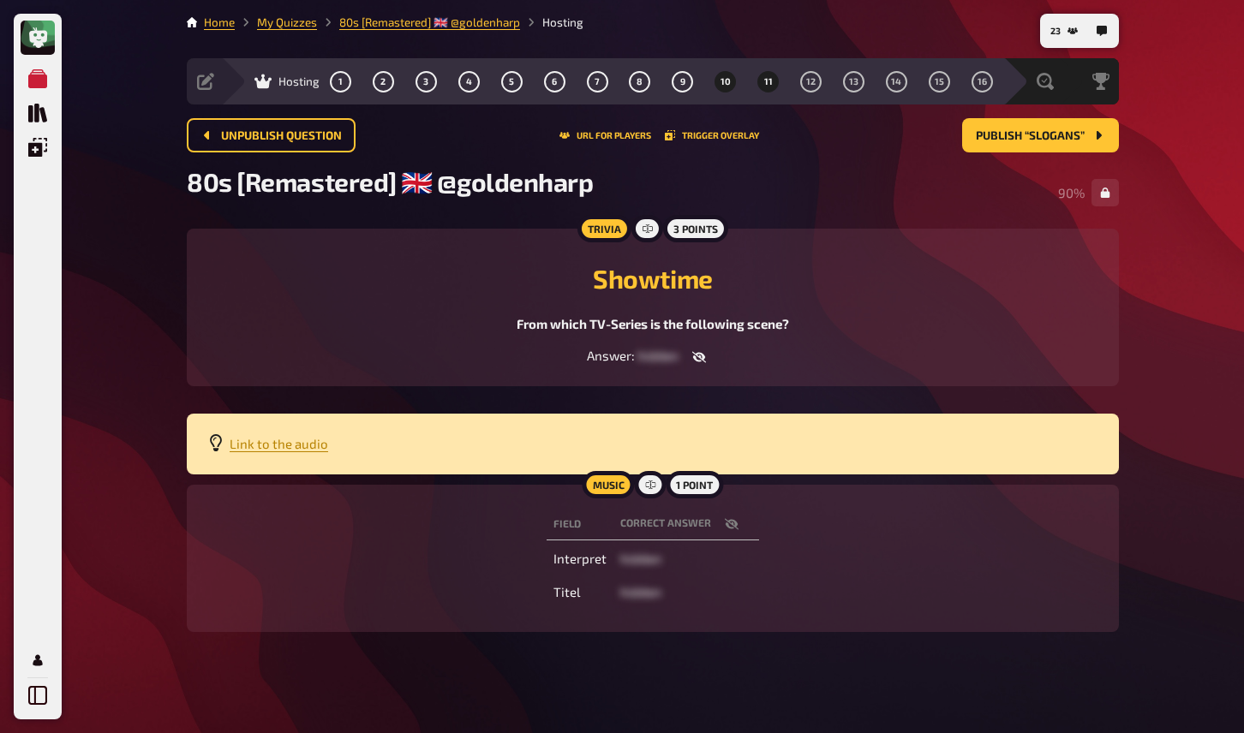
click at [758, 81] on button "11" at bounding box center [768, 81] width 27 height 27
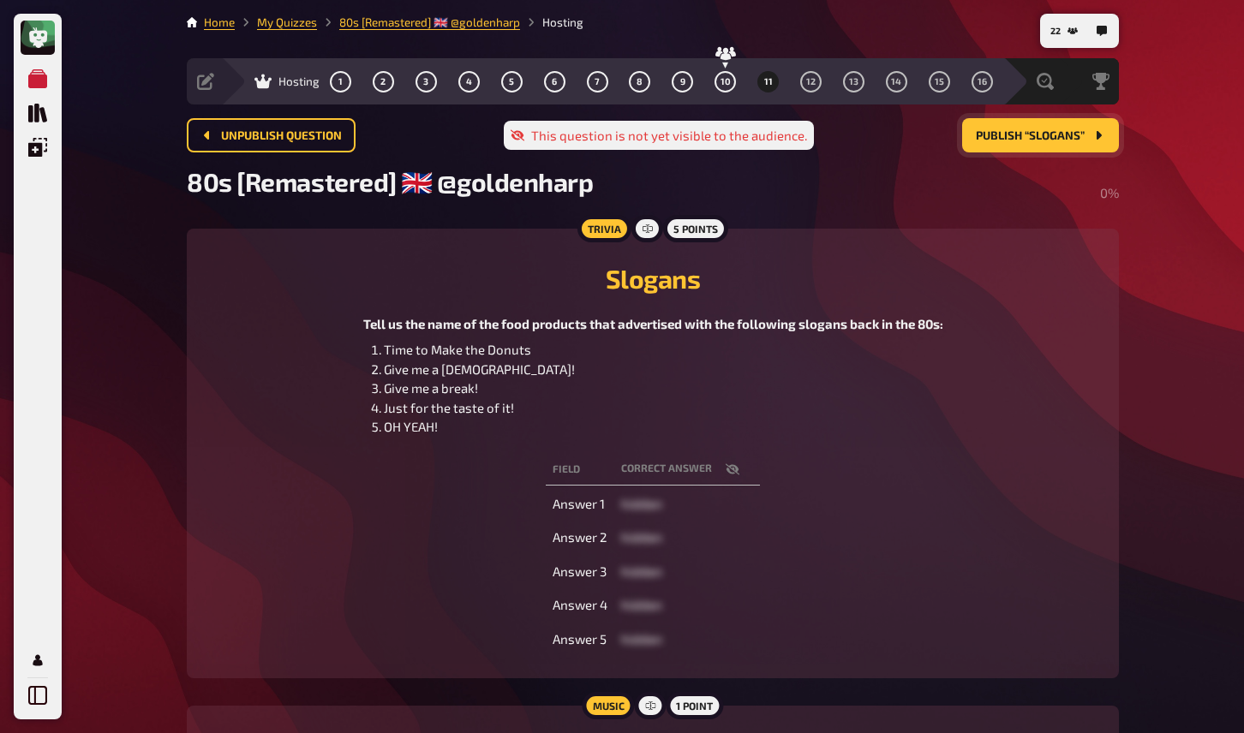
click at [1069, 132] on span "Publish “Slogans”" at bounding box center [1030, 136] width 109 height 12
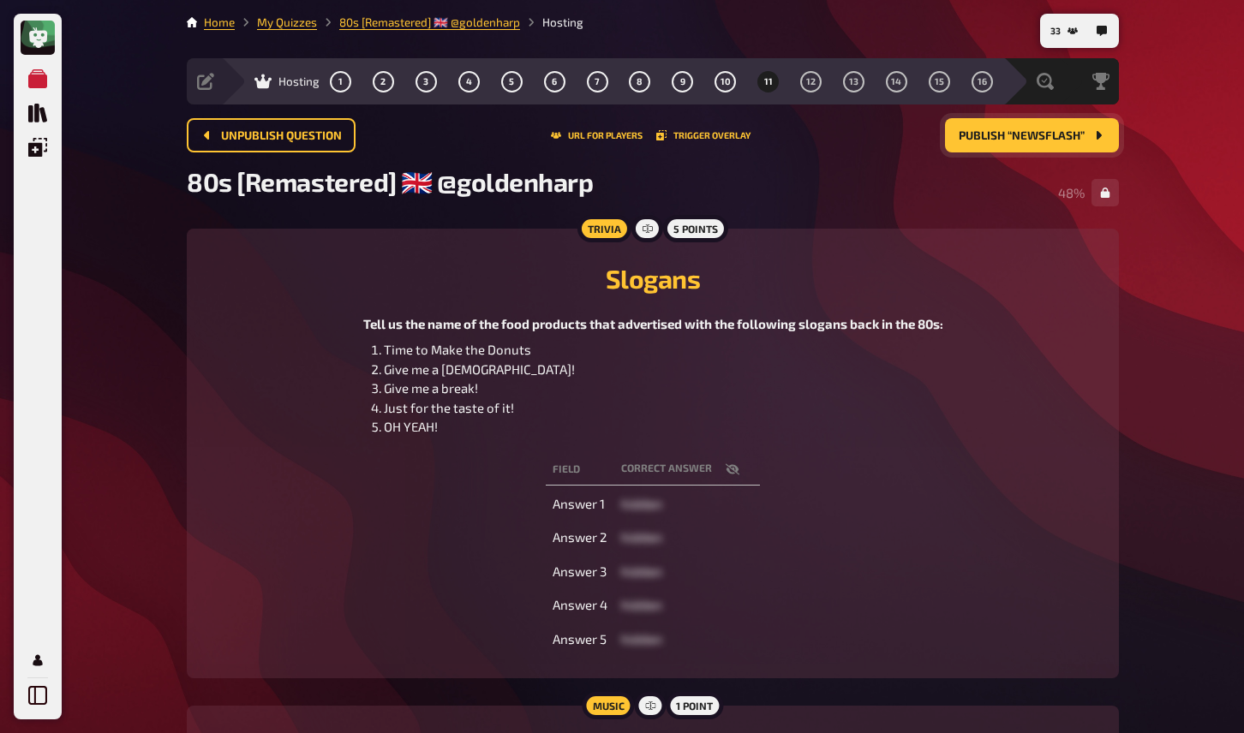
click at [1154, 220] on div "My Quizzes Quiz Library Overlays My Account 33 Home My Quizzes 80s [Remastered]…" at bounding box center [622, 481] width 1244 height 963
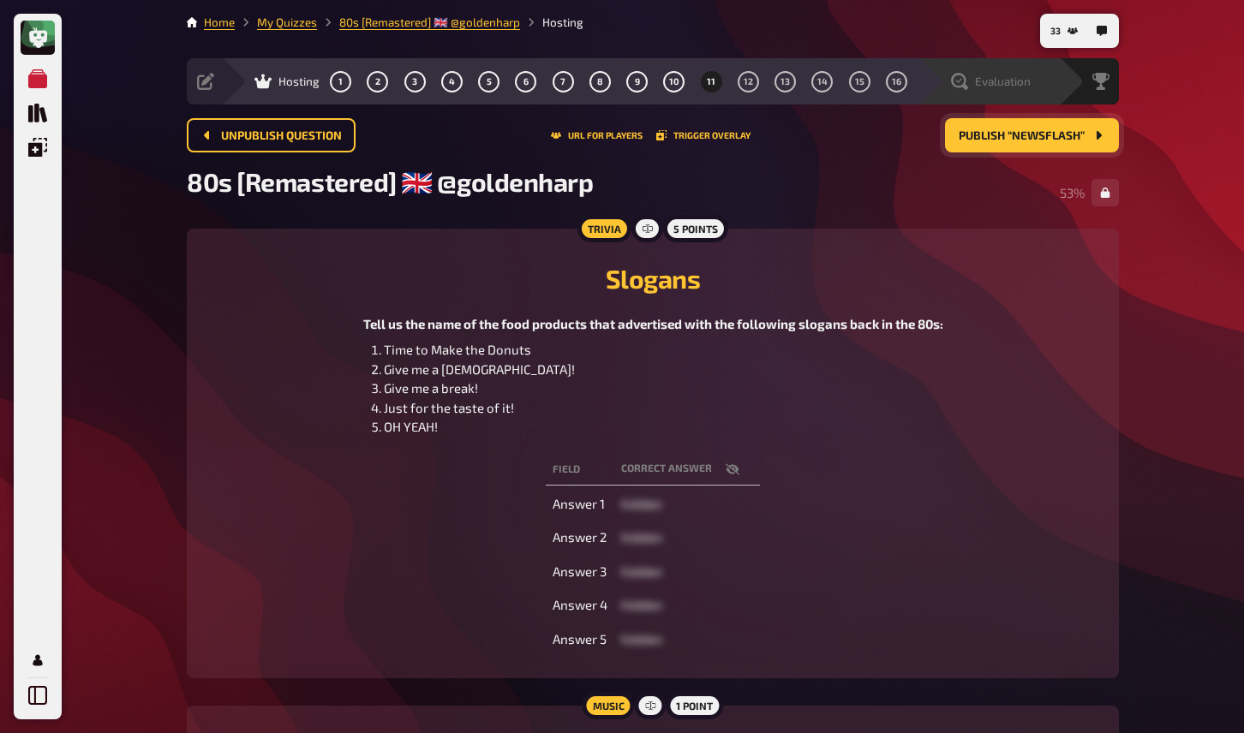
click at [980, 91] on div "Evaluation" at bounding box center [988, 81] width 141 height 46
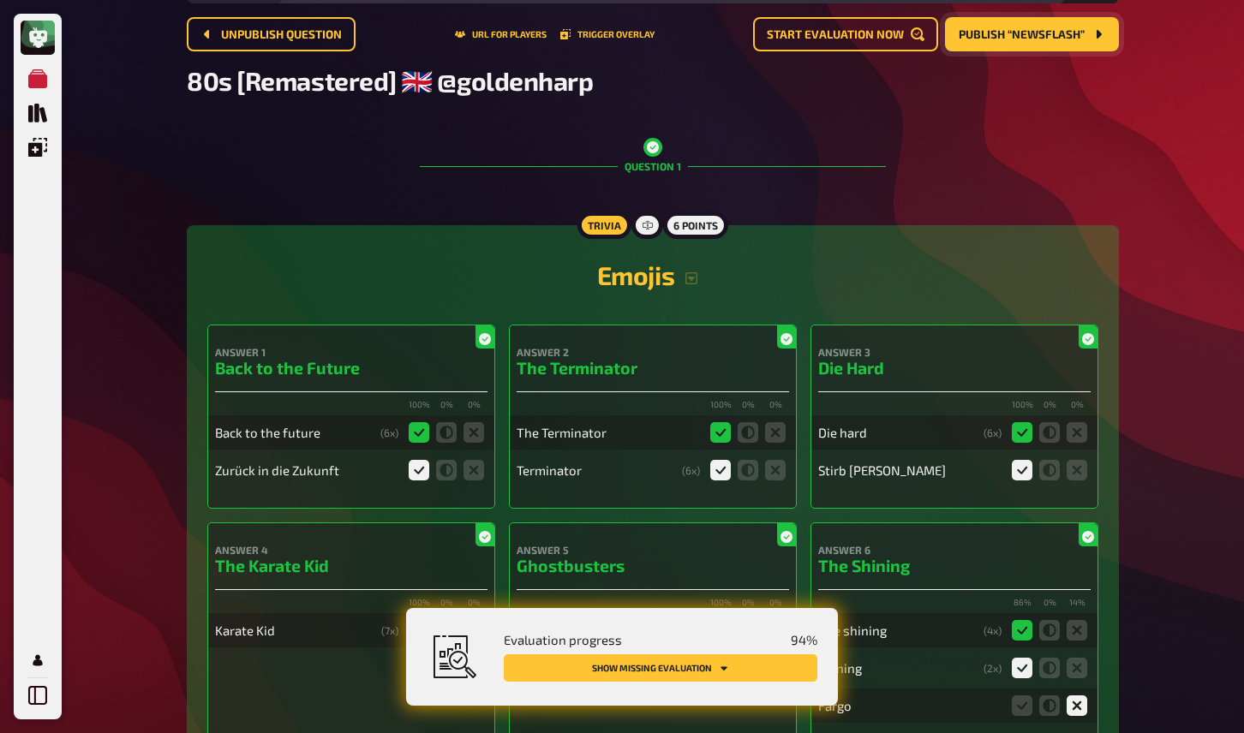
click at [724, 667] on icon "Show missing evaluation" at bounding box center [724, 668] width 10 height 10
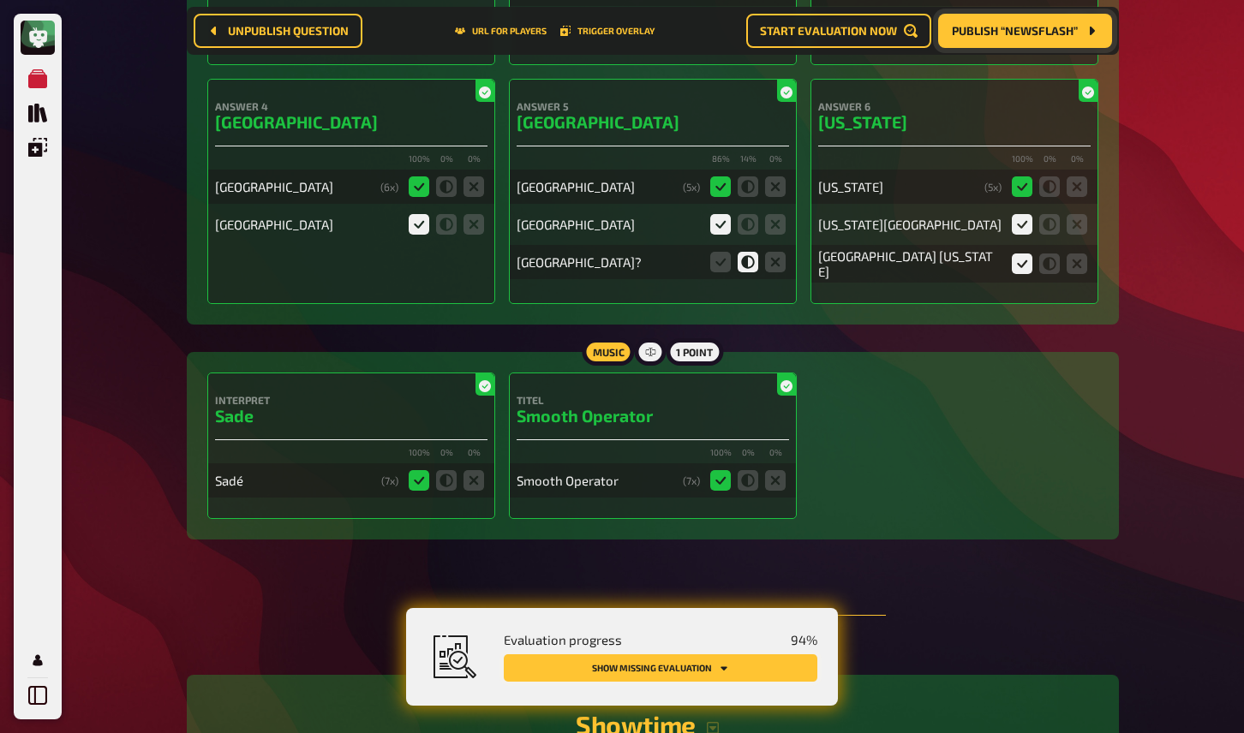
scroll to position [9365, 0]
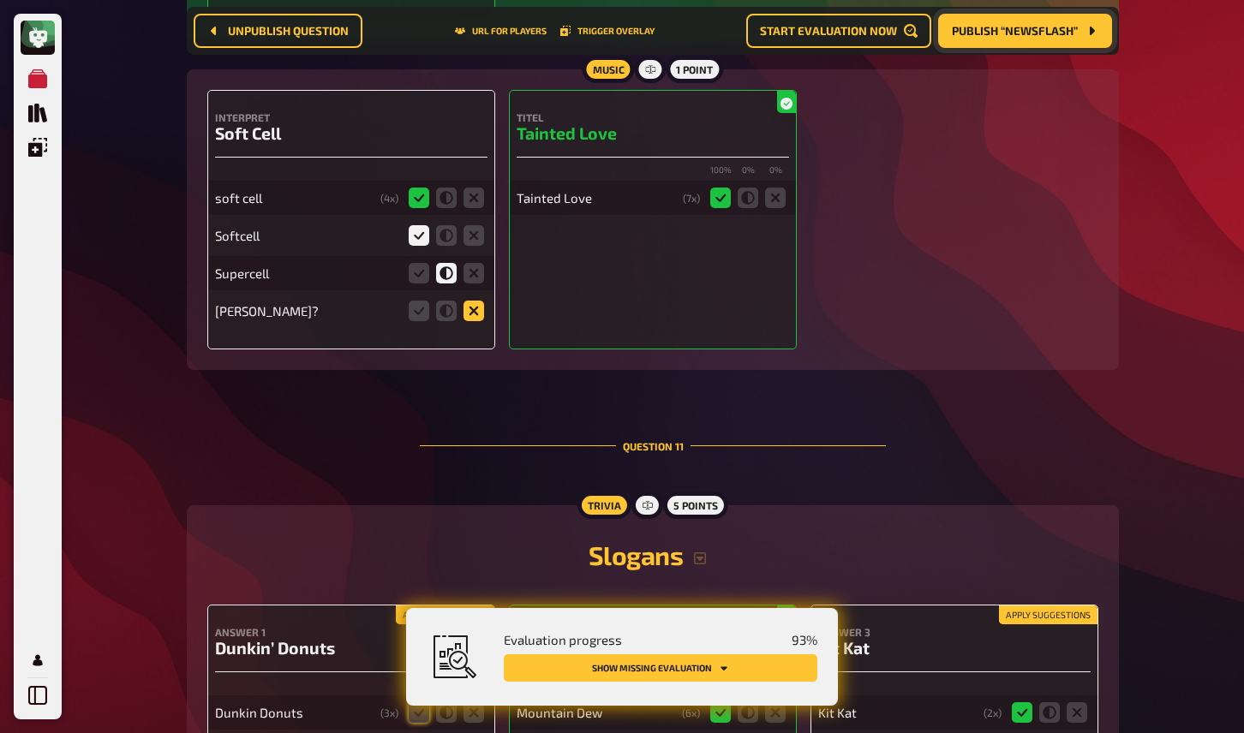
click at [477, 321] on icon at bounding box center [474, 311] width 21 height 21
click at [0, 0] on input "radio" at bounding box center [0, 0] width 0 height 0
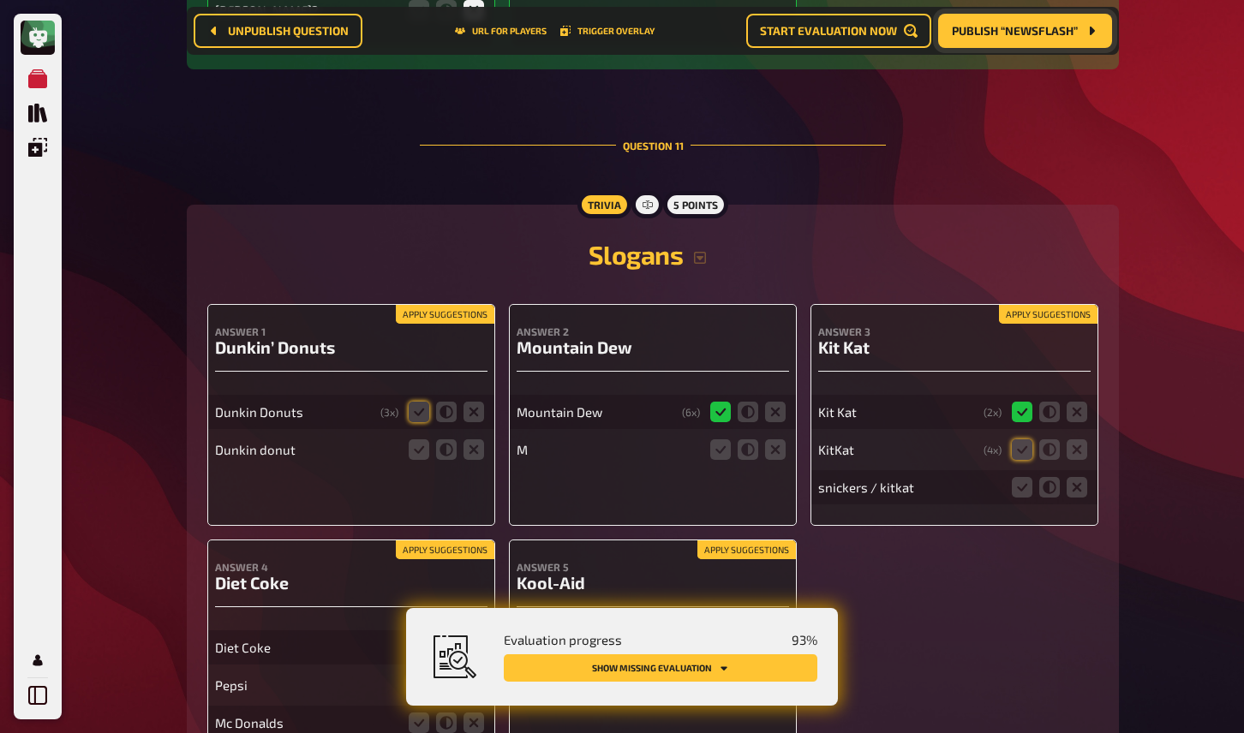
scroll to position [9680, 0]
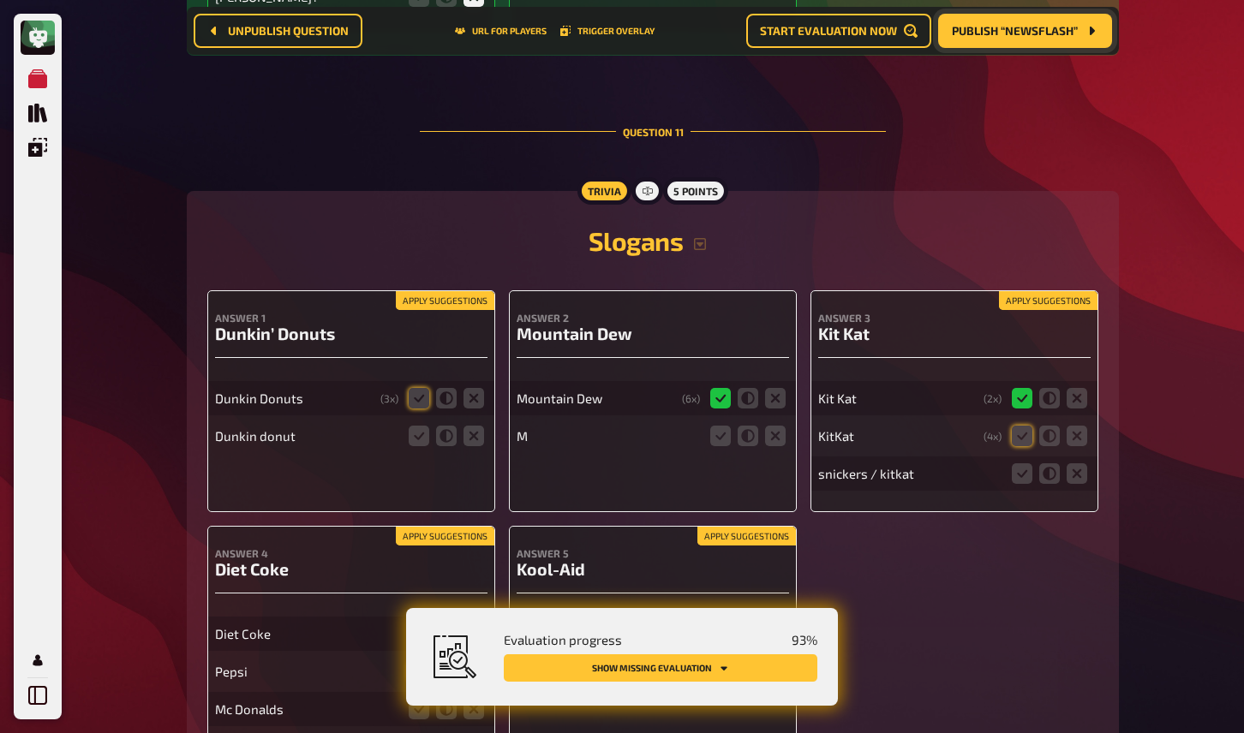
click at [471, 310] on button "Apply suggestions" at bounding box center [445, 300] width 99 height 19
click at [420, 446] on icon at bounding box center [419, 436] width 21 height 21
click at [0, 0] on input "radio" at bounding box center [0, 0] width 0 height 0
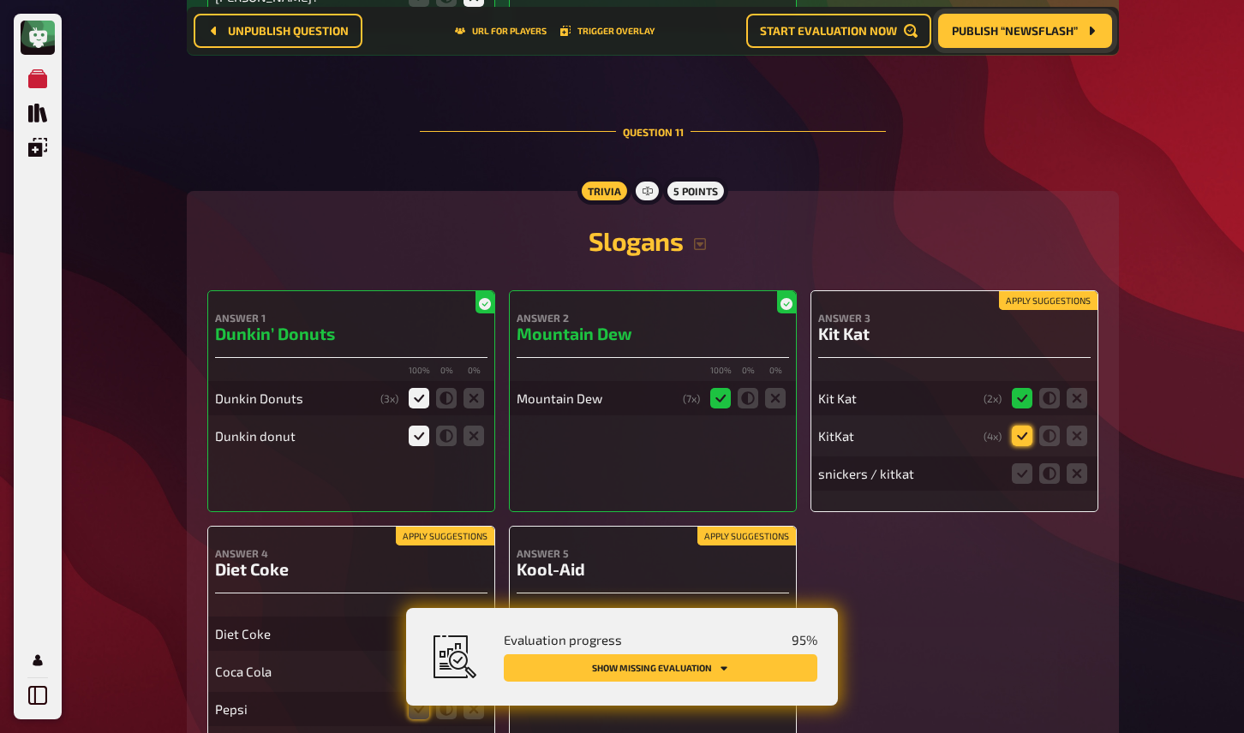
click at [1027, 446] on icon at bounding box center [1022, 436] width 21 height 21
click at [0, 0] on input "radio" at bounding box center [0, 0] width 0 height 0
click at [1022, 484] on icon at bounding box center [1022, 474] width 21 height 21
click at [0, 0] on input "radio" at bounding box center [0, 0] width 0 height 0
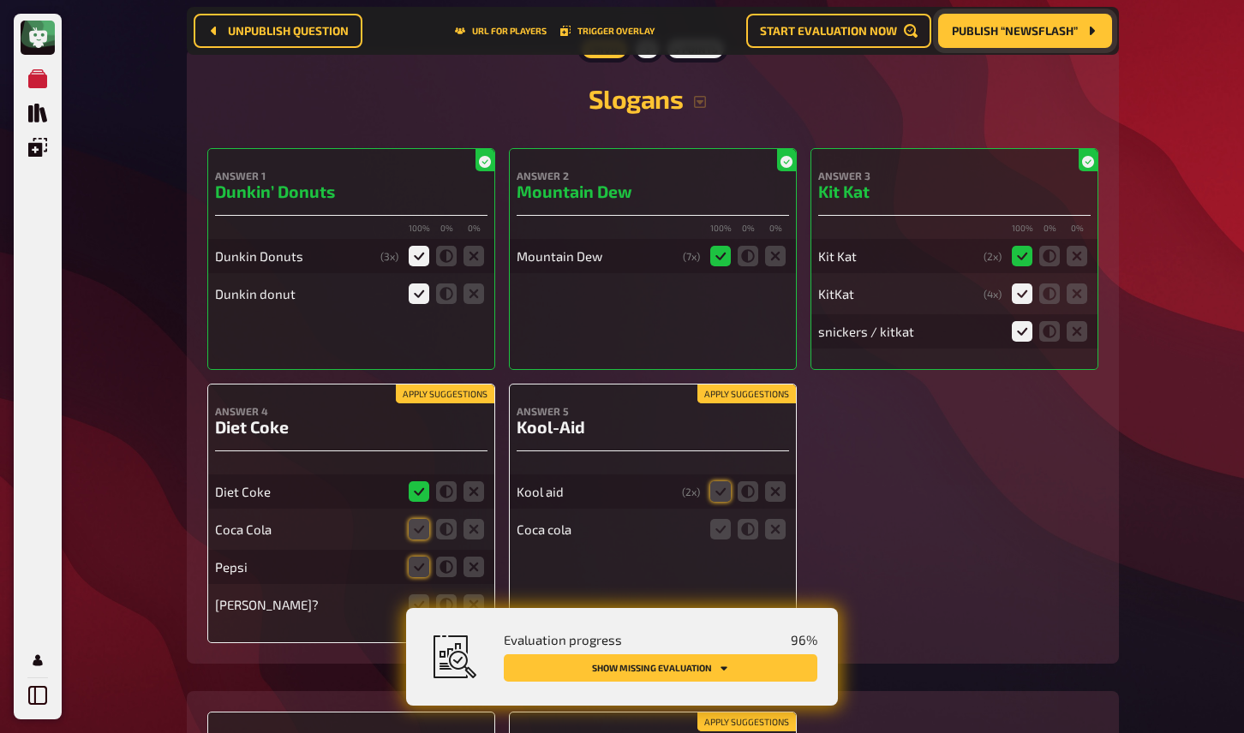
scroll to position [9938, 0]
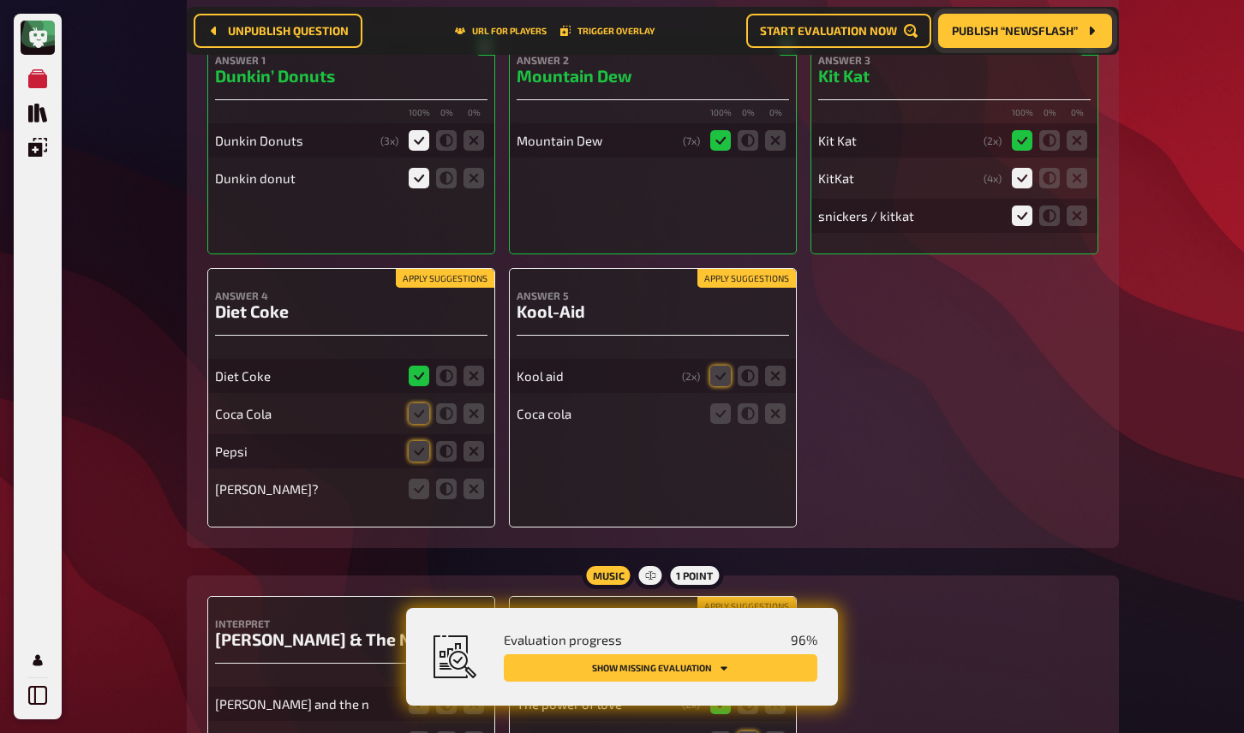
click at [745, 288] on button "Apply suggestions" at bounding box center [746, 278] width 99 height 19
click at [770, 424] on icon at bounding box center [775, 414] width 21 height 21
click at [0, 0] on input "radio" at bounding box center [0, 0] width 0 height 0
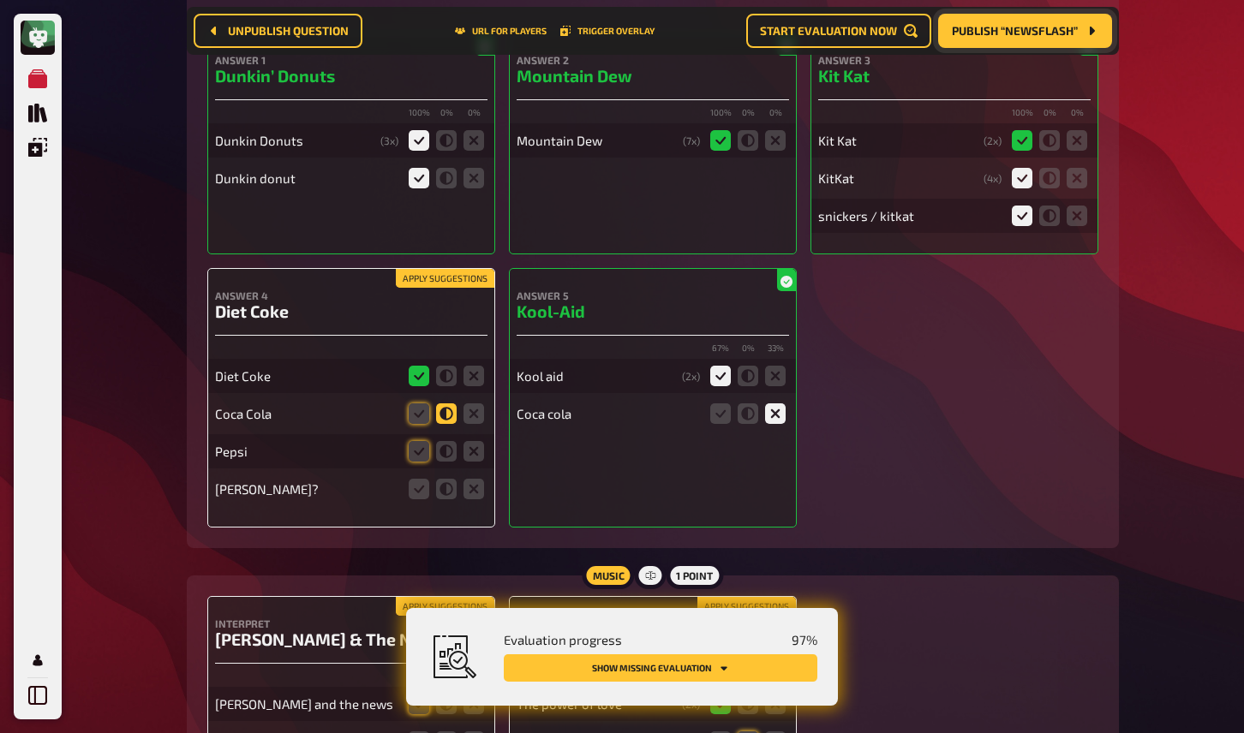
click at [447, 424] on icon at bounding box center [446, 414] width 21 height 21
click at [0, 0] on input "radio" at bounding box center [0, 0] width 0 height 0
click at [446, 462] on icon at bounding box center [446, 451] width 21 height 21
click at [0, 0] on input "radio" at bounding box center [0, 0] width 0 height 0
click at [422, 424] on icon at bounding box center [419, 414] width 21 height 21
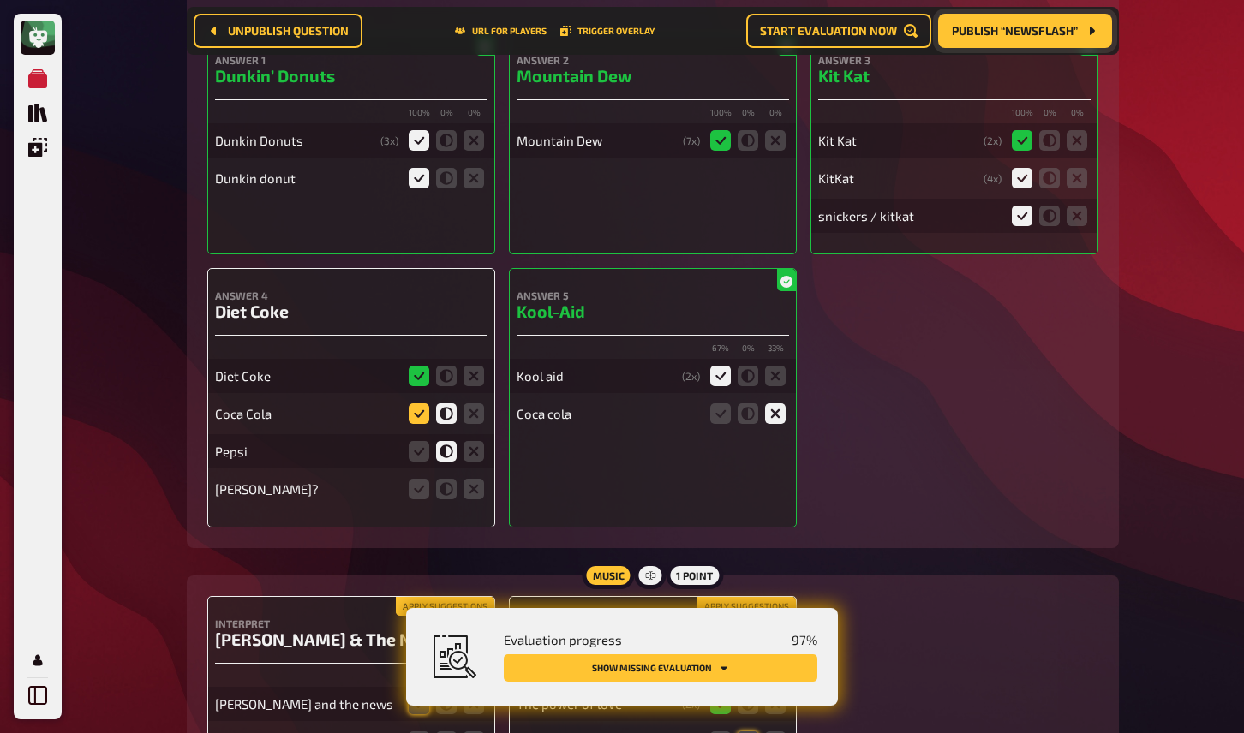
click at [0, 0] on input "radio" at bounding box center [0, 0] width 0 height 0
click at [471, 499] on icon at bounding box center [474, 489] width 21 height 21
click at [0, 0] on input "radio" at bounding box center [0, 0] width 0 height 0
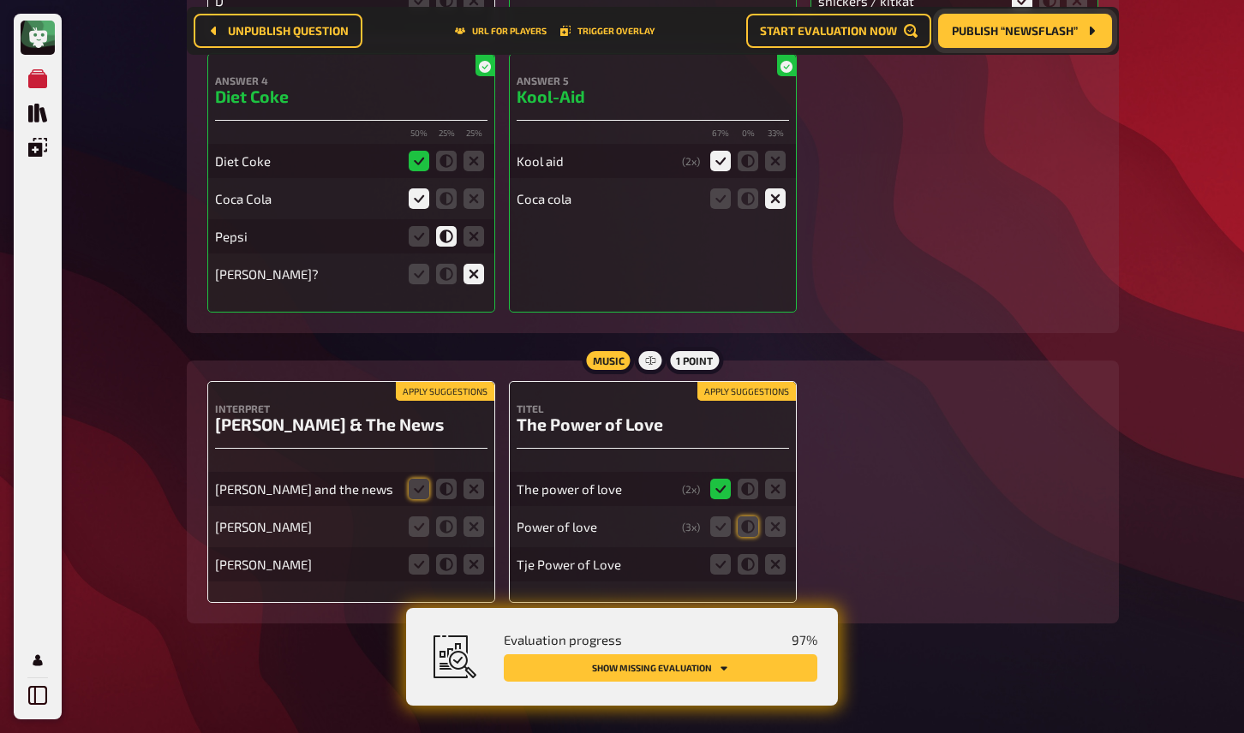
scroll to position [10178, 0]
click at [455, 386] on button "Apply suggestions" at bounding box center [445, 391] width 99 height 19
click at [446, 527] on icon at bounding box center [446, 527] width 21 height 21
click at [0, 0] on input "radio" at bounding box center [0, 0] width 0 height 0
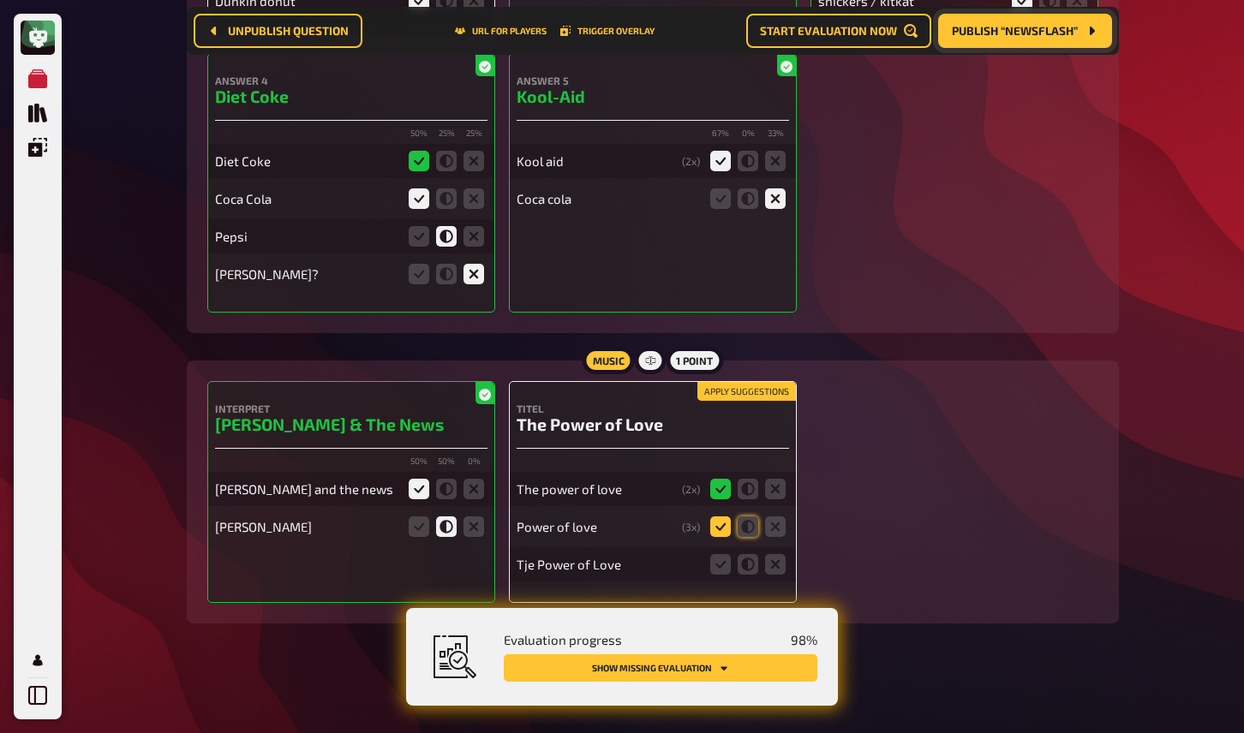
click at [719, 528] on icon at bounding box center [720, 527] width 21 height 21
click at [0, 0] on input "radio" at bounding box center [0, 0] width 0 height 0
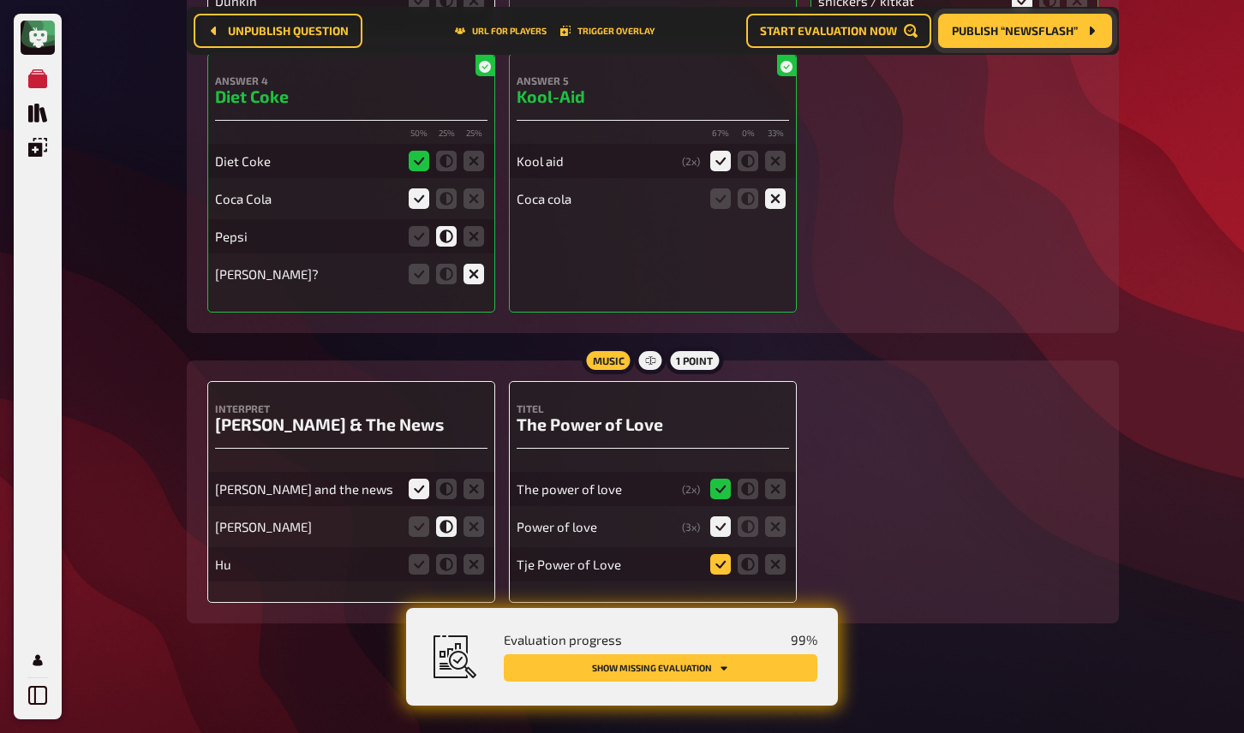
click at [726, 561] on icon at bounding box center [720, 564] width 21 height 21
click at [0, 0] on input "radio" at bounding box center [0, 0] width 0 height 0
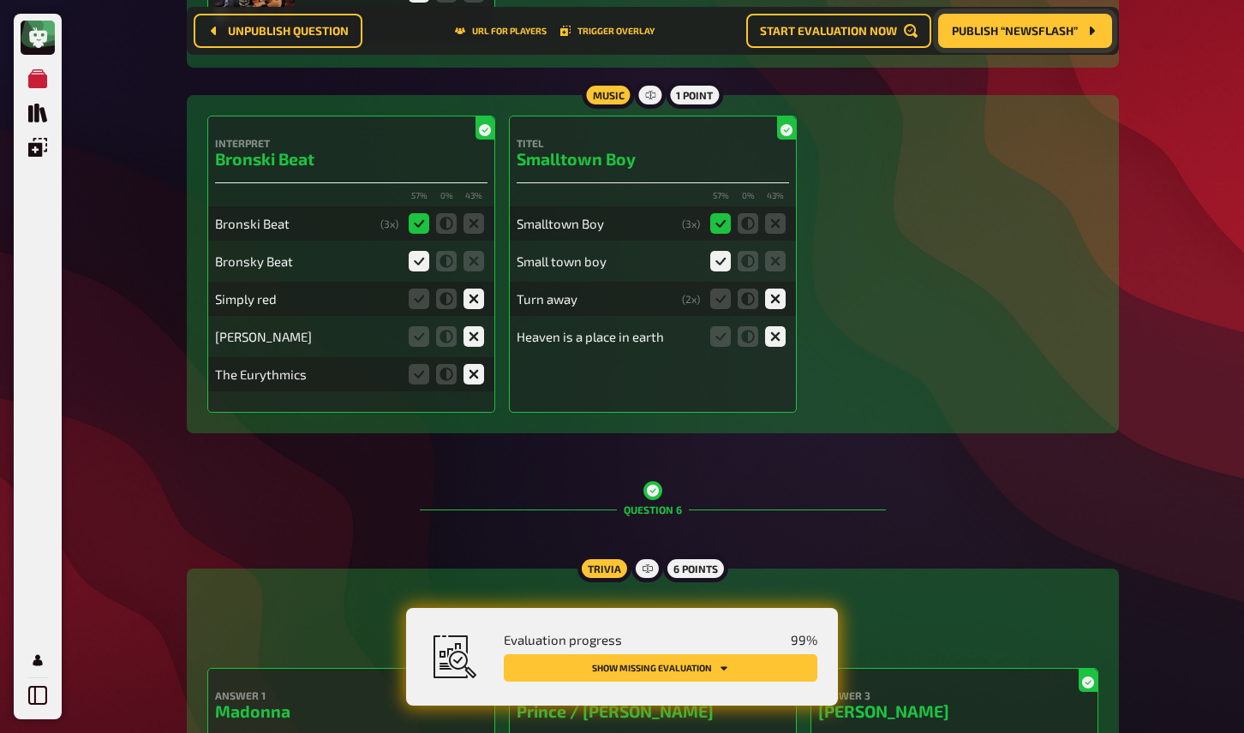
scroll to position [0, 0]
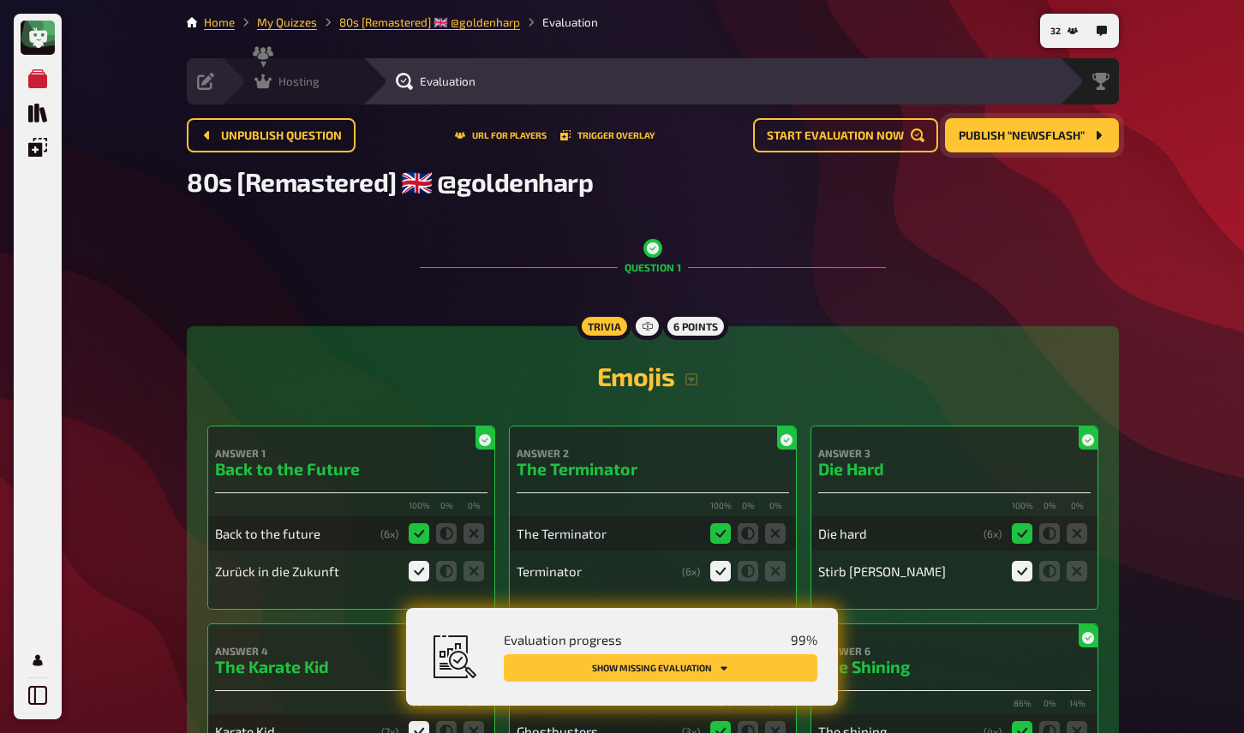
click at [264, 81] on icon at bounding box center [262, 82] width 17 height 15
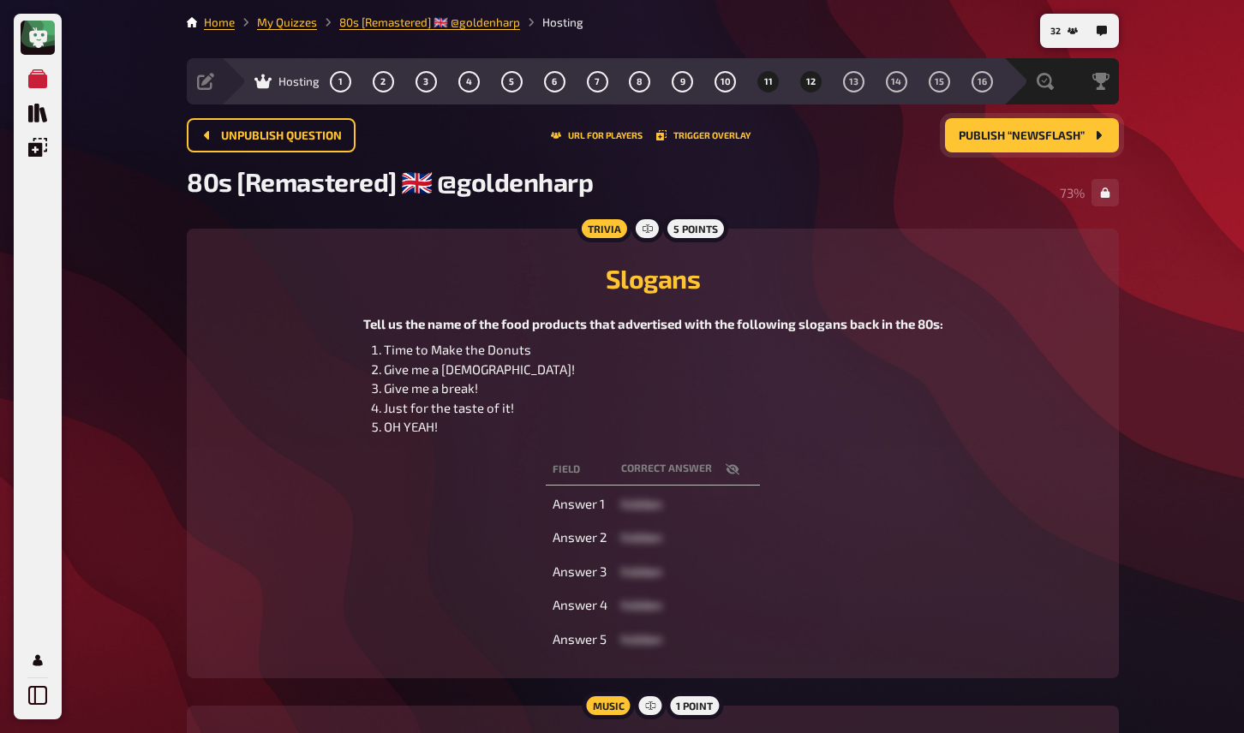
click at [809, 79] on span "12" at bounding box center [810, 81] width 9 height 9
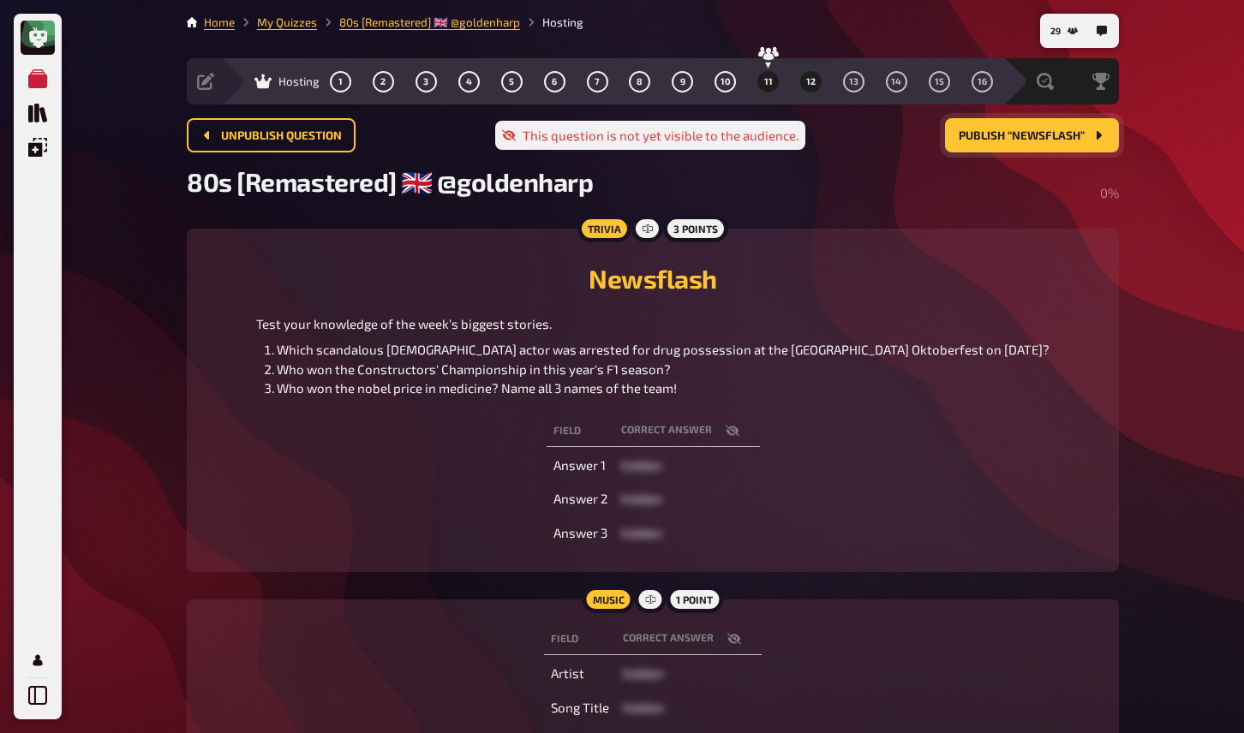
click at [766, 78] on span "11" at bounding box center [768, 81] width 9 height 9
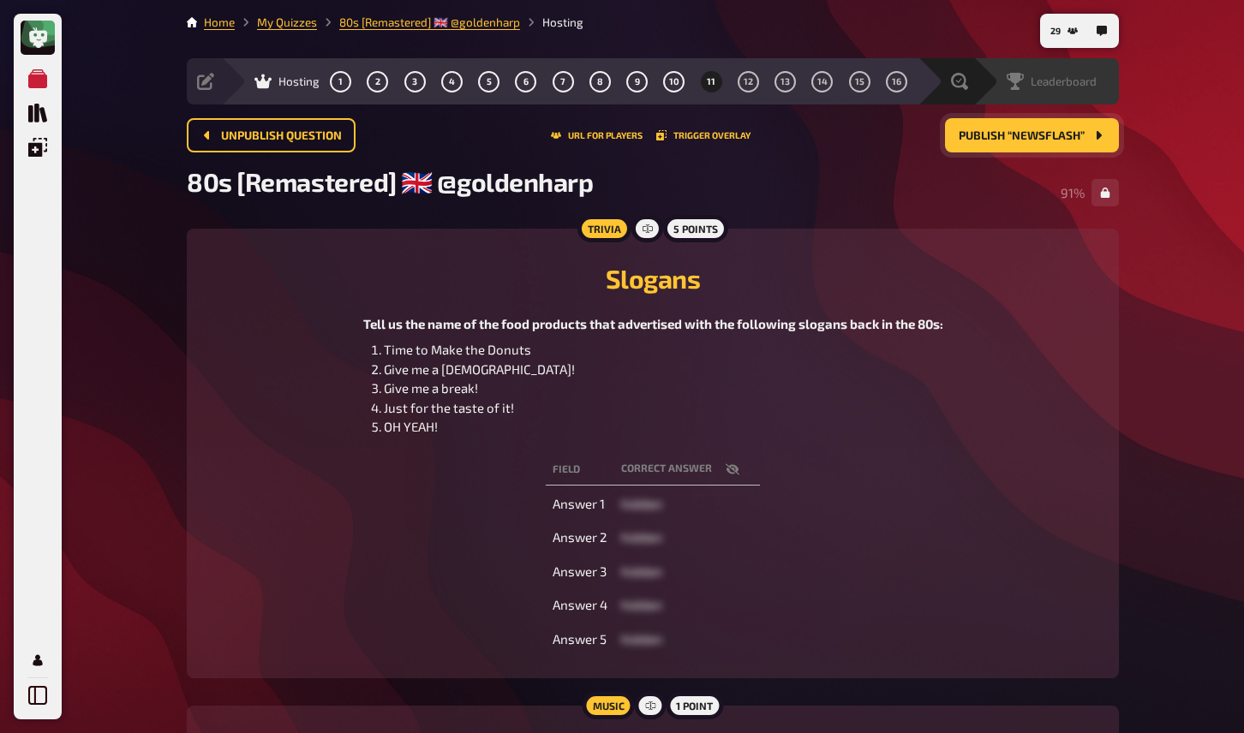
click at [1056, 80] on span "Leaderboard" at bounding box center [1064, 82] width 66 height 14
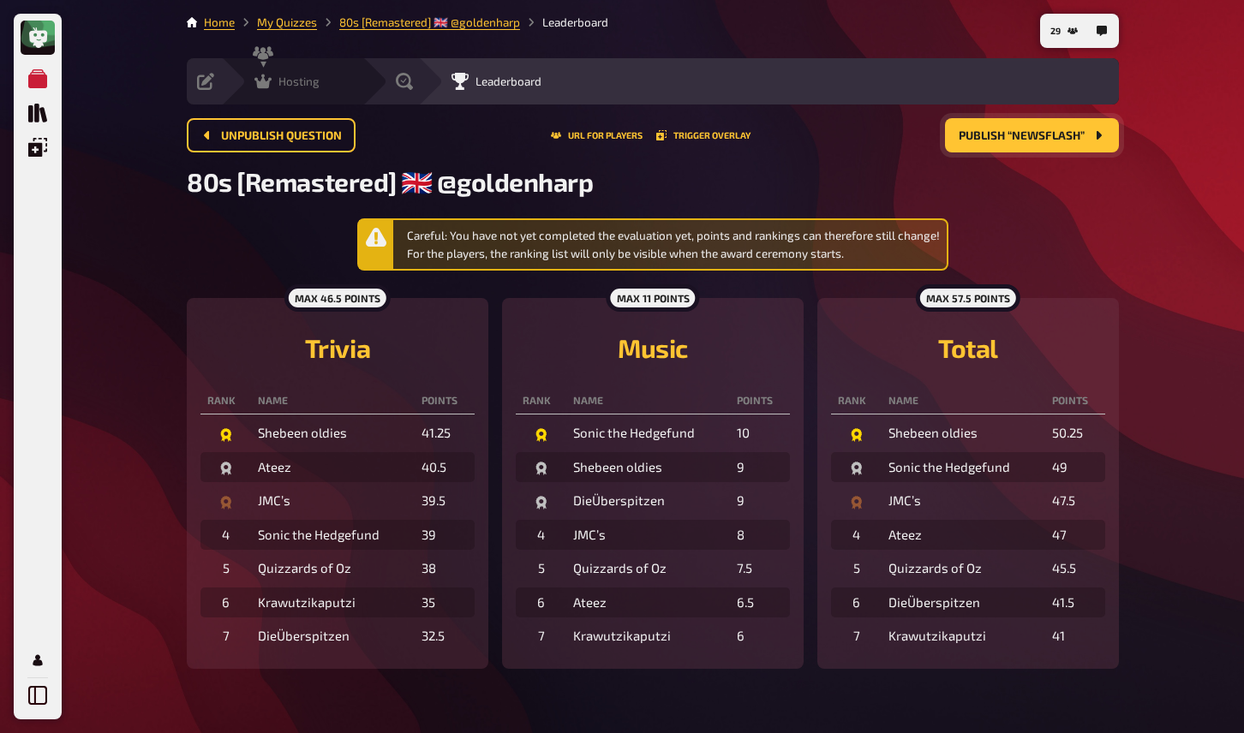
click at [271, 81] on icon at bounding box center [262, 81] width 17 height 17
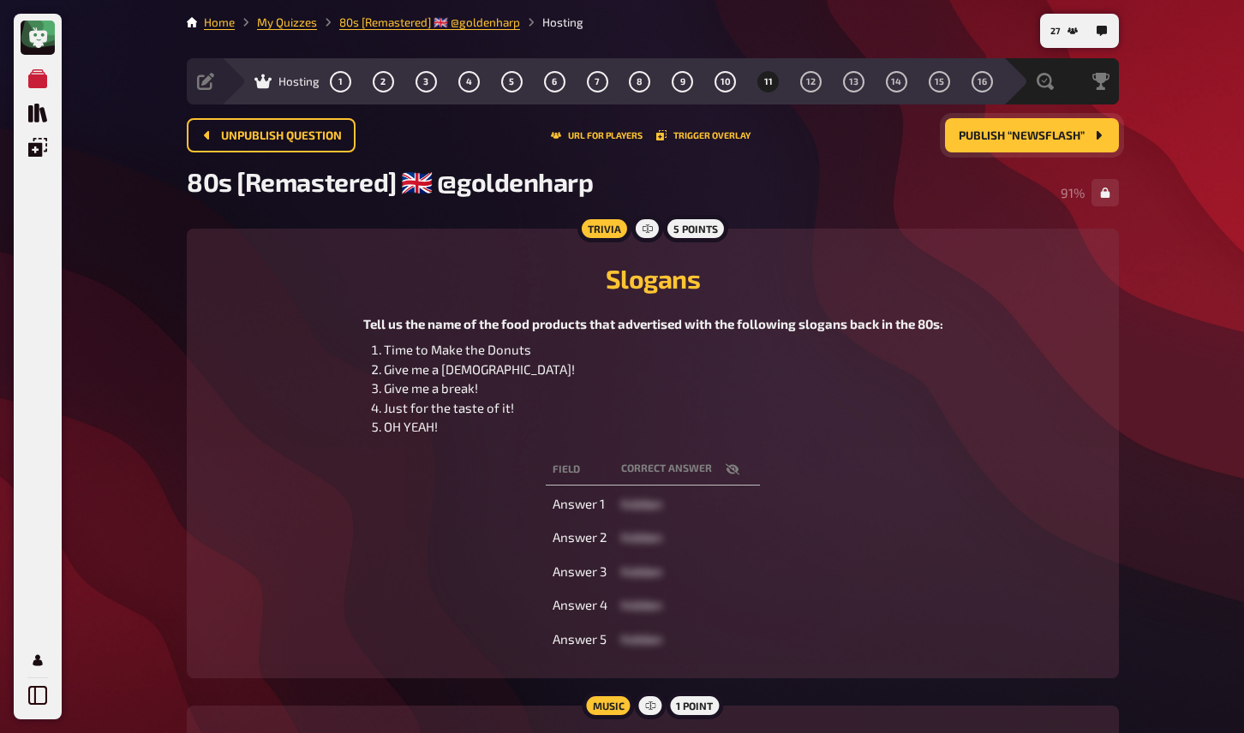
click at [938, 289] on h2 "Slogans" at bounding box center [652, 278] width 891 height 31
click at [974, 145] on button "Publish “Newsflash”" at bounding box center [1032, 135] width 174 height 34
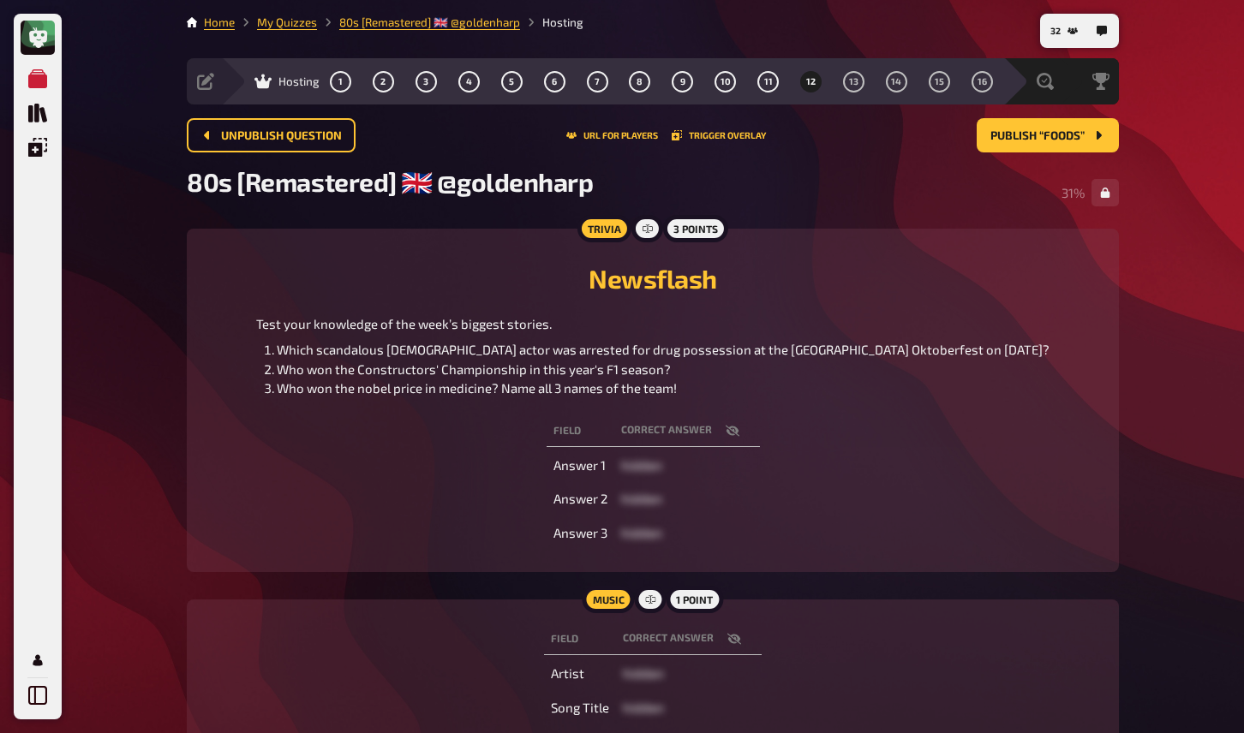
click at [1112, 558] on div "Trivia 3 points Newsflash Test your knowledge of the week’s biggest stories. Wh…" at bounding box center [653, 401] width 932 height 344
click at [852, 81] on span "13" at bounding box center [853, 81] width 9 height 9
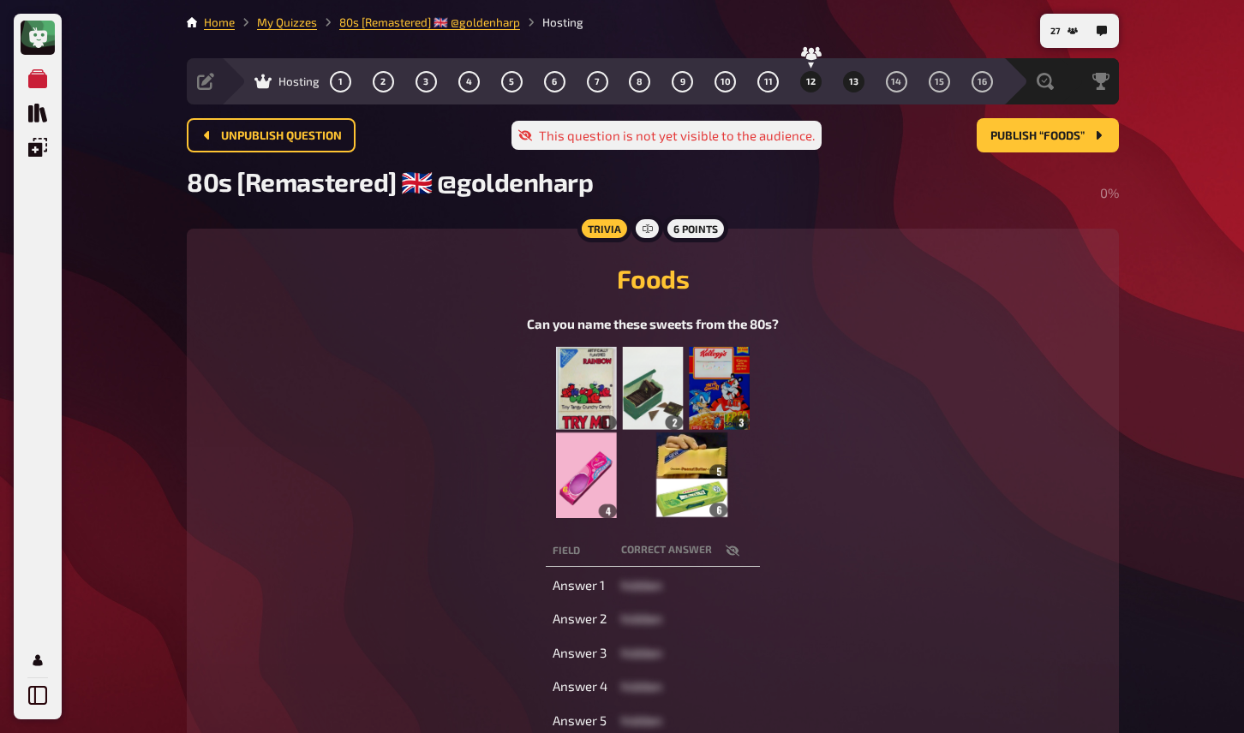
click at [814, 81] on span "12" at bounding box center [810, 81] width 9 height 9
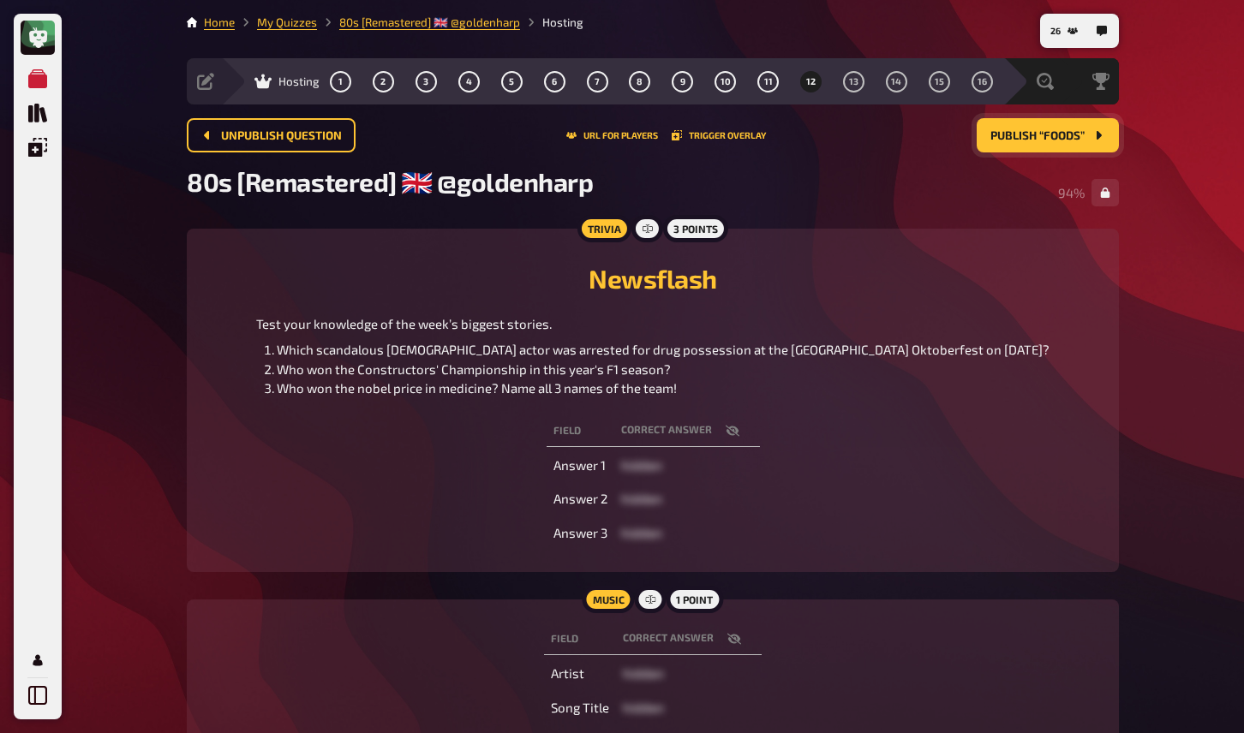
click at [1004, 144] on button "Publish “Foods”" at bounding box center [1048, 135] width 142 height 34
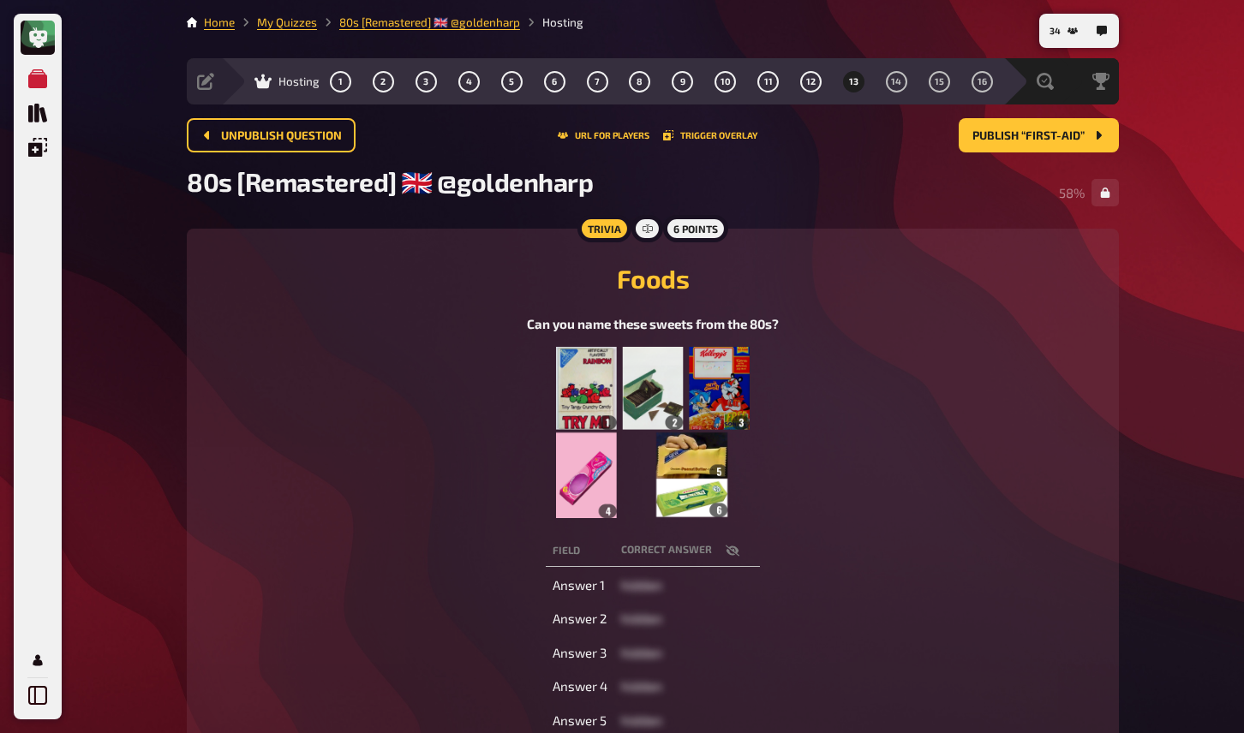
click at [1136, 472] on div "My Quizzes Quiz Library Overlays My Account 34 Home My Quizzes 80s [Remastered]…" at bounding box center [622, 574] width 1244 height 1149
click at [899, 83] on span "14" at bounding box center [896, 81] width 10 height 9
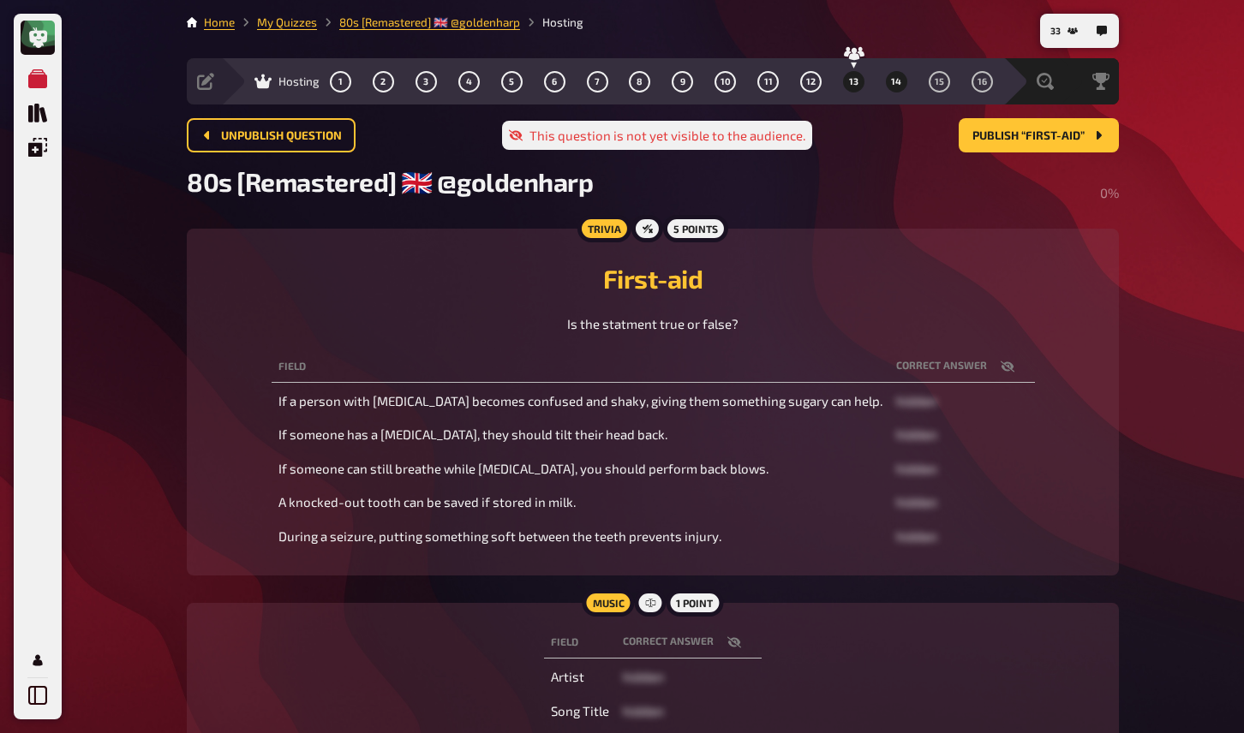
click at [858, 87] on span "13" at bounding box center [853, 81] width 9 height 9
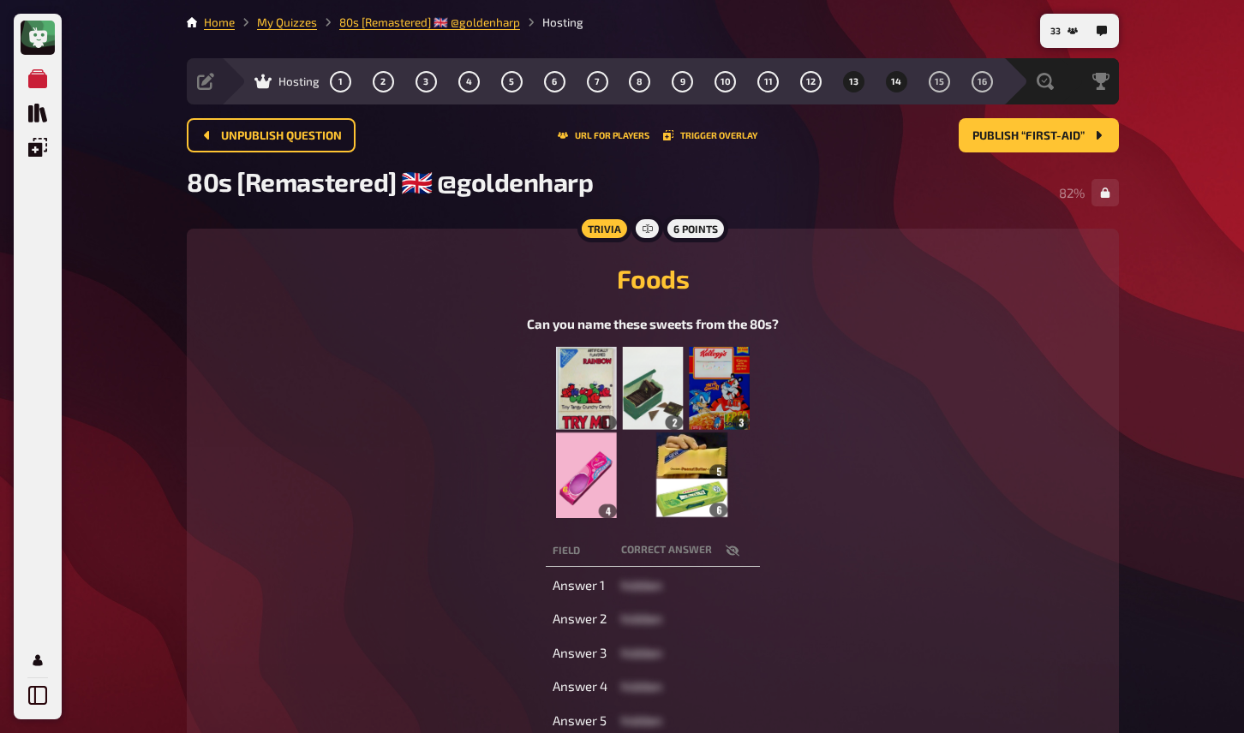
click at [894, 86] on span "14" at bounding box center [896, 81] width 10 height 9
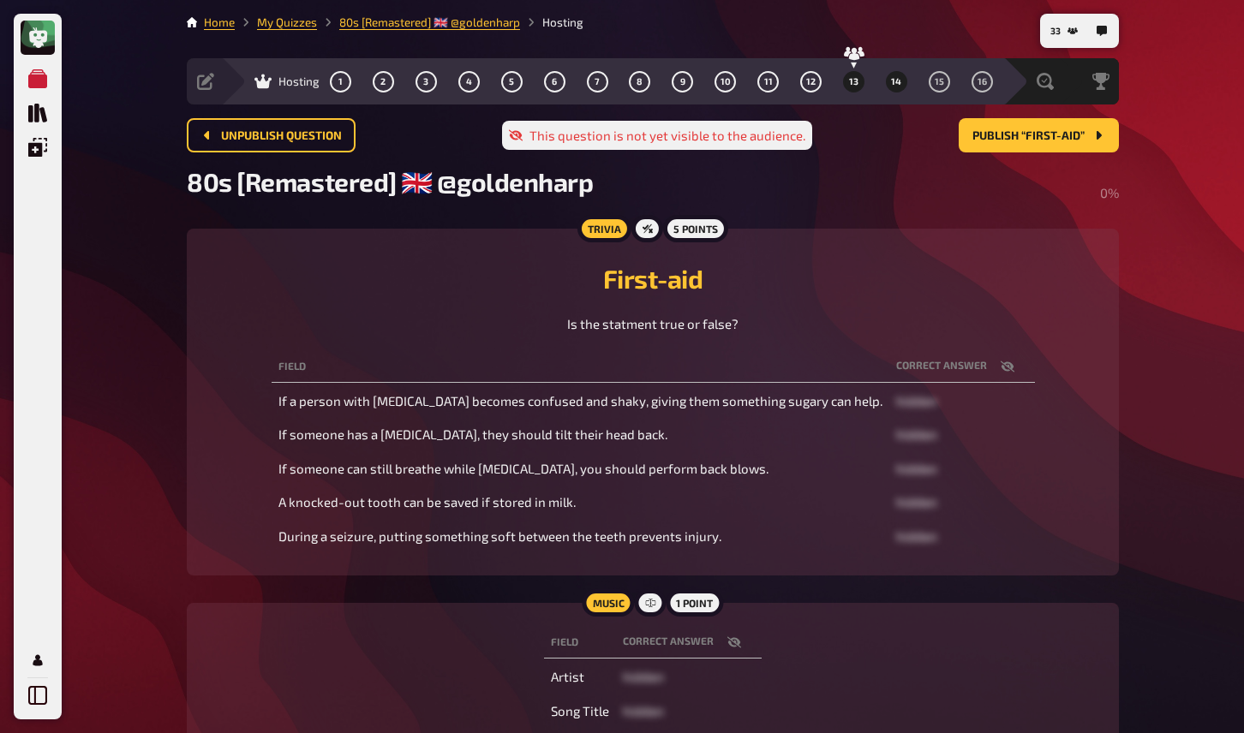
click at [855, 77] on span "13" at bounding box center [853, 81] width 9 height 9
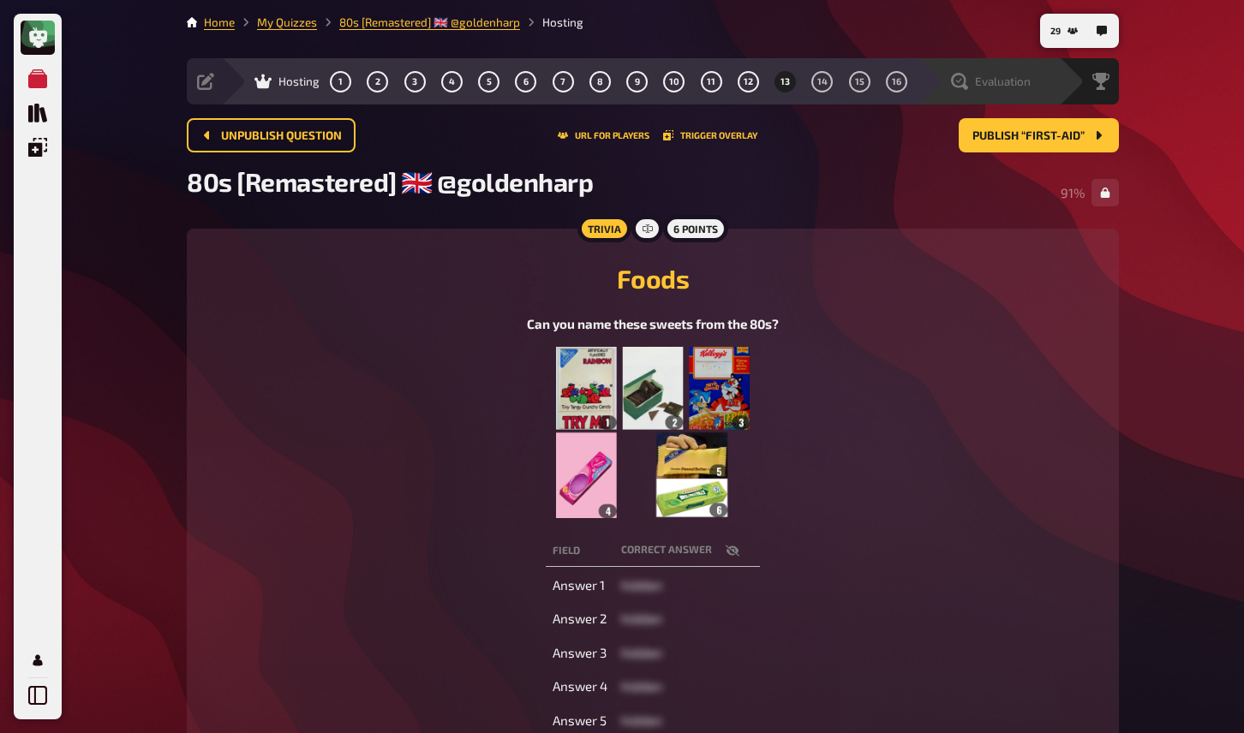
click at [994, 83] on span "Evaluation" at bounding box center [1003, 82] width 56 height 14
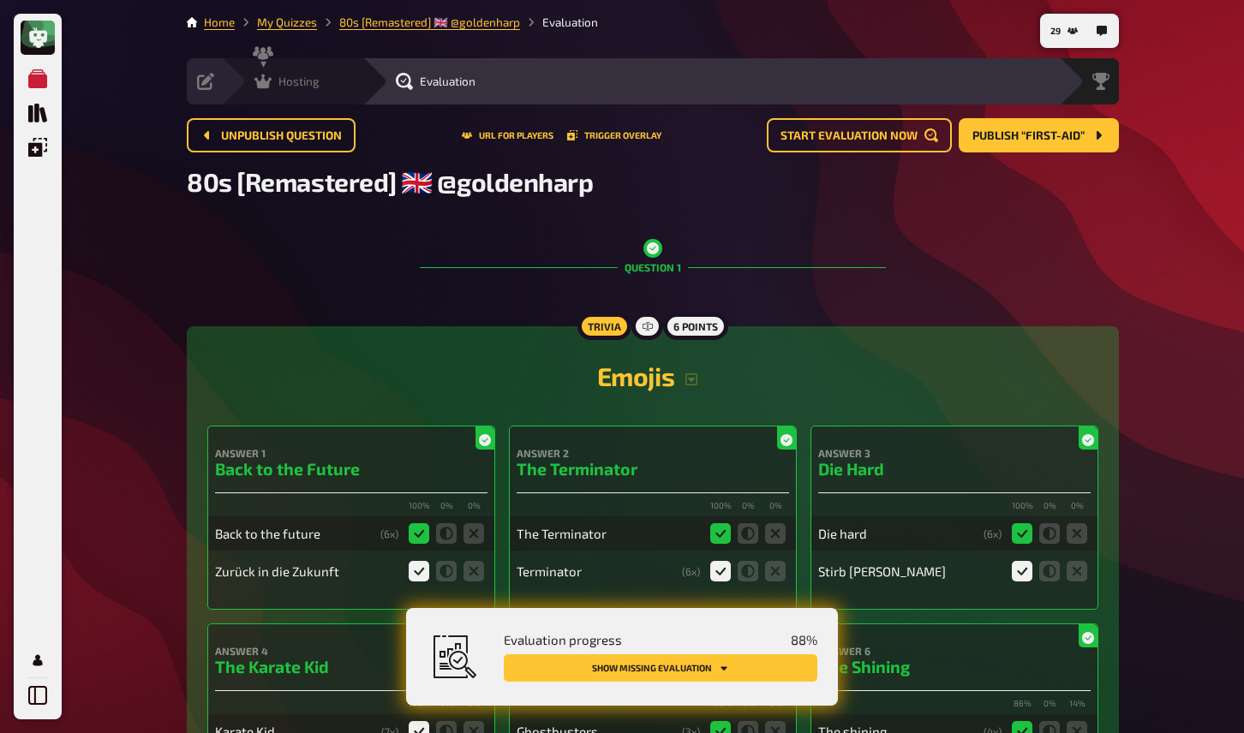
click at [272, 83] on div "Hosting" at bounding box center [286, 81] width 65 height 17
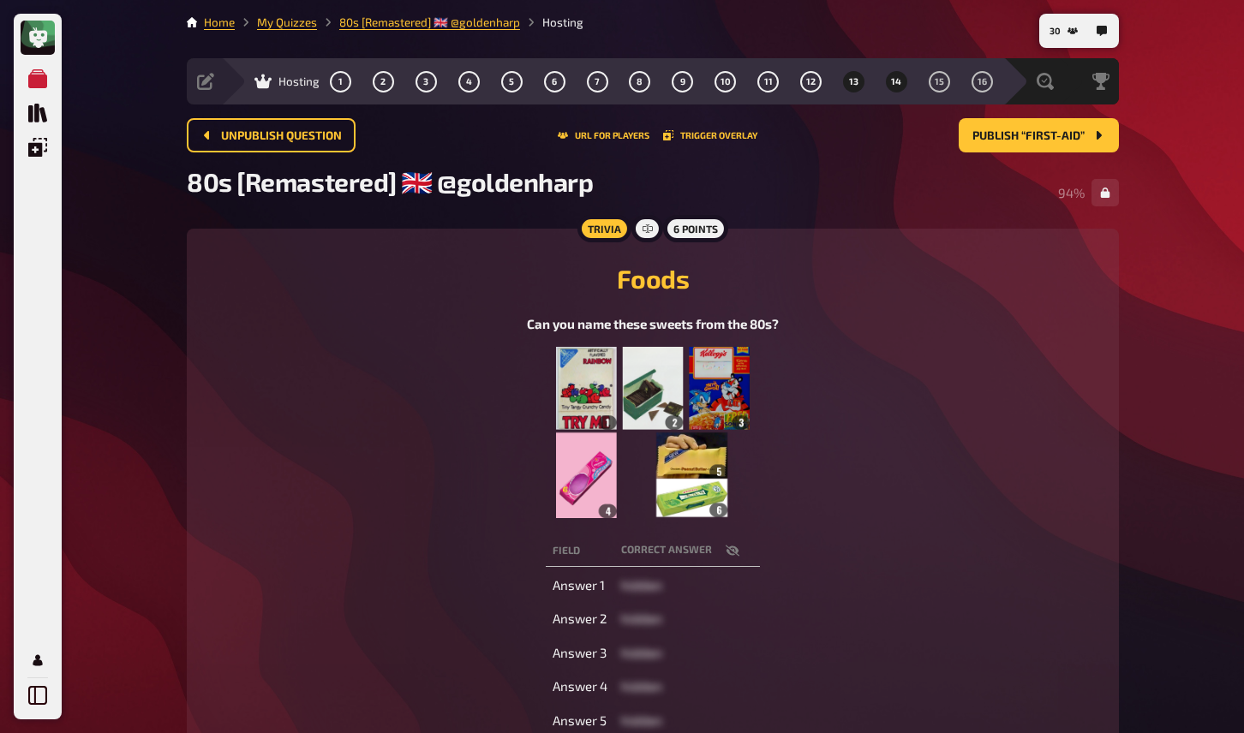
click at [897, 81] on span "14" at bounding box center [896, 81] width 10 height 9
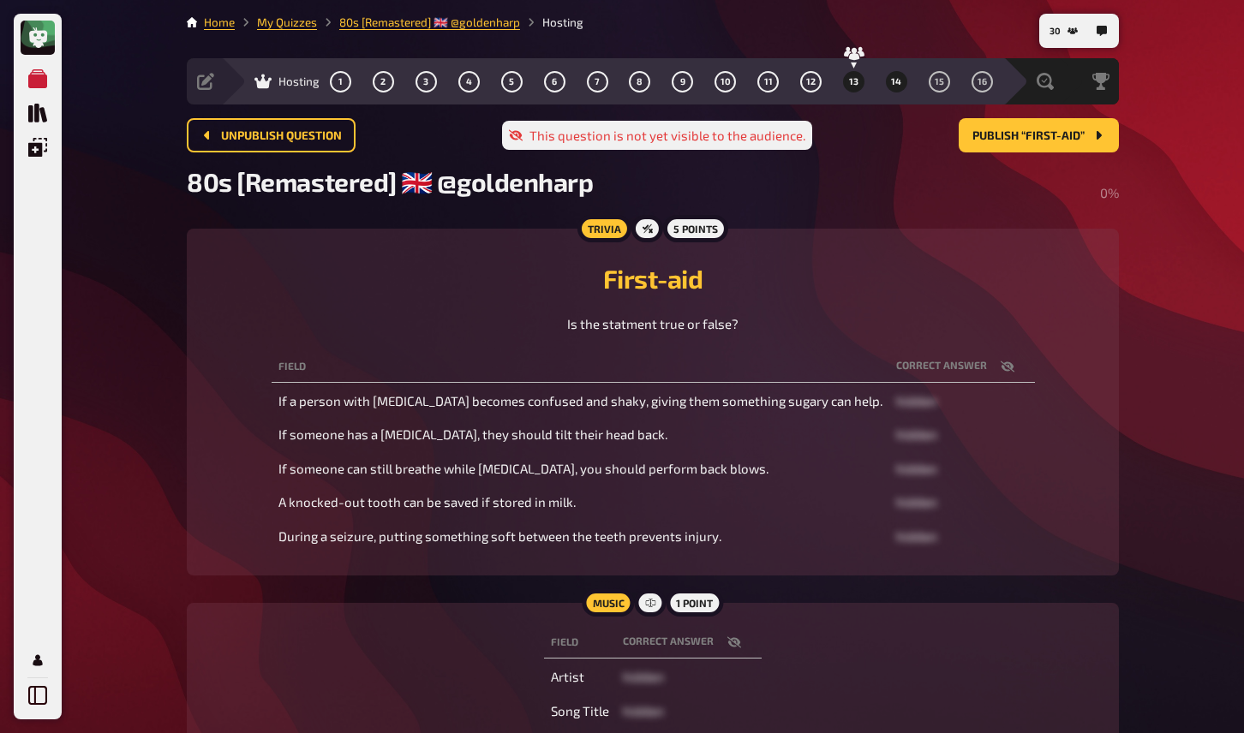
click at [853, 80] on span "13" at bounding box center [853, 81] width 9 height 9
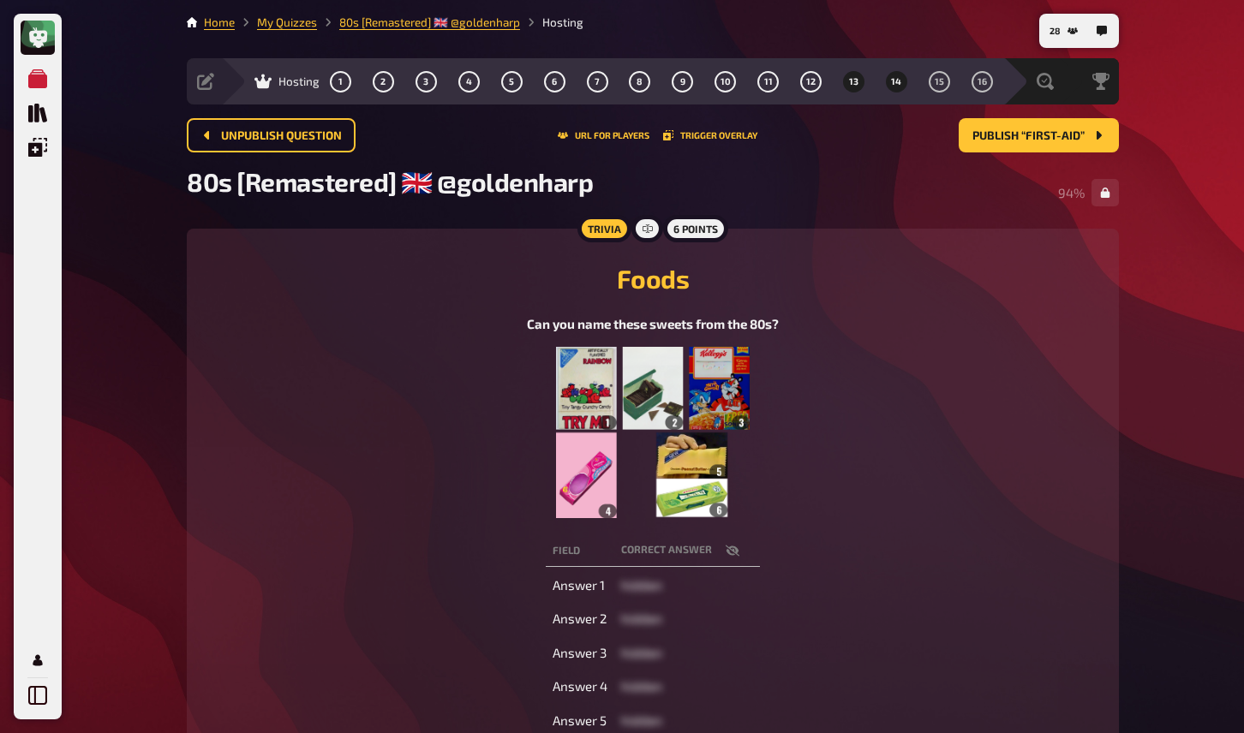
click at [893, 81] on span "14" at bounding box center [896, 81] width 10 height 9
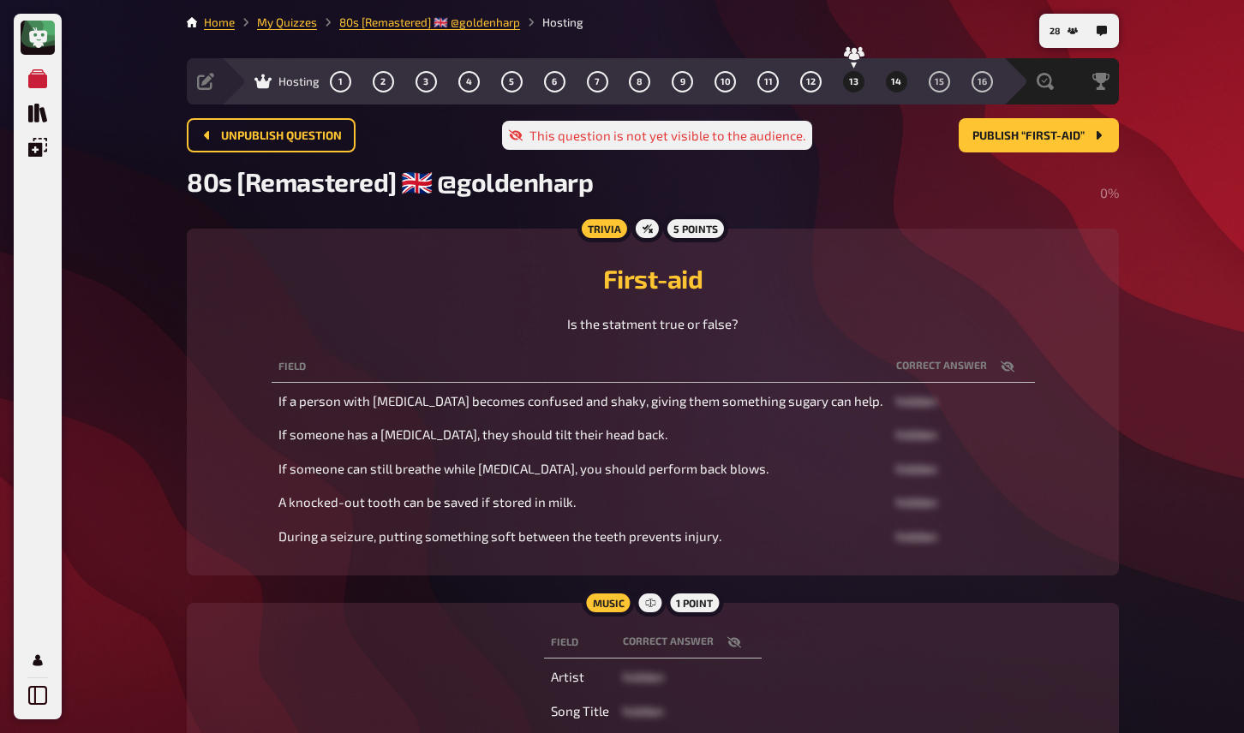
click at [858, 75] on button "13" at bounding box center [853, 81] width 27 height 27
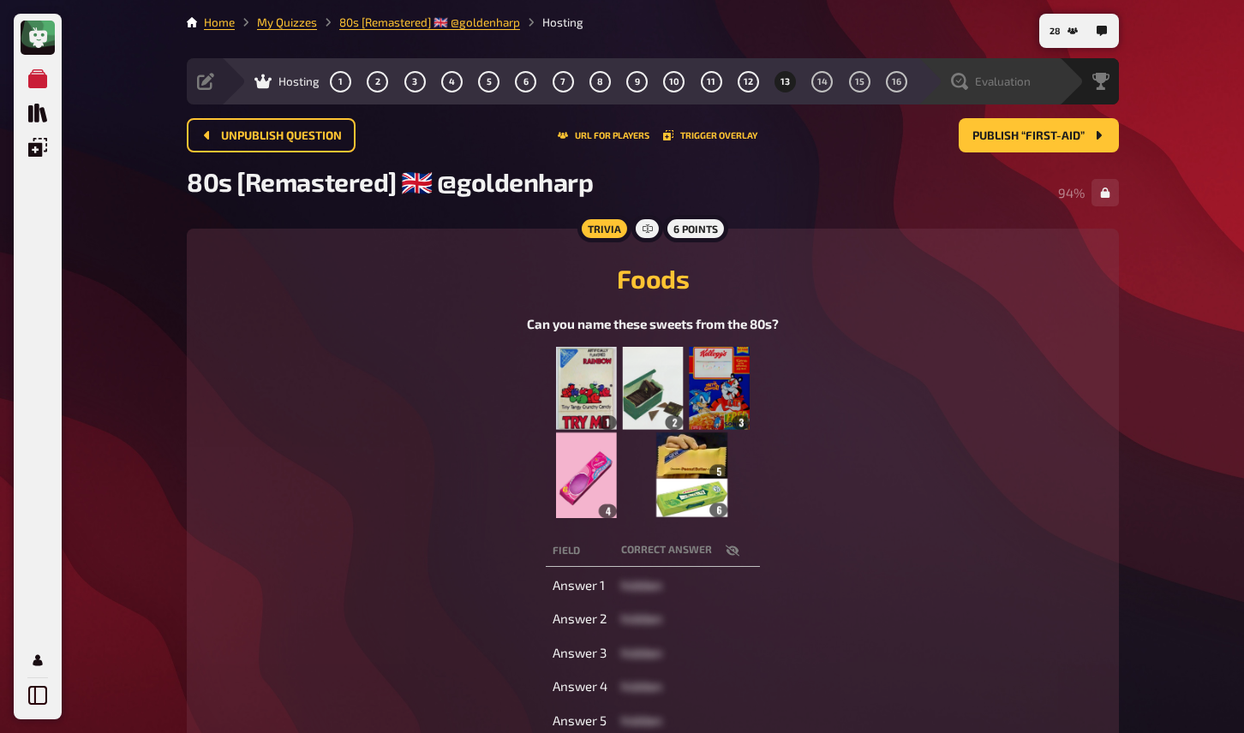
click at [987, 83] on span "Evaluation" at bounding box center [1003, 82] width 56 height 14
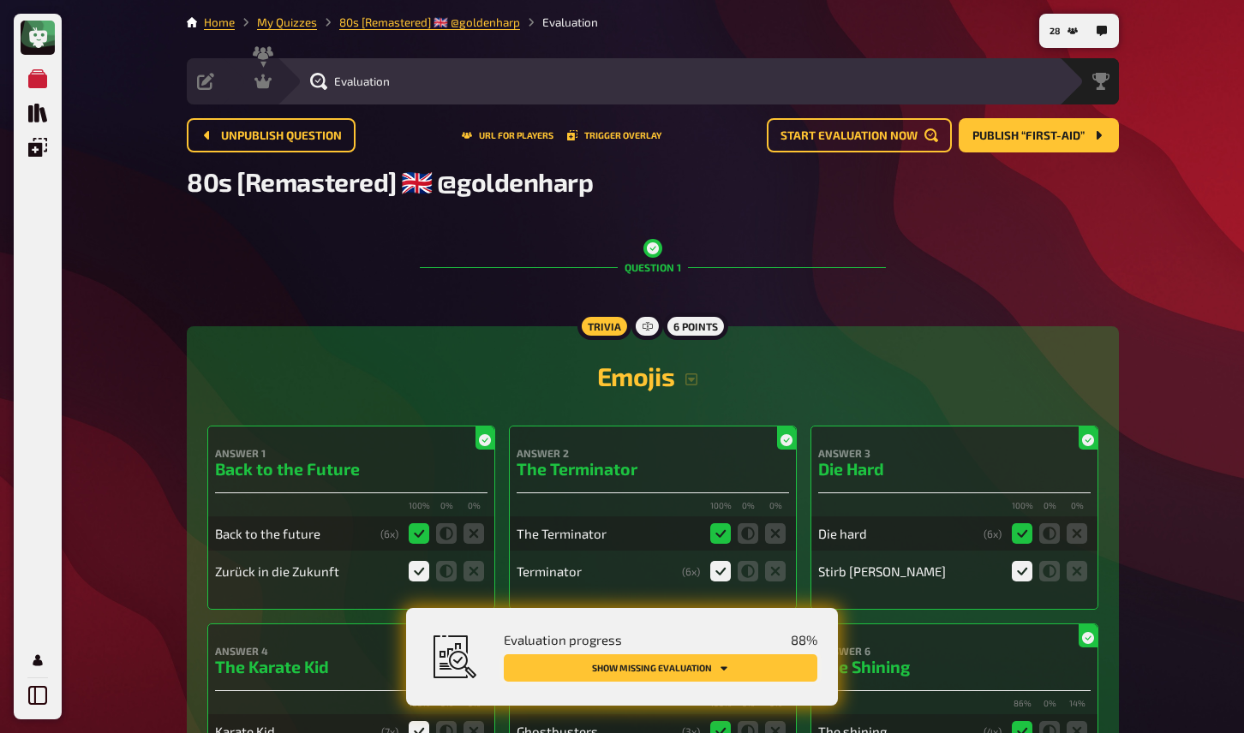
click at [717, 664] on button "Show missing evaluation" at bounding box center [661, 668] width 314 height 27
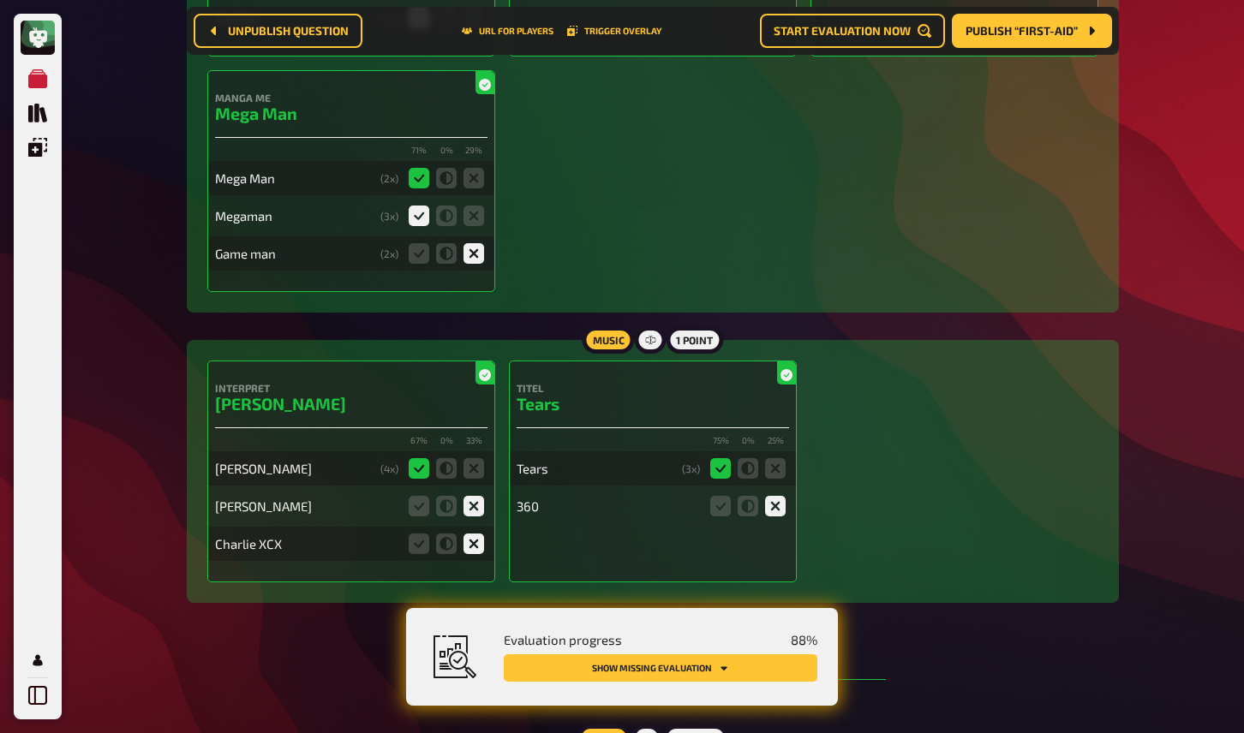
scroll to position [9802, 0]
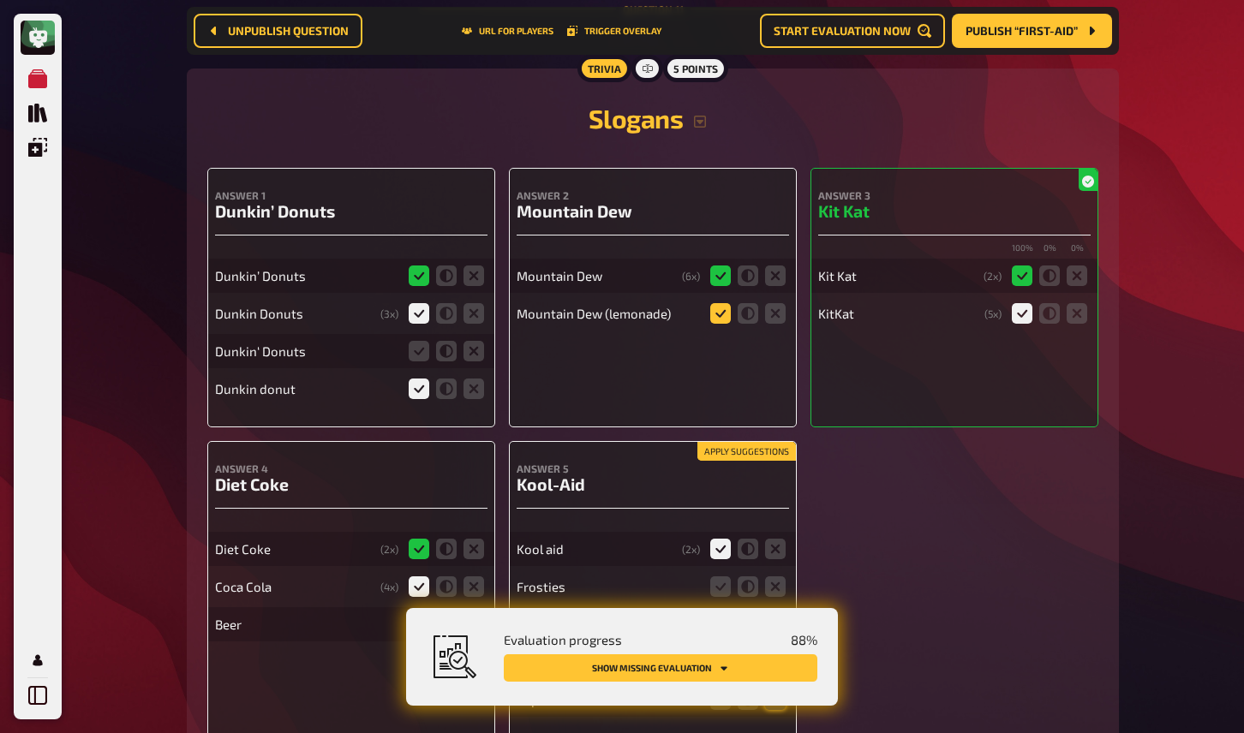
click at [721, 324] on icon at bounding box center [720, 313] width 21 height 21
click at [0, 0] on input "radio" at bounding box center [0, 0] width 0 height 0
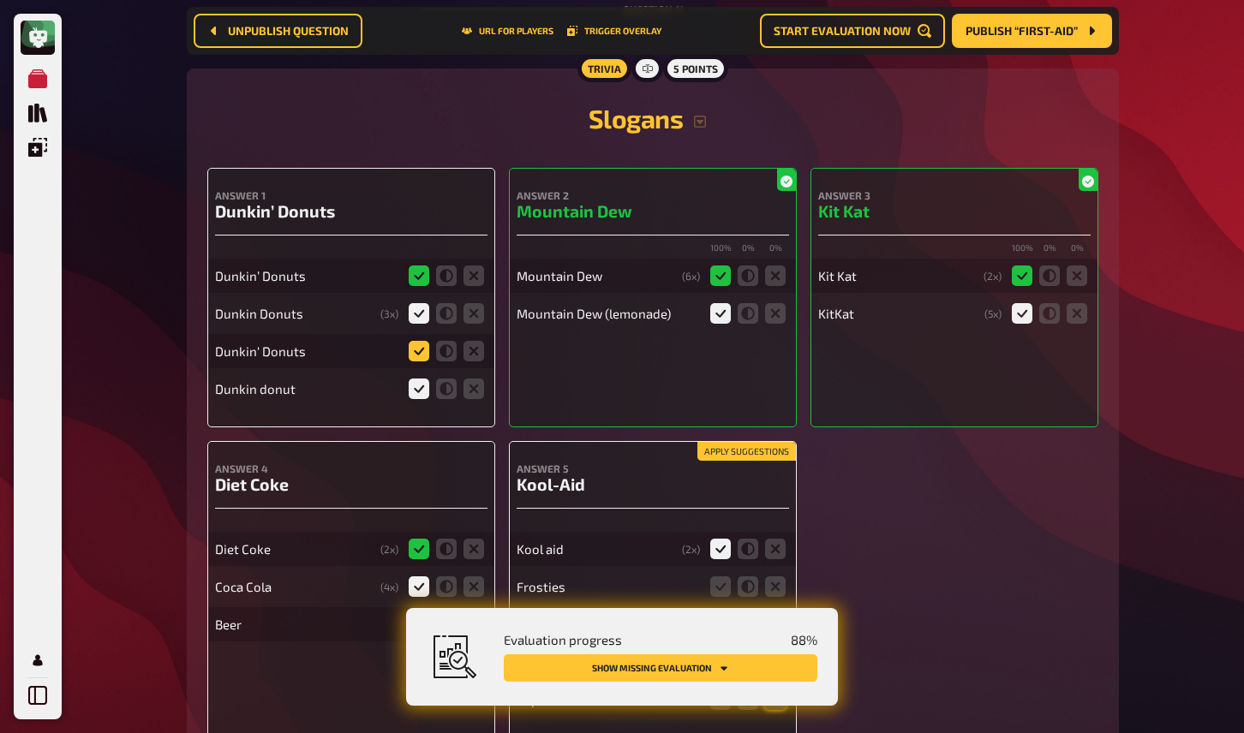
click at [416, 362] on icon at bounding box center [419, 351] width 21 height 21
click at [0, 0] on input "radio" at bounding box center [0, 0] width 0 height 0
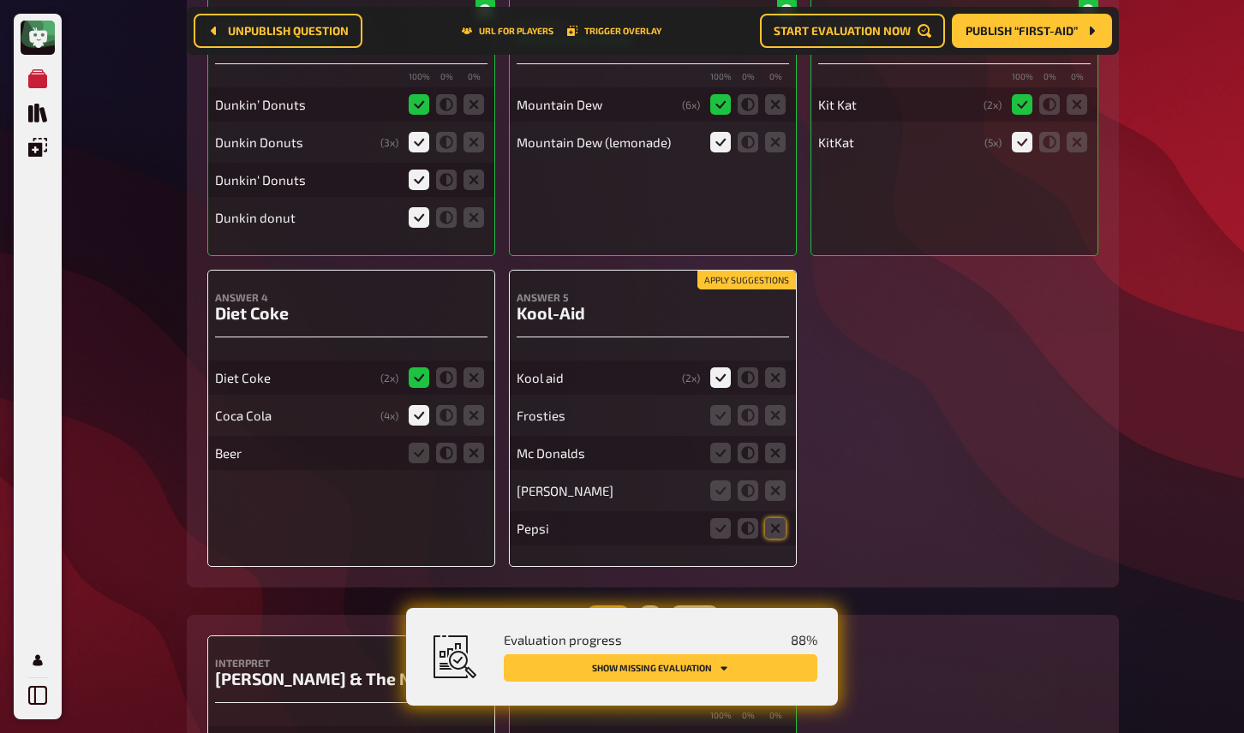
scroll to position [10027, 0]
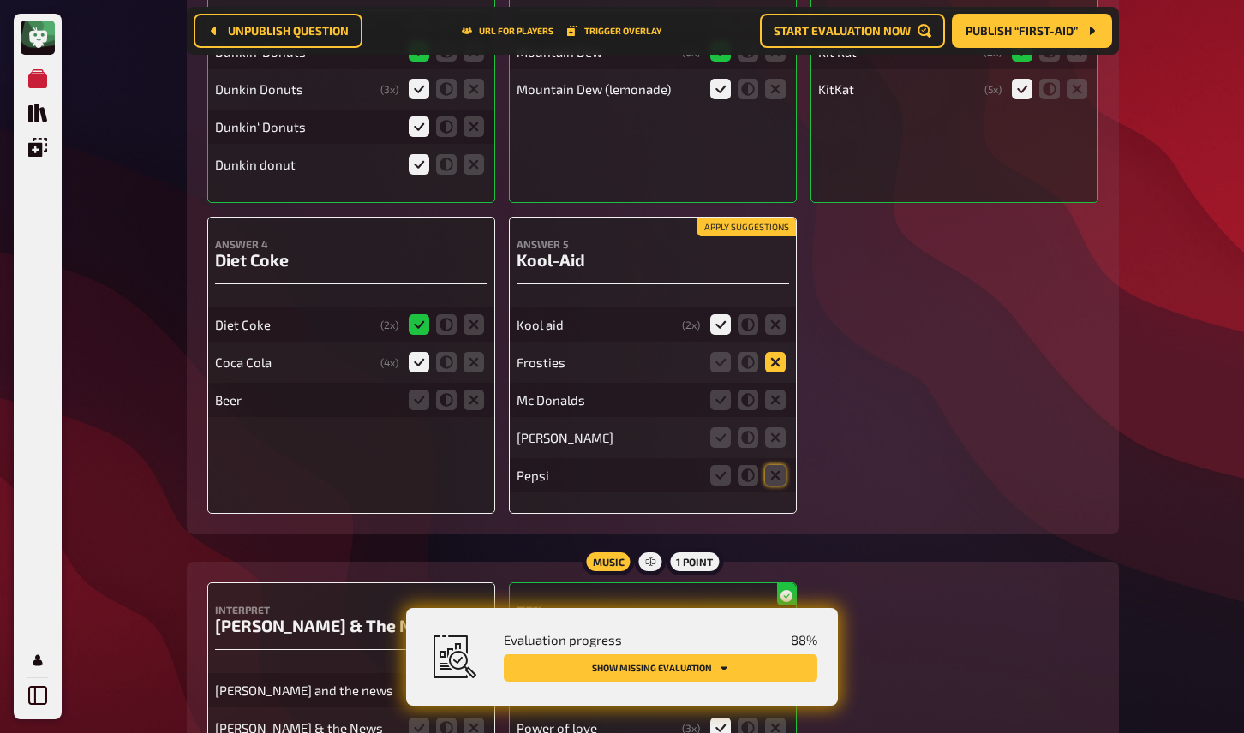
click at [772, 373] on icon at bounding box center [775, 362] width 21 height 21
click at [0, 0] on input "radio" at bounding box center [0, 0] width 0 height 0
click at [773, 410] on icon at bounding box center [775, 400] width 21 height 21
click at [0, 0] on input "radio" at bounding box center [0, 0] width 0 height 0
click at [775, 448] on icon at bounding box center [775, 438] width 21 height 21
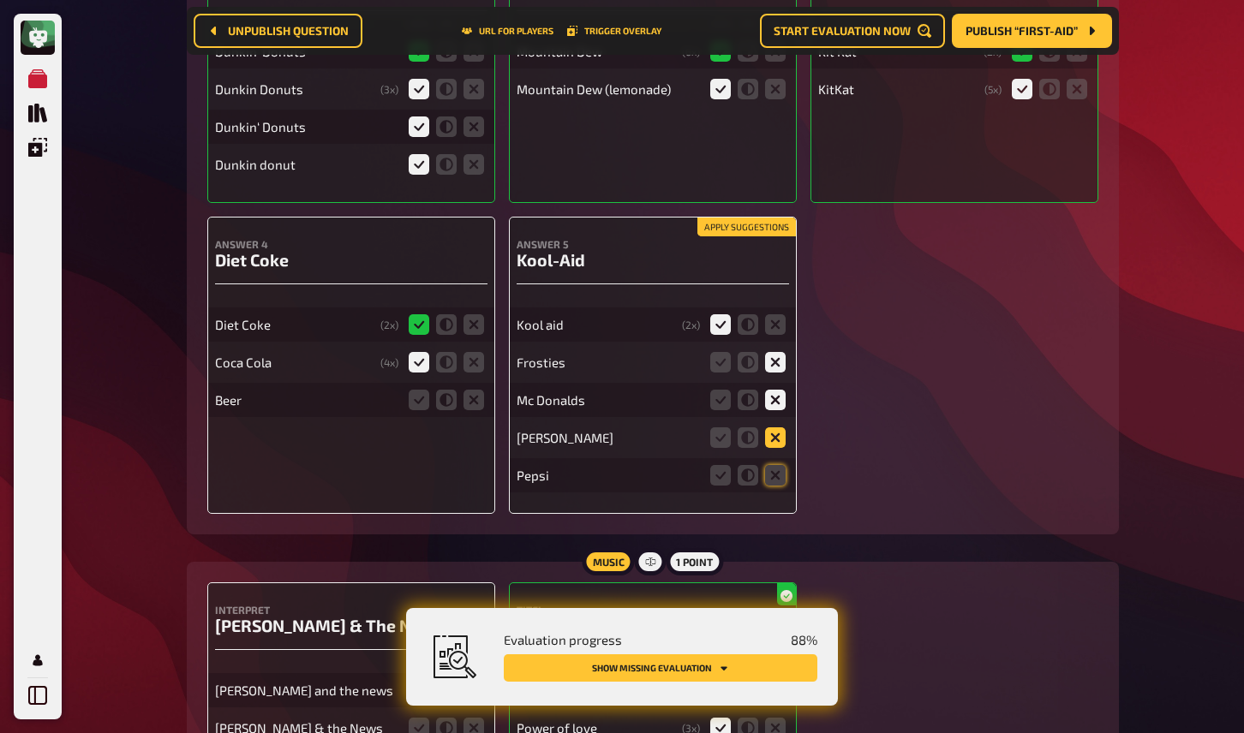
click at [0, 0] on input "radio" at bounding box center [0, 0] width 0 height 0
click at [775, 486] on icon at bounding box center [775, 475] width 21 height 21
click at [0, 0] on input "radio" at bounding box center [0, 0] width 0 height 0
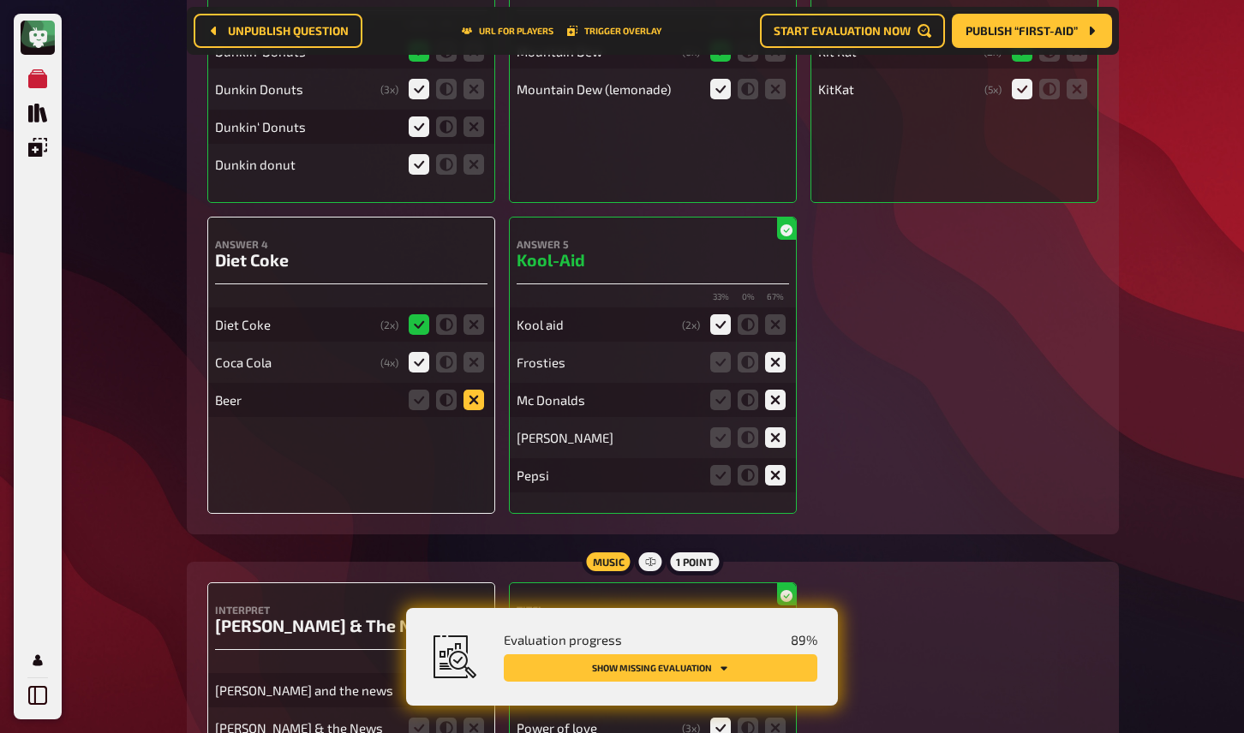
click at [472, 410] on icon at bounding box center [474, 400] width 21 height 21
click at [0, 0] on input "radio" at bounding box center [0, 0] width 0 height 0
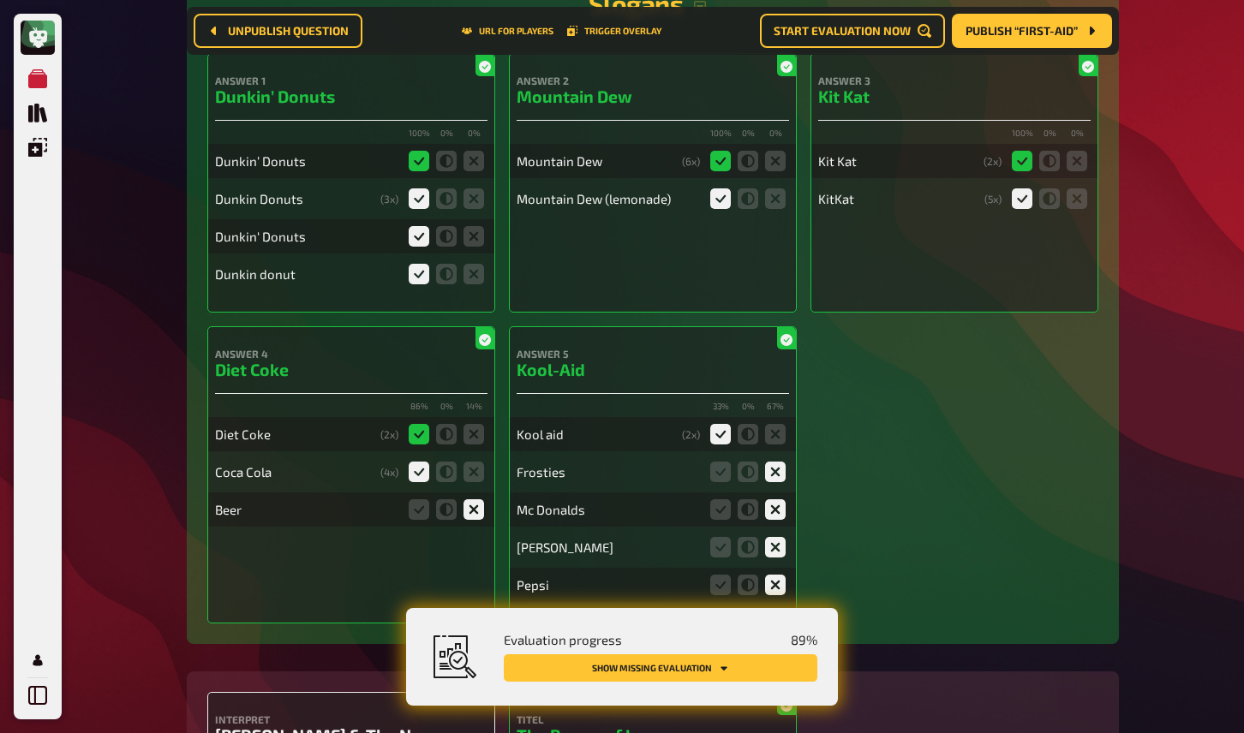
scroll to position [10502, 0]
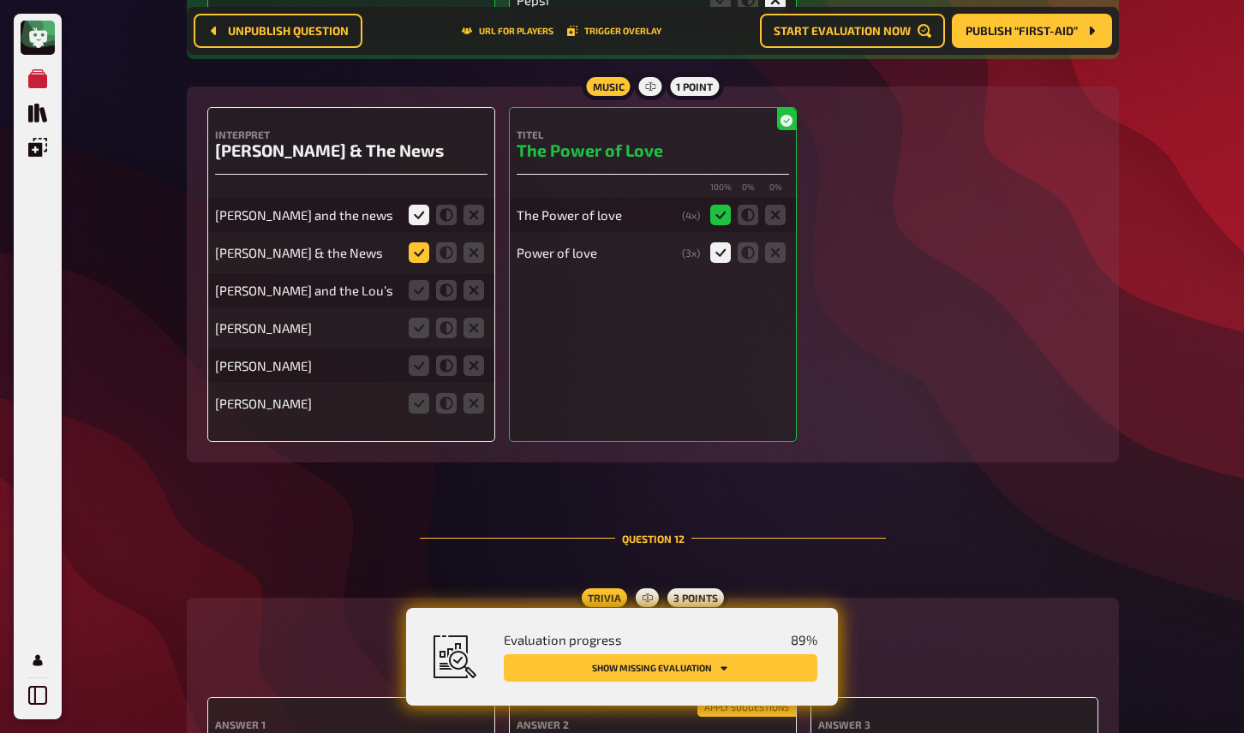
click at [424, 263] on icon at bounding box center [419, 252] width 21 height 21
click at [0, 0] on input "radio" at bounding box center [0, 0] width 0 height 0
click at [444, 301] on icon at bounding box center [446, 290] width 21 height 21
click at [0, 0] on input "radio" at bounding box center [0, 0] width 0 height 0
click at [473, 338] on icon at bounding box center [474, 328] width 21 height 21
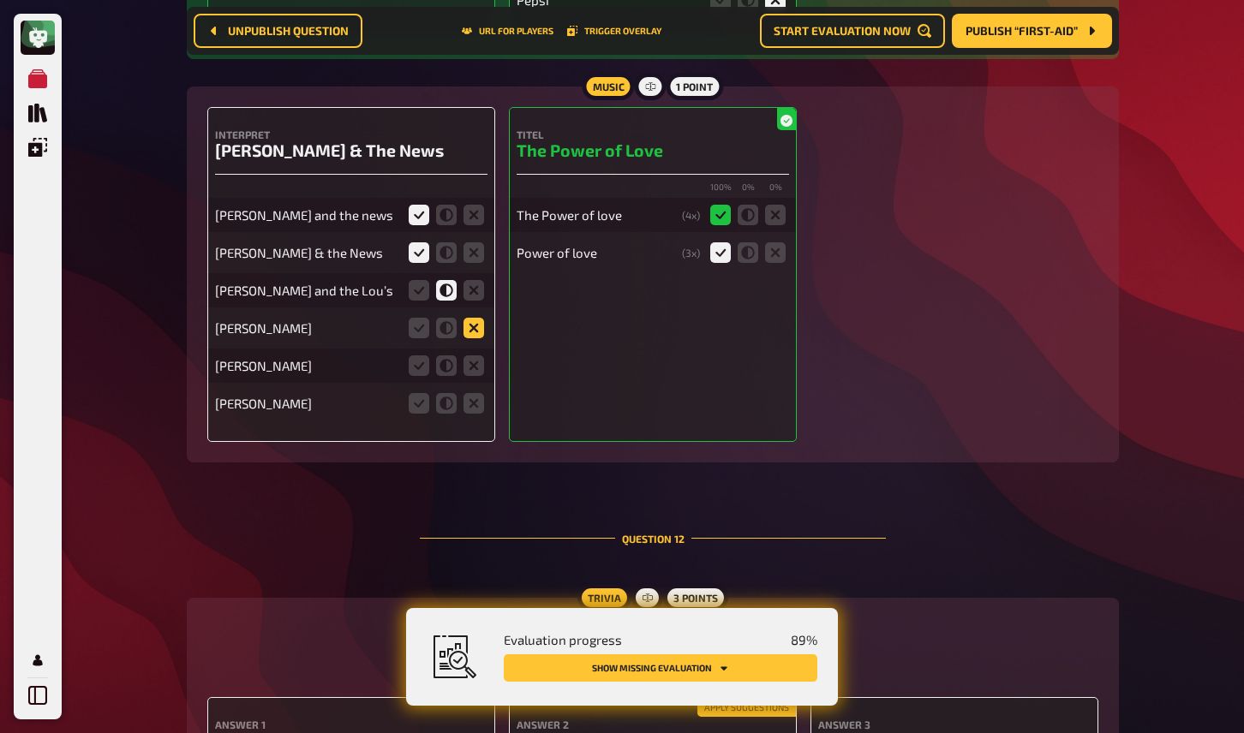
click at [0, 0] on input "radio" at bounding box center [0, 0] width 0 height 0
click at [473, 376] on icon at bounding box center [474, 366] width 21 height 21
click at [0, 0] on input "radio" at bounding box center [0, 0] width 0 height 0
click at [473, 414] on icon at bounding box center [474, 403] width 21 height 21
click at [0, 0] on input "radio" at bounding box center [0, 0] width 0 height 0
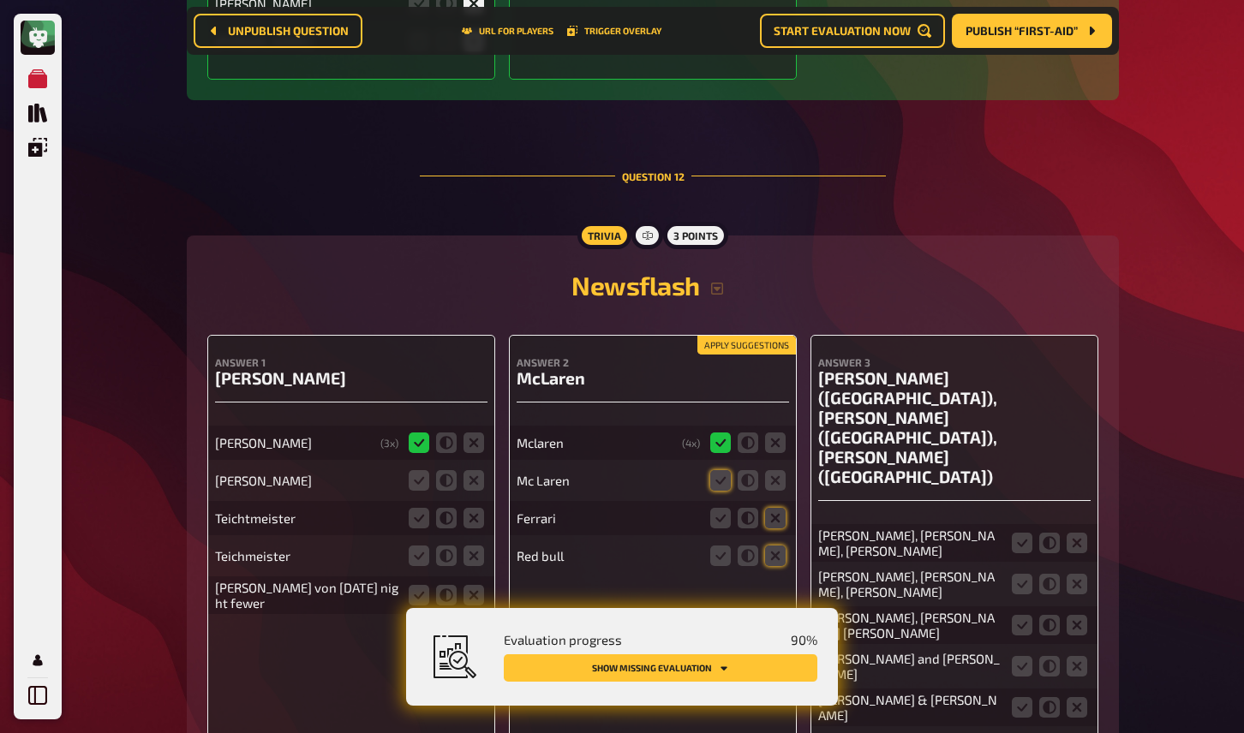
scroll to position [11011, 0]
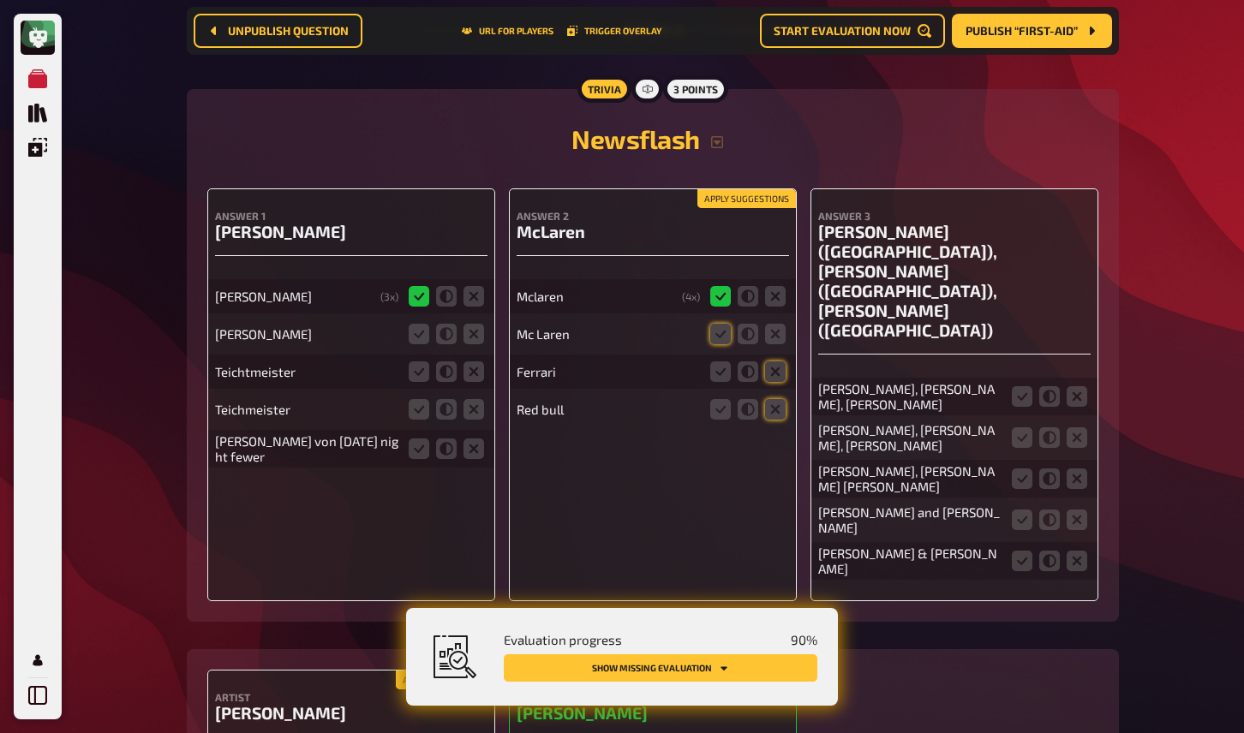
click at [719, 208] on button "Apply suggestions" at bounding box center [746, 198] width 99 height 19
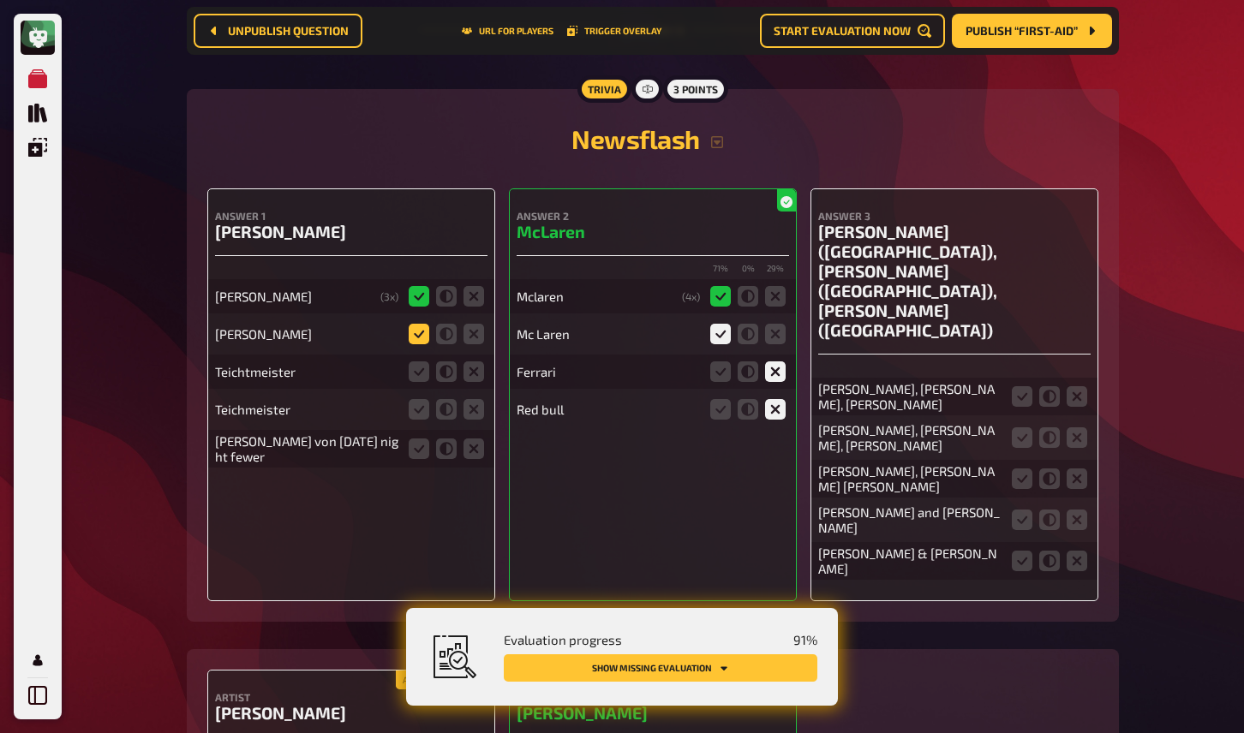
click at [422, 344] on icon at bounding box center [419, 334] width 21 height 21
click at [0, 0] on input "radio" at bounding box center [0, 0] width 0 height 0
click at [418, 382] on icon at bounding box center [419, 372] width 21 height 21
click at [0, 0] on input "radio" at bounding box center [0, 0] width 0 height 0
click at [418, 420] on icon at bounding box center [419, 409] width 21 height 21
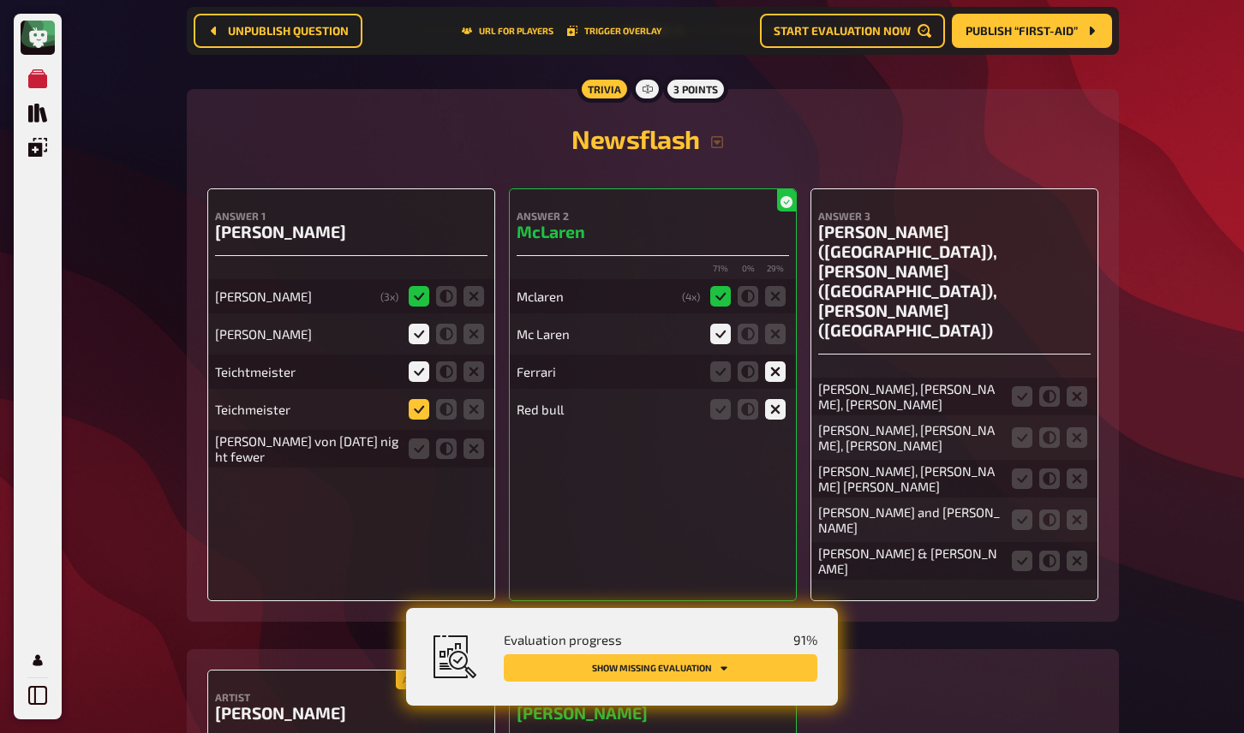
click at [0, 0] on input "radio" at bounding box center [0, 0] width 0 height 0
click at [466, 459] on icon at bounding box center [474, 449] width 21 height 21
click at [0, 0] on input "radio" at bounding box center [0, 0] width 0 height 0
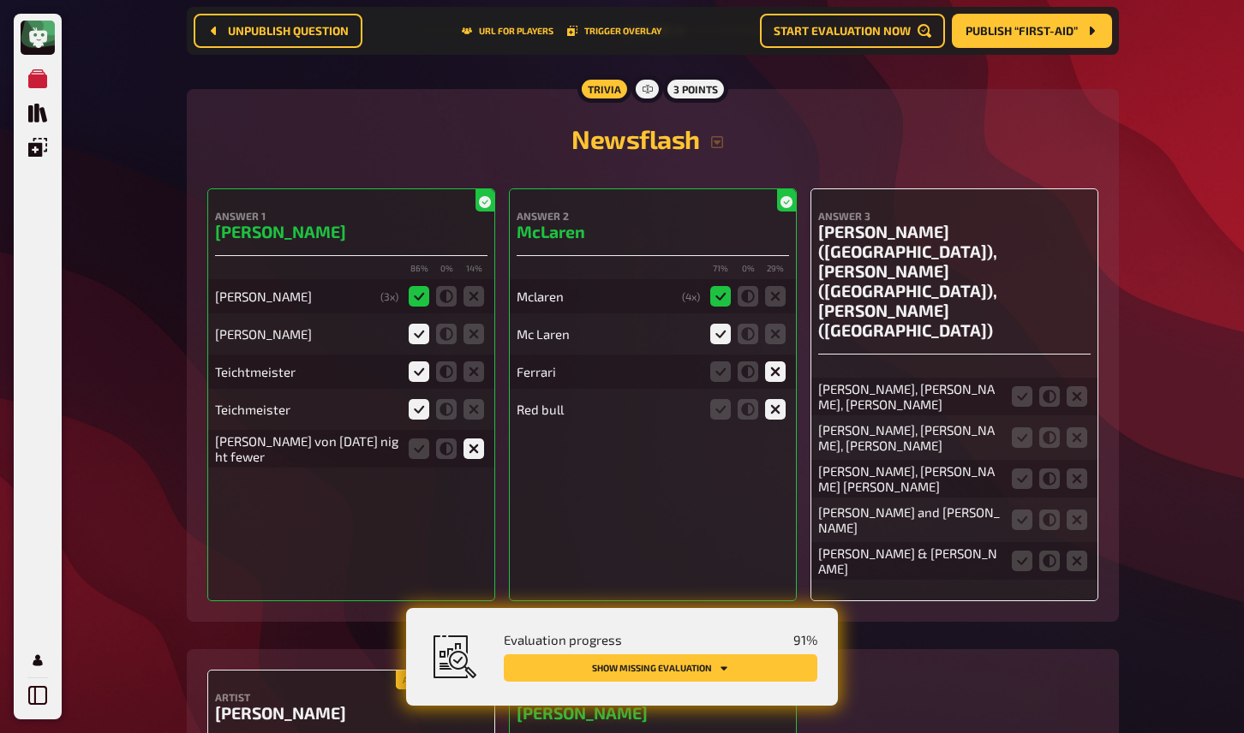
scroll to position [11049, 0]
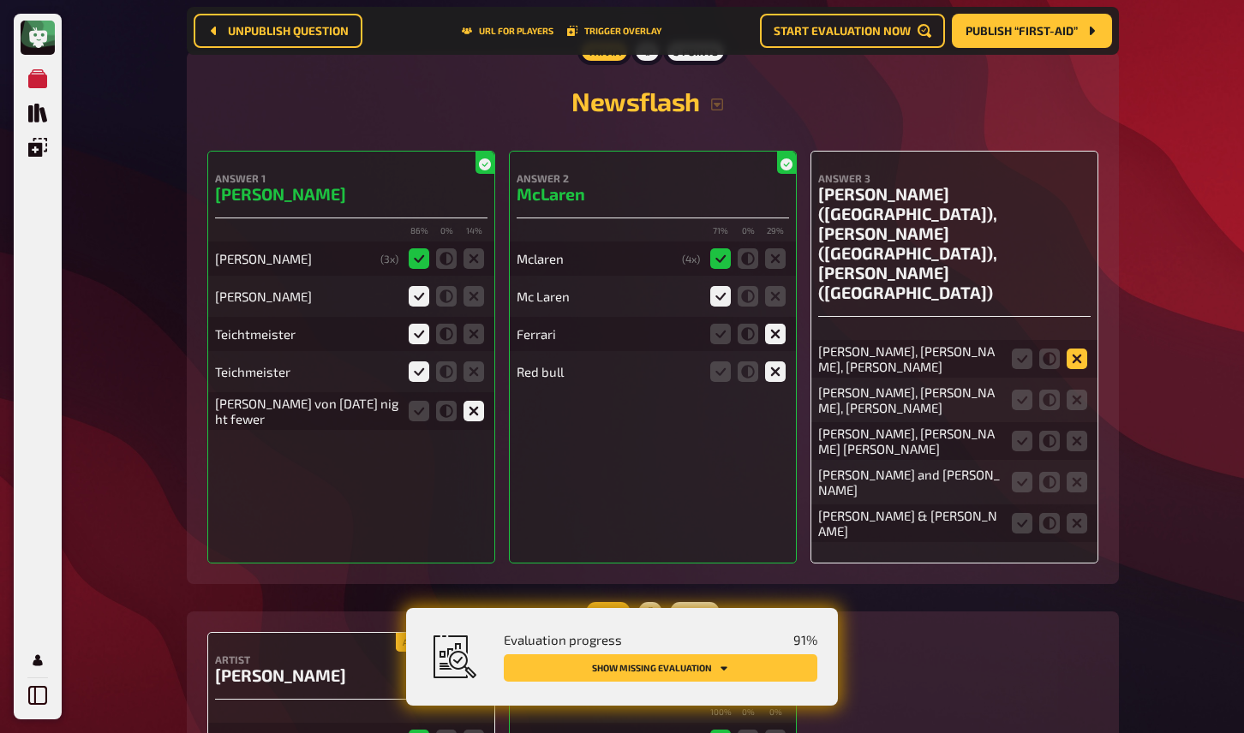
click at [1078, 349] on icon at bounding box center [1077, 359] width 21 height 21
click at [0, 0] on input "radio" at bounding box center [0, 0] width 0 height 0
click at [1078, 390] on icon at bounding box center [1077, 400] width 21 height 21
click at [0, 0] on input "radio" at bounding box center [0, 0] width 0 height 0
click at [1081, 428] on fieldset at bounding box center [1049, 441] width 82 height 27
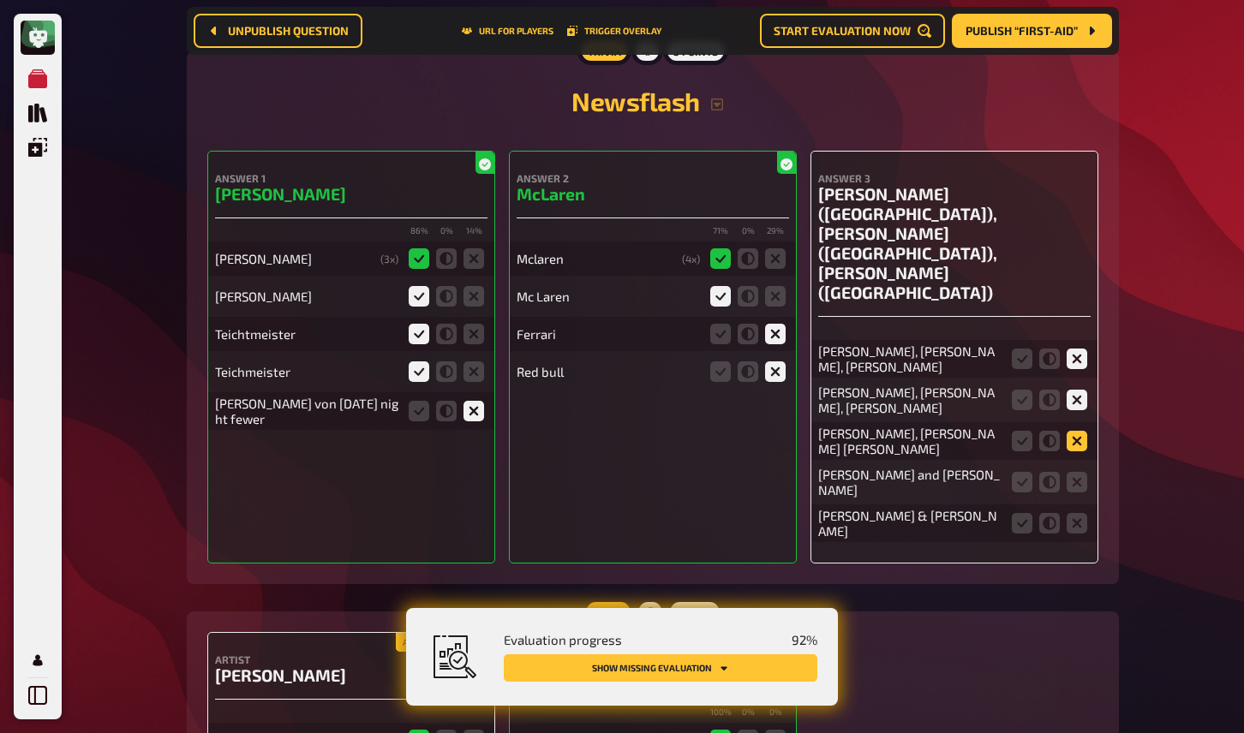
click at [1082, 431] on icon at bounding box center [1077, 441] width 21 height 21
click at [0, 0] on input "radio" at bounding box center [0, 0] width 0 height 0
click at [1081, 472] on icon at bounding box center [1077, 482] width 21 height 21
click at [0, 0] on input "radio" at bounding box center [0, 0] width 0 height 0
click at [1080, 513] on icon at bounding box center [1077, 523] width 21 height 21
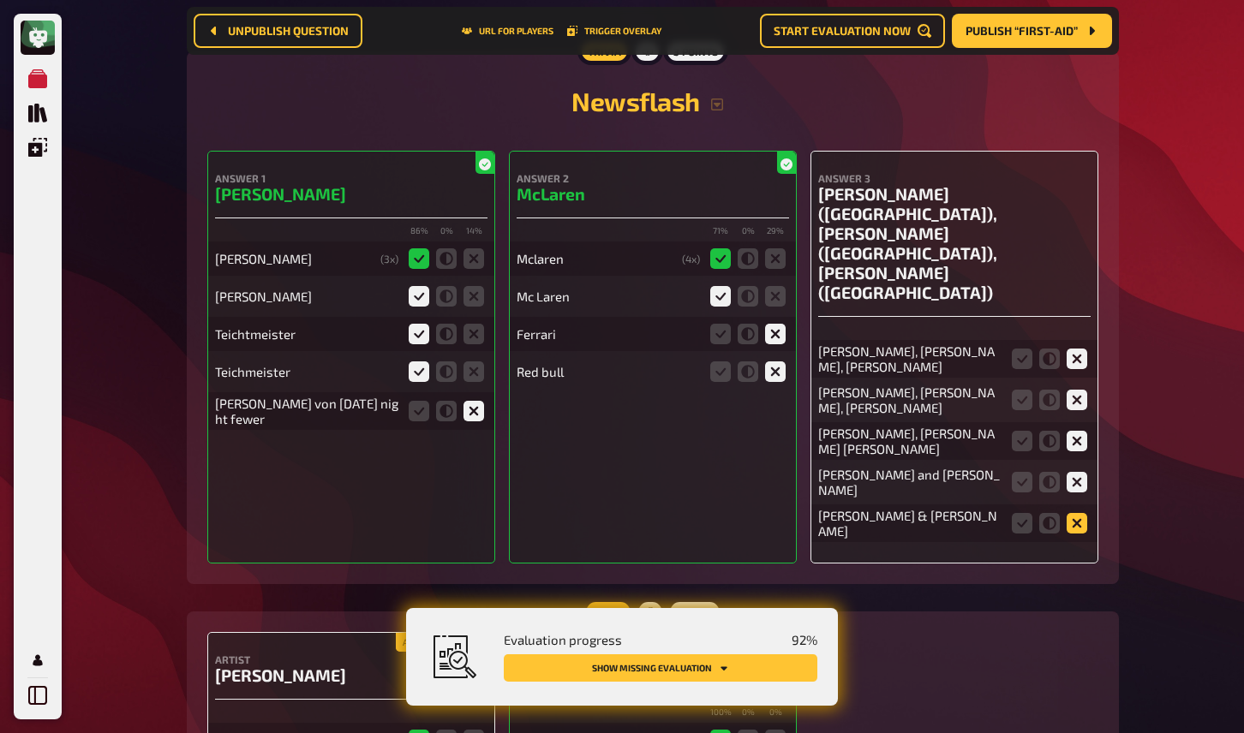
click at [0, 0] on input "radio" at bounding box center [0, 0] width 0 height 0
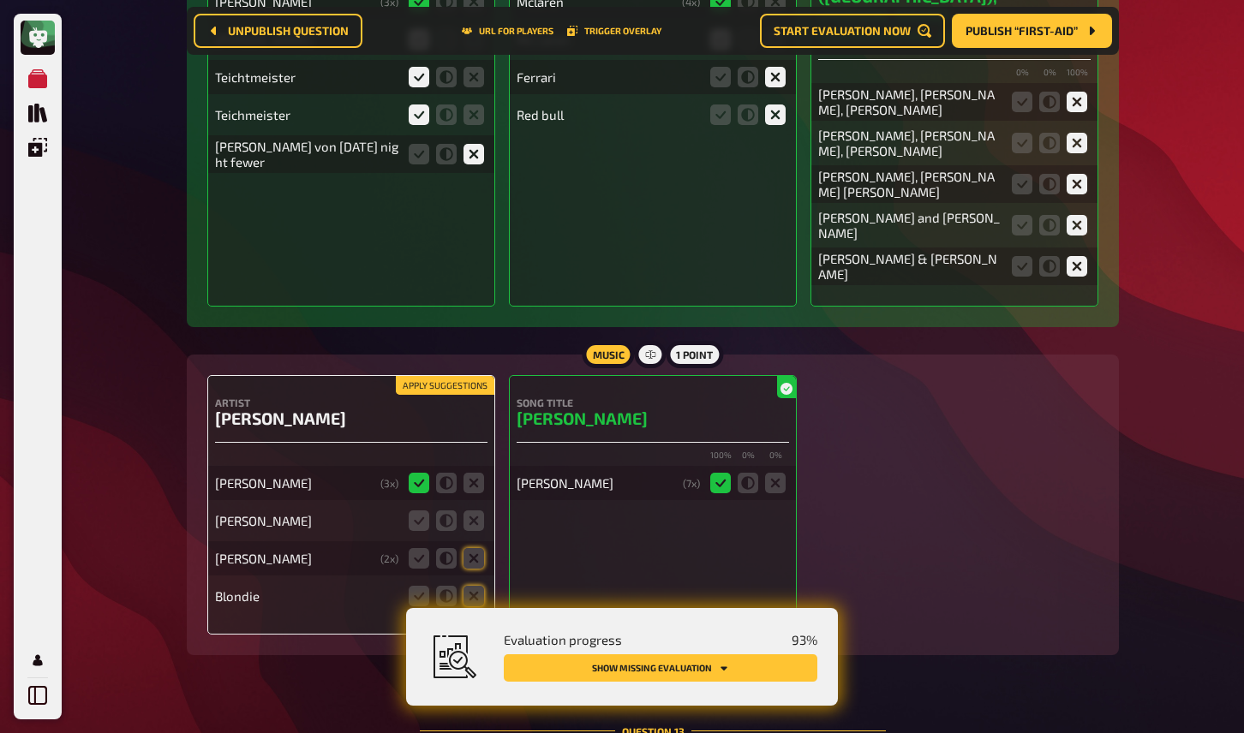
scroll to position [11309, 0]
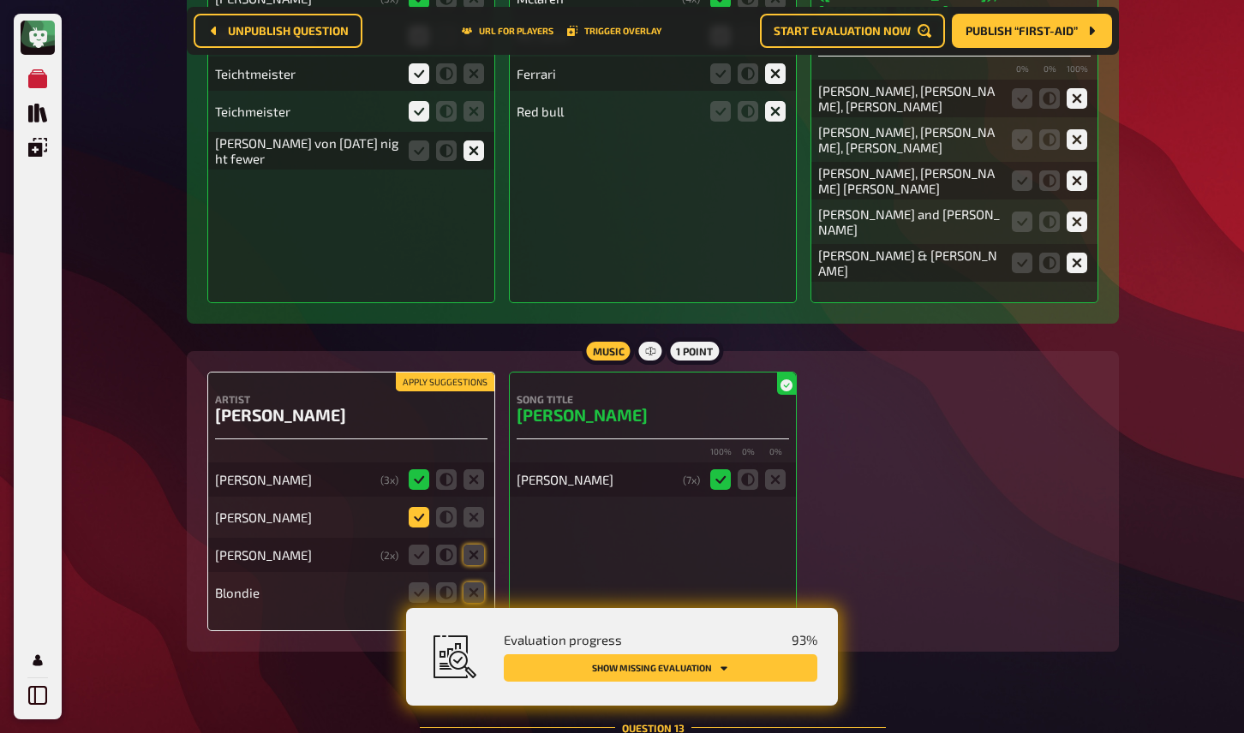
click at [420, 507] on icon at bounding box center [419, 517] width 21 height 21
click at [0, 0] on input "radio" at bounding box center [0, 0] width 0 height 0
click at [471, 545] on icon at bounding box center [474, 555] width 21 height 21
click at [0, 0] on input "radio" at bounding box center [0, 0] width 0 height 0
click at [471, 583] on icon at bounding box center [474, 593] width 21 height 21
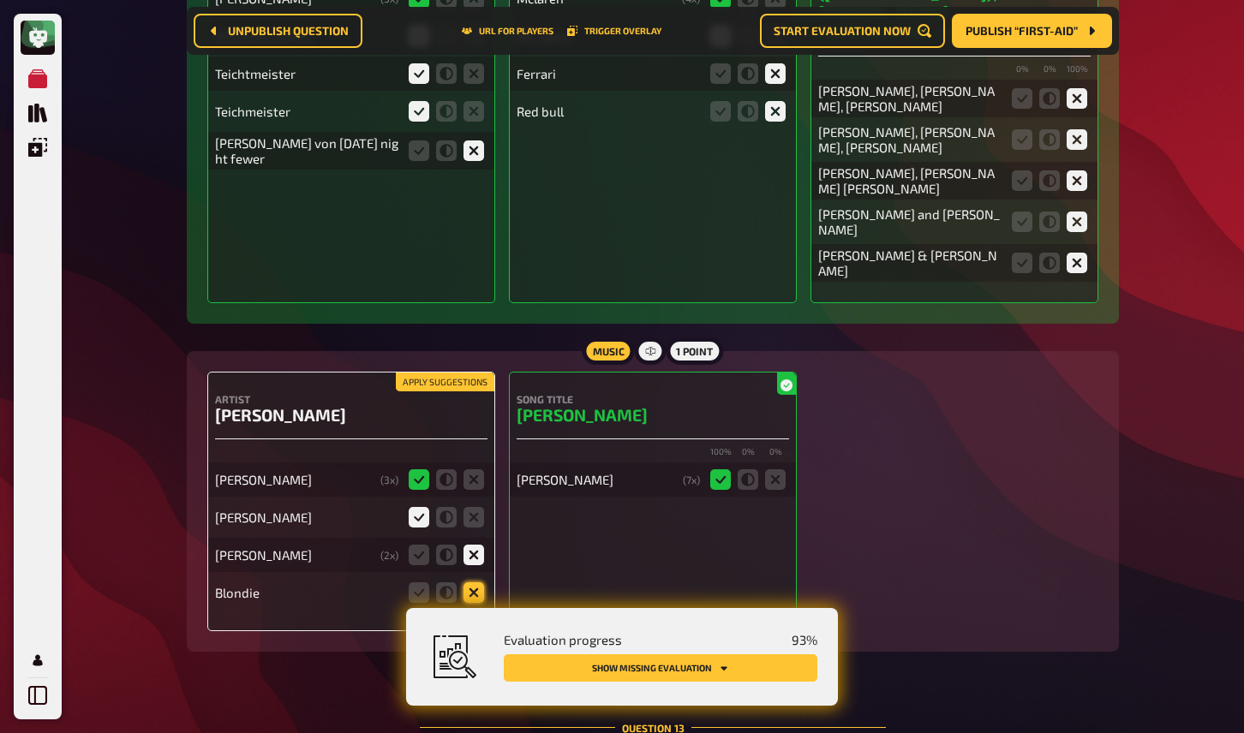
click at [0, 0] on input "radio" at bounding box center [0, 0] width 0 height 0
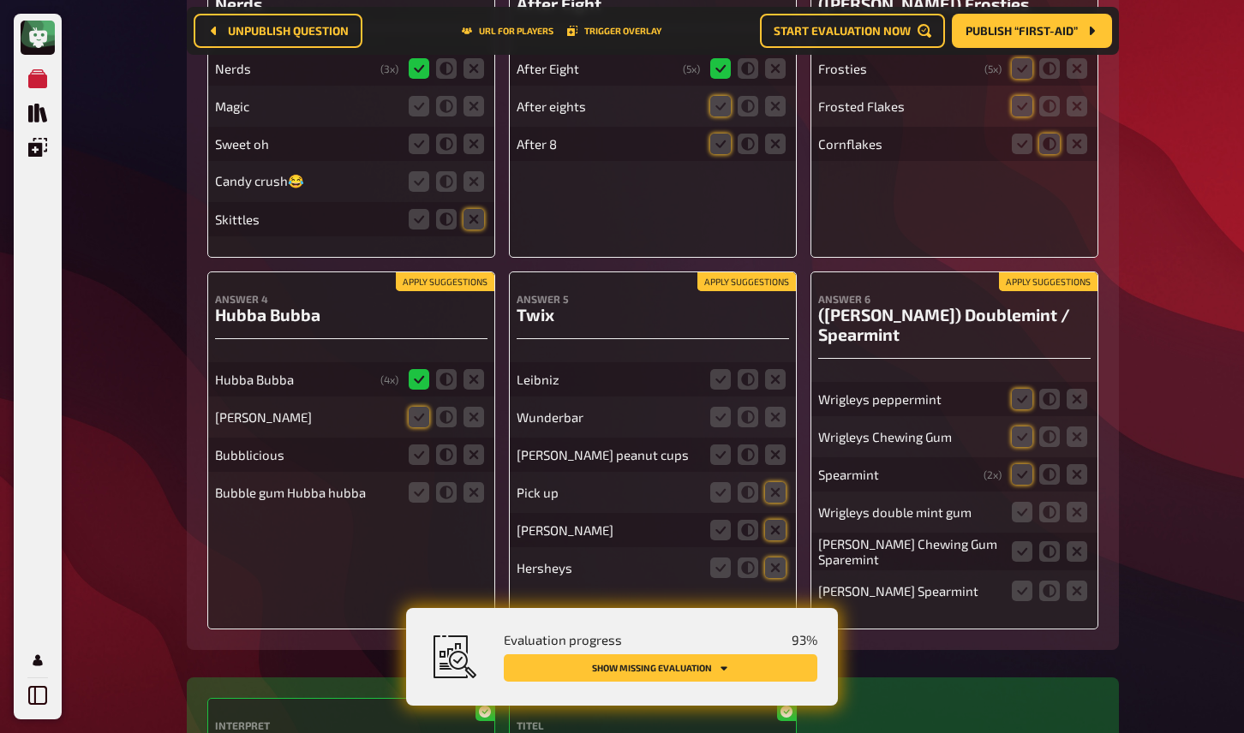
scroll to position [12239, 0]
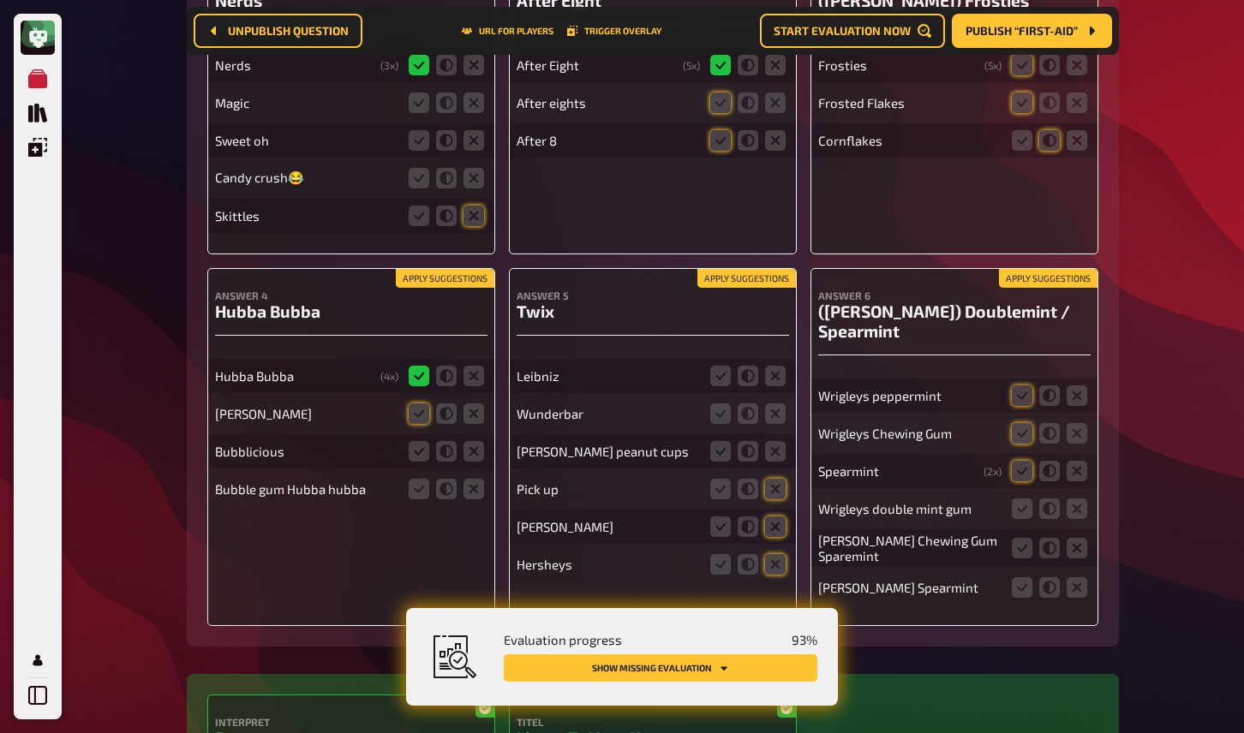
click at [1031, 269] on button "Apply suggestions" at bounding box center [1048, 278] width 99 height 19
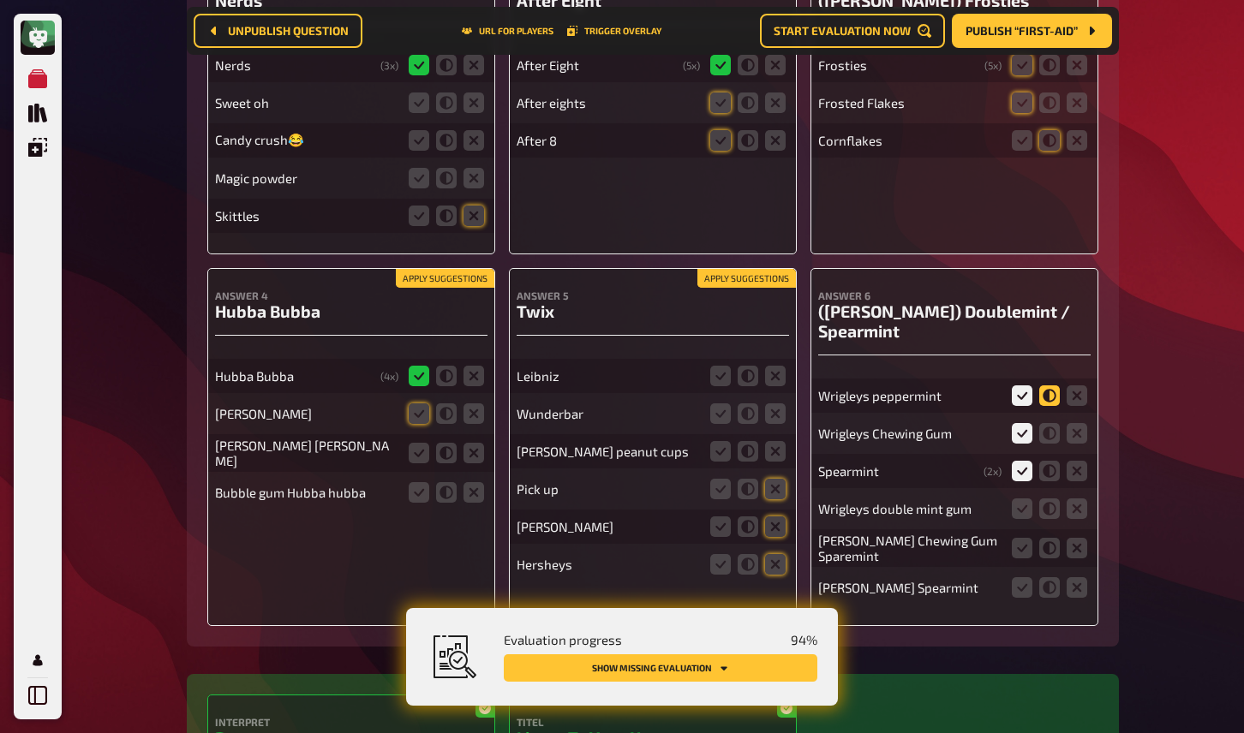
click at [1052, 386] on icon at bounding box center [1049, 396] width 21 height 21
click at [0, 0] on input "radio" at bounding box center [0, 0] width 0 height 0
click at [1052, 423] on icon at bounding box center [1049, 433] width 21 height 21
click at [0, 0] on input "radio" at bounding box center [0, 0] width 0 height 0
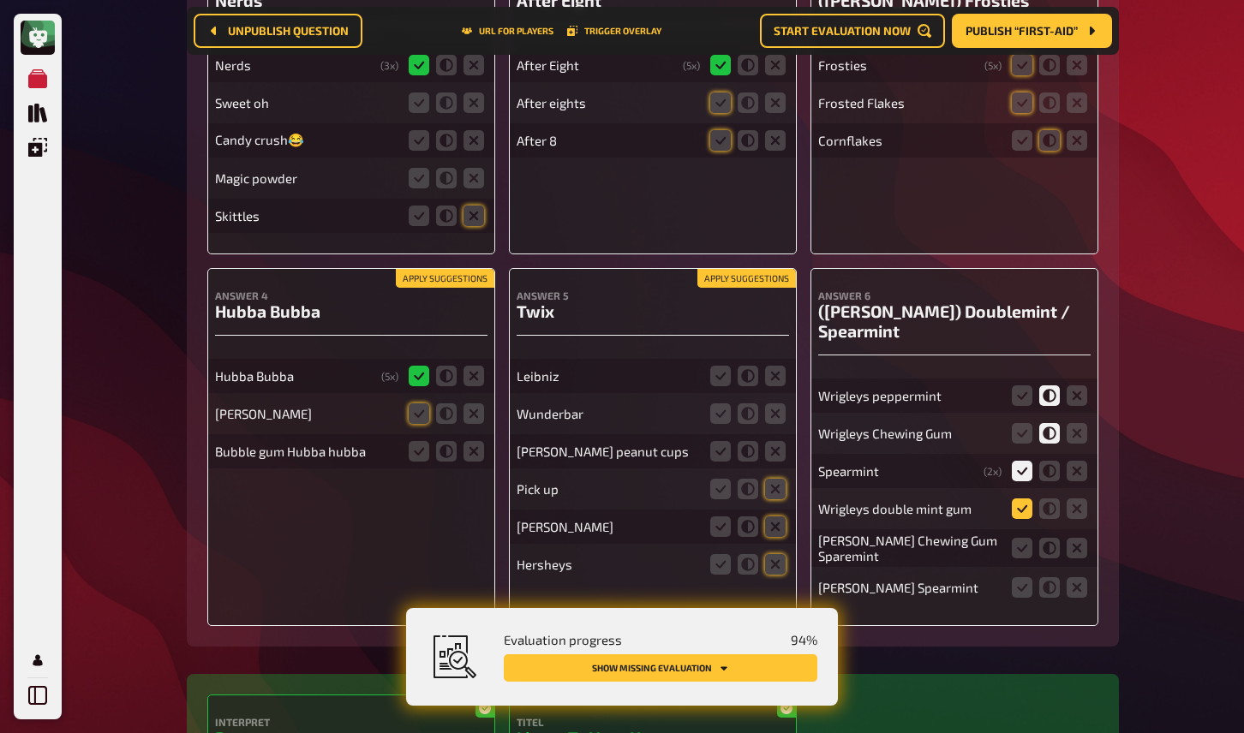
click at [1019, 499] on icon at bounding box center [1022, 509] width 21 height 21
click at [0, 0] on input "radio" at bounding box center [0, 0] width 0 height 0
click at [1019, 538] on icon at bounding box center [1022, 548] width 21 height 21
click at [0, 0] on input "radio" at bounding box center [0, 0] width 0 height 0
click at [1019, 577] on icon at bounding box center [1022, 587] width 21 height 21
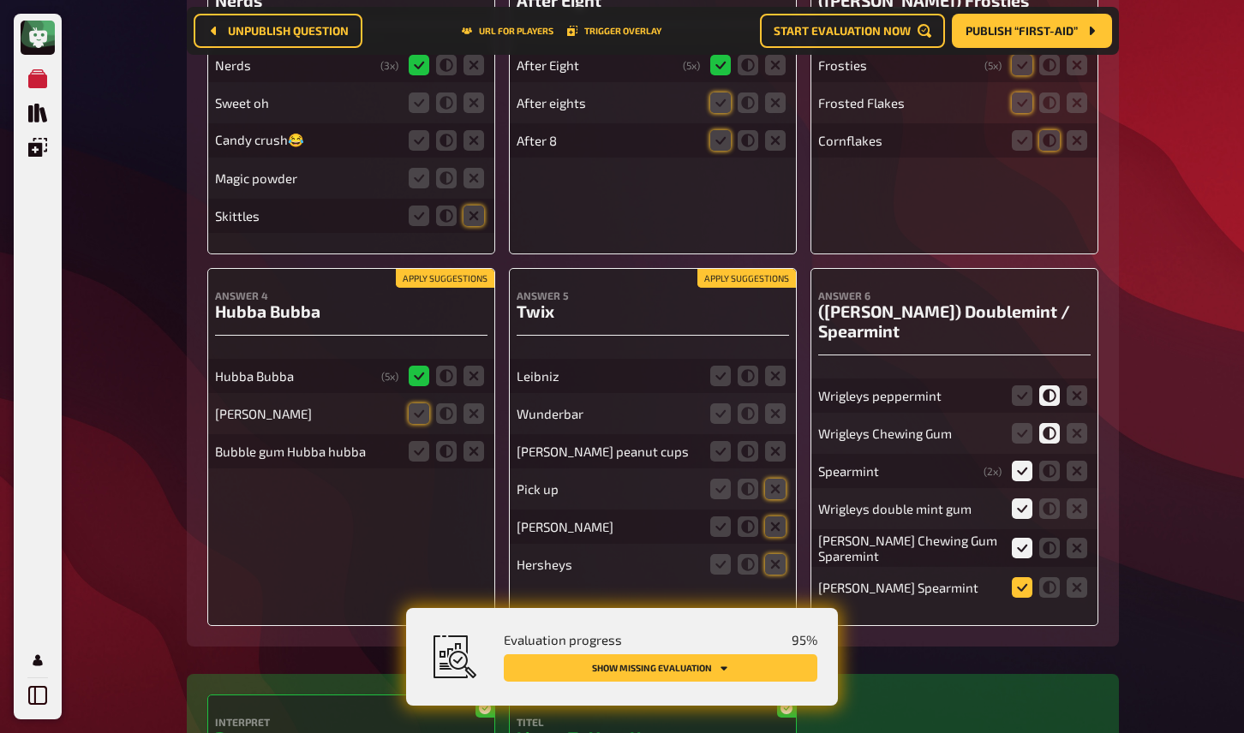
click at [0, 0] on input "radio" at bounding box center [0, 0] width 0 height 0
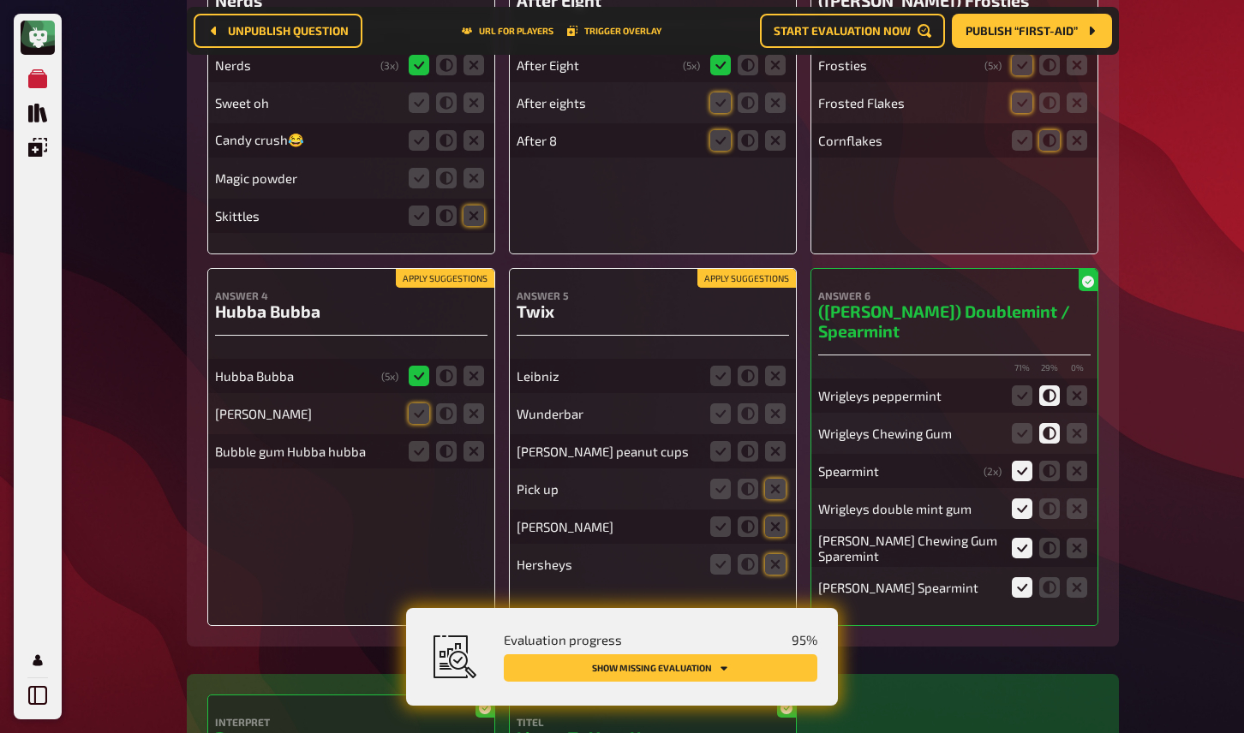
click at [734, 269] on button "Apply suggestions" at bounding box center [746, 278] width 99 height 19
click at [453, 269] on button "Apply suggestions" at bounding box center [445, 278] width 99 height 19
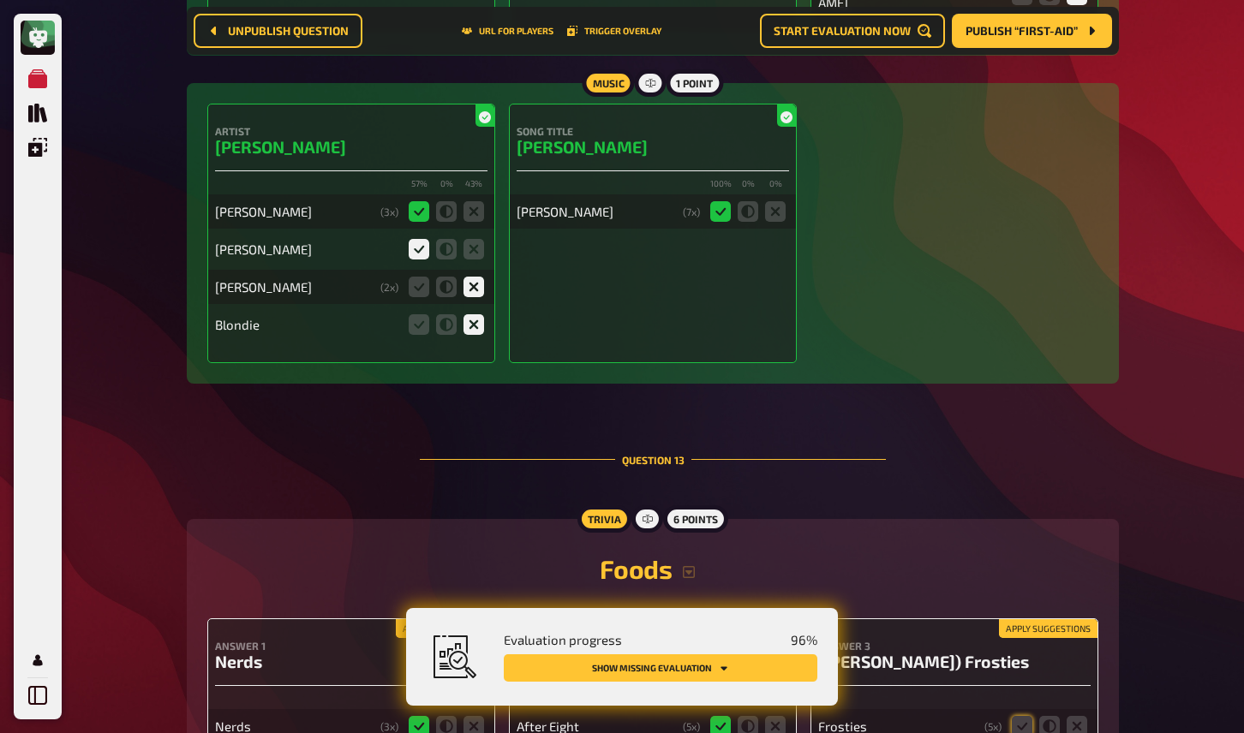
scroll to position [11307, 0]
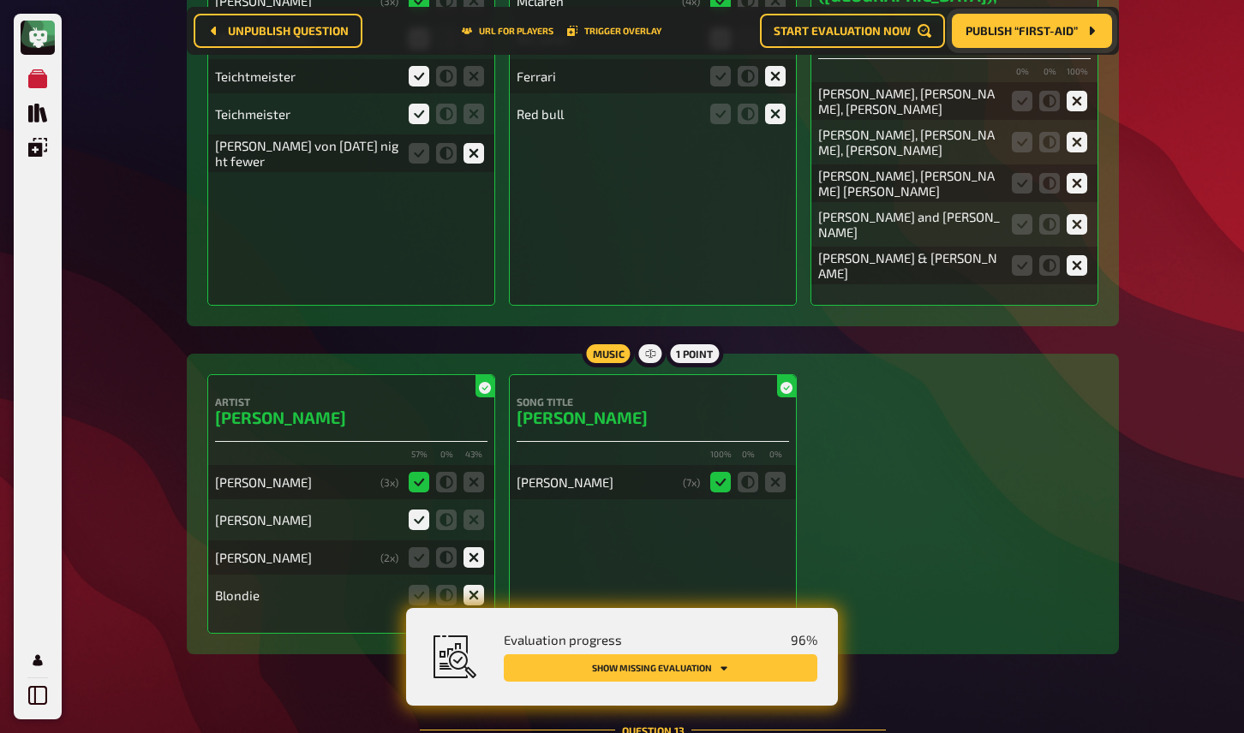
click at [1009, 29] on span "Publish “First-aid”" at bounding box center [1022, 31] width 112 height 12
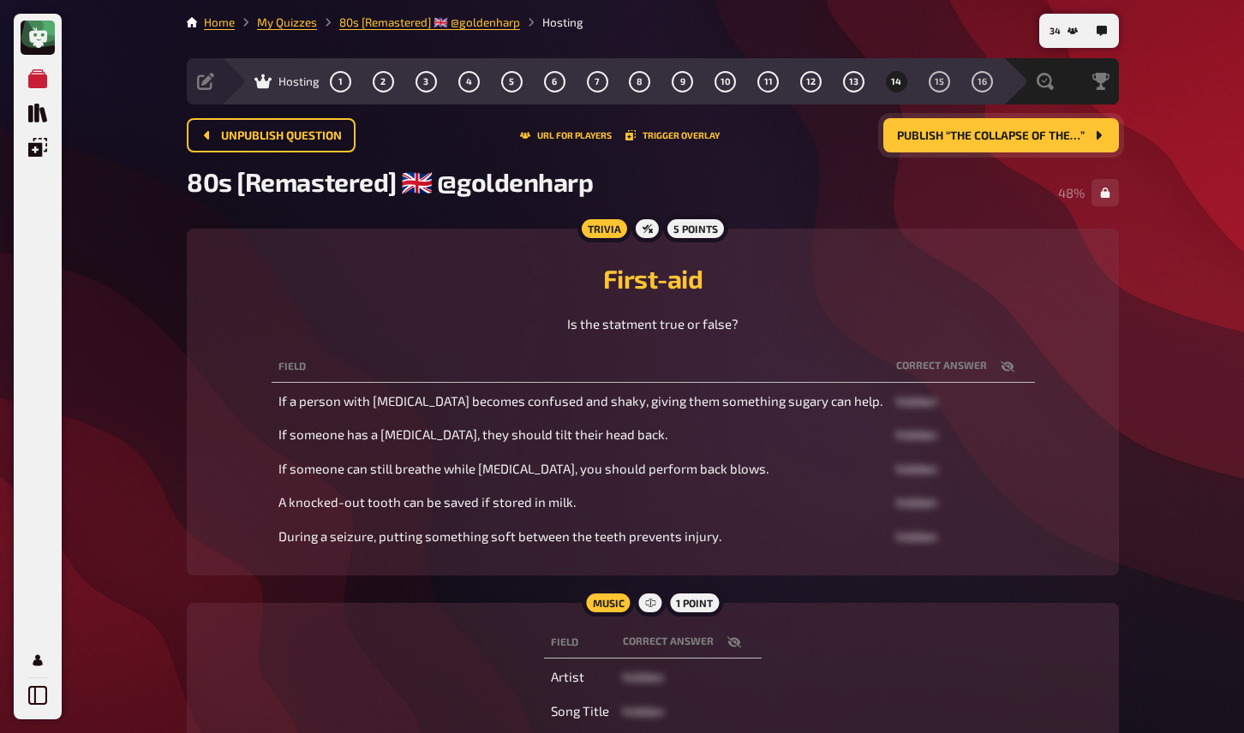
click at [1113, 431] on div "Trivia 5 points First-aid Is the statment true or false? Field correct answer I…" at bounding box center [653, 402] width 932 height 347
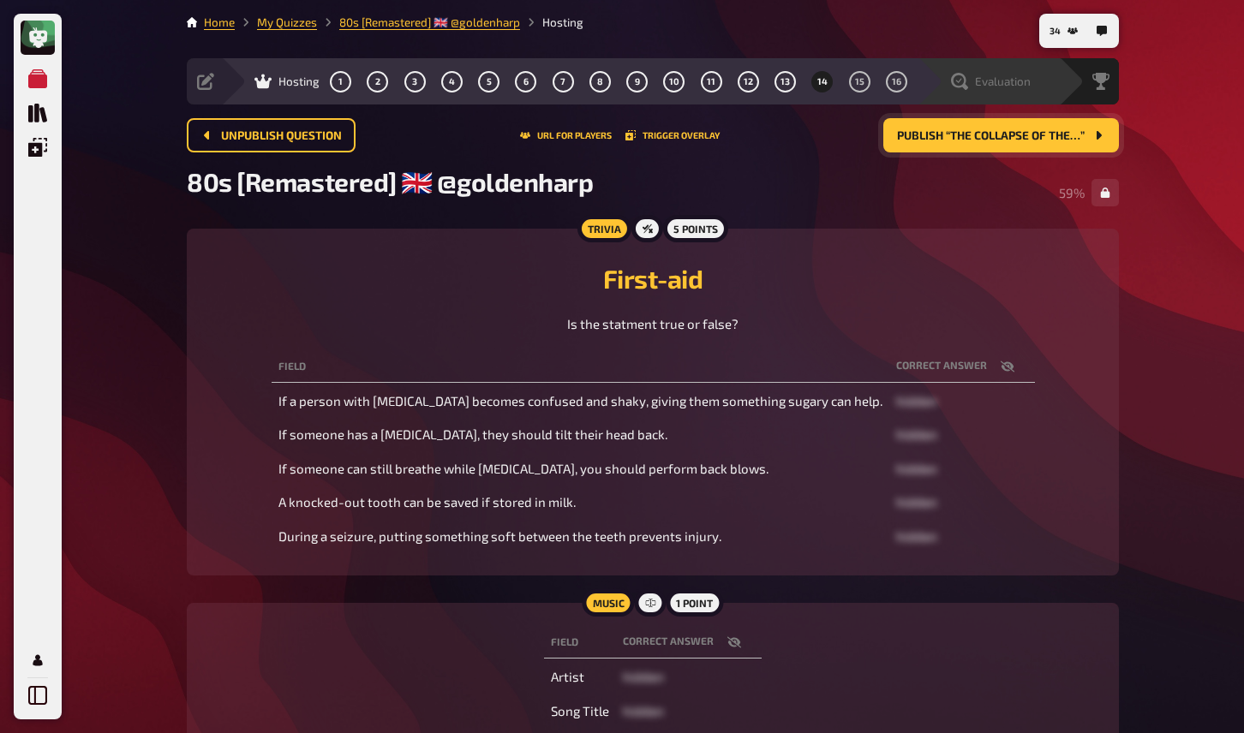
click at [1002, 72] on div "Evaluation" at bounding box center [988, 81] width 141 height 46
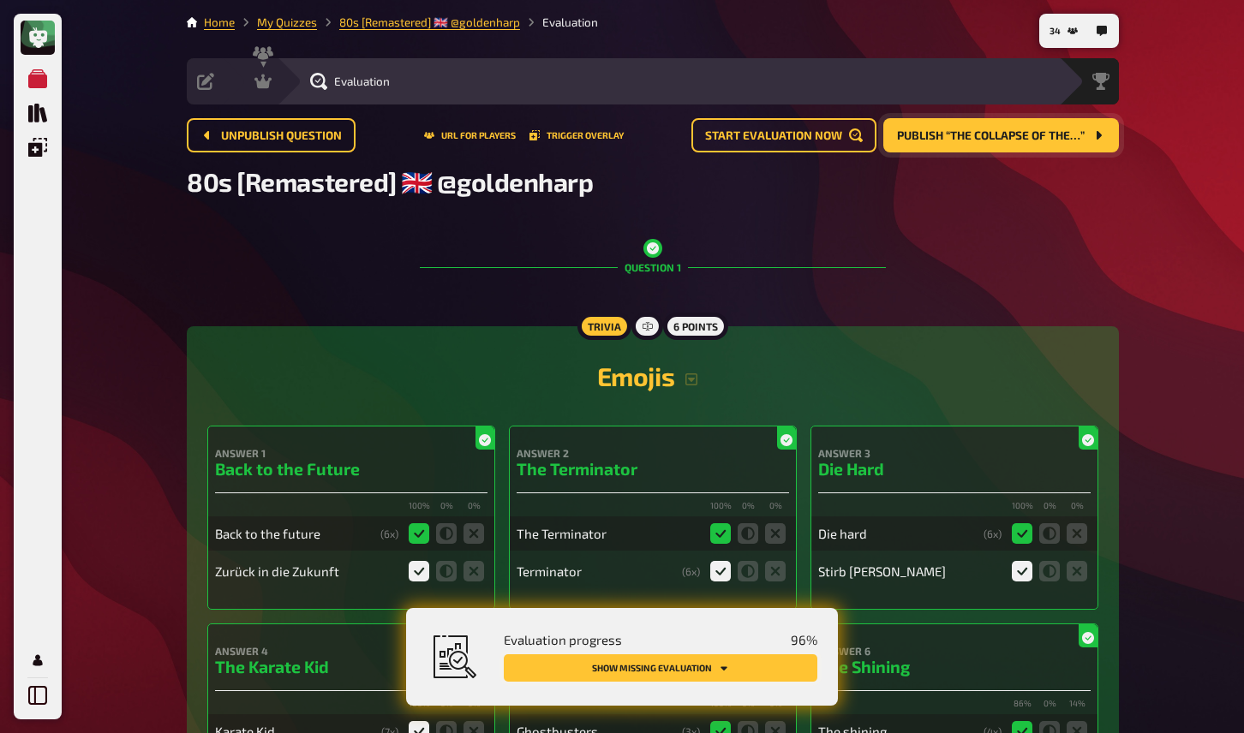
click at [763, 665] on button "Show missing evaluation" at bounding box center [661, 668] width 314 height 27
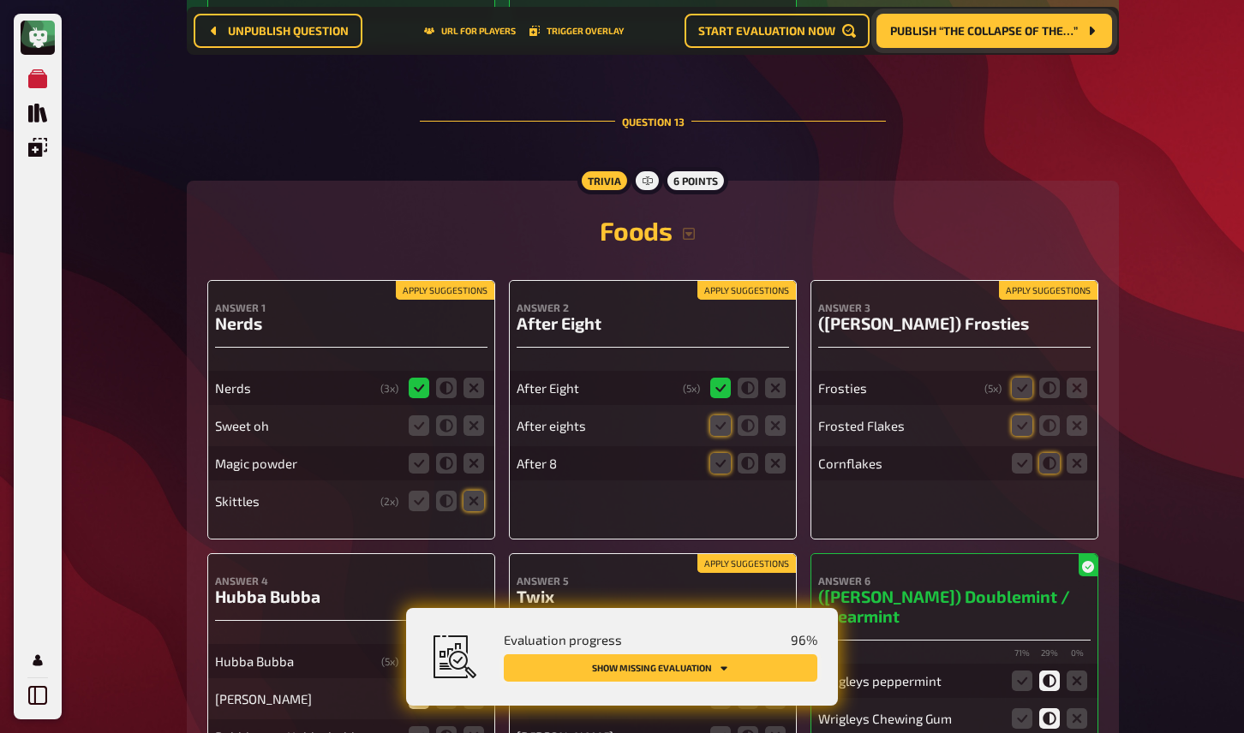
scroll to position [11968, 0]
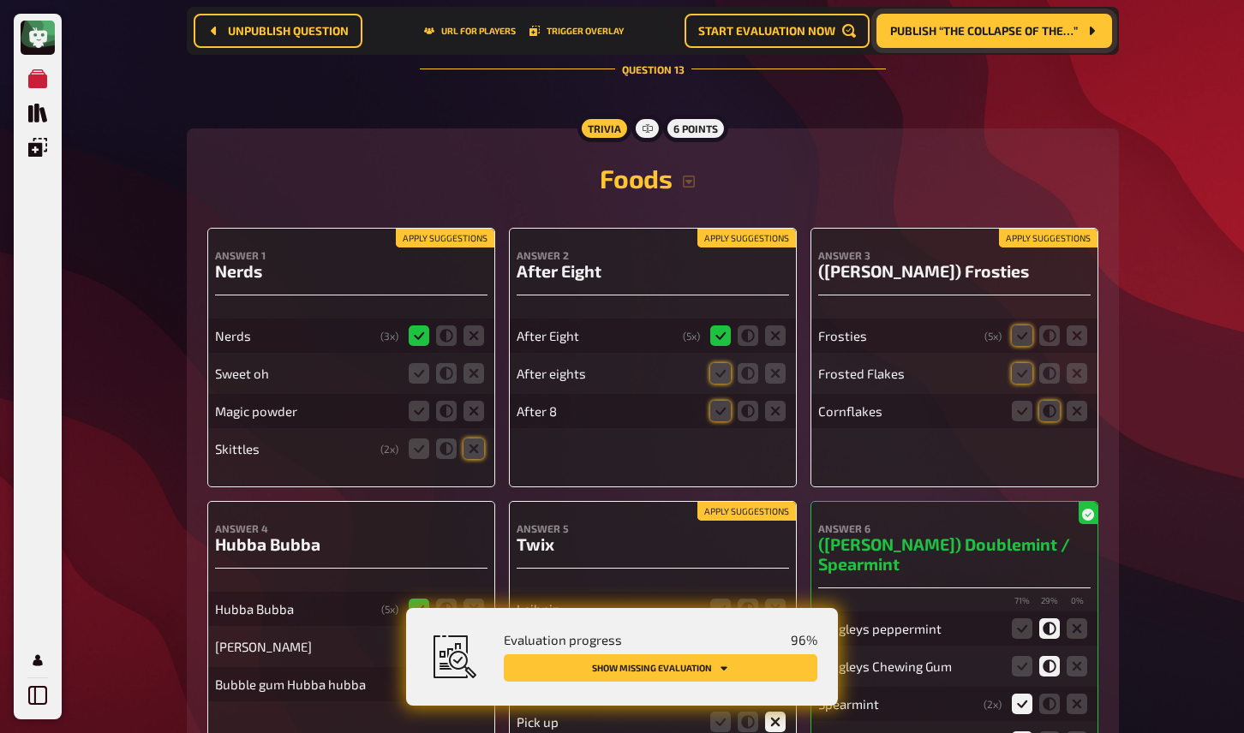
click at [444, 229] on button "Apply suggestions" at bounding box center [445, 238] width 99 height 19
click at [471, 363] on icon at bounding box center [474, 373] width 21 height 21
click at [0, 0] on input "radio" at bounding box center [0, 0] width 0 height 0
click at [476, 401] on icon at bounding box center [474, 411] width 21 height 21
click at [0, 0] on input "radio" at bounding box center [0, 0] width 0 height 0
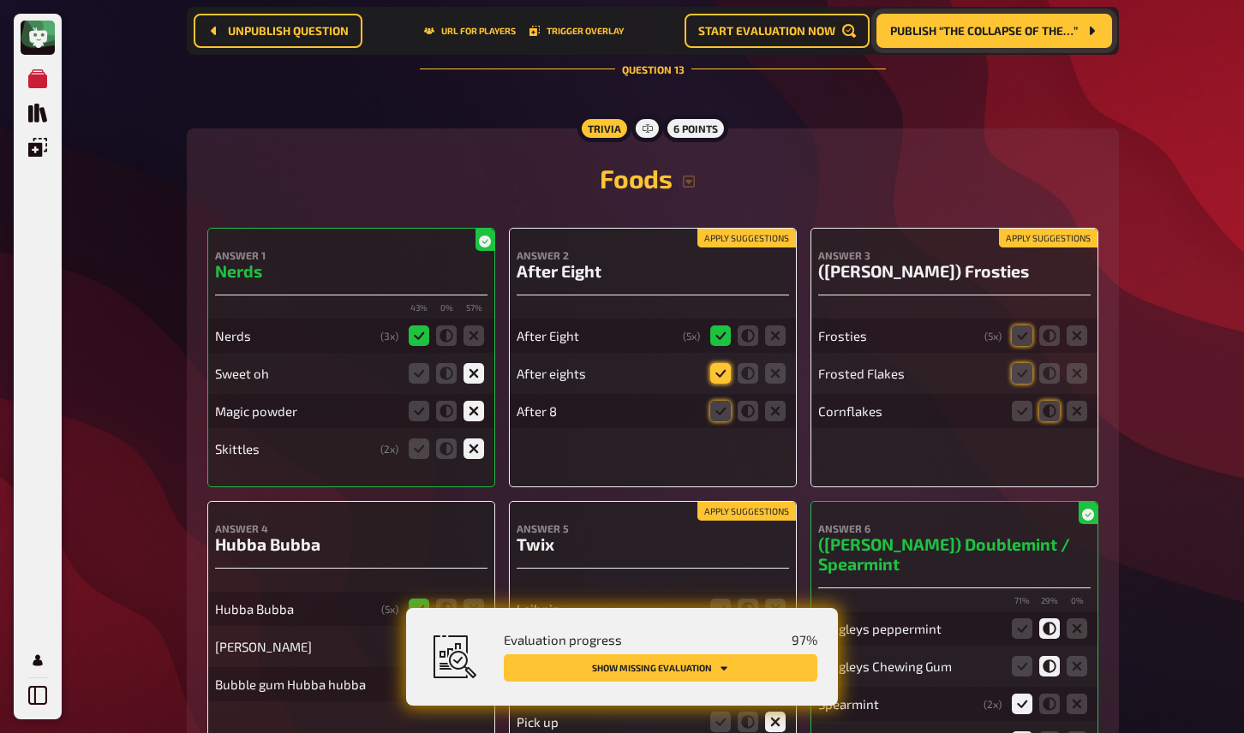
click at [723, 363] on icon at bounding box center [720, 373] width 21 height 21
click at [0, 0] on input "radio" at bounding box center [0, 0] width 0 height 0
click at [724, 401] on icon at bounding box center [720, 411] width 21 height 21
click at [0, 0] on input "radio" at bounding box center [0, 0] width 0 height 0
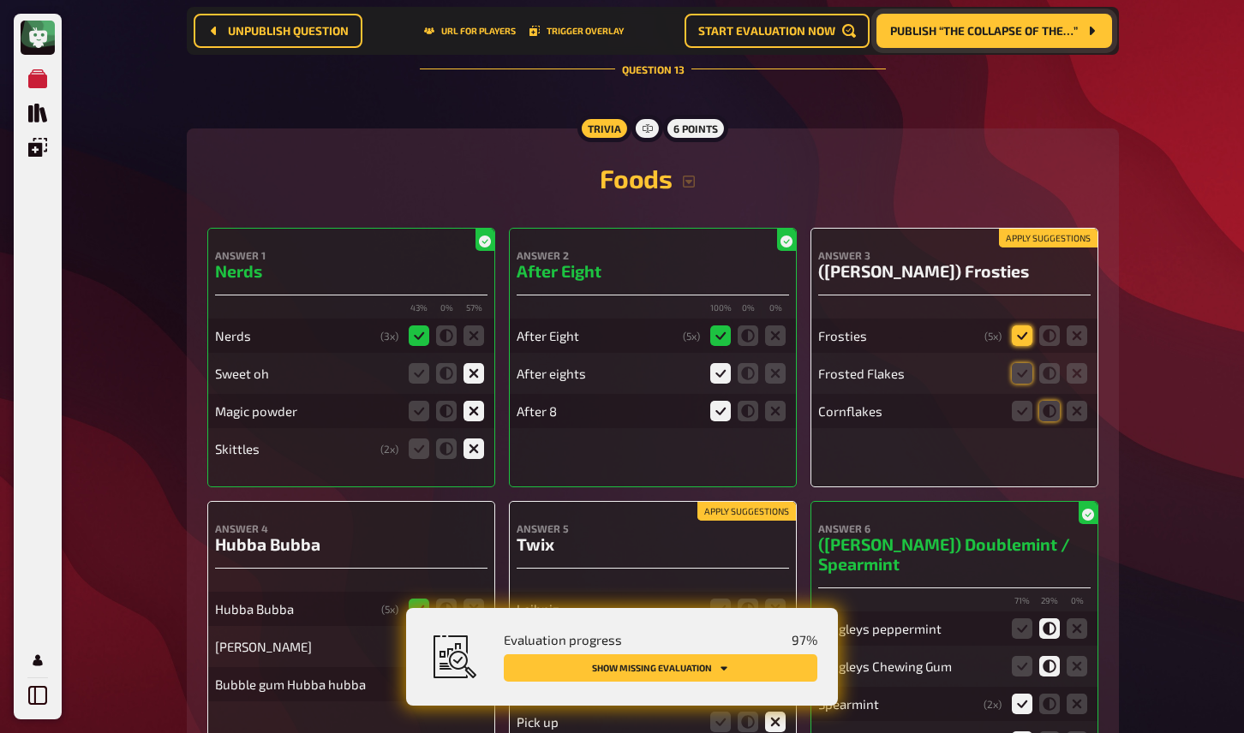
click at [1024, 326] on icon at bounding box center [1022, 336] width 21 height 21
click at [0, 0] on input "radio" at bounding box center [0, 0] width 0 height 0
click at [1021, 360] on fieldset at bounding box center [1049, 373] width 82 height 27
click at [1032, 363] on icon at bounding box center [1022, 373] width 21 height 21
click at [0, 0] on input "radio" at bounding box center [0, 0] width 0 height 0
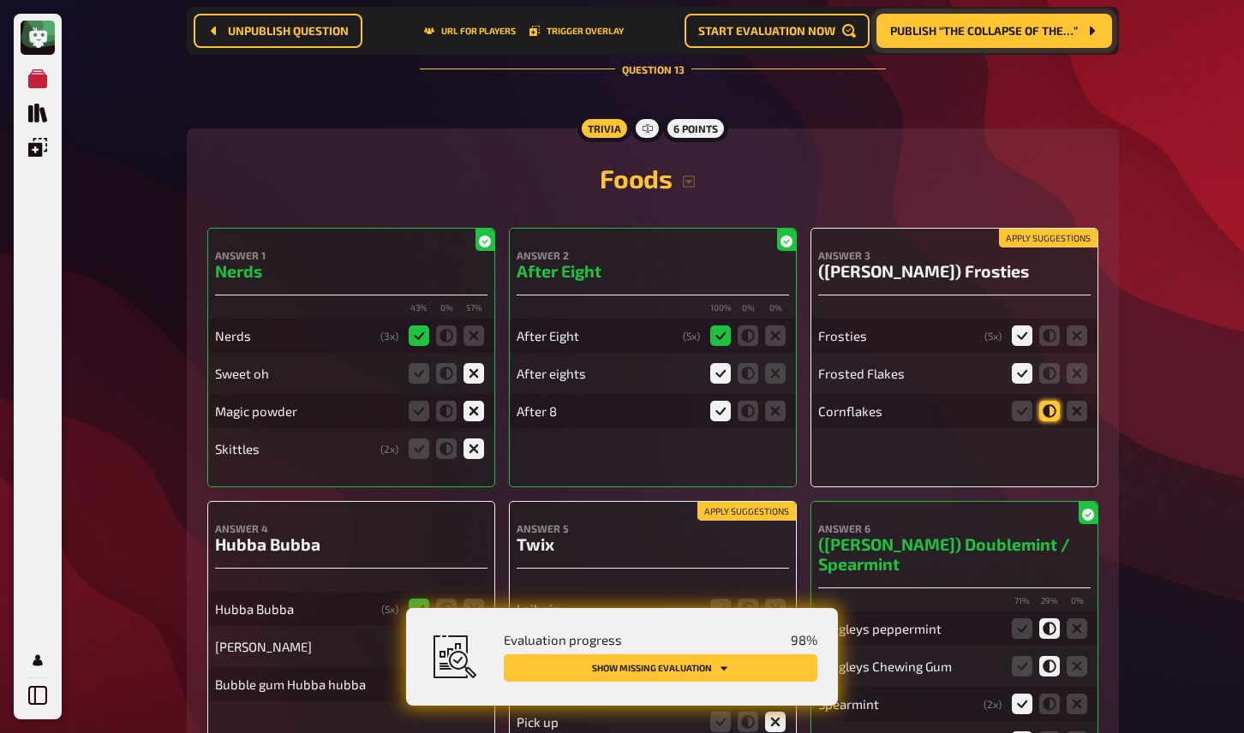
click at [1049, 401] on icon at bounding box center [1049, 411] width 21 height 21
click at [0, 0] on input "radio" at bounding box center [0, 0] width 0 height 0
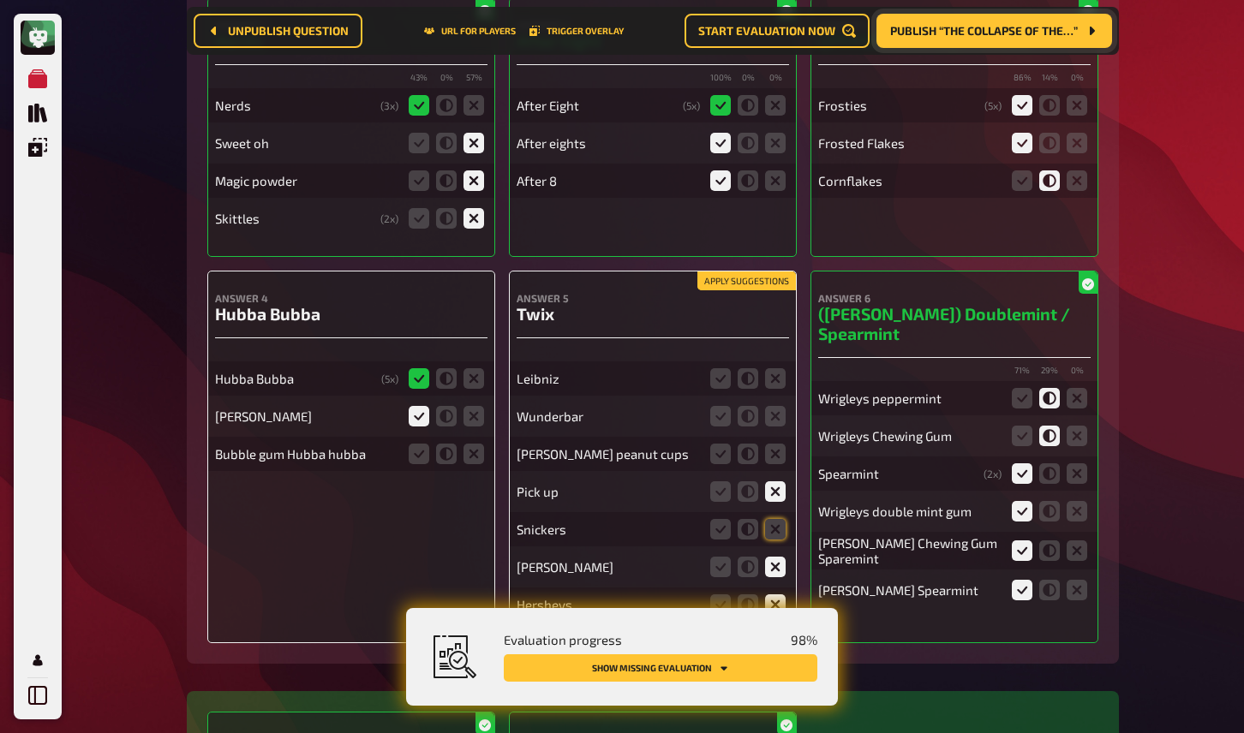
scroll to position [12246, 0]
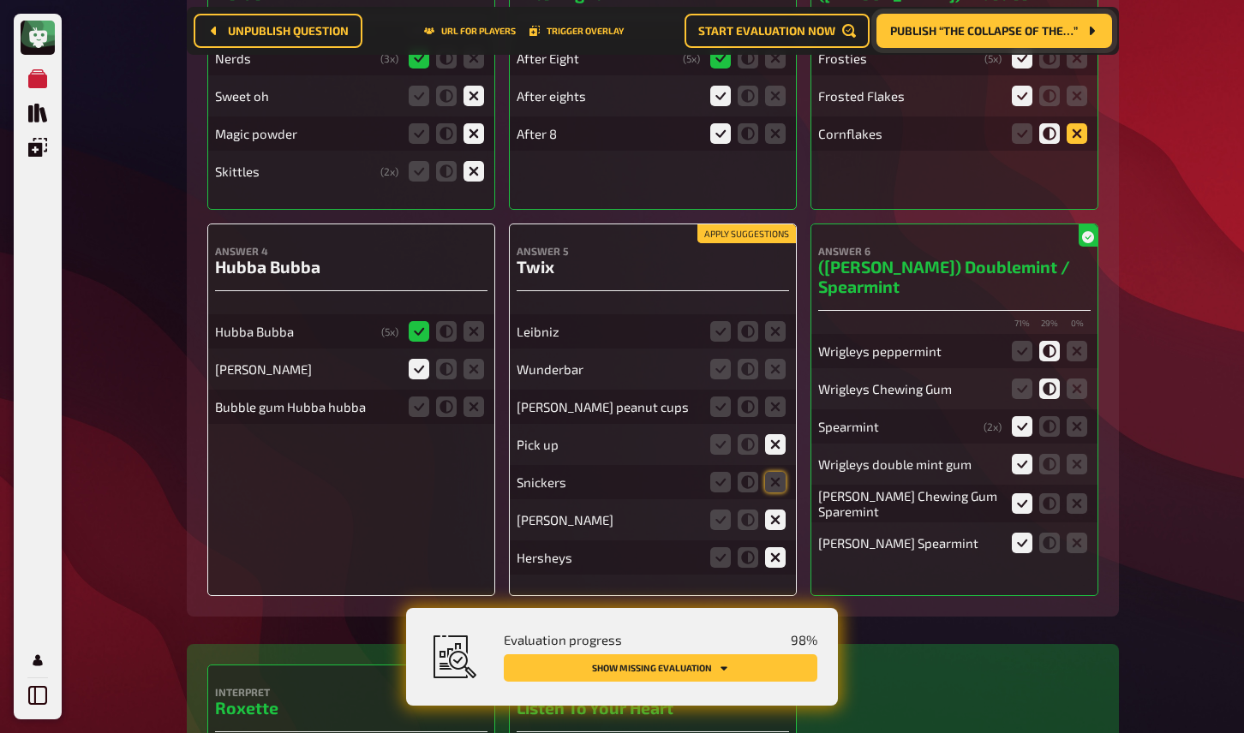
click at [1072, 123] on icon at bounding box center [1077, 133] width 21 height 21
click at [0, 0] on input "radio" at bounding box center [0, 0] width 0 height 0
click at [417, 397] on icon at bounding box center [419, 407] width 21 height 21
click at [0, 0] on input "radio" at bounding box center [0, 0] width 0 height 0
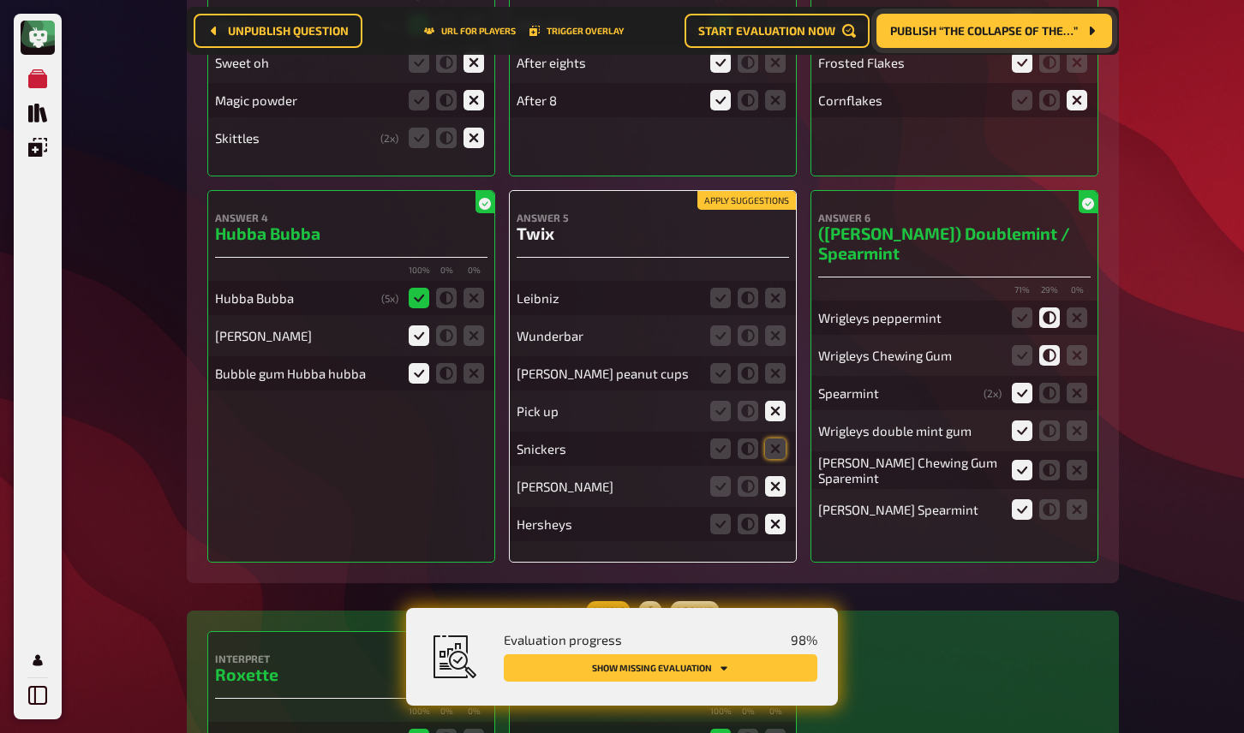
scroll to position [12290, 0]
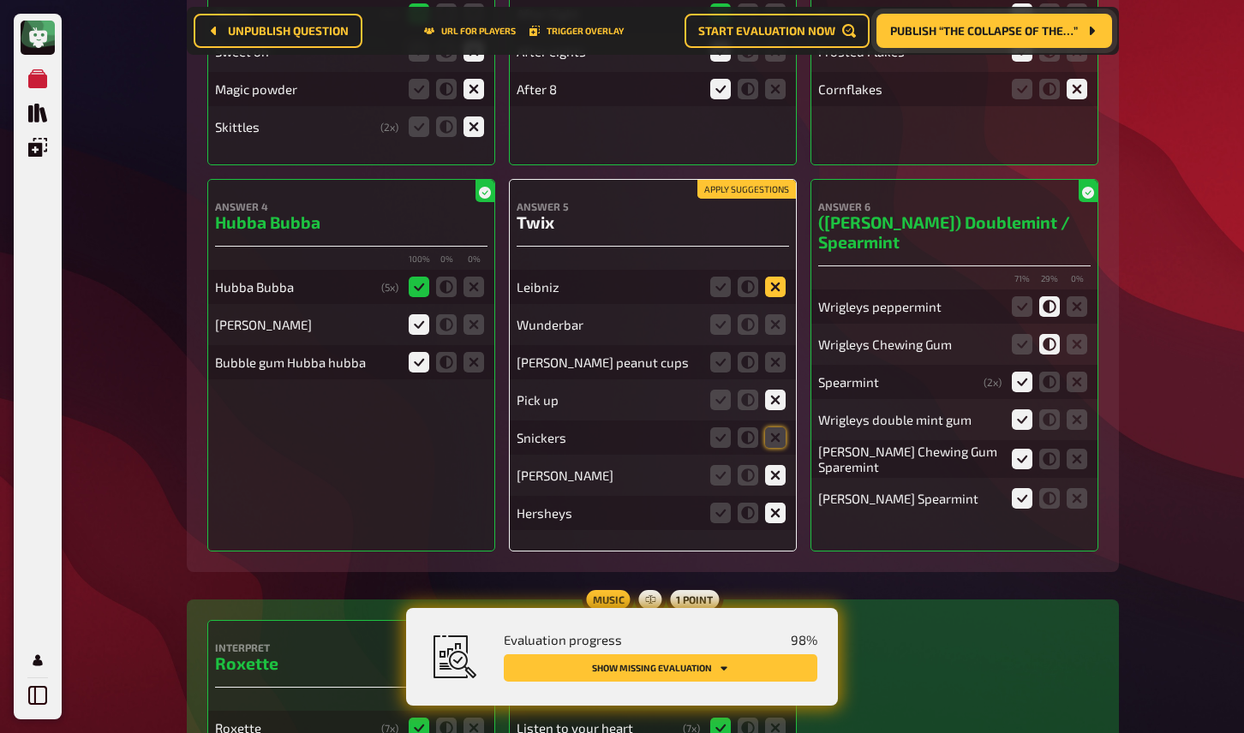
click at [775, 277] on icon at bounding box center [775, 287] width 21 height 21
click at [0, 0] on input "radio" at bounding box center [0, 0] width 0 height 0
click at [776, 314] on icon at bounding box center [775, 324] width 21 height 21
click at [0, 0] on input "radio" at bounding box center [0, 0] width 0 height 0
click at [781, 352] on icon at bounding box center [775, 362] width 21 height 21
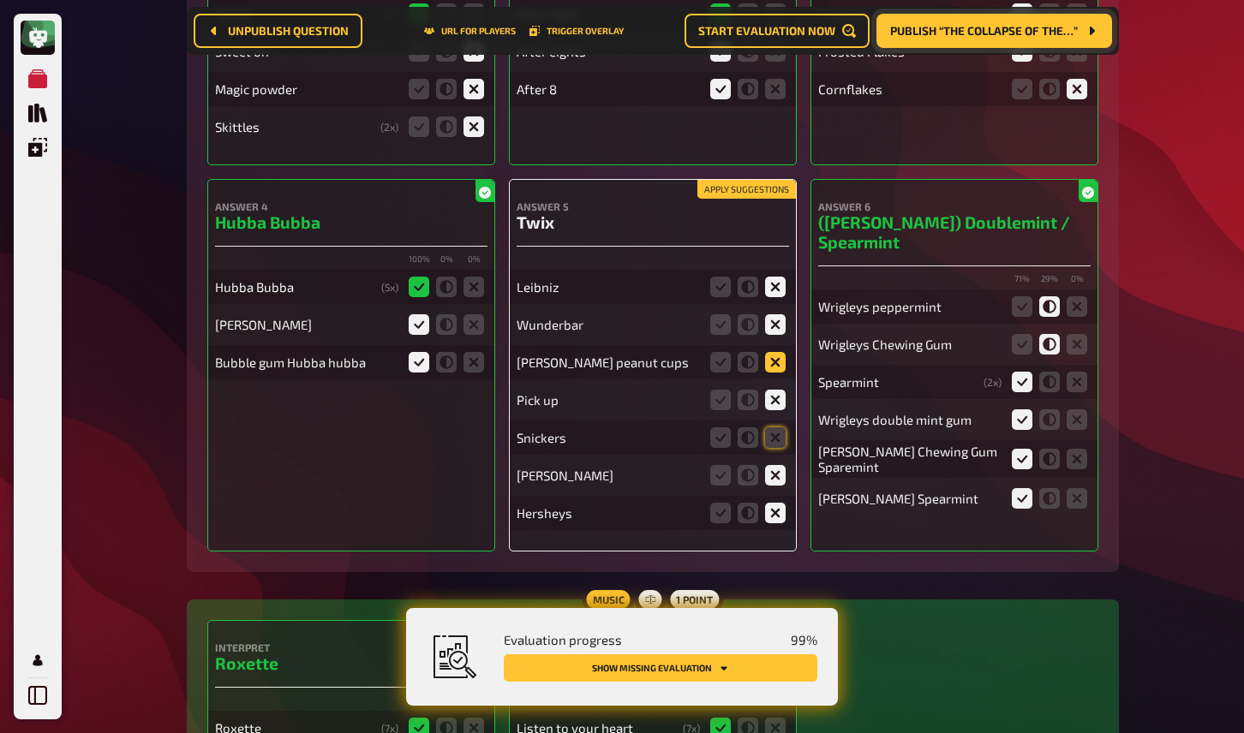
click at [0, 0] on input "radio" at bounding box center [0, 0] width 0 height 0
click at [778, 428] on icon at bounding box center [775, 438] width 21 height 21
click at [0, 0] on input "radio" at bounding box center [0, 0] width 0 height 0
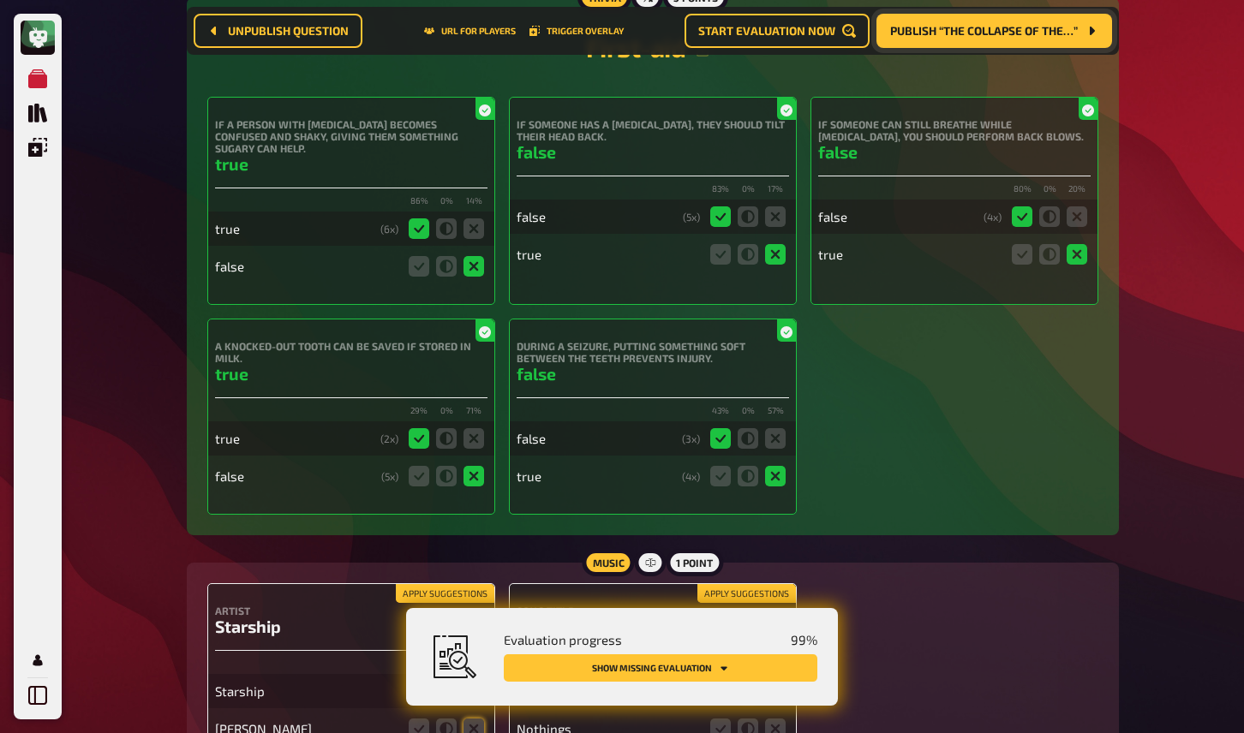
scroll to position [13375, 0]
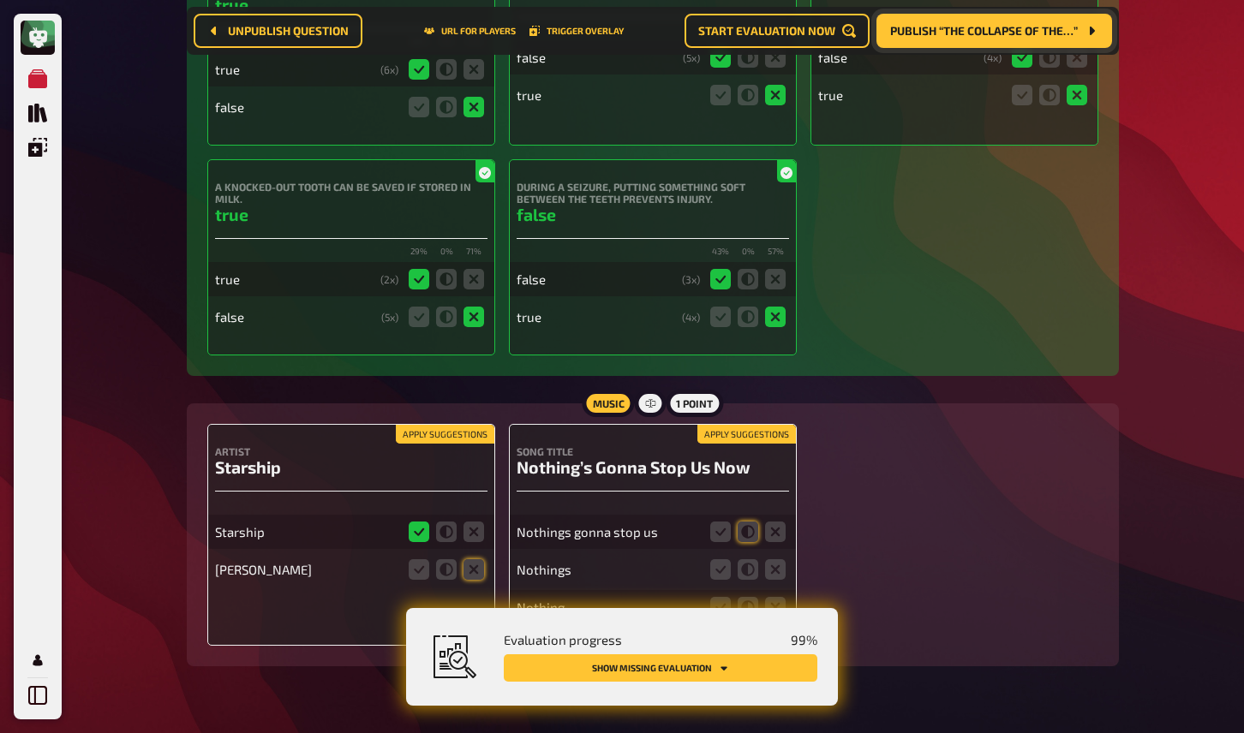
click at [470, 425] on button "Apply suggestions" at bounding box center [445, 434] width 99 height 19
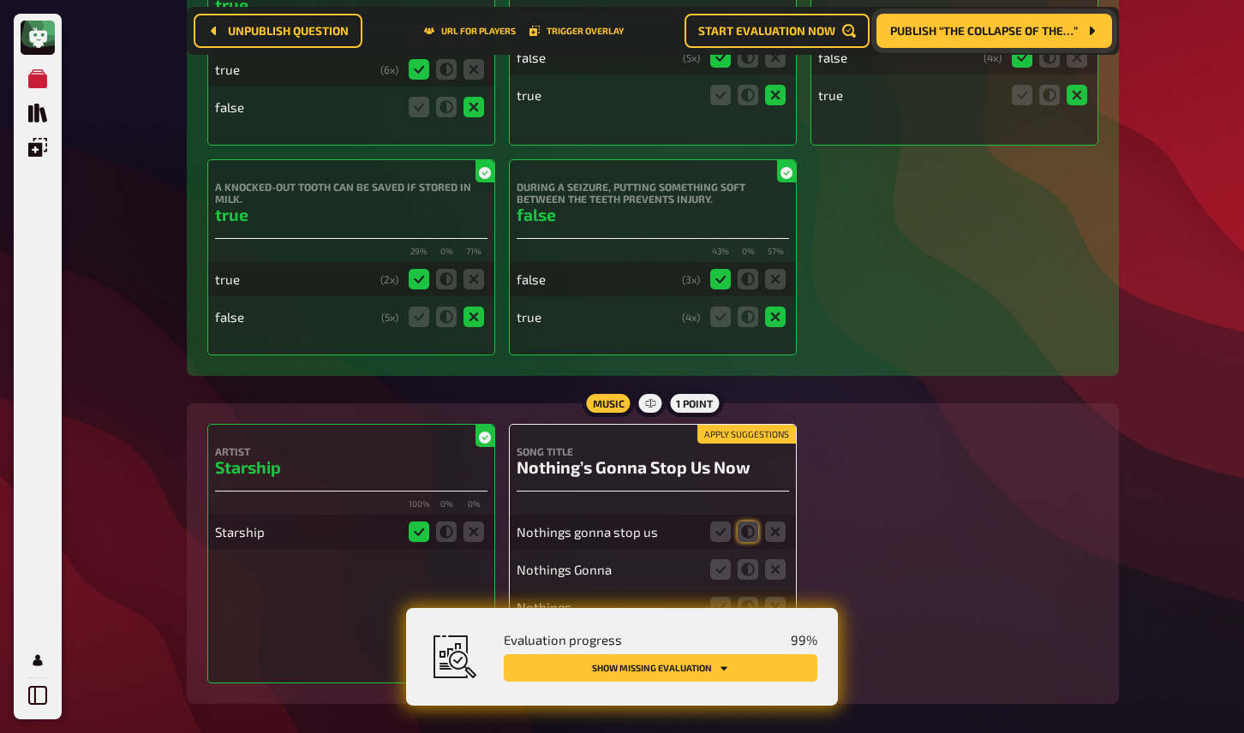
click at [745, 425] on button "Apply suggestions" at bounding box center [746, 434] width 99 height 19
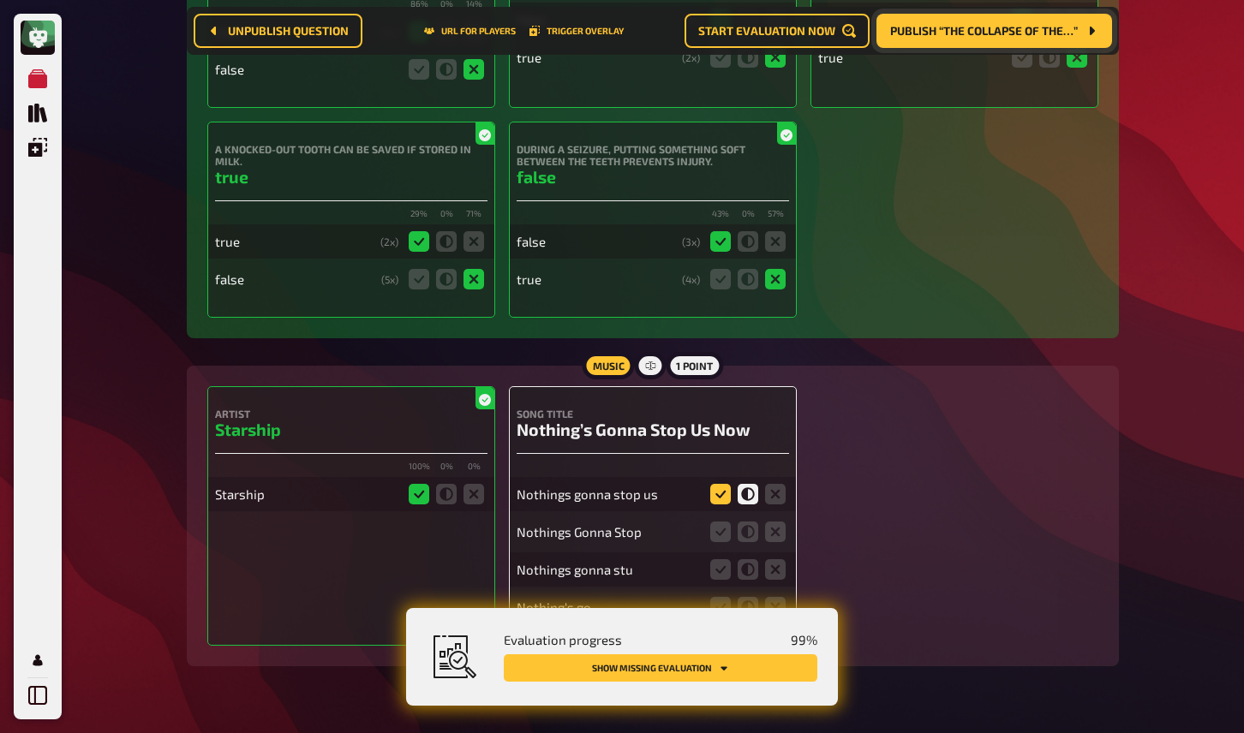
click at [717, 443] on div "Song Title Nothing’s Gonna Stop Us Now Nothings gonna stop us Nothings Gonna St…" at bounding box center [653, 516] width 288 height 260
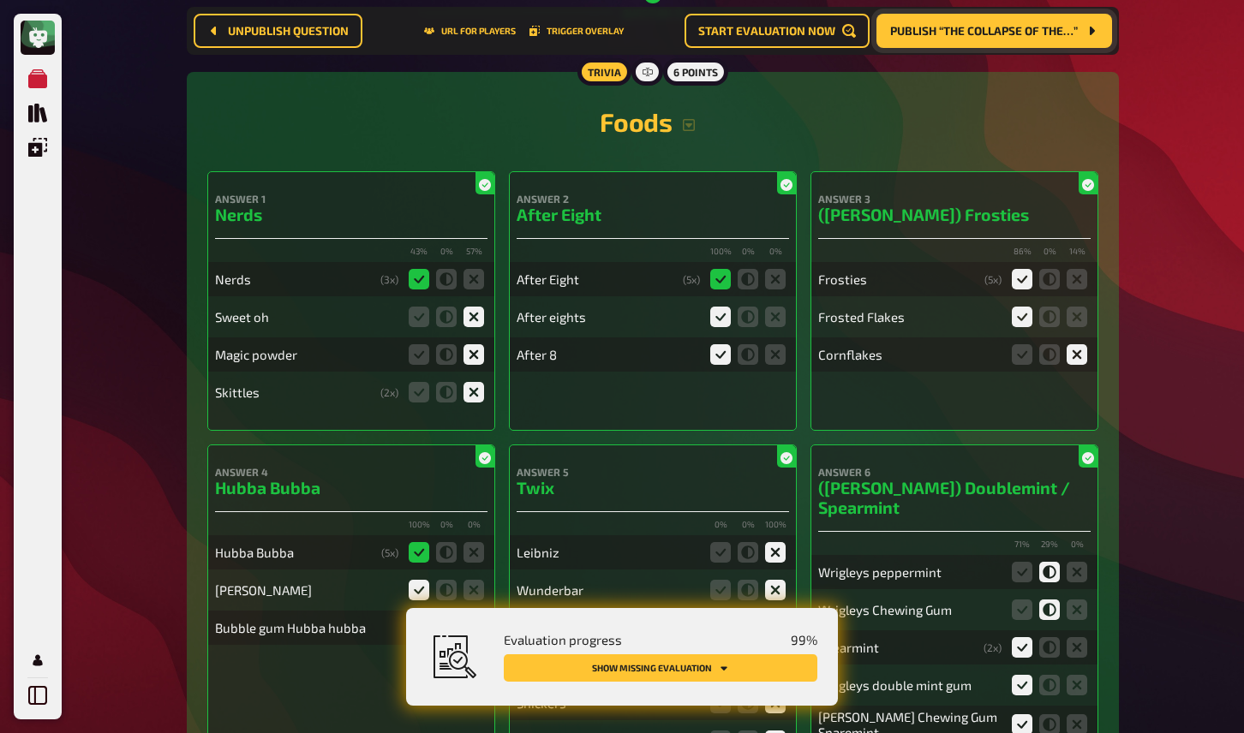
scroll to position [12037, 0]
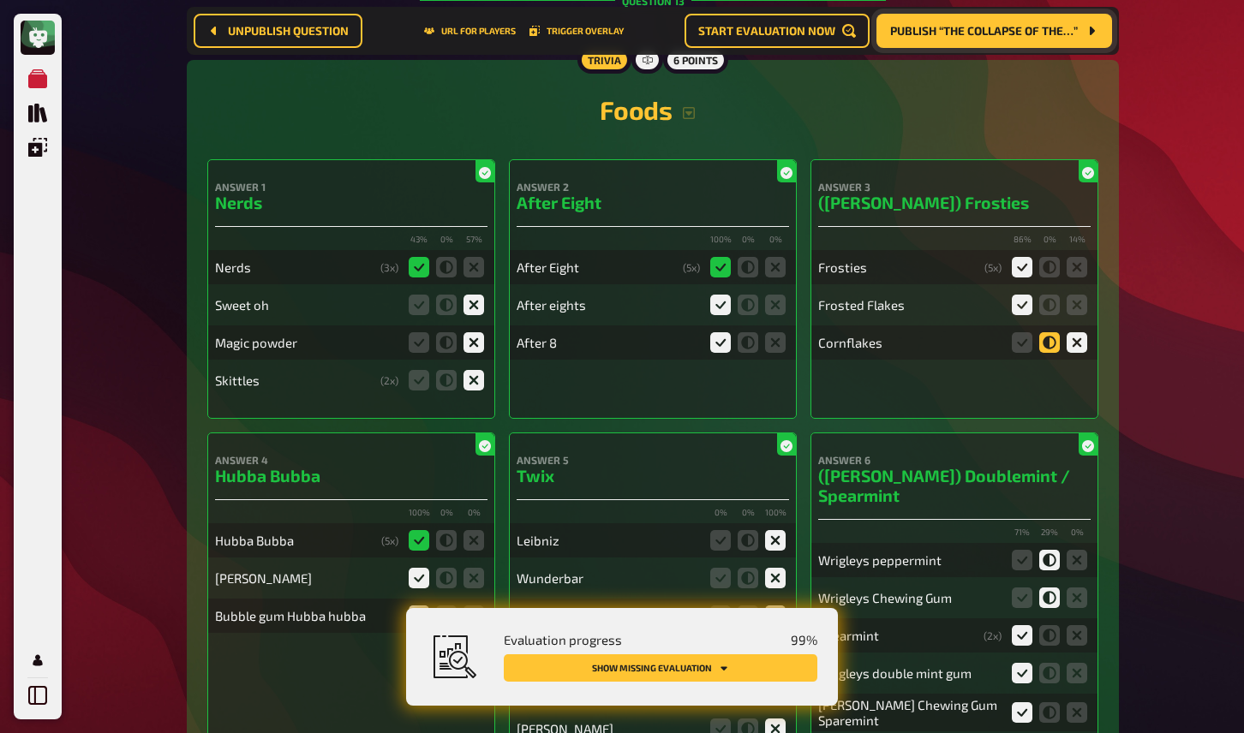
click at [1047, 332] on icon at bounding box center [1049, 342] width 21 height 21
click at [0, 0] on input "radio" at bounding box center [0, 0] width 0 height 0
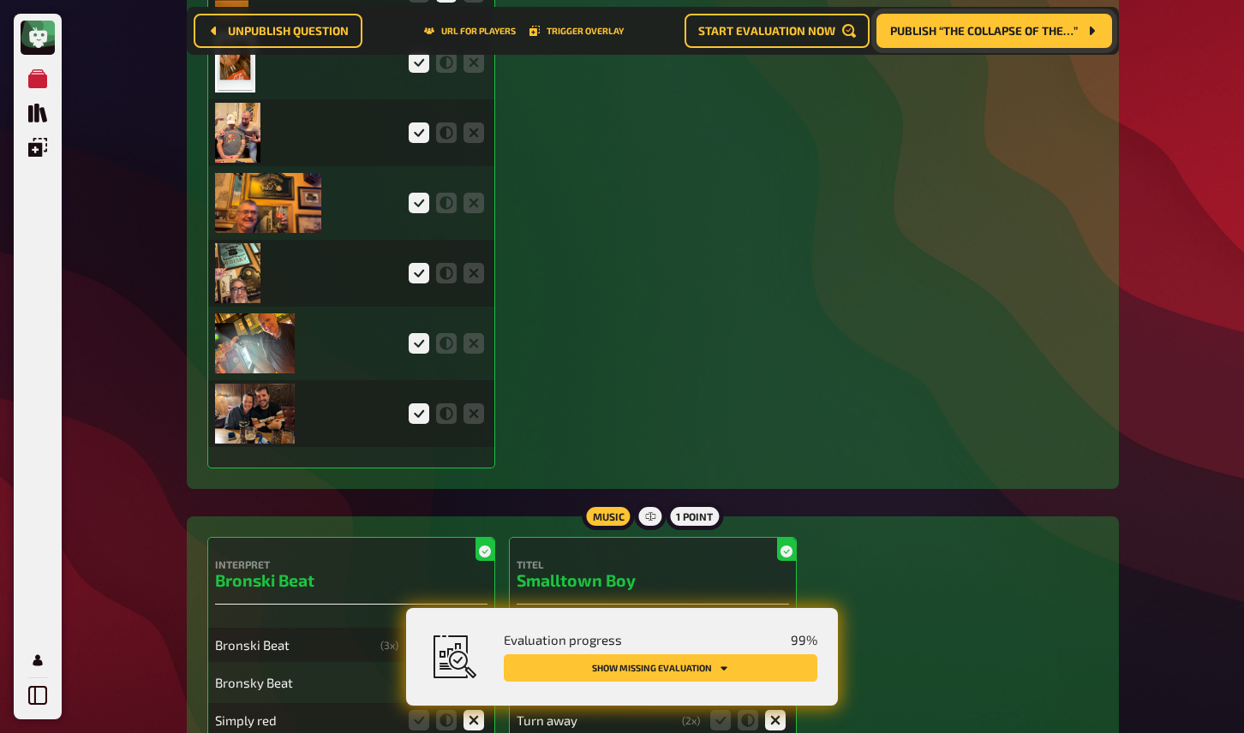
scroll to position [0, 0]
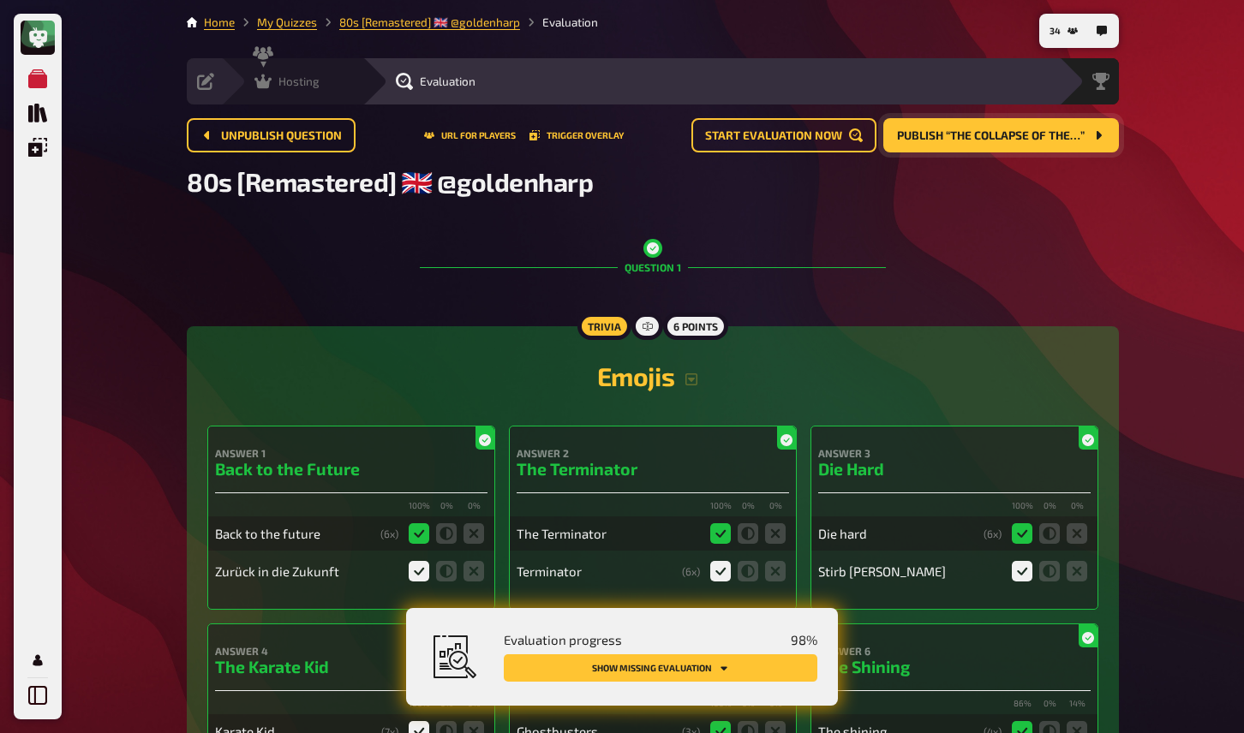
click at [254, 85] on div "Hosting undefined" at bounding box center [303, 81] width 118 height 17
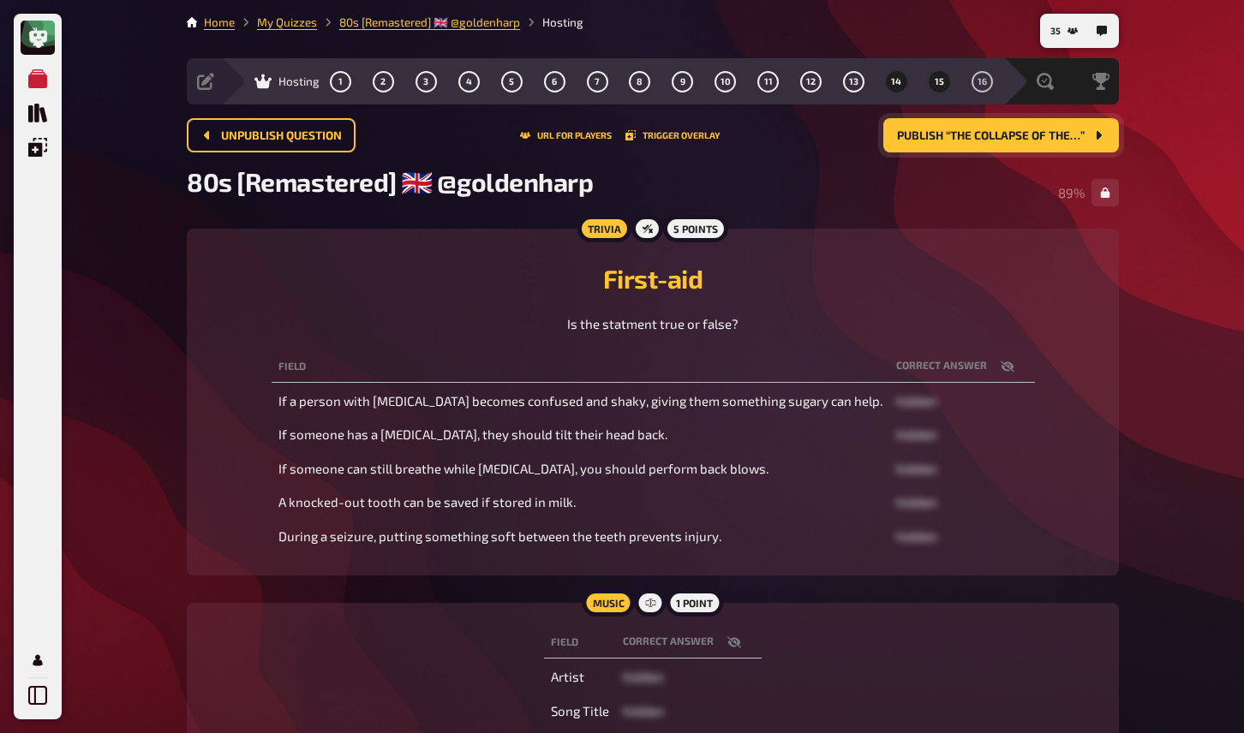
click at [937, 79] on span "15" at bounding box center [939, 81] width 9 height 9
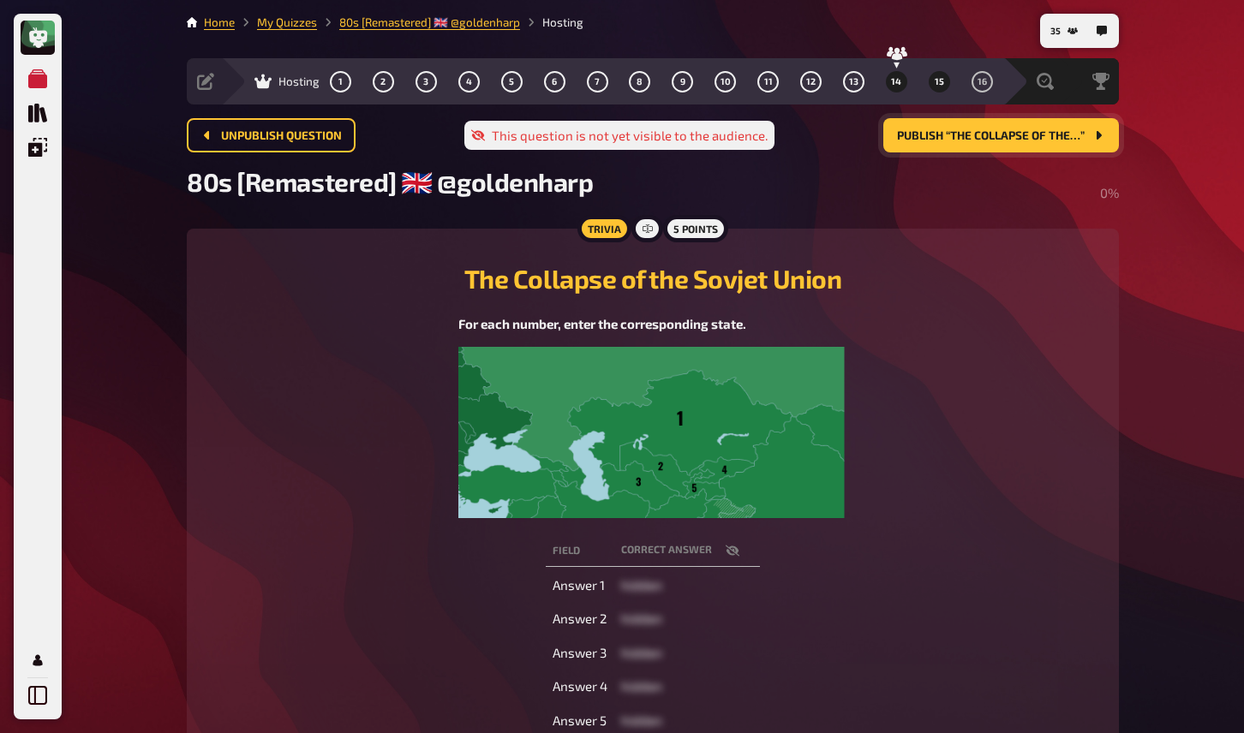
click at [898, 74] on button "14" at bounding box center [895, 81] width 27 height 27
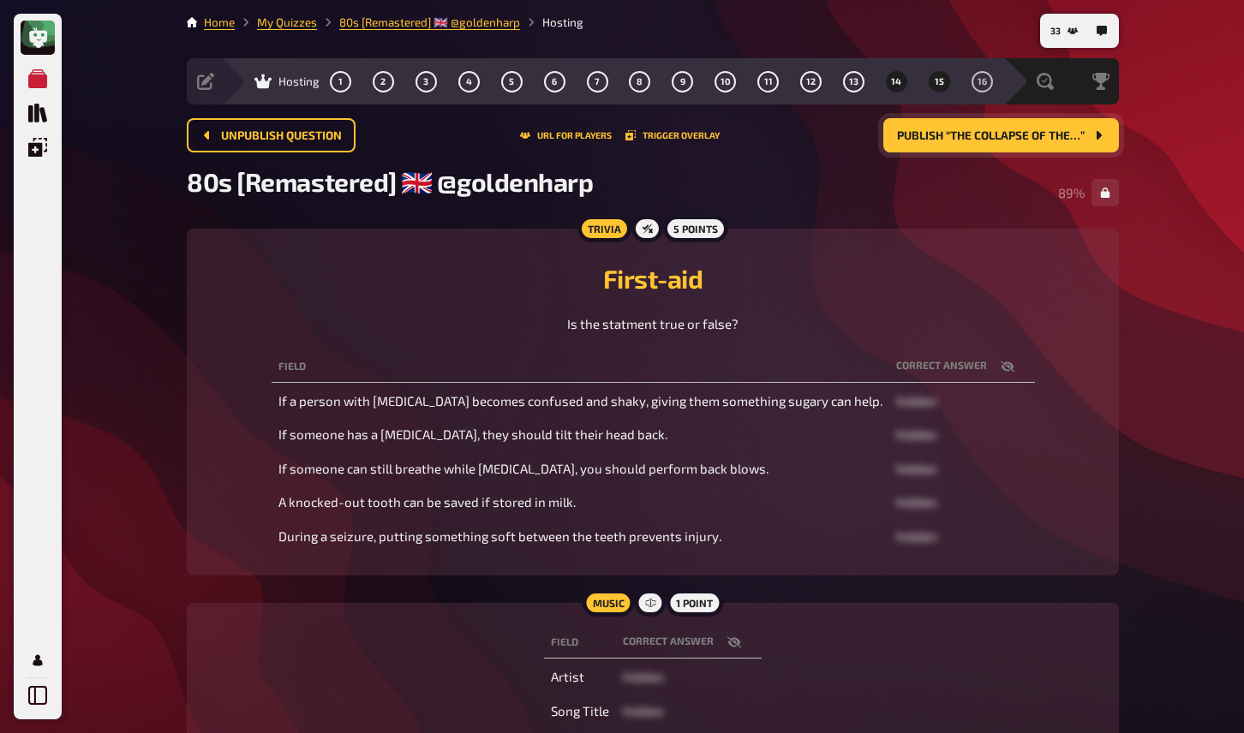
click at [937, 84] on span "15" at bounding box center [939, 81] width 9 height 9
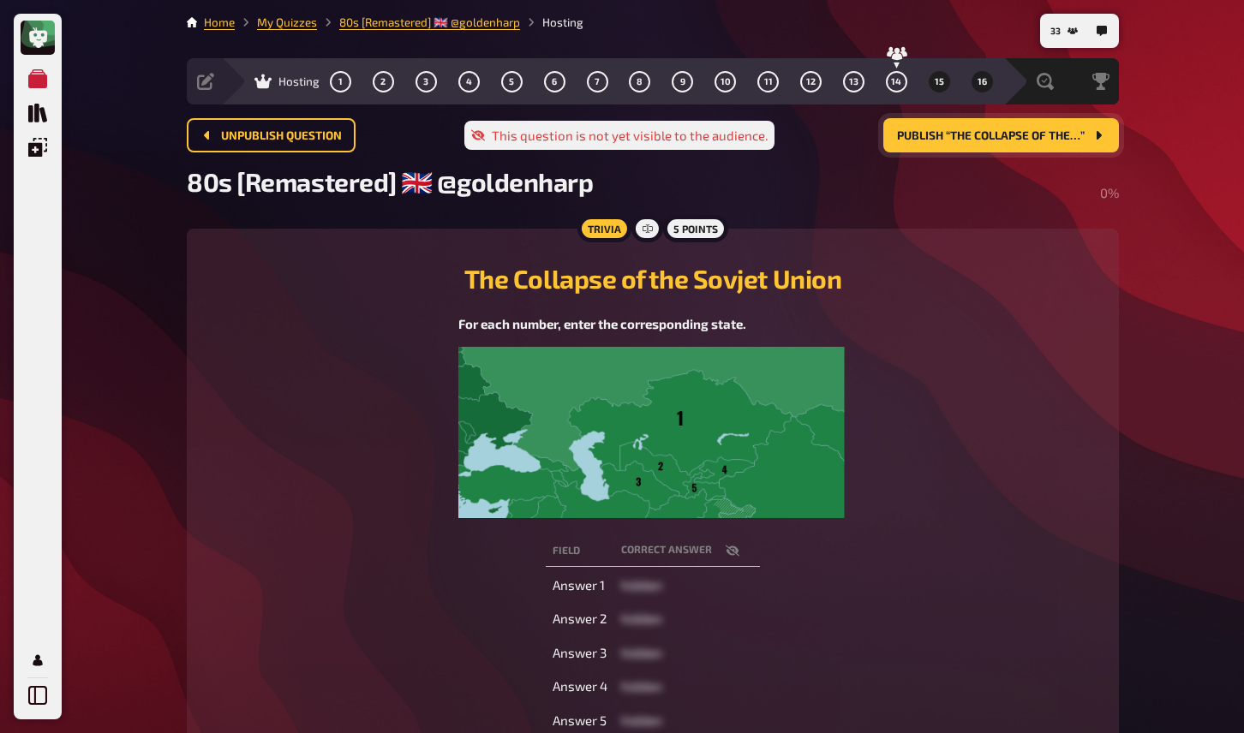
click at [979, 83] on span "16" at bounding box center [982, 81] width 9 height 9
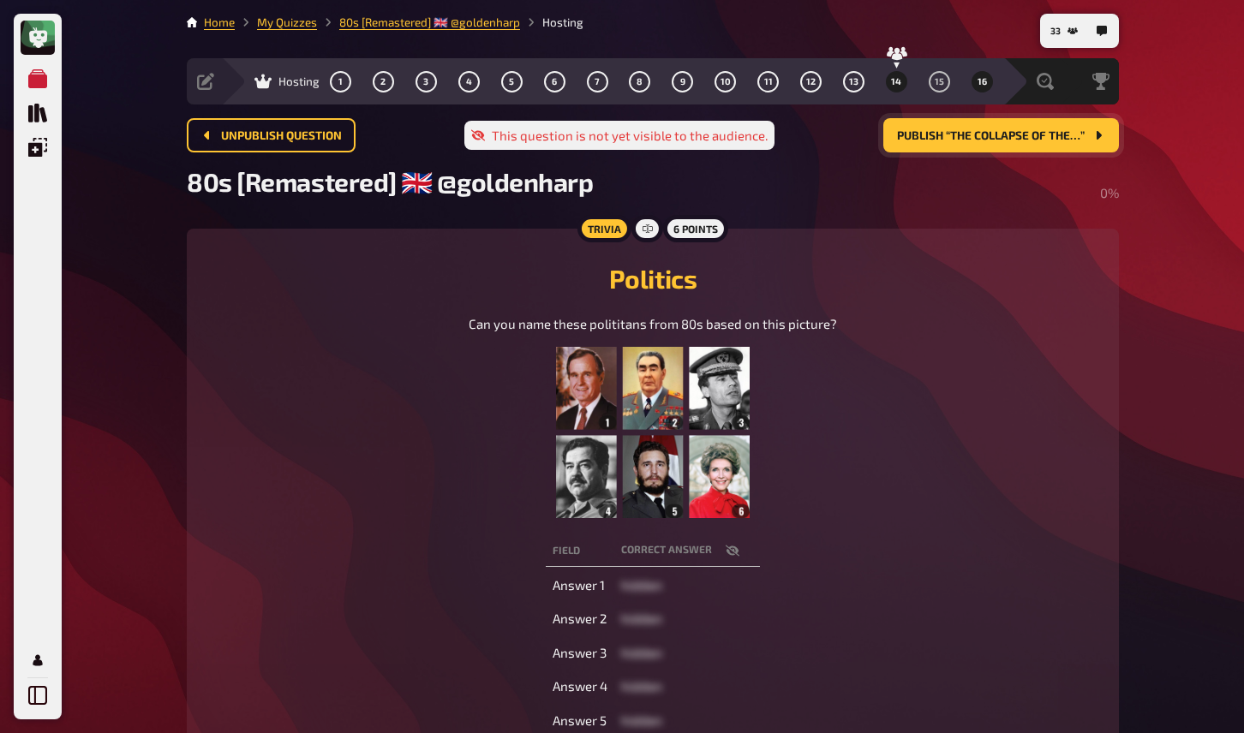
click at [896, 78] on span "14" at bounding box center [896, 81] width 10 height 9
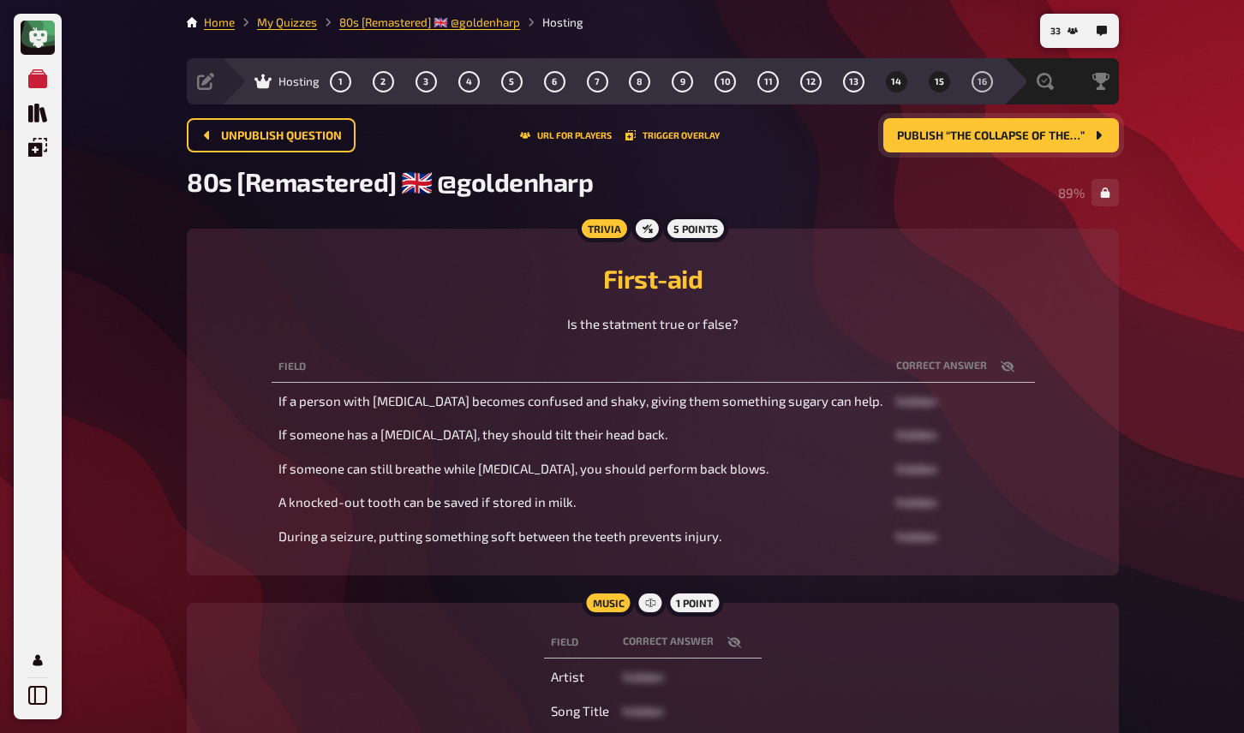
click at [945, 87] on button "15" at bounding box center [938, 81] width 27 height 27
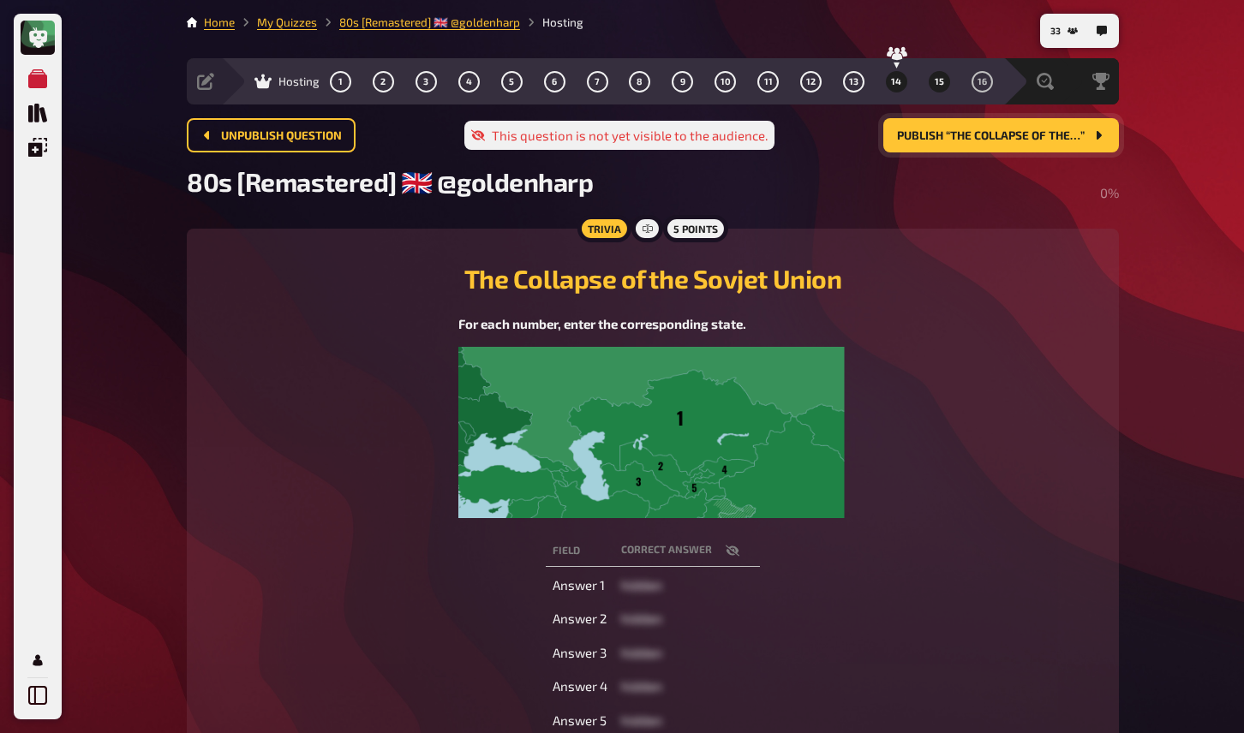
click at [891, 80] on span "14" at bounding box center [896, 81] width 10 height 9
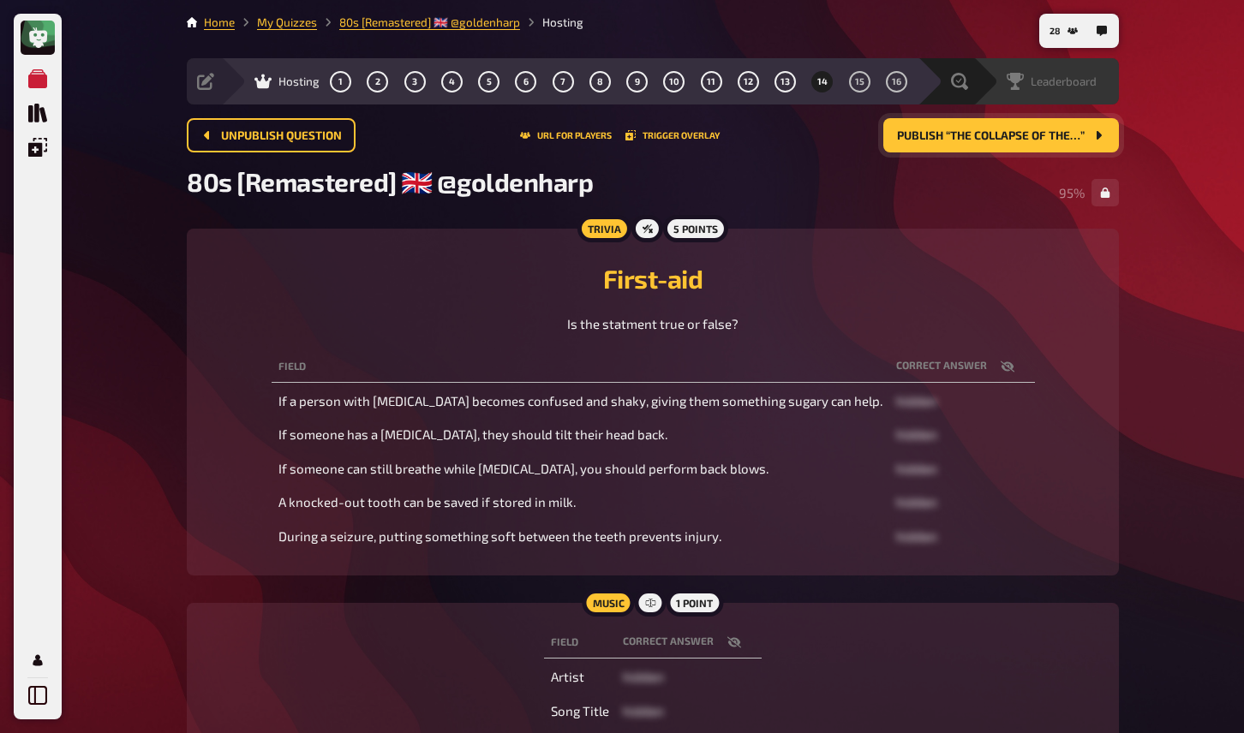
click at [1073, 85] on span "Leaderboard" at bounding box center [1064, 82] width 66 height 14
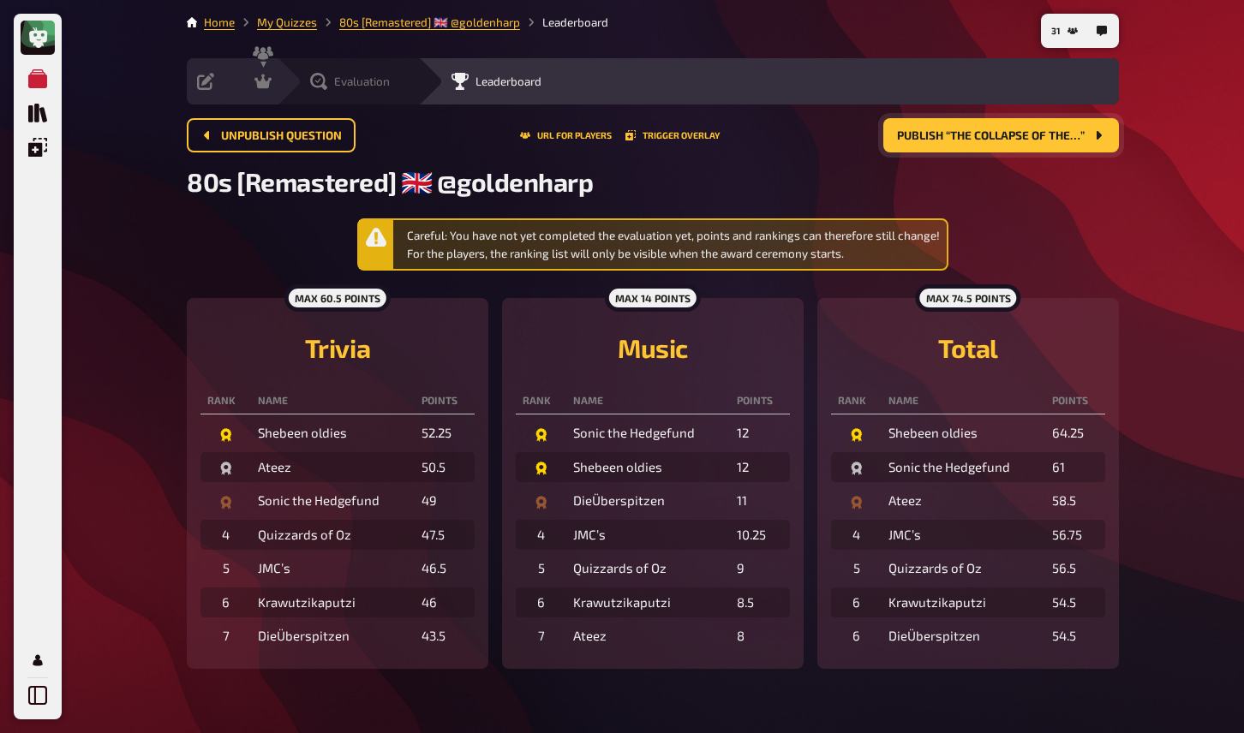
click at [336, 81] on span "Evaluation" at bounding box center [362, 82] width 56 height 14
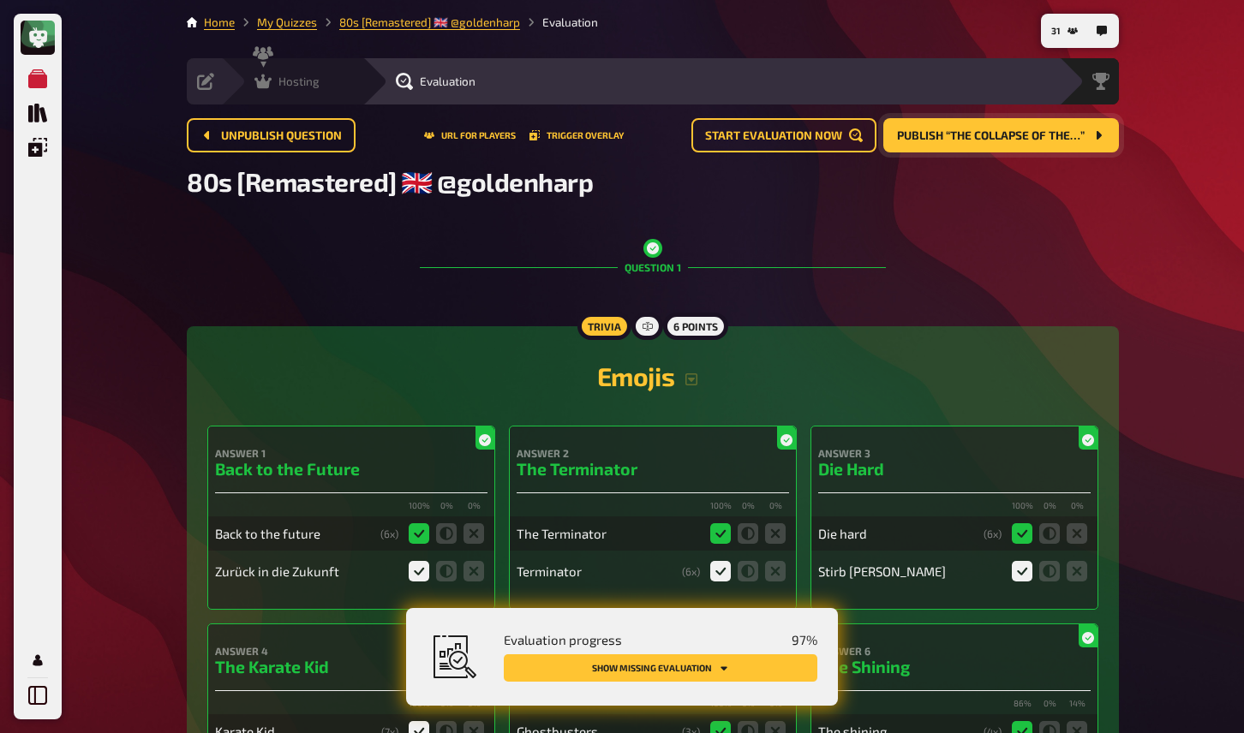
click at [275, 79] on div "Hosting" at bounding box center [286, 81] width 65 height 17
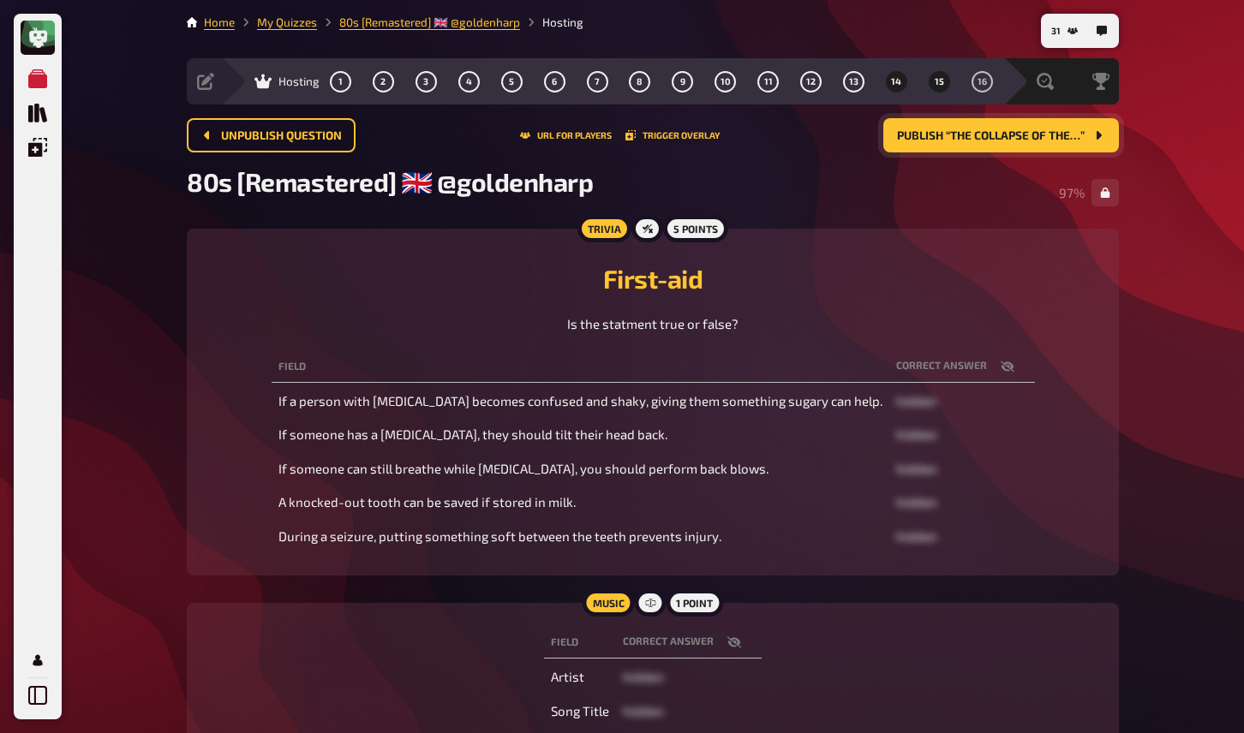
click at [936, 85] on span "15" at bounding box center [939, 81] width 9 height 9
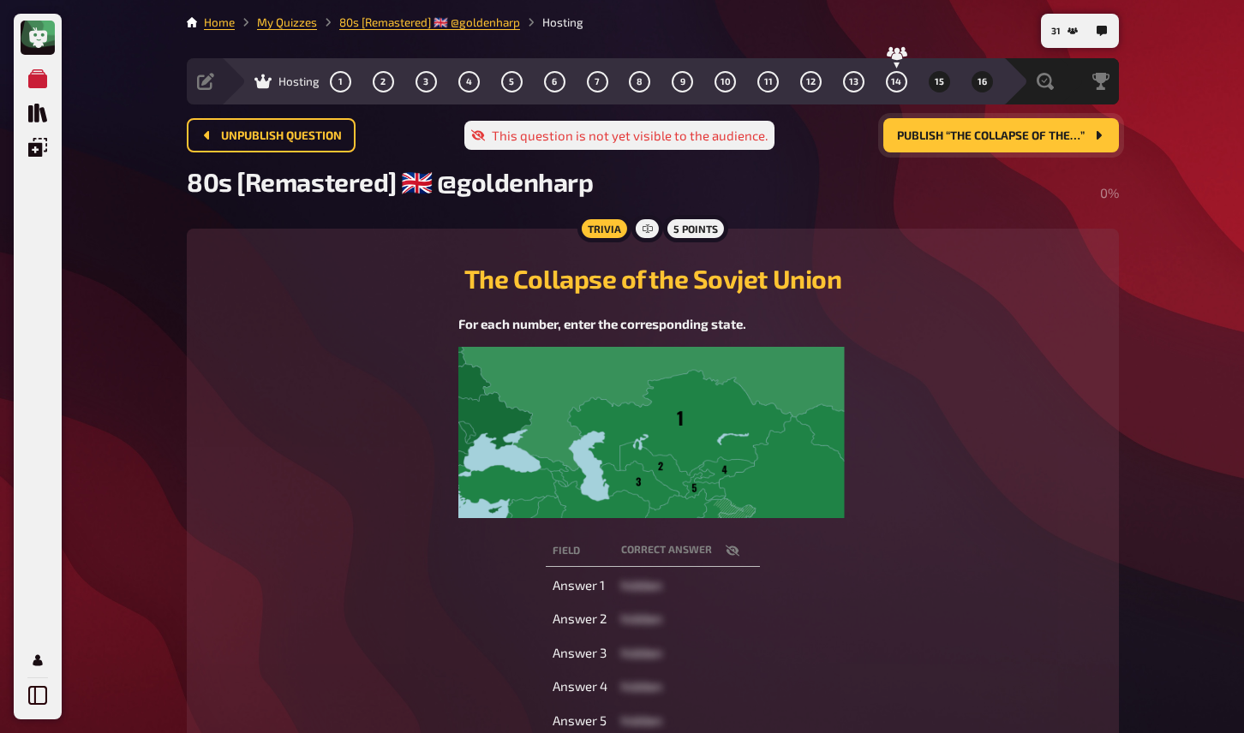
click at [985, 85] on span "16" at bounding box center [982, 81] width 9 height 9
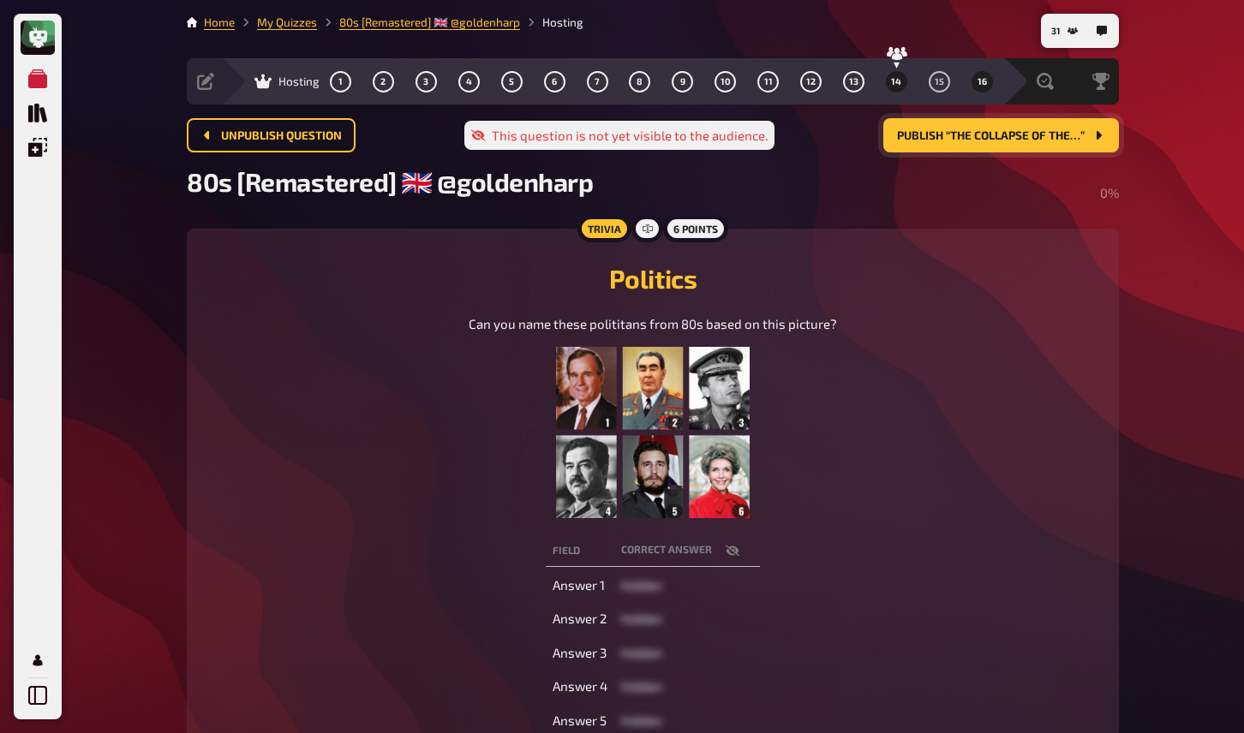
click at [892, 81] on span "14" at bounding box center [896, 81] width 10 height 9
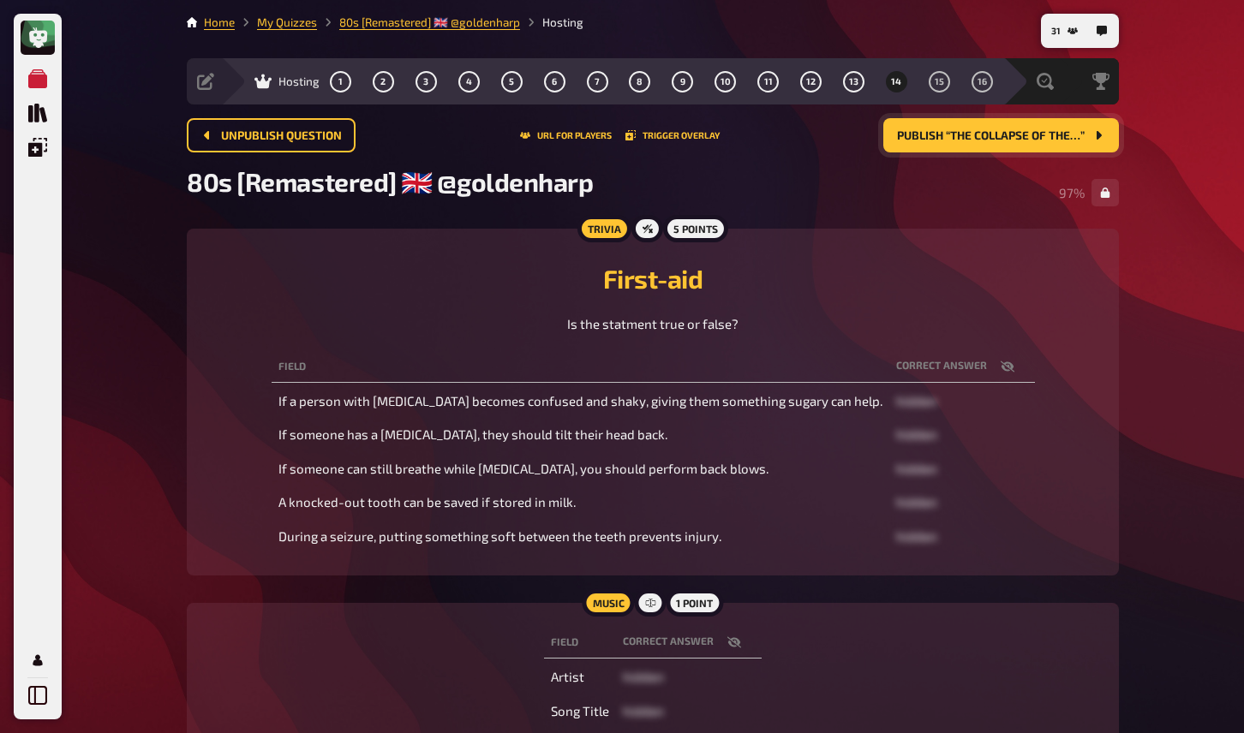
click at [937, 141] on span "Publish “The Collapse of the…”" at bounding box center [991, 136] width 188 height 12
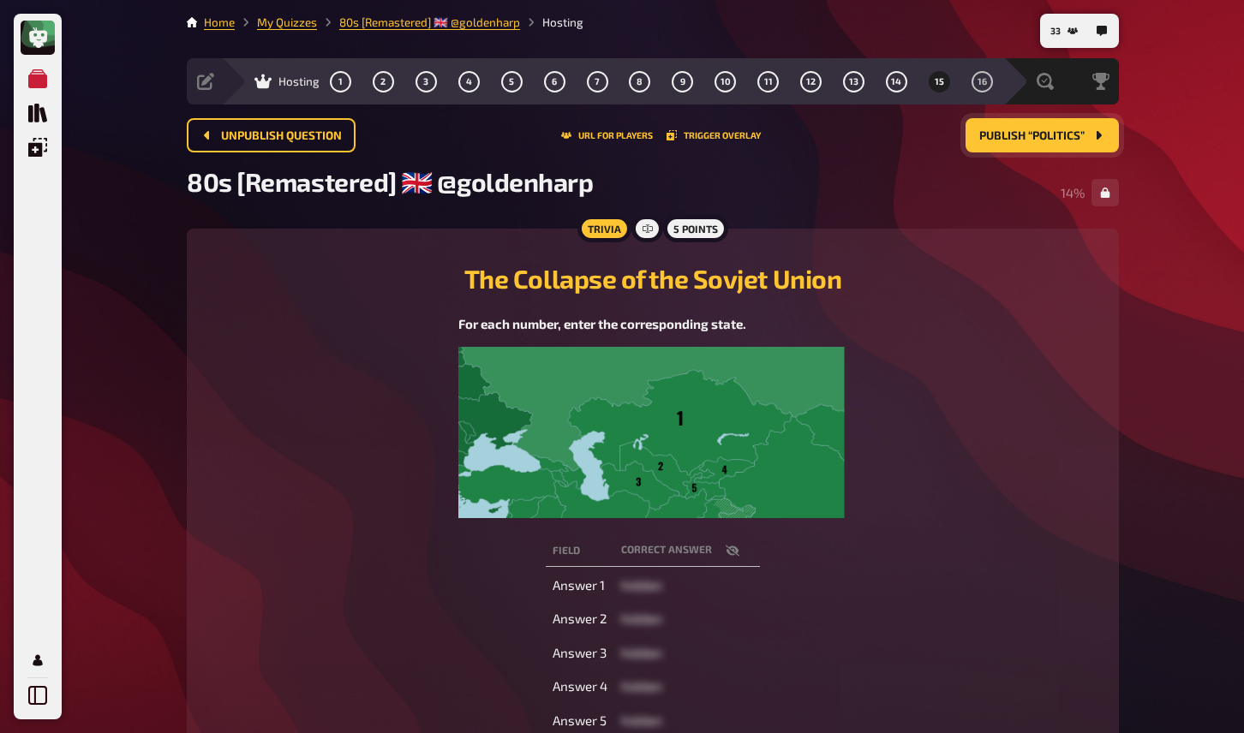
click at [1187, 462] on div "My Quizzes Quiz Library Overlays My Account 33 Home My Quizzes 80s [Remastered]…" at bounding box center [622, 522] width 1244 height 1044
click at [971, 87] on button "16" at bounding box center [981, 81] width 27 height 27
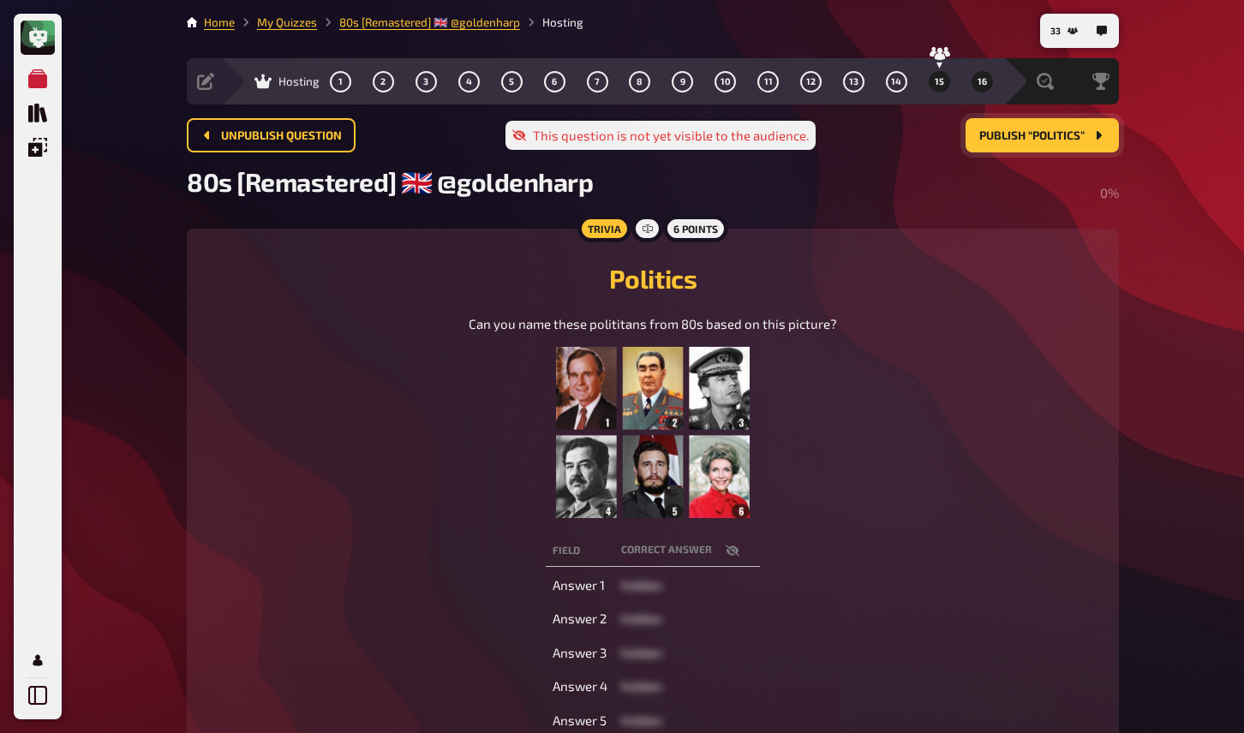
click at [938, 83] on span "15" at bounding box center [939, 81] width 9 height 9
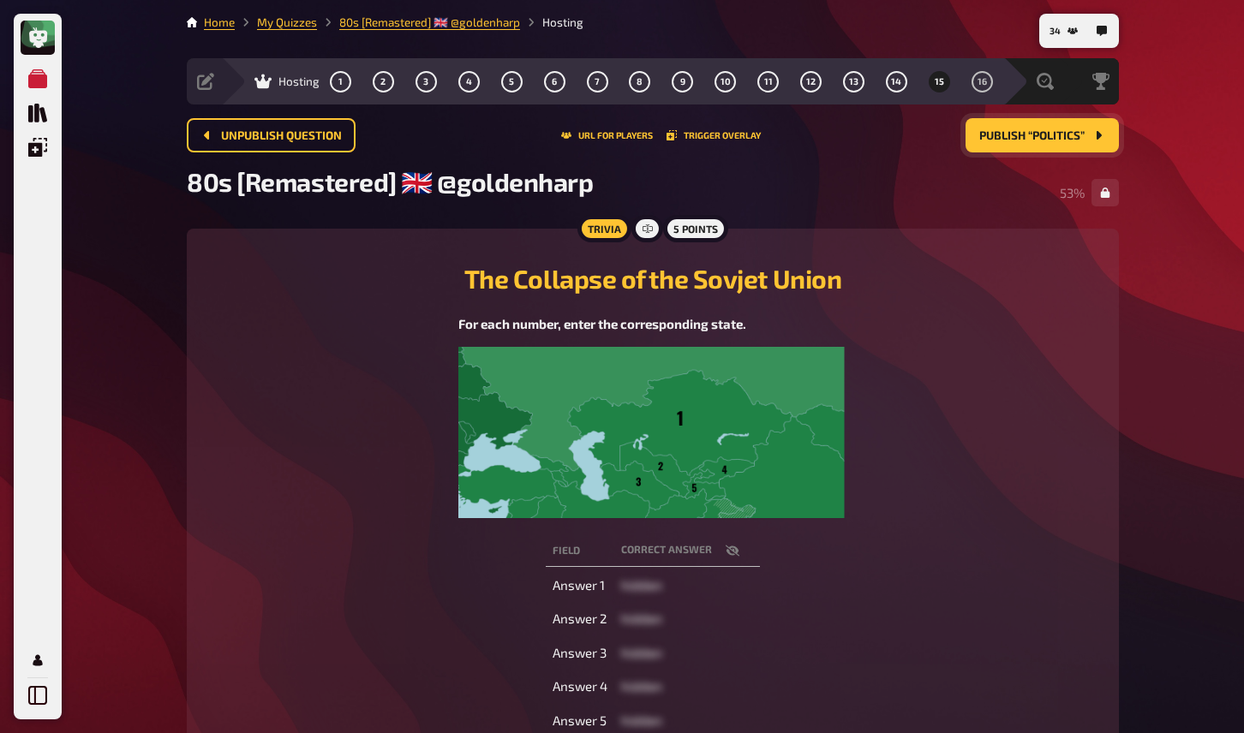
click at [700, 413] on img at bounding box center [652, 432] width 388 height 171
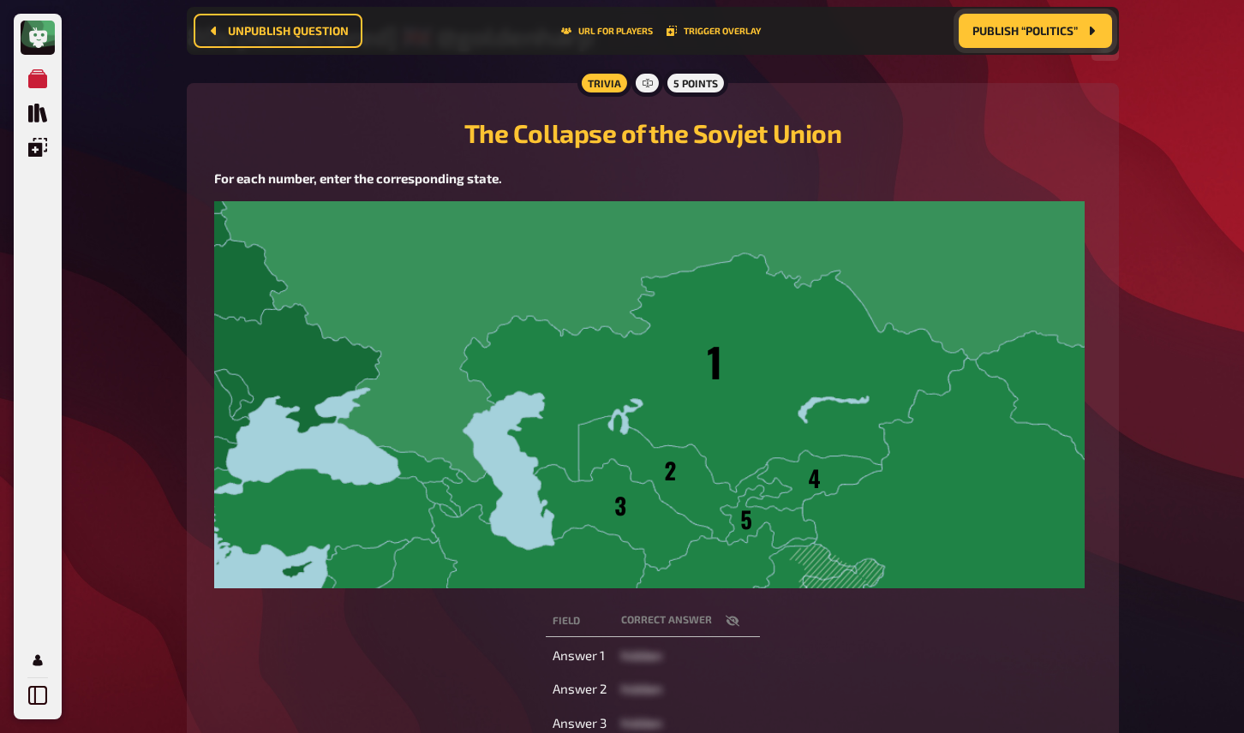
scroll to position [160, 0]
click at [1212, 469] on div "My Quizzes Quiz Library Overlays My Account 34 Home My Quizzes 80s [Remastered]…" at bounding box center [622, 477] width 1244 height 1274
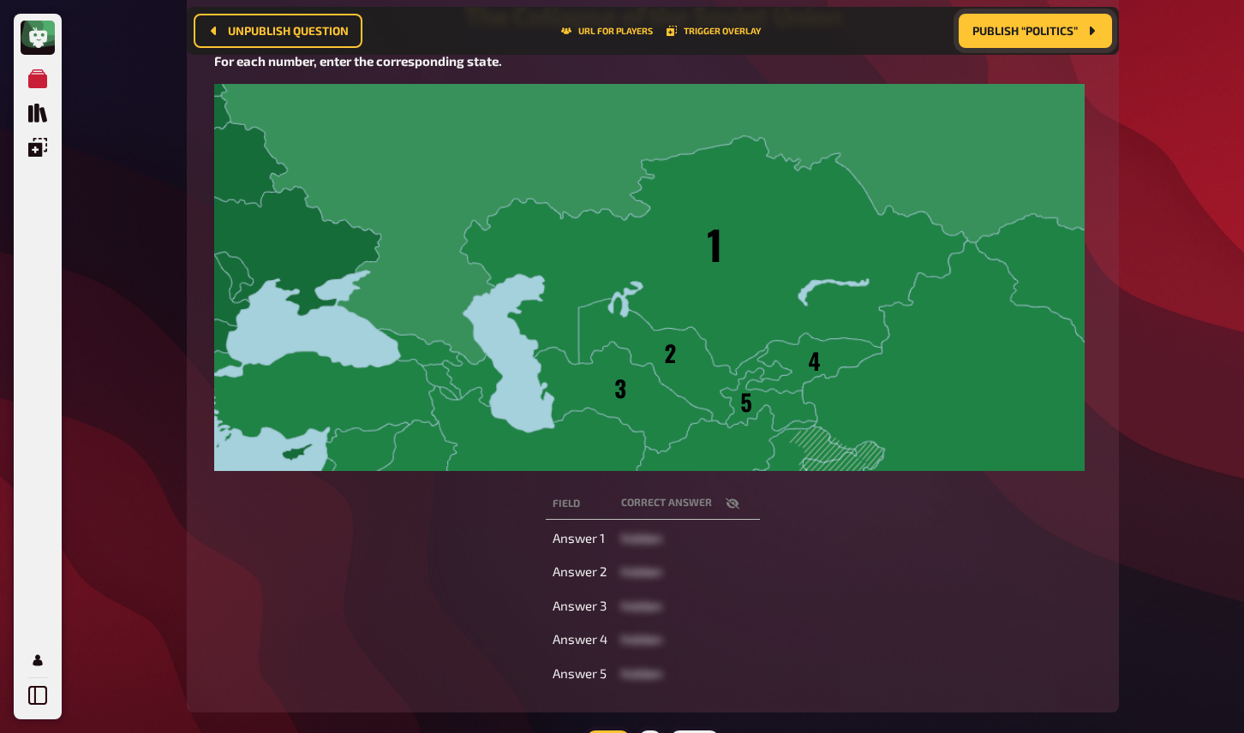
scroll to position [311, 0]
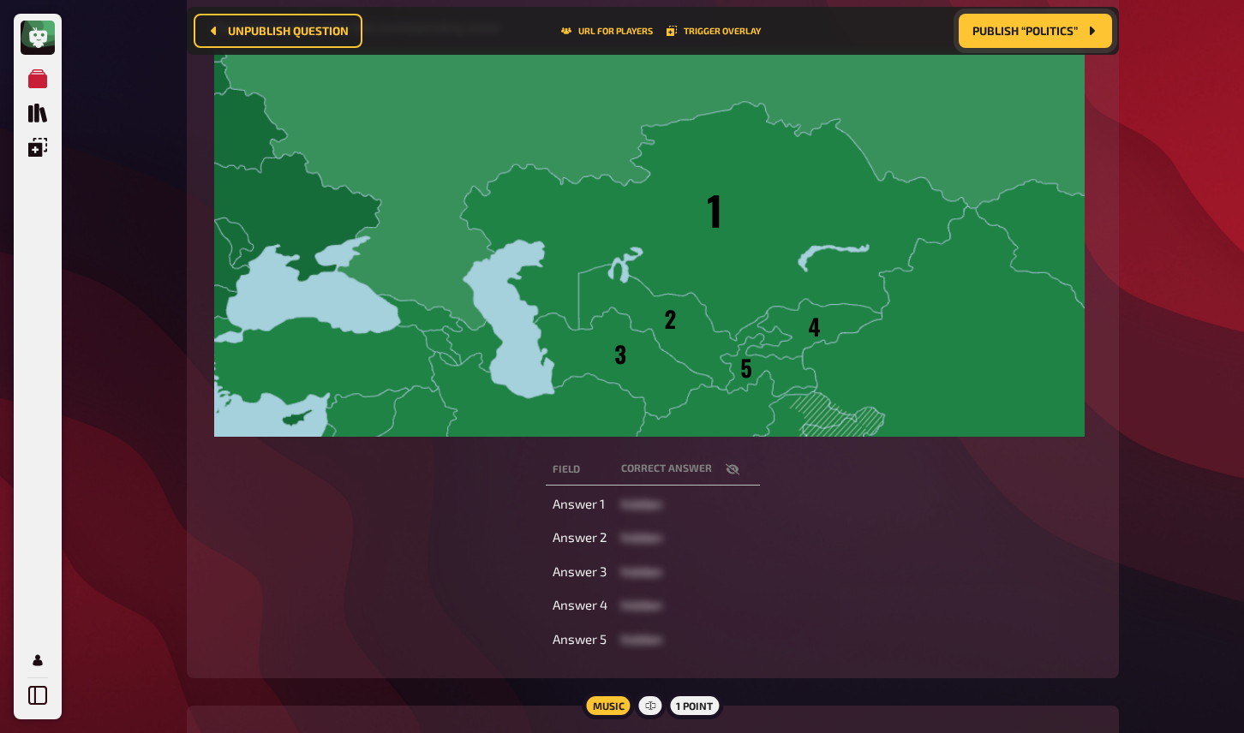
click at [728, 472] on icon "button" at bounding box center [733, 470] width 14 height 14
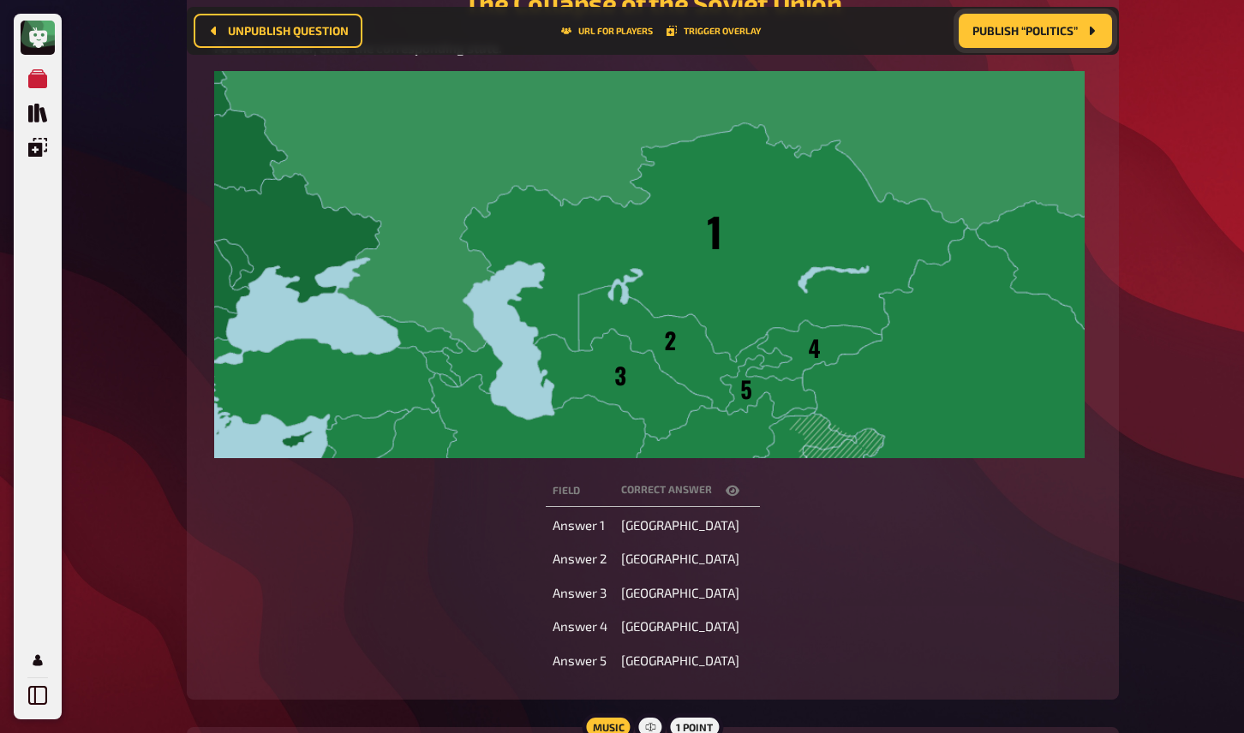
scroll to position [285, 0]
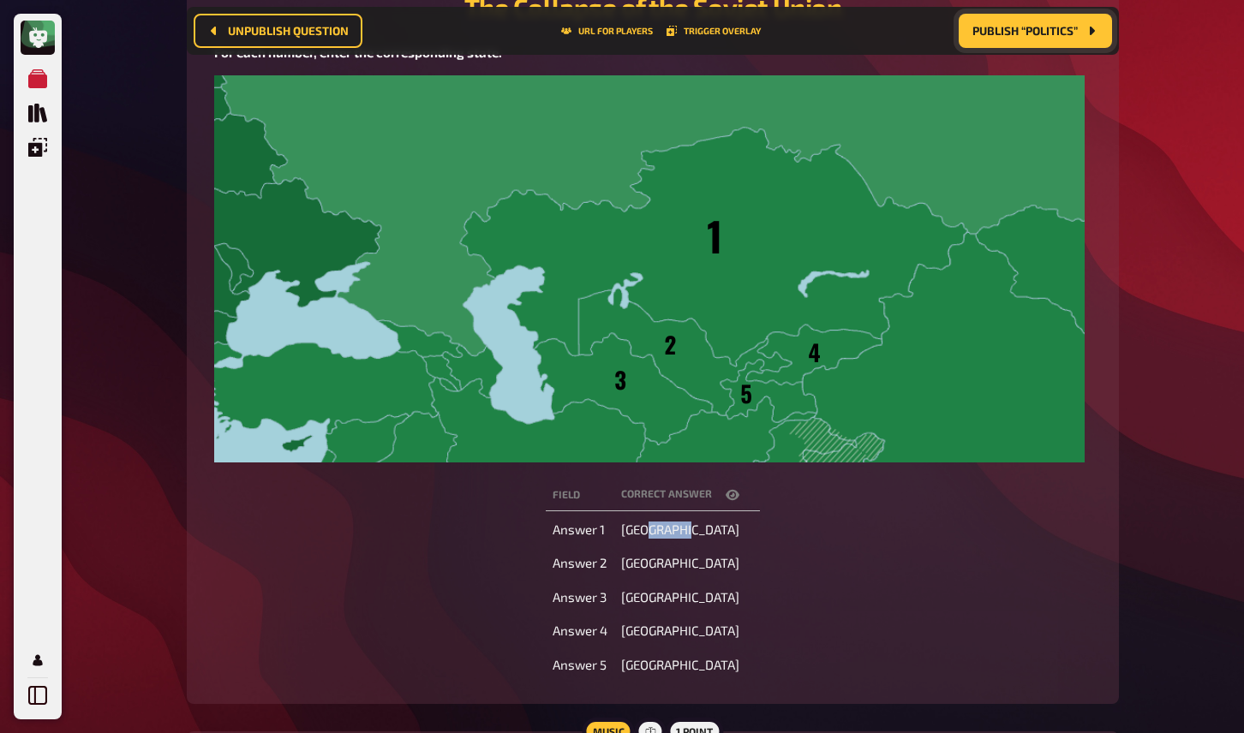
drag, startPoint x: 649, startPoint y: 531, endPoint x: 691, endPoint y: 531, distance: 42.0
click at [691, 531] on td "[GEOGRAPHIC_DATA]" at bounding box center [687, 530] width 146 height 31
click at [790, 531] on div "Field correct answer Answer 1 [GEOGRAPHIC_DATA] Answer 2 [GEOGRAPHIC_DATA] Answ…" at bounding box center [652, 580] width 891 height 208
click at [731, 498] on icon "button" at bounding box center [733, 495] width 14 height 10
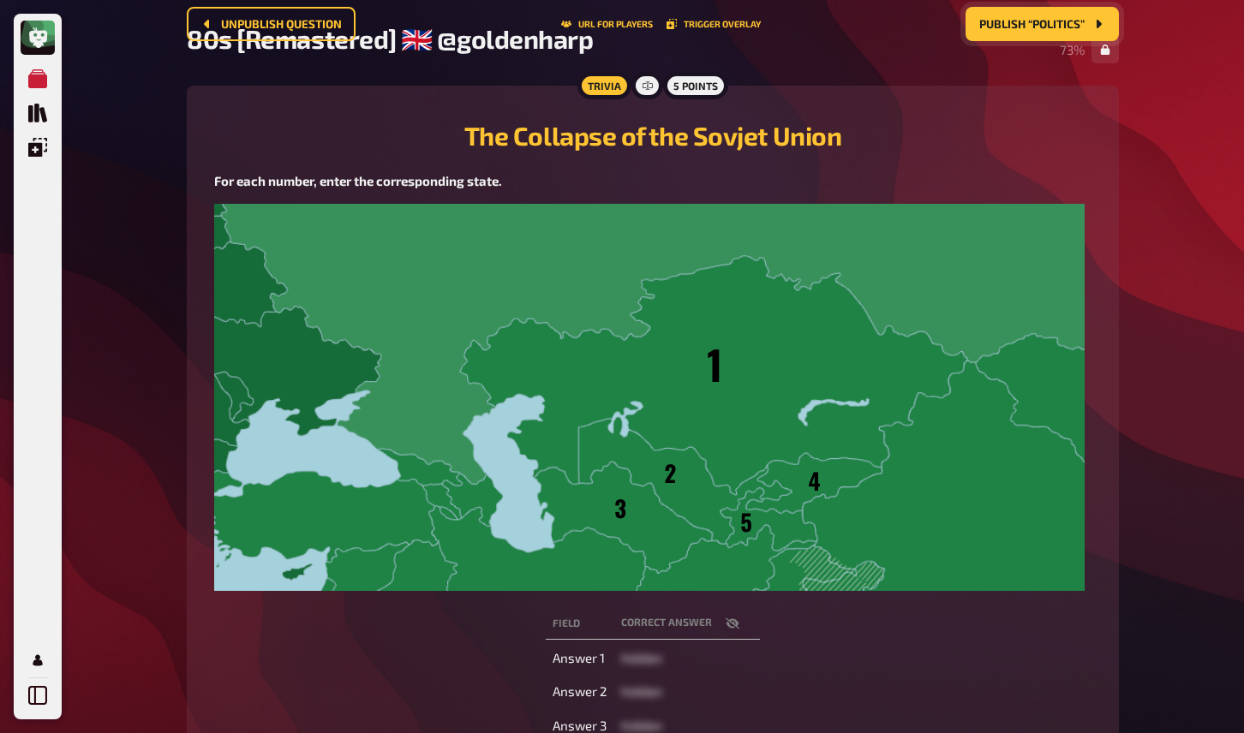
scroll to position [0, 0]
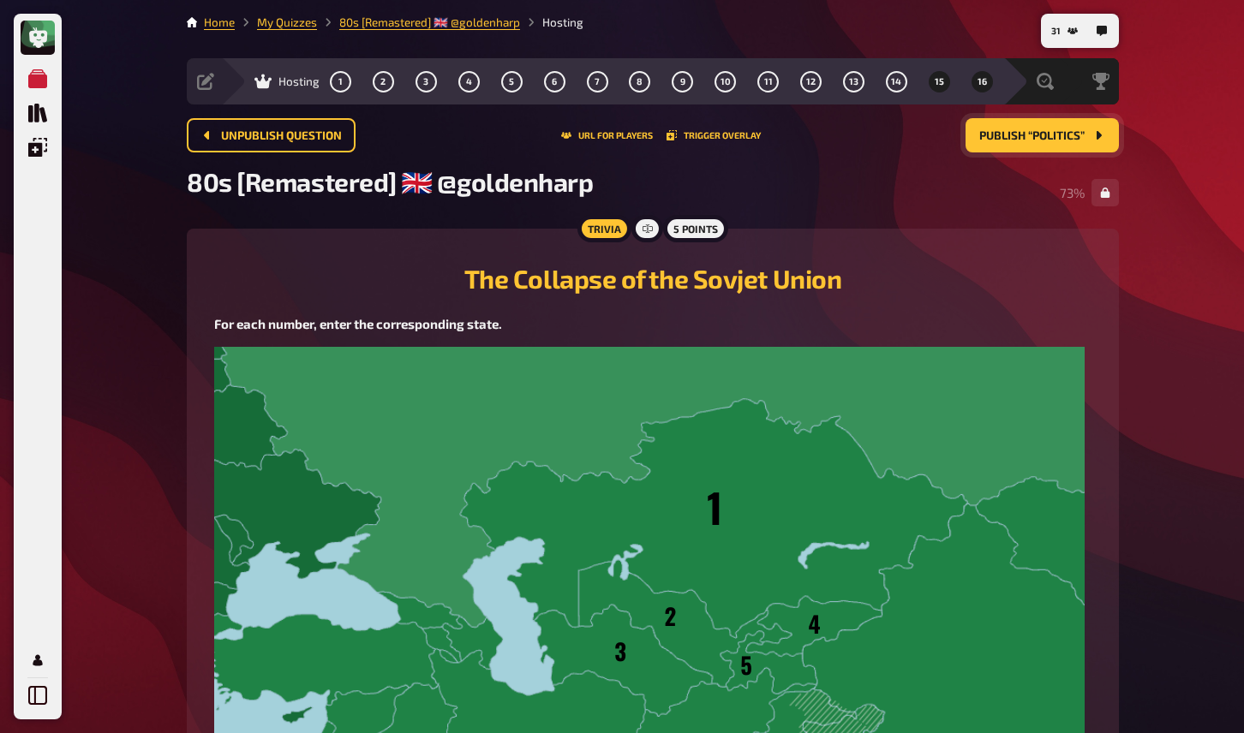
click at [980, 81] on span "16" at bounding box center [982, 81] width 9 height 9
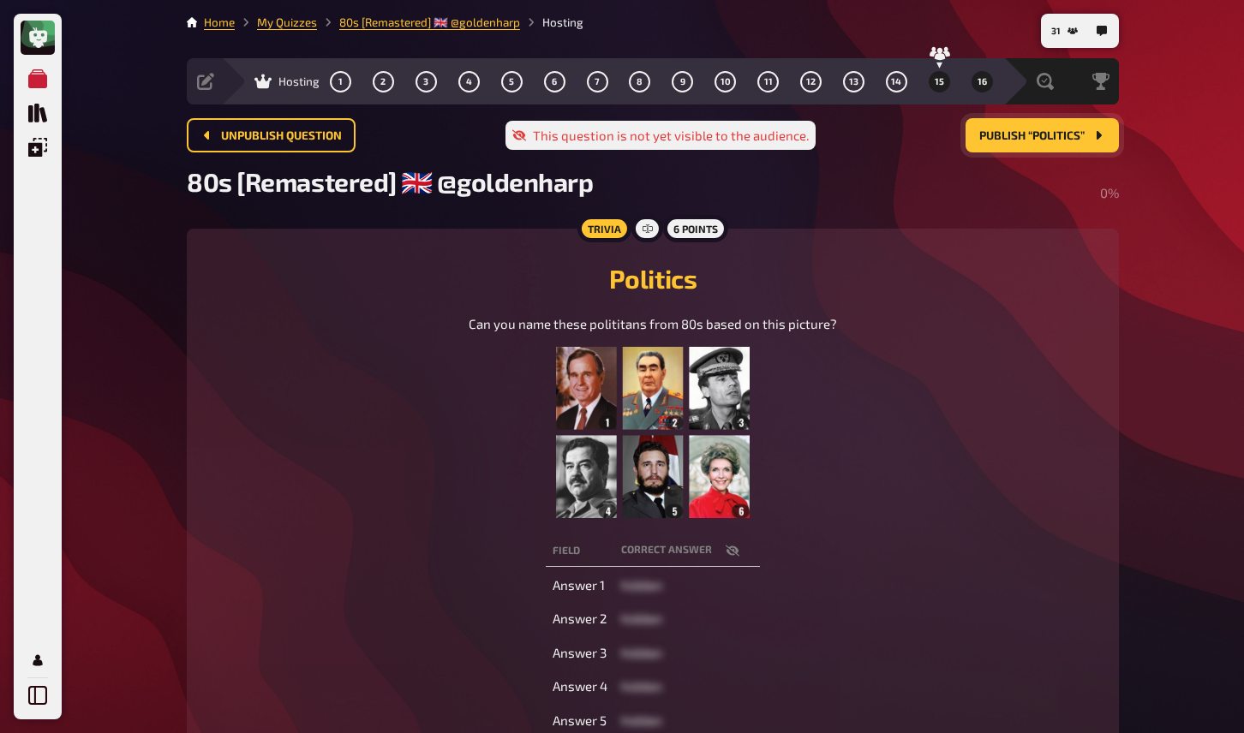
click at [950, 87] on button "15" at bounding box center [938, 81] width 27 height 27
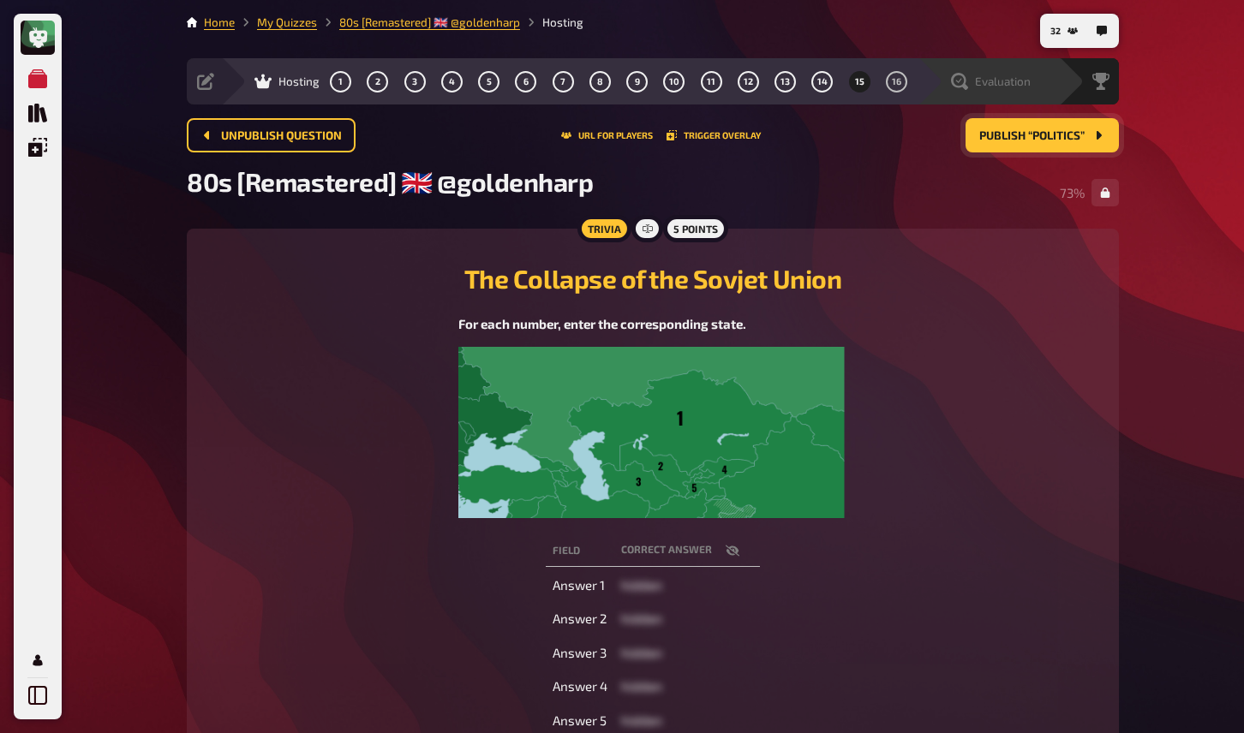
click at [1017, 84] on span "Evaluation" at bounding box center [1003, 82] width 56 height 14
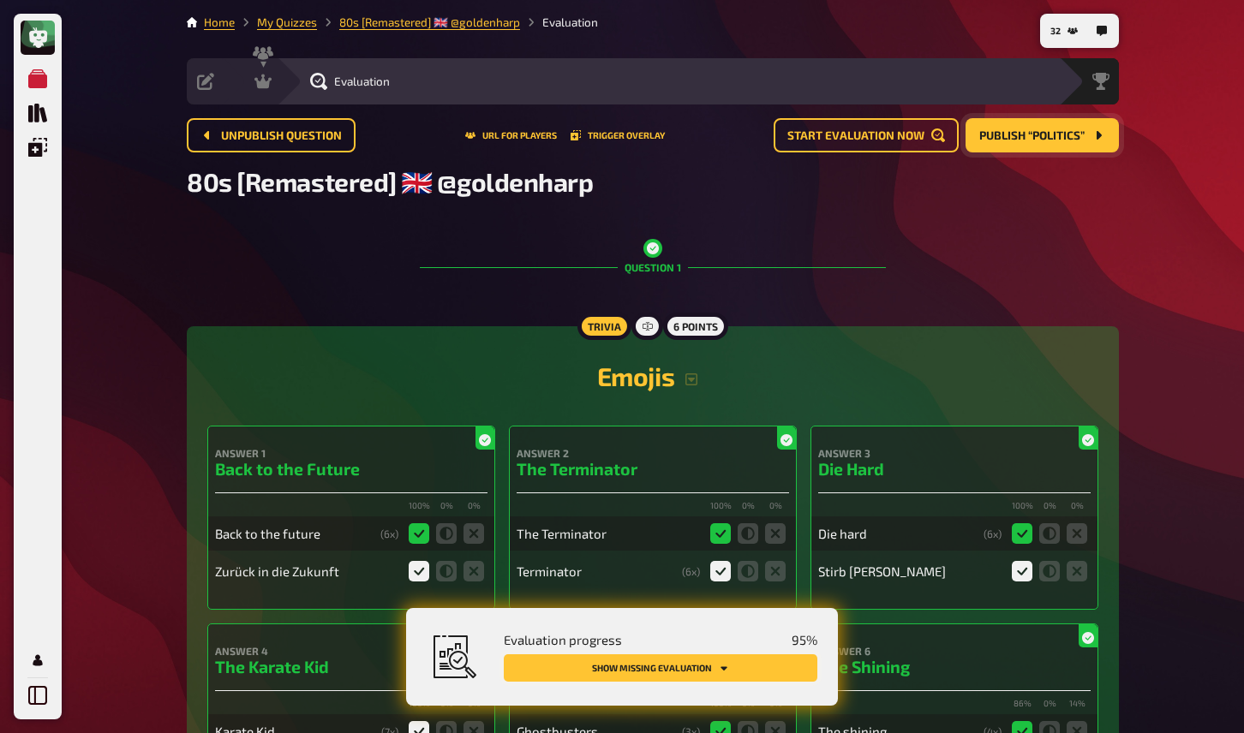
click at [653, 663] on button "Show missing evaluation" at bounding box center [661, 668] width 314 height 27
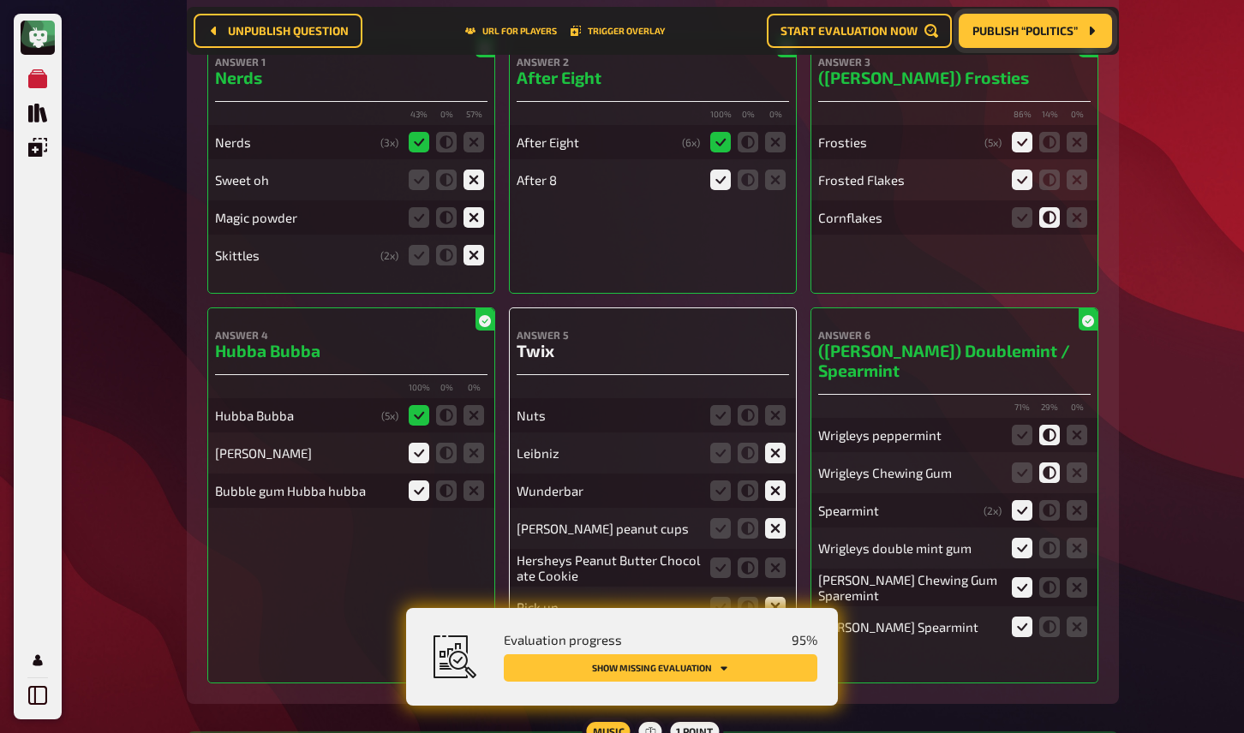
scroll to position [12163, 0]
click at [767, 404] on icon at bounding box center [775, 414] width 21 height 21
click at [0, 0] on input "radio" at bounding box center [0, 0] width 0 height 0
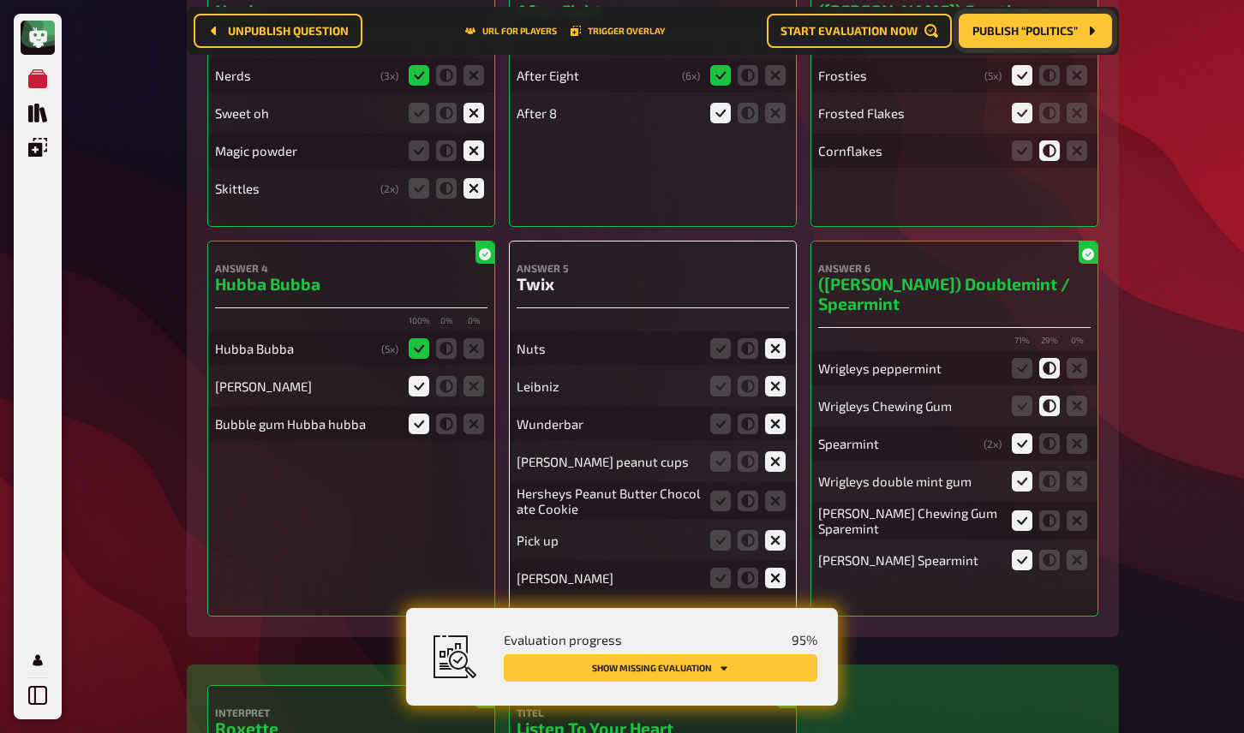
scroll to position [12229, 0]
click at [775, 490] on icon at bounding box center [775, 500] width 21 height 21
click at [0, 0] on input "radio" at bounding box center [0, 0] width 0 height 0
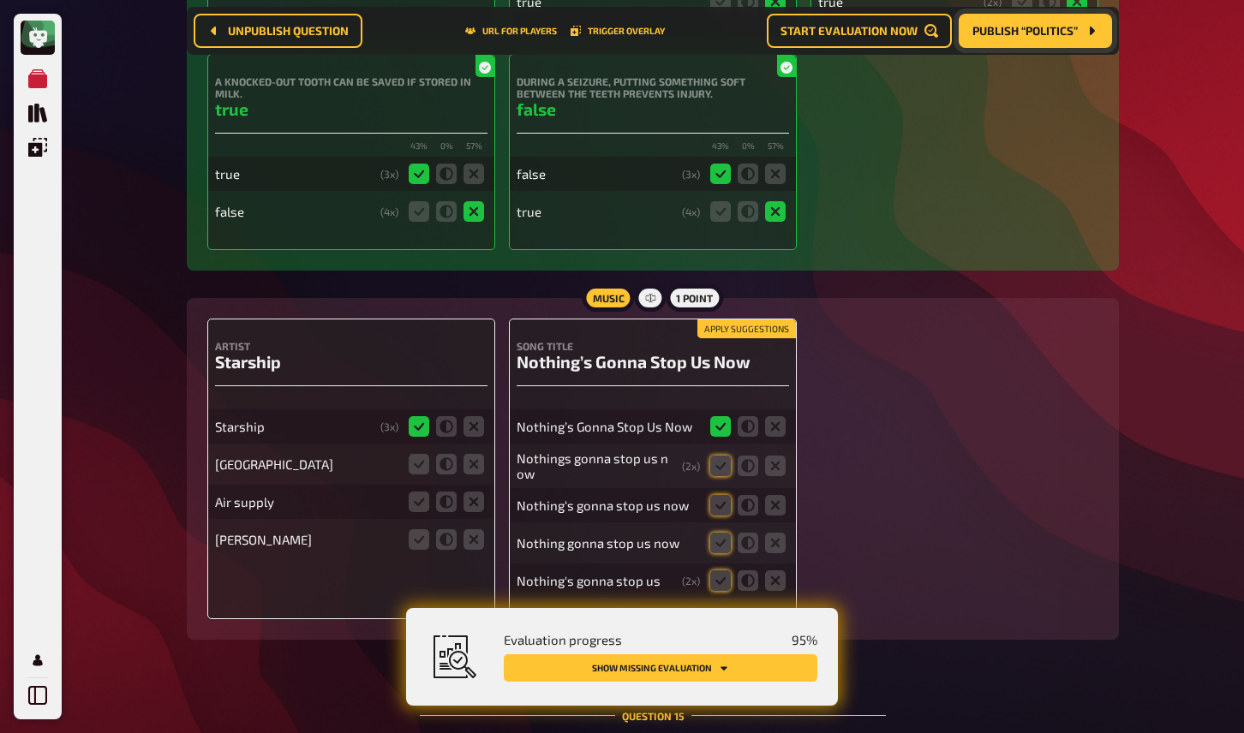
scroll to position [13486, 0]
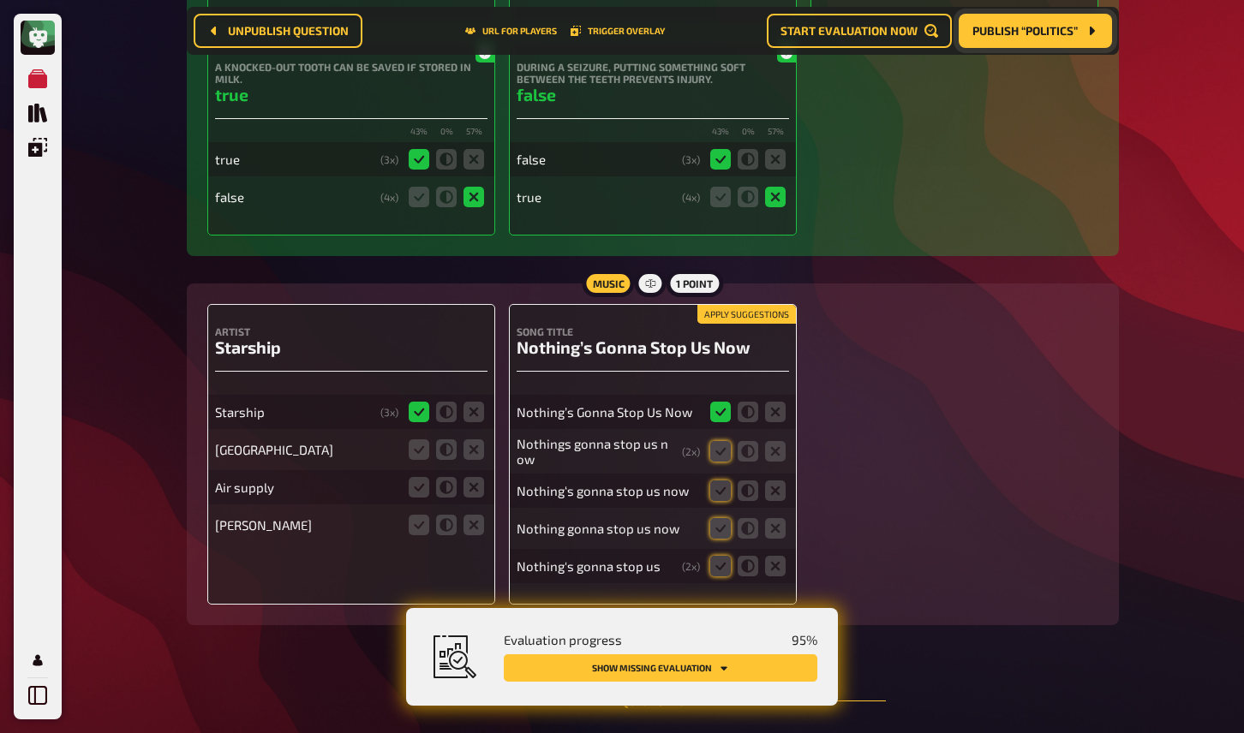
click at [745, 305] on button "Apply suggestions" at bounding box center [746, 314] width 99 height 19
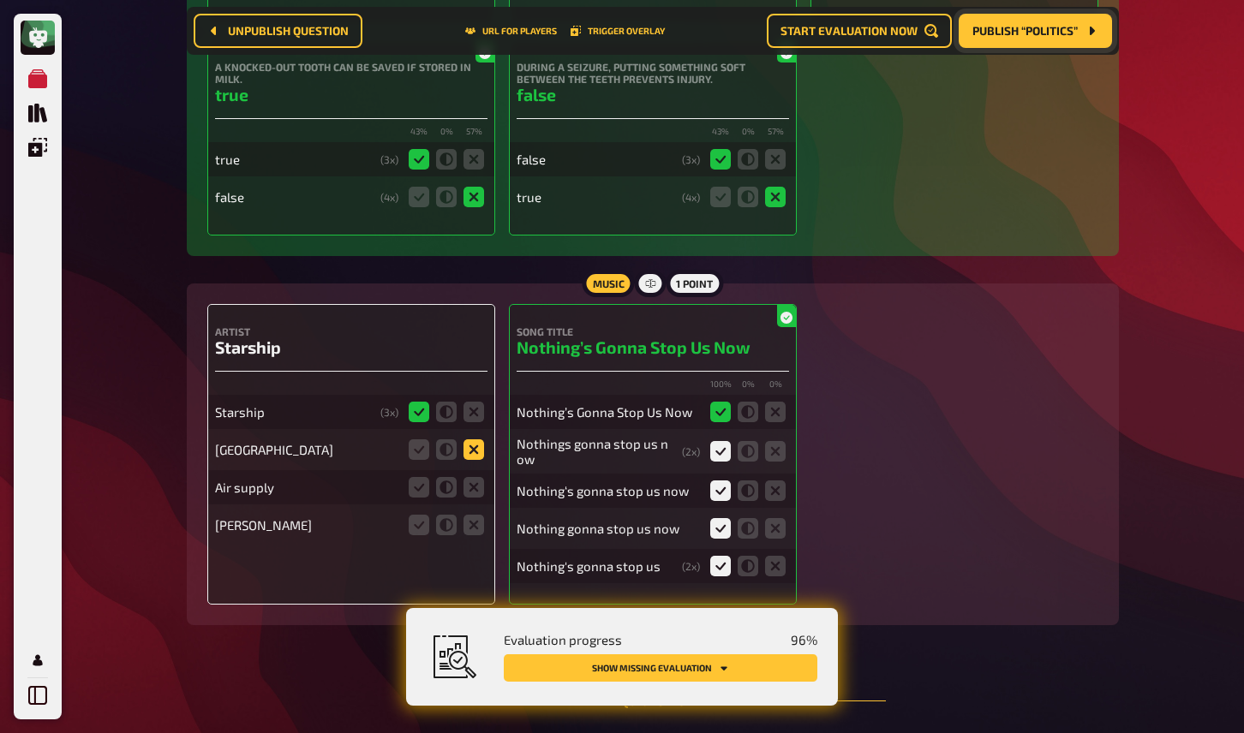
click at [475, 440] on icon at bounding box center [474, 450] width 21 height 21
click at [0, 0] on input "radio" at bounding box center [0, 0] width 0 height 0
click at [478, 477] on icon at bounding box center [474, 487] width 21 height 21
click at [0, 0] on input "radio" at bounding box center [0, 0] width 0 height 0
click at [475, 515] on icon at bounding box center [474, 525] width 21 height 21
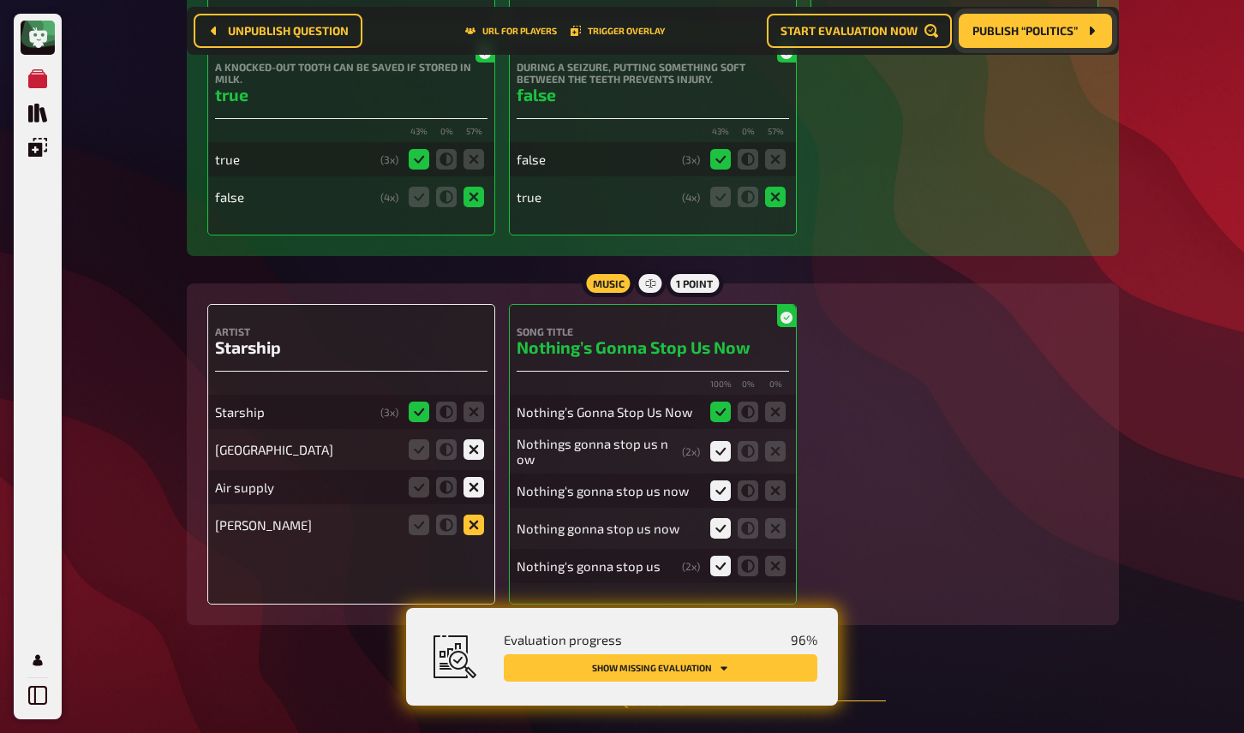
click at [0, 0] on input "radio" at bounding box center [0, 0] width 0 height 0
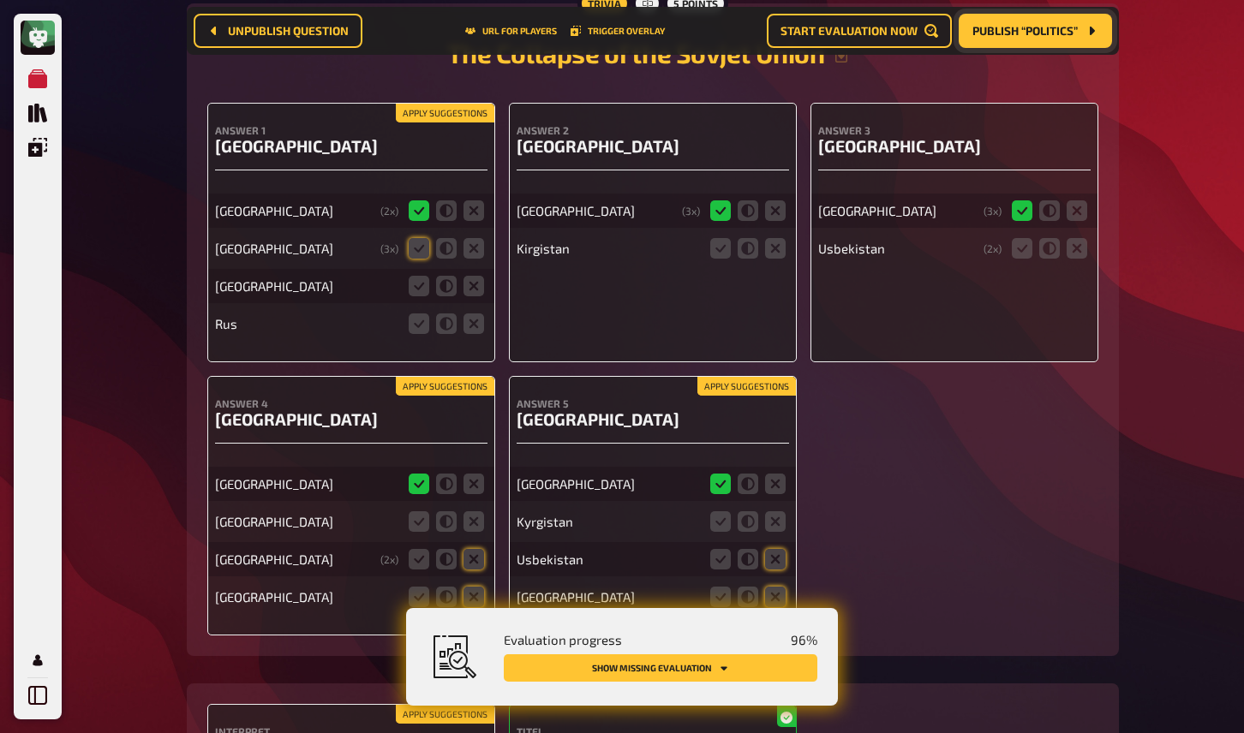
scroll to position [14245, 0]
click at [444, 103] on button "Apply suggestions" at bounding box center [445, 112] width 99 height 19
click at [419, 237] on icon at bounding box center [419, 247] width 21 height 21
click at [0, 0] on input "radio" at bounding box center [0, 0] width 0 height 0
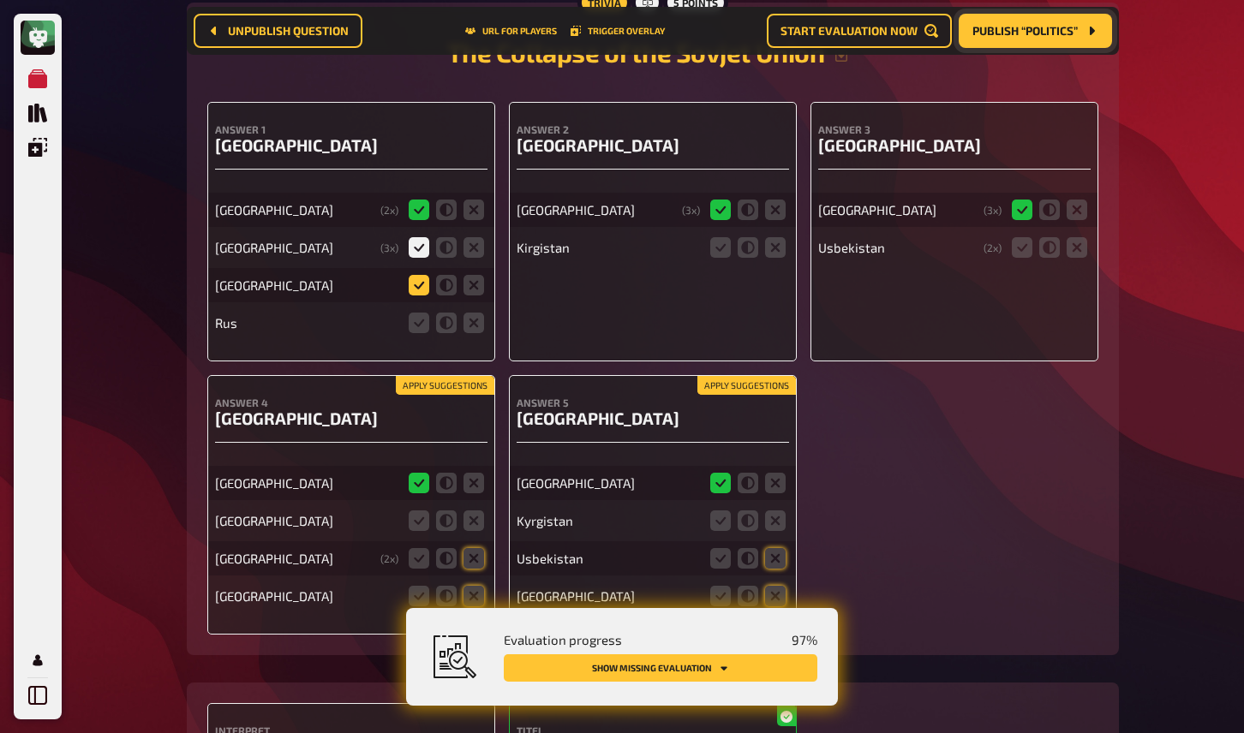
click at [422, 275] on icon at bounding box center [419, 285] width 21 height 21
click at [0, 0] on input "radio" at bounding box center [0, 0] width 0 height 0
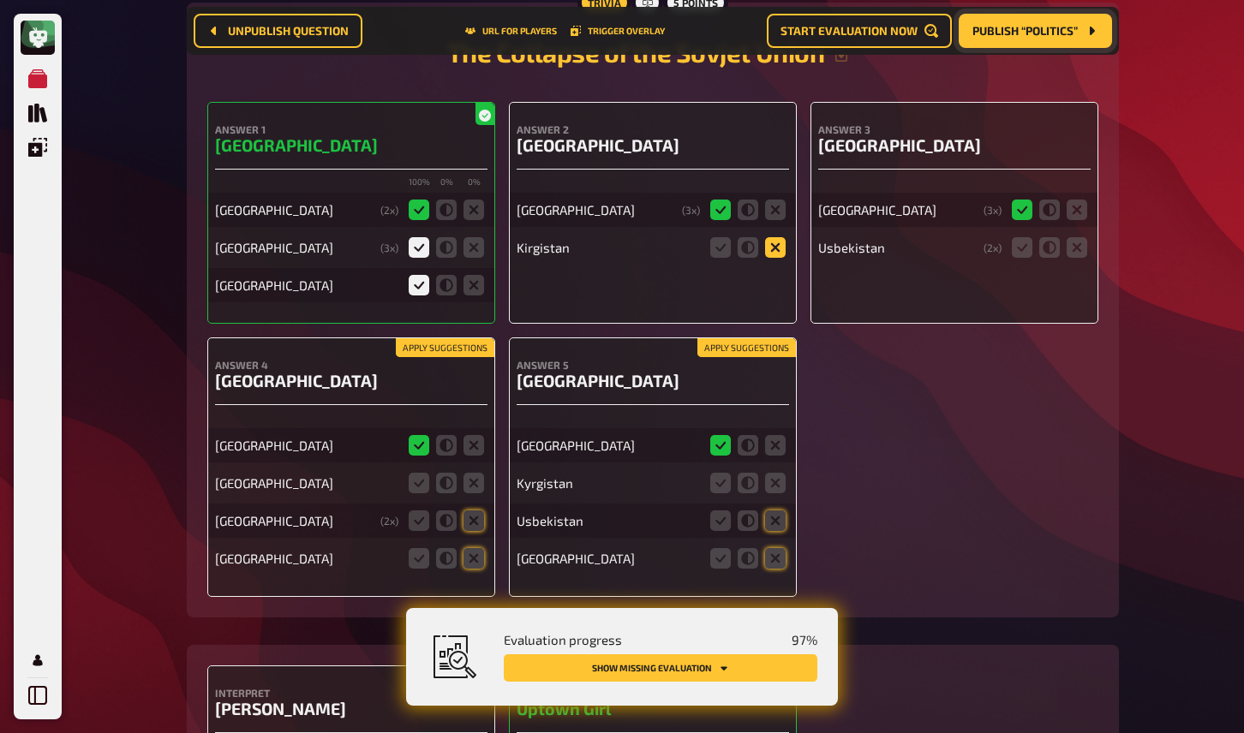
click at [777, 237] on icon at bounding box center [775, 247] width 21 height 21
click at [0, 0] on input "radio" at bounding box center [0, 0] width 0 height 0
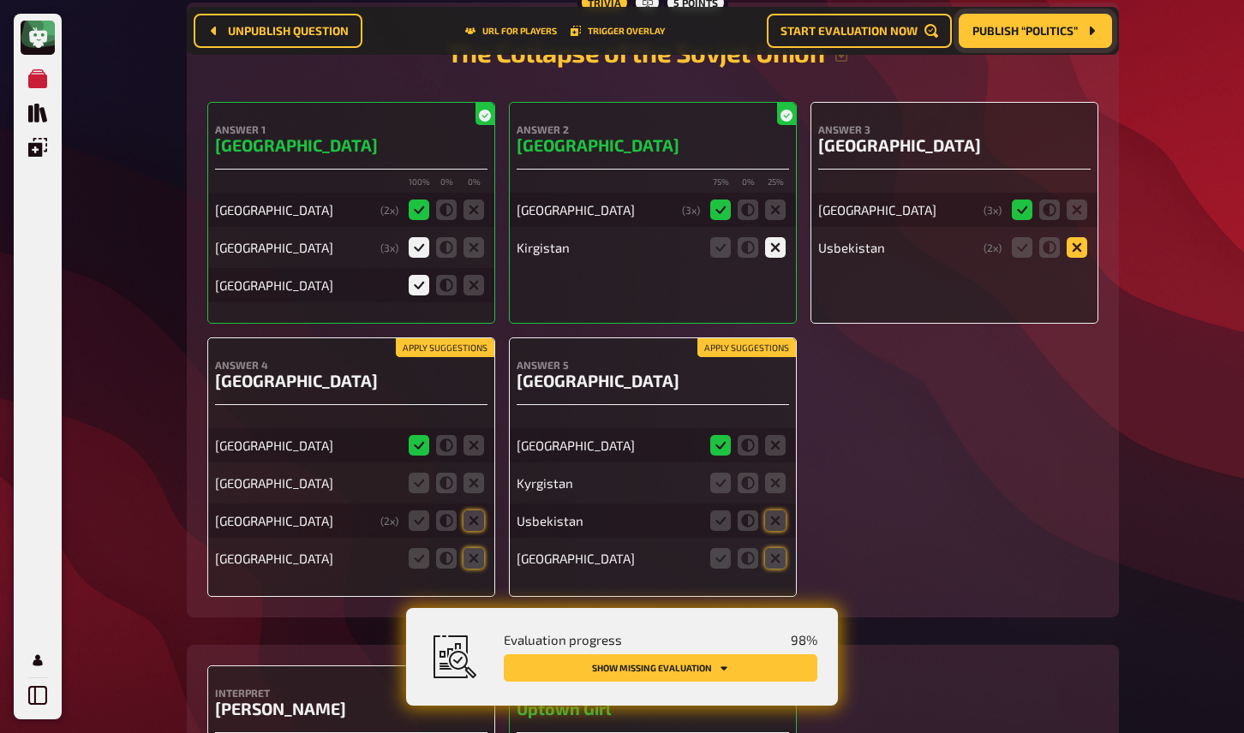
click at [1073, 237] on icon at bounding box center [1077, 247] width 21 height 21
click at [0, 0] on input "radio" at bounding box center [0, 0] width 0 height 0
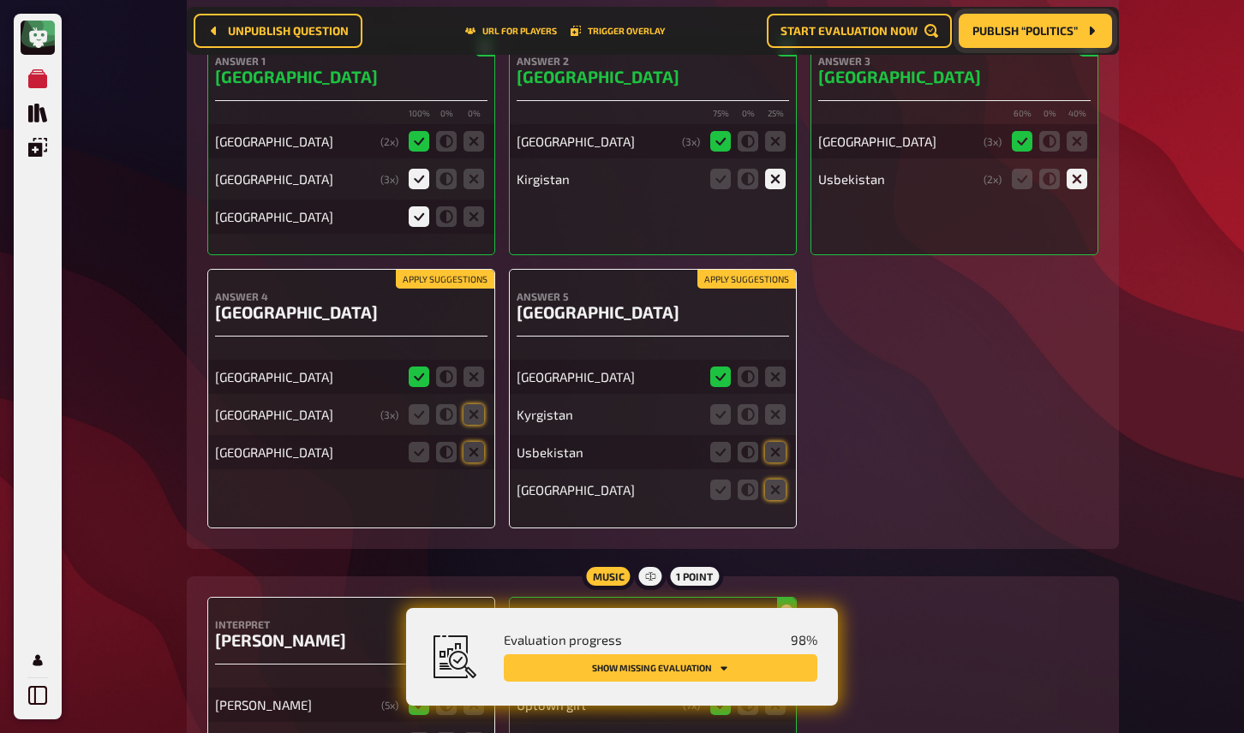
scroll to position [14332, 0]
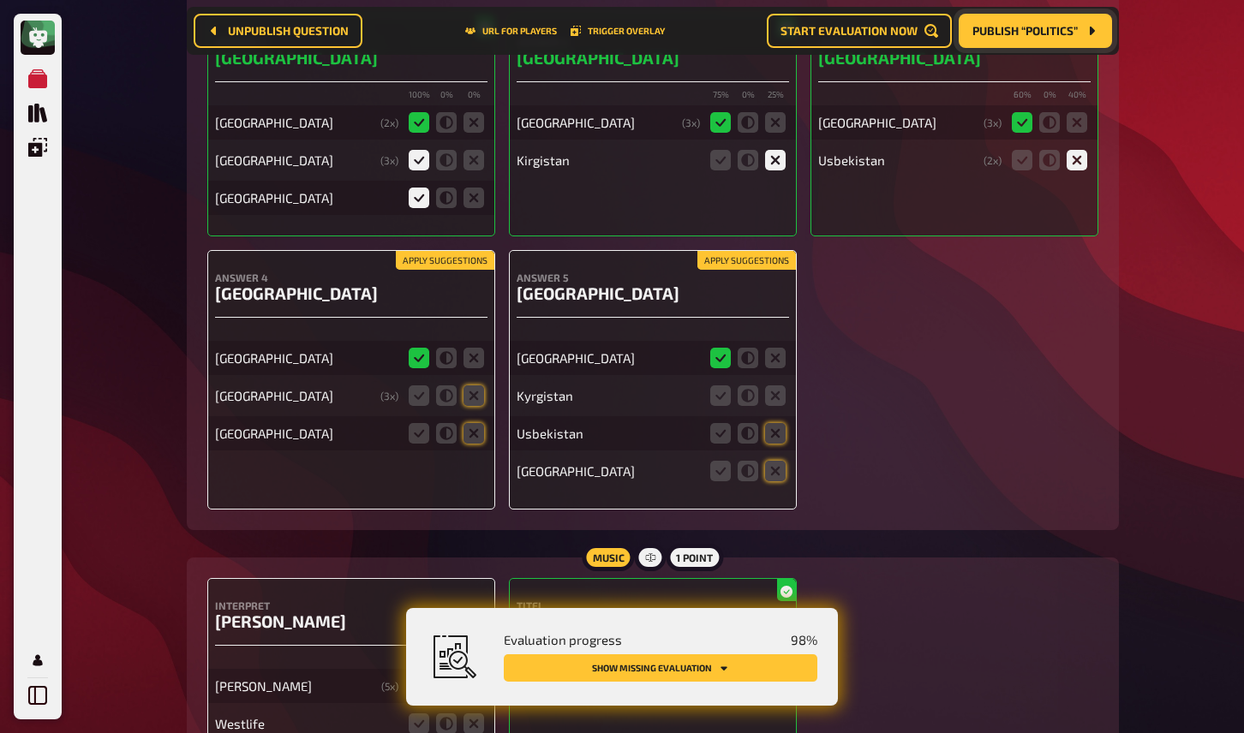
click at [758, 251] on button "Apply suggestions" at bounding box center [746, 260] width 99 height 19
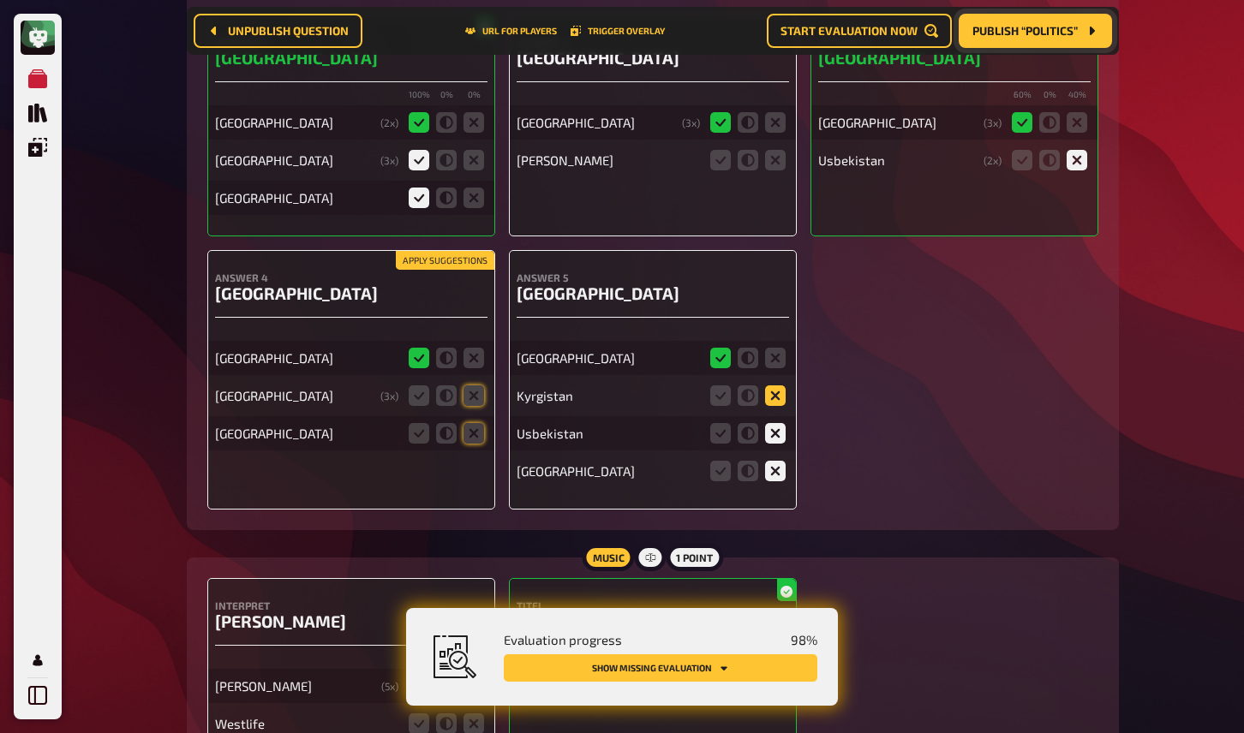
click at [777, 386] on icon at bounding box center [775, 396] width 21 height 21
click at [0, 0] on input "radio" at bounding box center [0, 0] width 0 height 0
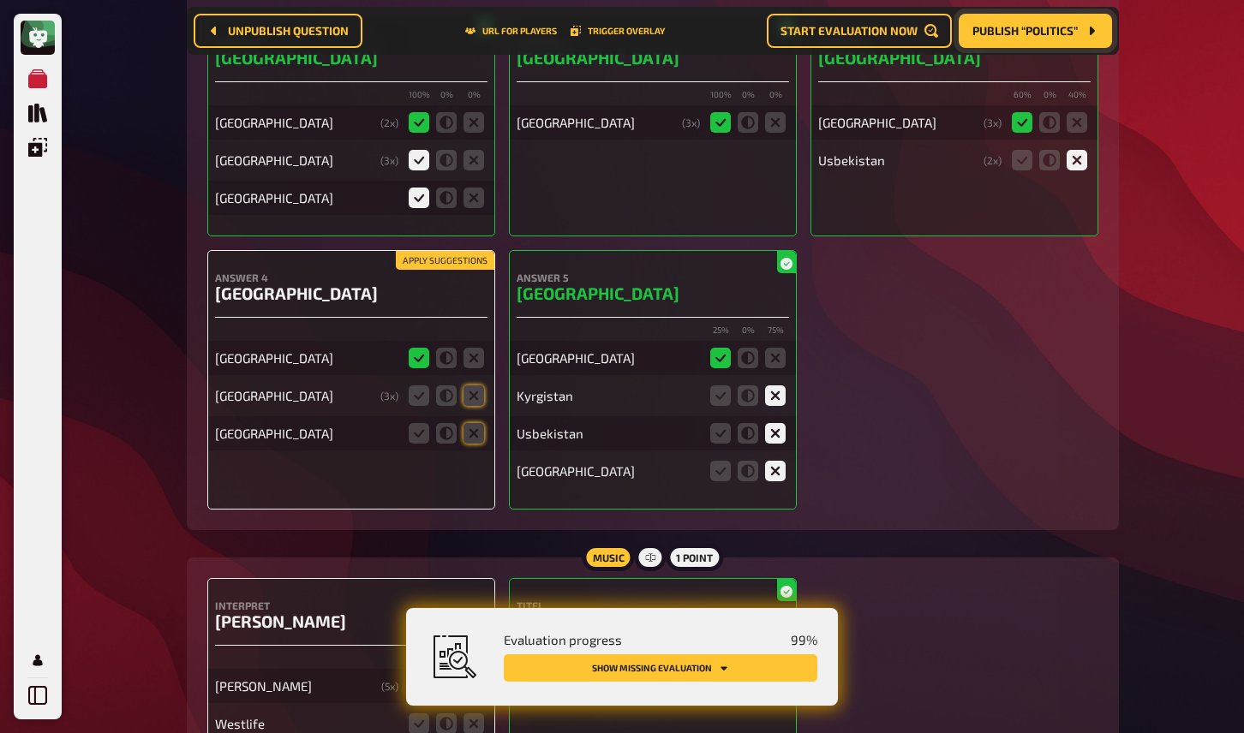
click at [451, 251] on button "Apply suggestions" at bounding box center [445, 260] width 99 height 19
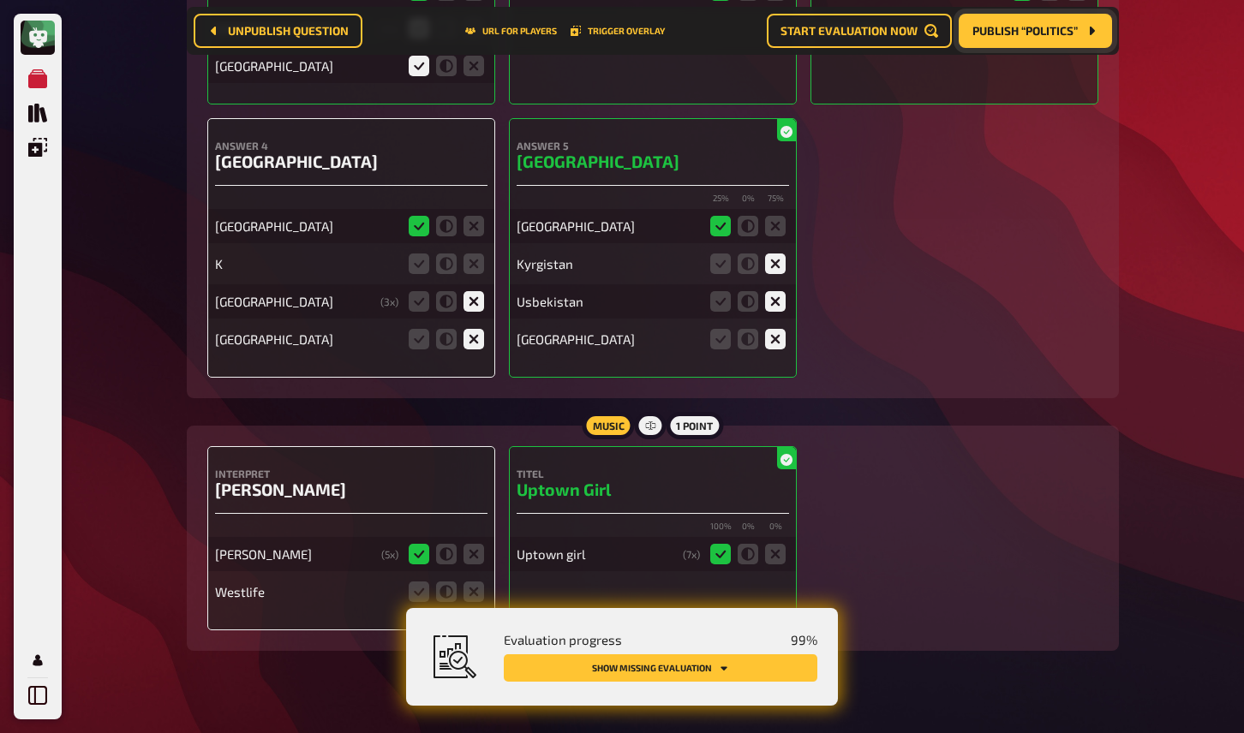
scroll to position [0, 0]
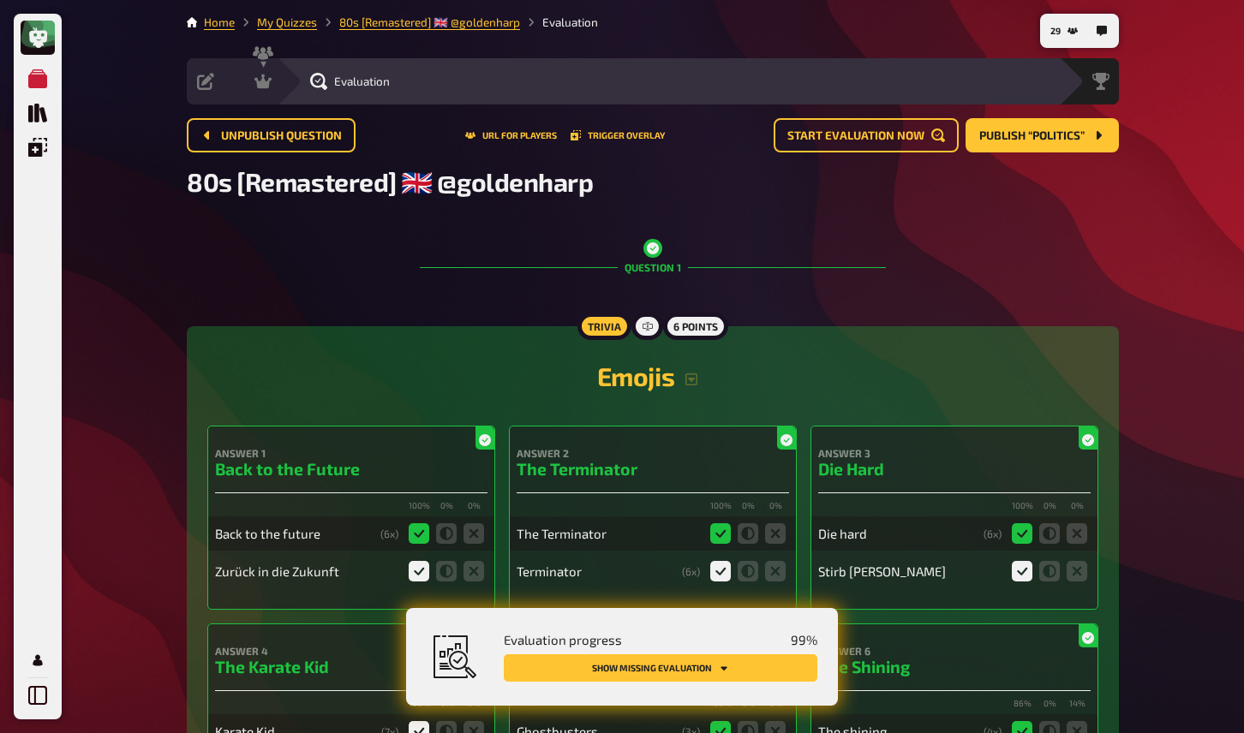
click at [701, 668] on button "Show missing evaluation" at bounding box center [661, 668] width 314 height 27
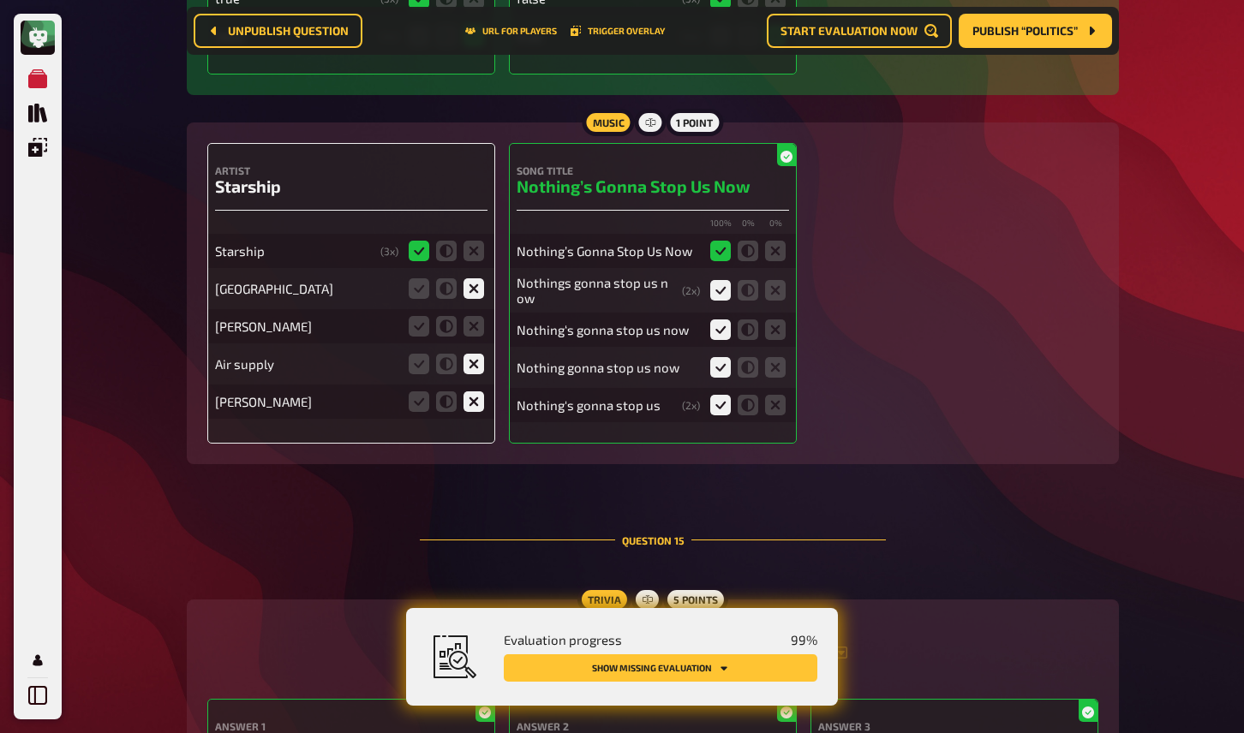
scroll to position [14502, 0]
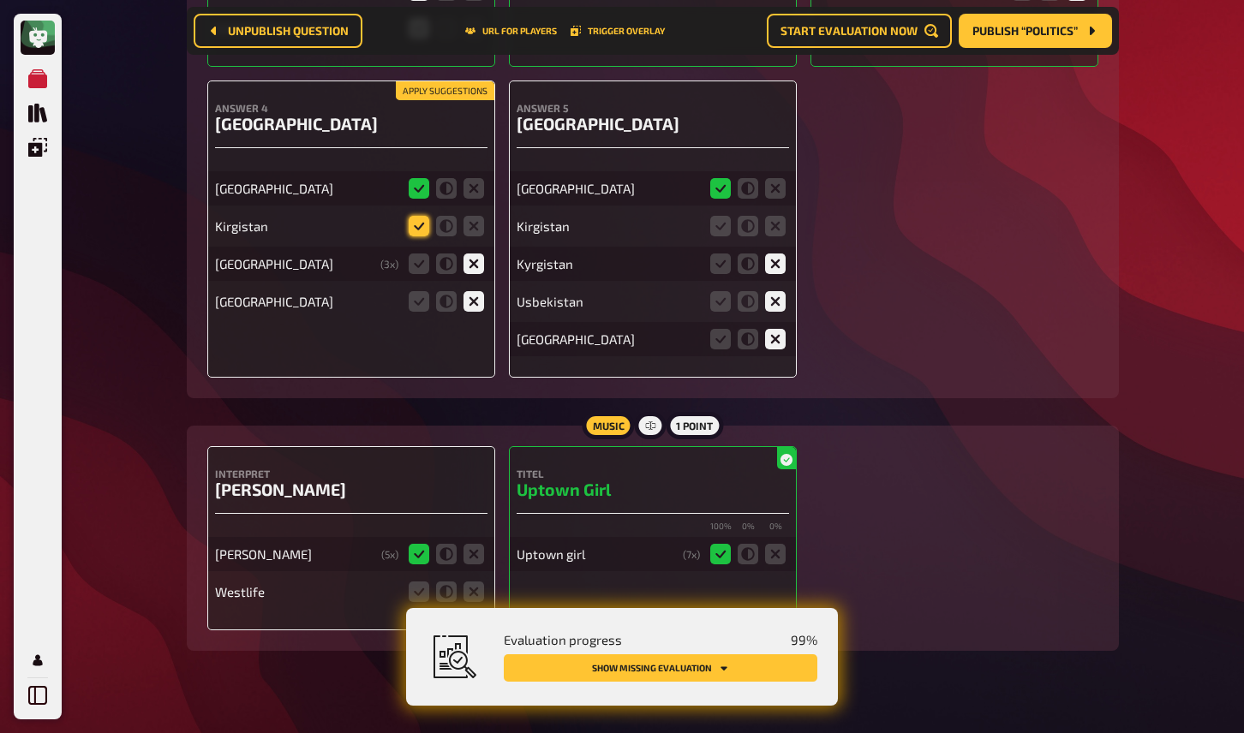
click at [420, 216] on icon at bounding box center [419, 226] width 21 height 21
click at [0, 0] on input "radio" at bounding box center [0, 0] width 0 height 0
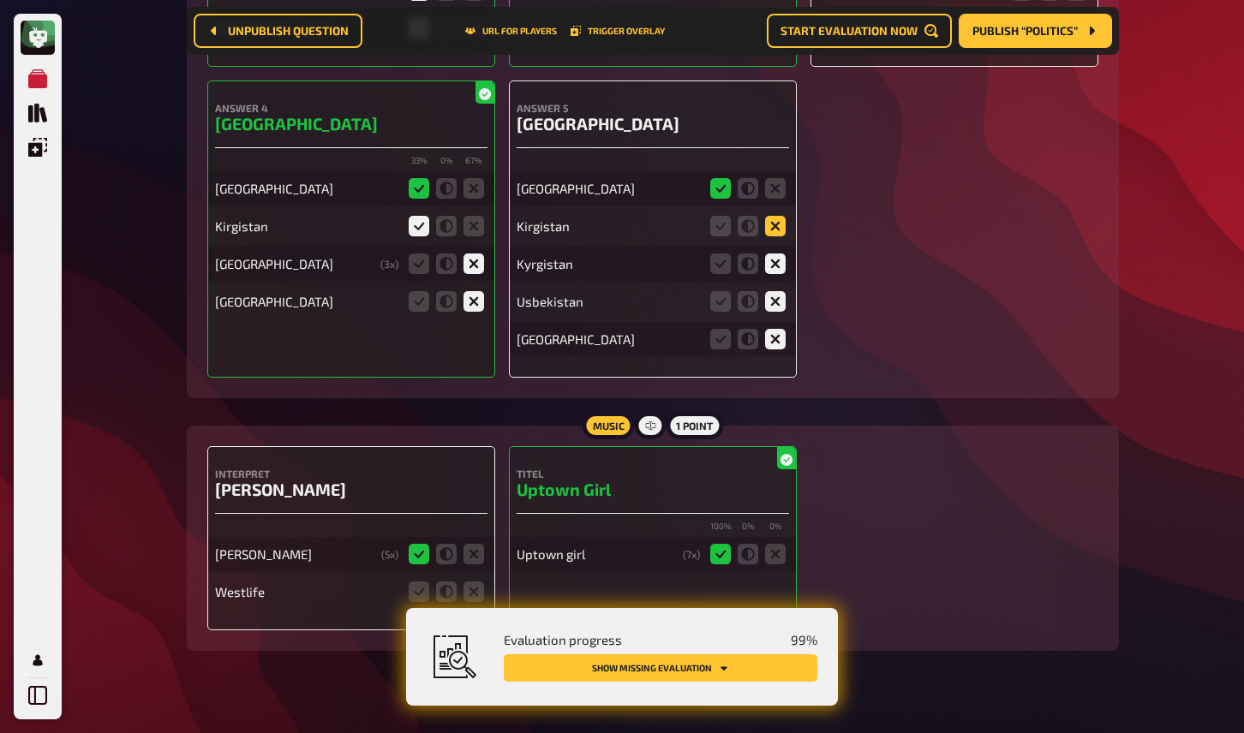
click at [775, 216] on icon at bounding box center [775, 226] width 21 height 21
click at [0, 0] on input "radio" at bounding box center [0, 0] width 0 height 0
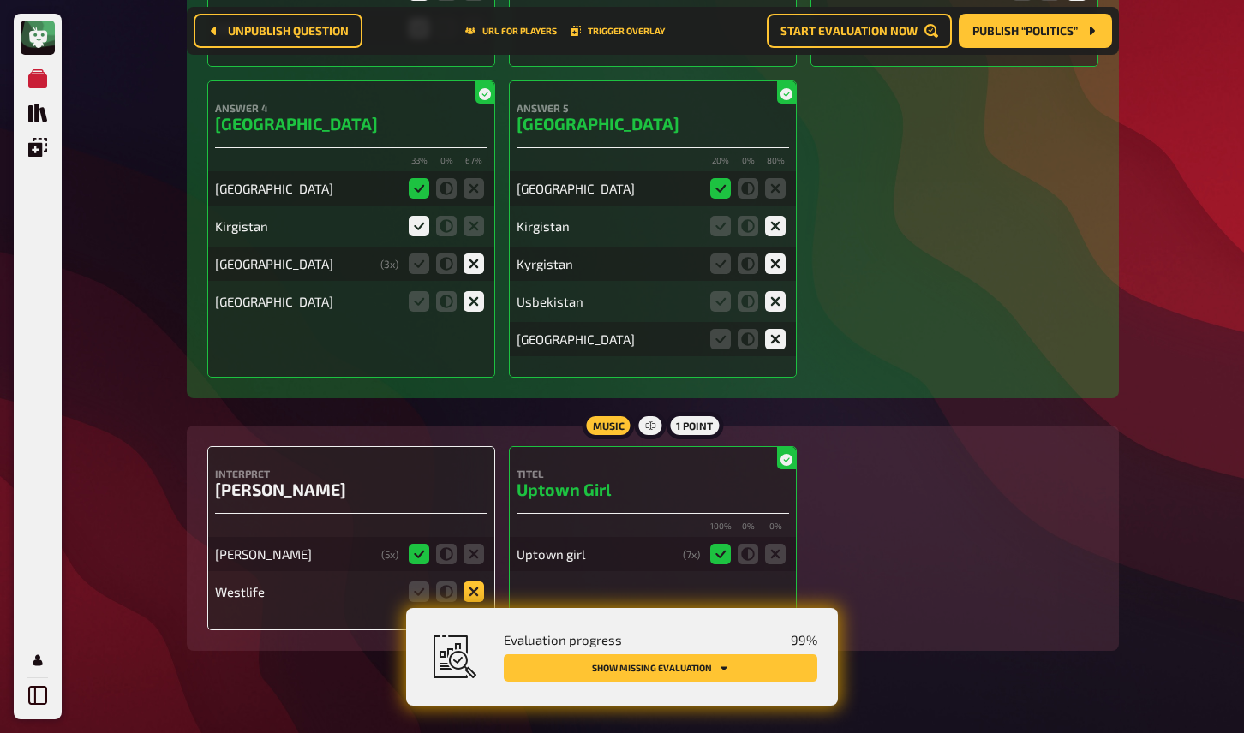
click at [471, 582] on icon at bounding box center [474, 592] width 21 height 21
click at [0, 0] on input "radio" at bounding box center [0, 0] width 0 height 0
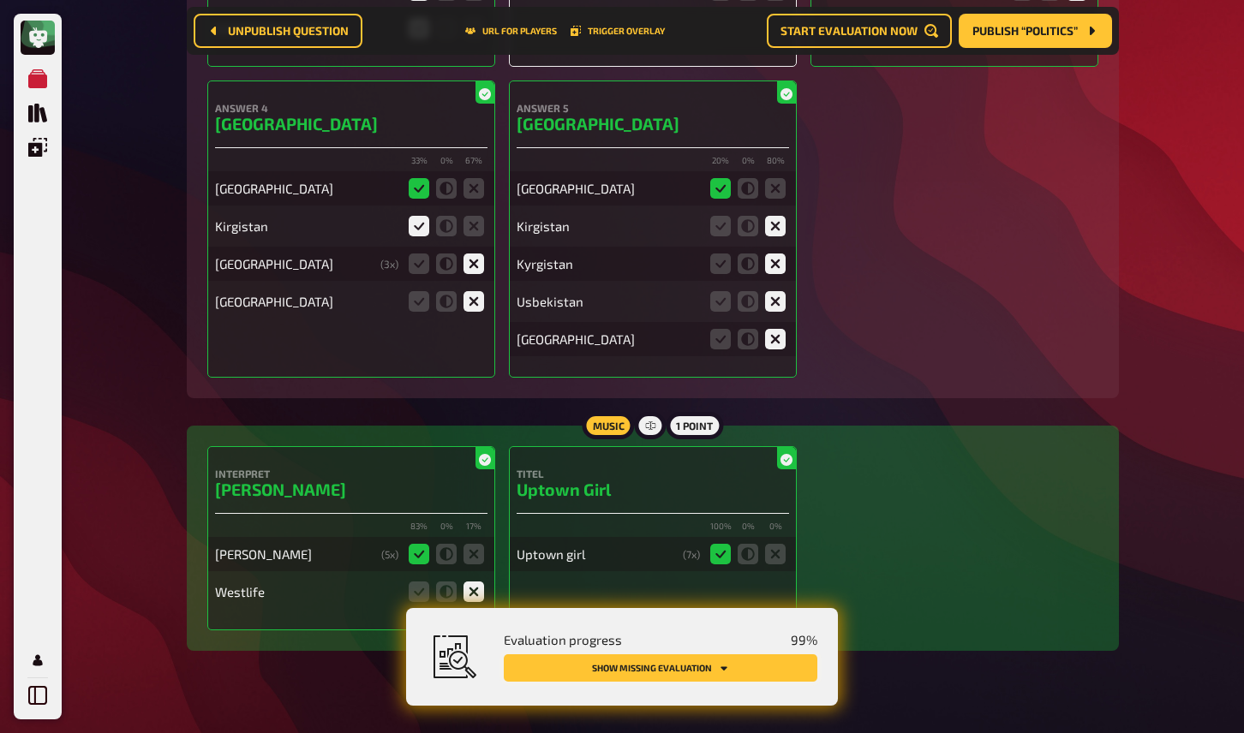
click at [589, 669] on button "Show missing evaluation" at bounding box center [661, 668] width 314 height 27
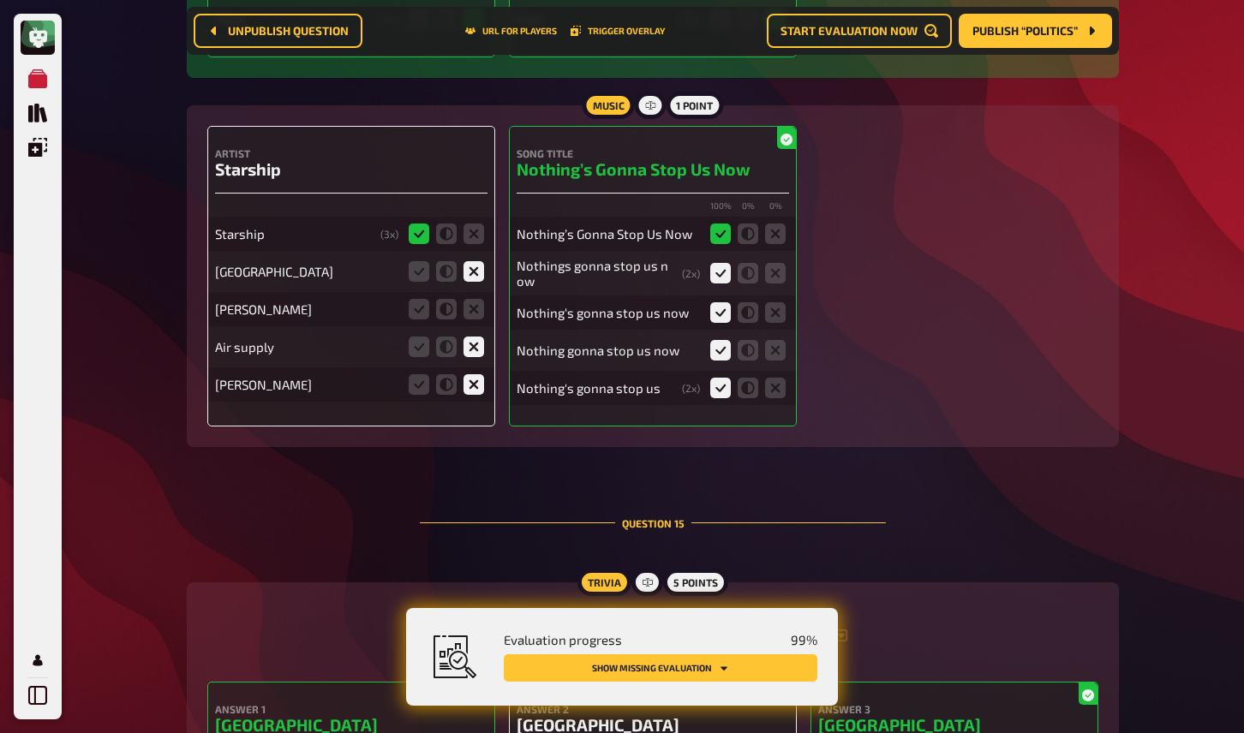
scroll to position [13661, 0]
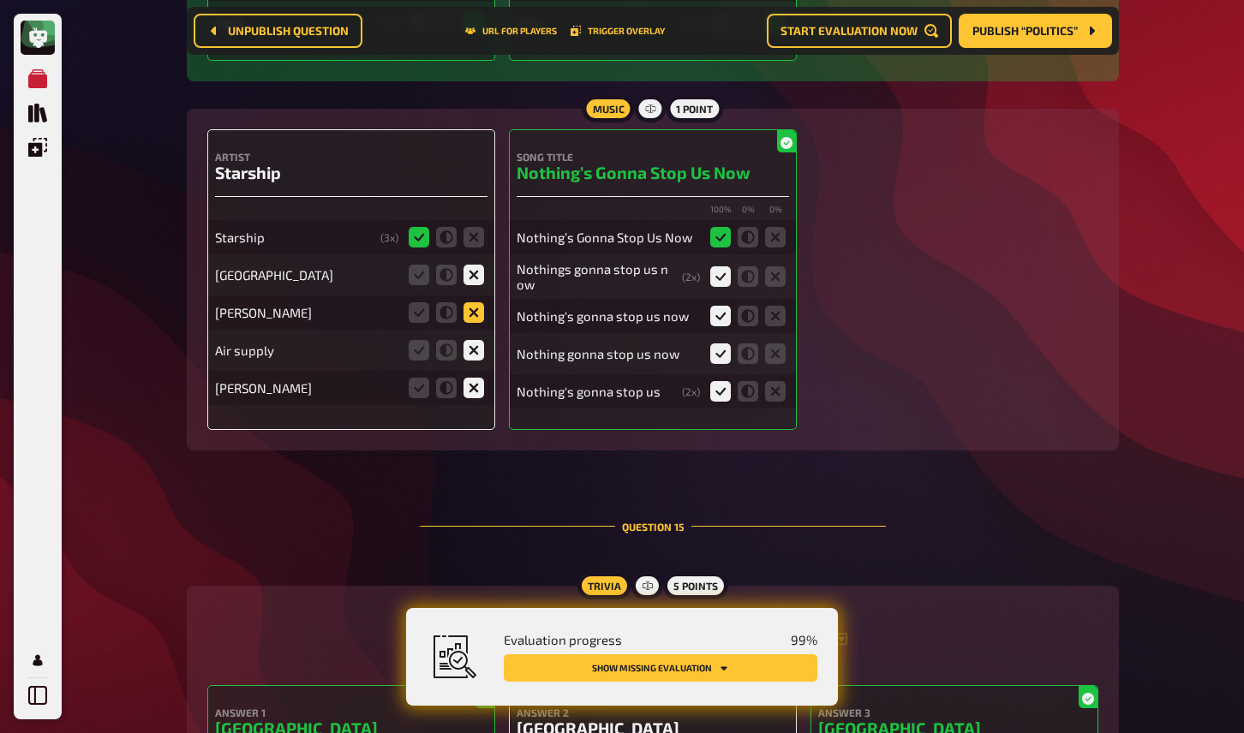
click at [473, 302] on icon at bounding box center [474, 312] width 21 height 21
click at [0, 0] on input "radio" at bounding box center [0, 0] width 0 height 0
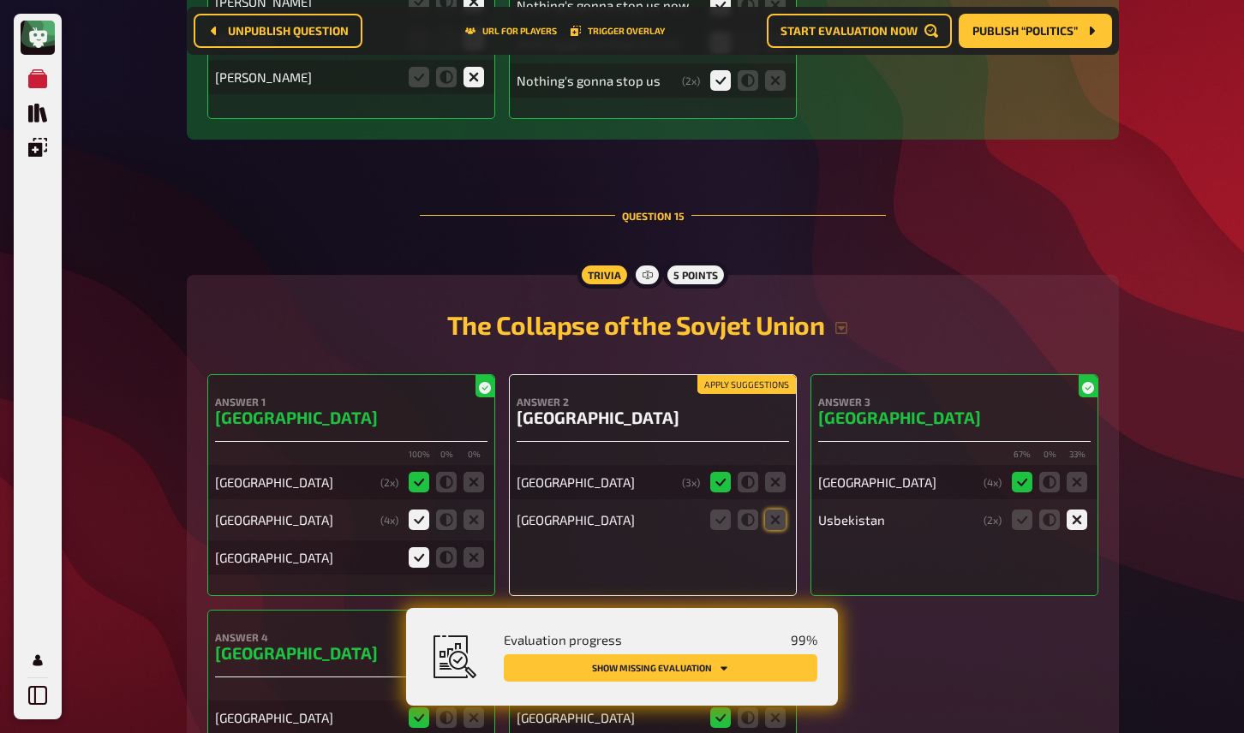
scroll to position [14317, 0]
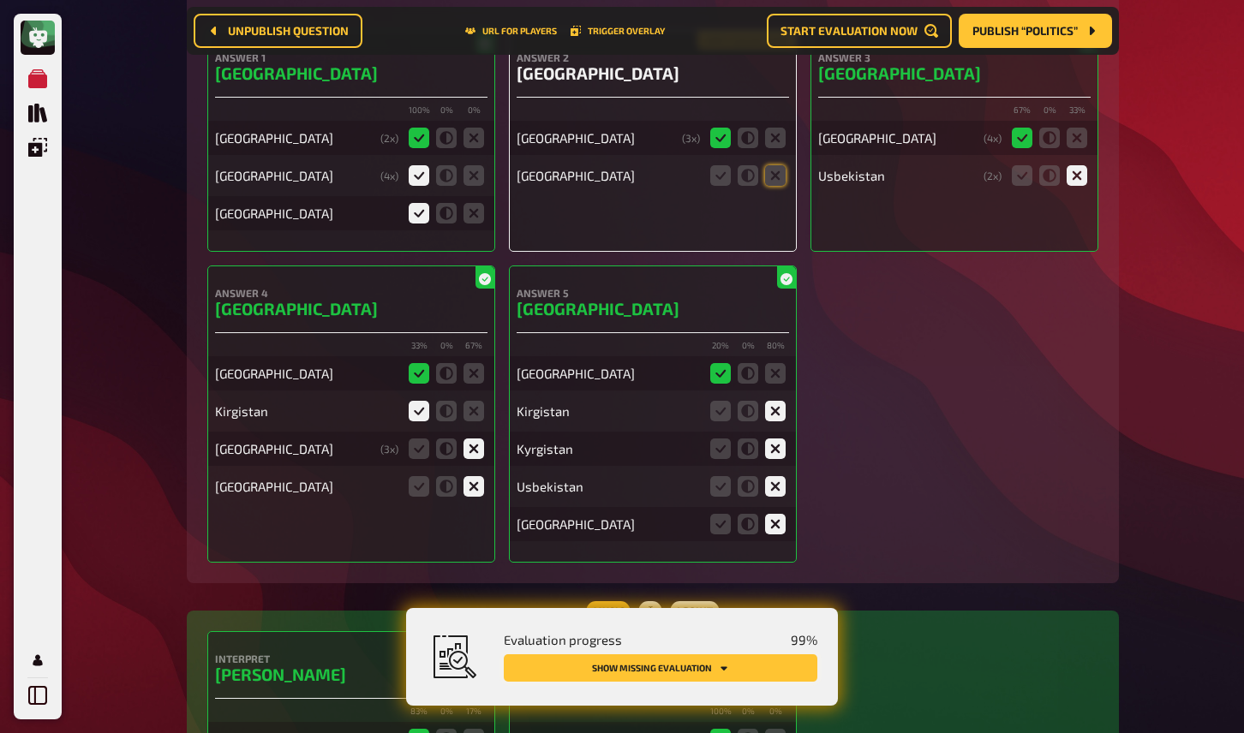
click at [764, 667] on button "Show missing evaluation" at bounding box center [661, 668] width 314 height 27
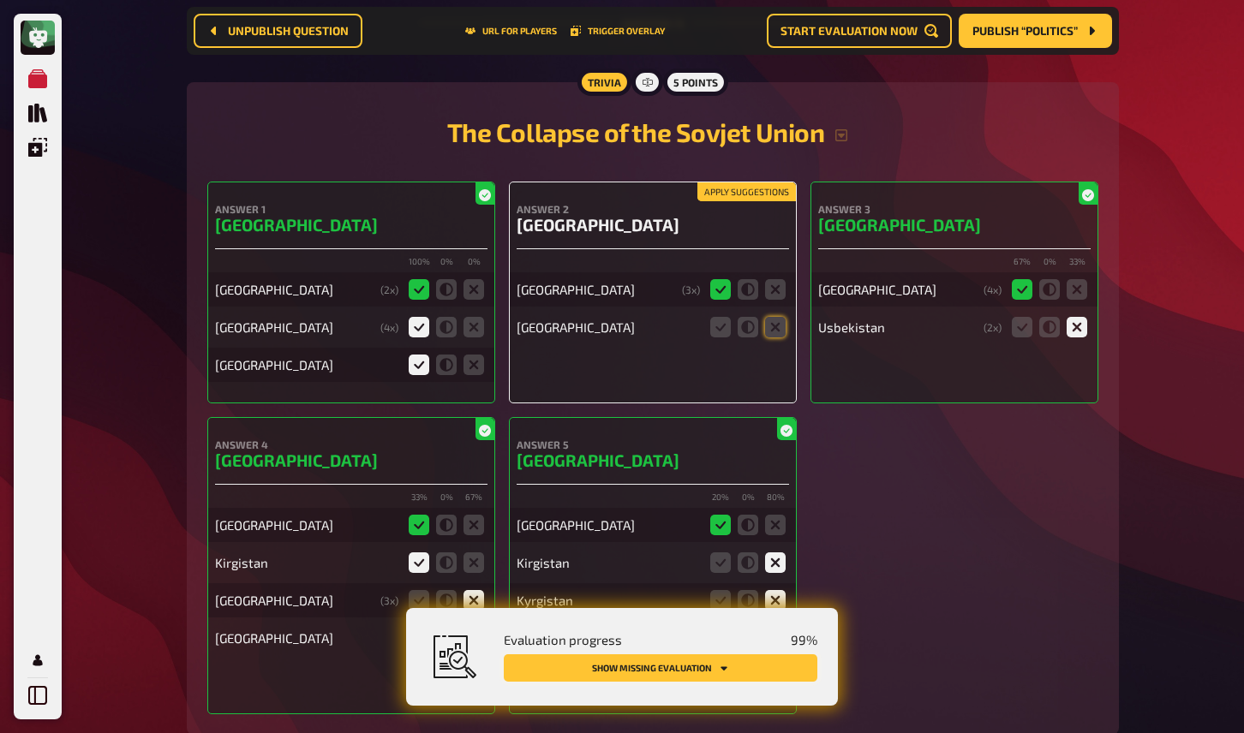
scroll to position [14139, 0]
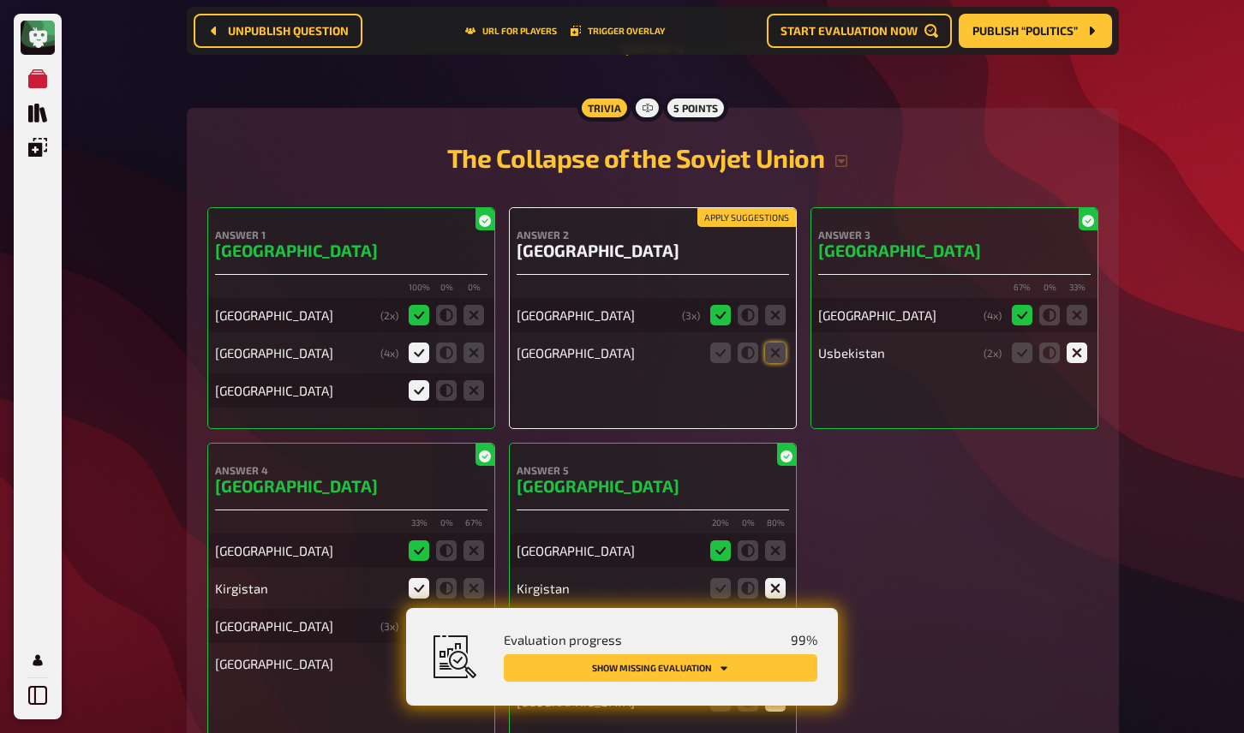
click at [778, 343] on icon at bounding box center [775, 353] width 21 height 21
click at [0, 0] on input "radio" at bounding box center [0, 0] width 0 height 0
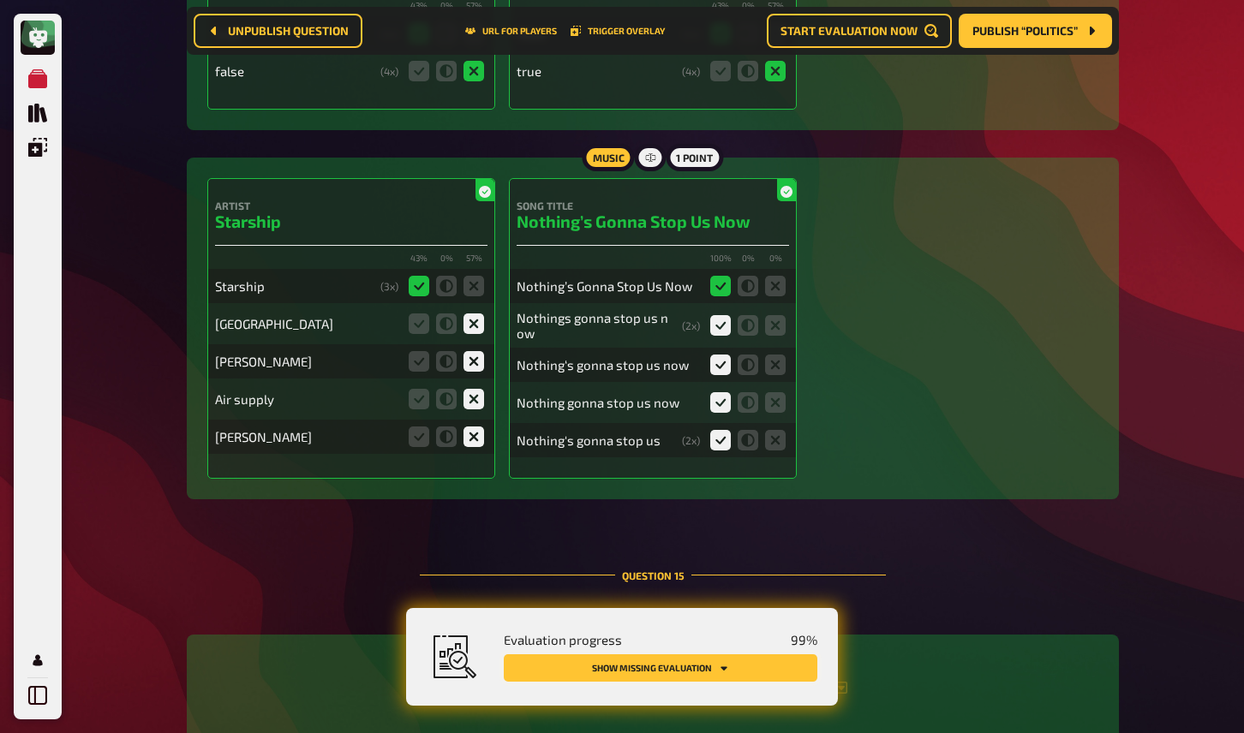
click at [753, 666] on button "Show missing evaluation" at bounding box center [661, 668] width 314 height 27
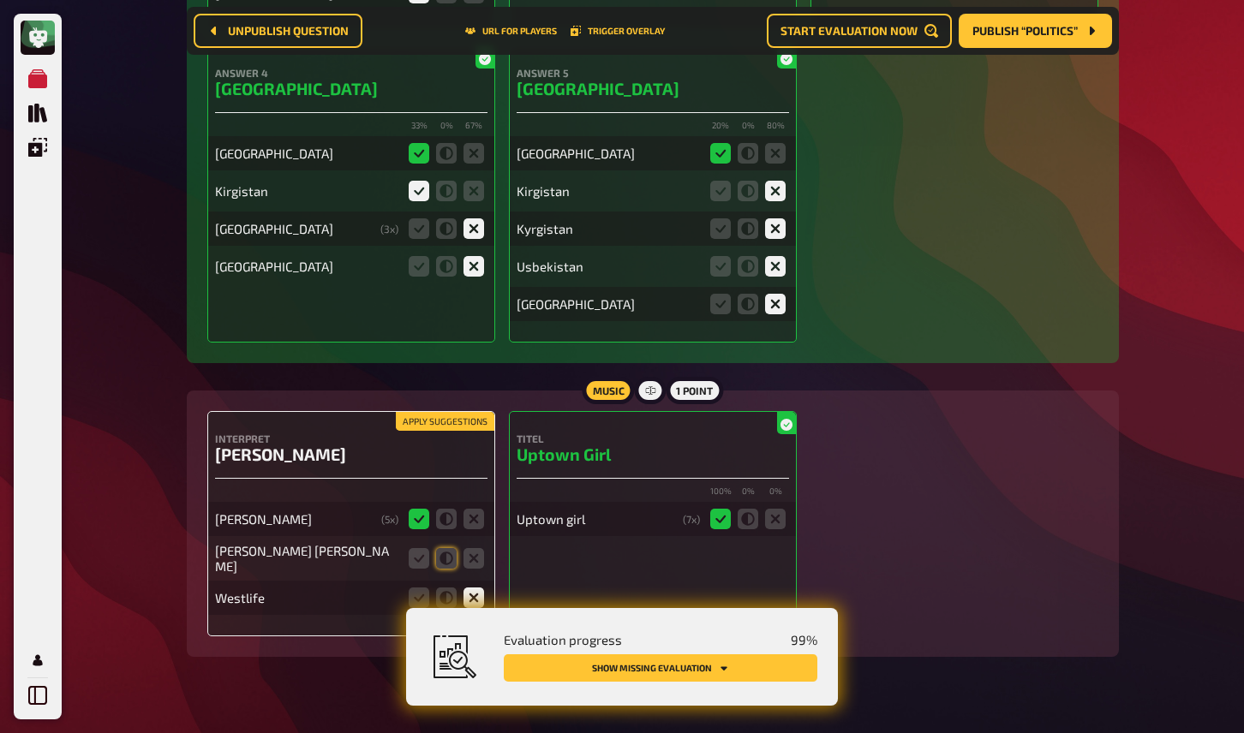
scroll to position [14539, 0]
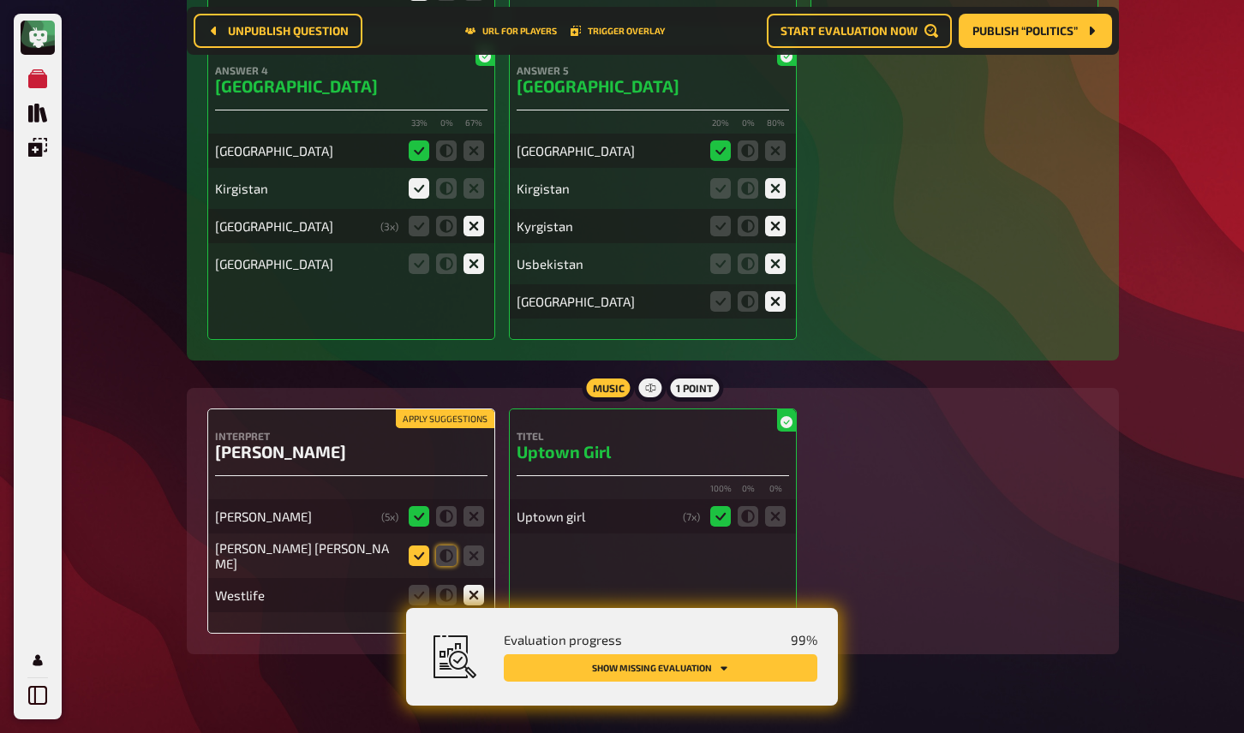
click at [422, 546] on icon at bounding box center [419, 556] width 21 height 21
click at [0, 0] on input "radio" at bounding box center [0, 0] width 0 height 0
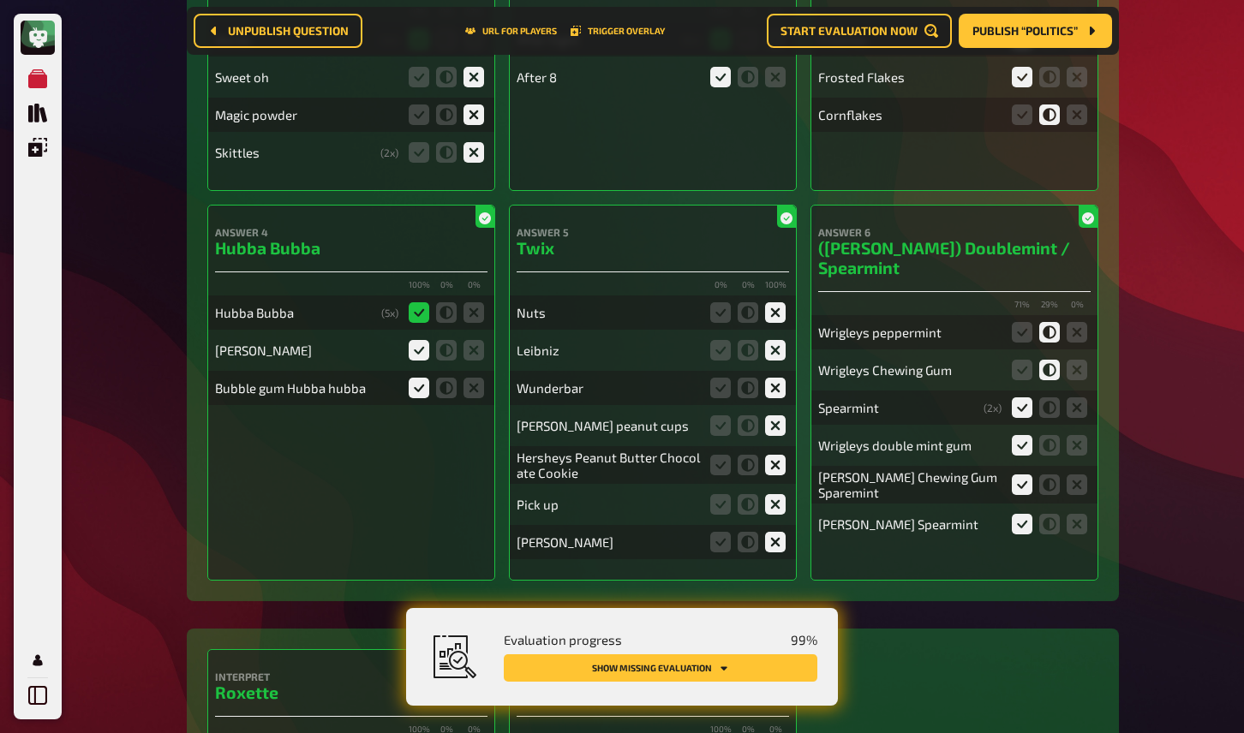
scroll to position [11847, 0]
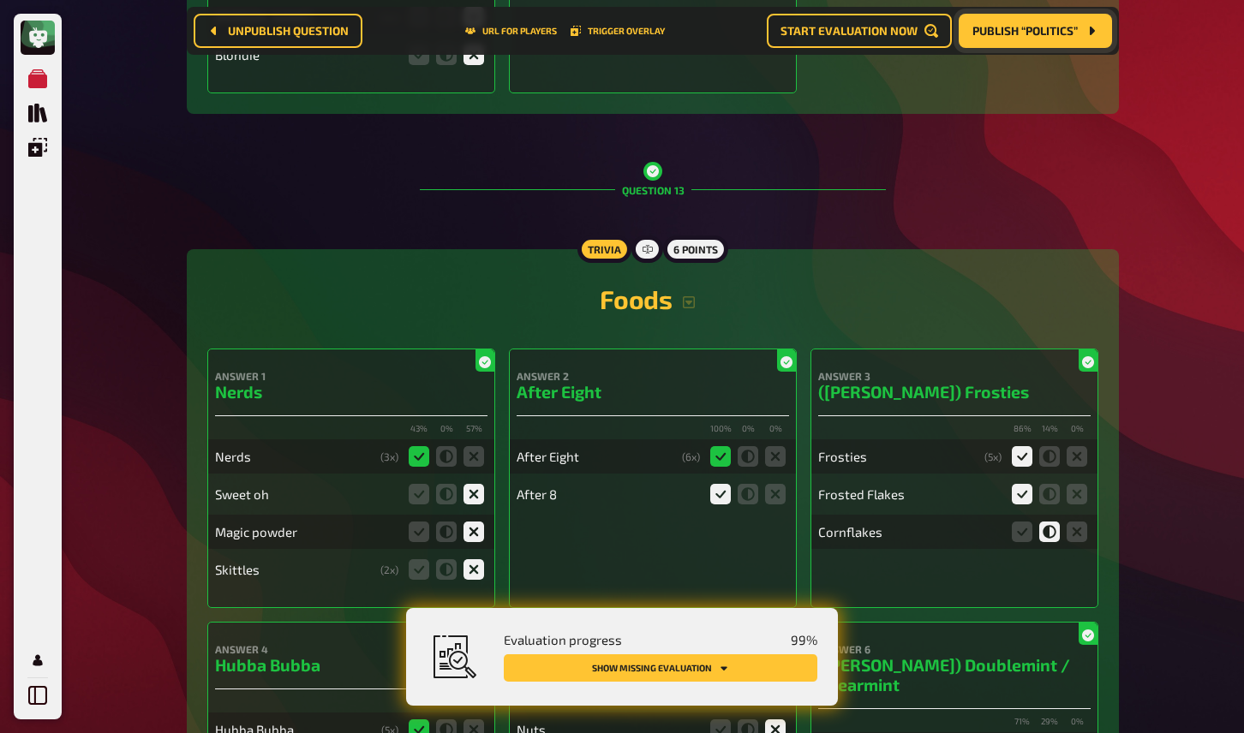
click at [998, 30] on span "Publish “Politics”" at bounding box center [1024, 31] width 105 height 12
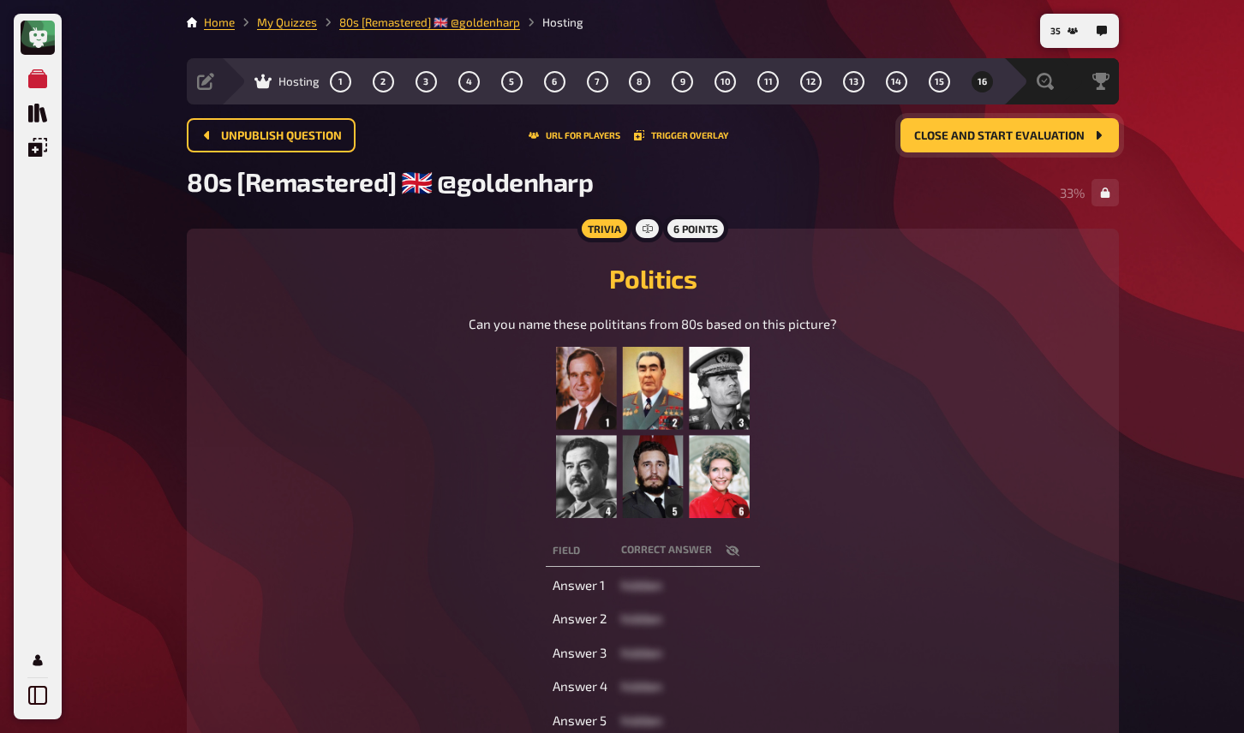
click at [1164, 492] on div "My Quizzes Quiz Library Overlays My Account 35 Home My Quizzes 80s [Remastered]…" at bounding box center [622, 539] width 1244 height 1079
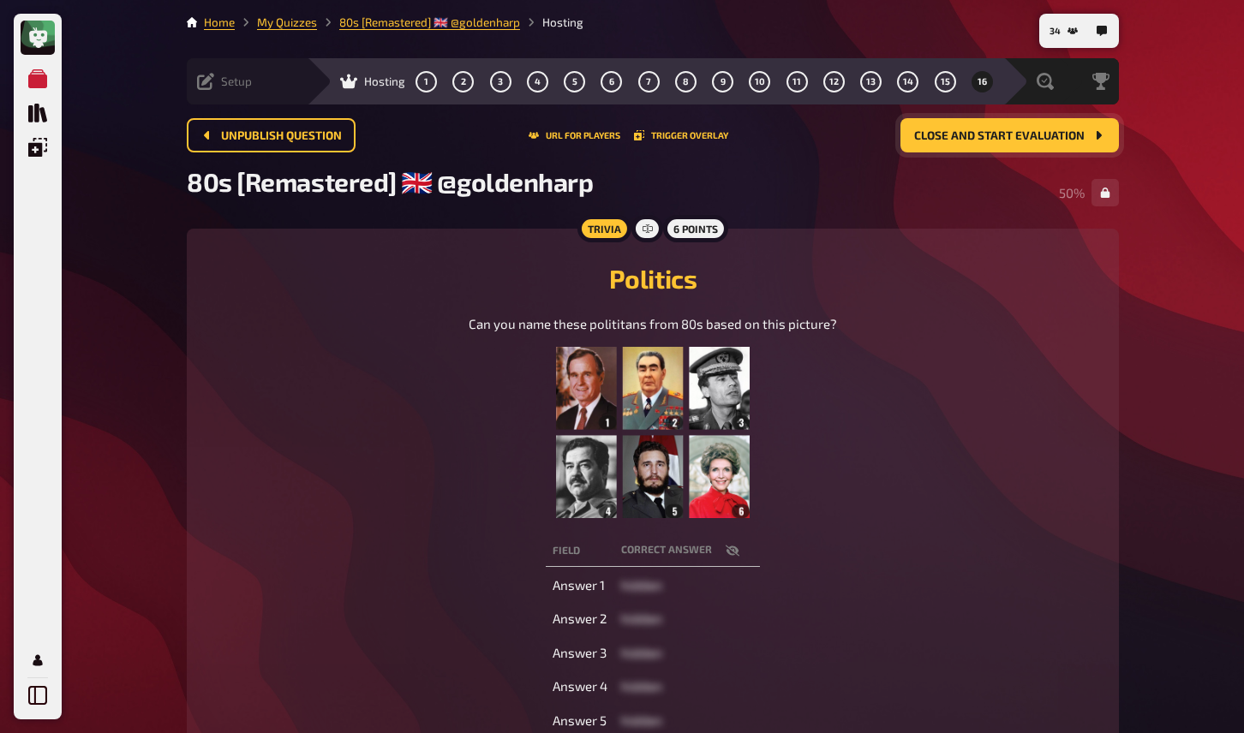
click at [212, 81] on icon at bounding box center [205, 81] width 17 height 17
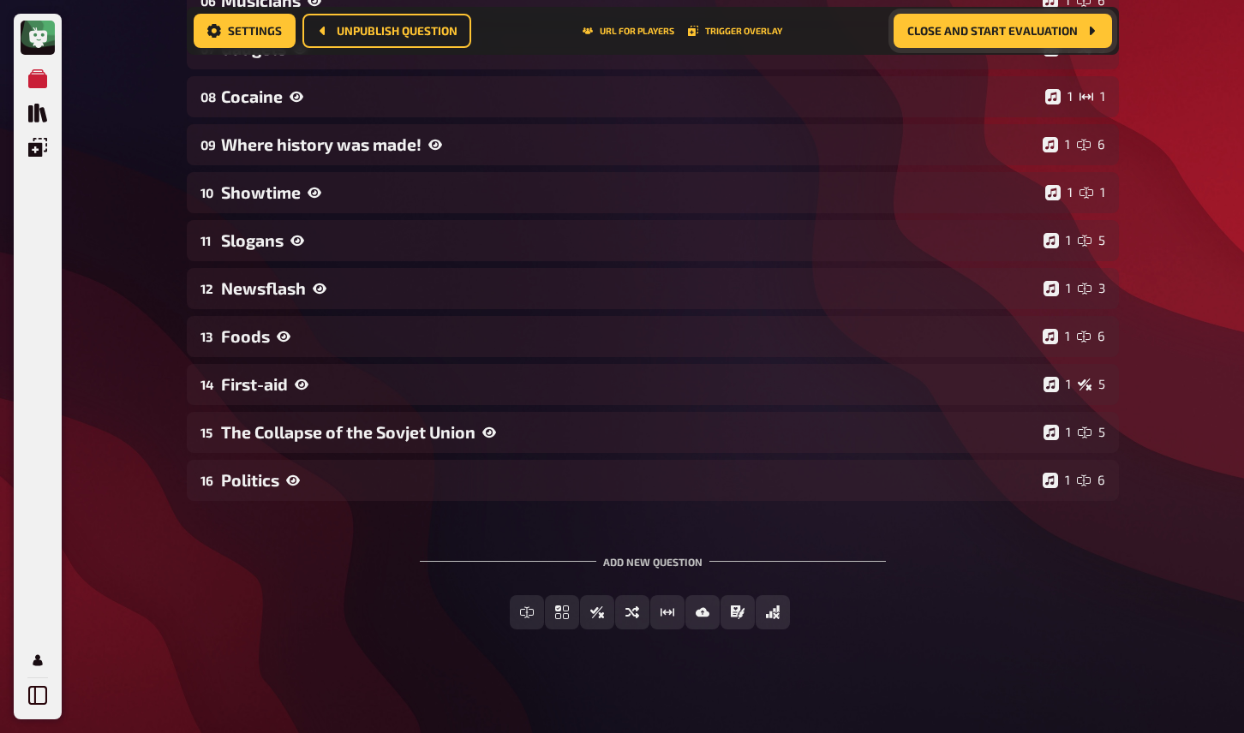
scroll to position [580, 0]
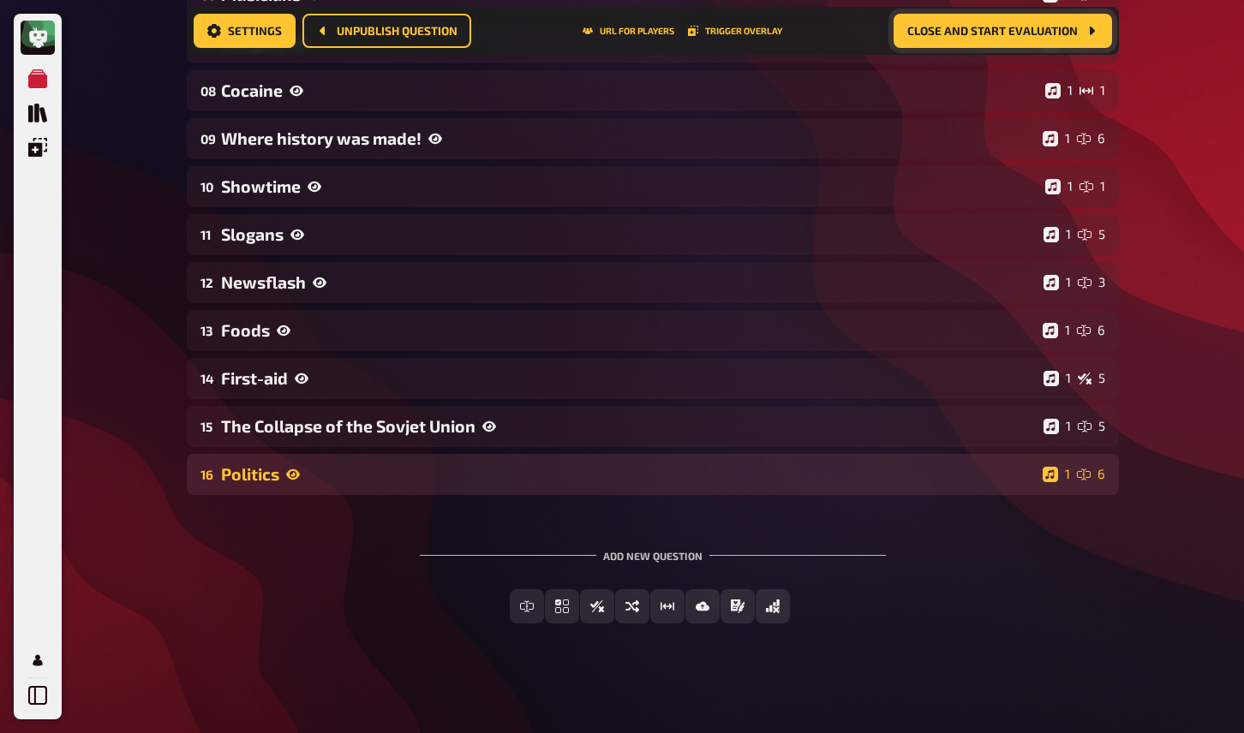
click at [386, 469] on div "Politics" at bounding box center [628, 474] width 815 height 20
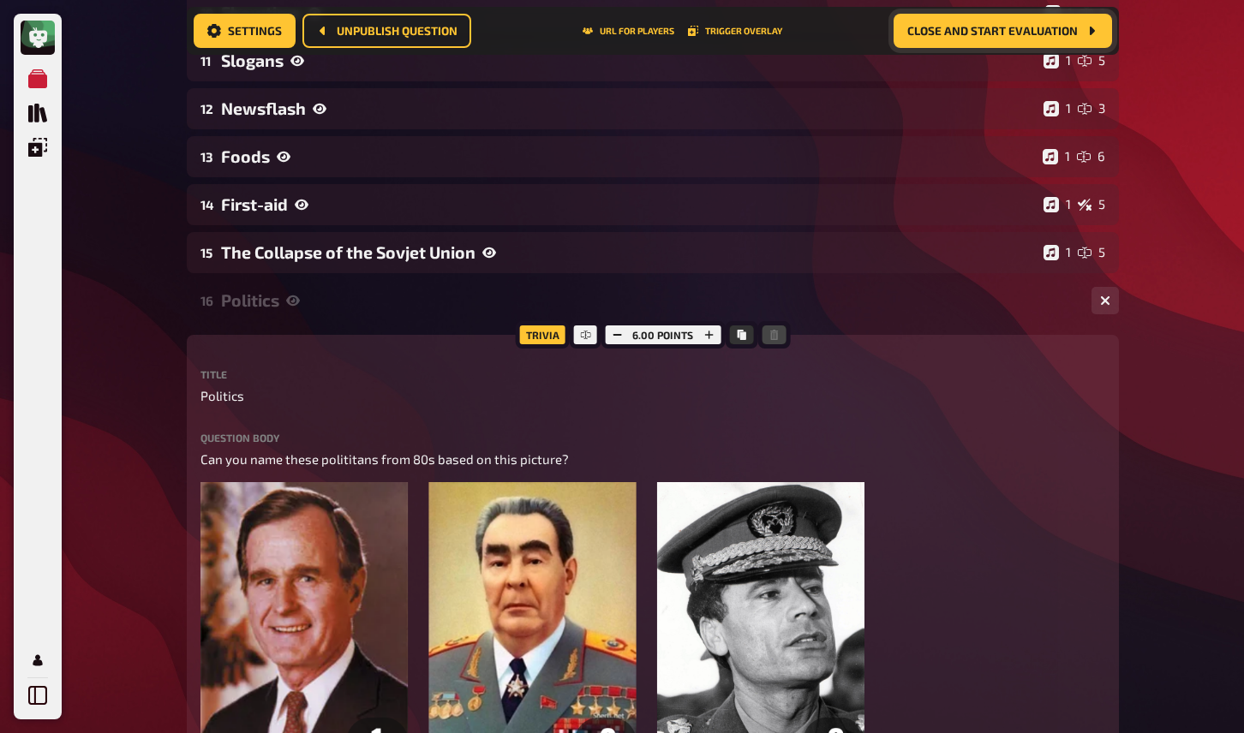
scroll to position [788, 0]
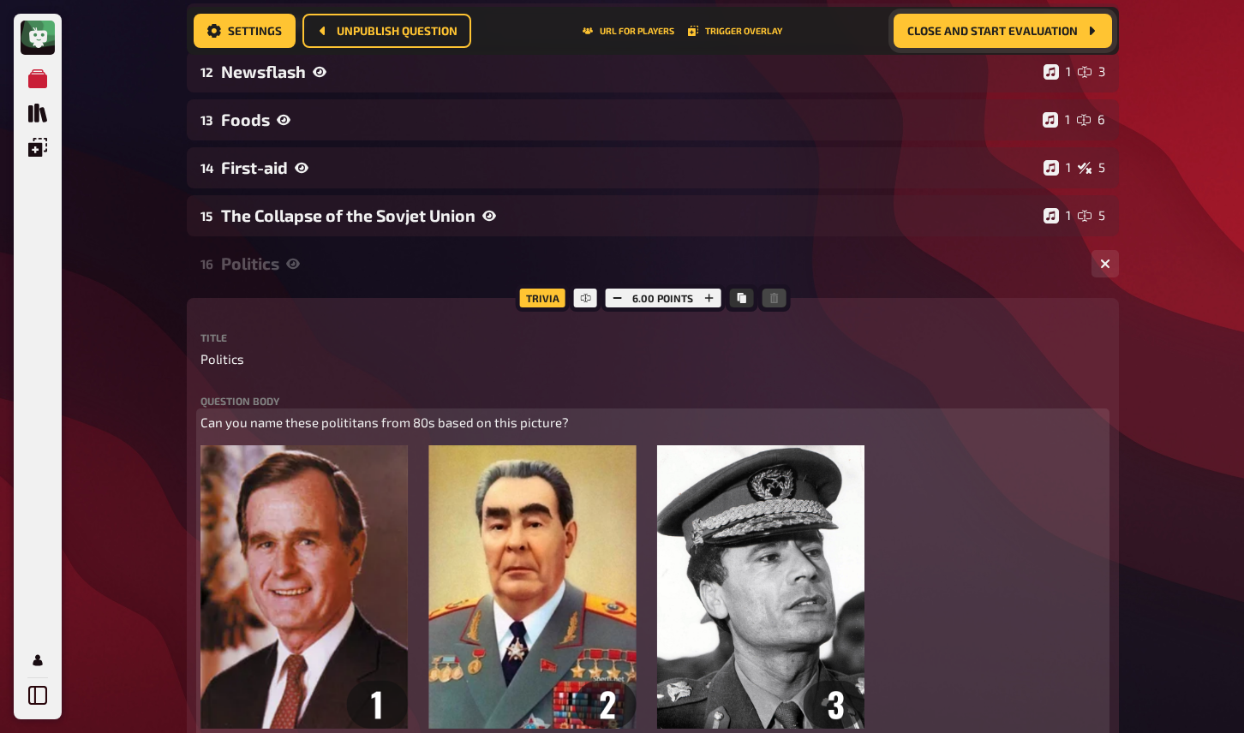
click at [356, 424] on span "Can you name these polititans from 80s based on this picture?" at bounding box center [384, 422] width 368 height 15
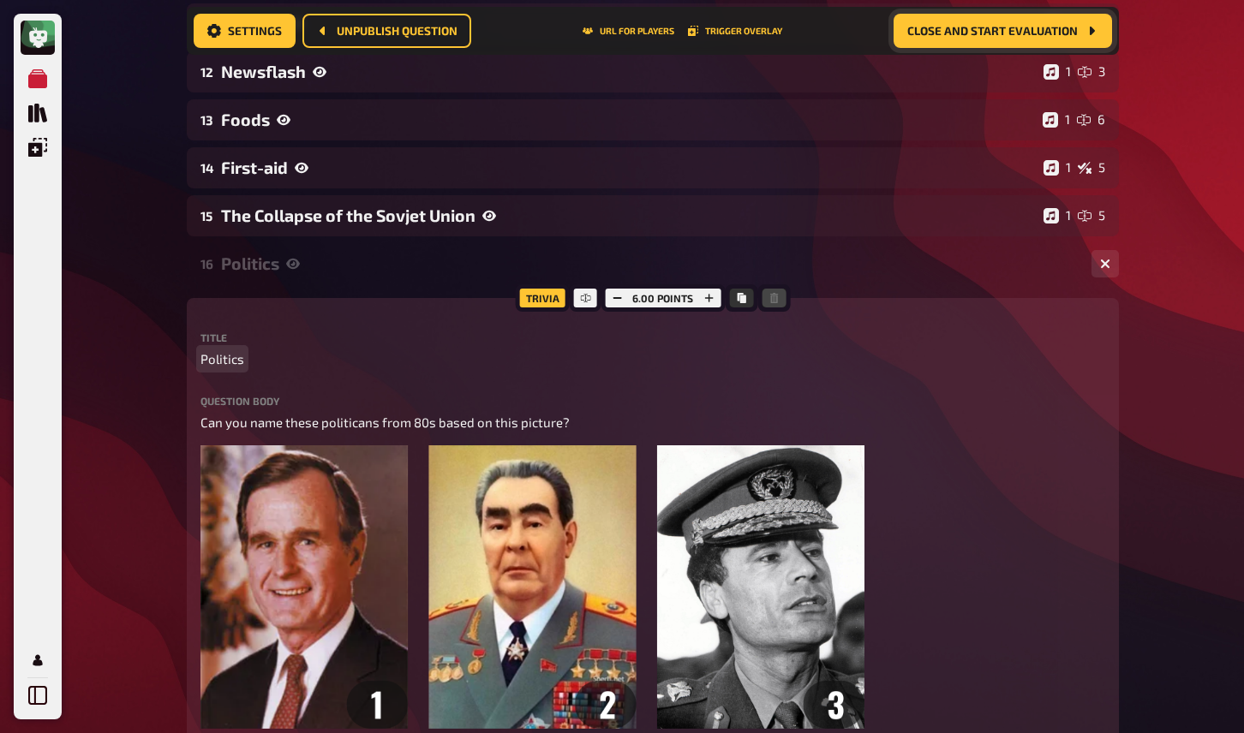
click at [431, 352] on p "Politics" at bounding box center [652, 360] width 905 height 20
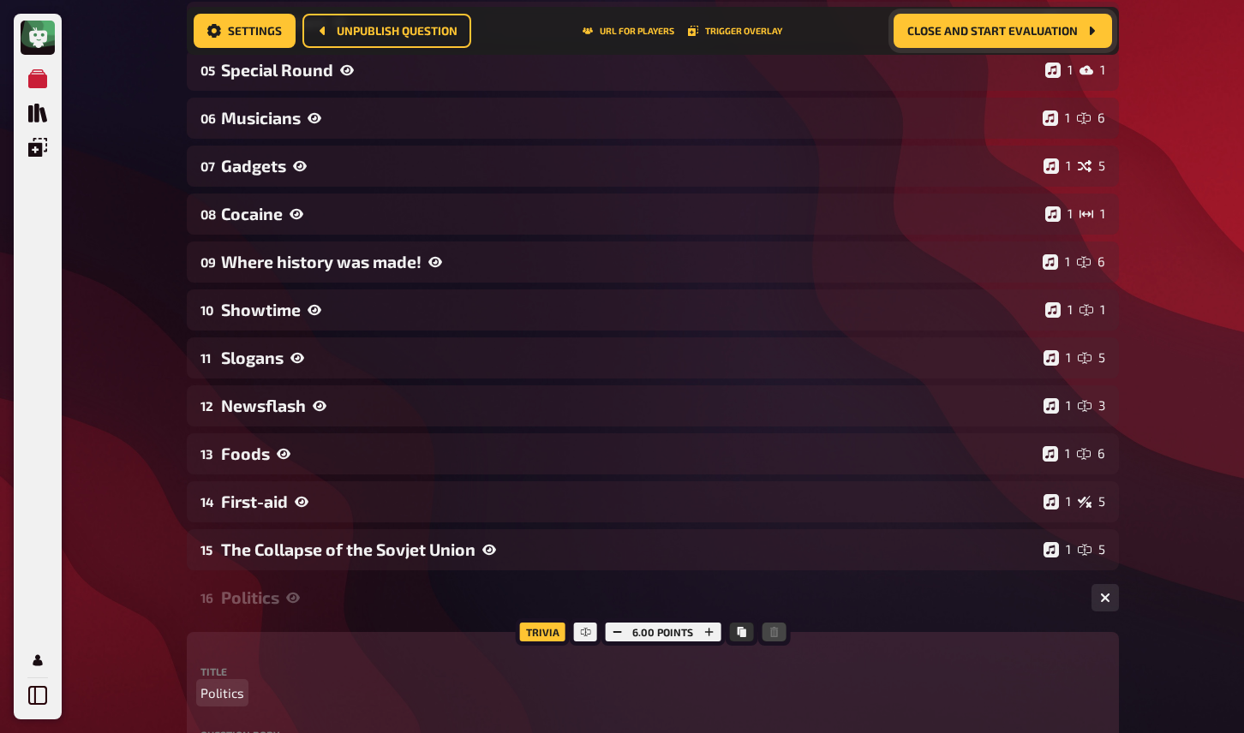
scroll to position [0, 0]
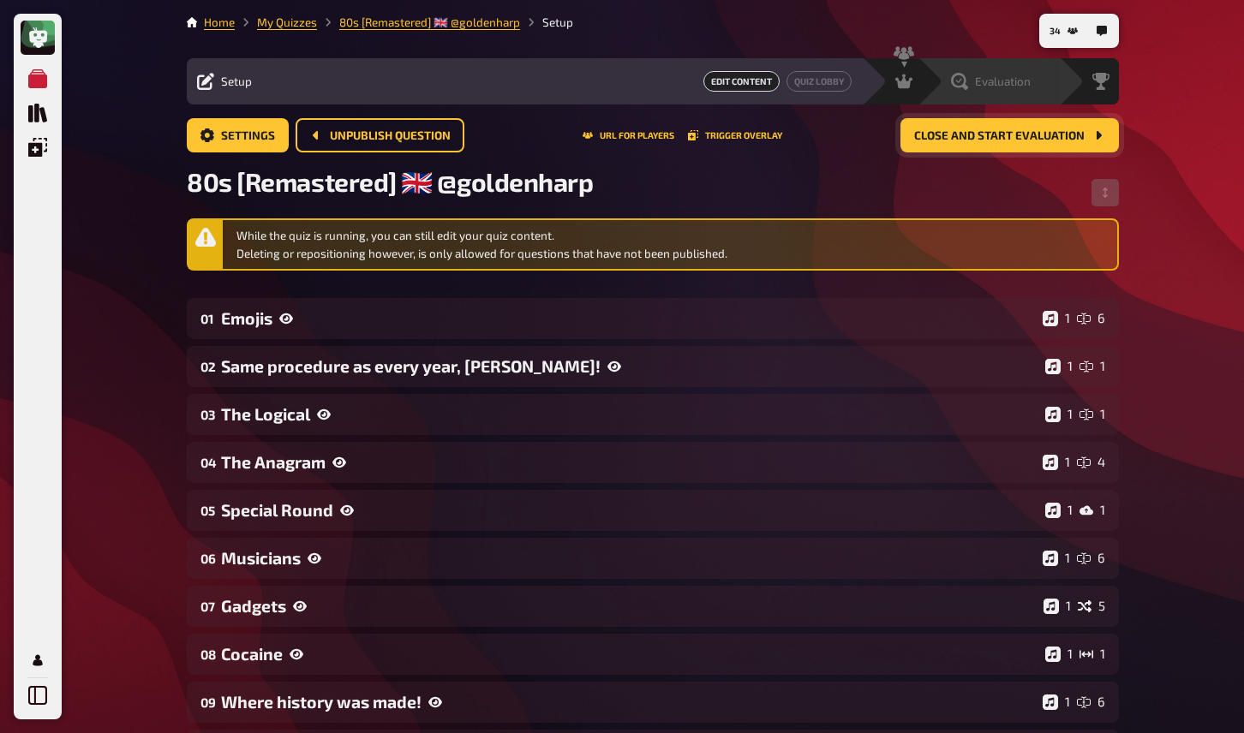
click at [1017, 80] on span "Evaluation" at bounding box center [1003, 82] width 56 height 14
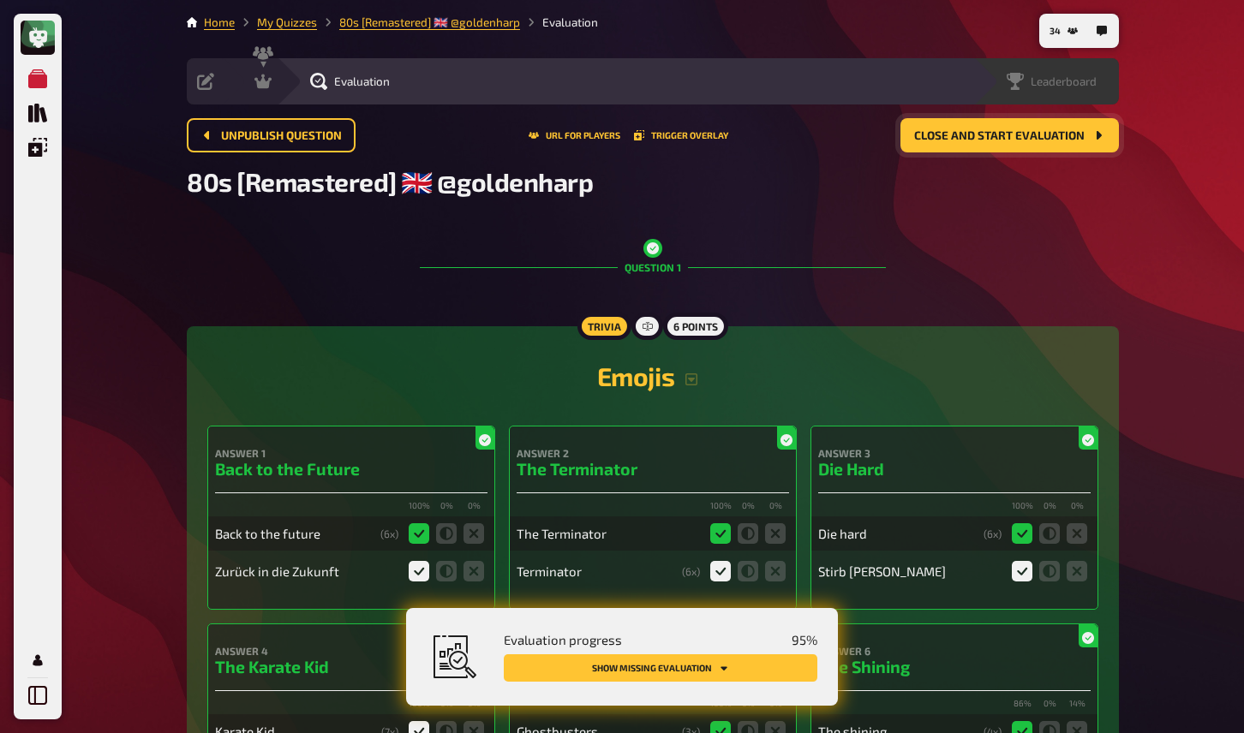
click at [1091, 81] on span "Leaderboard" at bounding box center [1064, 82] width 66 height 14
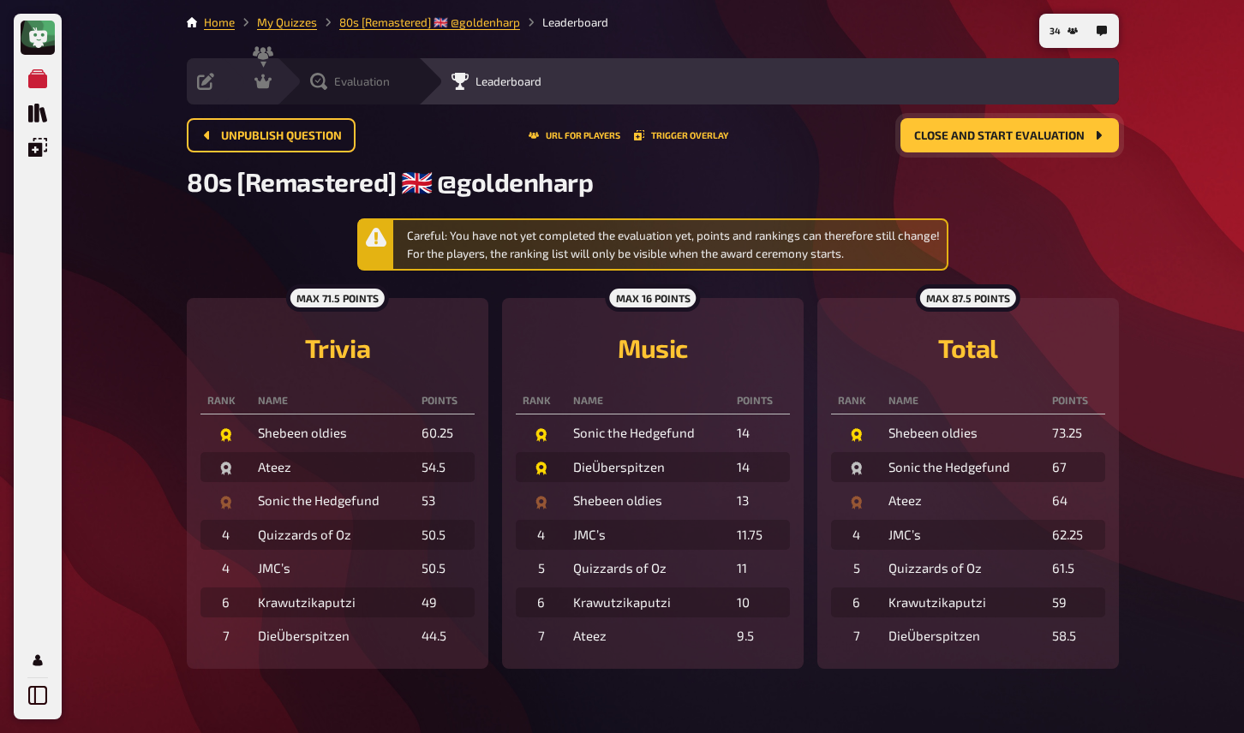
click at [344, 84] on span "Evaluation" at bounding box center [362, 82] width 56 height 14
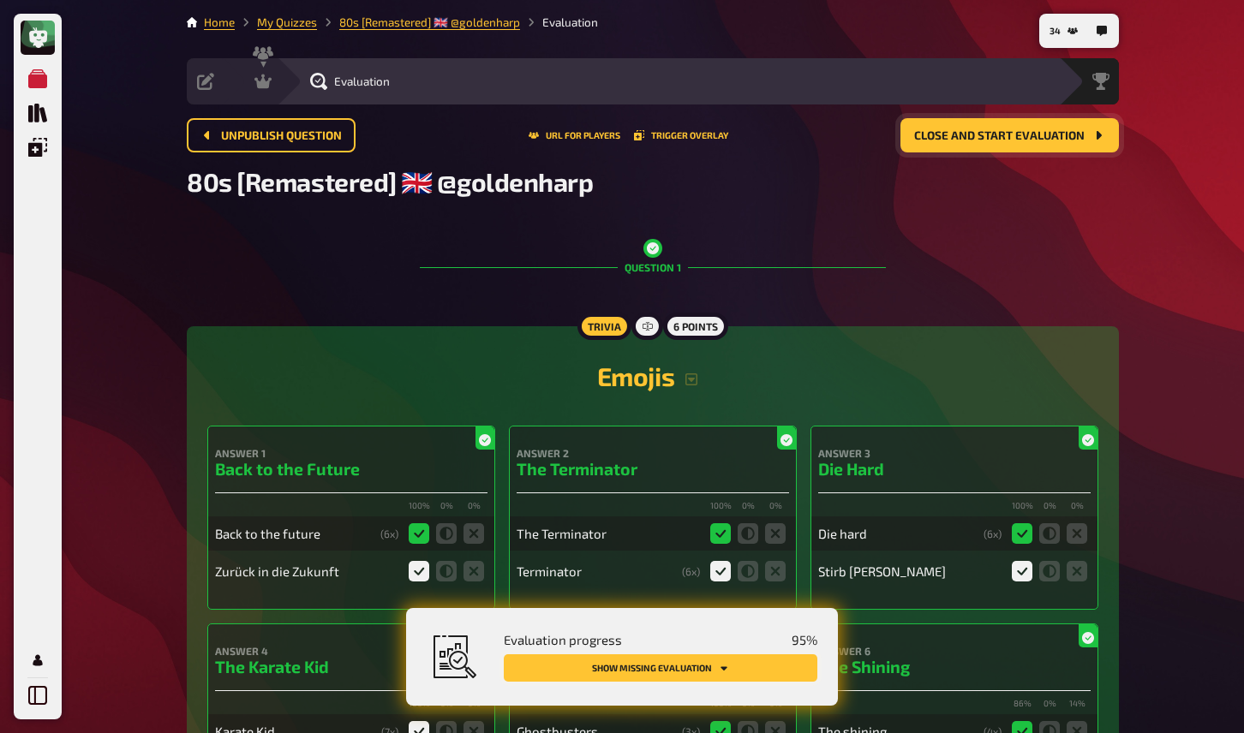
click at [743, 666] on button "Show missing evaluation" at bounding box center [661, 668] width 314 height 27
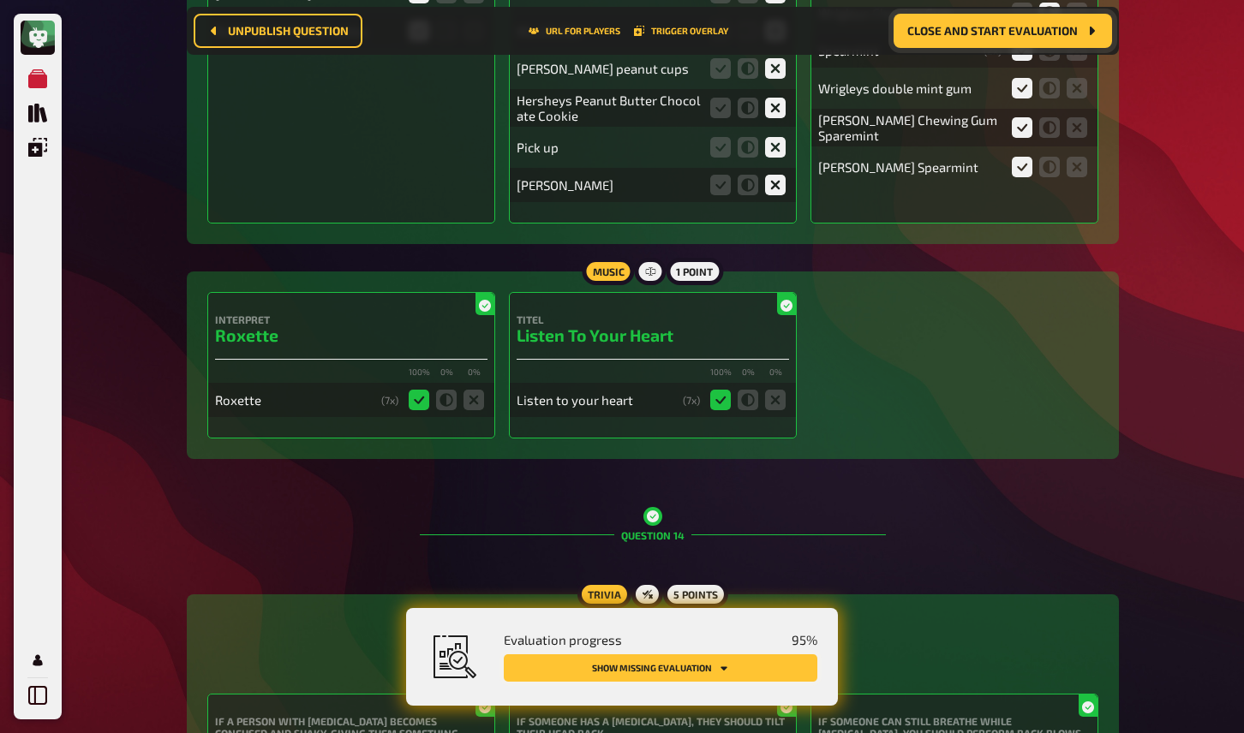
scroll to position [14126, 0]
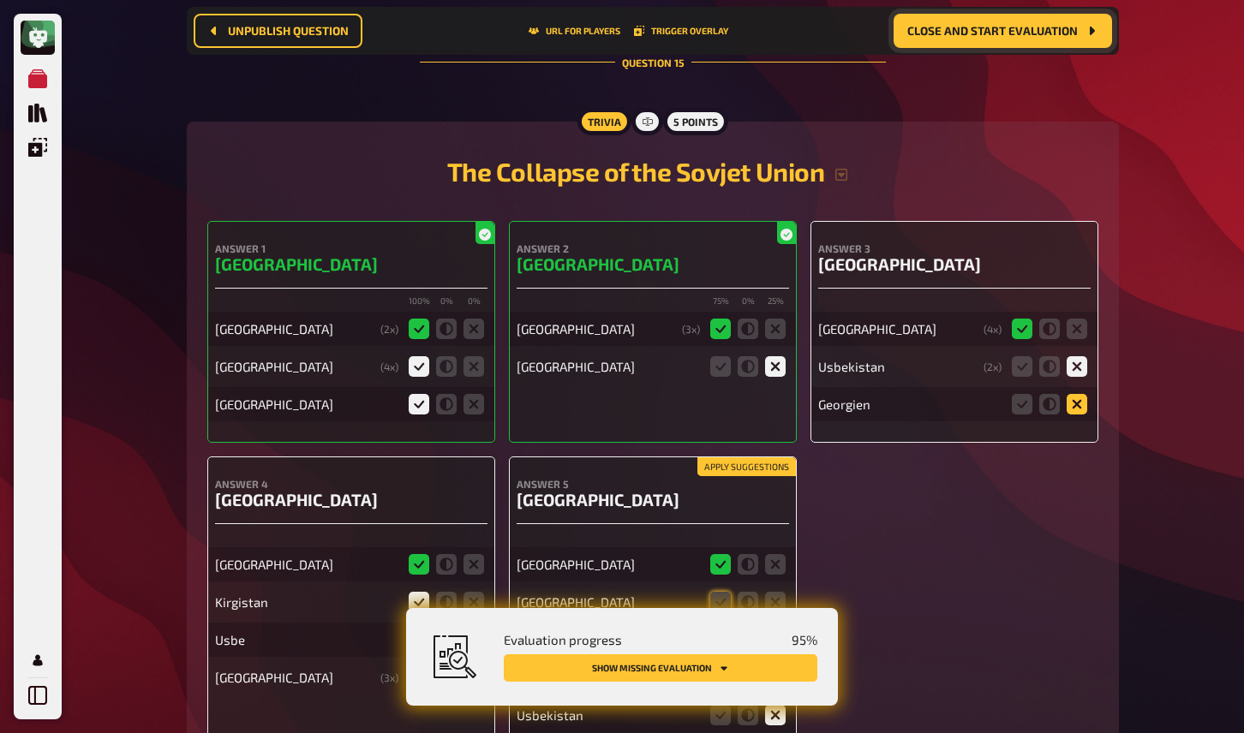
click at [1074, 394] on icon at bounding box center [1077, 404] width 21 height 21
click at [0, 0] on input "radio" at bounding box center [0, 0] width 0 height 0
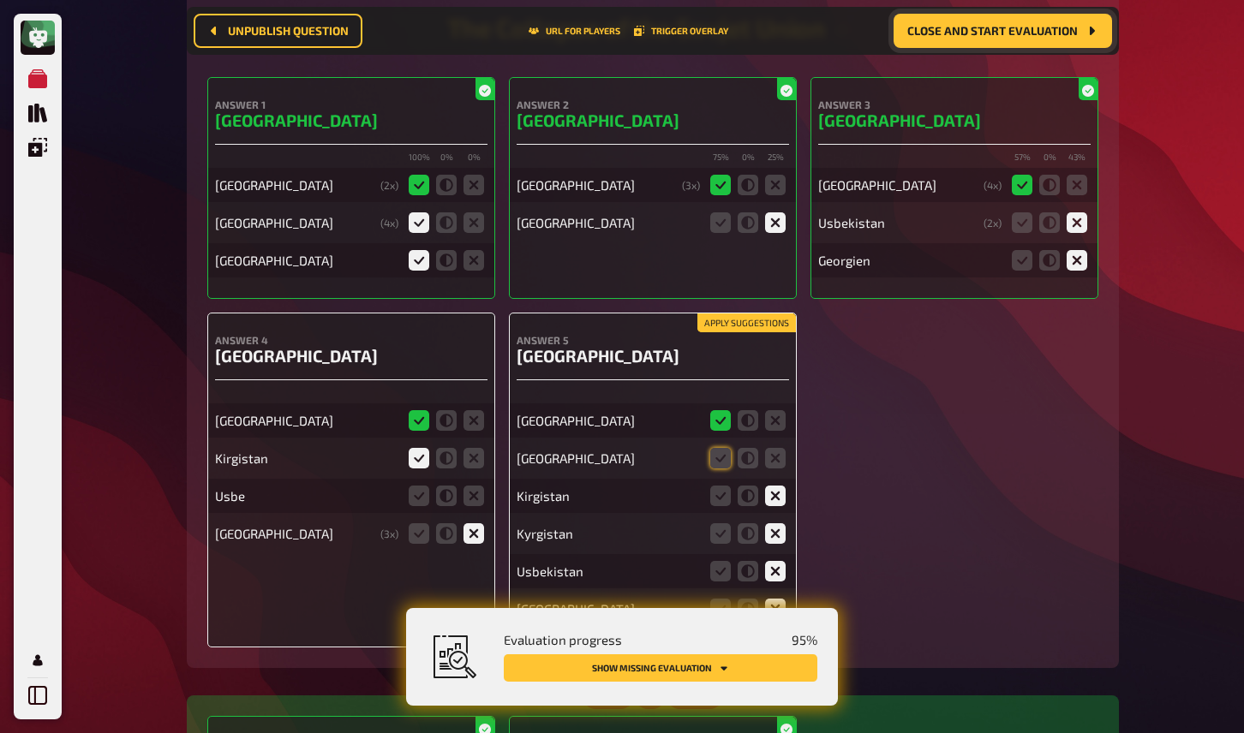
scroll to position [14293, 0]
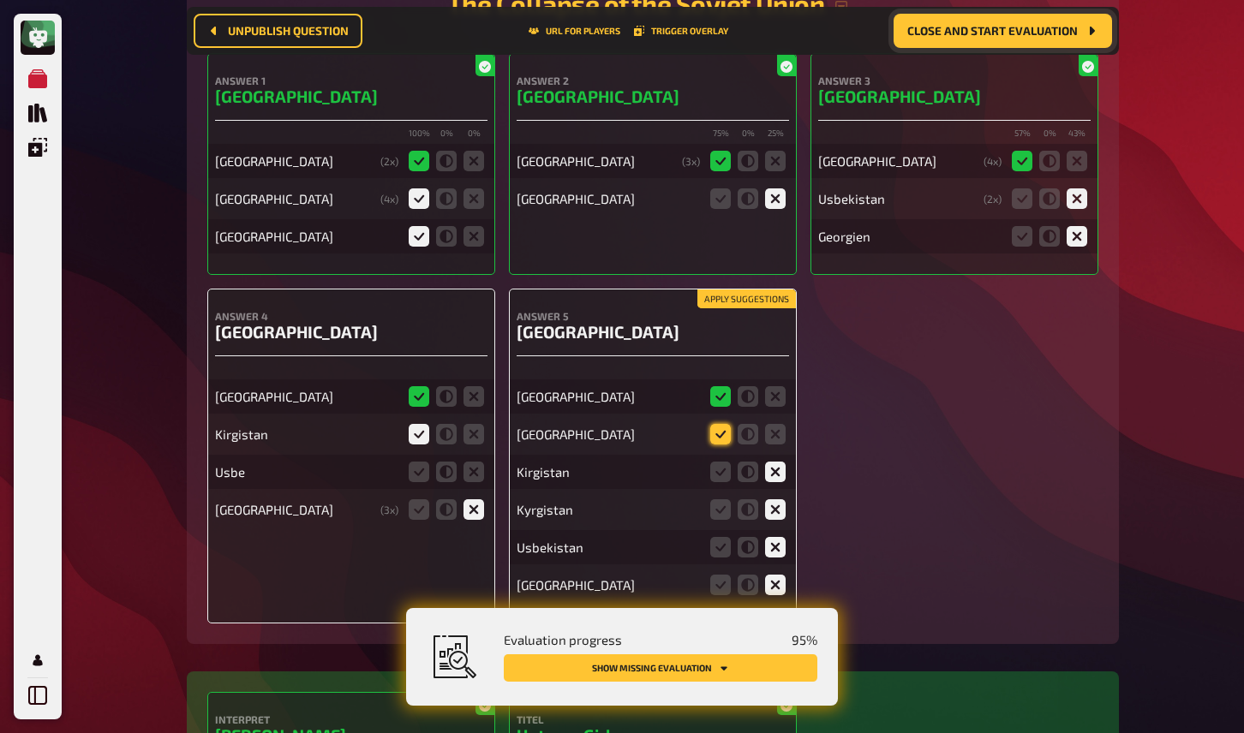
click at [724, 424] on icon at bounding box center [720, 434] width 21 height 21
click at [0, 0] on input "radio" at bounding box center [0, 0] width 0 height 0
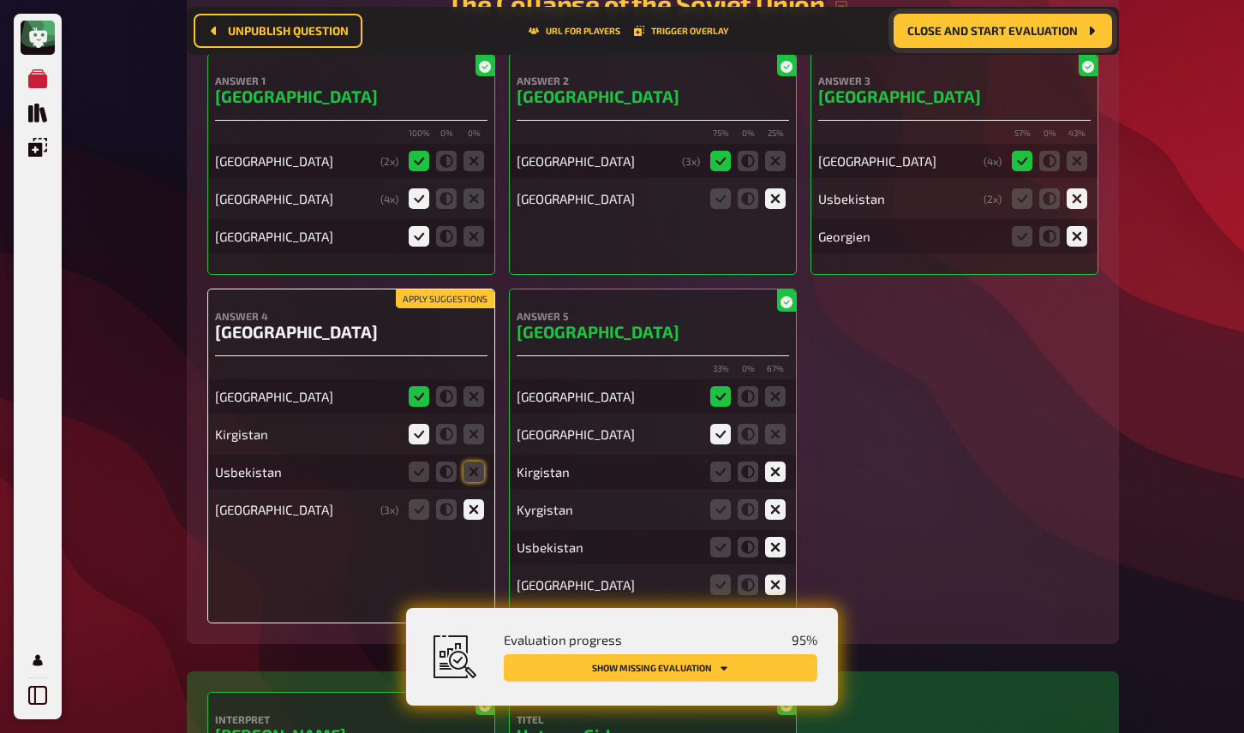
scroll to position [14306, 0]
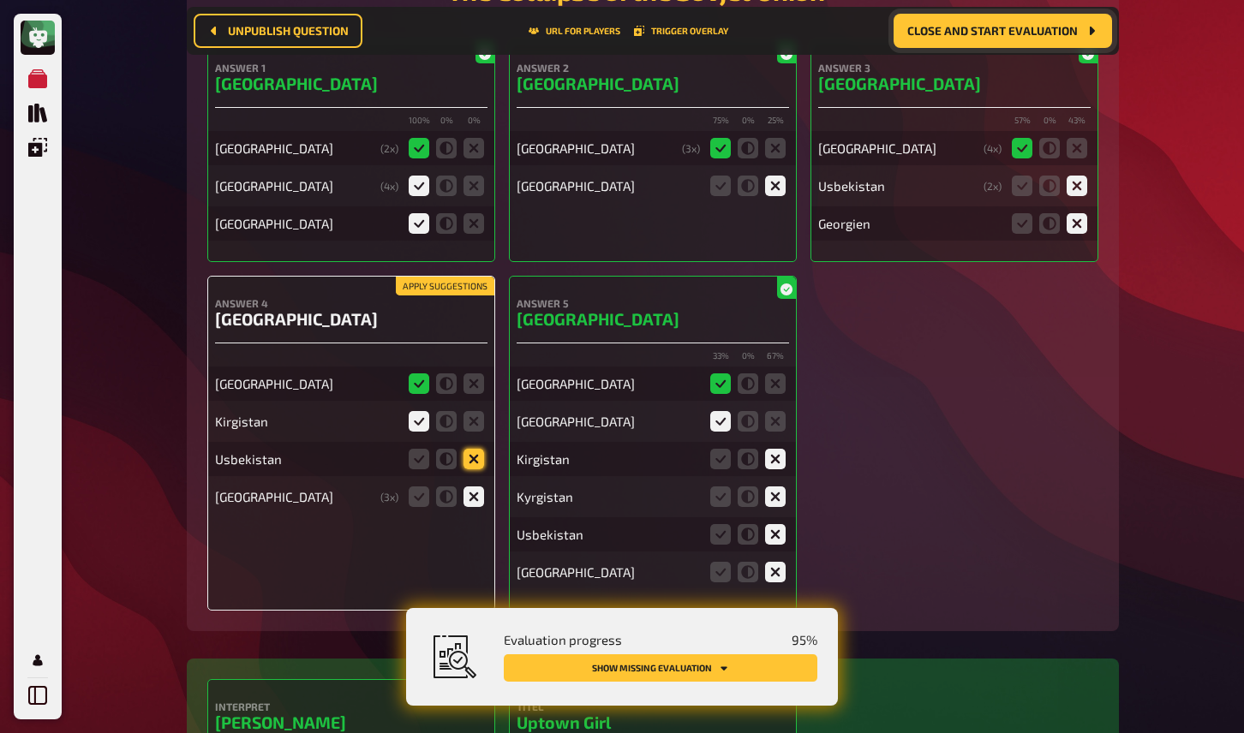
click at [476, 449] on icon at bounding box center [474, 459] width 21 height 21
click at [0, 0] on input "radio" at bounding box center [0, 0] width 0 height 0
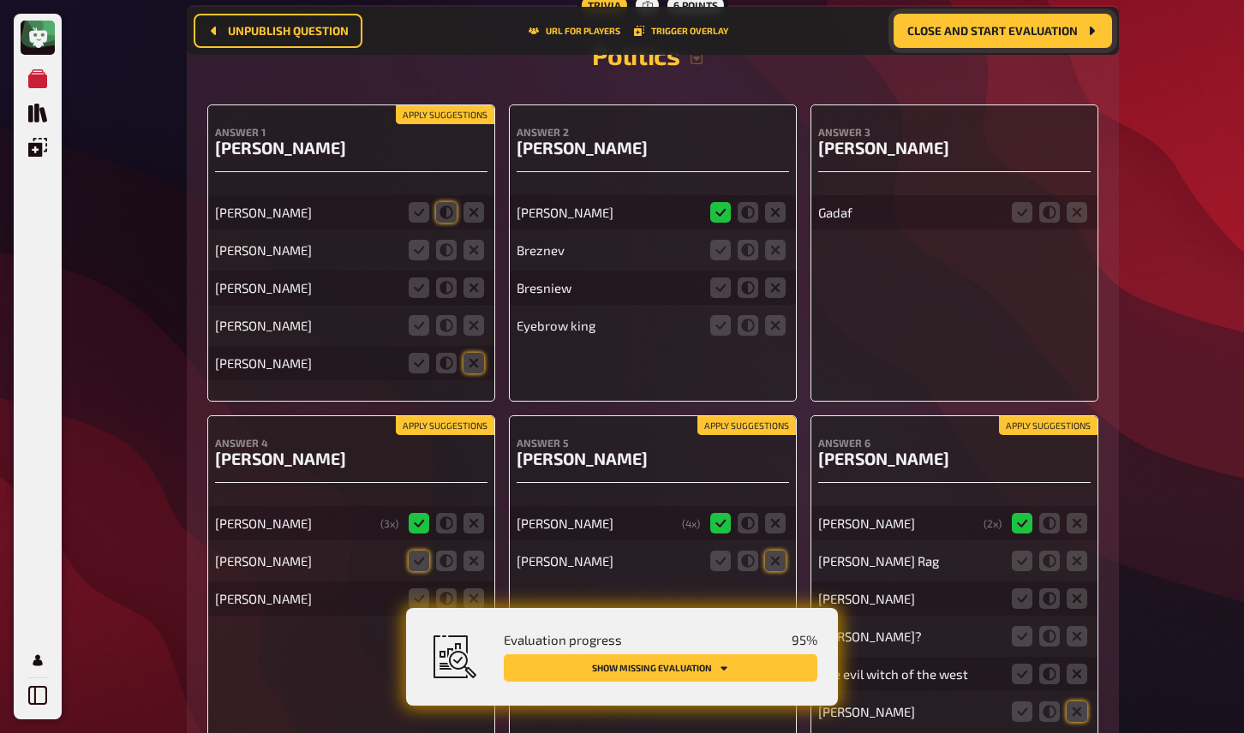
scroll to position [15320, 0]
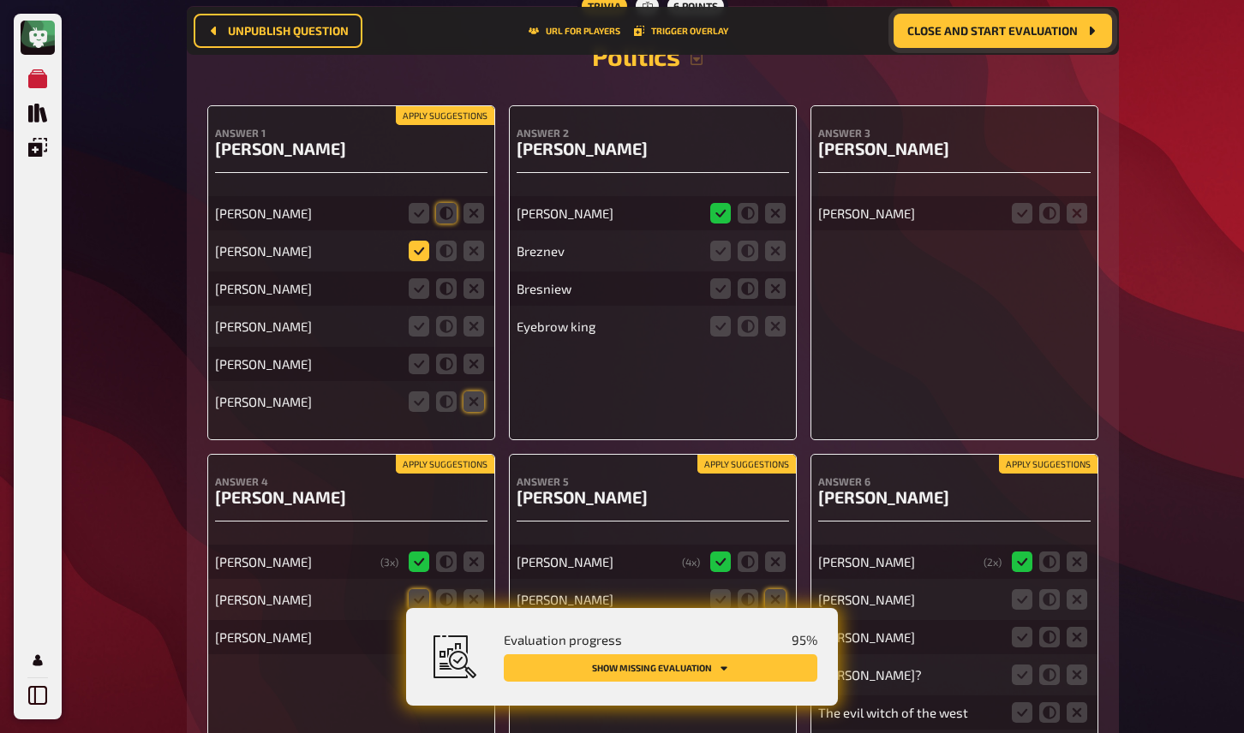
click at [422, 241] on icon at bounding box center [419, 251] width 21 height 21
click at [0, 0] on input "radio" at bounding box center [0, 0] width 0 height 0
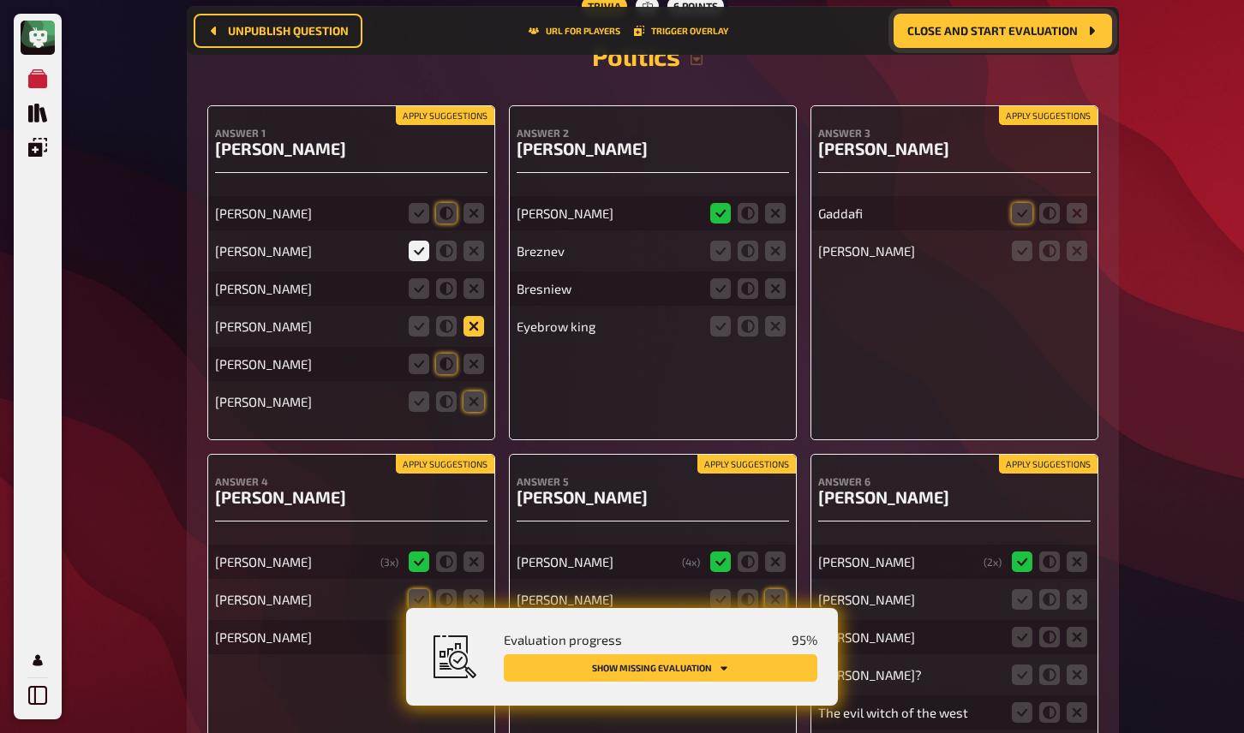
click at [448, 203] on icon at bounding box center [446, 213] width 21 height 21
click at [0, 0] on input "radio" at bounding box center [0, 0] width 0 height 0
click at [418, 278] on icon at bounding box center [419, 288] width 21 height 21
click at [0, 0] on input "radio" at bounding box center [0, 0] width 0 height 0
click at [477, 316] on icon at bounding box center [474, 326] width 21 height 21
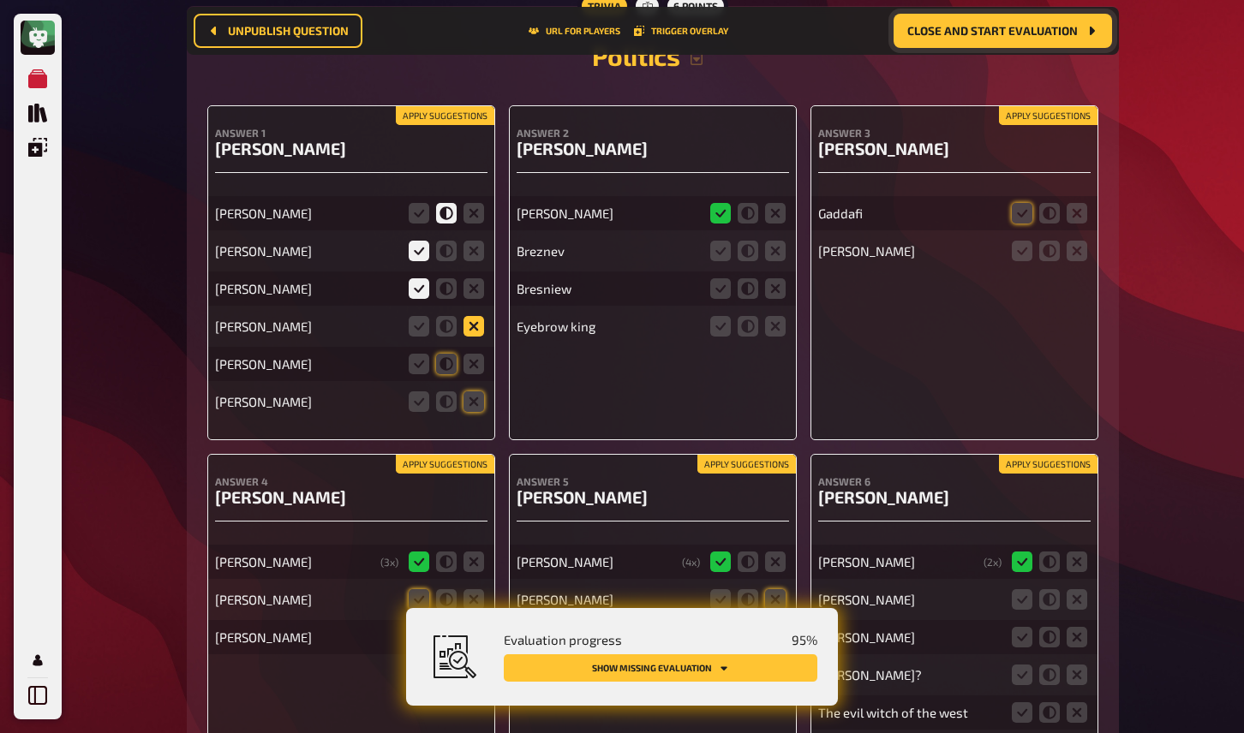
click at [0, 0] on input "radio" at bounding box center [0, 0] width 0 height 0
click at [446, 354] on icon at bounding box center [446, 364] width 21 height 21
click at [0, 0] on input "radio" at bounding box center [0, 0] width 0 height 0
click at [419, 392] on icon at bounding box center [419, 402] width 21 height 21
click at [0, 0] on input "radio" at bounding box center [0, 0] width 0 height 0
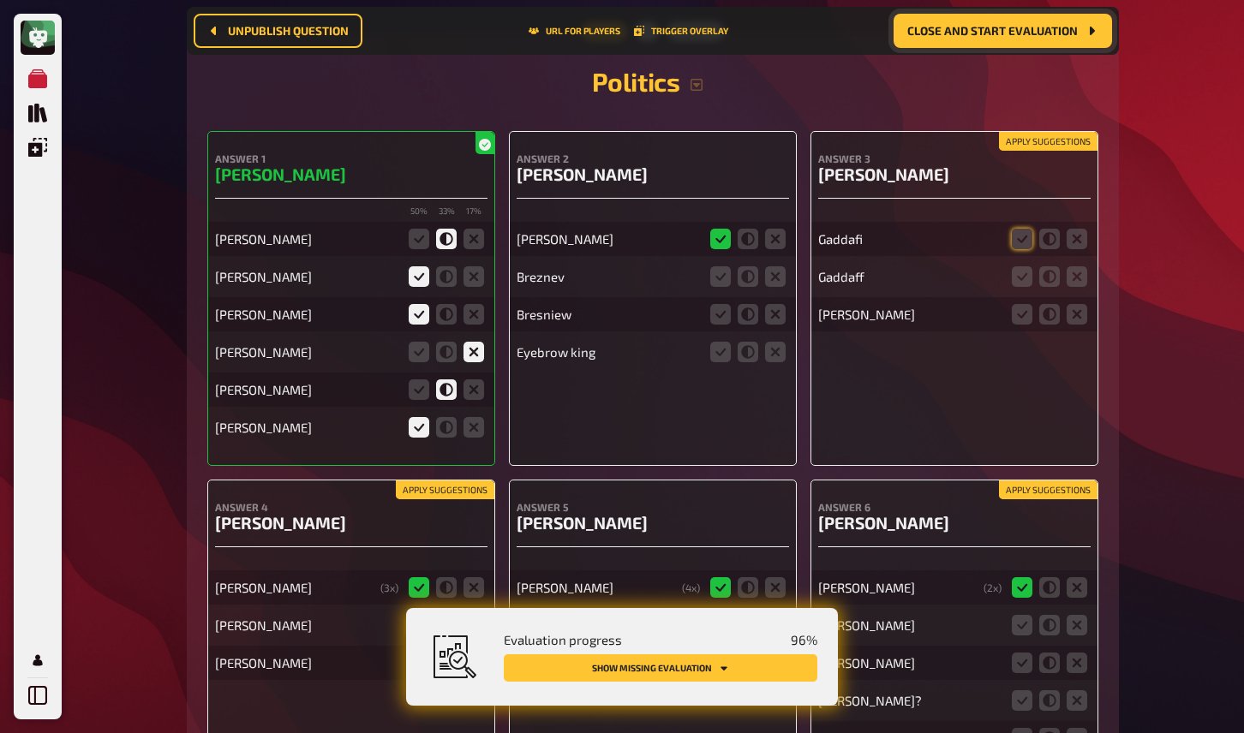
scroll to position [15263, 0]
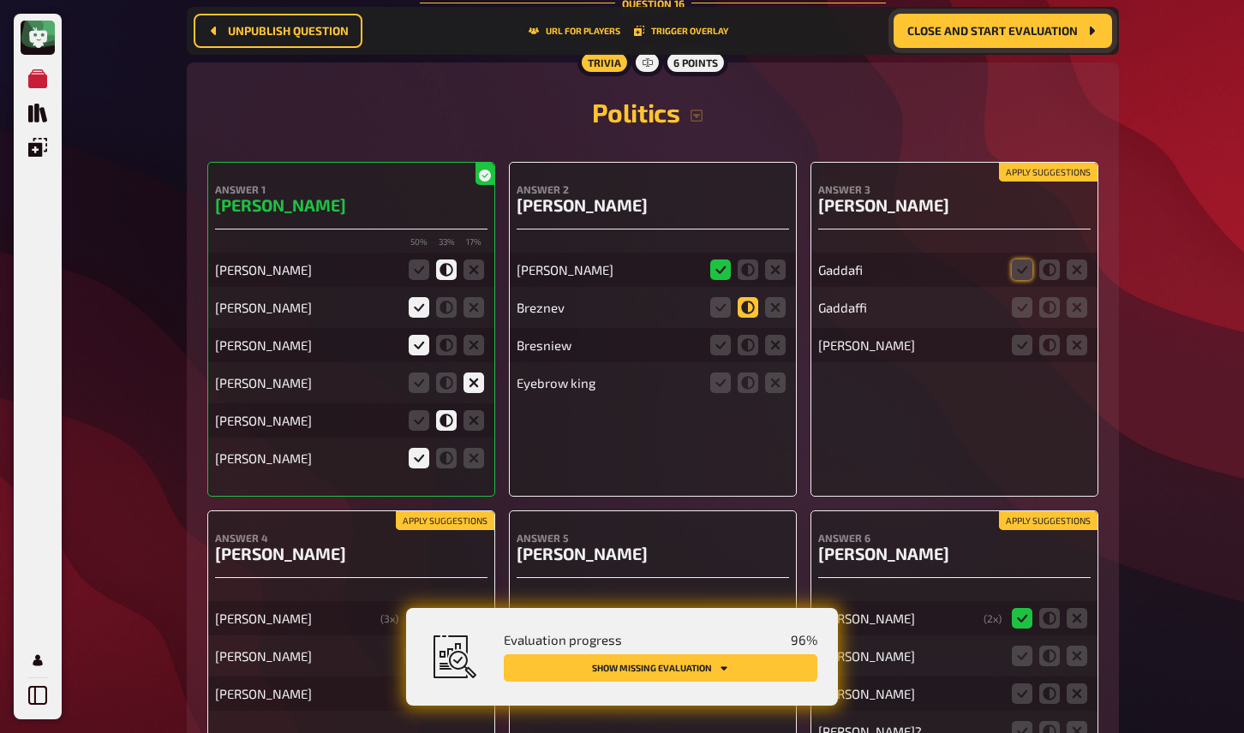
click at [747, 297] on icon at bounding box center [748, 307] width 21 height 21
click at [0, 0] on input "radio" at bounding box center [0, 0] width 0 height 0
click at [746, 335] on icon at bounding box center [748, 345] width 21 height 21
click at [0, 0] on input "radio" at bounding box center [0, 0] width 0 height 0
click at [746, 373] on icon at bounding box center [748, 383] width 21 height 21
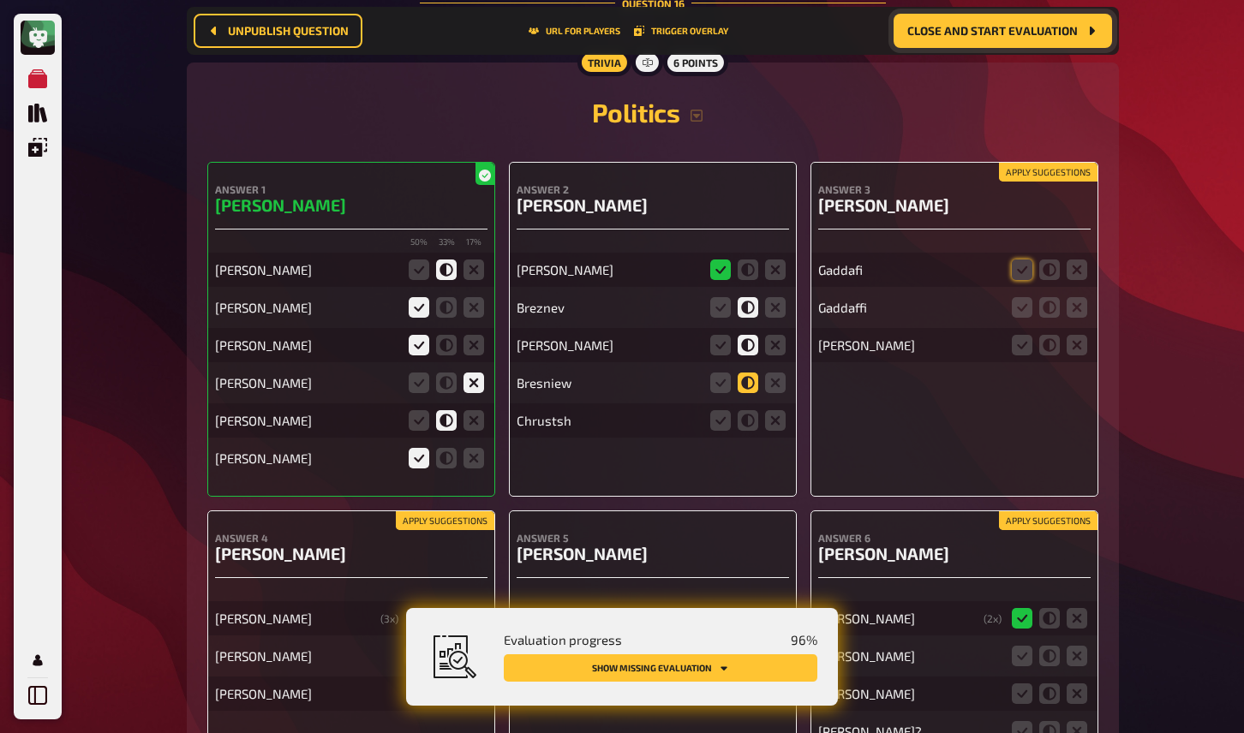
click at [0, 0] on input "radio" at bounding box center [0, 0] width 0 height 0
click at [775, 410] on icon at bounding box center [775, 420] width 21 height 21
click at [0, 0] on input "radio" at bounding box center [0, 0] width 0 height 0
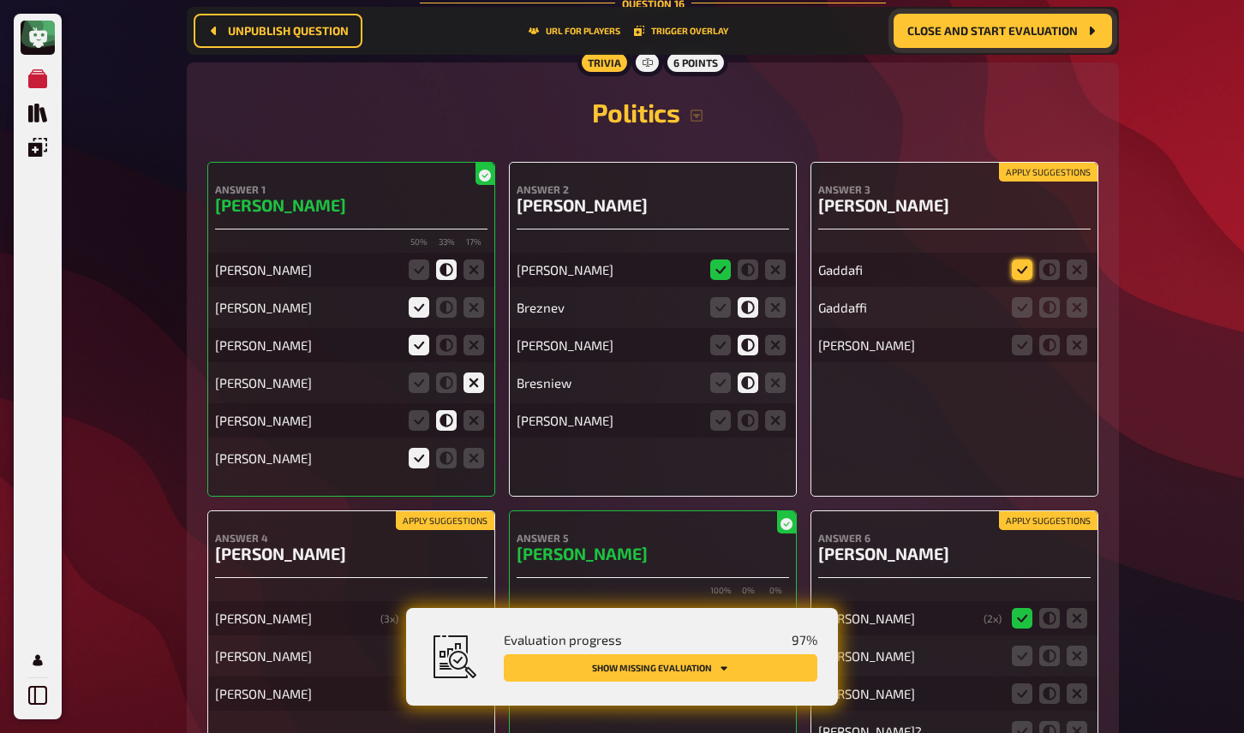
click at [1026, 260] on icon at bounding box center [1022, 270] width 21 height 21
click at [0, 0] on input "radio" at bounding box center [0, 0] width 0 height 0
click at [1026, 297] on icon at bounding box center [1022, 307] width 21 height 21
click at [0, 0] on input "radio" at bounding box center [0, 0] width 0 height 0
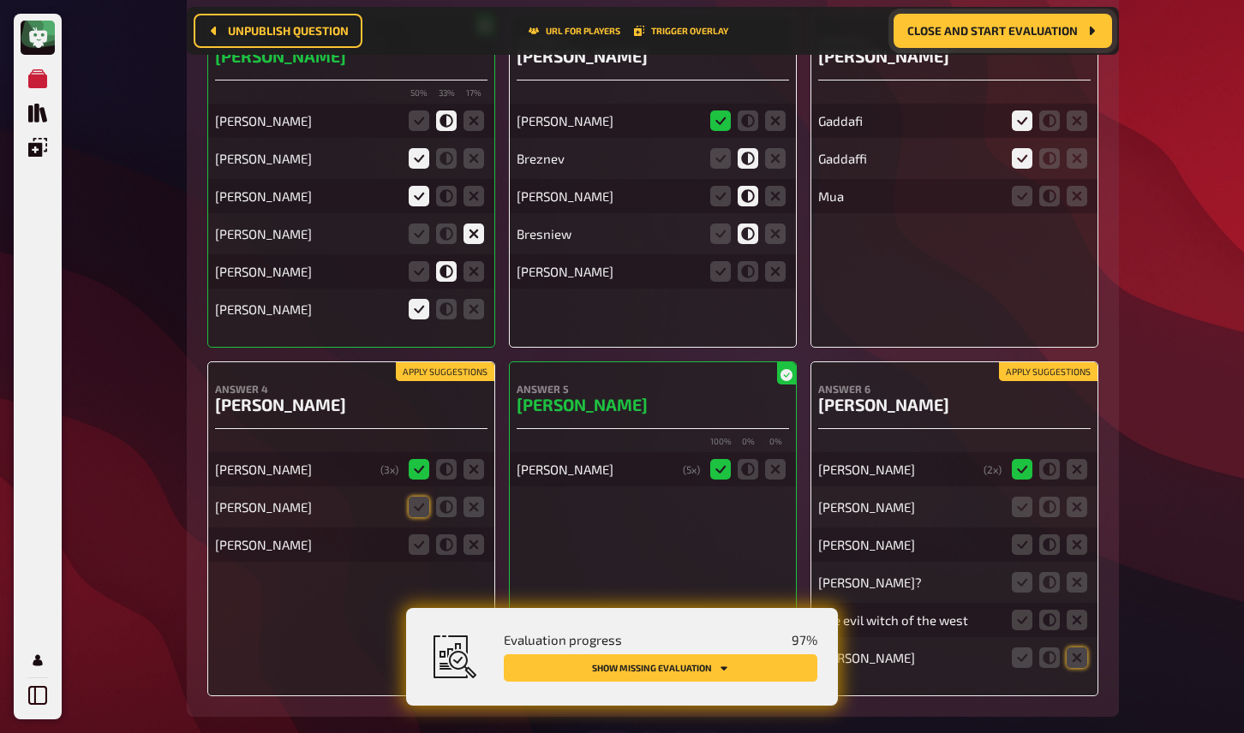
scroll to position [15429, 0]
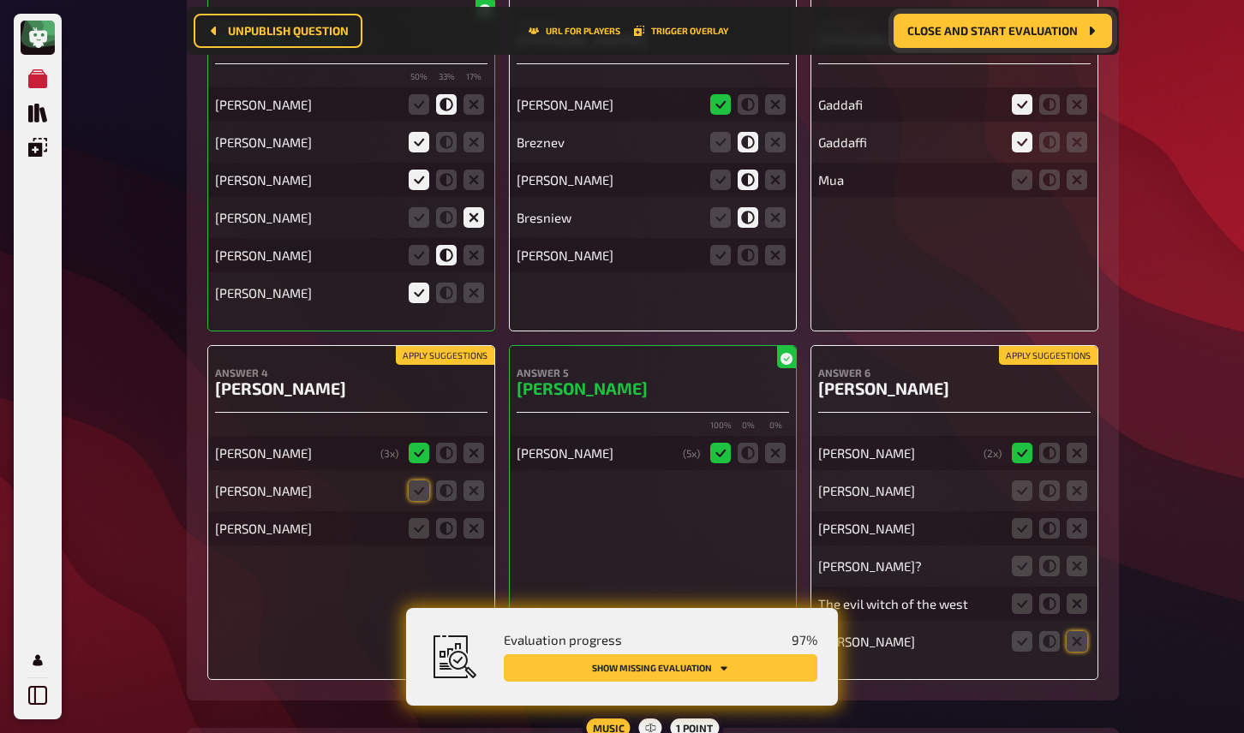
click at [1044, 345] on div "Apply suggestions Answer 6 [PERSON_NAME] [PERSON_NAME] ( 2 x) [PERSON_NAME] [PE…" at bounding box center [955, 512] width 288 height 335
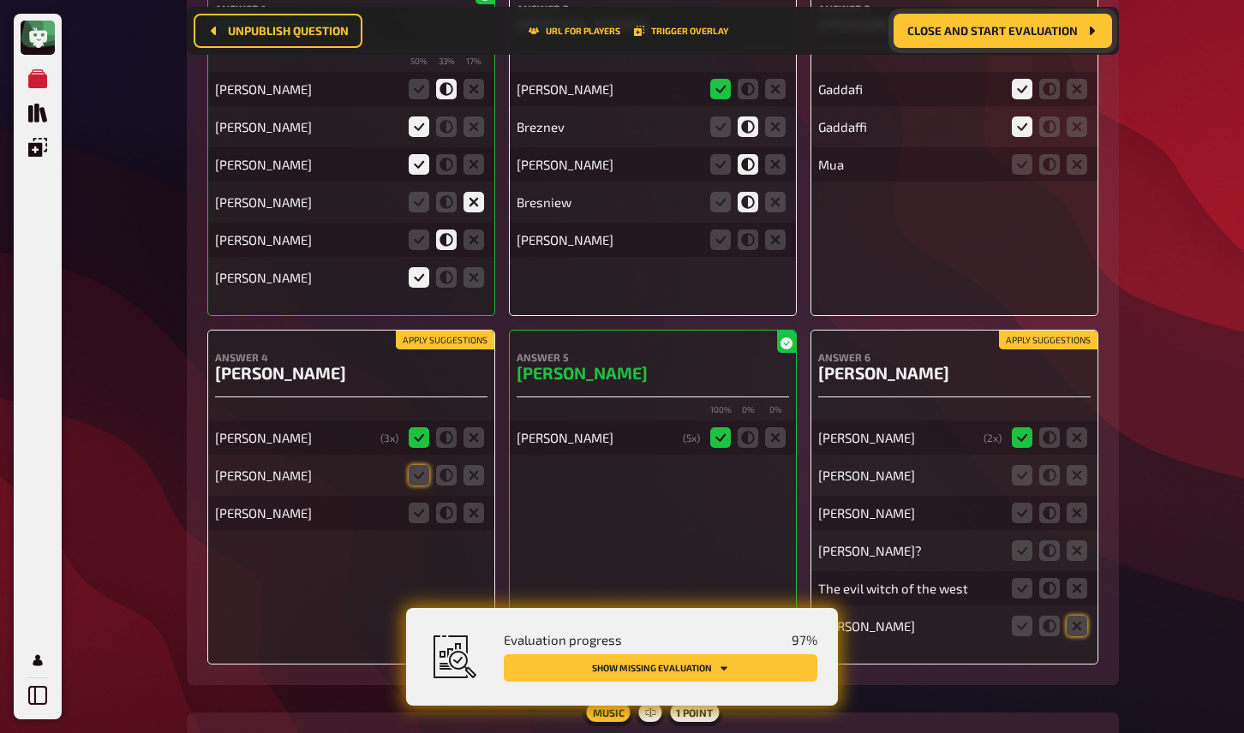
scroll to position [15484, 0]
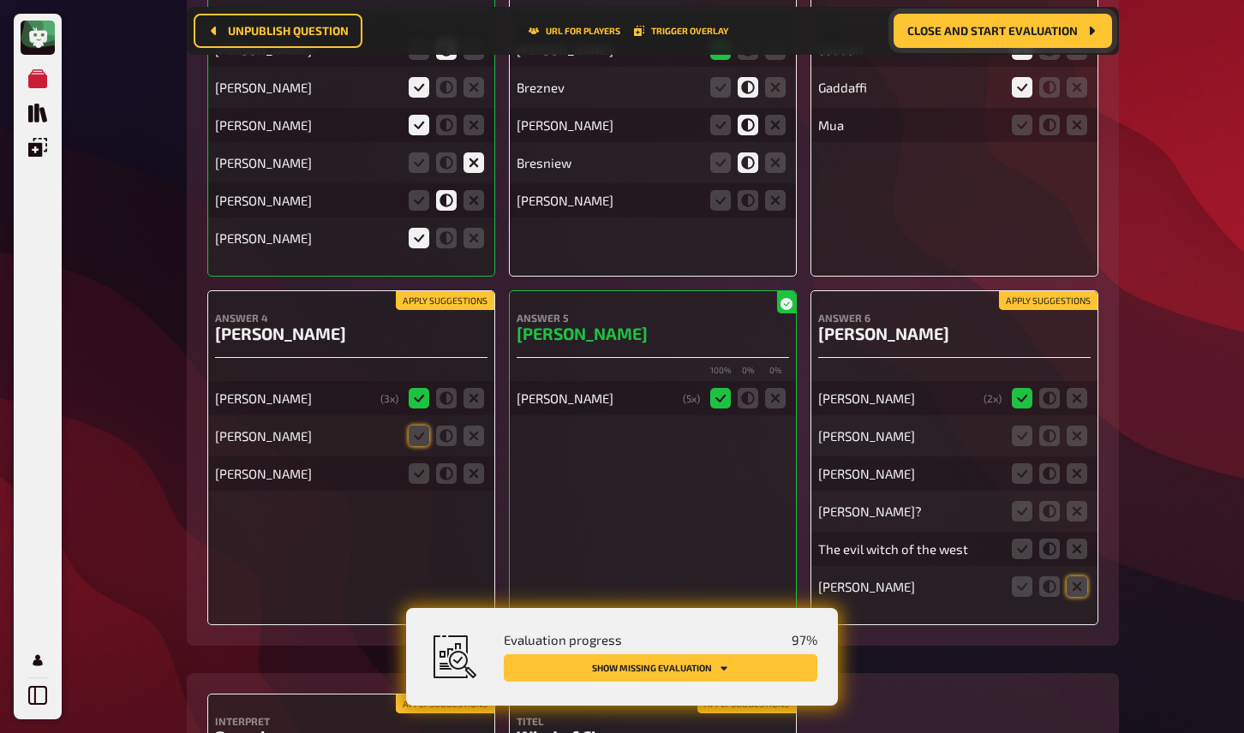
click at [1042, 291] on button "Apply suggestions" at bounding box center [1048, 300] width 99 height 19
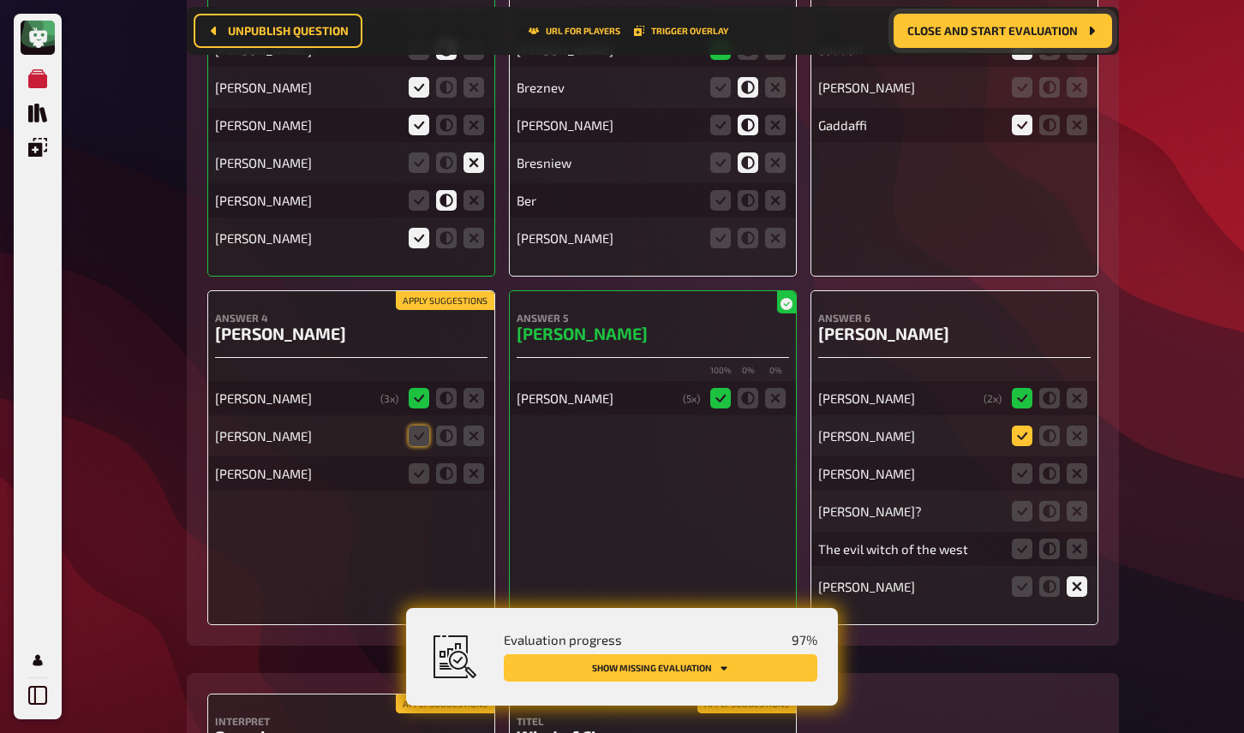
click at [1023, 426] on icon at bounding box center [1022, 436] width 21 height 21
click at [0, 0] on input "radio" at bounding box center [0, 0] width 0 height 0
click at [1076, 464] on icon at bounding box center [1077, 474] width 21 height 21
click at [0, 0] on input "radio" at bounding box center [0, 0] width 0 height 0
click at [1079, 501] on icon at bounding box center [1077, 511] width 21 height 21
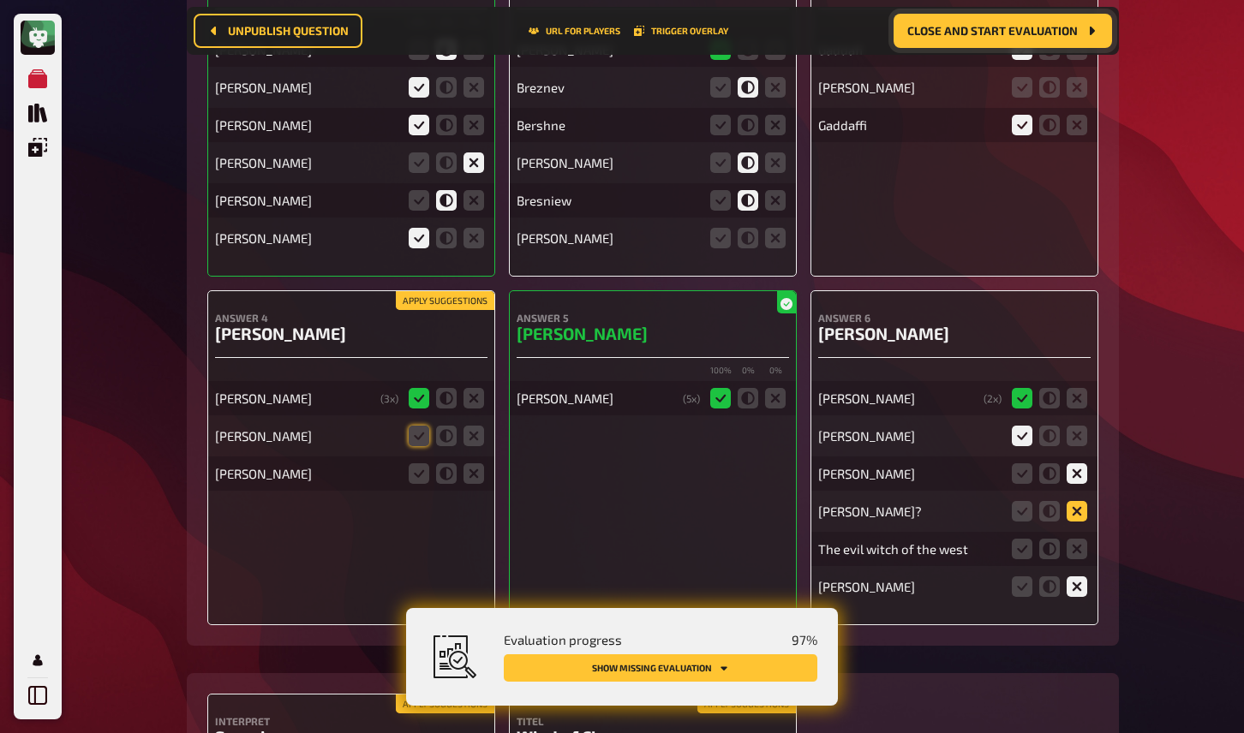
click at [0, 0] on input "radio" at bounding box center [0, 0] width 0 height 0
click at [1079, 539] on icon at bounding box center [1077, 549] width 21 height 21
click at [0, 0] on input "radio" at bounding box center [0, 0] width 0 height 0
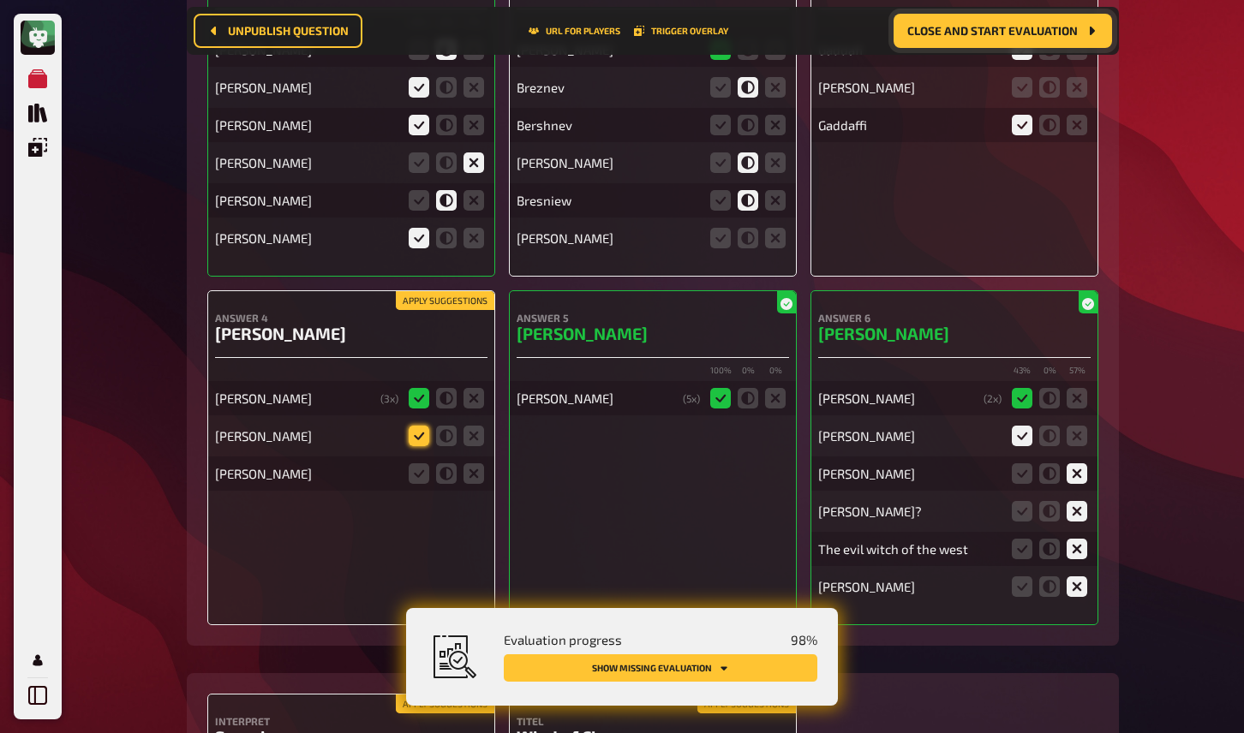
click at [418, 426] on icon at bounding box center [419, 436] width 21 height 21
click at [0, 0] on input "radio" at bounding box center [0, 0] width 0 height 0
click at [447, 464] on icon at bounding box center [446, 474] width 21 height 21
click at [0, 0] on input "radio" at bounding box center [0, 0] width 0 height 0
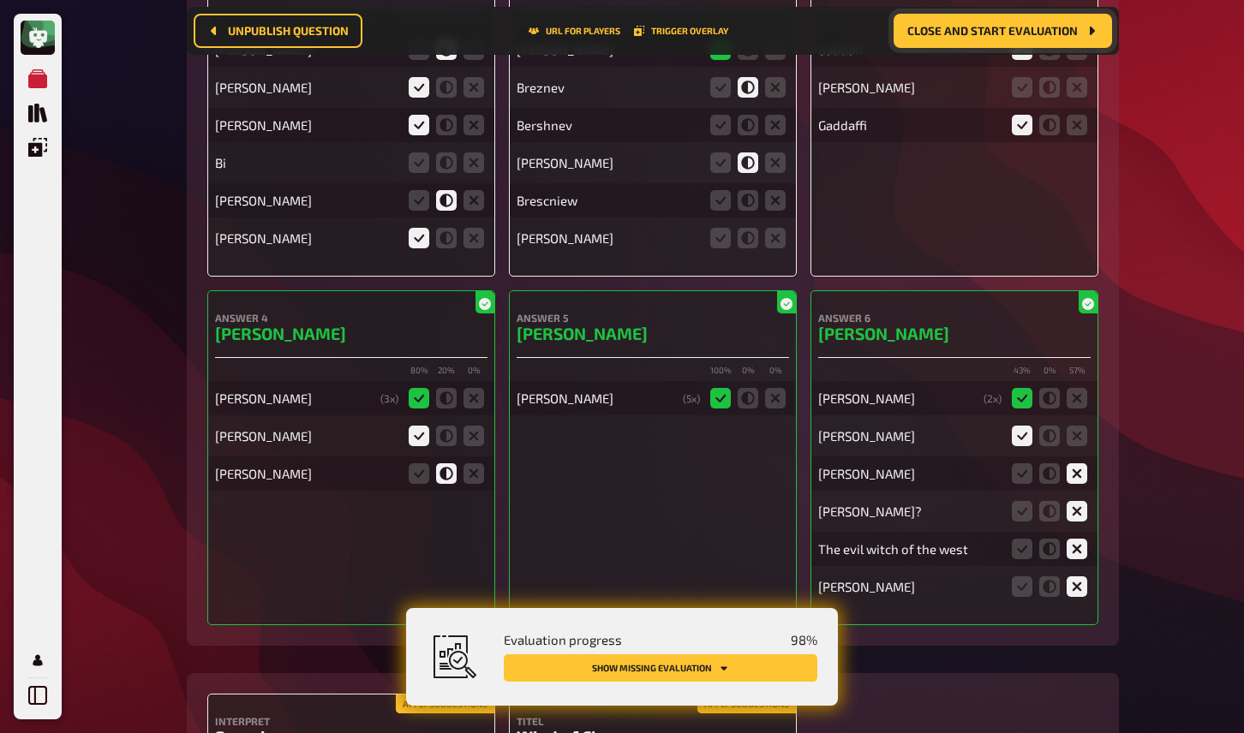
scroll to position [15771, 0]
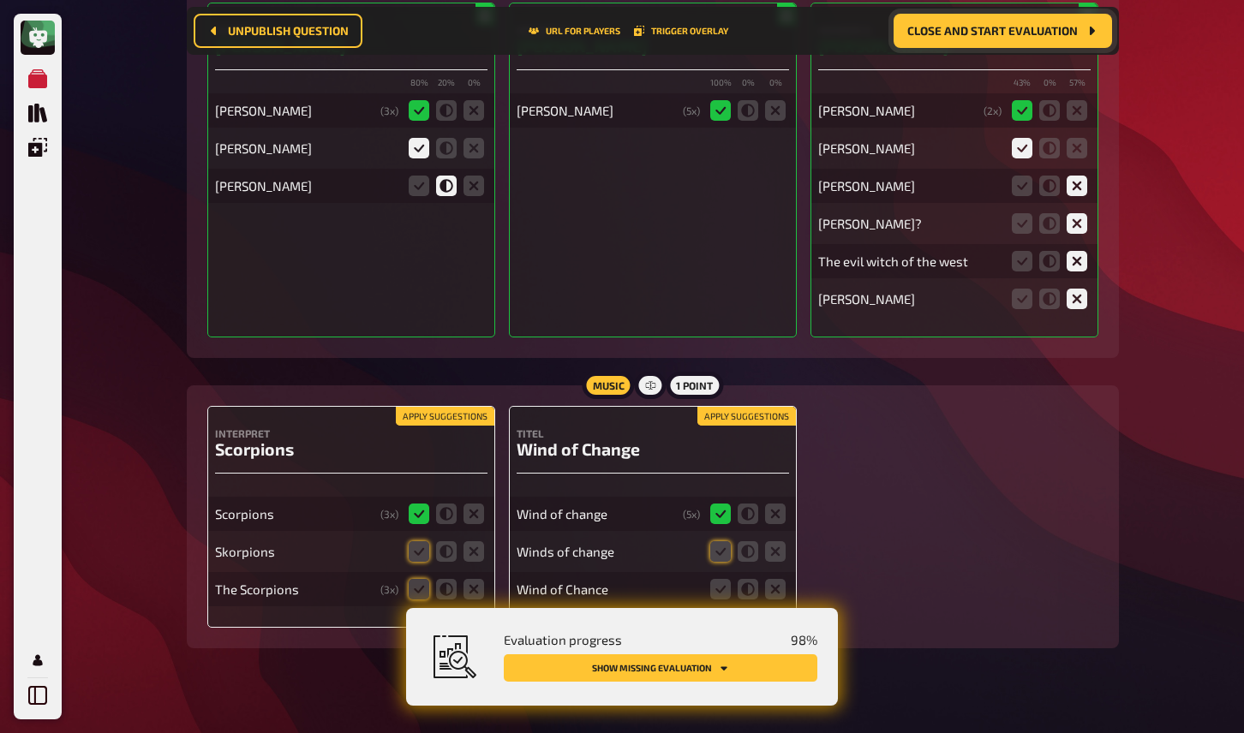
click at [453, 407] on button "Apply suggestions" at bounding box center [445, 416] width 99 height 19
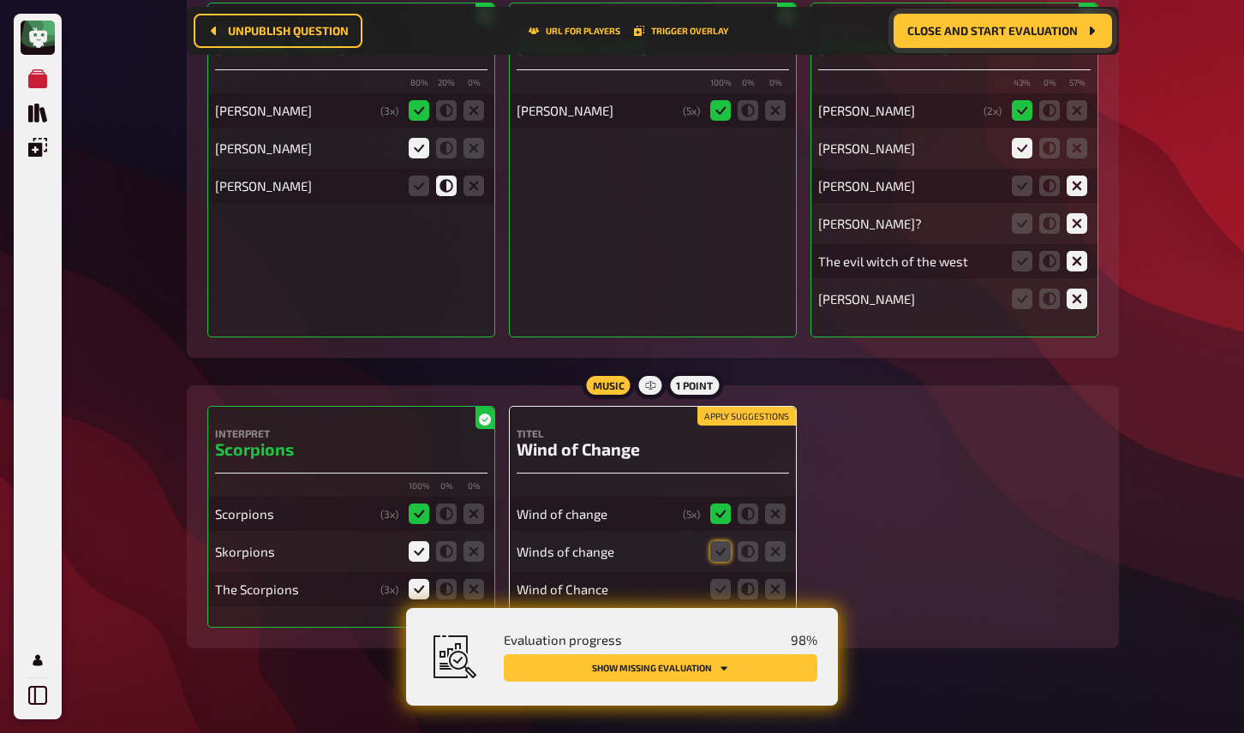
click at [758, 406] on div "Apply suggestions Titel Wind of Change Wind of change ( 5 x) Winds of change Wi…" at bounding box center [653, 517] width 288 height 222
click at [758, 407] on button "Apply suggestions" at bounding box center [746, 416] width 99 height 19
click at [720, 579] on icon at bounding box center [720, 589] width 21 height 21
click at [0, 0] on input "radio" at bounding box center [0, 0] width 0 height 0
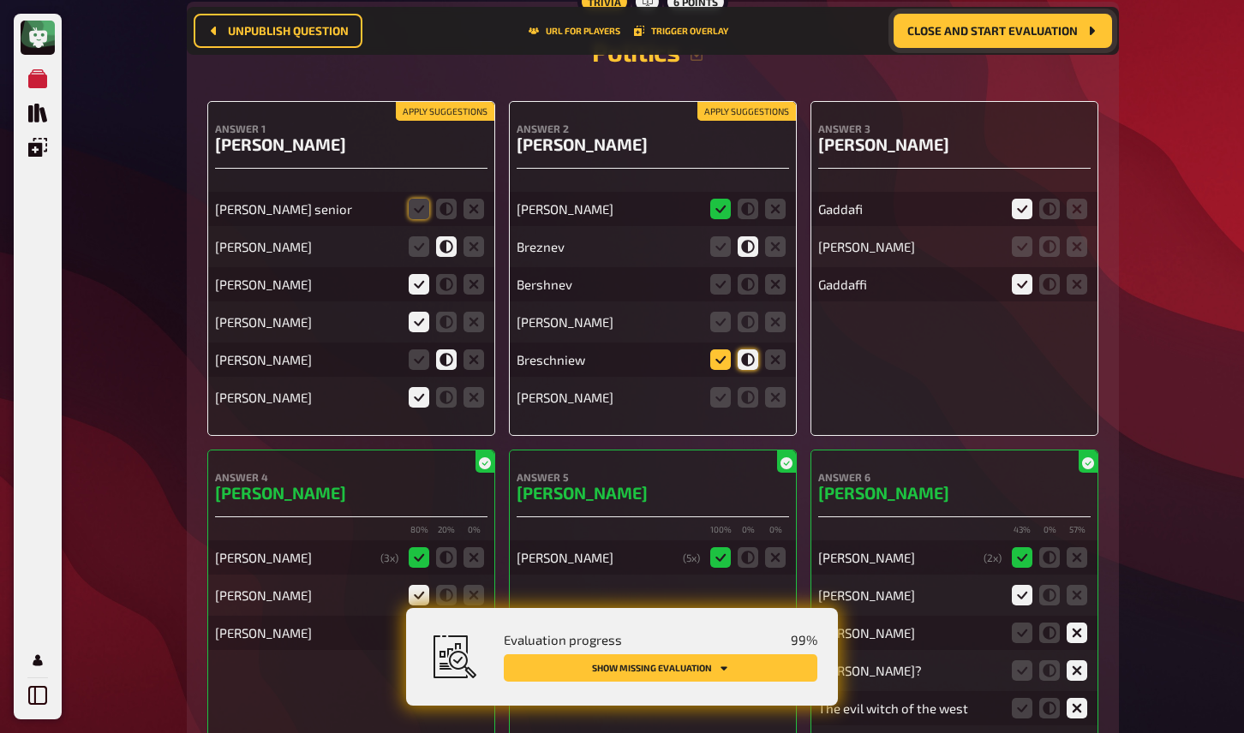
scroll to position [15286, 0]
click at [744, 274] on icon at bounding box center [748, 284] width 21 height 21
click at [0, 0] on input "radio" at bounding box center [0, 0] width 0 height 0
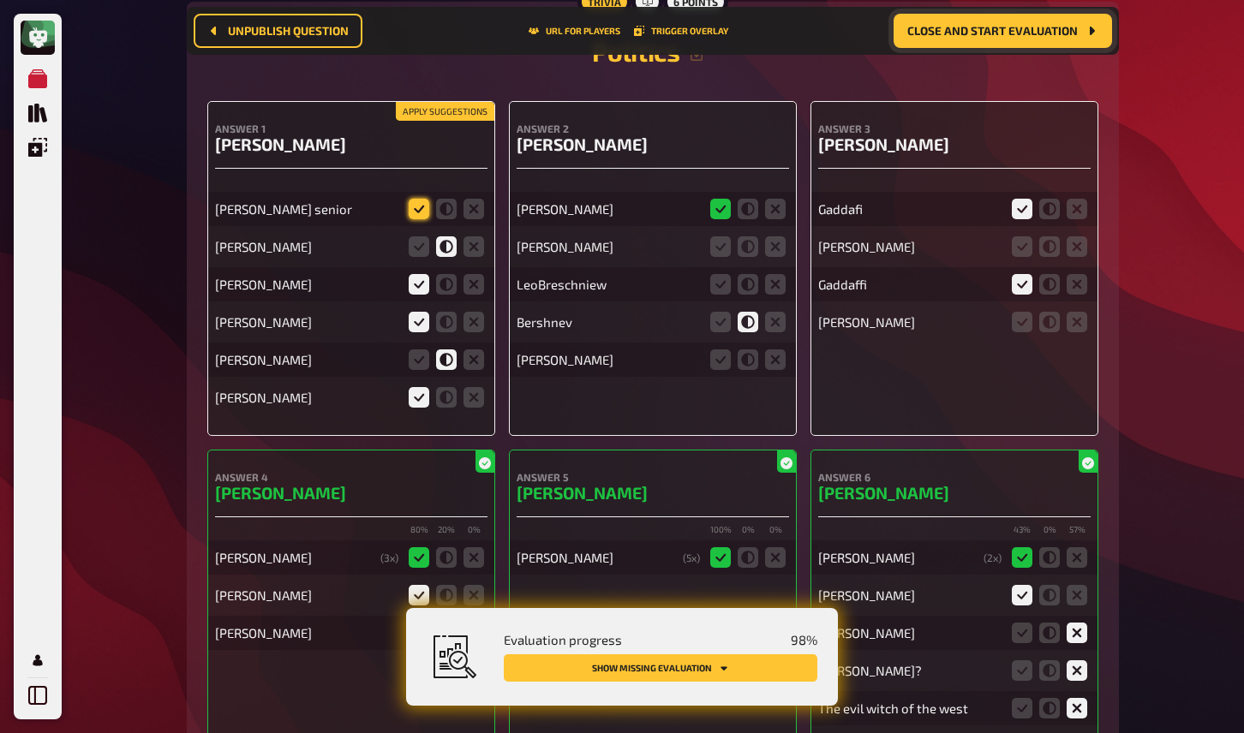
click at [420, 199] on icon at bounding box center [419, 209] width 21 height 21
click at [0, 0] on input "radio" at bounding box center [0, 0] width 0 height 0
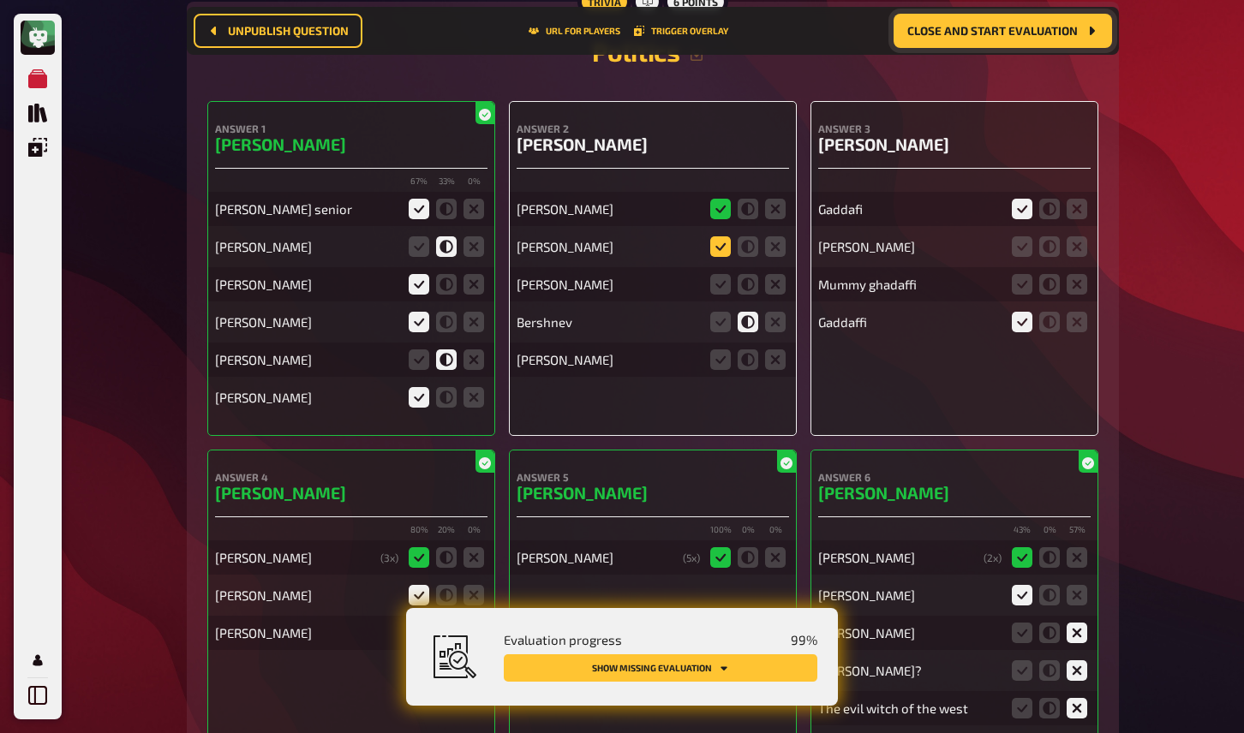
click at [723, 236] on icon at bounding box center [720, 246] width 21 height 21
click at [0, 0] on input "radio" at bounding box center [0, 0] width 0 height 0
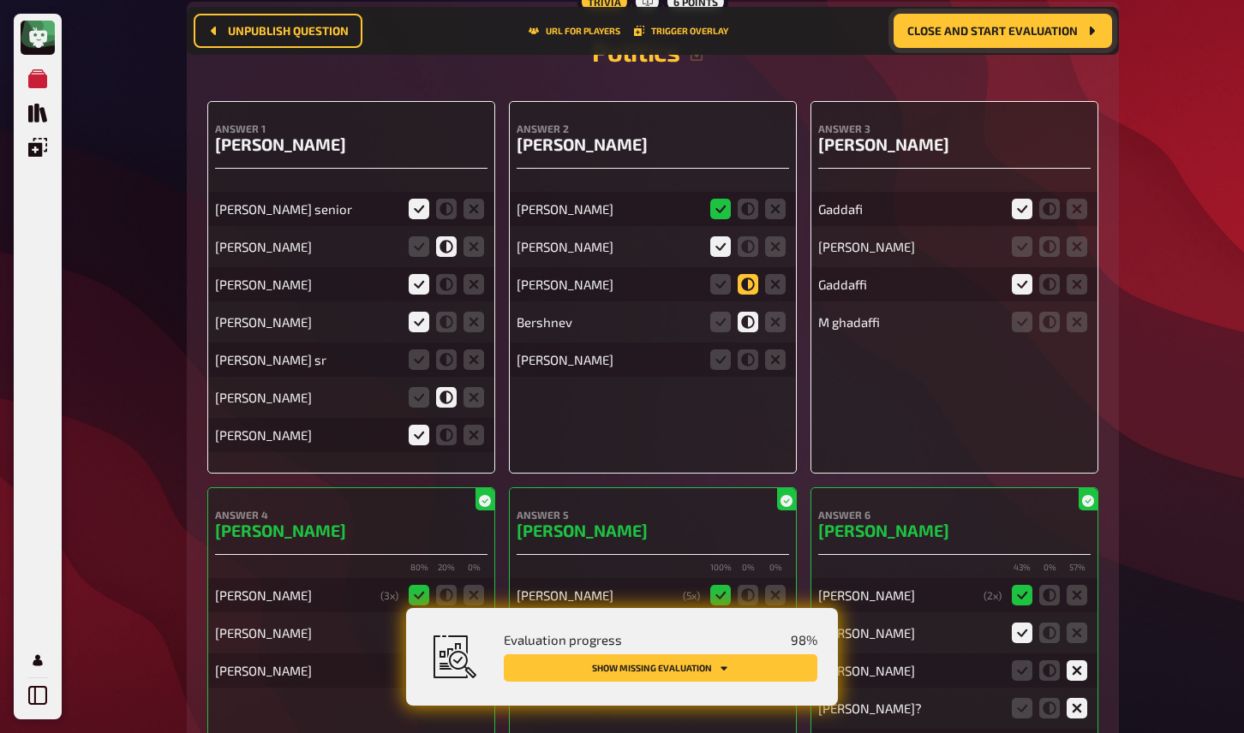
click at [747, 274] on icon at bounding box center [748, 284] width 21 height 21
click at [0, 0] on input "radio" at bounding box center [0, 0] width 0 height 0
click at [776, 350] on icon at bounding box center [775, 360] width 21 height 21
click at [0, 0] on input "radio" at bounding box center [0, 0] width 0 height 0
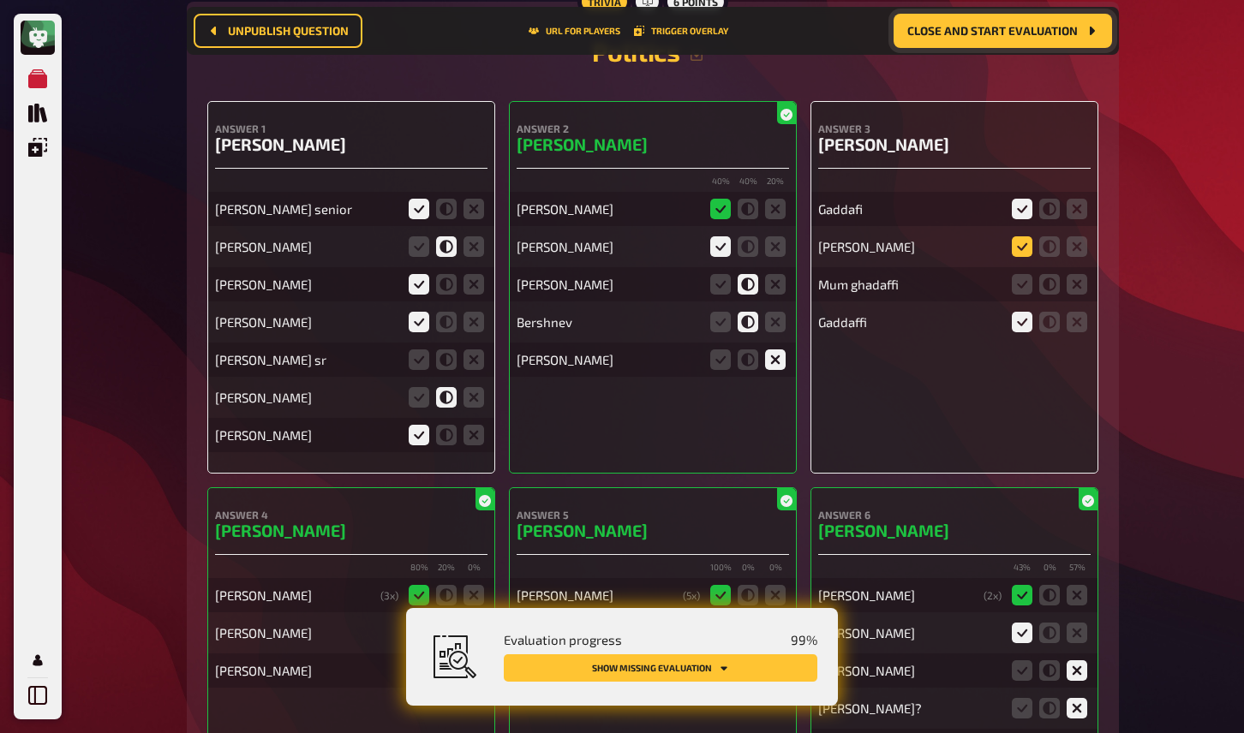
click at [1026, 236] on icon at bounding box center [1022, 246] width 21 height 21
click at [0, 0] on input "radio" at bounding box center [0, 0] width 0 height 0
click at [1022, 274] on icon at bounding box center [1022, 284] width 21 height 21
click at [0, 0] on input "radio" at bounding box center [0, 0] width 0 height 0
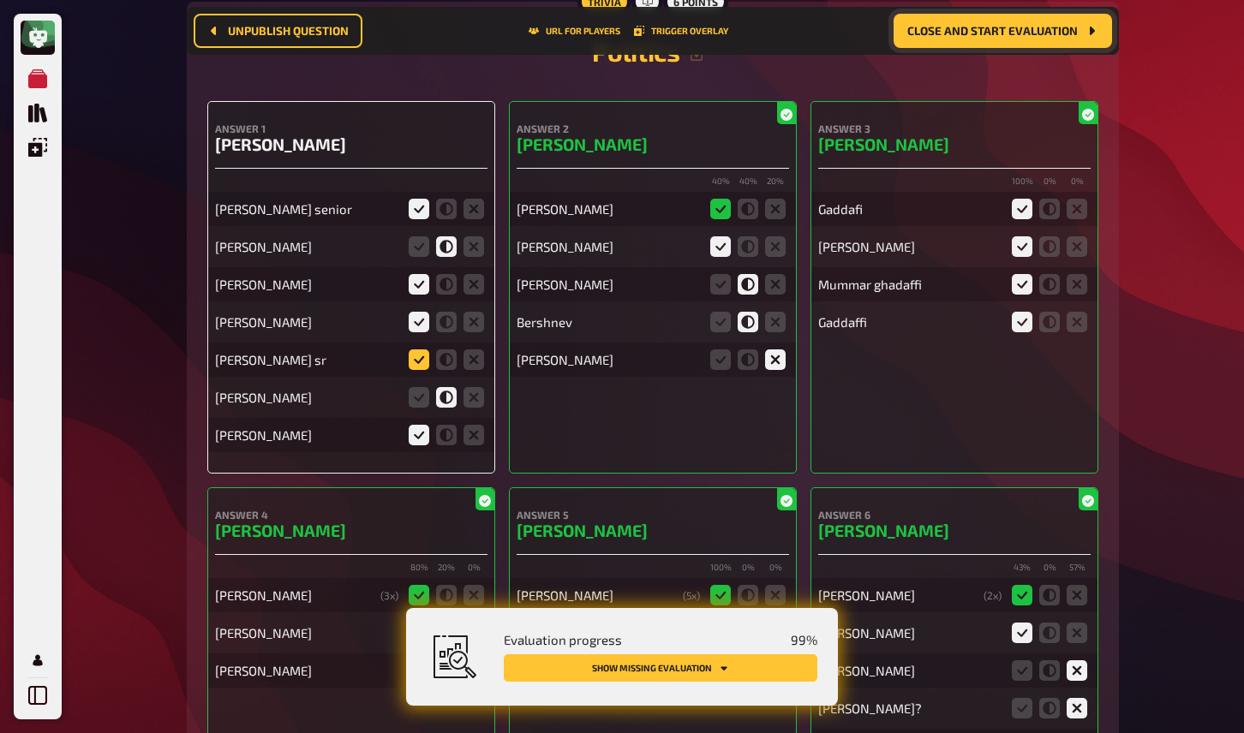
click at [423, 350] on icon at bounding box center [419, 360] width 21 height 21
click at [0, 0] on input "radio" at bounding box center [0, 0] width 0 height 0
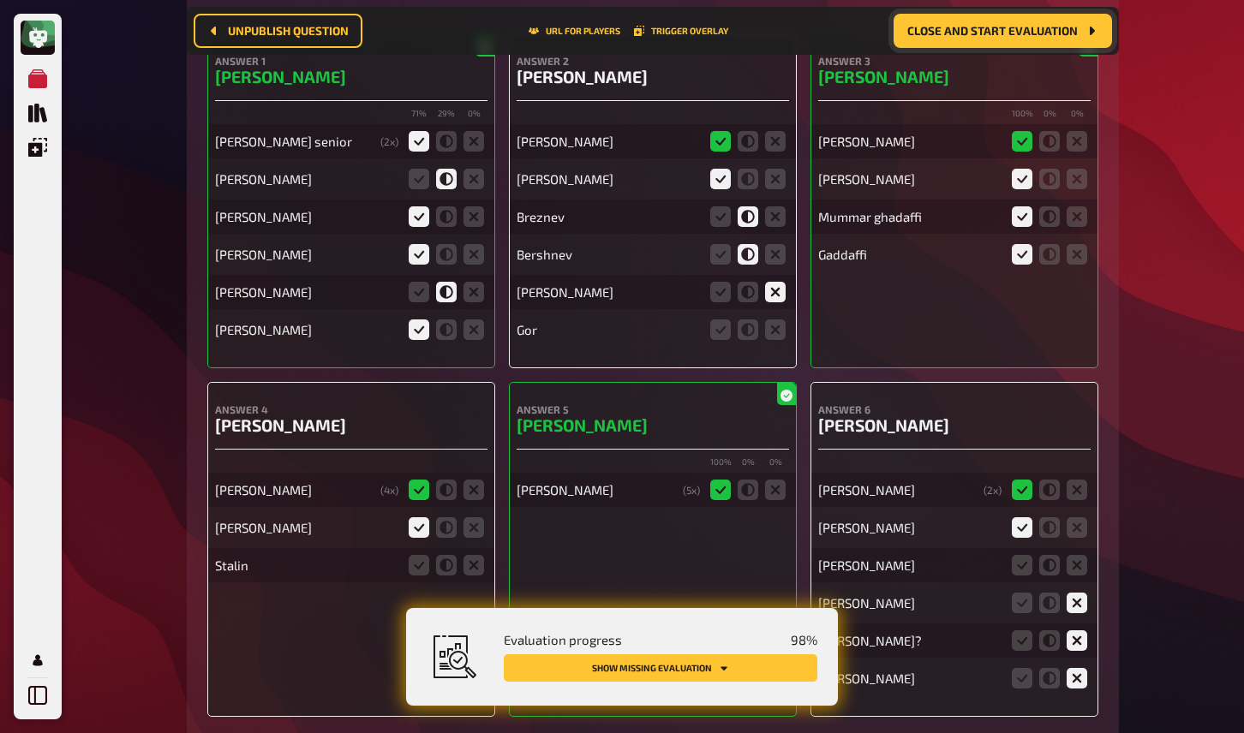
scroll to position [15428, 0]
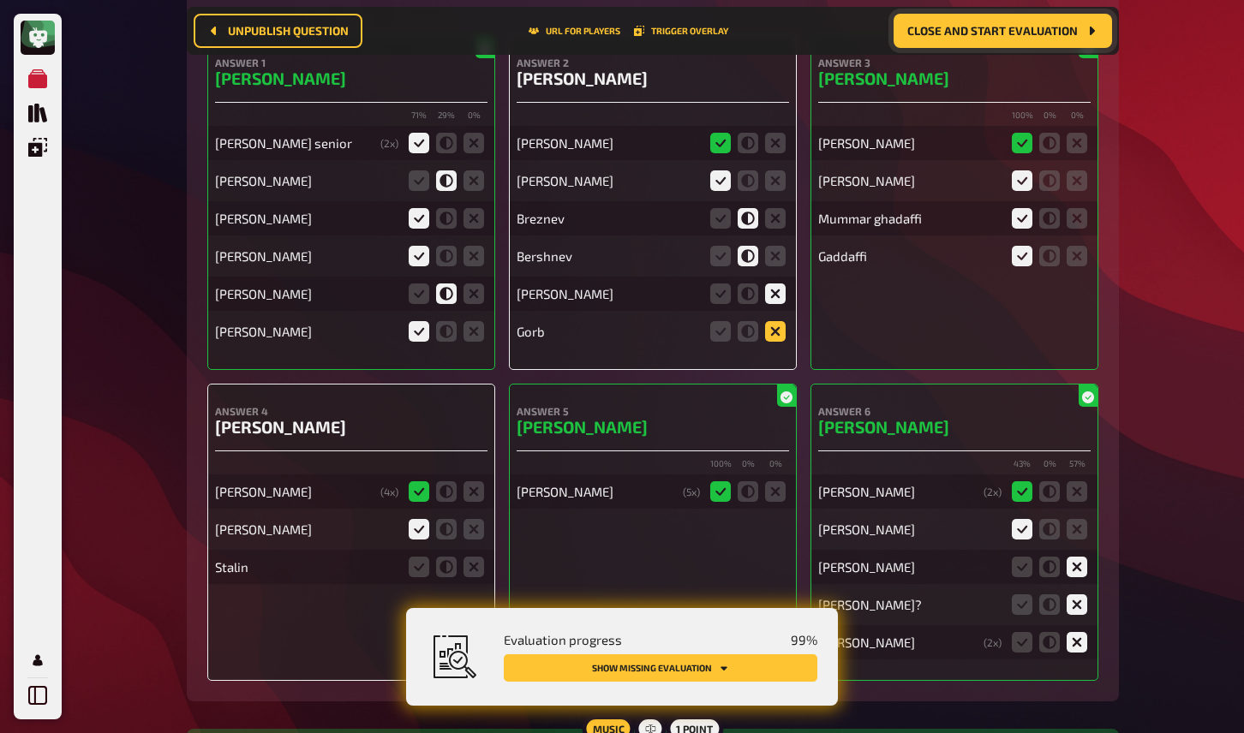
click at [776, 321] on icon at bounding box center [775, 331] width 21 height 21
click at [0, 0] on input "radio" at bounding box center [0, 0] width 0 height 0
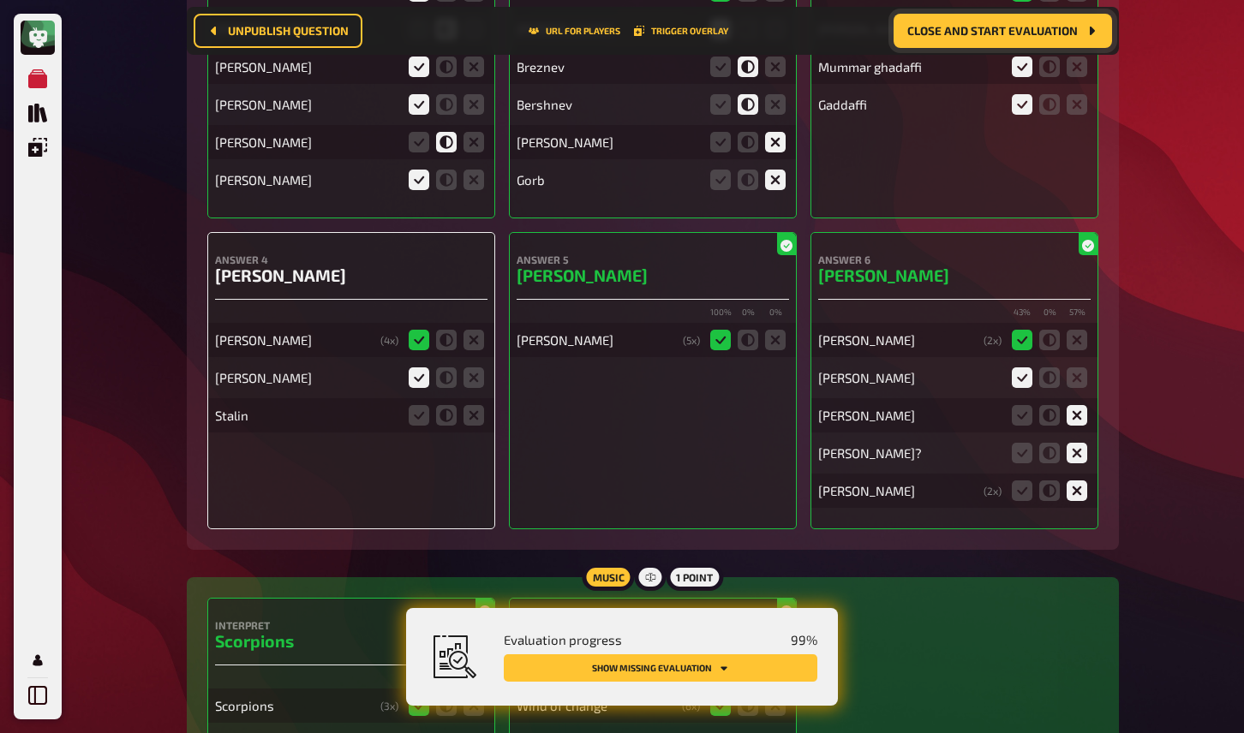
scroll to position [15639, 0]
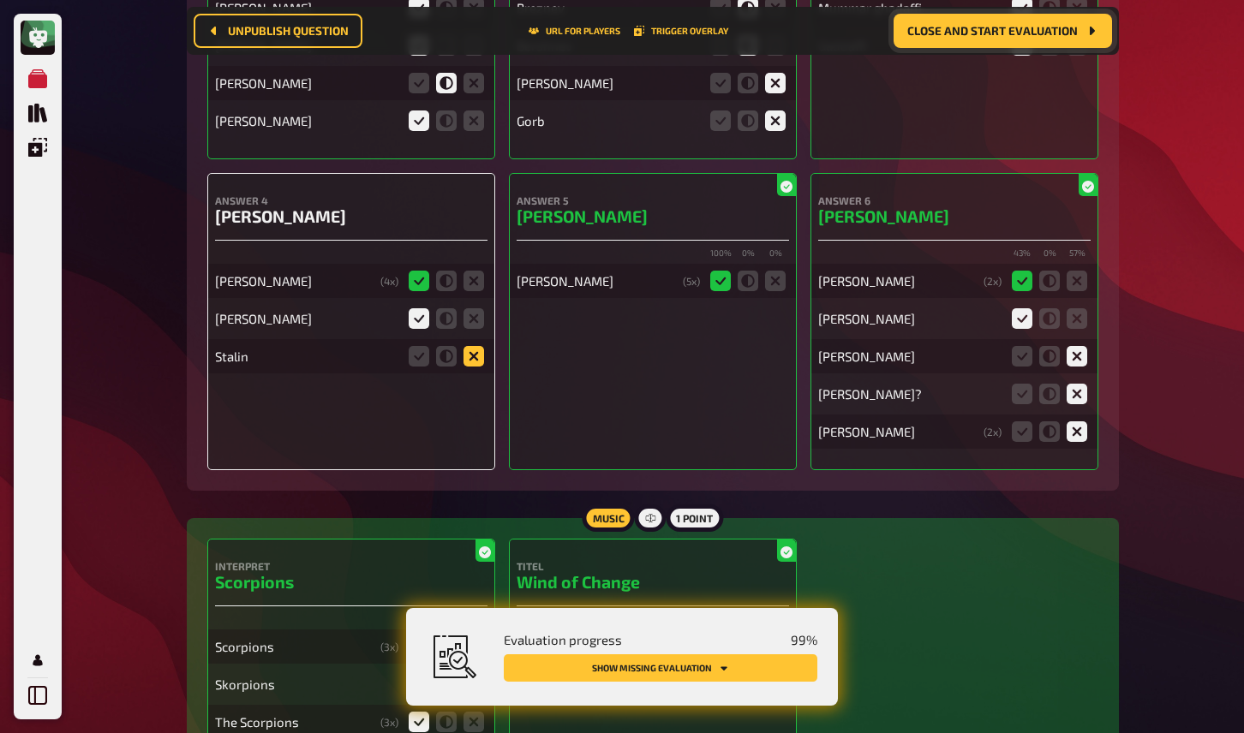
click at [481, 346] on icon at bounding box center [474, 356] width 21 height 21
click at [0, 0] on input "radio" at bounding box center [0, 0] width 0 height 0
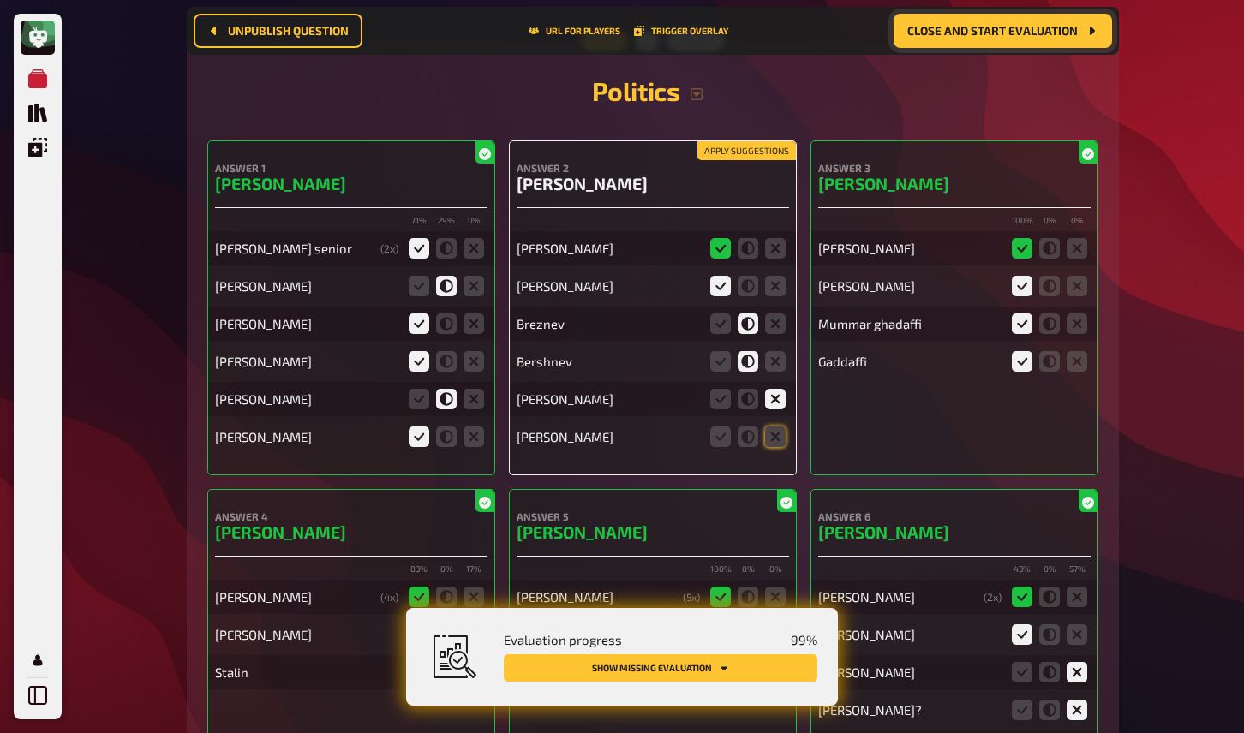
scroll to position [15312, 0]
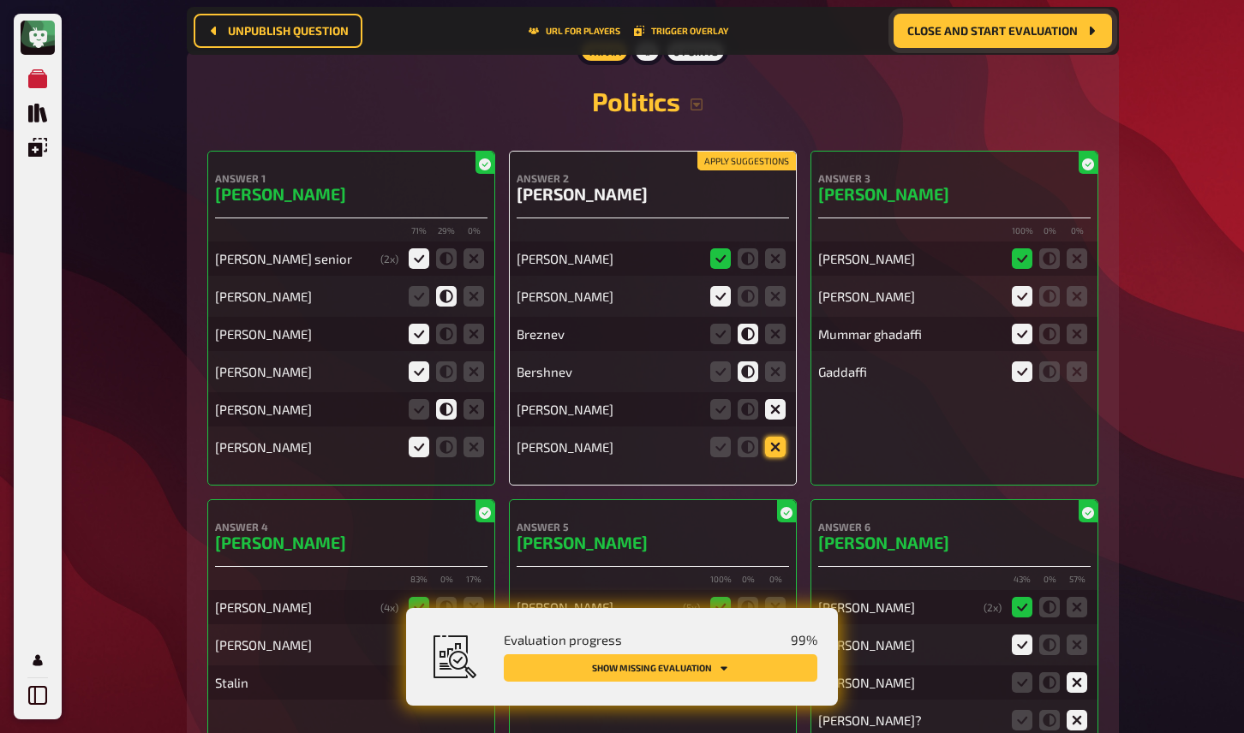
click at [778, 437] on icon at bounding box center [775, 447] width 21 height 21
click at [0, 0] on input "radio" at bounding box center [0, 0] width 0 height 0
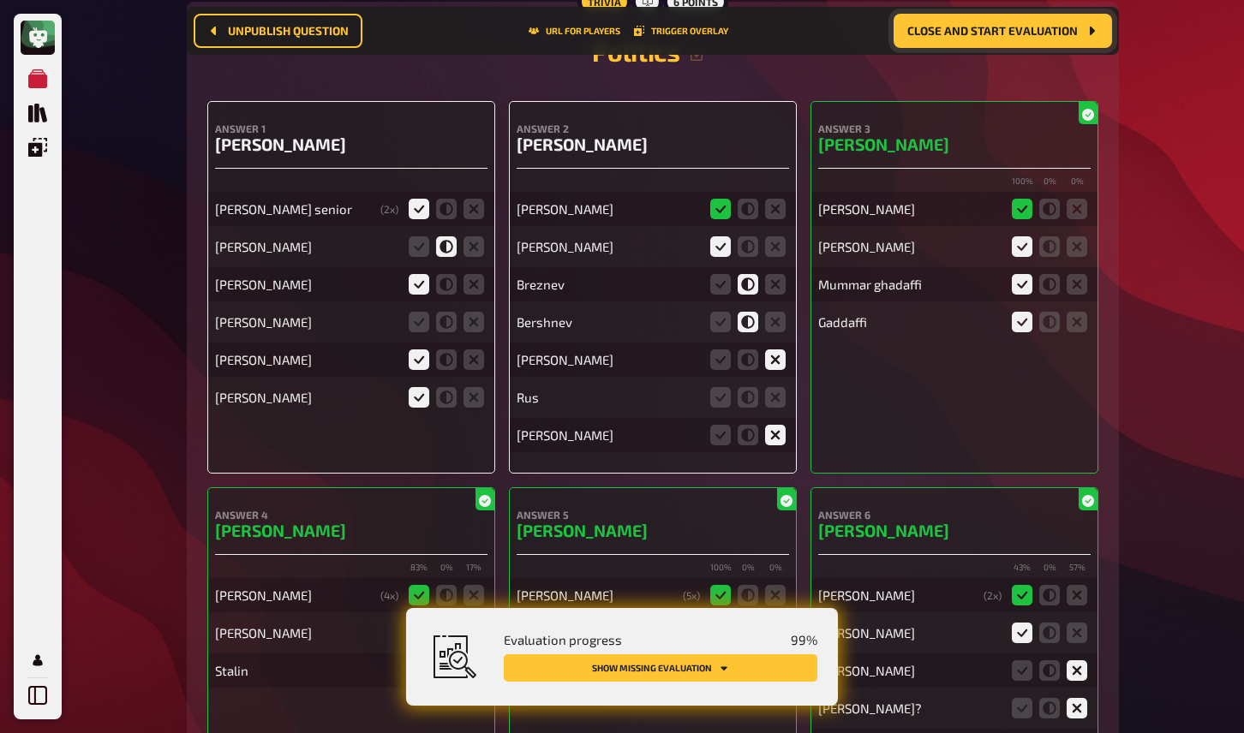
scroll to position [15363, 0]
click at [422, 311] on icon at bounding box center [419, 321] width 21 height 21
click at [0, 0] on input "radio" at bounding box center [0, 0] width 0 height 0
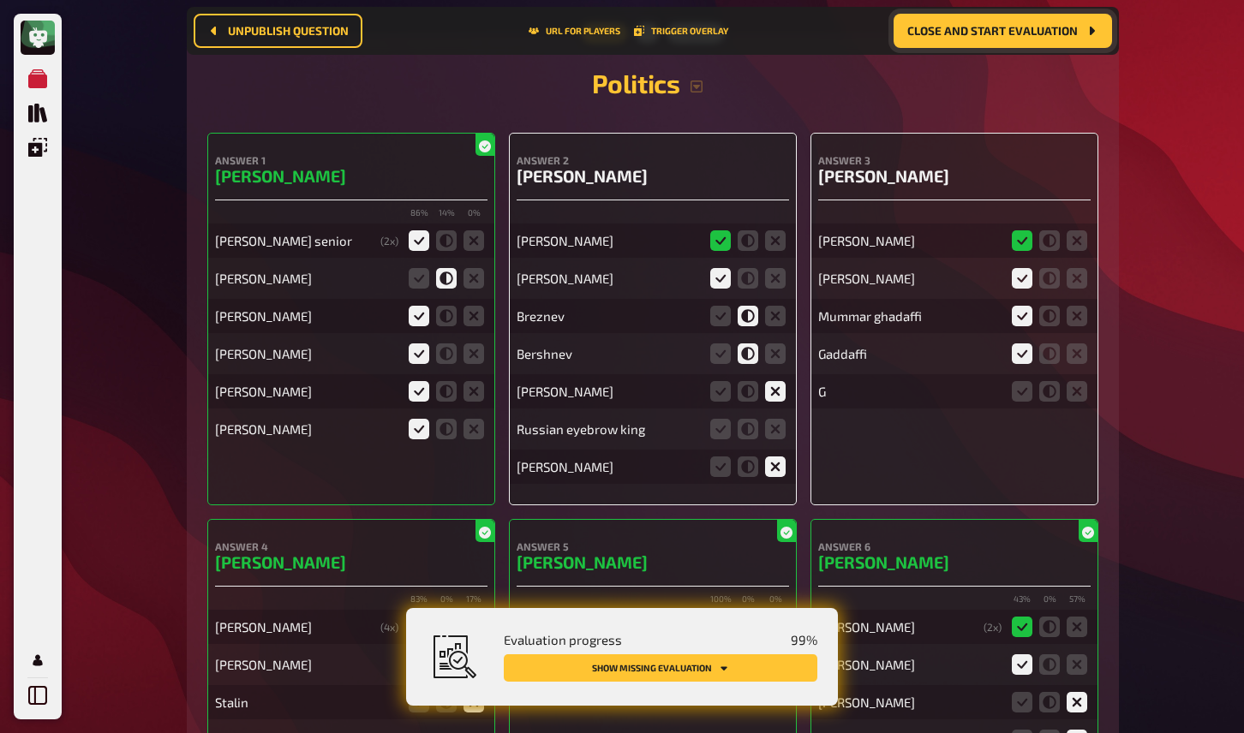
scroll to position [15316, 0]
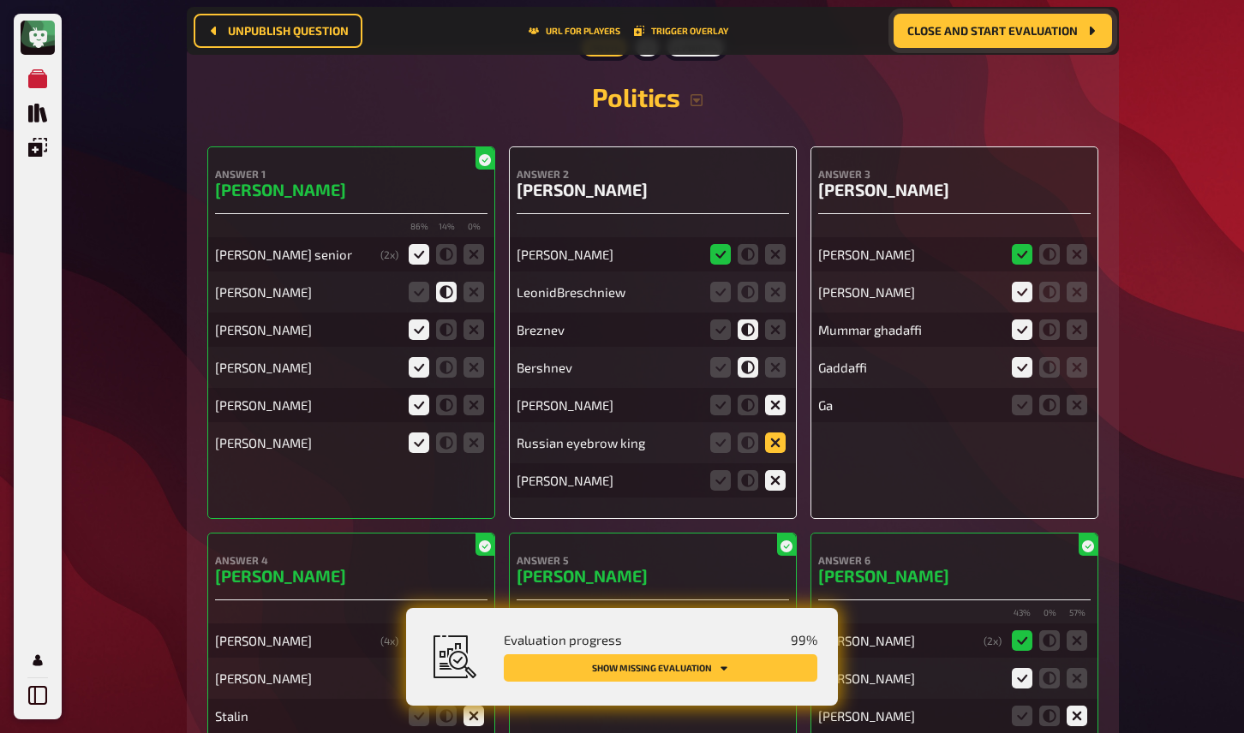
click at [779, 433] on icon at bounding box center [775, 443] width 21 height 21
click at [0, 0] on input "radio" at bounding box center [0, 0] width 0 height 0
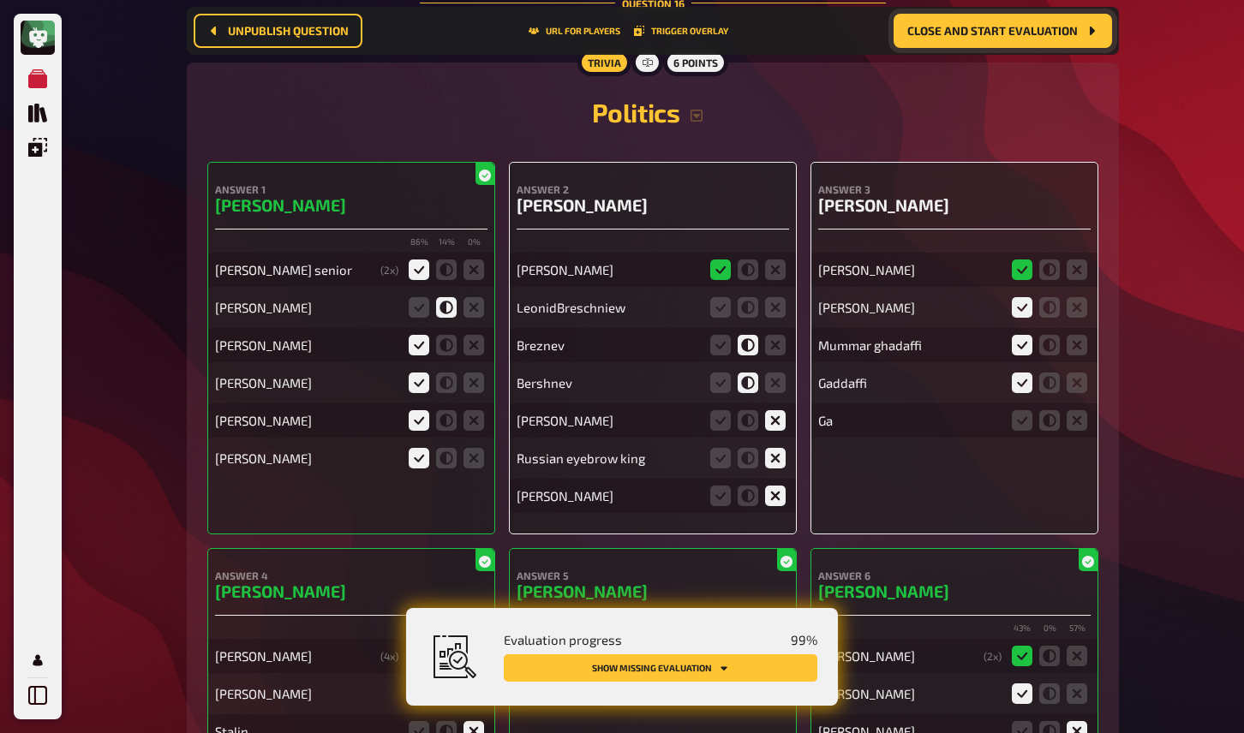
scroll to position [15295, 0]
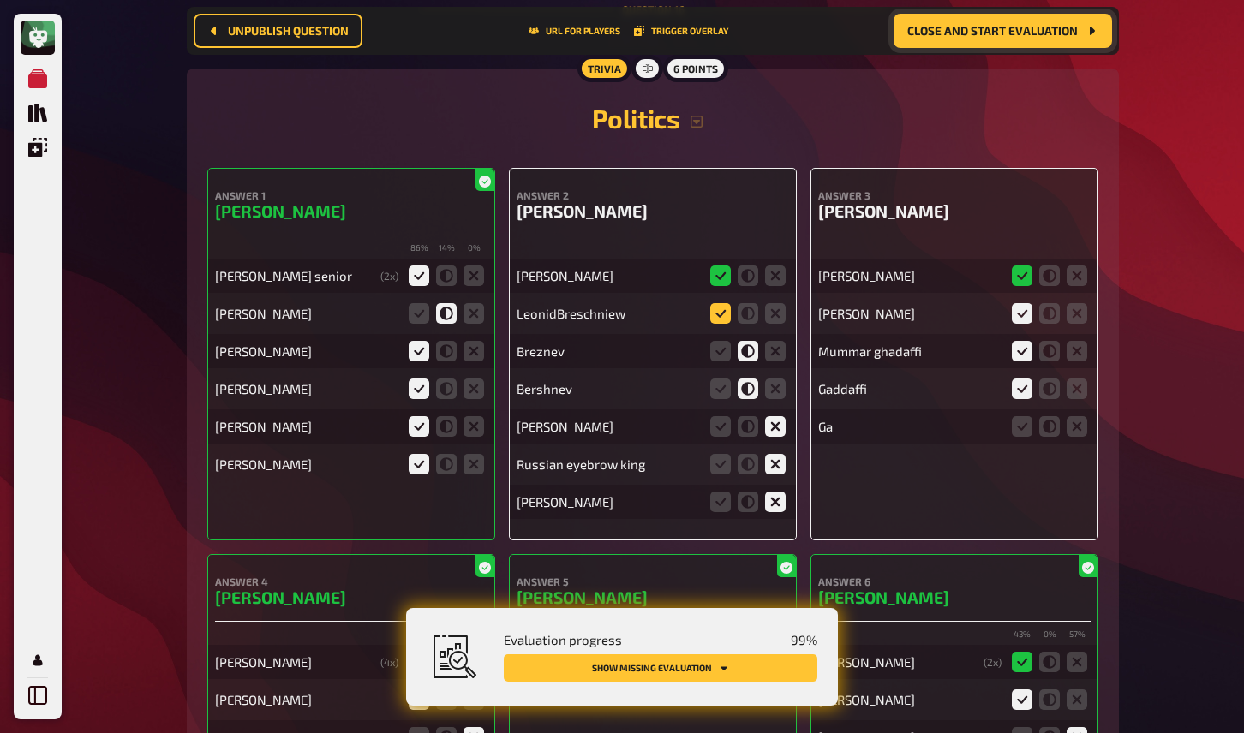
click at [720, 303] on icon at bounding box center [720, 313] width 21 height 21
click at [0, 0] on input "radio" at bounding box center [0, 0] width 0 height 0
click at [715, 303] on icon at bounding box center [720, 313] width 21 height 21
click at [0, 0] on input "radio" at bounding box center [0, 0] width 0 height 0
click at [729, 303] on icon at bounding box center [720, 313] width 21 height 21
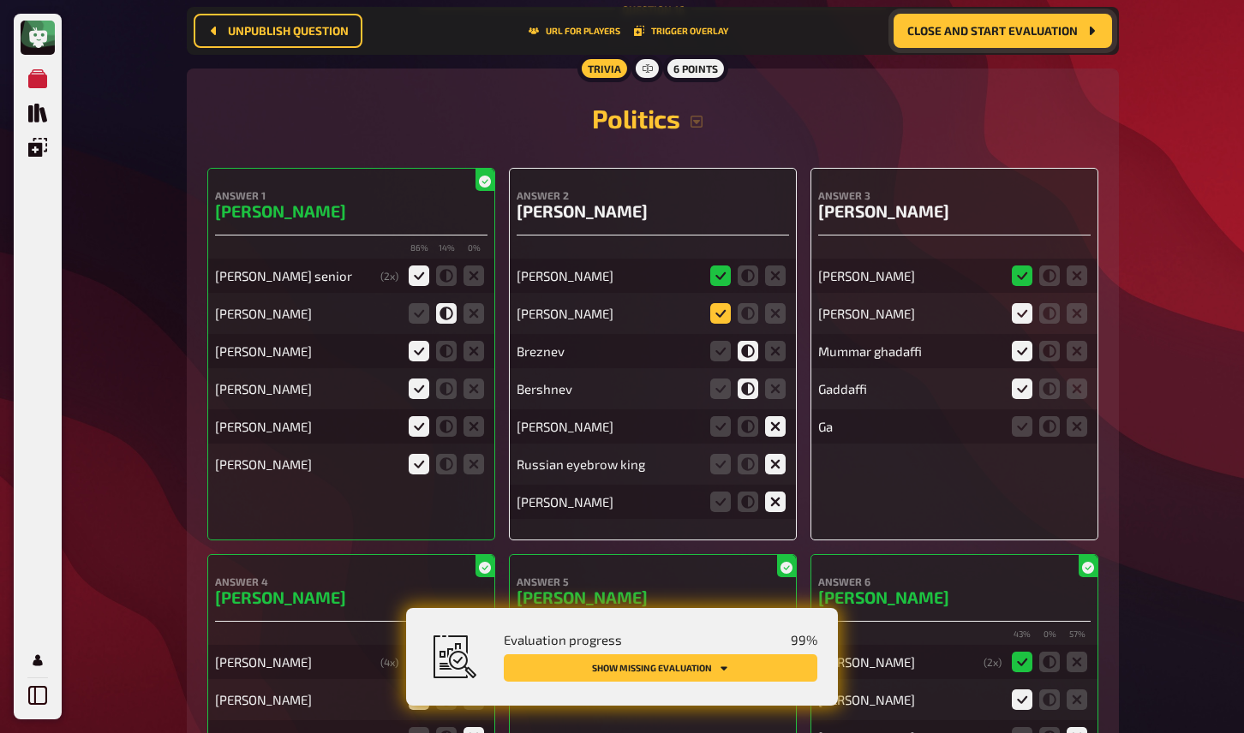
click at [0, 0] on input "radio" at bounding box center [0, 0] width 0 height 0
click at [724, 303] on icon at bounding box center [720, 313] width 21 height 21
click at [0, 0] on input "radio" at bounding box center [0, 0] width 0 height 0
click at [1028, 416] on icon at bounding box center [1022, 426] width 21 height 21
click at [0, 0] on input "radio" at bounding box center [0, 0] width 0 height 0
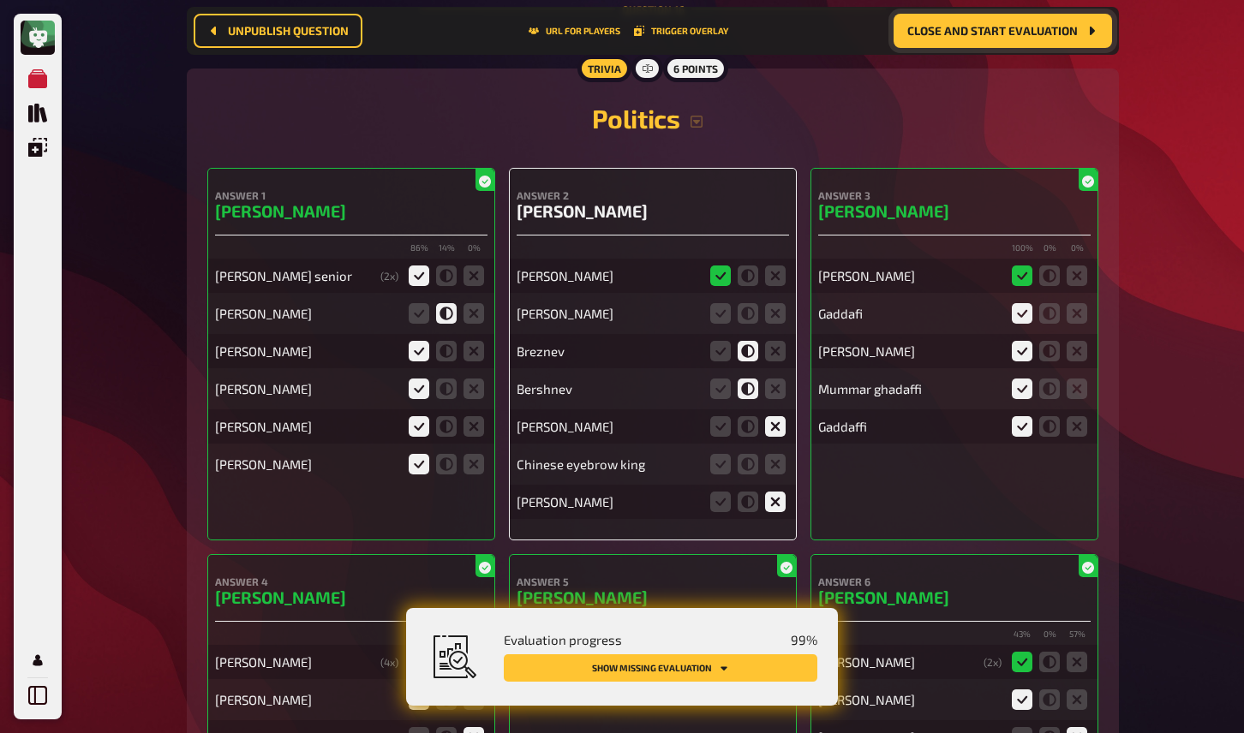
click at [1063, 300] on fieldset at bounding box center [1049, 313] width 82 height 27
click at [1054, 303] on icon at bounding box center [1049, 313] width 21 height 21
click at [0, 0] on input "radio" at bounding box center [0, 0] width 0 height 0
click at [1052, 416] on icon at bounding box center [1049, 426] width 21 height 21
click at [0, 0] on input "radio" at bounding box center [0, 0] width 0 height 0
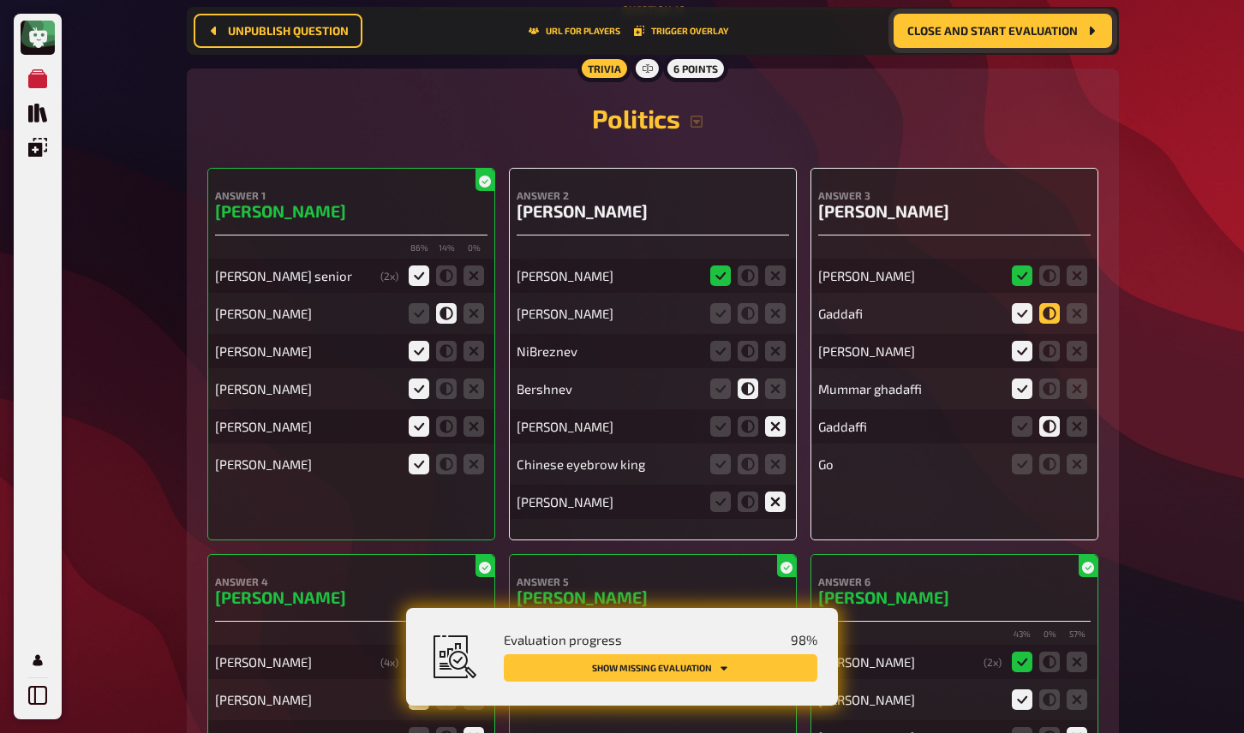
click at [1050, 303] on icon at bounding box center [1049, 313] width 21 height 21
click at [0, 0] on input "radio" at bounding box center [0, 0] width 0 height 0
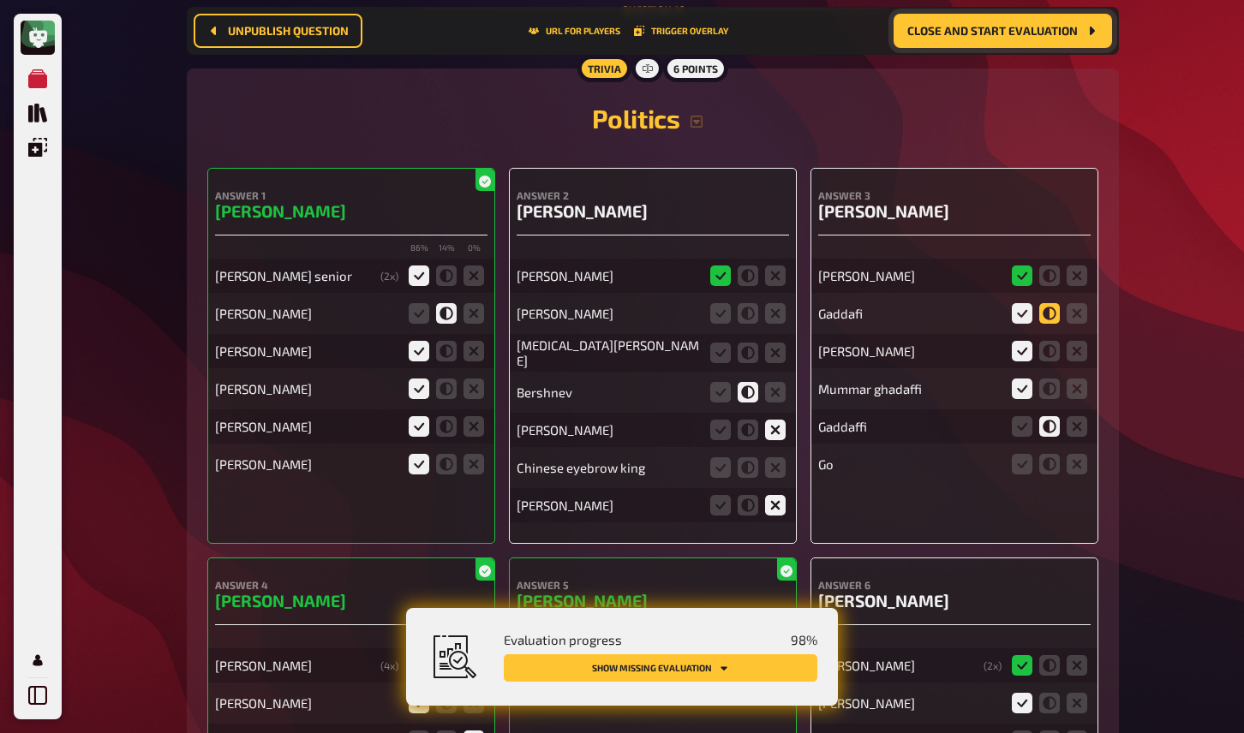
click at [1049, 303] on icon at bounding box center [1049, 313] width 21 height 21
click at [0, 0] on input "radio" at bounding box center [0, 0] width 0 height 0
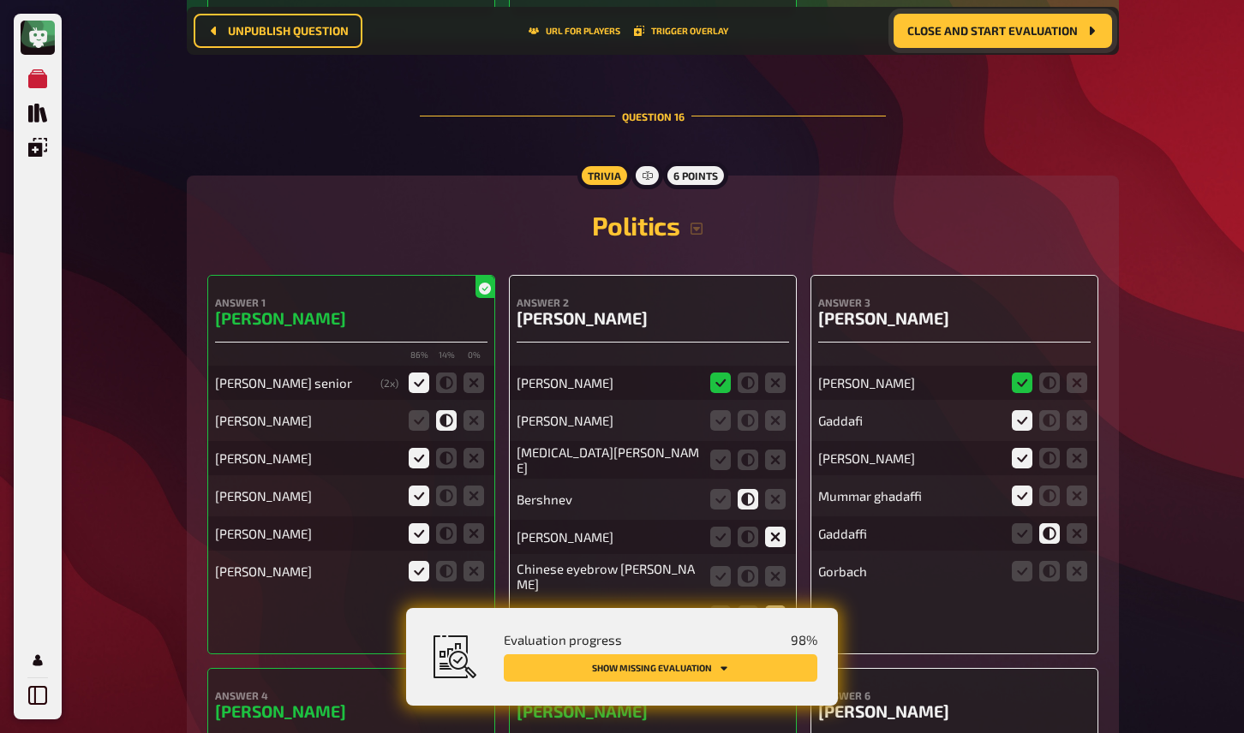
scroll to position [15177, 0]
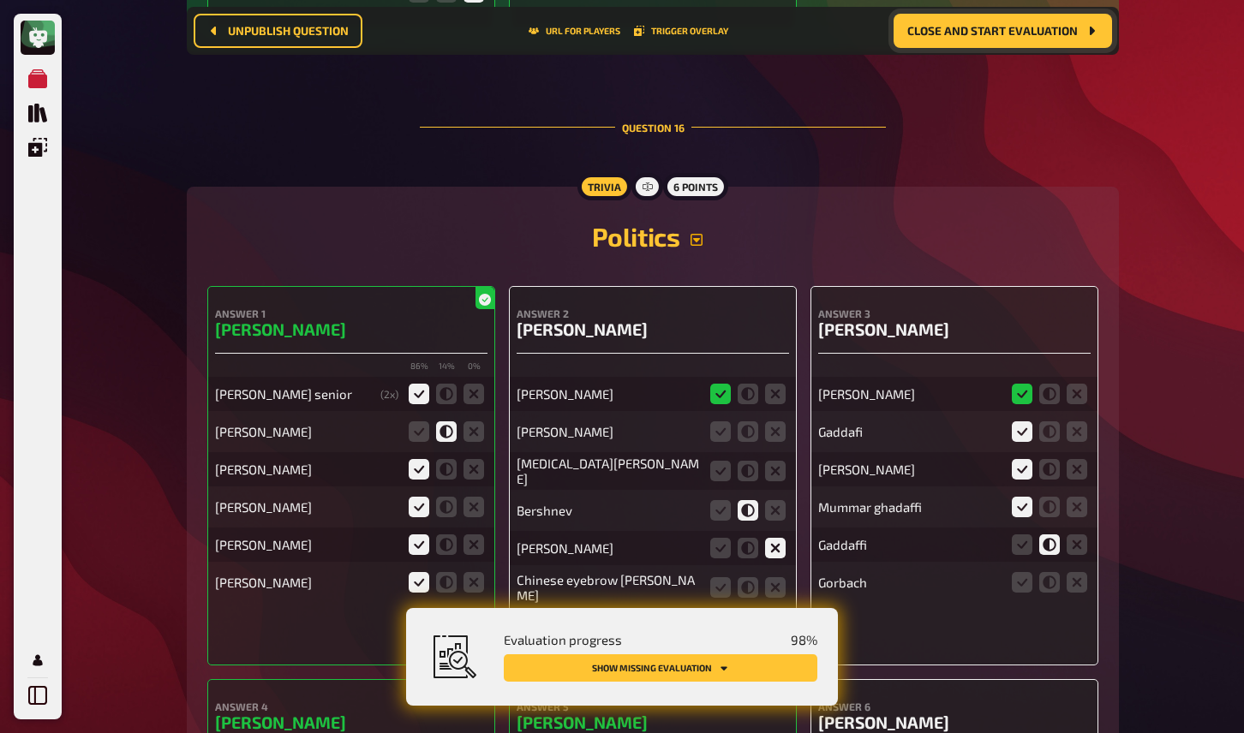
click at [699, 233] on icon "button" at bounding box center [697, 240] width 14 height 14
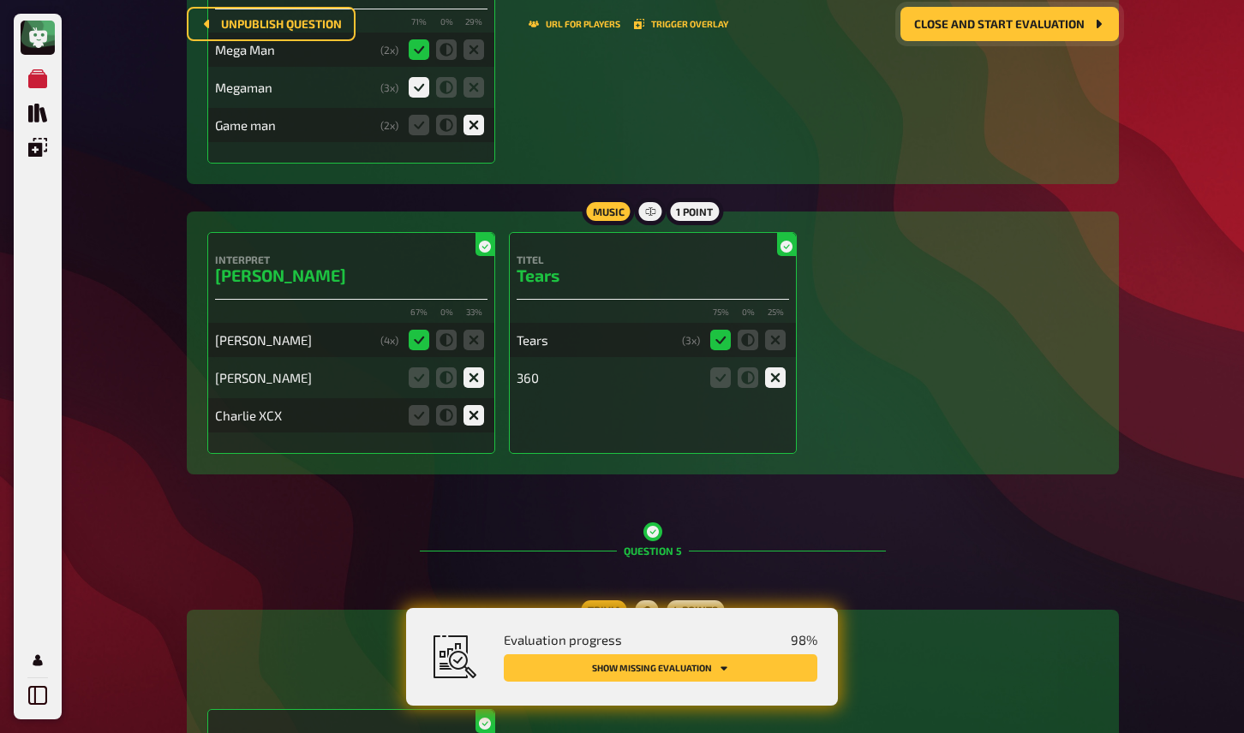
scroll to position [0, 0]
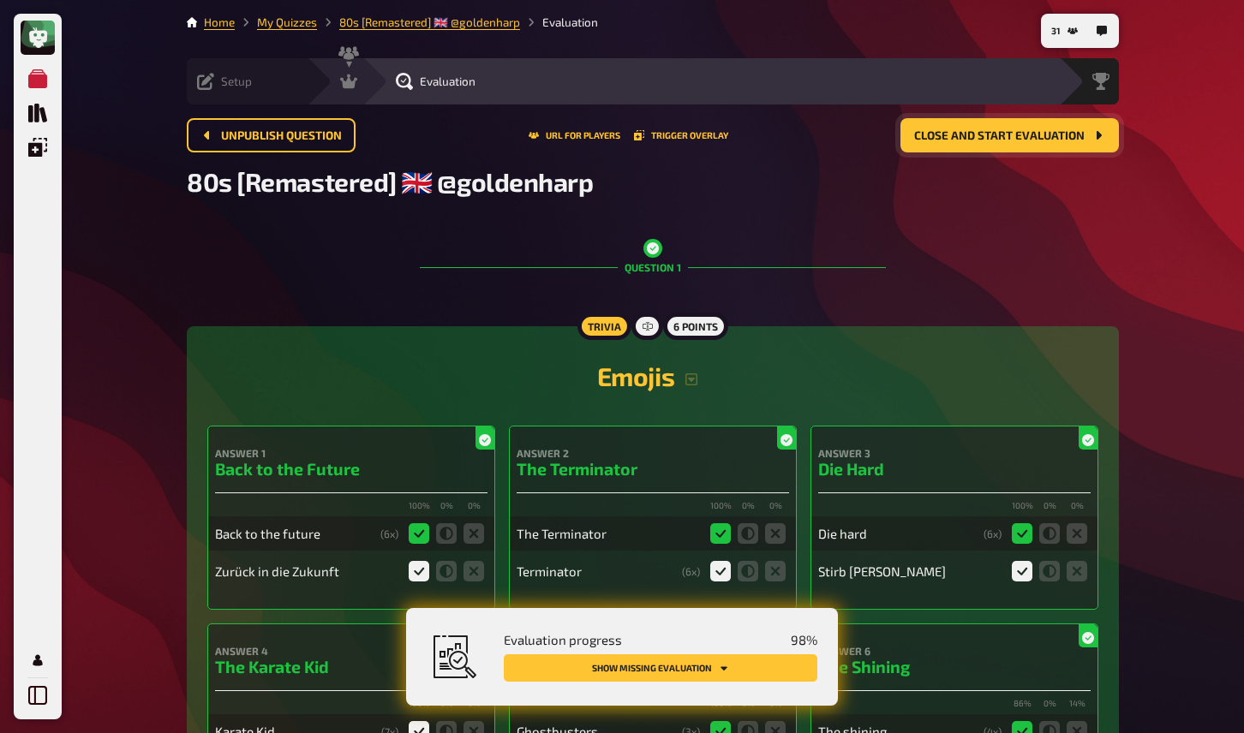
click at [206, 87] on icon at bounding box center [205, 81] width 17 height 17
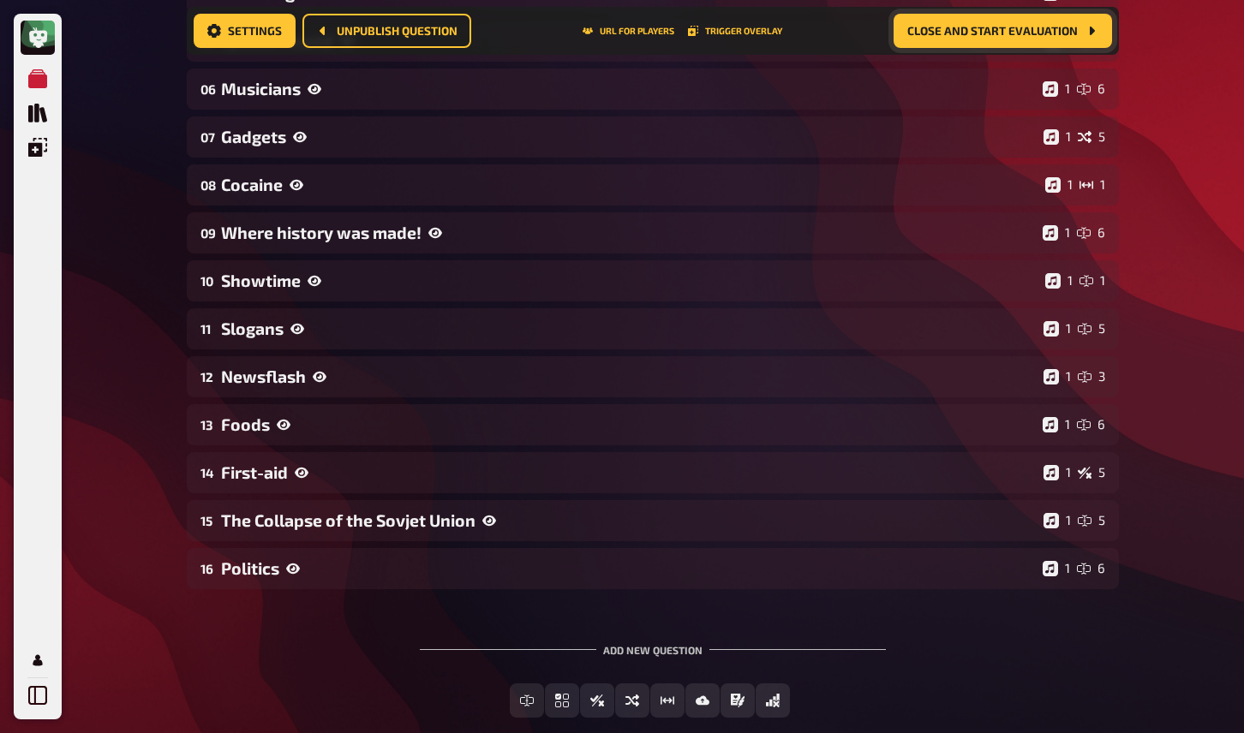
scroll to position [580, 0]
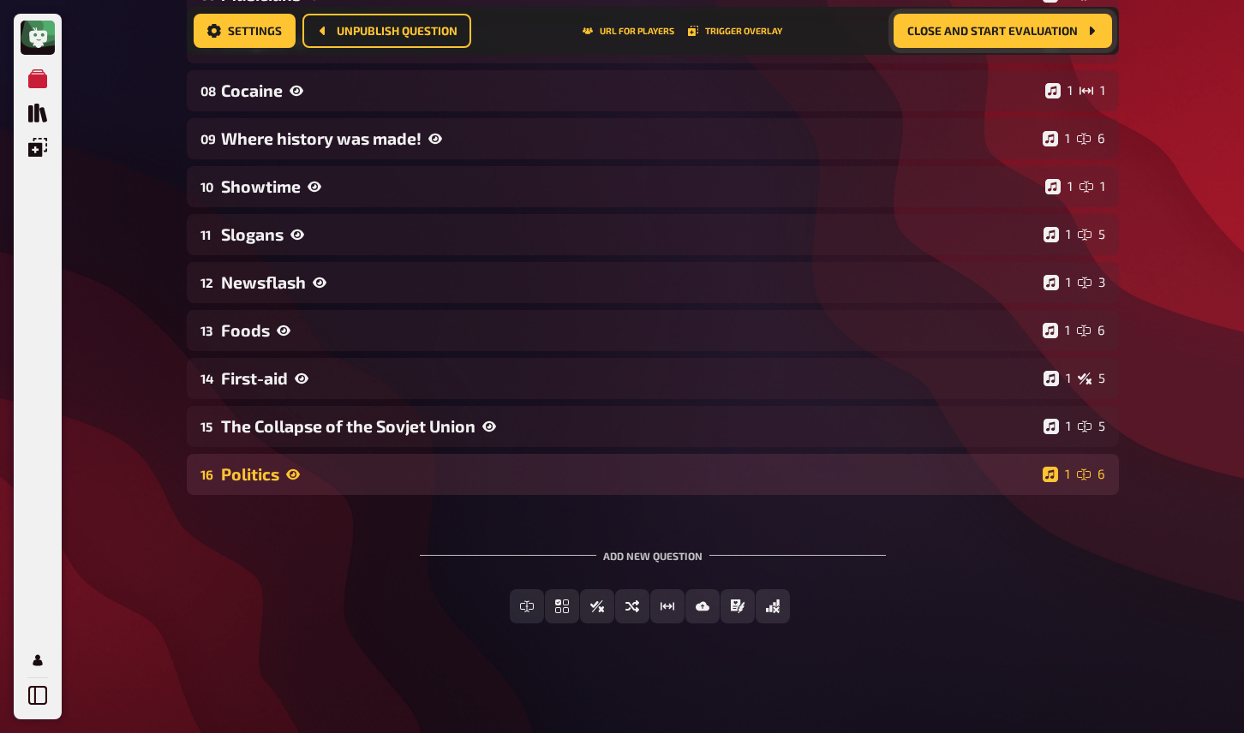
click at [338, 479] on div "Politics" at bounding box center [628, 474] width 815 height 20
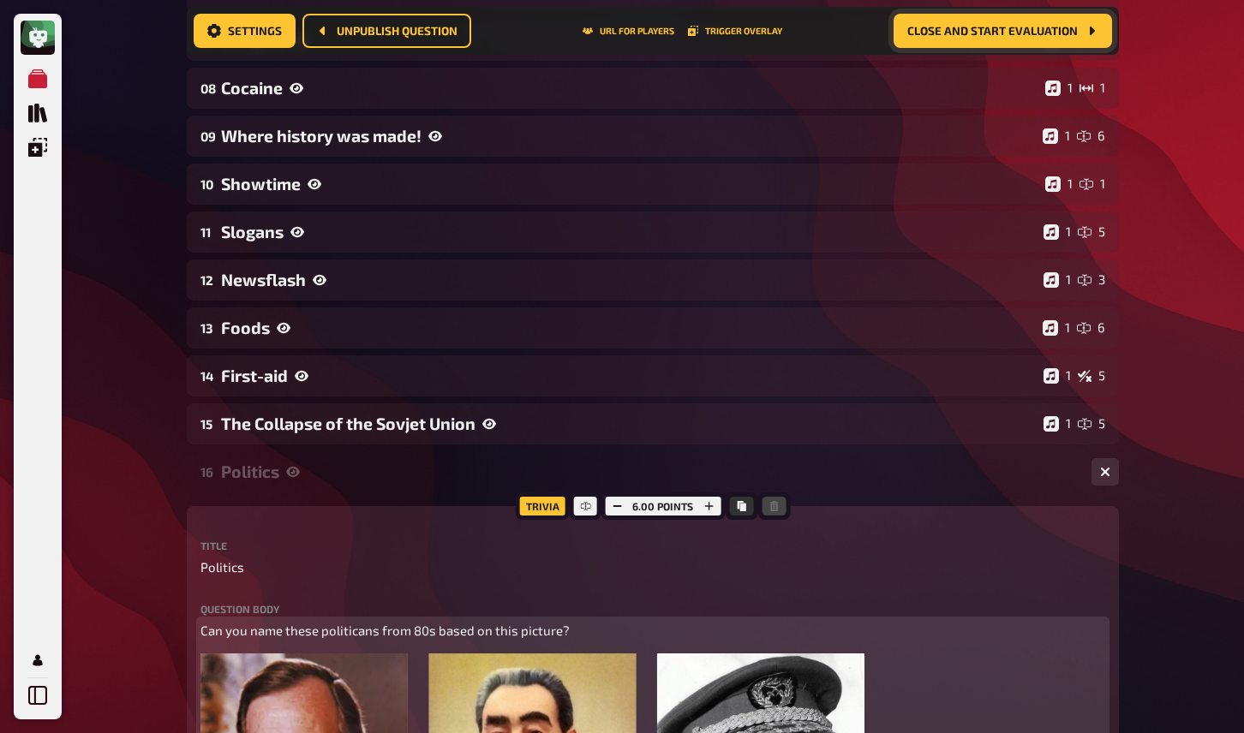
click at [665, 631] on p "Can you name these politicans from 80s based on this picture?" at bounding box center [652, 631] width 905 height 20
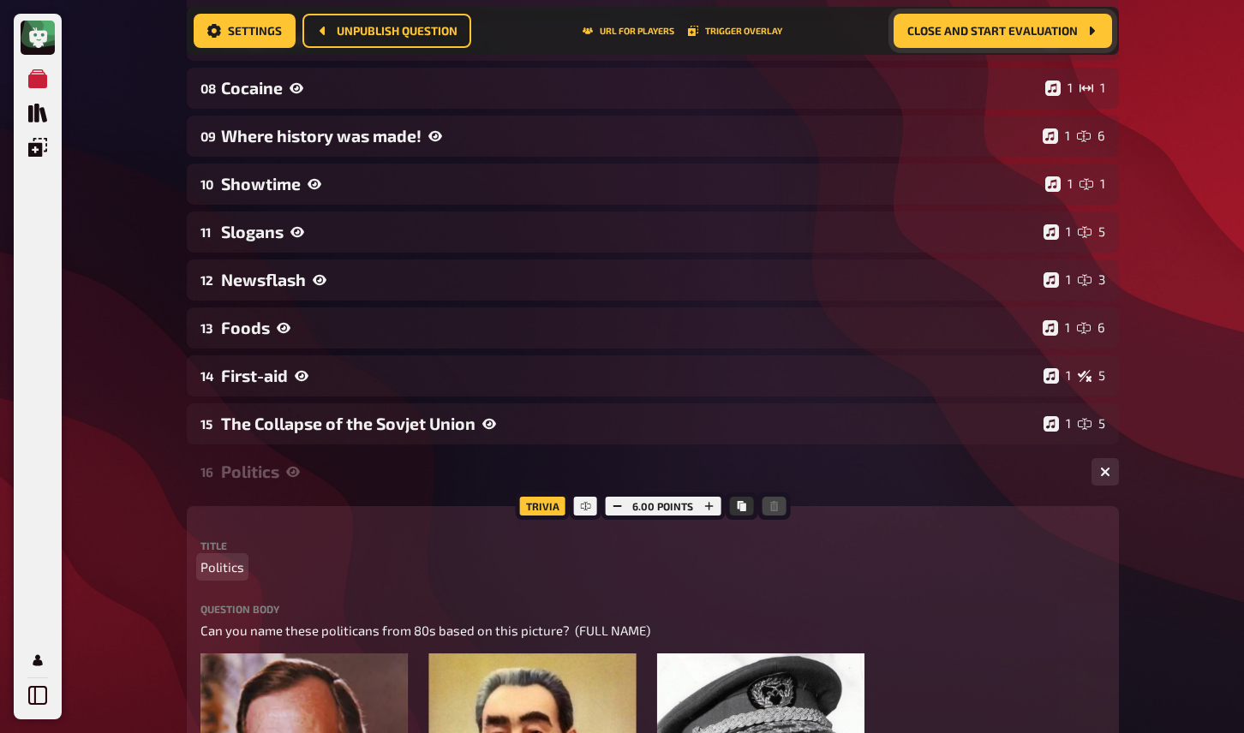
click at [854, 566] on p "Politics" at bounding box center [652, 568] width 905 height 20
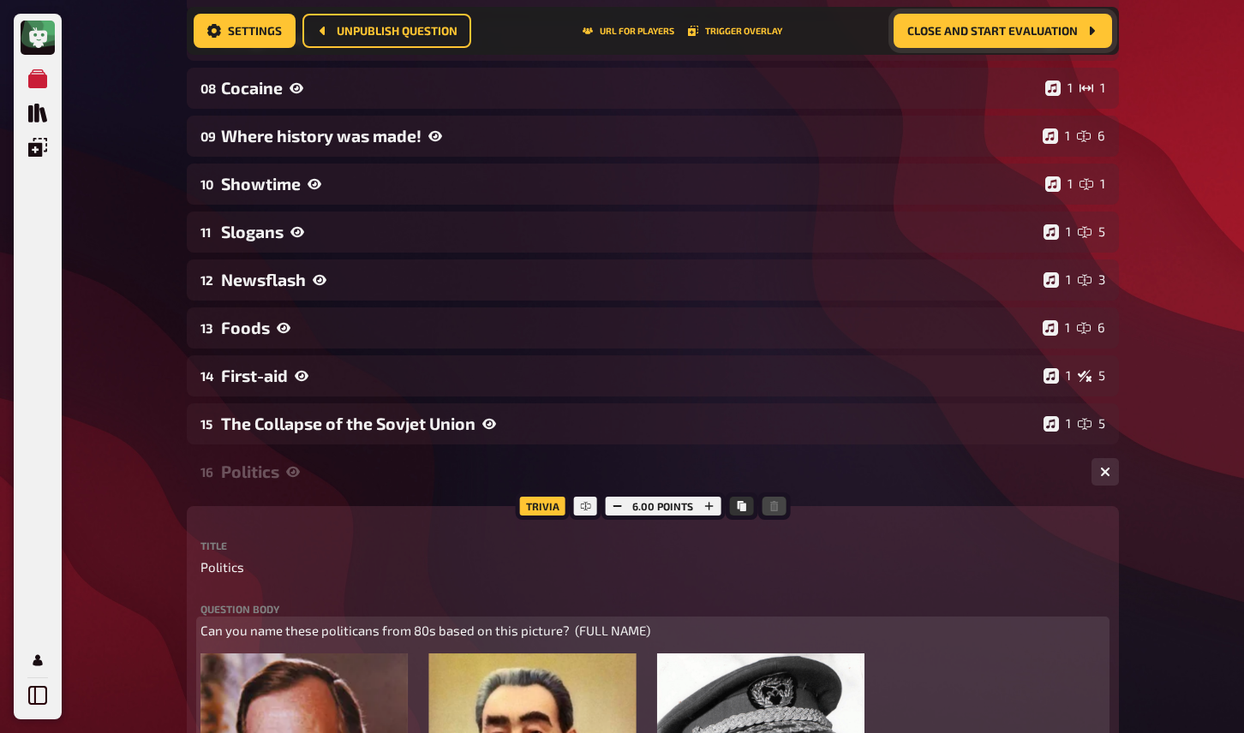
click at [643, 631] on span "Can you name these politicans from 80s based on this picture? (FULL NAME)" at bounding box center [425, 630] width 450 height 15
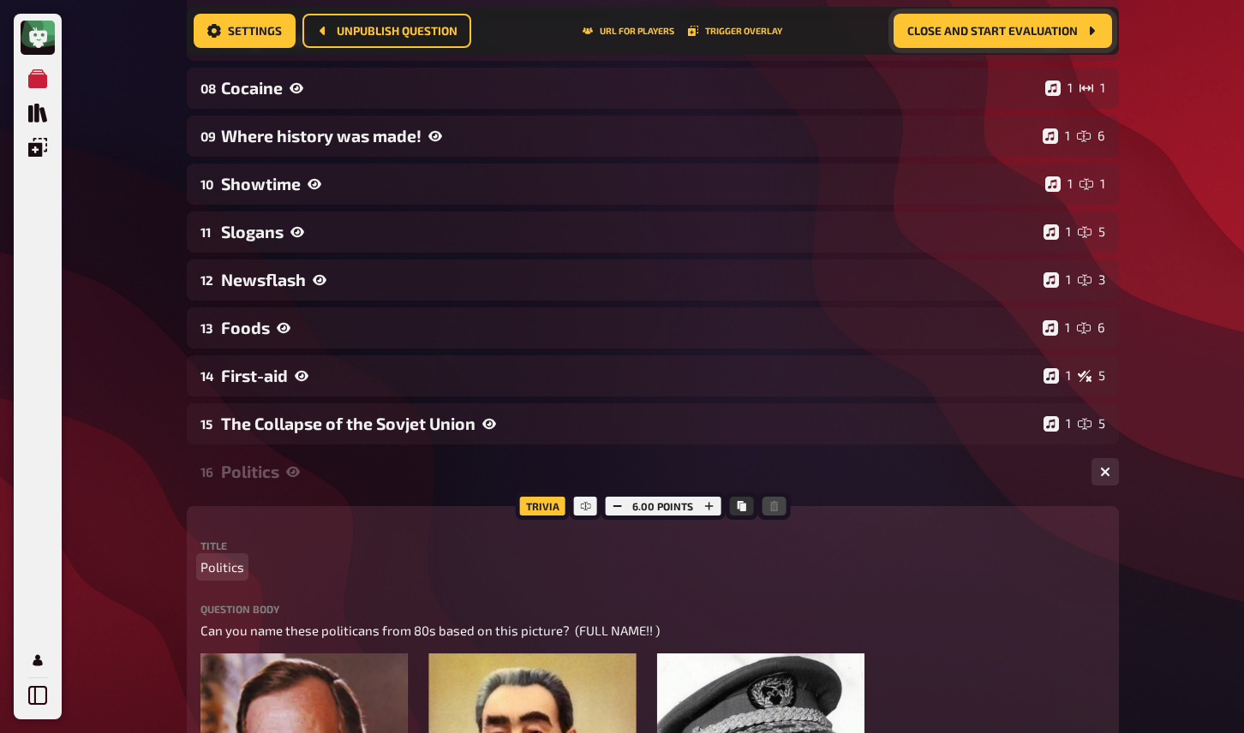
click at [721, 565] on p "Politics" at bounding box center [652, 568] width 905 height 20
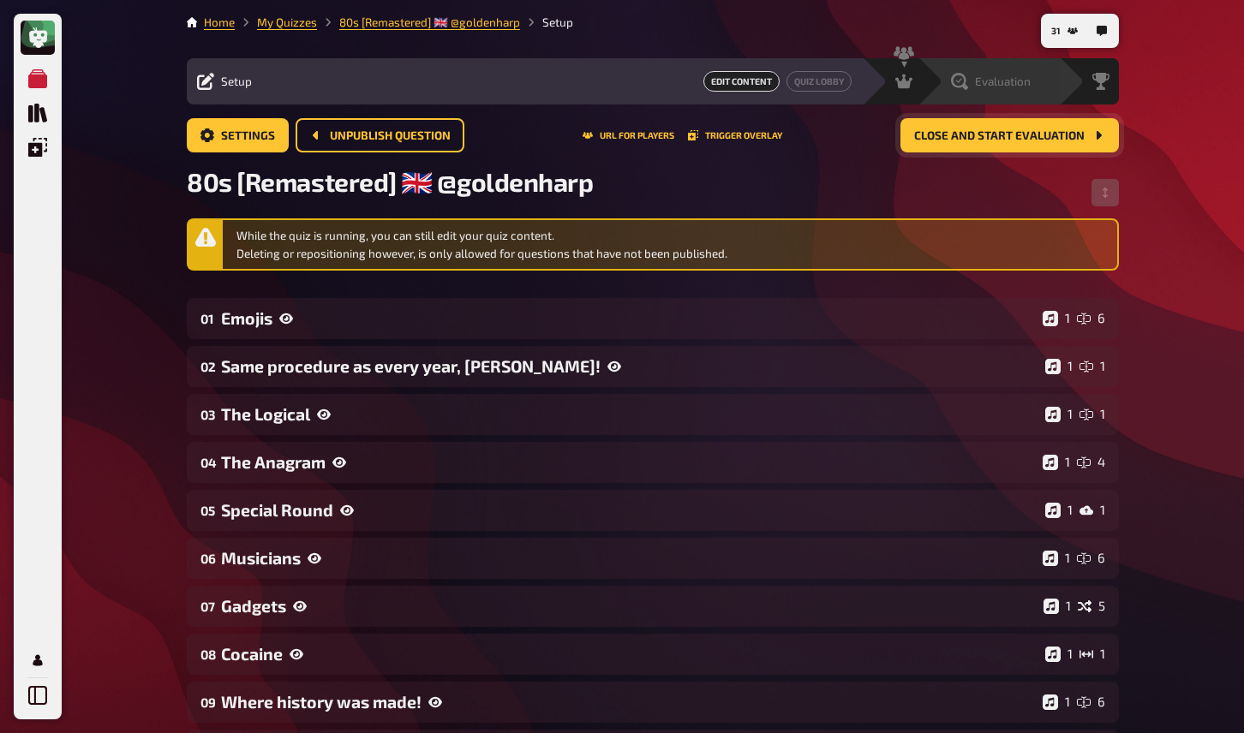
click at [987, 81] on span "Evaluation" at bounding box center [1003, 82] width 56 height 14
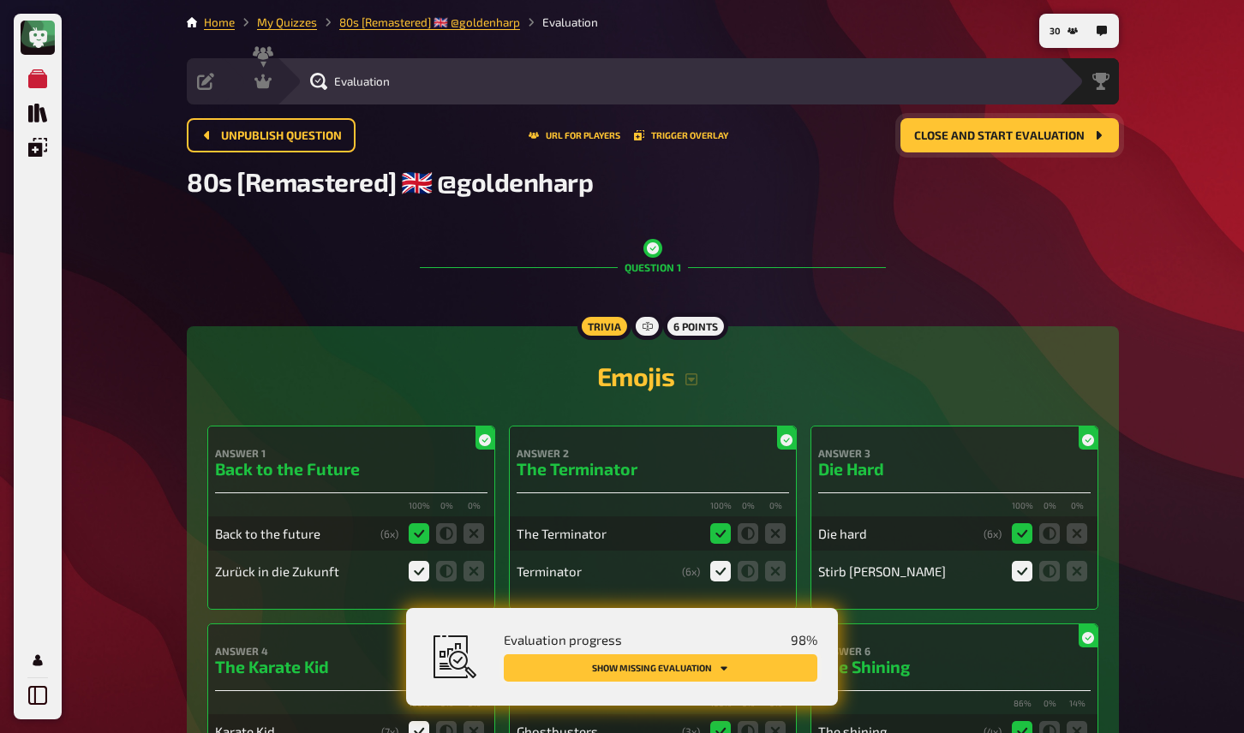
click at [778, 659] on button "Show missing evaluation" at bounding box center [661, 668] width 314 height 27
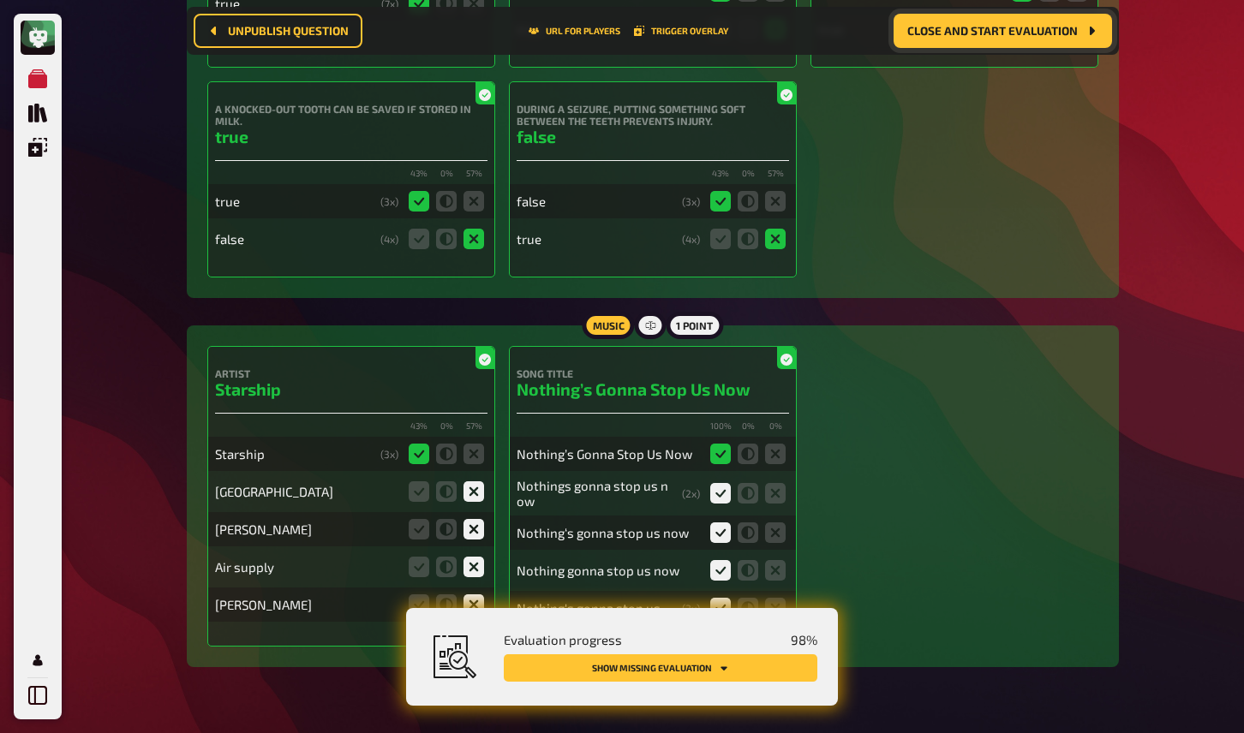
scroll to position [14126, 0]
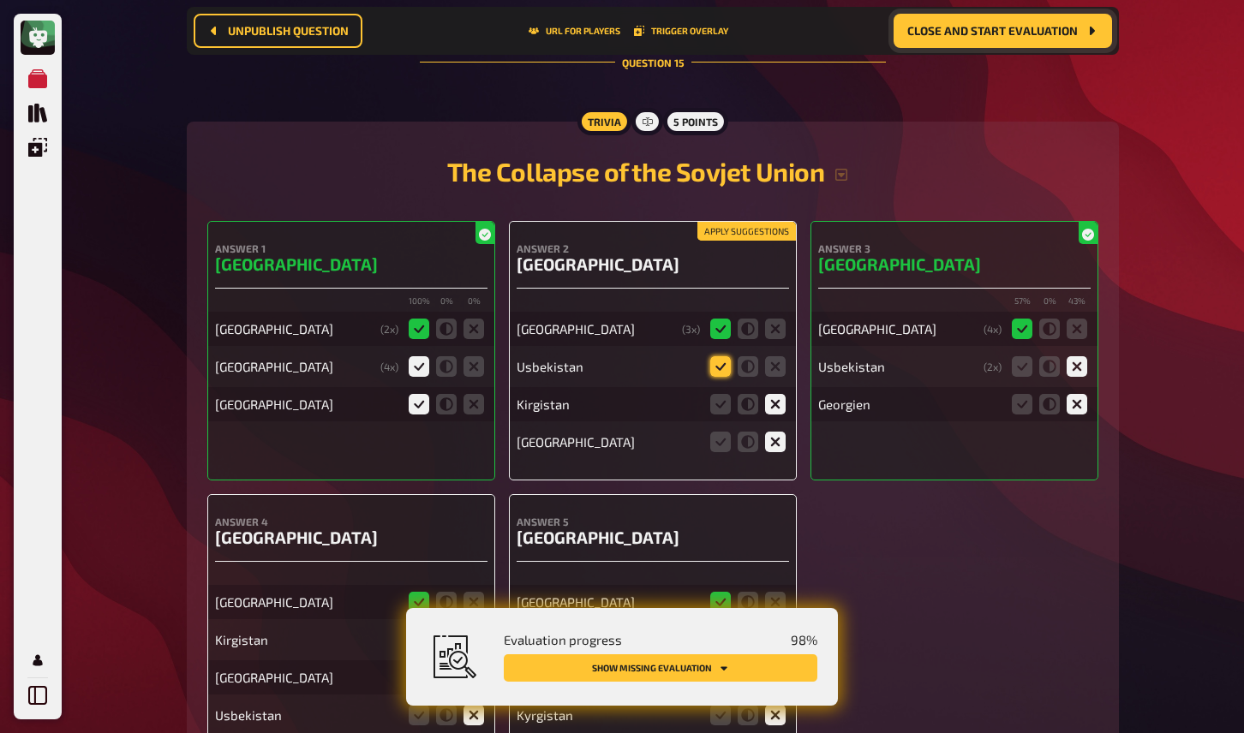
click at [717, 356] on icon at bounding box center [720, 366] width 21 height 21
click at [0, 0] on input "radio" at bounding box center [0, 0] width 0 height 0
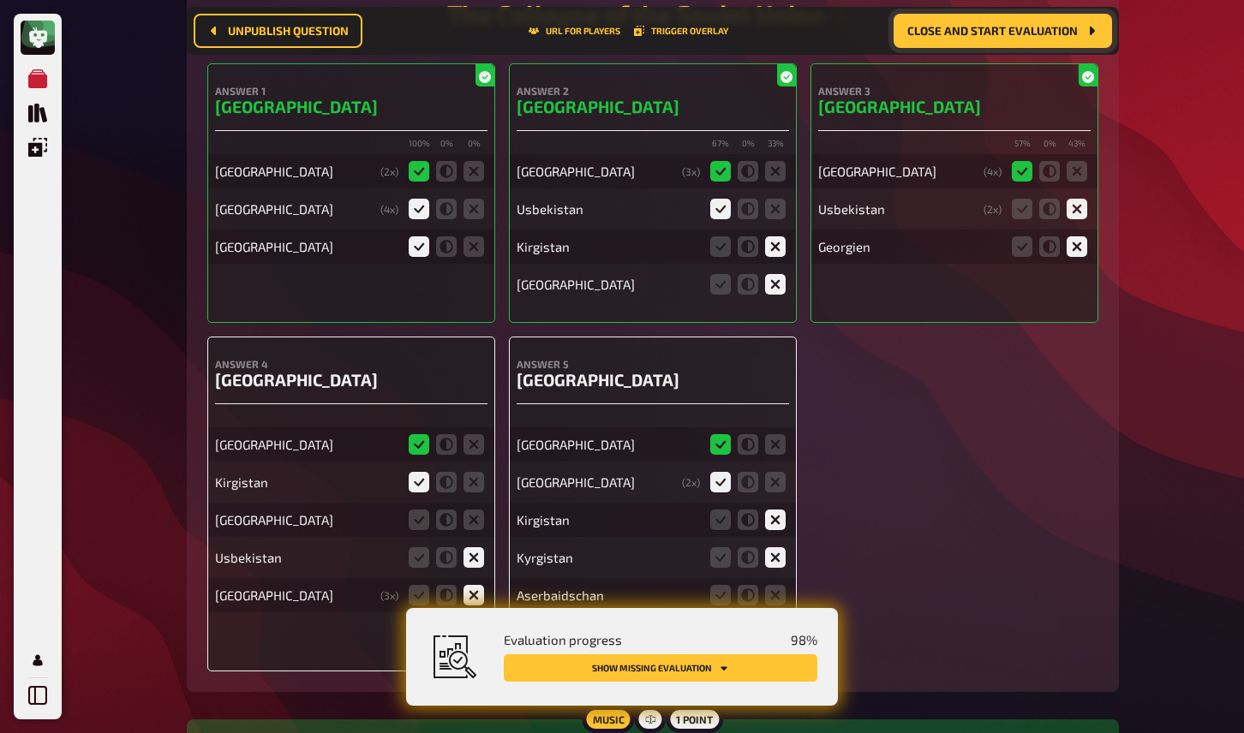
scroll to position [14303, 0]
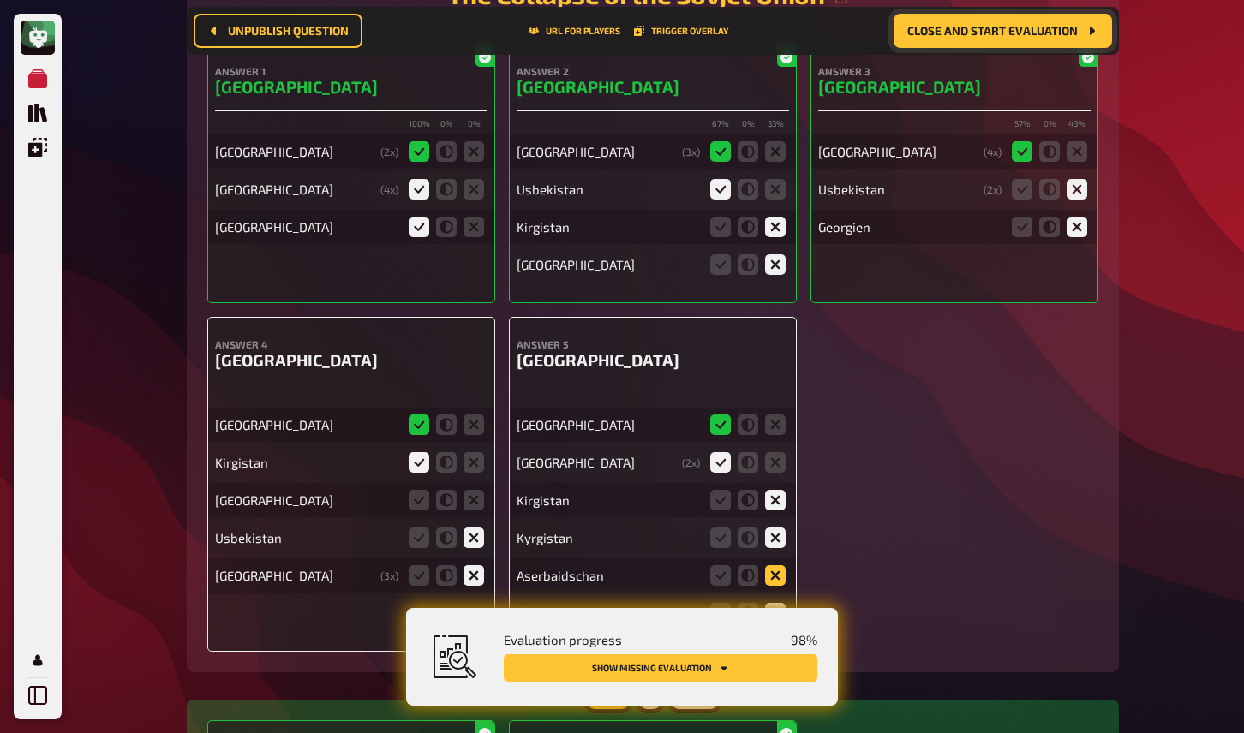
click at [779, 565] on icon at bounding box center [775, 575] width 21 height 21
click at [0, 0] on input "radio" at bounding box center [0, 0] width 0 height 0
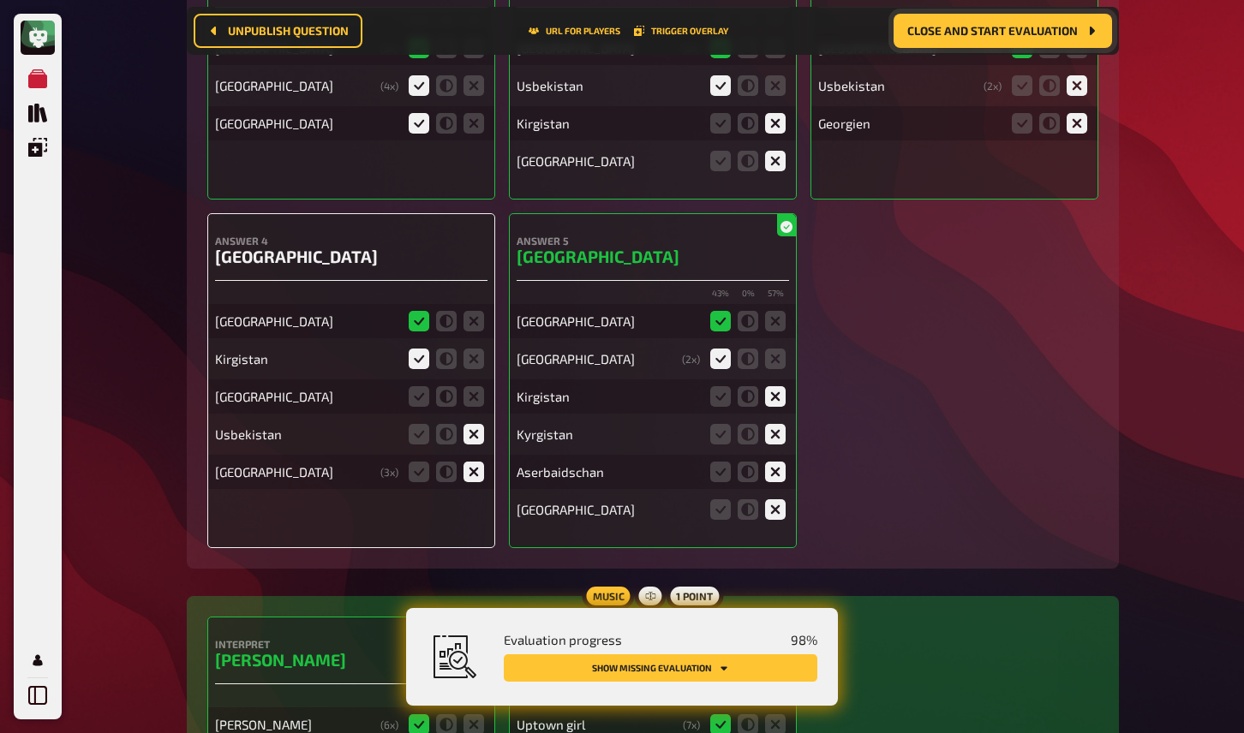
scroll to position [14408, 0]
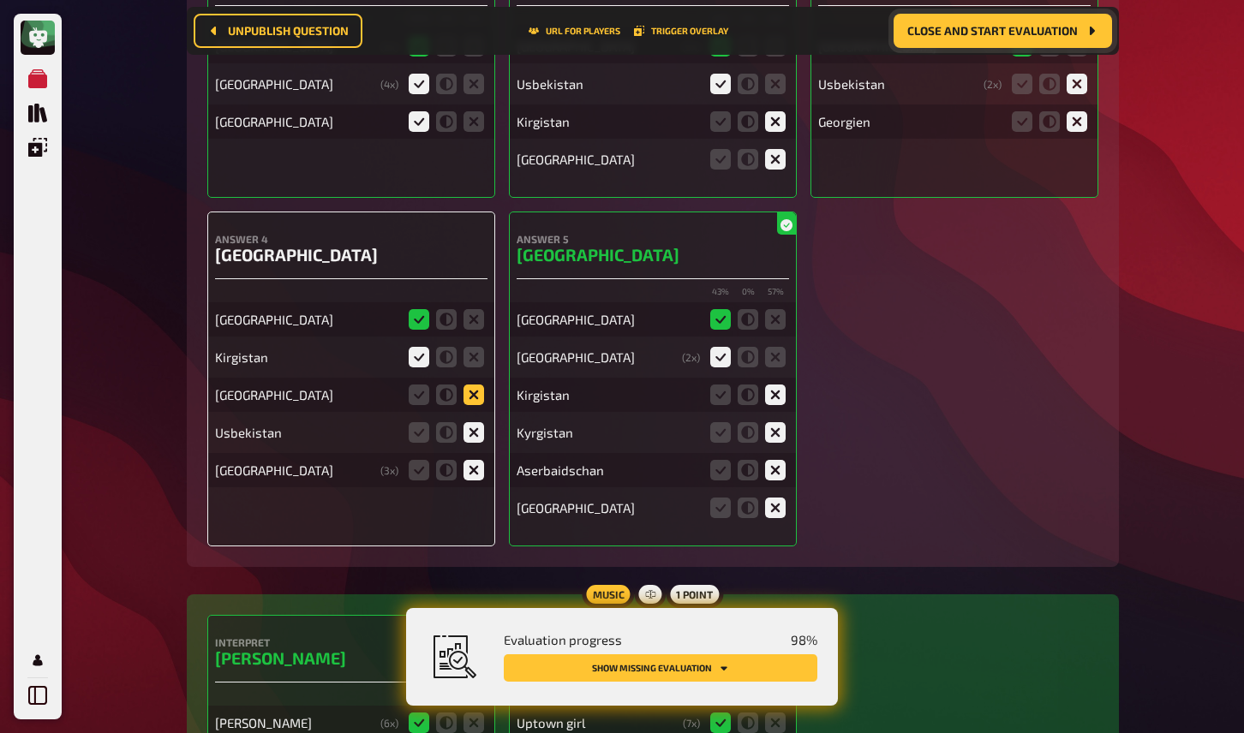
click at [477, 385] on icon at bounding box center [474, 395] width 21 height 21
click at [0, 0] on input "radio" at bounding box center [0, 0] width 0 height 0
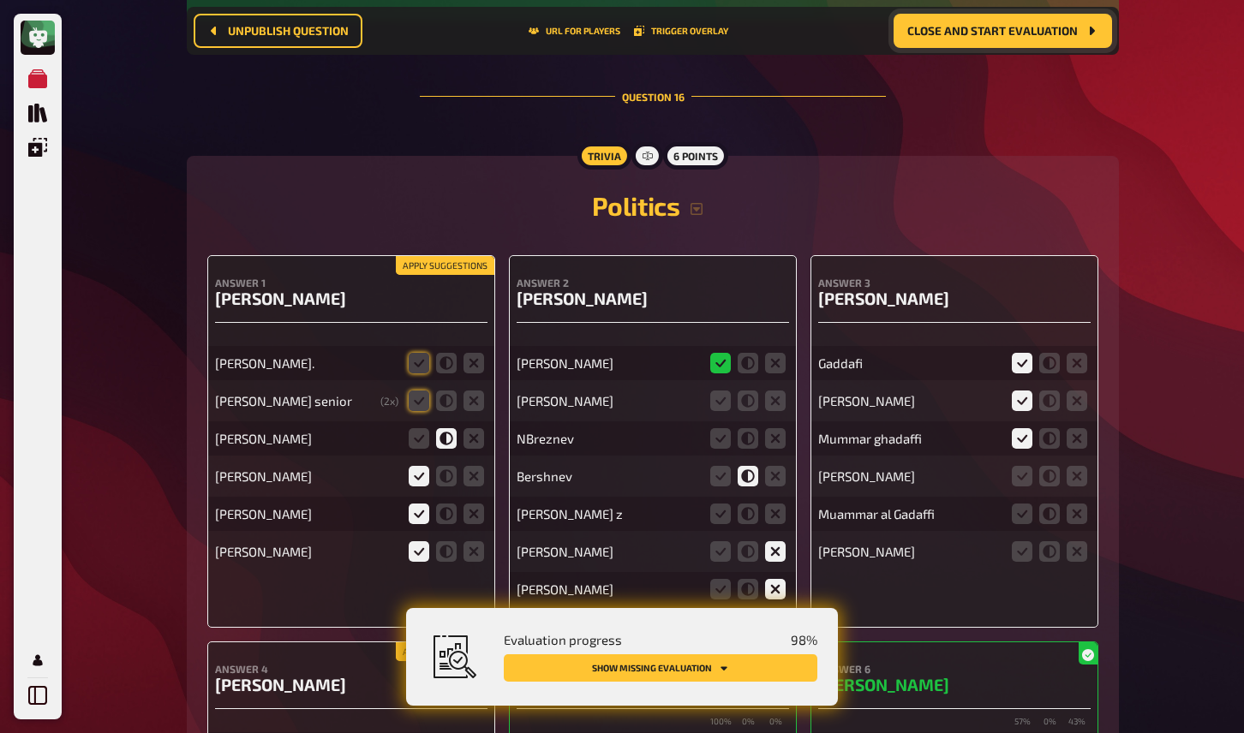
scroll to position [15251, 0]
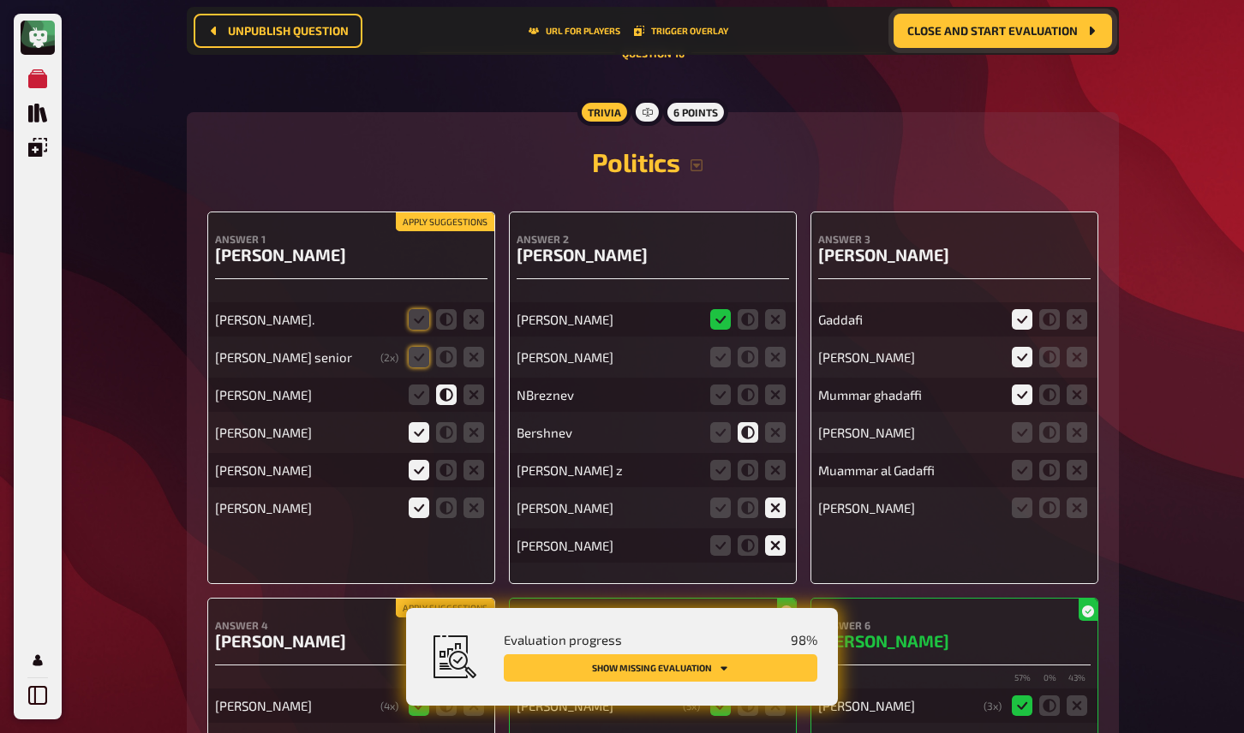
click at [422, 212] on button "Apply suggestions" at bounding box center [445, 221] width 99 height 19
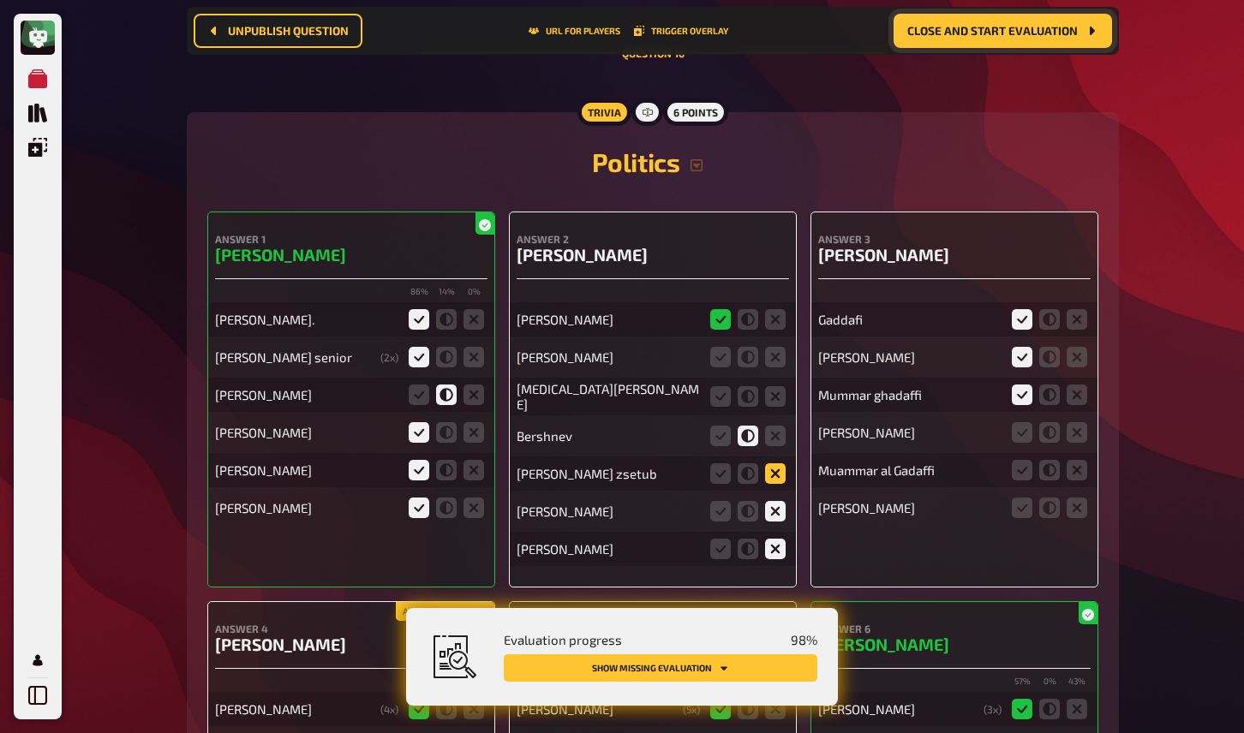
scroll to position [15292, 0]
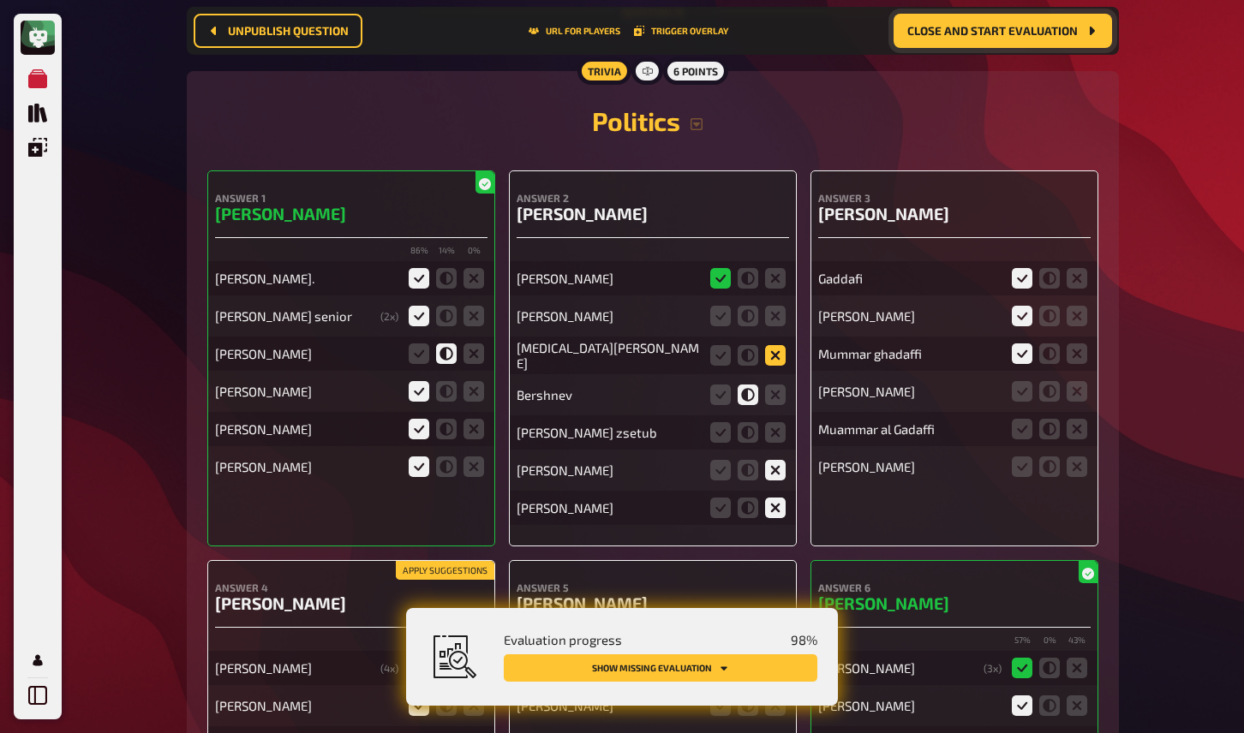
click at [721, 306] on icon at bounding box center [720, 316] width 21 height 21
click at [0, 0] on input "radio" at bounding box center [0, 0] width 0 height 0
click at [715, 306] on icon at bounding box center [720, 316] width 21 height 21
click at [0, 0] on input "radio" at bounding box center [0, 0] width 0 height 0
click at [774, 345] on icon at bounding box center [775, 355] width 21 height 21
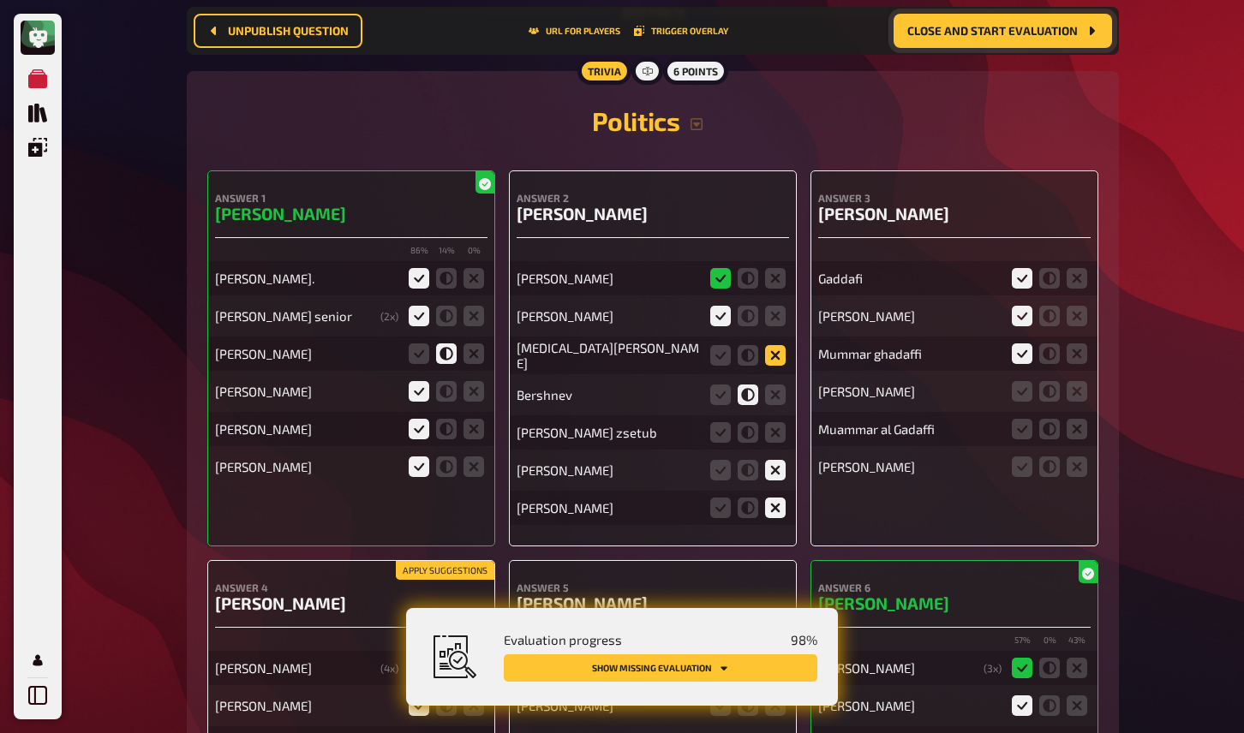
click at [0, 0] on input "radio" at bounding box center [0, 0] width 0 height 0
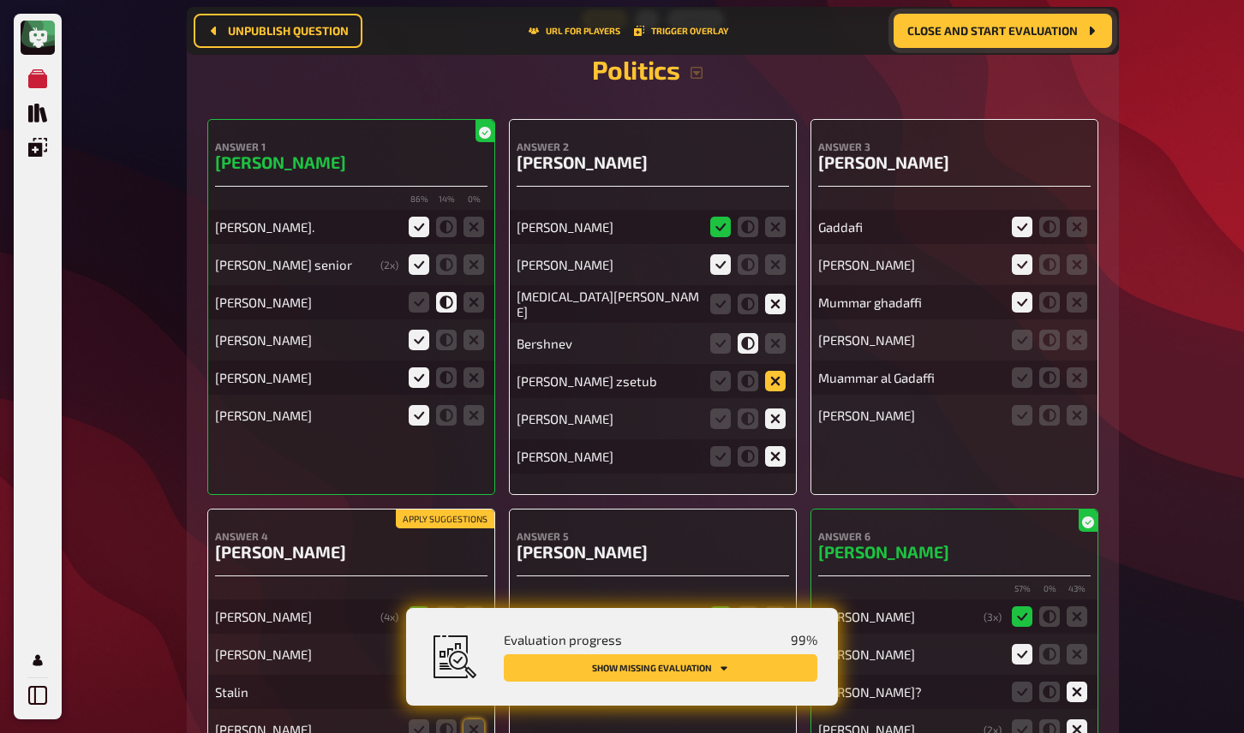
click at [777, 371] on icon at bounding box center [775, 381] width 21 height 21
click at [0, 0] on input "radio" at bounding box center [0, 0] width 0 height 0
click at [1053, 330] on icon at bounding box center [1049, 340] width 21 height 21
click at [0, 0] on input "radio" at bounding box center [0, 0] width 0 height 0
click at [1022, 368] on icon at bounding box center [1022, 378] width 21 height 21
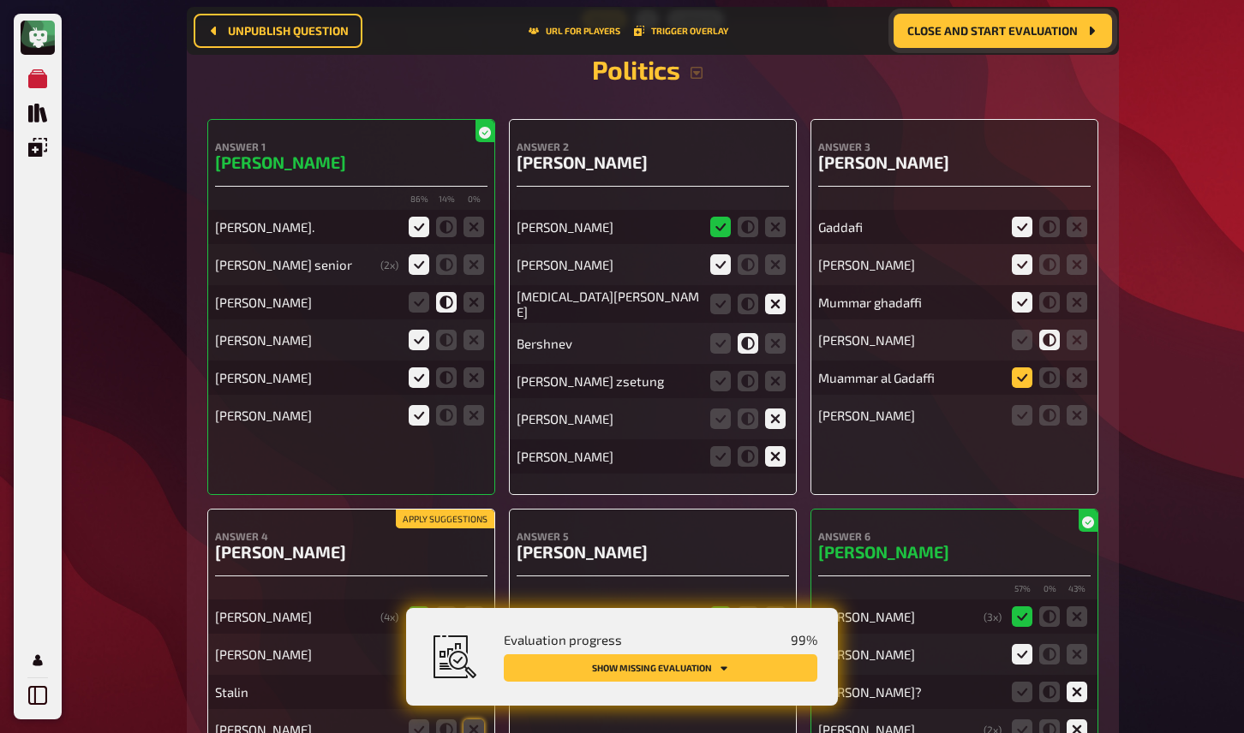
click at [0, 0] on input "radio" at bounding box center [0, 0] width 0 height 0
click at [1076, 405] on icon at bounding box center [1077, 415] width 21 height 21
click at [0, 0] on input "radio" at bounding box center [0, 0] width 0 height 0
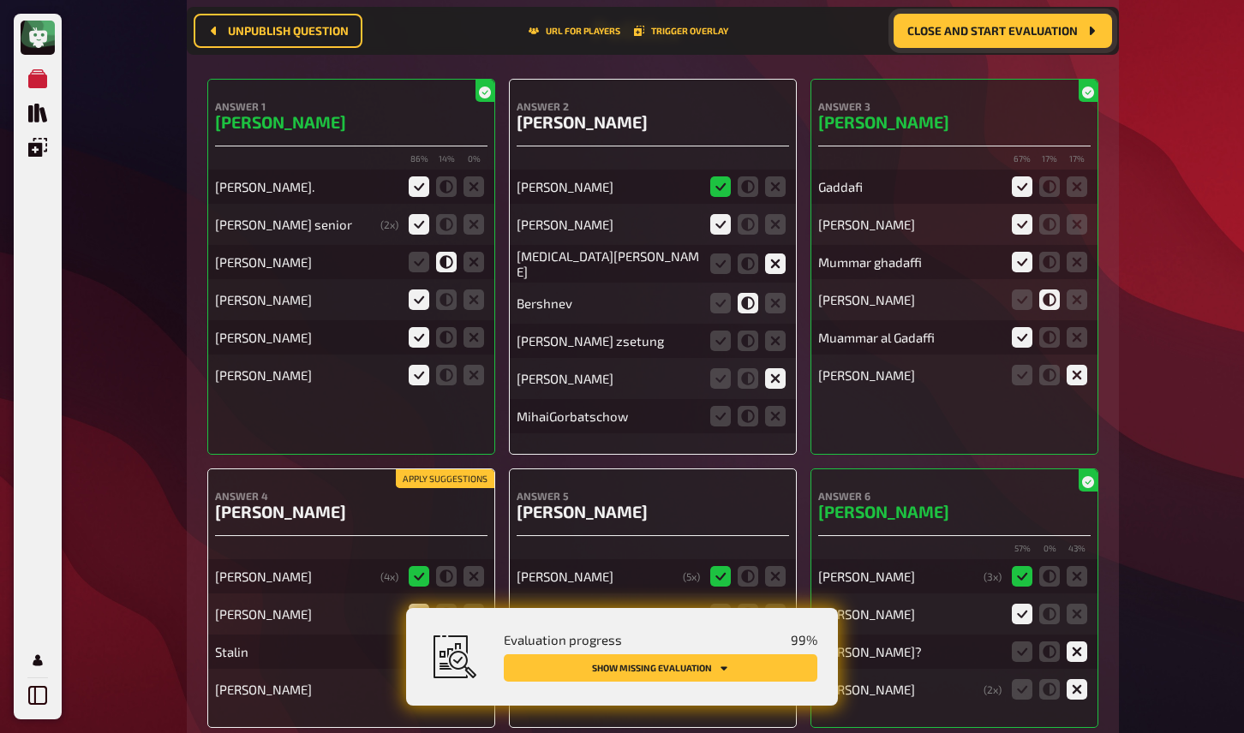
scroll to position [15382, 0]
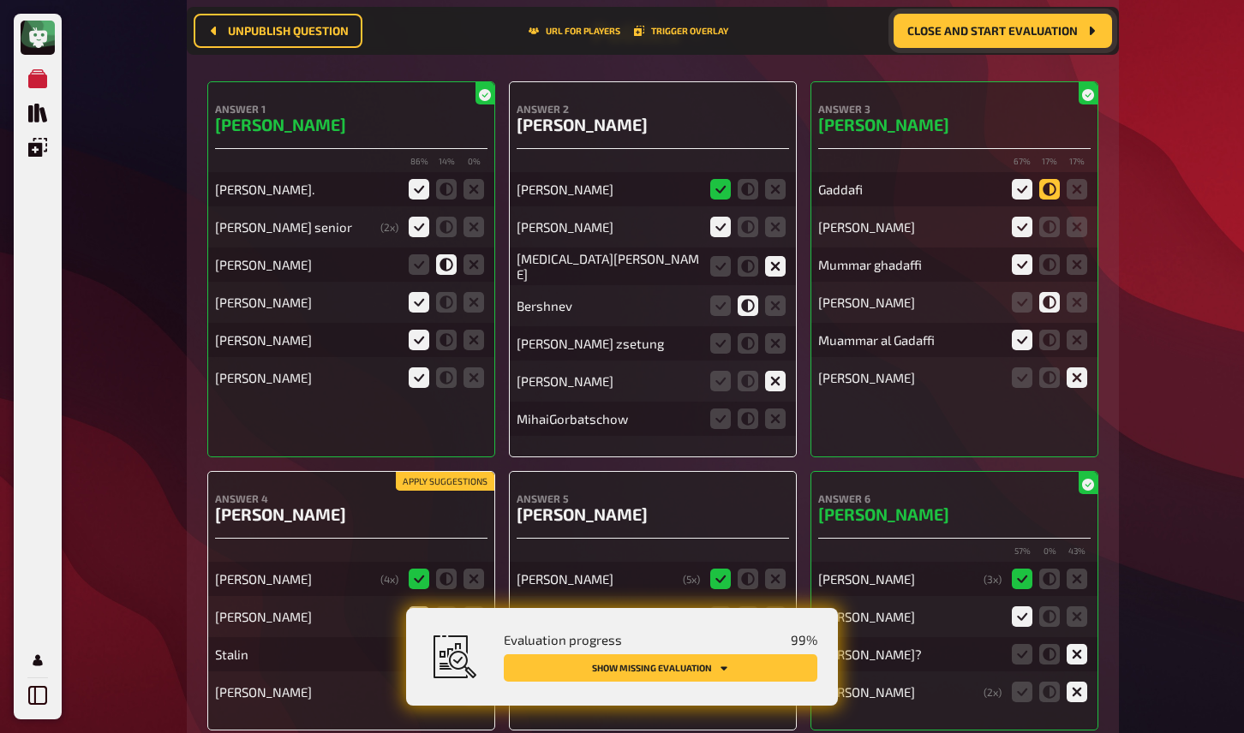
click at [1057, 179] on icon at bounding box center [1049, 189] width 21 height 21
click at [0, 0] on input "radio" at bounding box center [0, 0] width 0 height 0
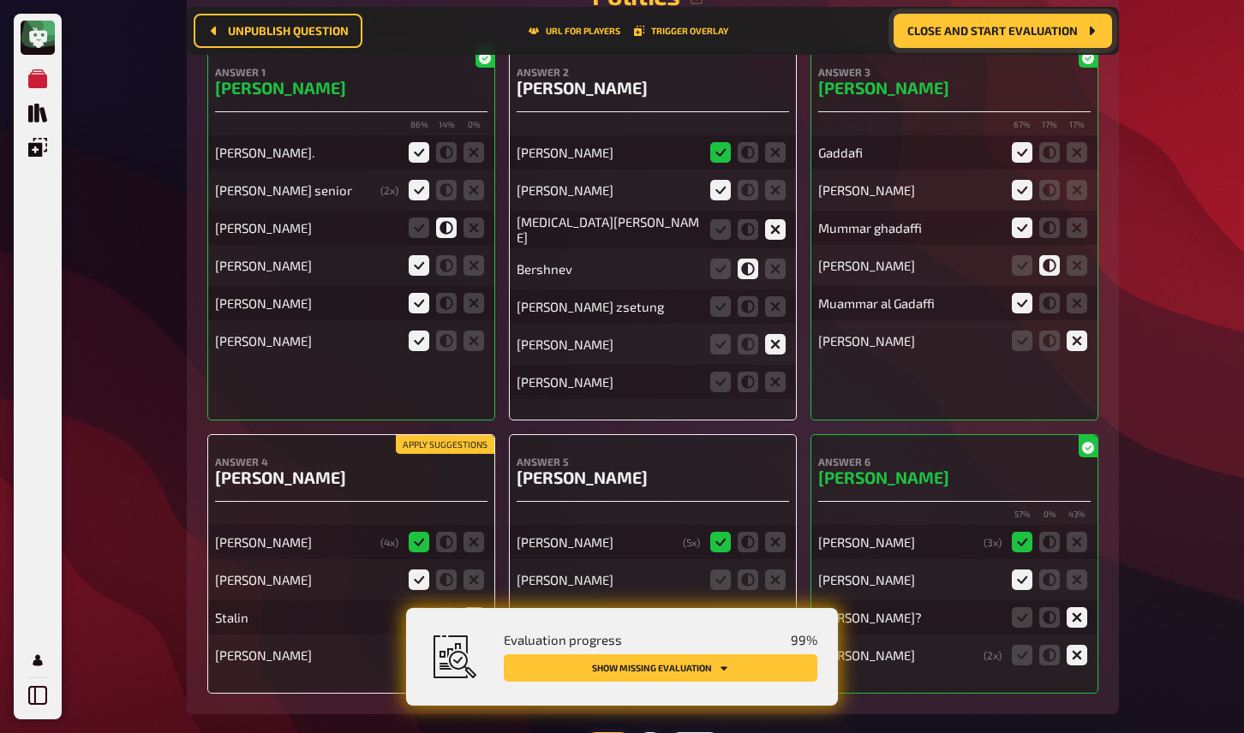
scroll to position [15420, 0]
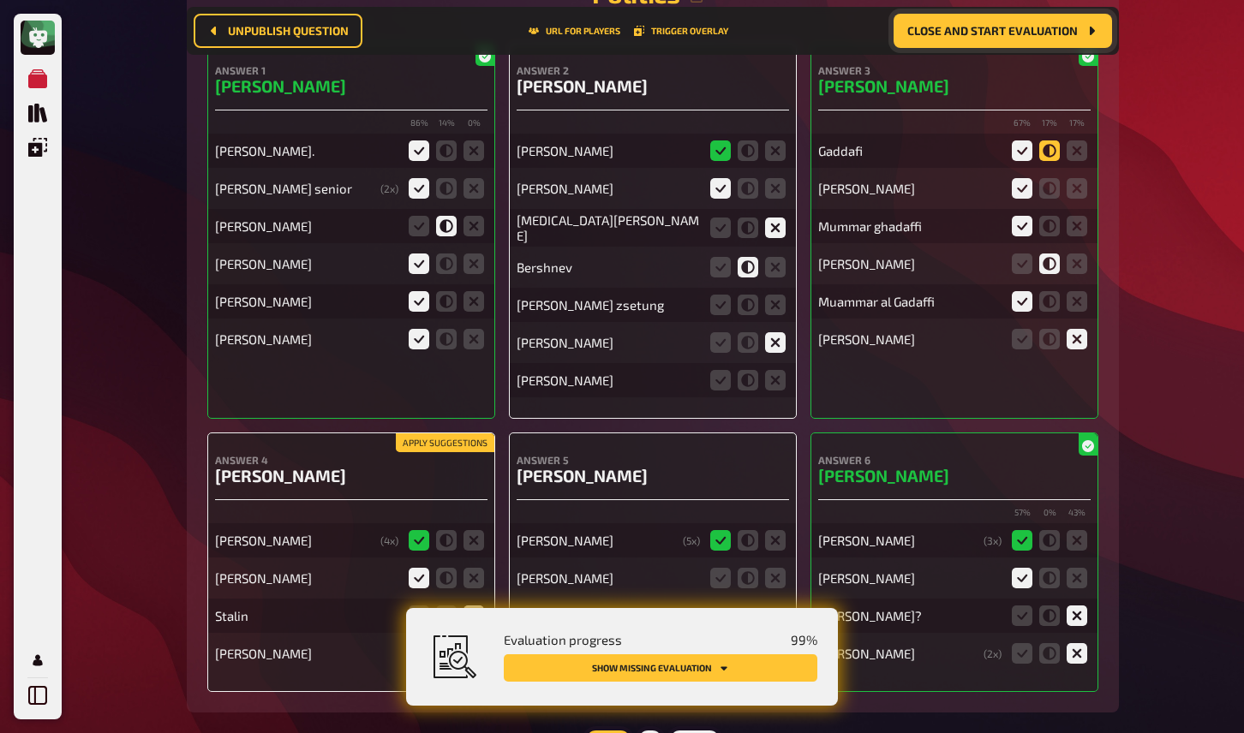
click at [1050, 141] on icon at bounding box center [1049, 151] width 21 height 21
click at [0, 0] on input "radio" at bounding box center [0, 0] width 0 height 0
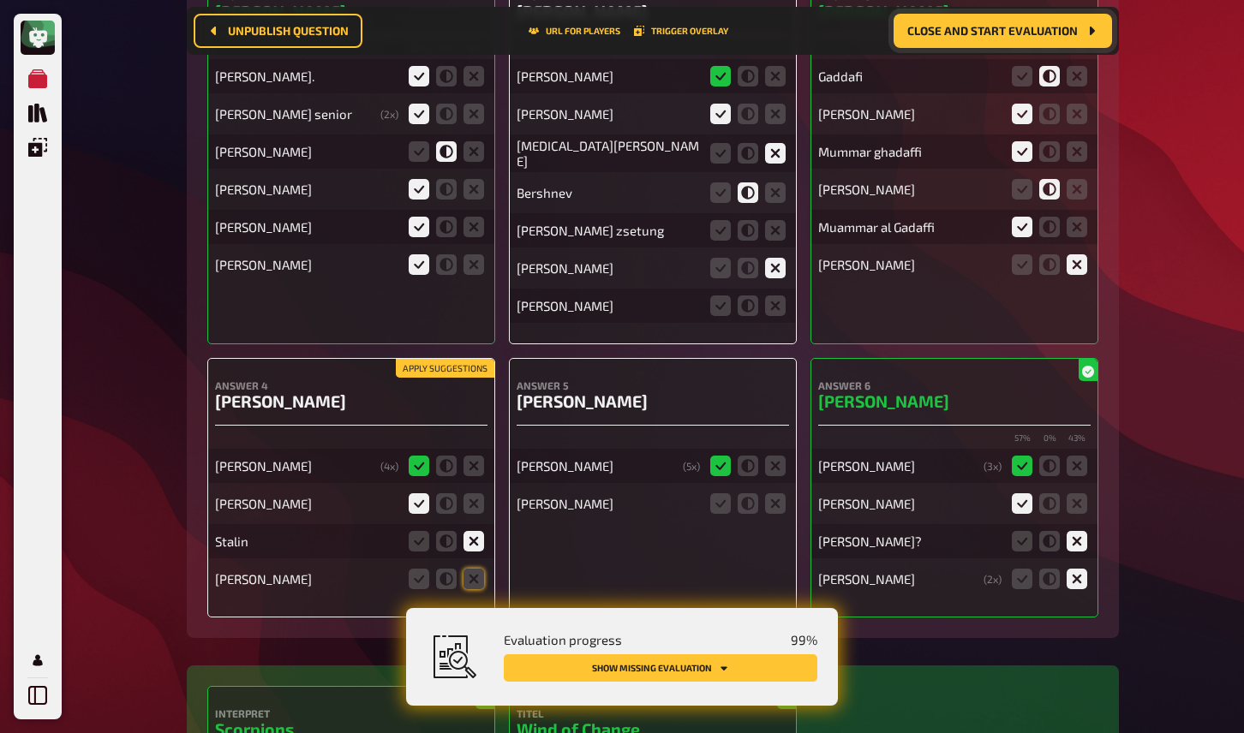
scroll to position [15554, 0]
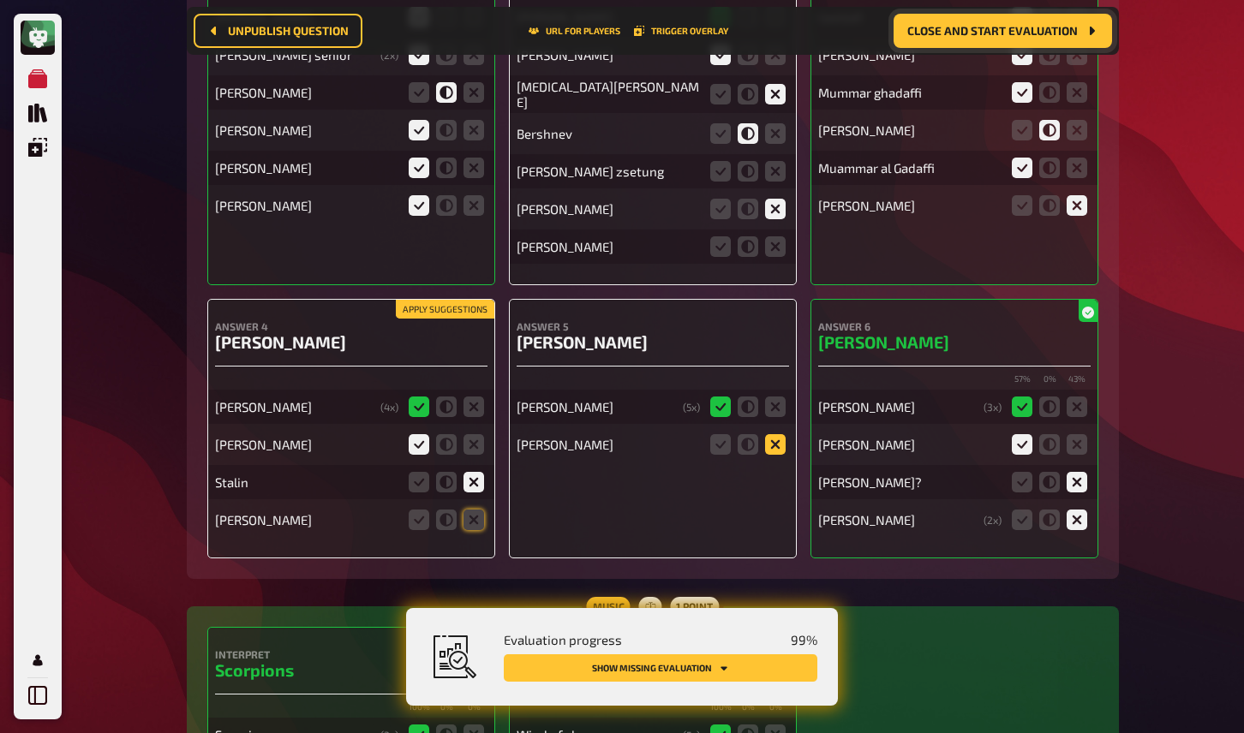
click at [778, 434] on icon at bounding box center [775, 444] width 21 height 21
click at [0, 0] on input "radio" at bounding box center [0, 0] width 0 height 0
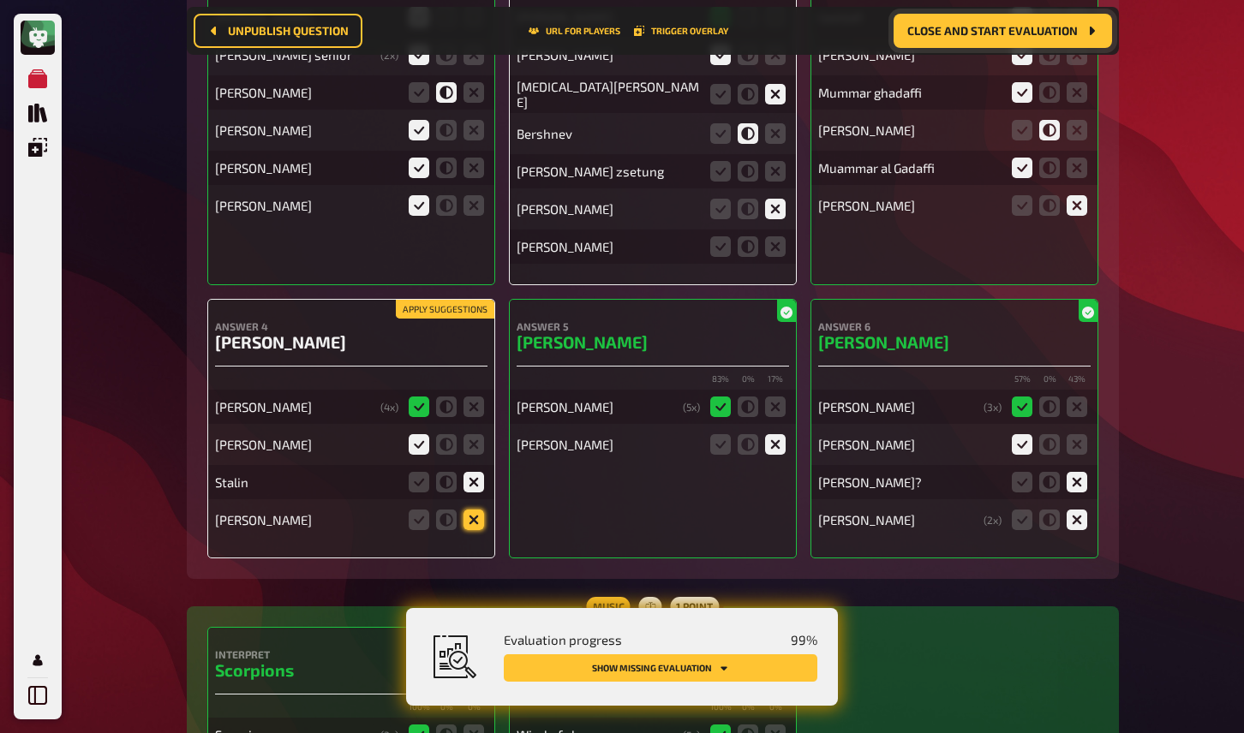
click at [474, 510] on icon at bounding box center [474, 520] width 21 height 21
click at [0, 0] on input "radio" at bounding box center [0, 0] width 0 height 0
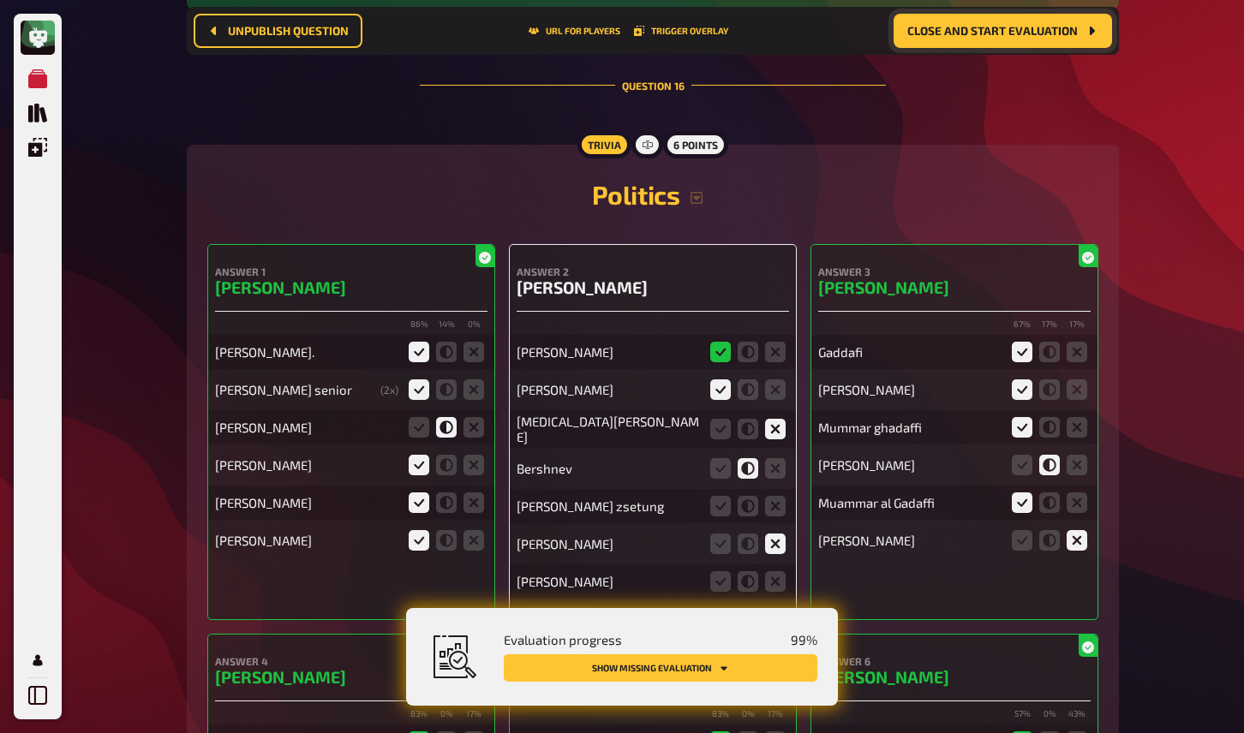
scroll to position [15250, 0]
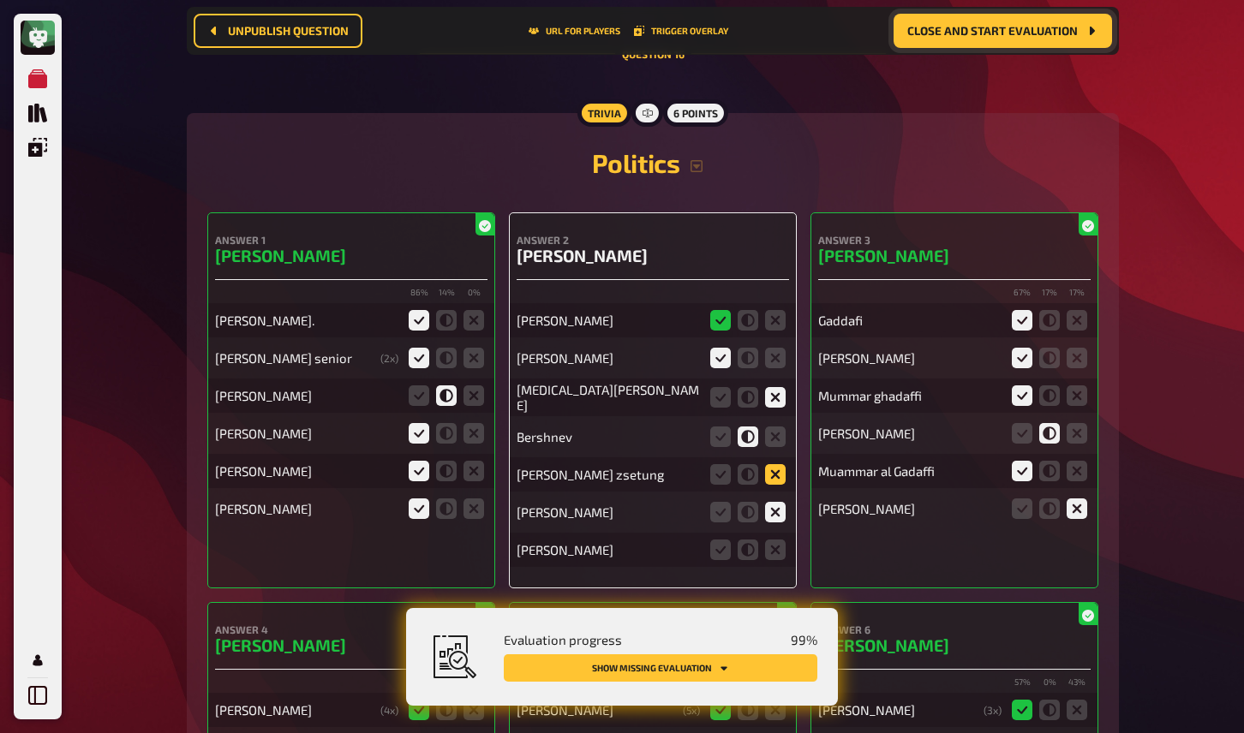
click at [766, 464] on icon at bounding box center [775, 474] width 21 height 21
click at [0, 0] on input "radio" at bounding box center [0, 0] width 0 height 0
click at [775, 540] on icon at bounding box center [775, 550] width 21 height 21
click at [0, 0] on input "radio" at bounding box center [0, 0] width 0 height 0
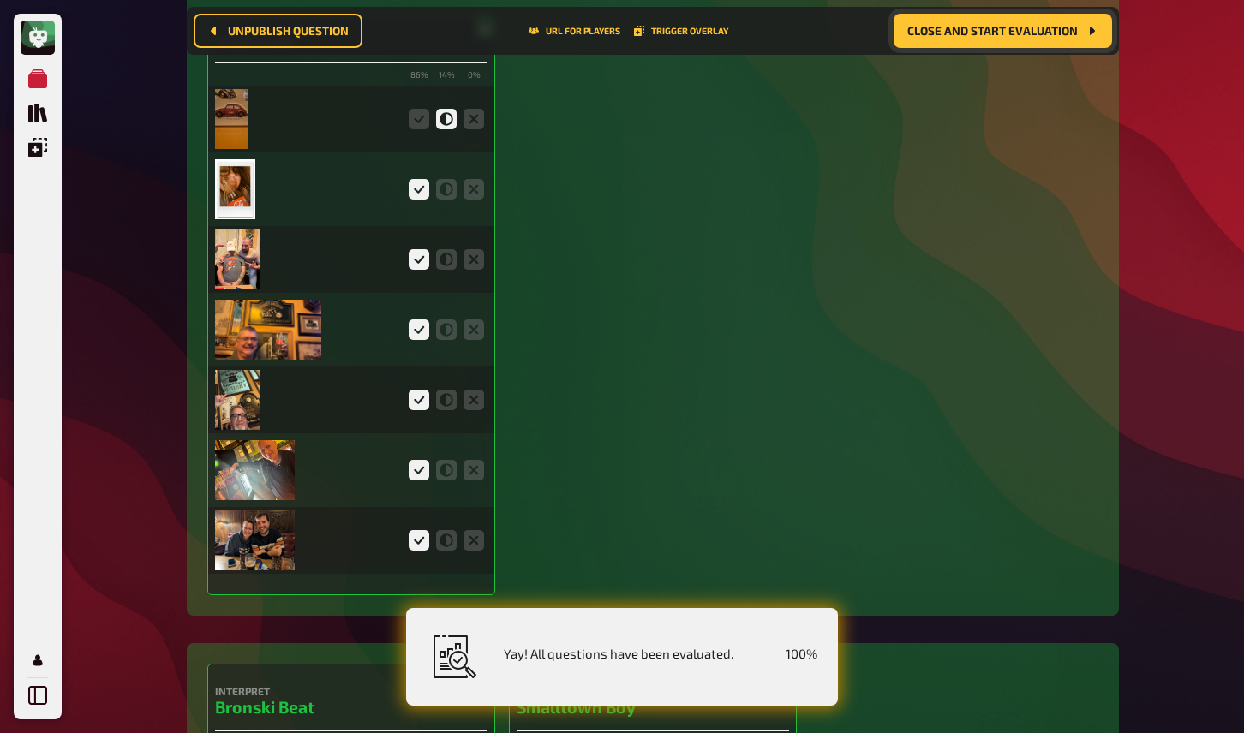
scroll to position [0, 0]
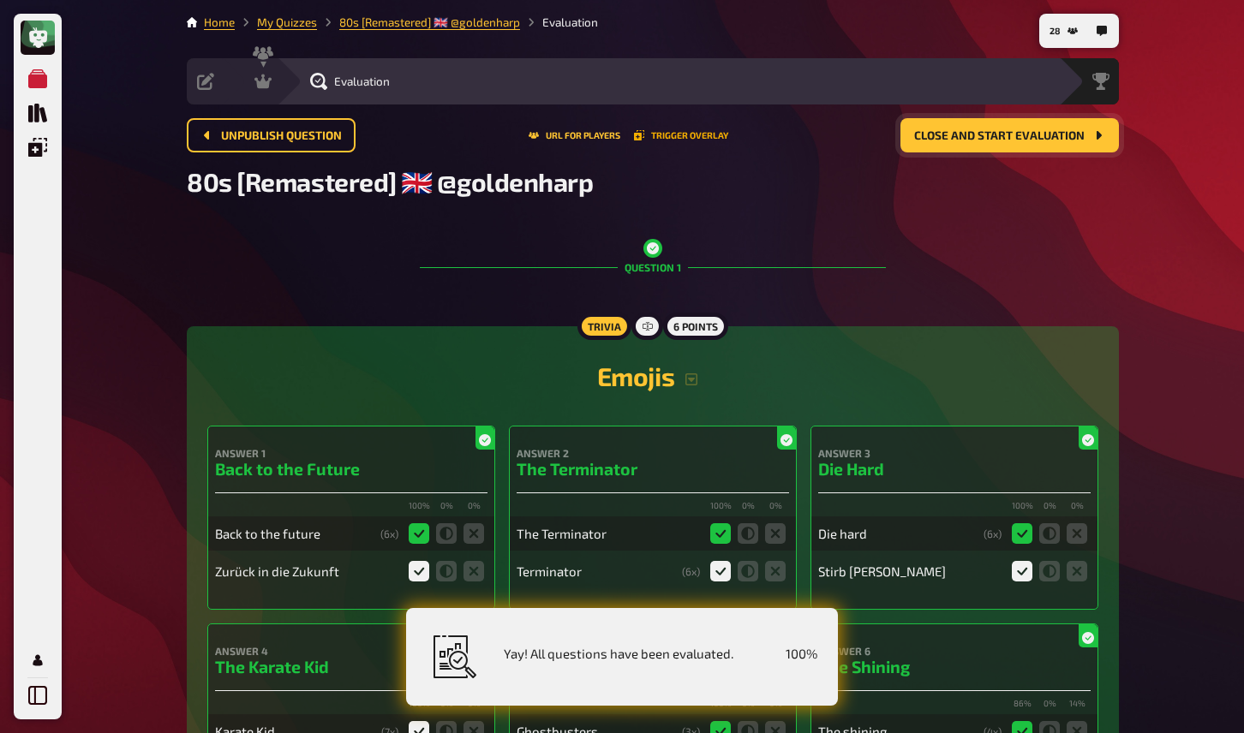
click at [669, 138] on button "Trigger Overlay" at bounding box center [681, 135] width 94 height 10
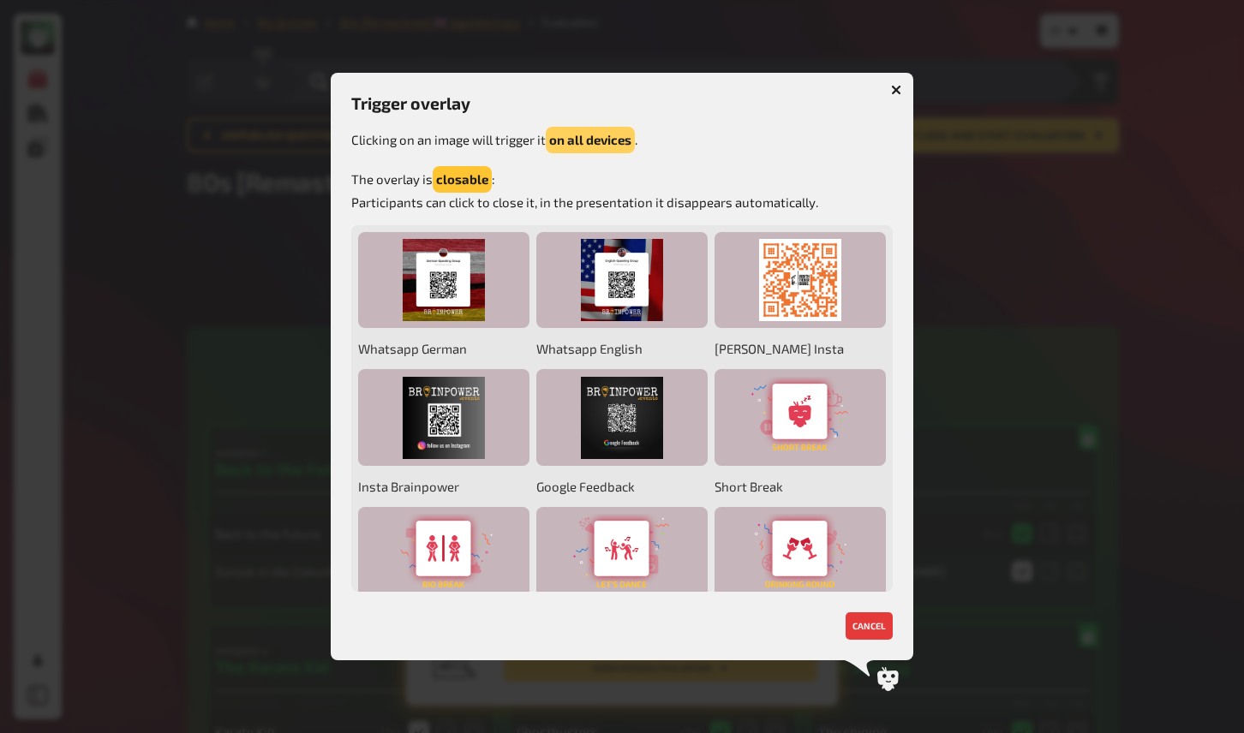
click at [595, 133] on button "on all devices" at bounding box center [590, 140] width 89 height 27
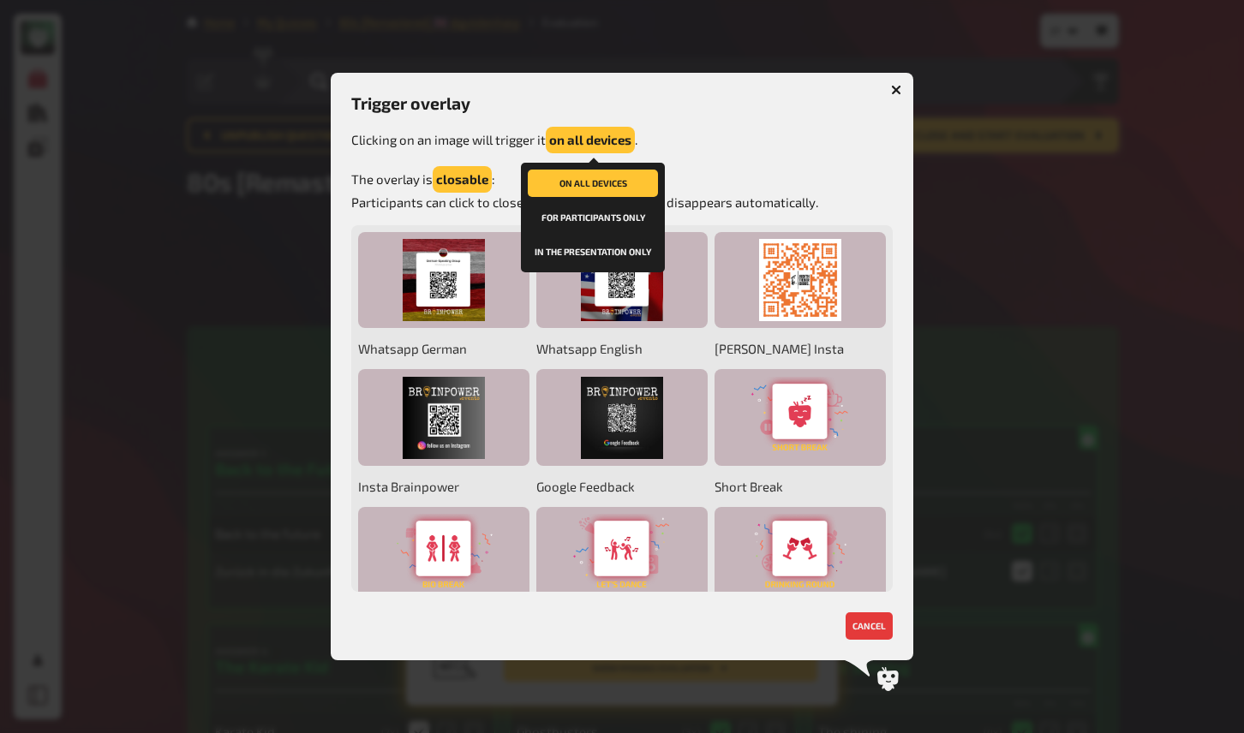
click at [595, 248] on button "in the presentation only" at bounding box center [593, 251] width 130 height 27
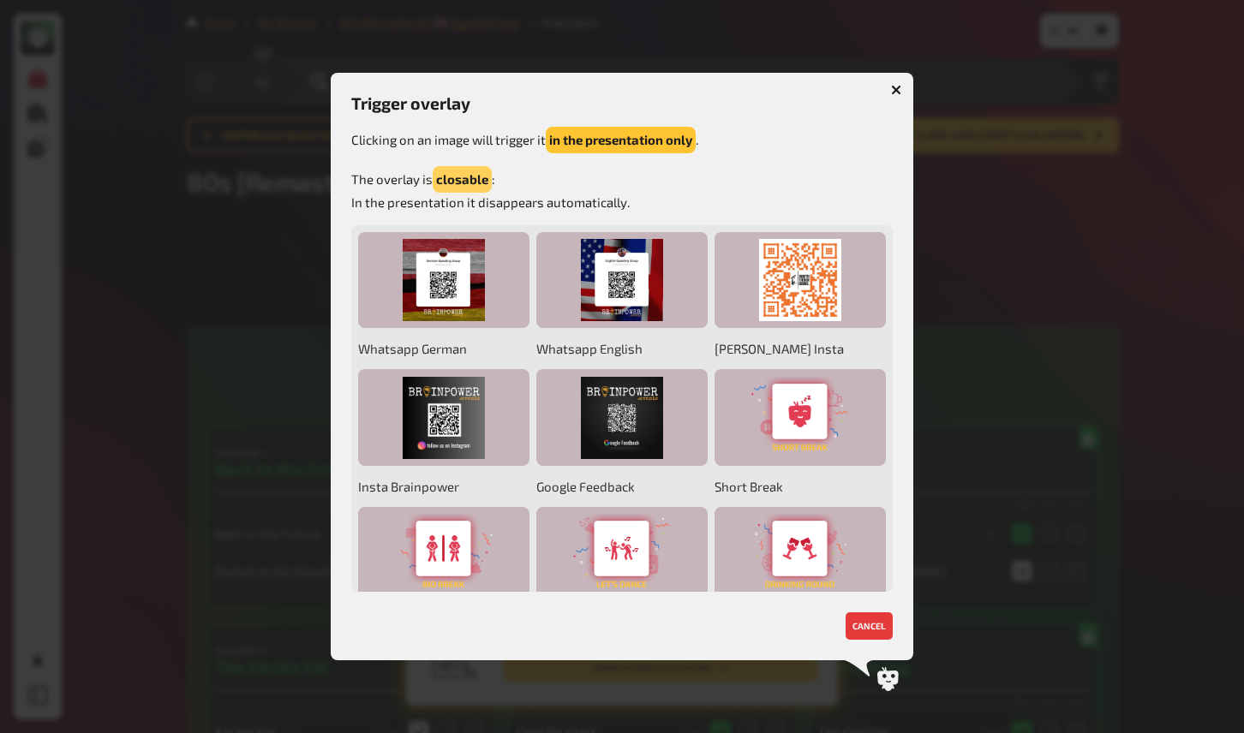
click at [473, 179] on button "closable" at bounding box center [462, 179] width 59 height 27
click at [1005, 190] on div at bounding box center [622, 366] width 1244 height 733
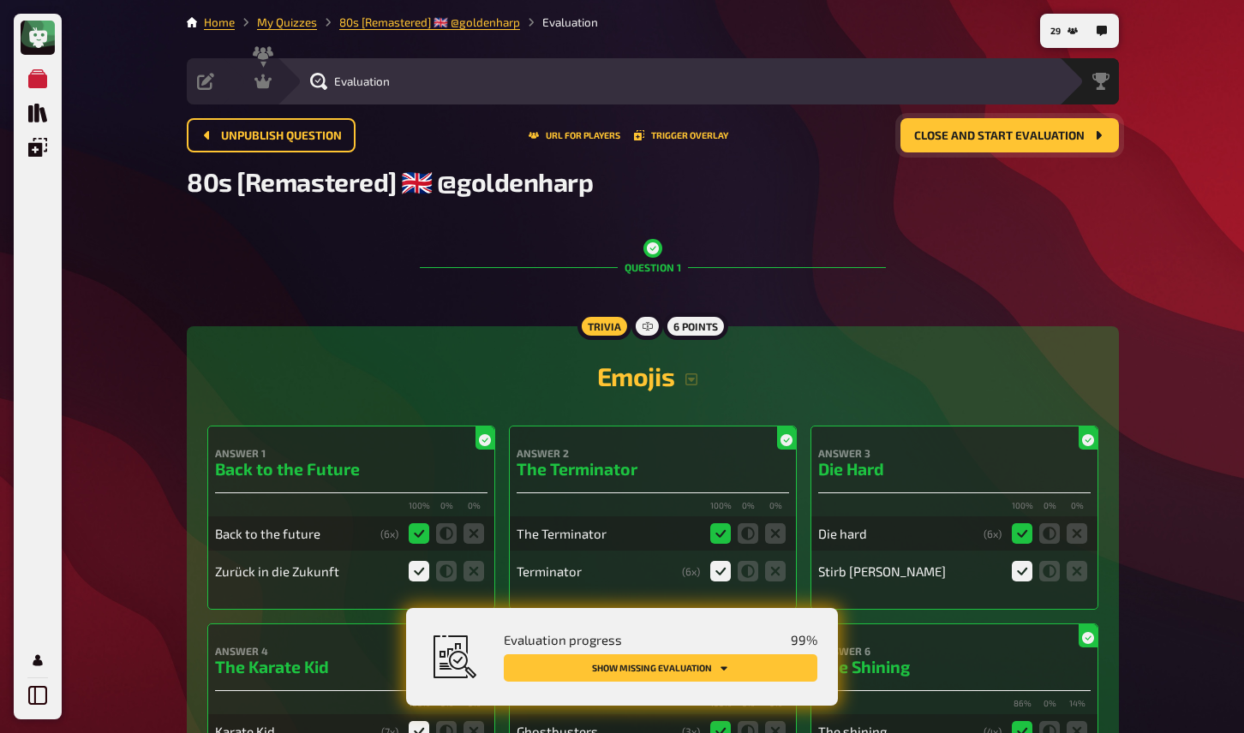
click at [1050, 141] on span "Close and start evaluation" at bounding box center [999, 136] width 170 height 12
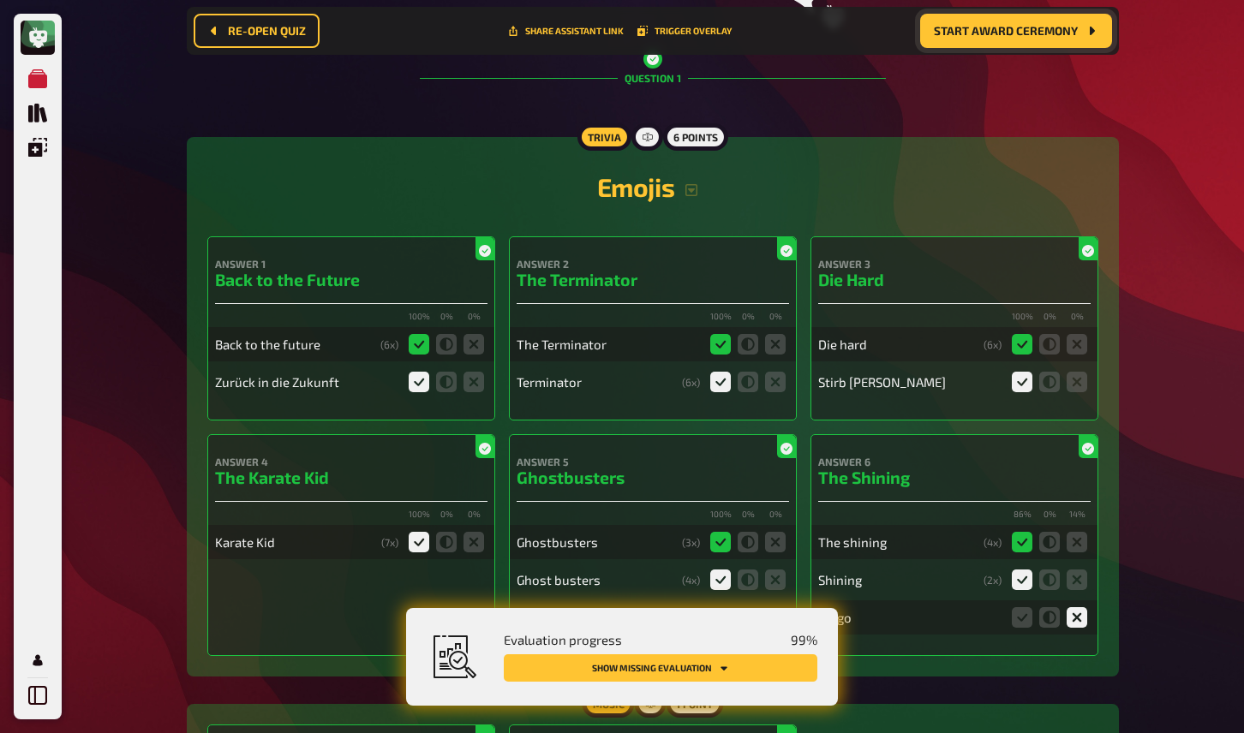
scroll to position [282, 0]
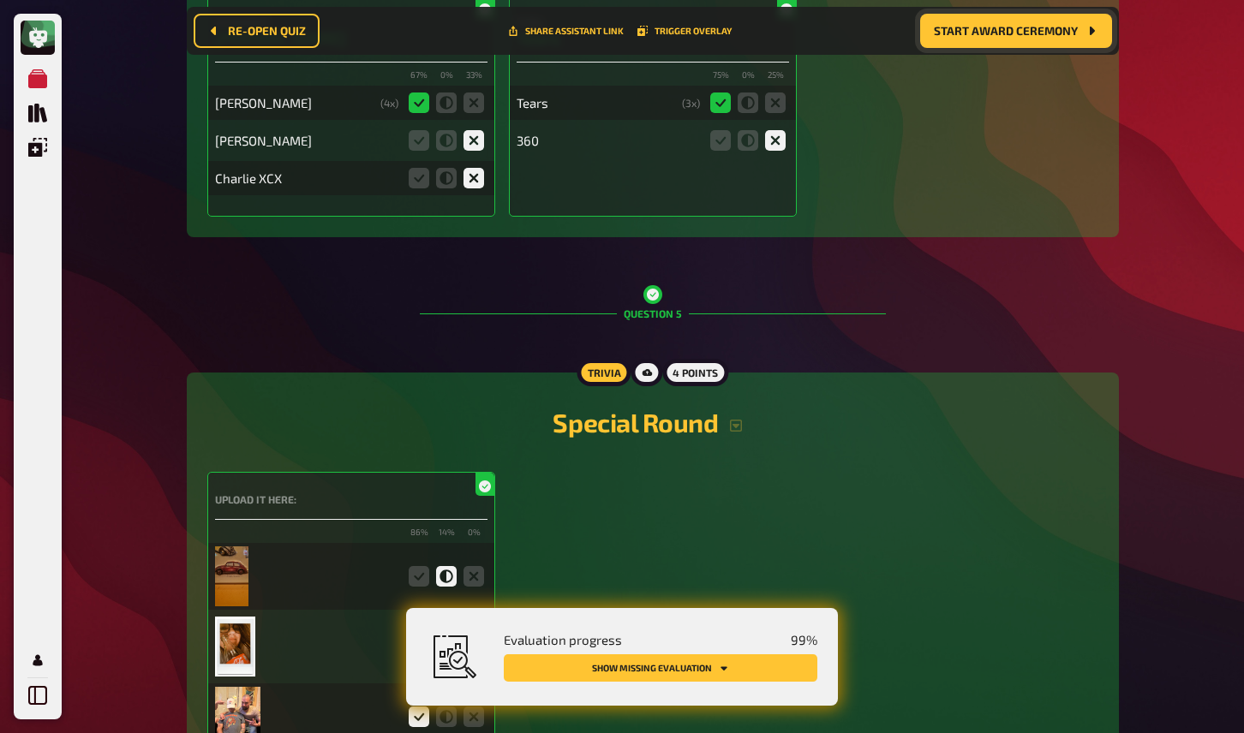
scroll to position [0, 0]
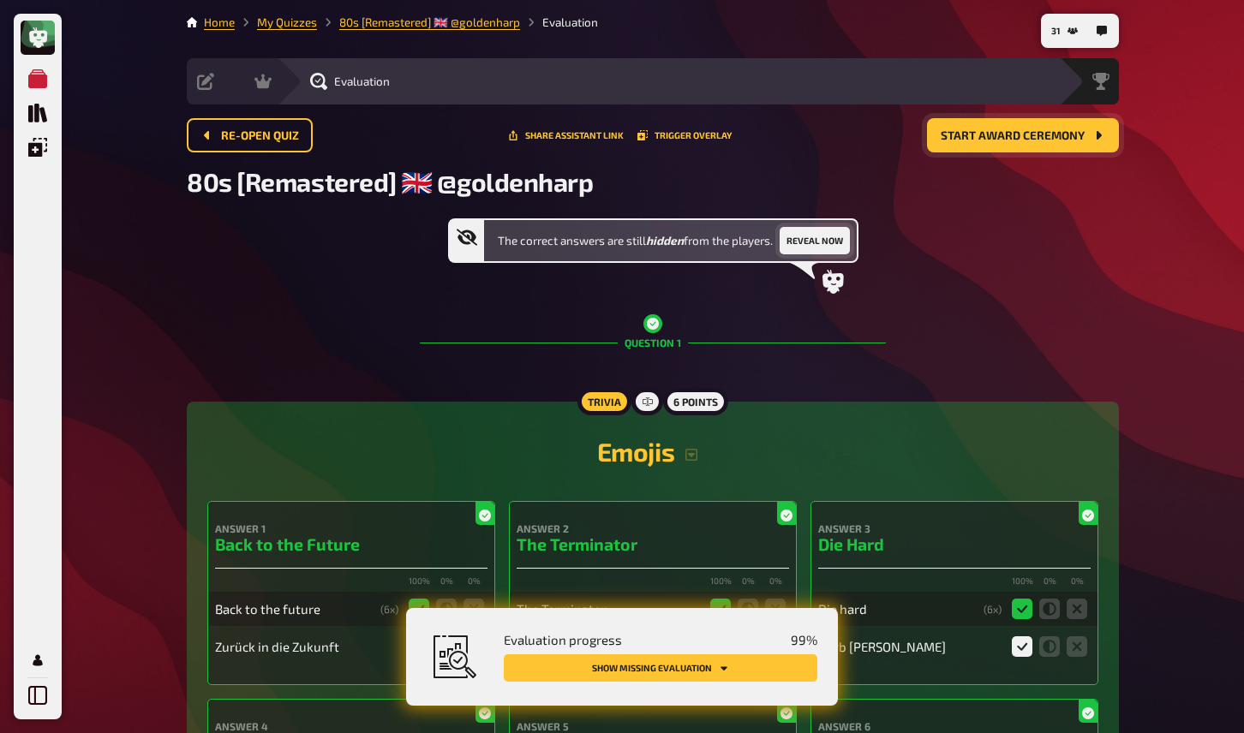
click at [798, 248] on button "Reveal now" at bounding box center [815, 240] width 70 height 27
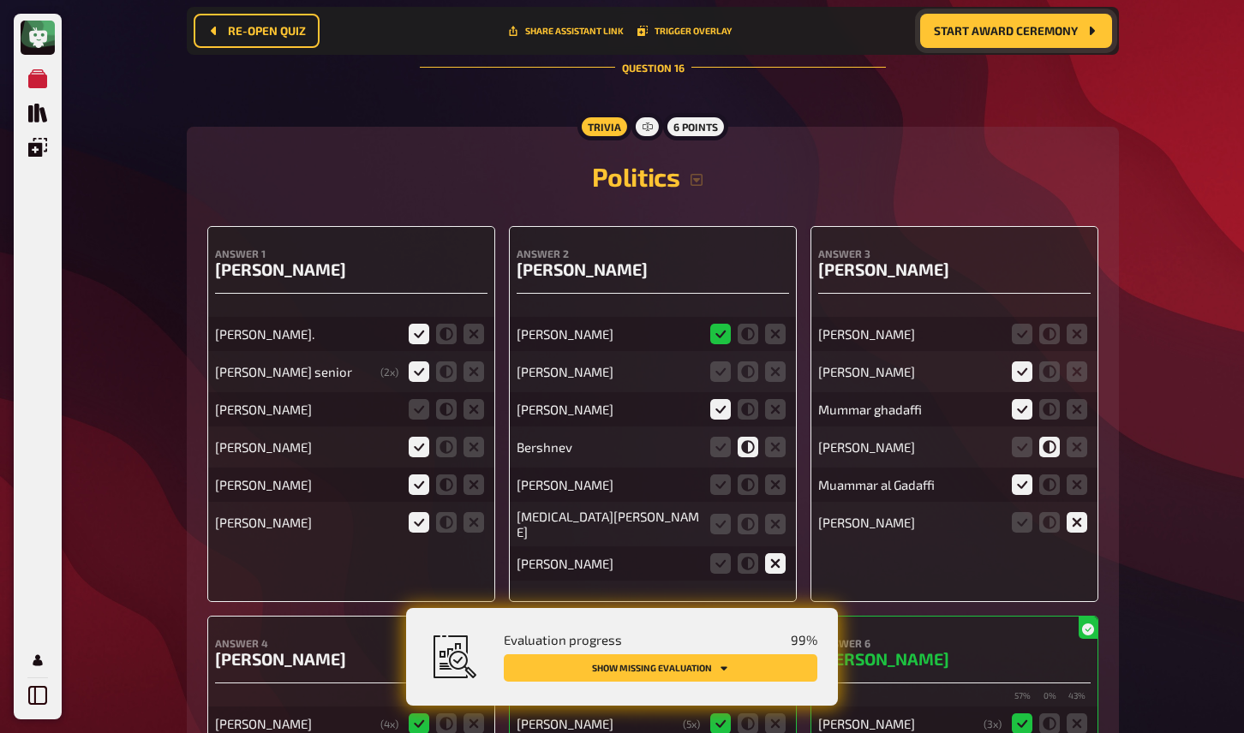
scroll to position [15313, 0]
click at [420, 398] on icon at bounding box center [419, 408] width 21 height 21
click at [0, 0] on input "radio" at bounding box center [0, 0] width 0 height 0
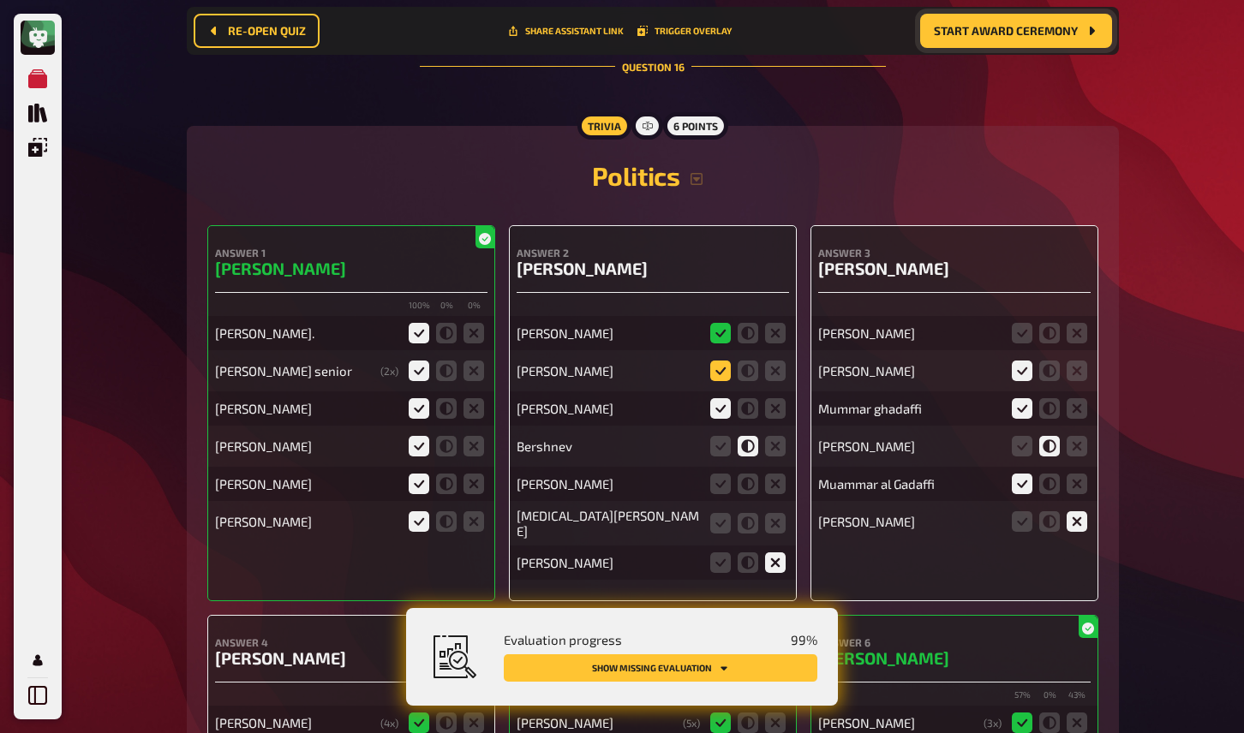
click at [725, 361] on icon at bounding box center [720, 371] width 21 height 21
click at [0, 0] on input "radio" at bounding box center [0, 0] width 0 height 0
click at [780, 474] on icon at bounding box center [775, 484] width 21 height 21
click at [0, 0] on input "radio" at bounding box center [0, 0] width 0 height 0
click at [779, 513] on icon at bounding box center [775, 523] width 21 height 21
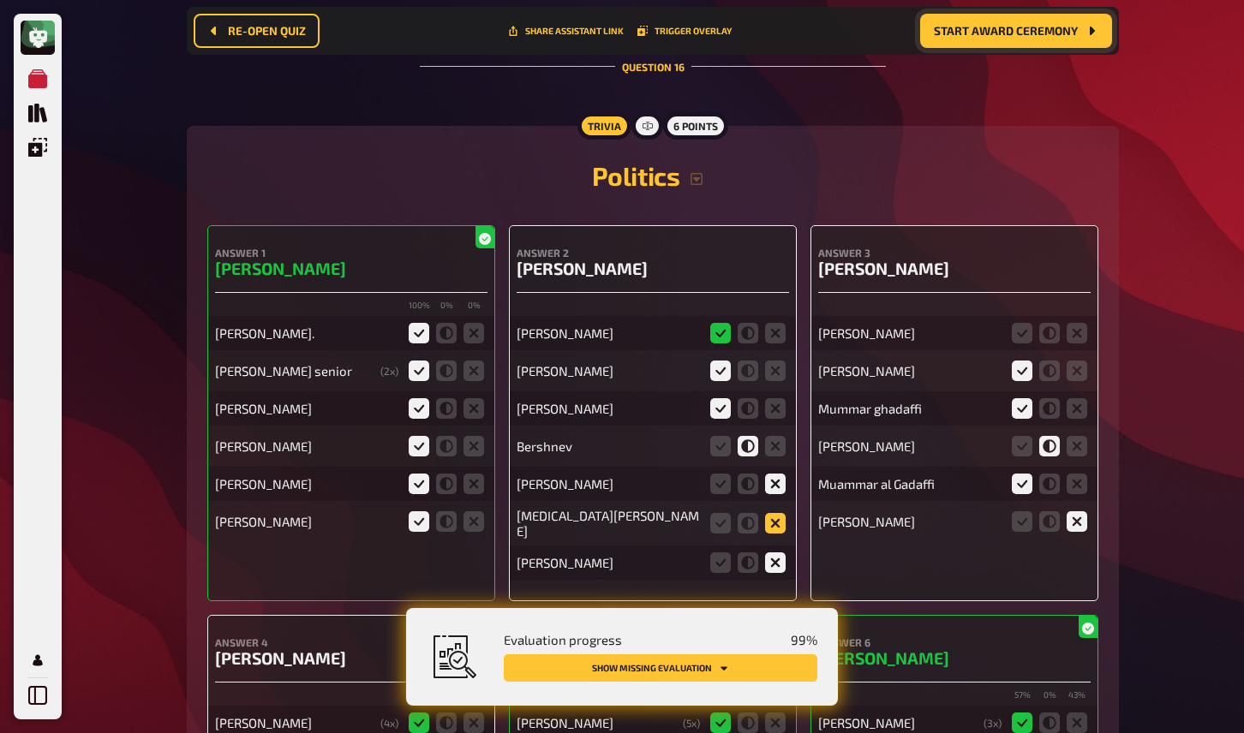
click at [0, 0] on input "radio" at bounding box center [0, 0] width 0 height 0
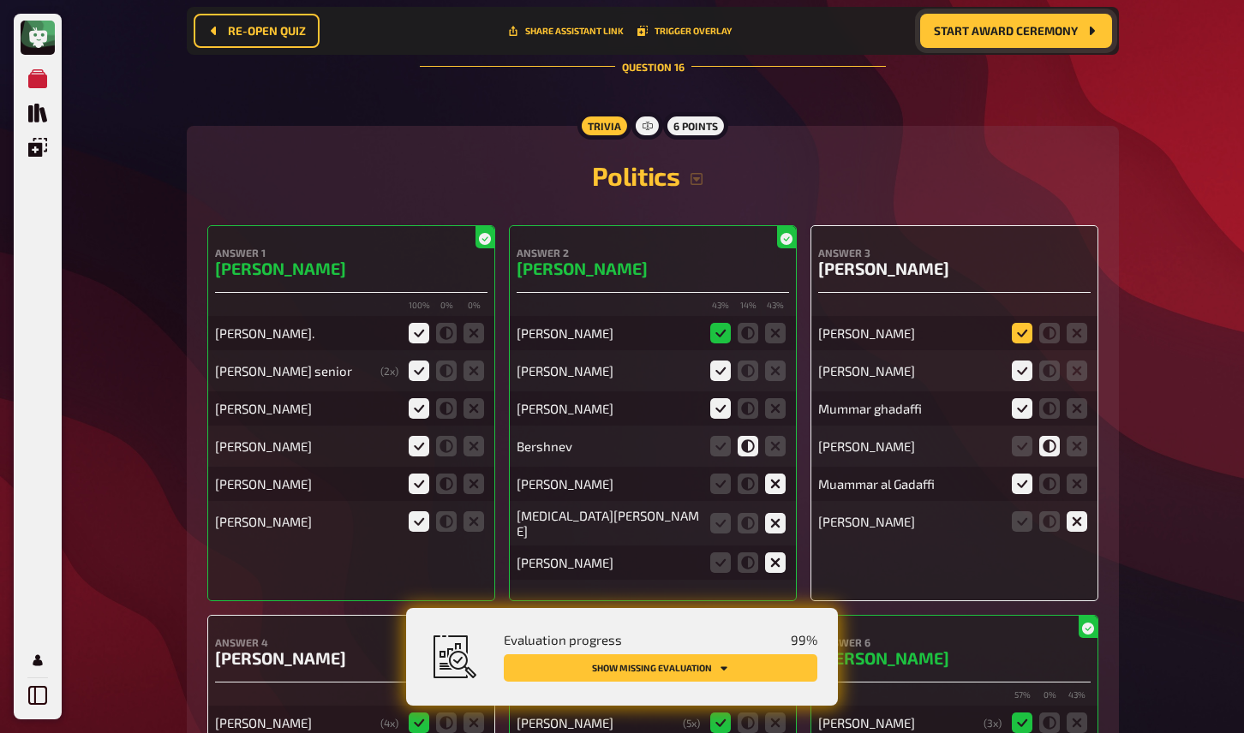
click at [1022, 323] on icon at bounding box center [1022, 333] width 21 height 21
click at [0, 0] on input "radio" at bounding box center [0, 0] width 0 height 0
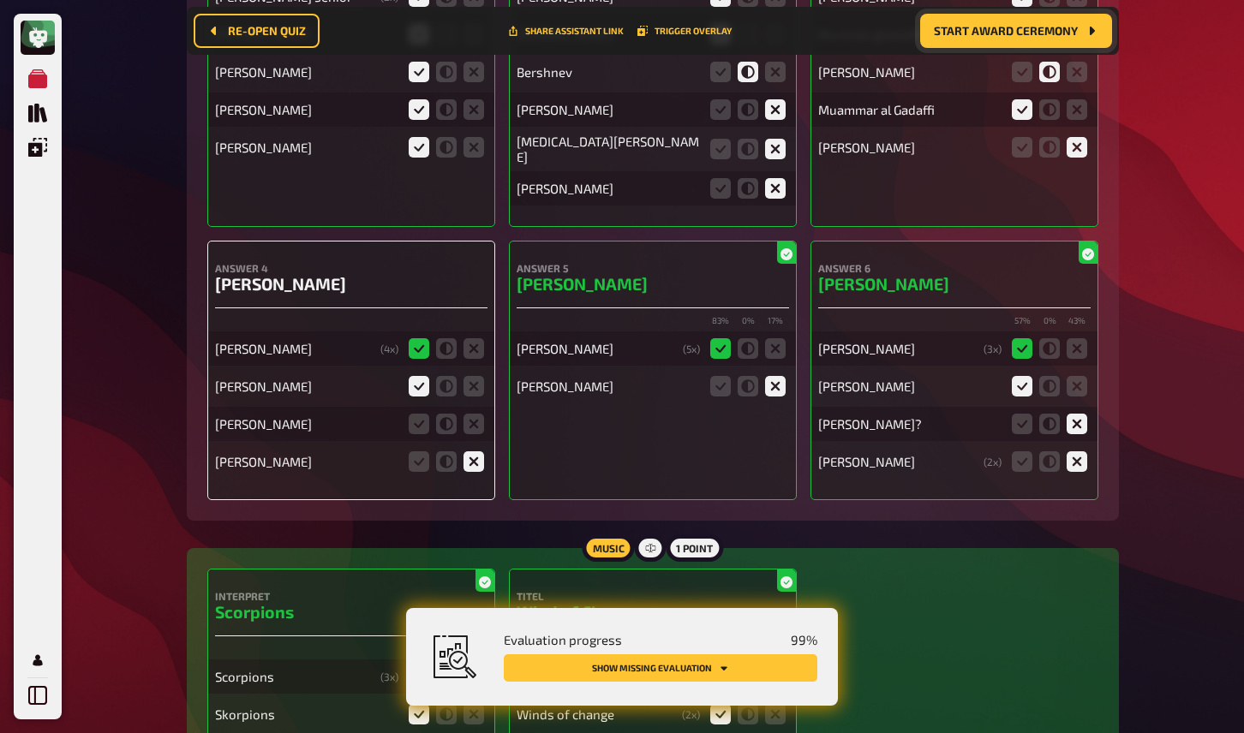
scroll to position [15691, 0]
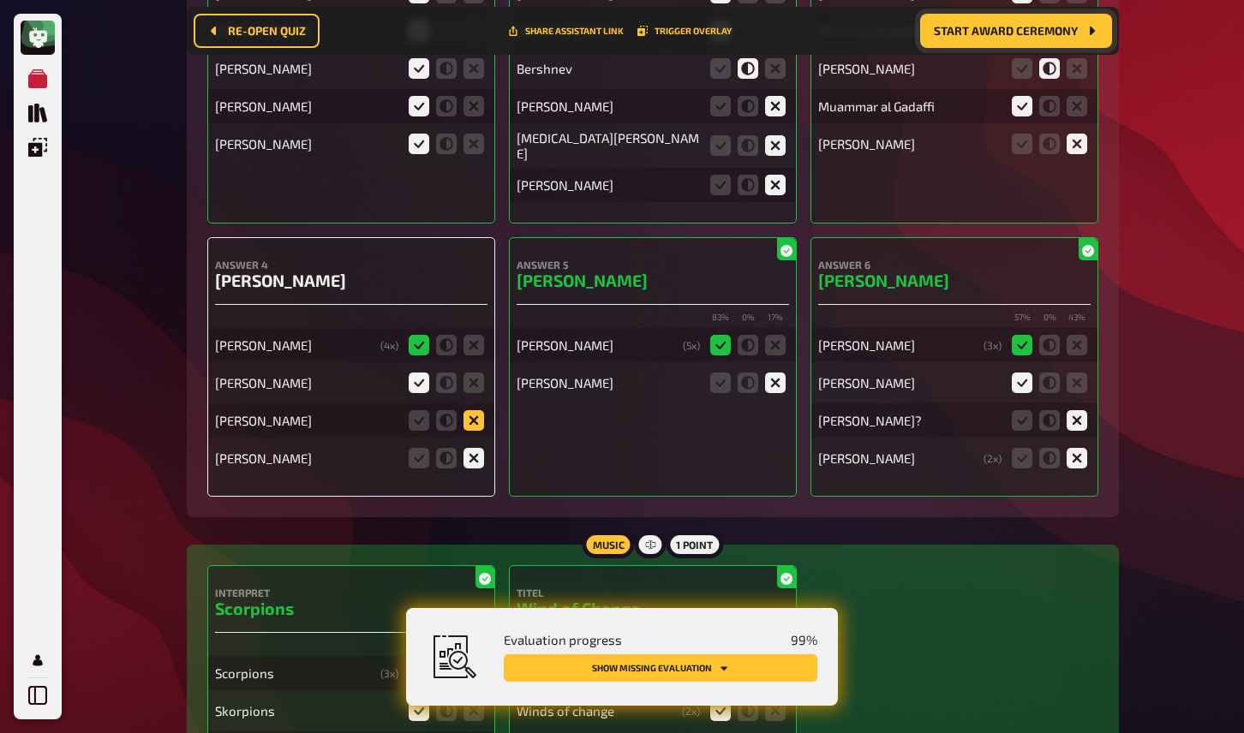
click at [476, 410] on icon at bounding box center [474, 420] width 21 height 21
click at [0, 0] on input "radio" at bounding box center [0, 0] width 0 height 0
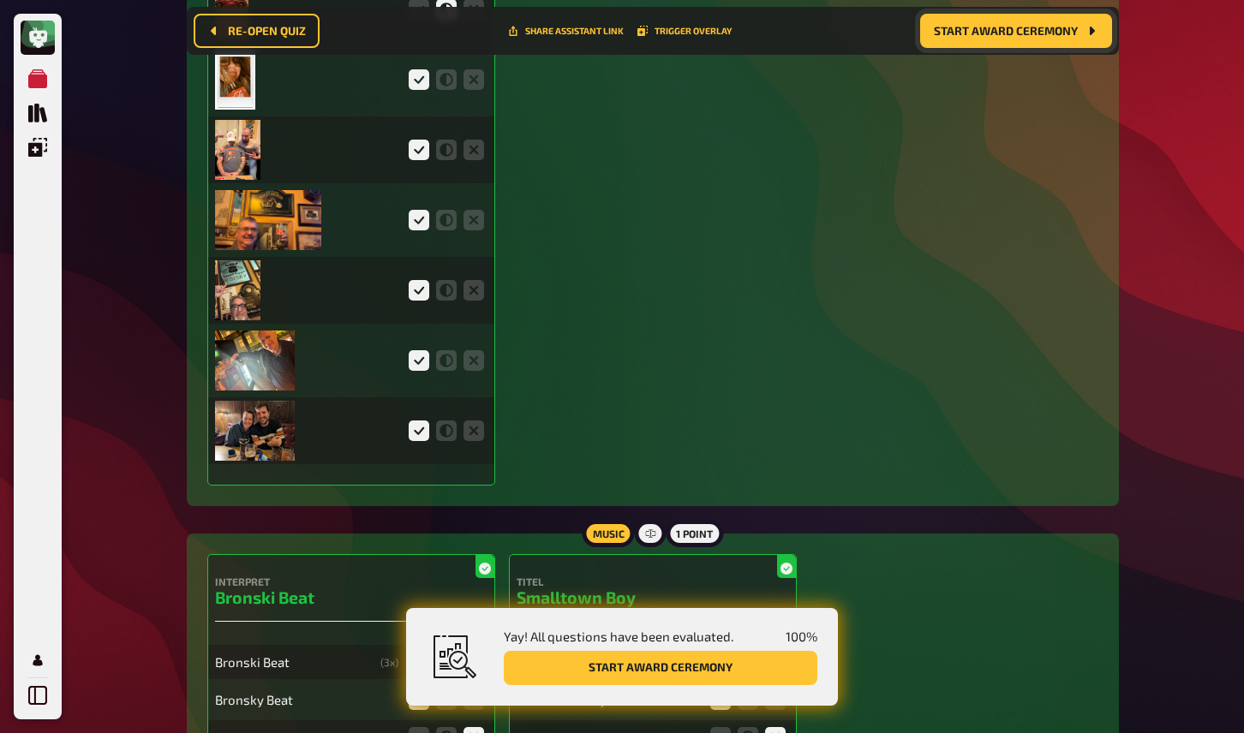
scroll to position [137, 0]
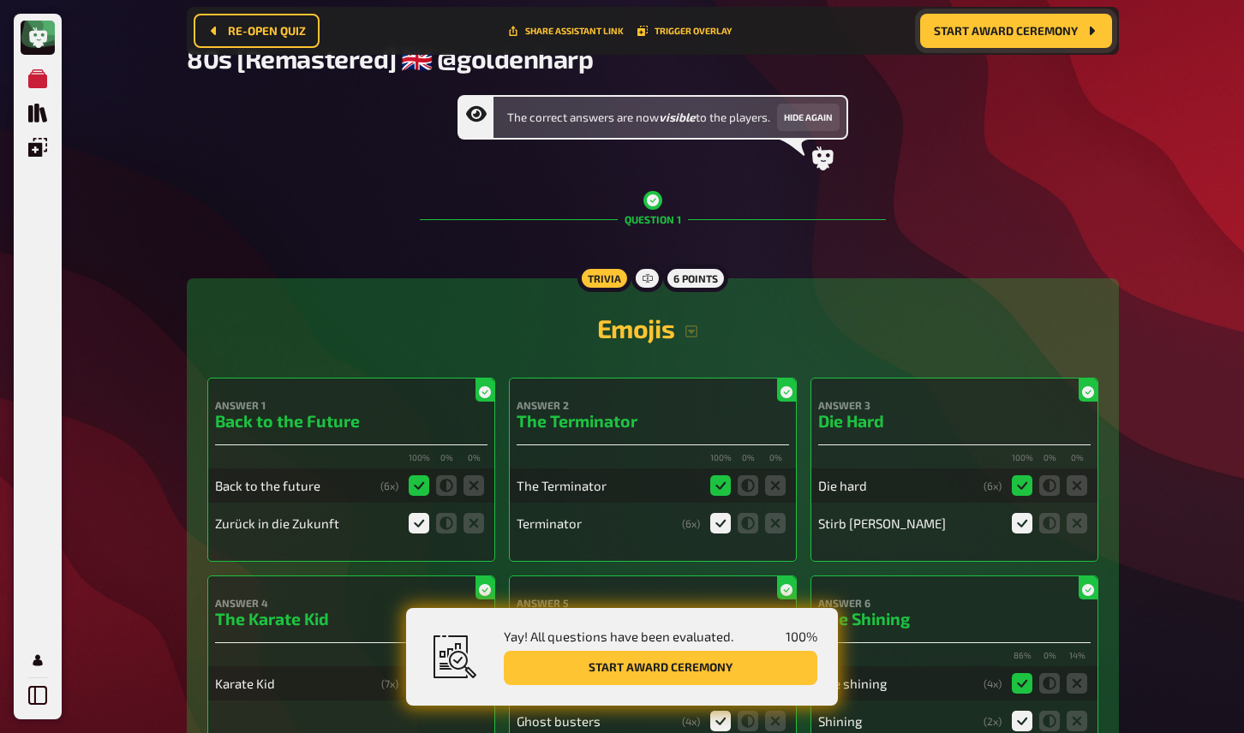
click at [982, 39] on button "Start award ceremony" at bounding box center [1016, 31] width 192 height 34
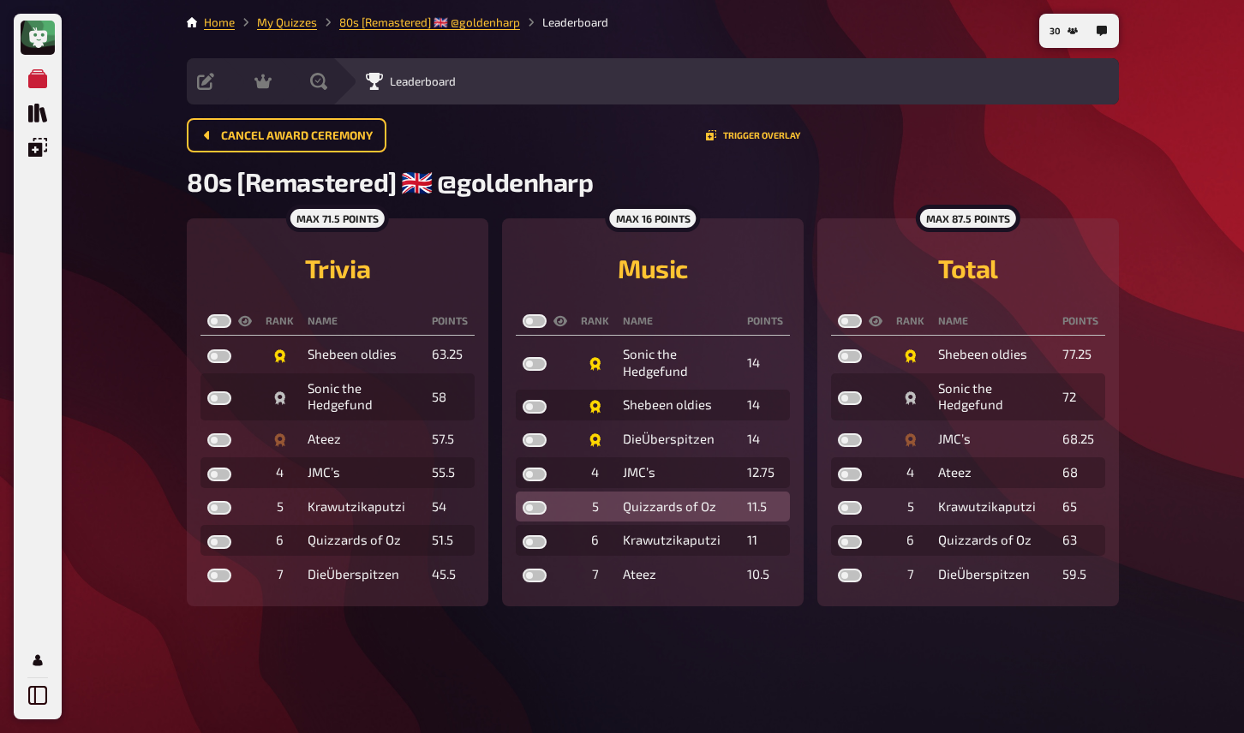
click at [540, 511] on label at bounding box center [535, 508] width 24 height 14
click at [523, 501] on input "checkbox" at bounding box center [522, 500] width 1 height 1
checkbox input "true"
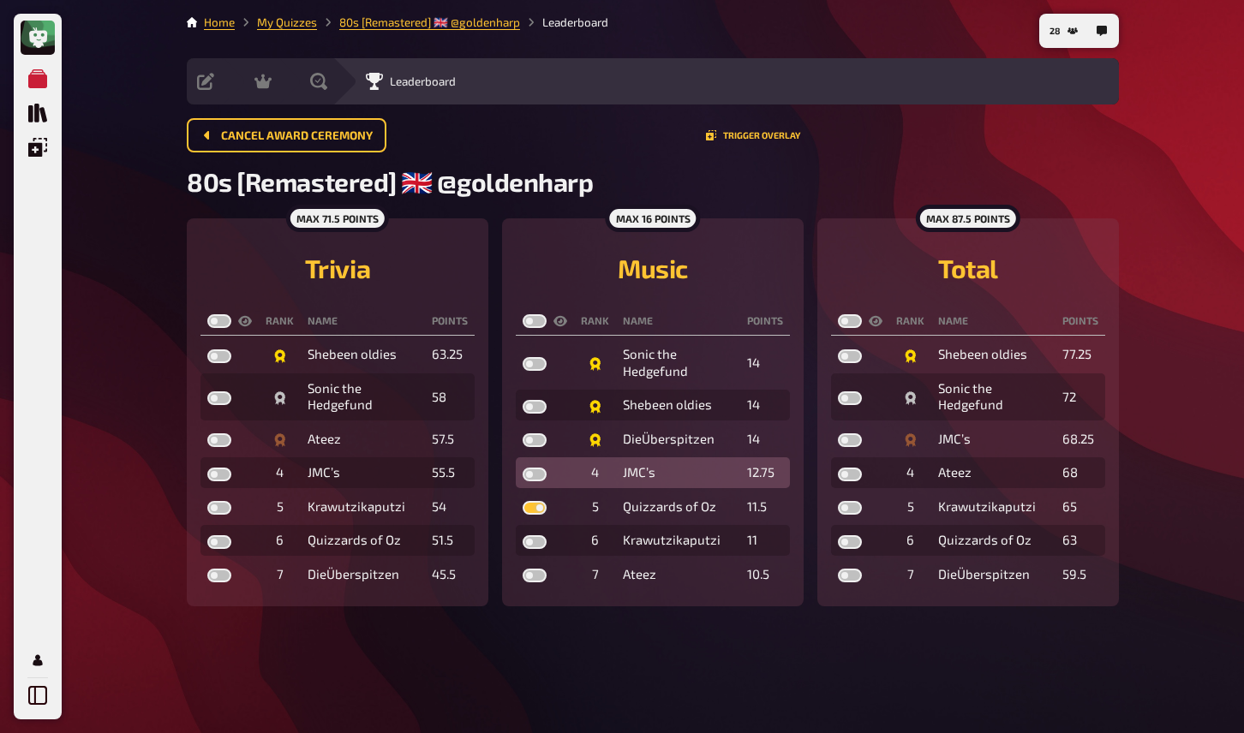
click at [536, 477] on label at bounding box center [535, 475] width 24 height 14
click at [523, 468] on input "checkbox" at bounding box center [522, 467] width 1 height 1
checkbox input "true"
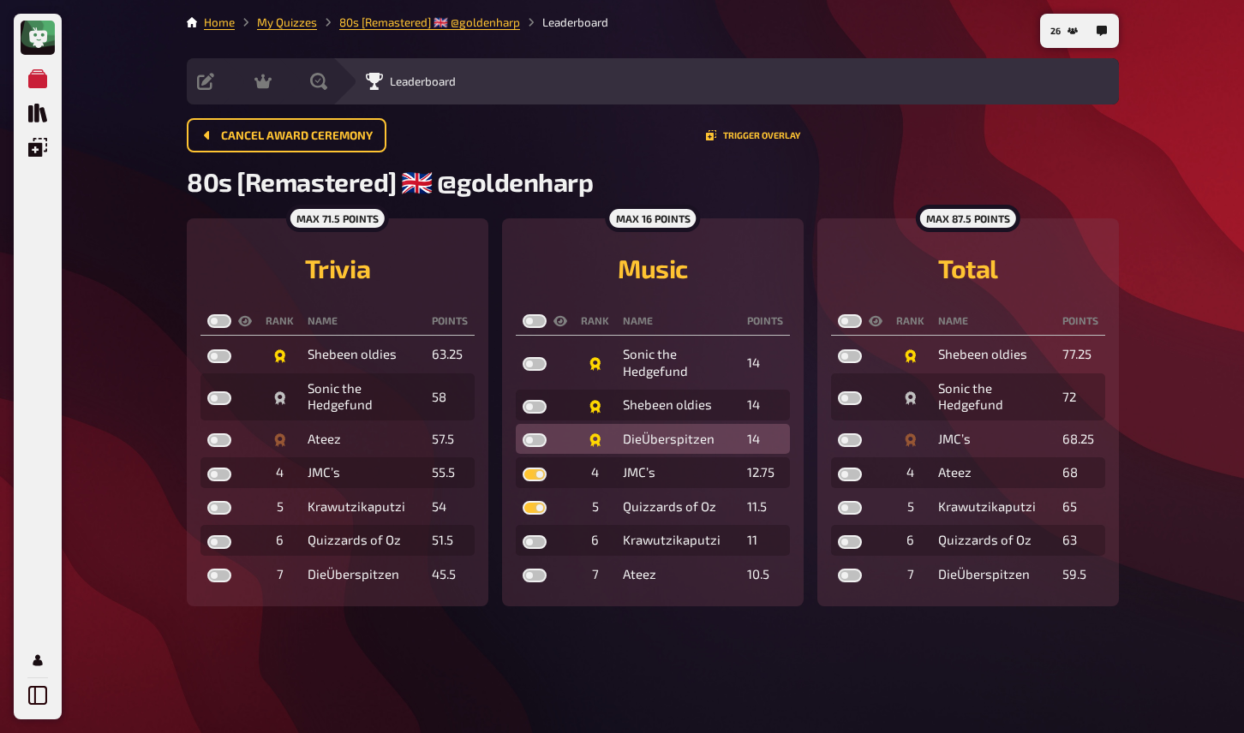
click at [537, 442] on label at bounding box center [535, 441] width 24 height 14
click at [523, 434] on input "checkbox" at bounding box center [522, 433] width 1 height 1
checkbox input "true"
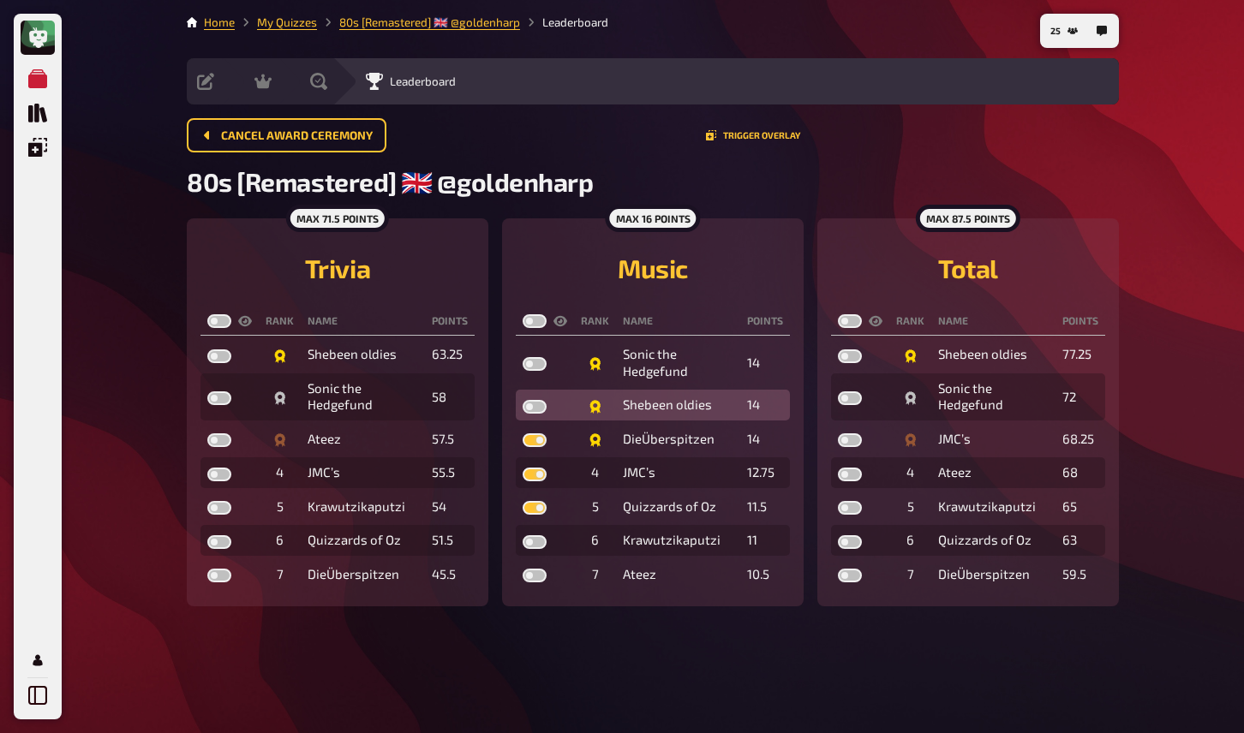
click at [539, 410] on label at bounding box center [535, 407] width 24 height 14
click at [523, 400] on input "checkbox" at bounding box center [522, 399] width 1 height 1
checkbox input "true"
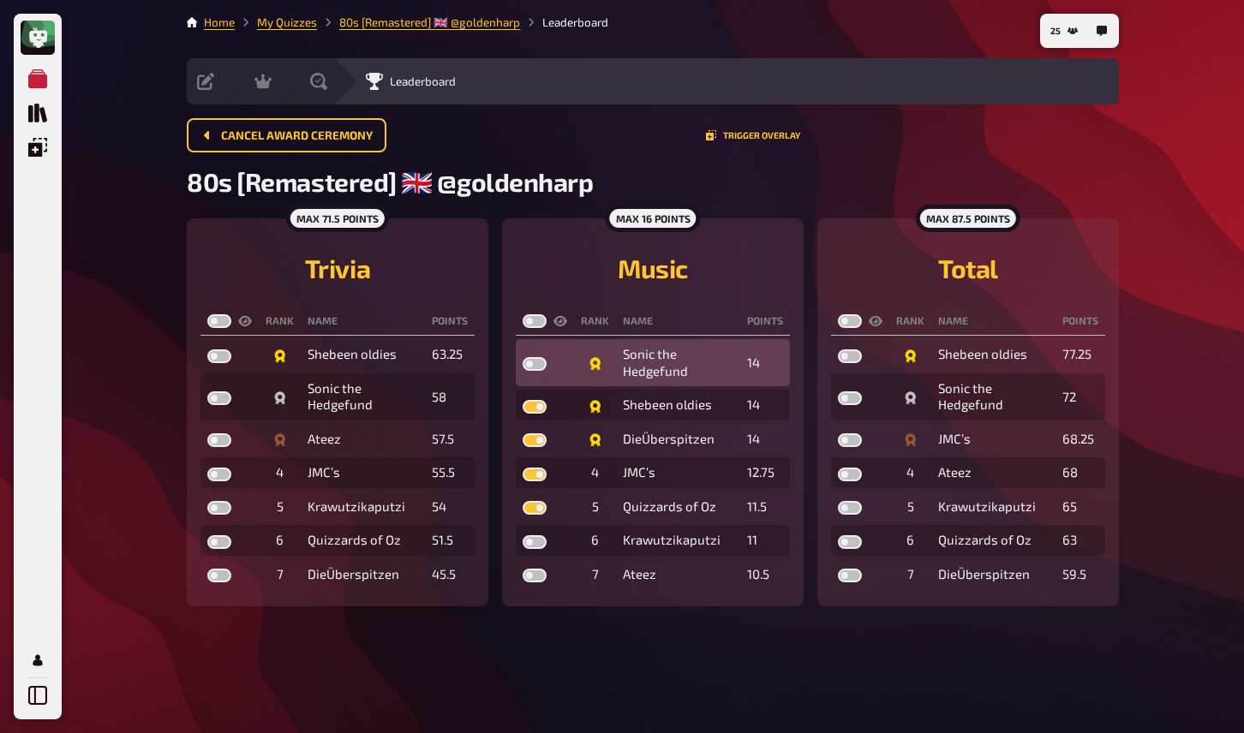
click at [542, 365] on label at bounding box center [535, 364] width 24 height 14
click at [523, 357] on input "checkbox" at bounding box center [522, 356] width 1 height 1
checkbox input "true"
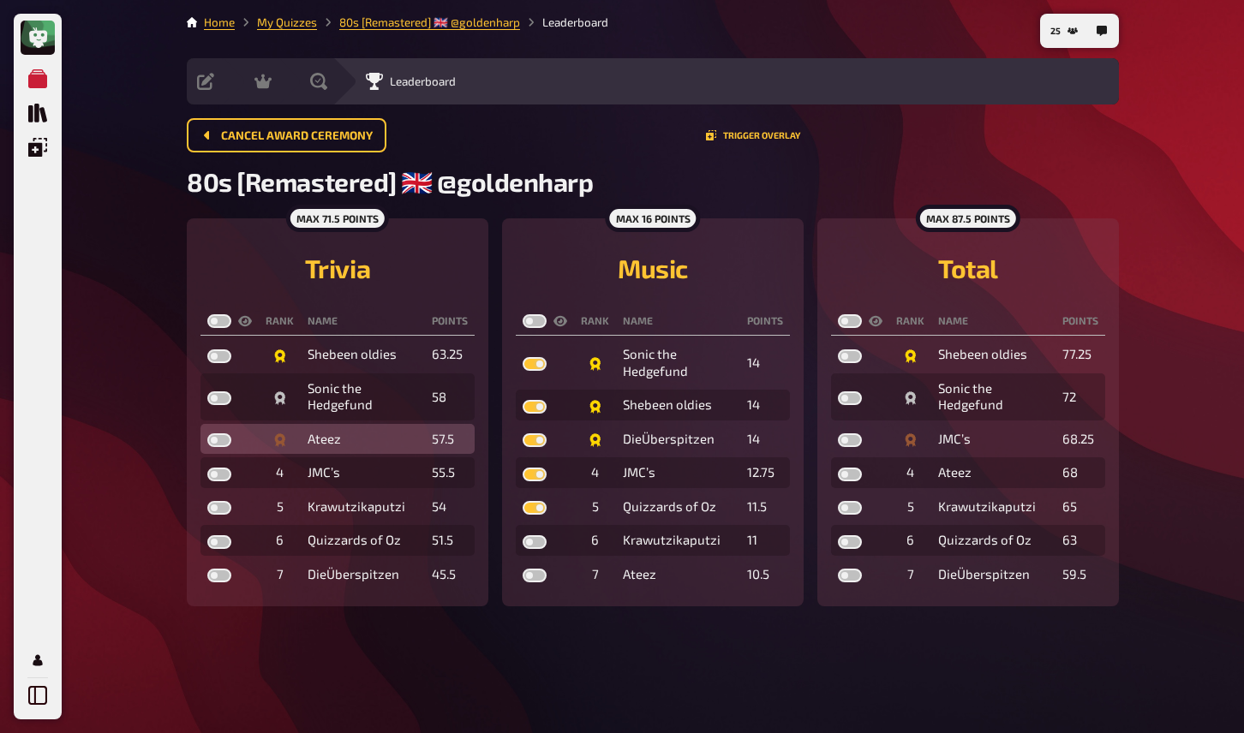
click at [225, 443] on label at bounding box center [219, 441] width 24 height 14
click at [207, 434] on input "checkbox" at bounding box center [206, 433] width 1 height 1
checkbox input "true"
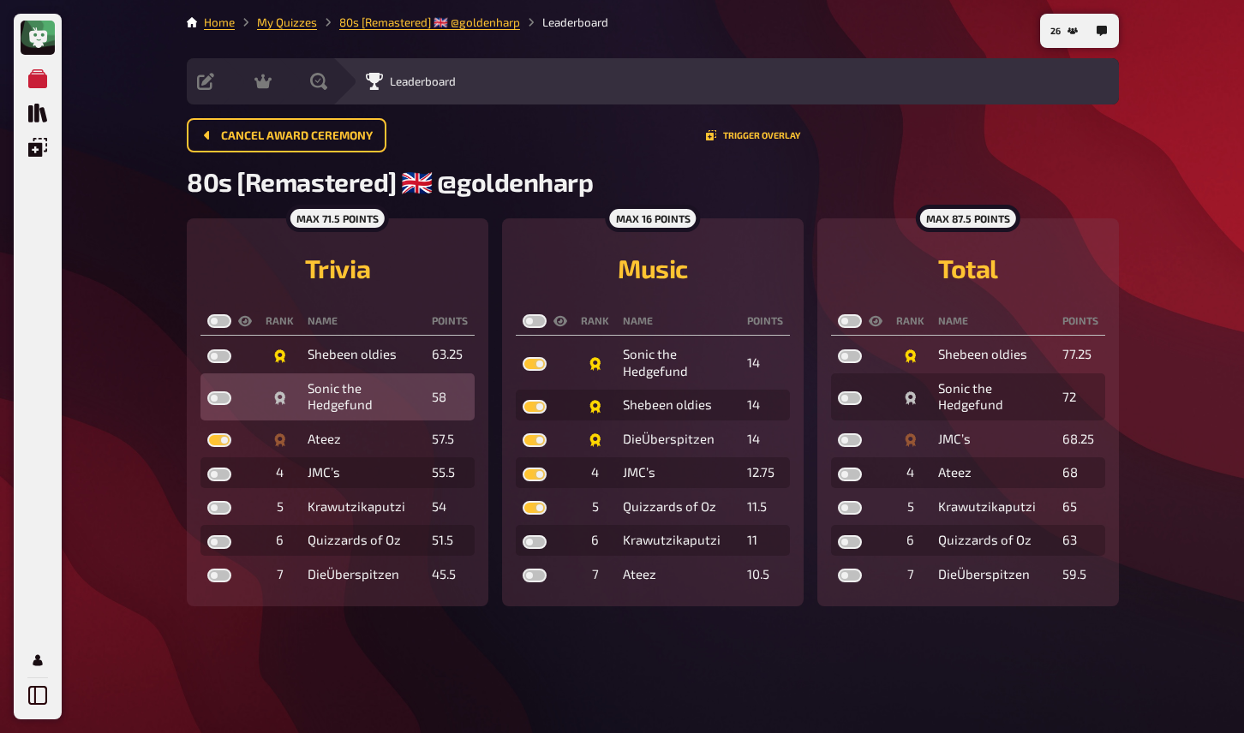
click at [218, 401] on label at bounding box center [219, 399] width 24 height 14
click at [207, 392] on input "checkbox" at bounding box center [206, 391] width 1 height 1
checkbox input "true"
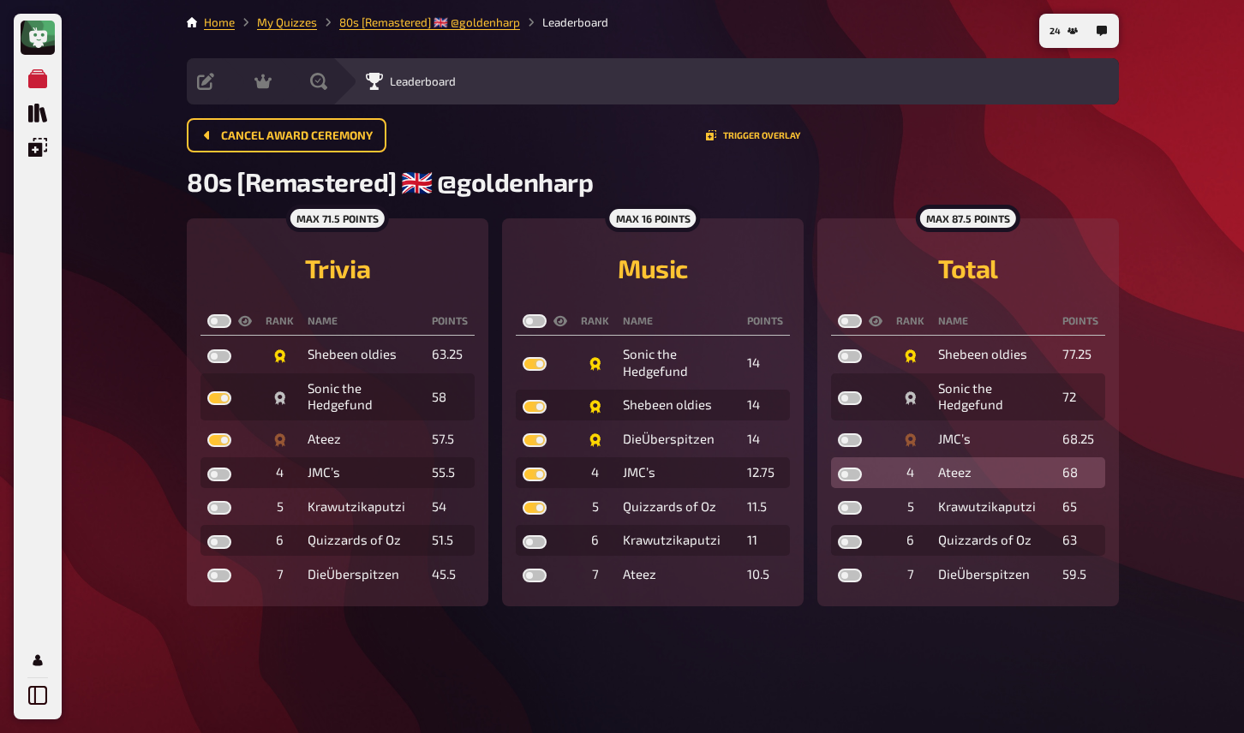
click at [845, 476] on label at bounding box center [850, 475] width 24 height 14
click at [838, 468] on input "checkbox" at bounding box center [837, 467] width 1 height 1
checkbox input "true"
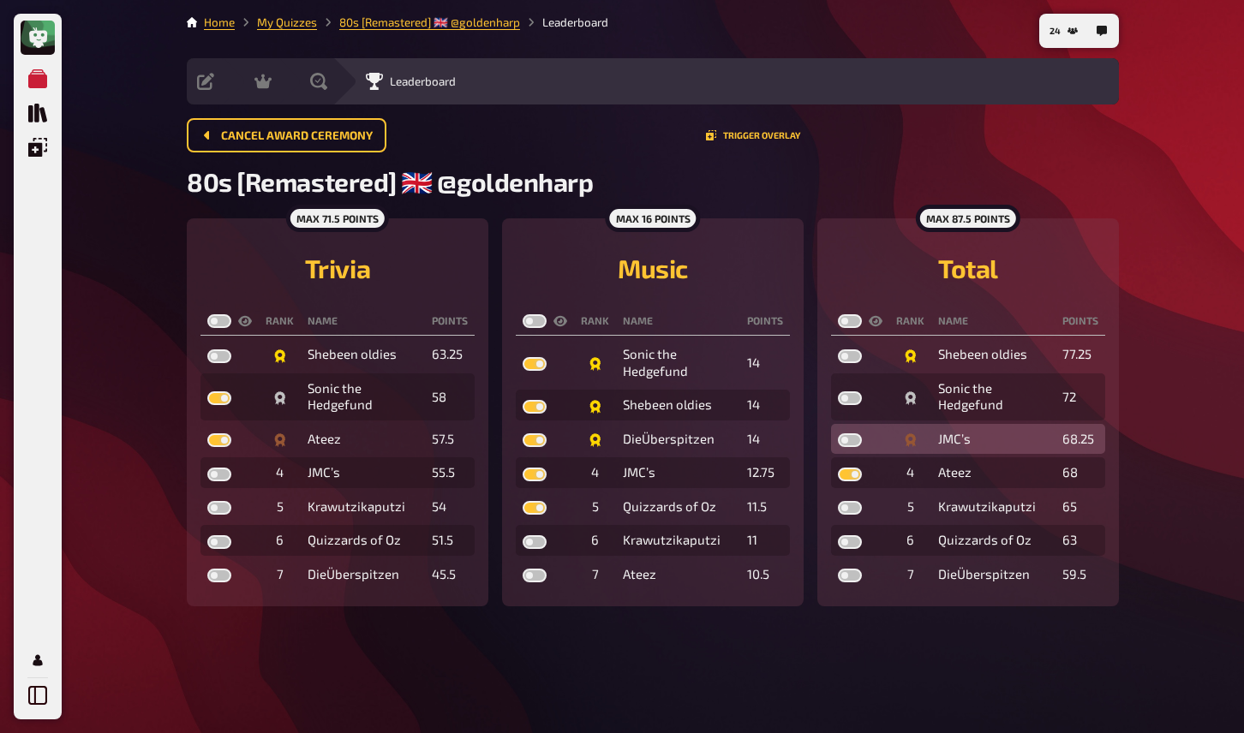
click at [852, 446] on label at bounding box center [850, 441] width 24 height 14
click at [838, 434] on input "checkbox" at bounding box center [837, 433] width 1 height 1
checkbox input "true"
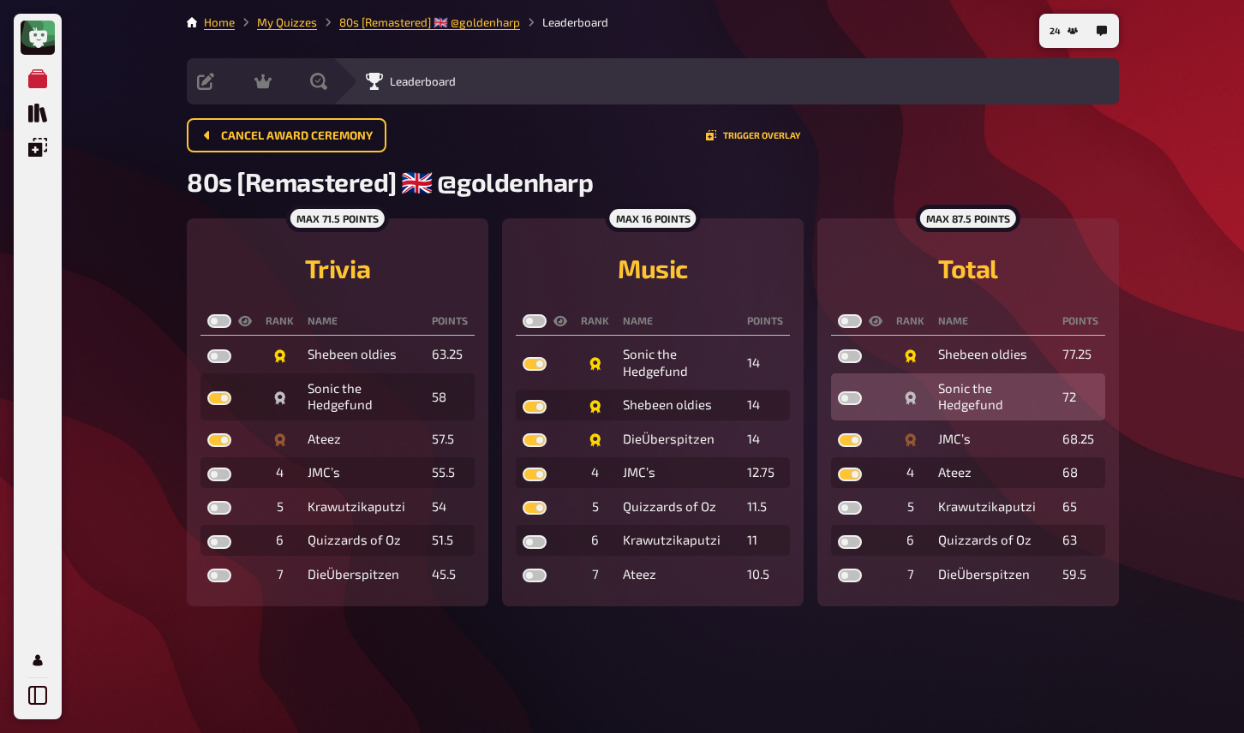
click at [856, 400] on label at bounding box center [850, 399] width 24 height 14
click at [838, 392] on input "checkbox" at bounding box center [837, 391] width 1 height 1
checkbox input "true"
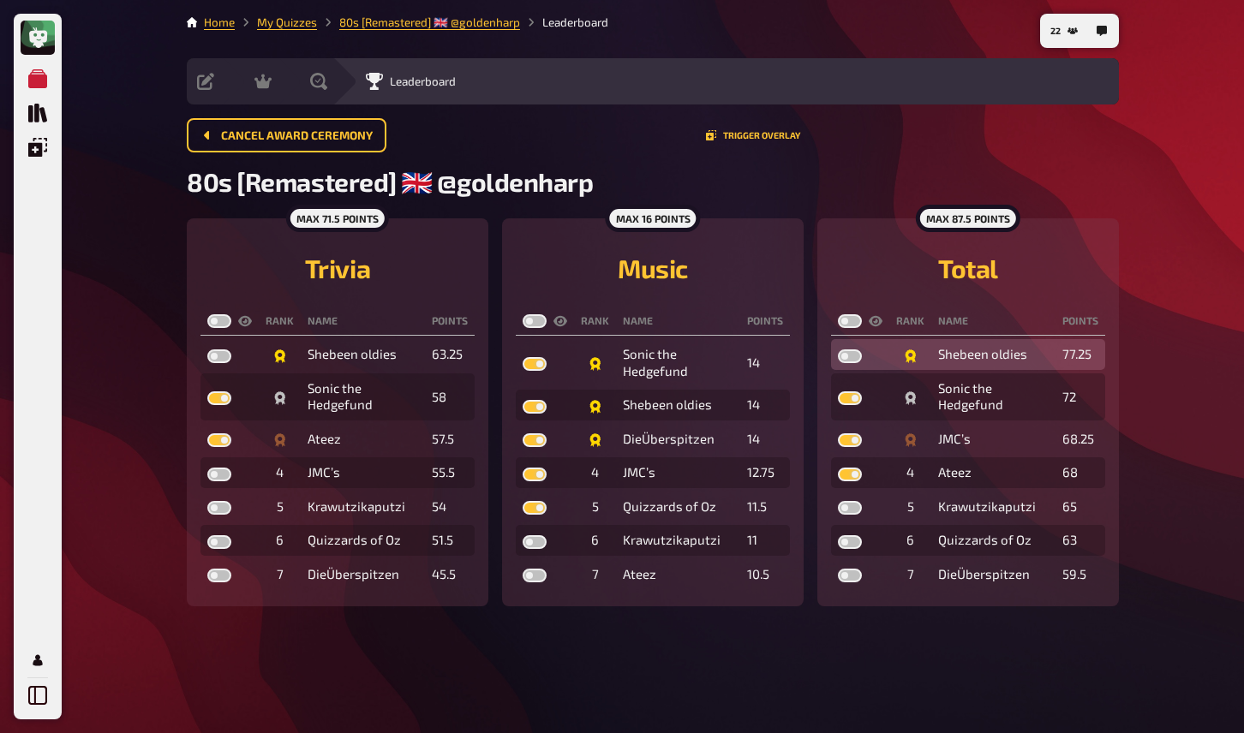
click at [856, 360] on label at bounding box center [850, 357] width 24 height 14
click at [838, 350] on input "checkbox" at bounding box center [837, 349] width 1 height 1
checkbox input "true"
click at [537, 325] on label at bounding box center [535, 321] width 24 height 14
click at [523, 314] on input "checkbox" at bounding box center [522, 314] width 1 height 1
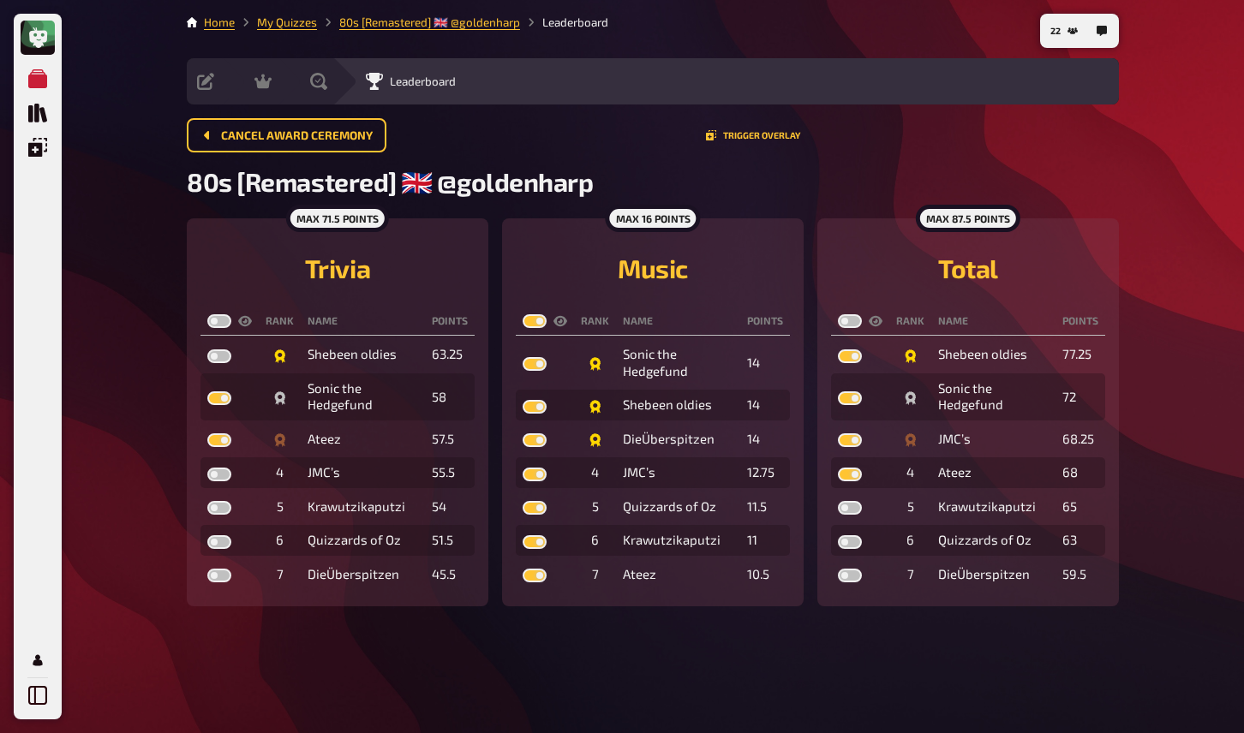
checkbox input "true"
click at [225, 324] on label at bounding box center [219, 321] width 24 height 14
click at [207, 314] on input "checkbox" at bounding box center [206, 314] width 1 height 1
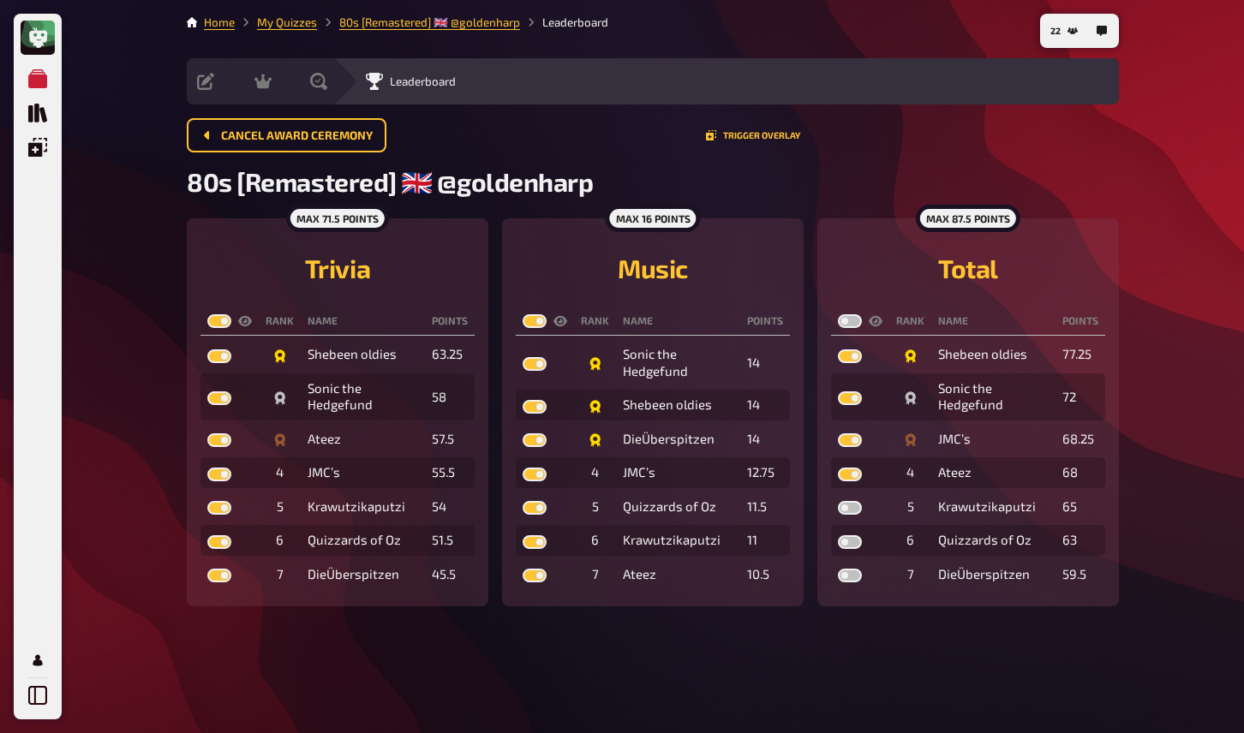
checkbox input "true"
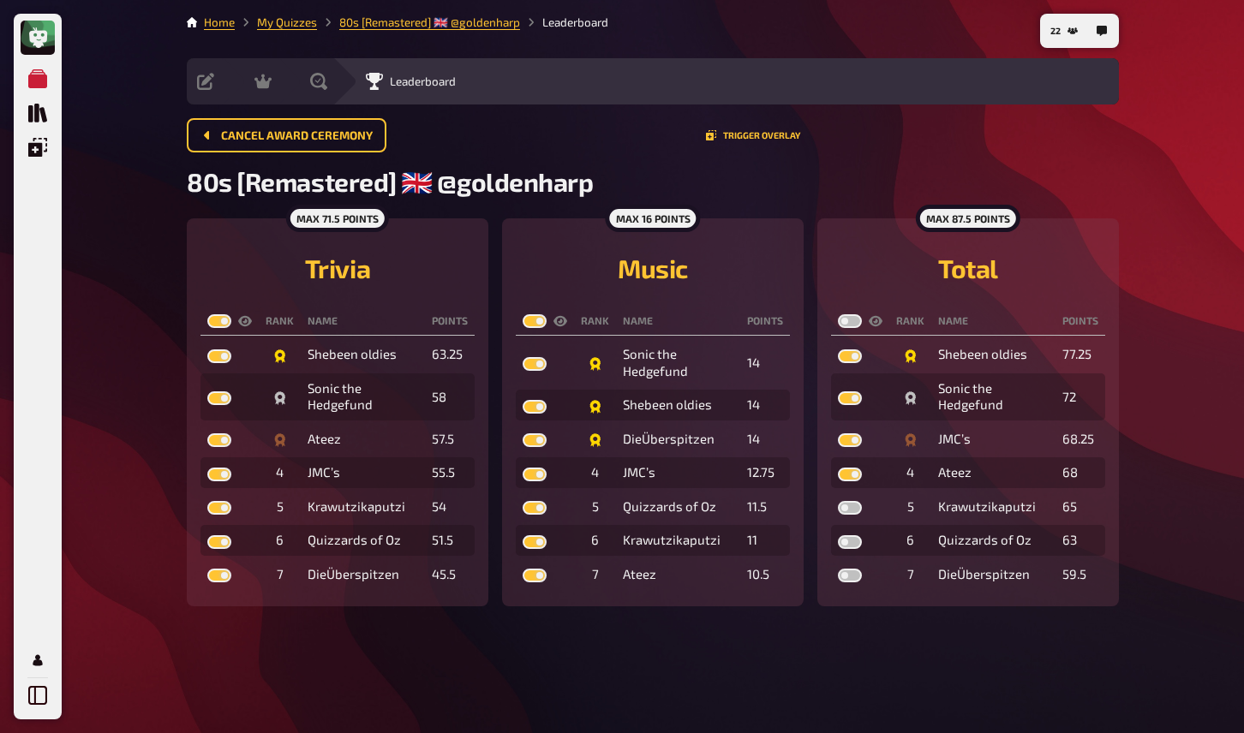
checkbox input "true"
click at [745, 136] on button "Trigger Overlay" at bounding box center [753, 135] width 94 height 10
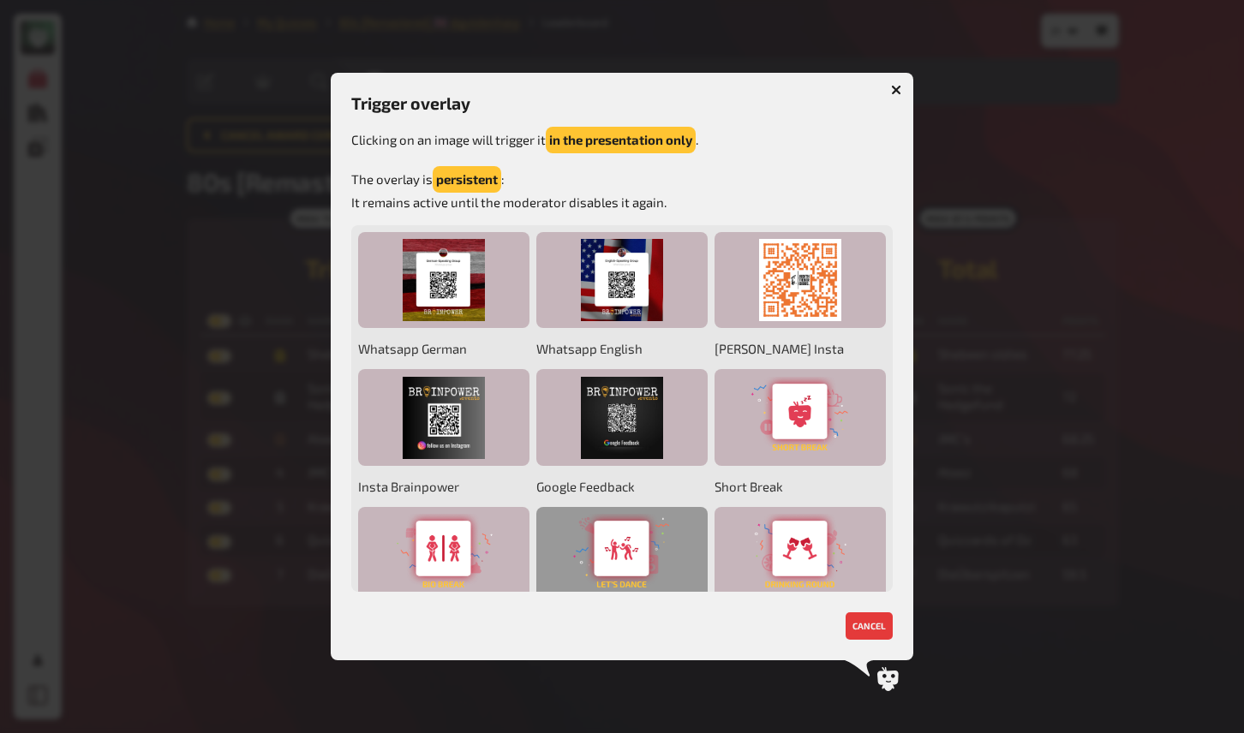
click at [637, 530] on div at bounding box center [621, 555] width 171 height 97
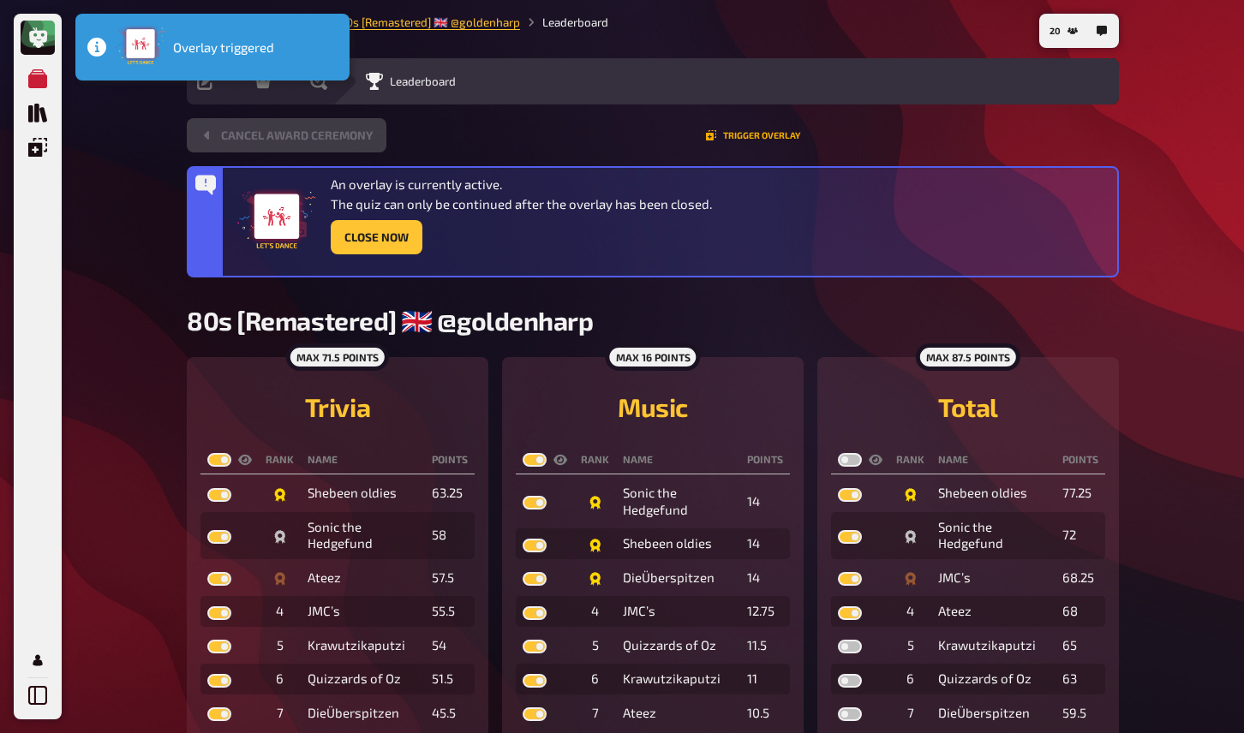
click at [752, 133] on button "Trigger Overlay" at bounding box center [753, 135] width 94 height 10
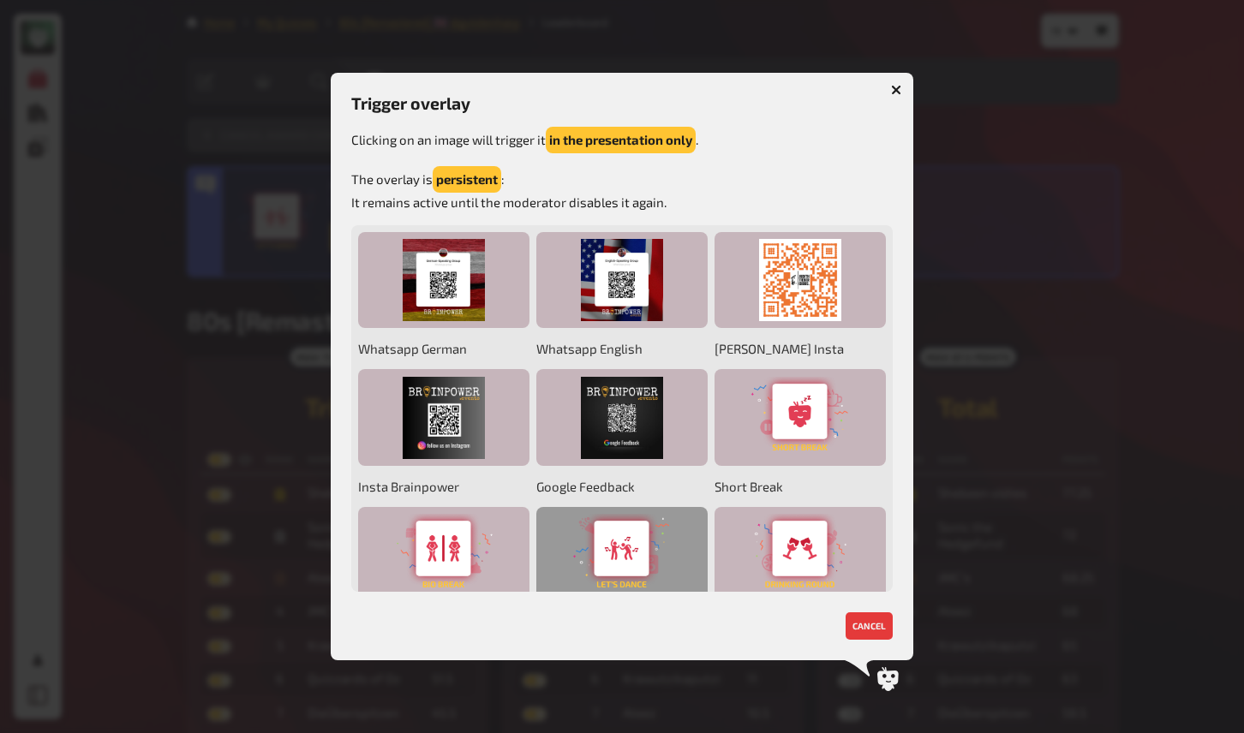
click at [641, 540] on div at bounding box center [621, 555] width 171 height 97
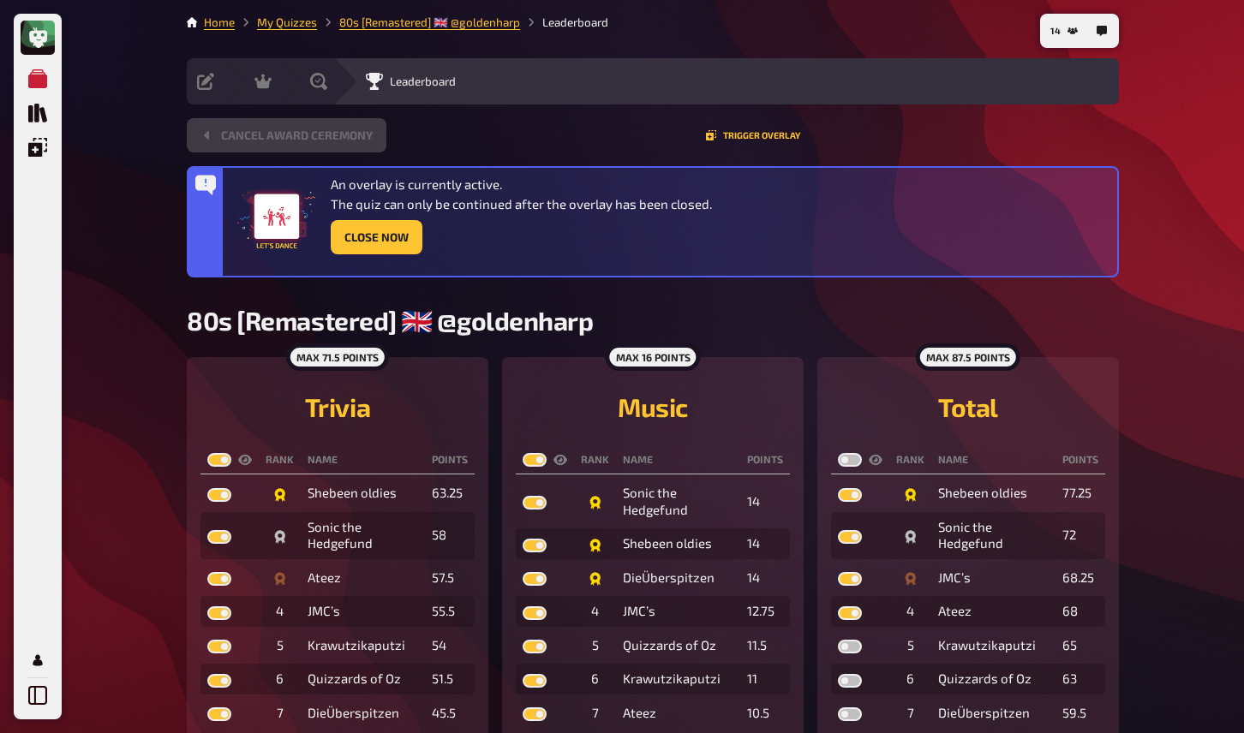
scroll to position [96, 0]
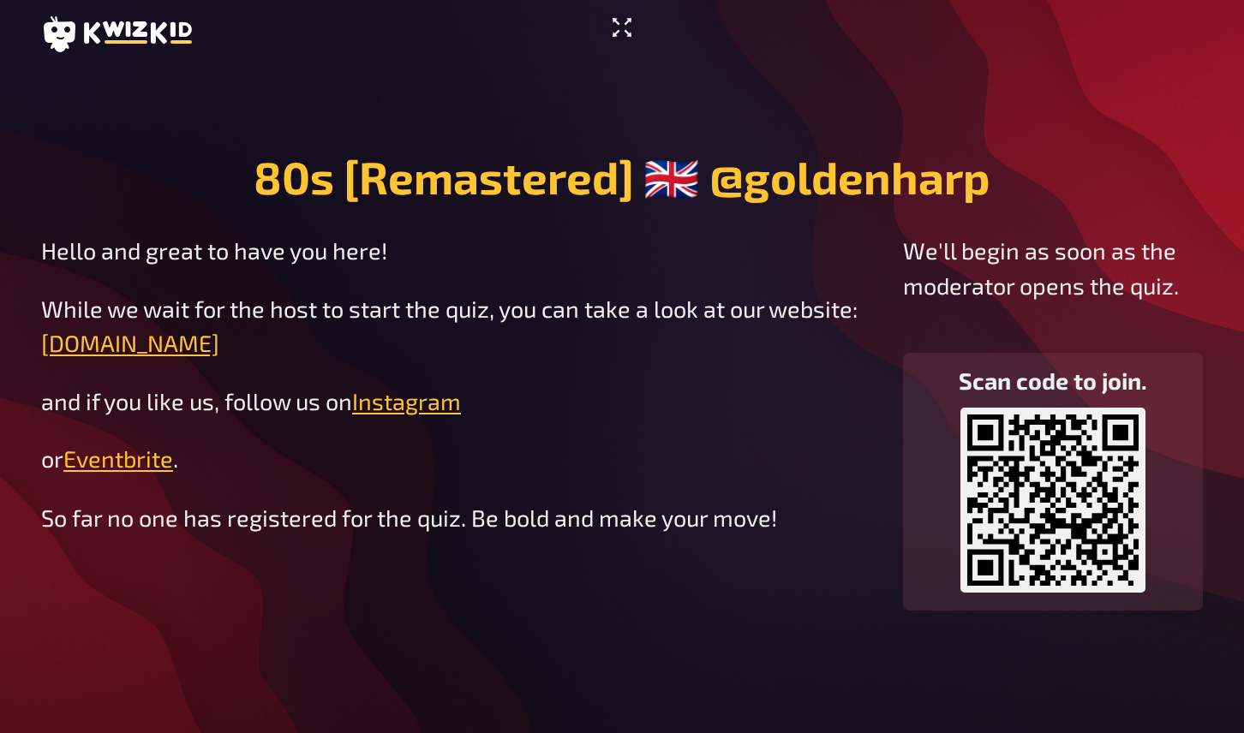
click at [622, 25] on icon "Enter Fullscreen" at bounding box center [621, 27] width 27 height 27
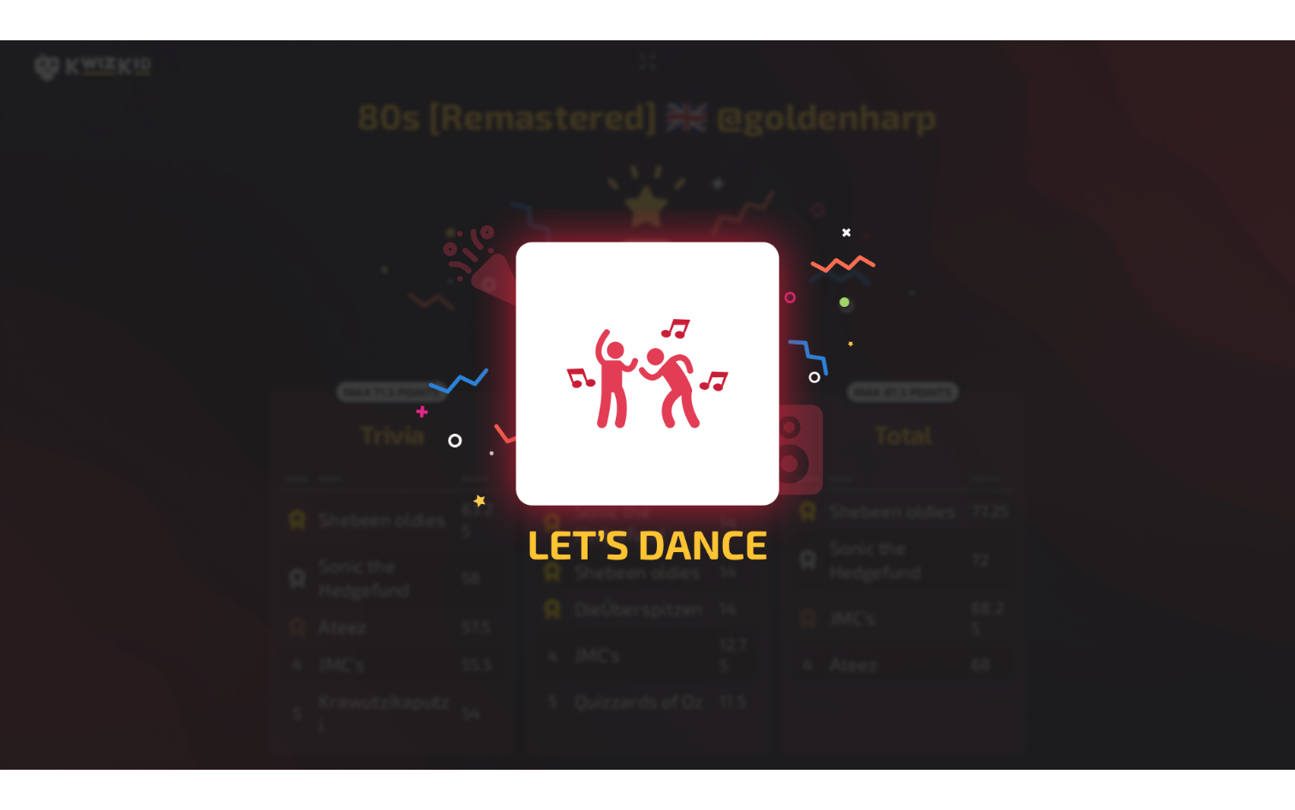
scroll to position [1, 0]
